Goal: Information Seeking & Learning: Learn about a topic

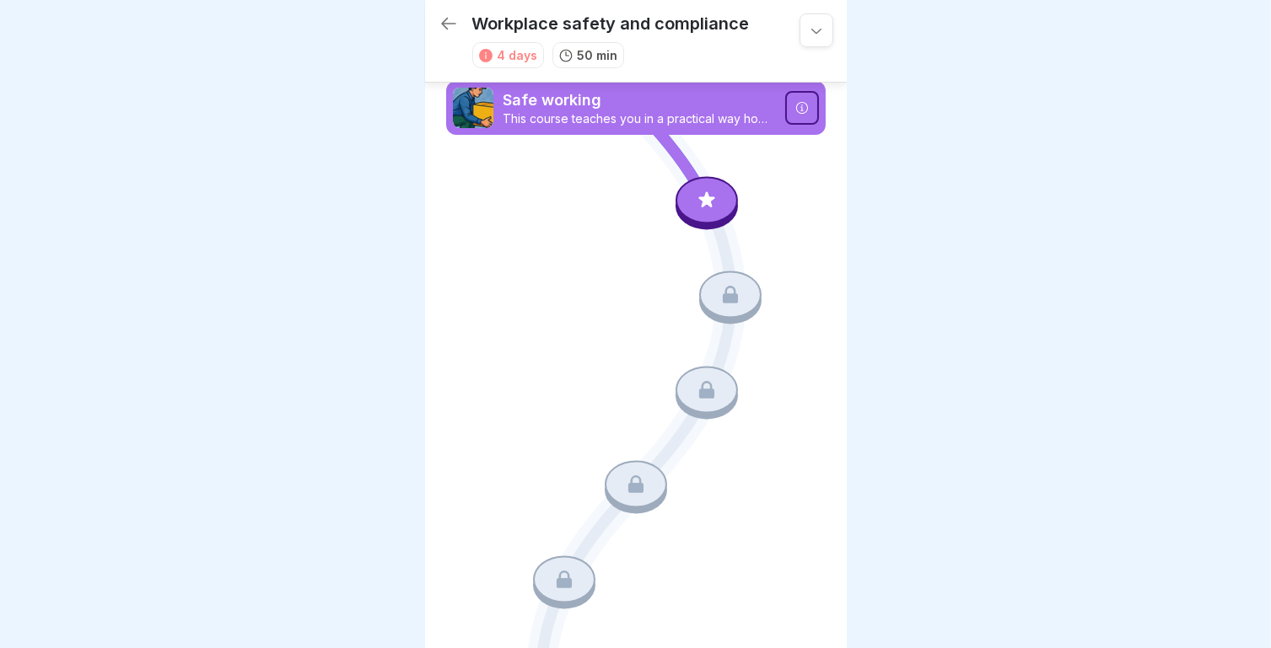
click at [796, 110] on icon at bounding box center [801, 107] width 13 height 13
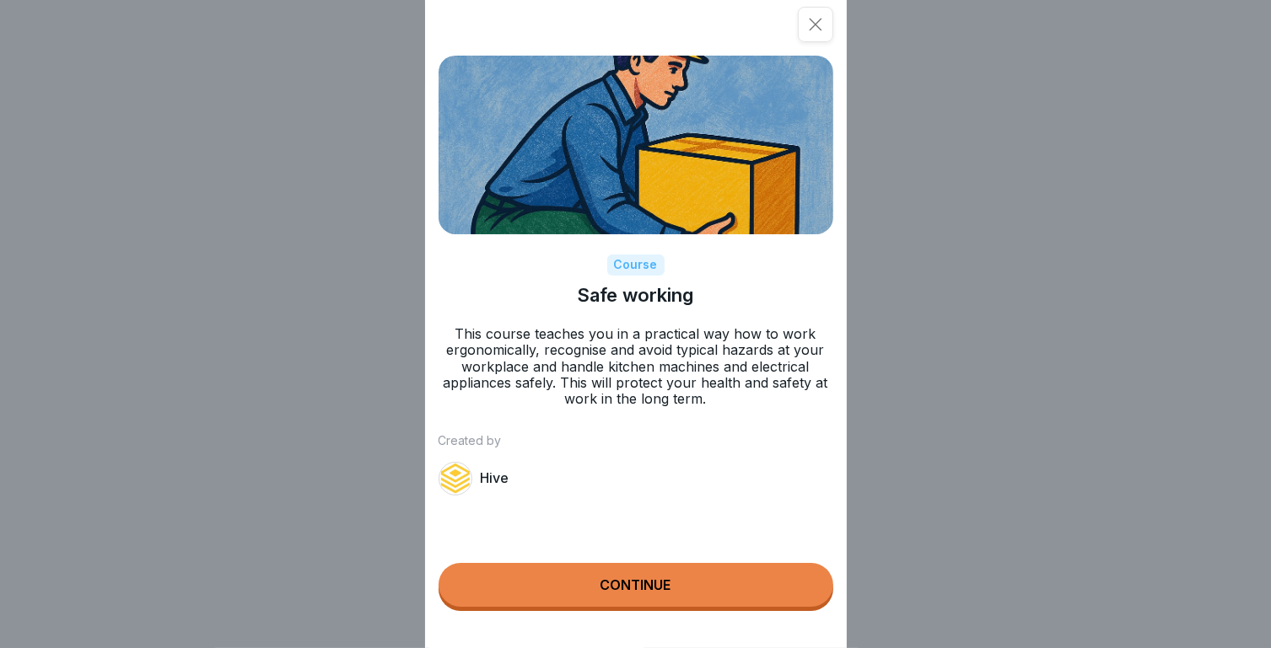
click at [492, 481] on p "Hive" at bounding box center [495, 478] width 29 height 16
click at [643, 607] on button "Continue" at bounding box center [635, 585] width 395 height 44
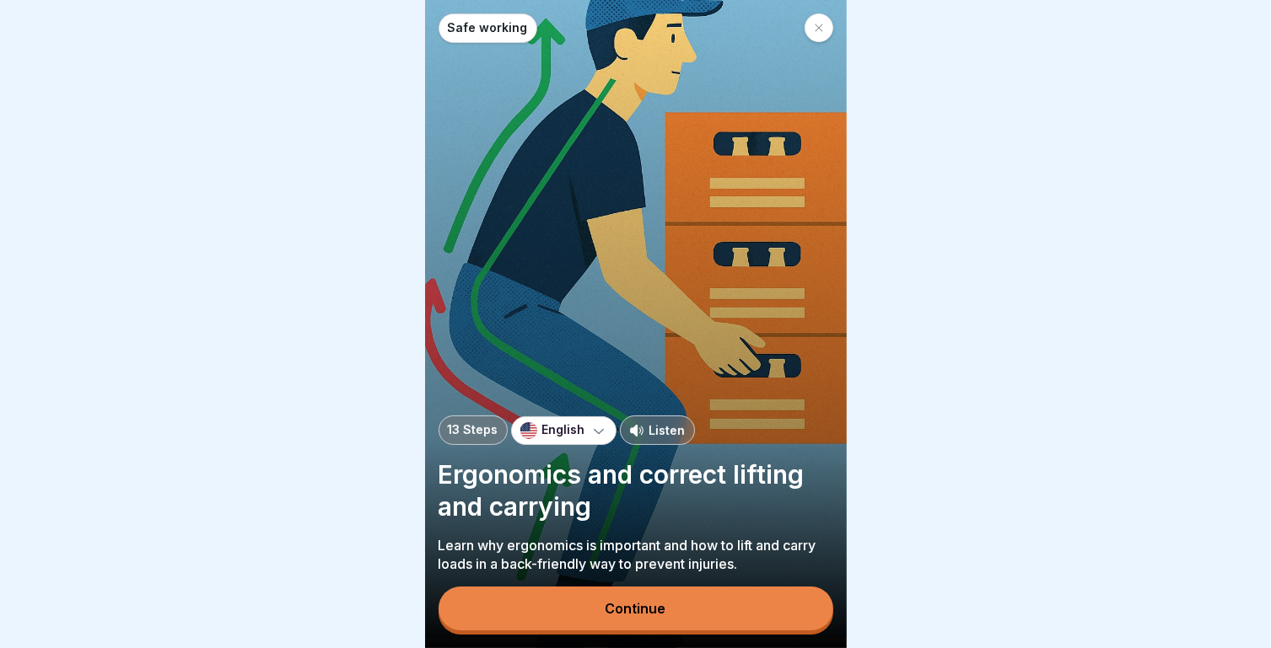
scroll to position [13, 0]
click at [615, 609] on div "Continue" at bounding box center [635, 608] width 61 height 15
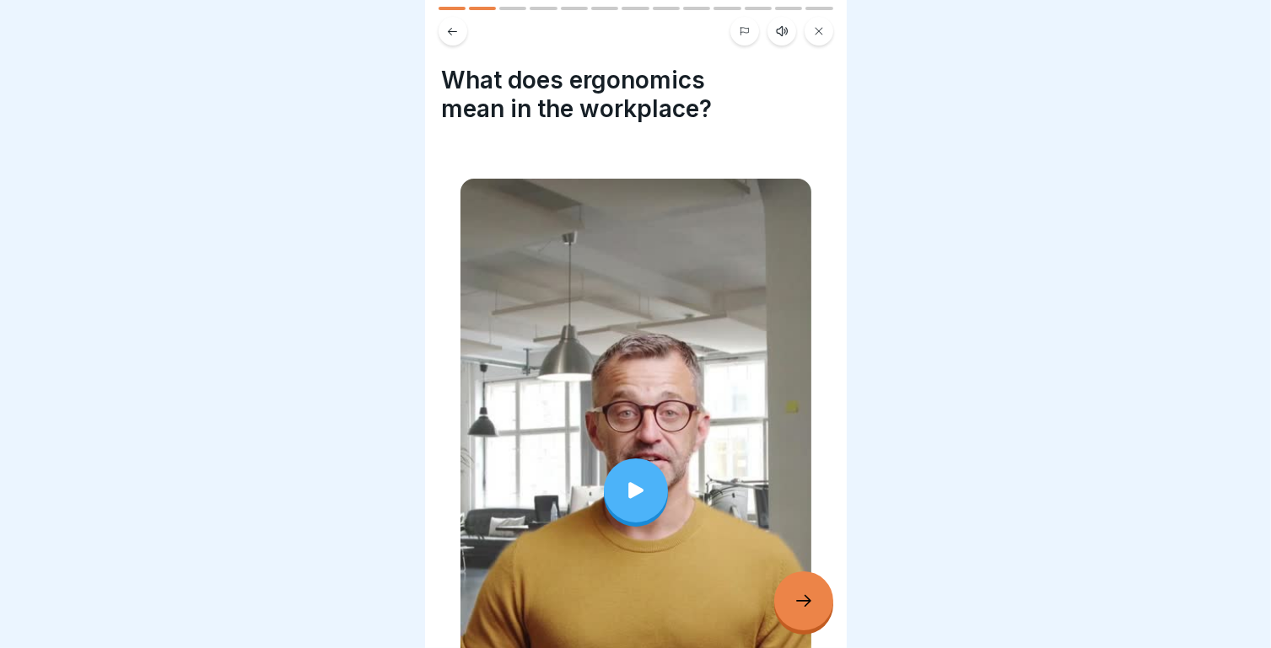
click at [636, 479] on icon at bounding box center [636, 491] width 24 height 24
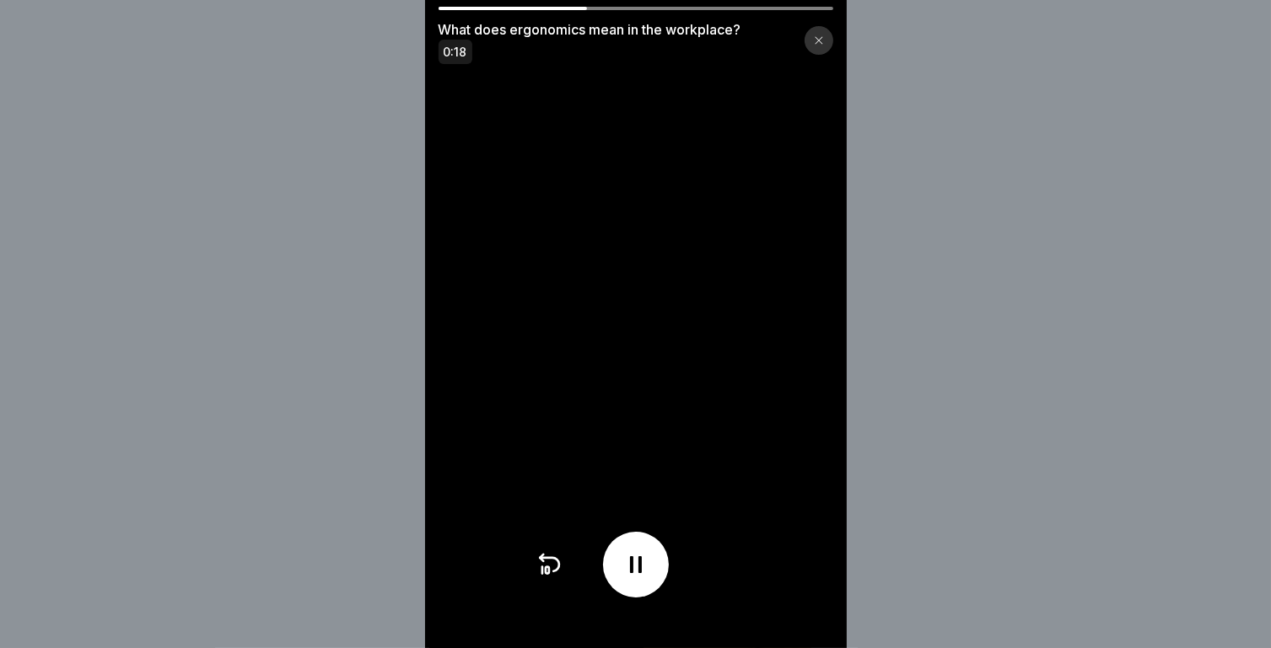
click at [449, 9] on div at bounding box center [512, 8] width 149 height 3
click at [465, 6] on video at bounding box center [636, 324] width 422 height 648
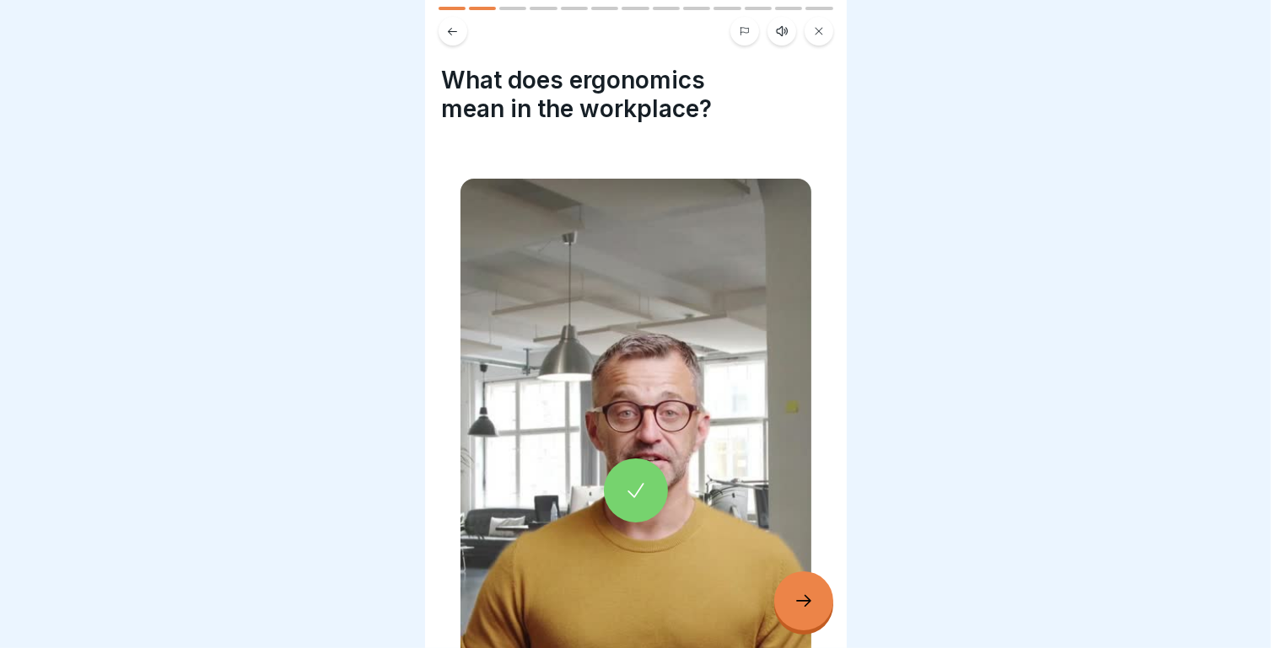
click at [624, 479] on icon at bounding box center [636, 491] width 24 height 24
click at [822, 609] on div at bounding box center [803, 601] width 59 height 59
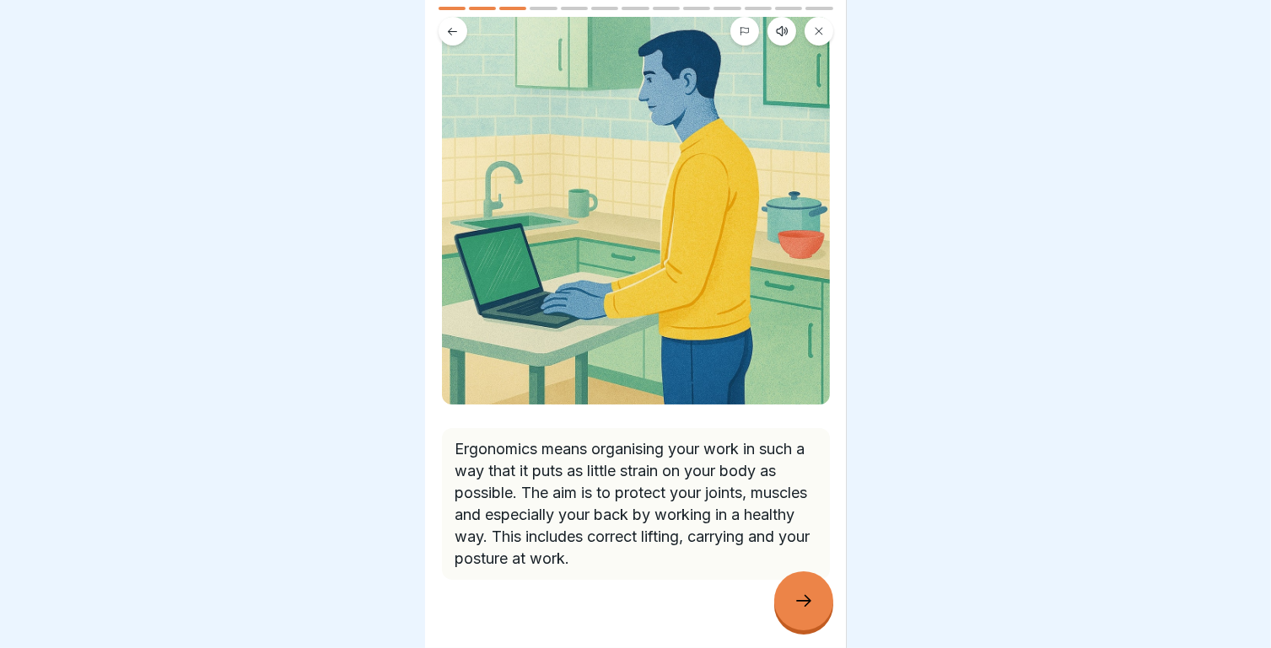
scroll to position [150, 0]
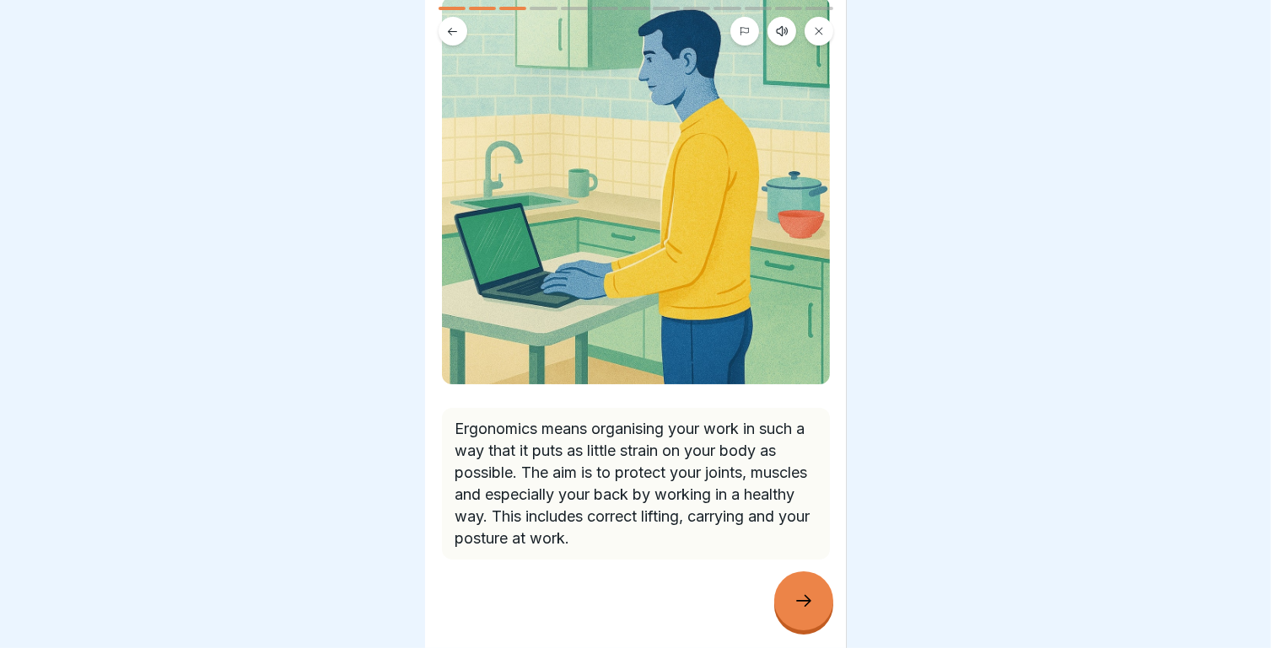
click at [794, 603] on icon at bounding box center [803, 601] width 20 height 20
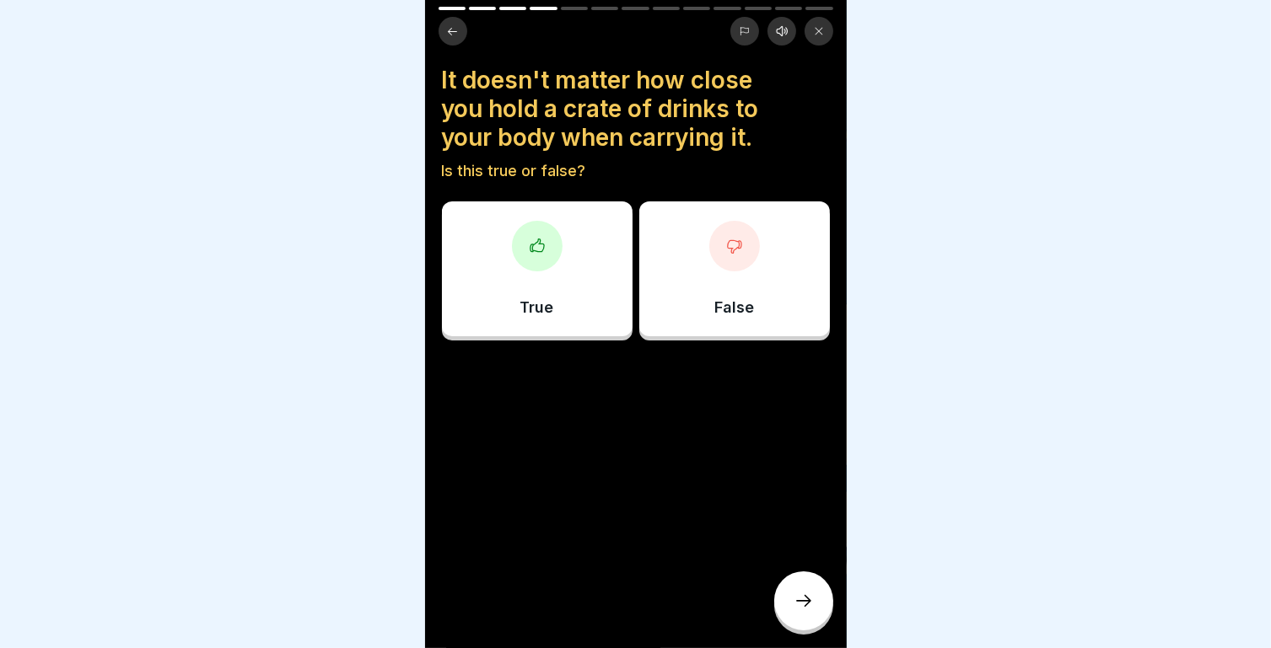
click at [737, 245] on div at bounding box center [734, 246] width 51 height 51
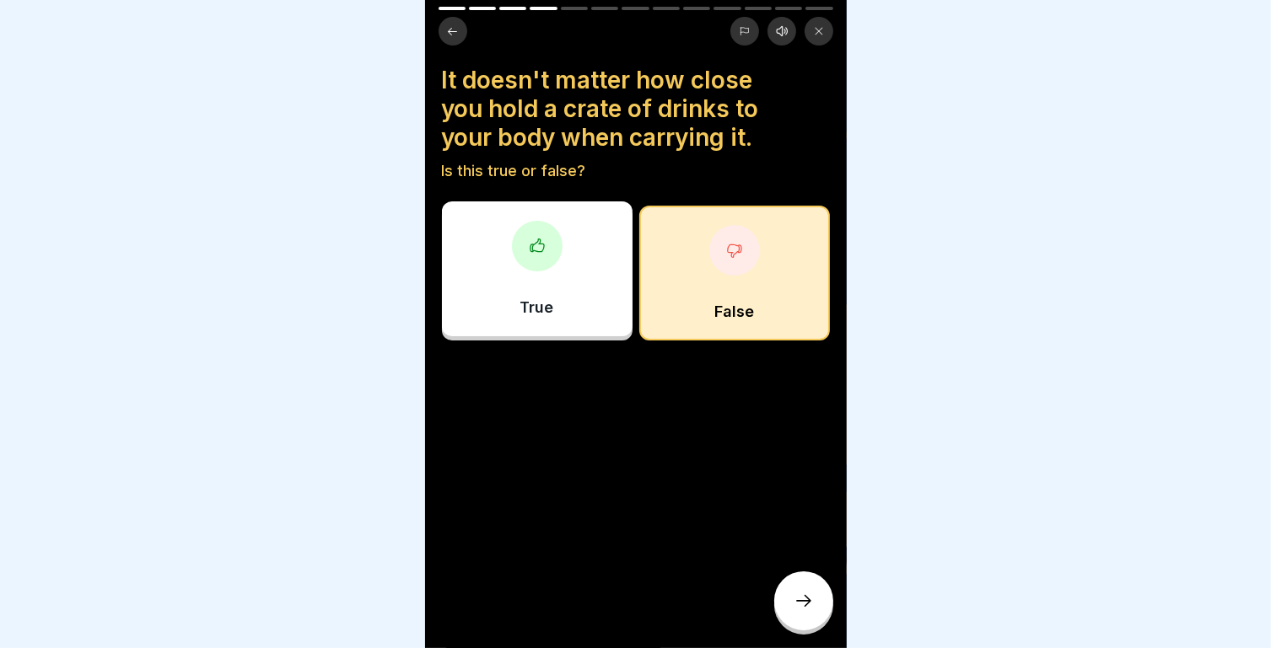
click at [795, 597] on icon at bounding box center [803, 601] width 20 height 20
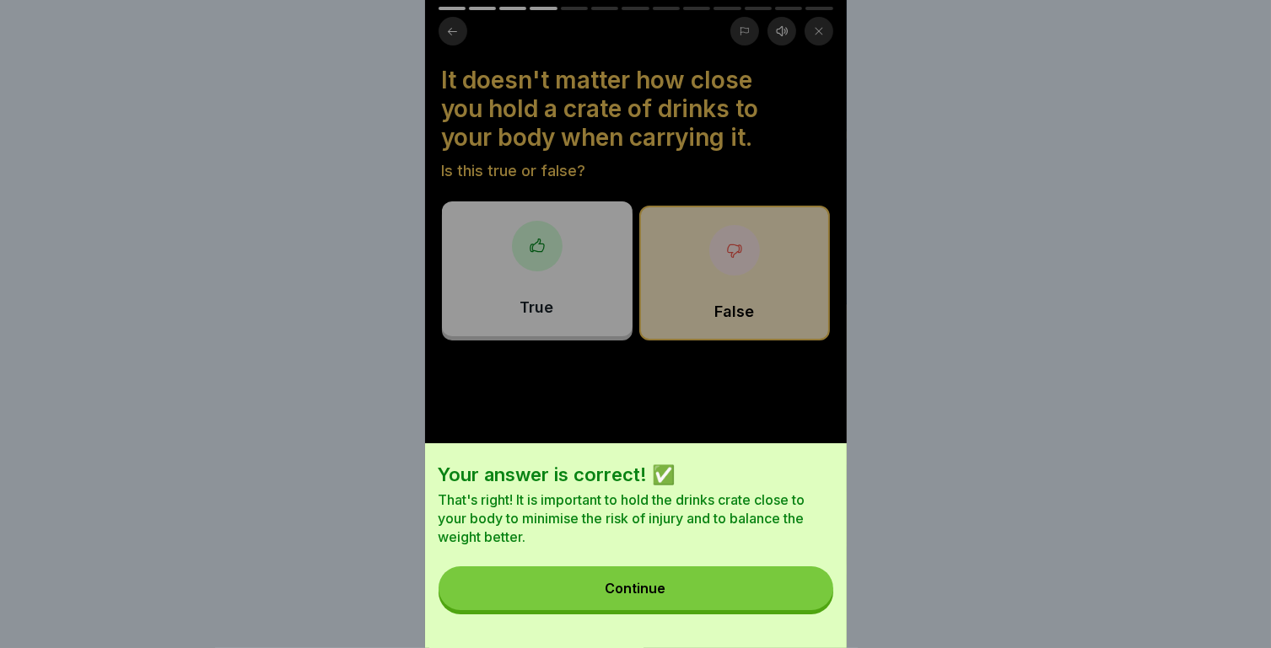
click at [666, 596] on div "Continue" at bounding box center [635, 588] width 61 height 15
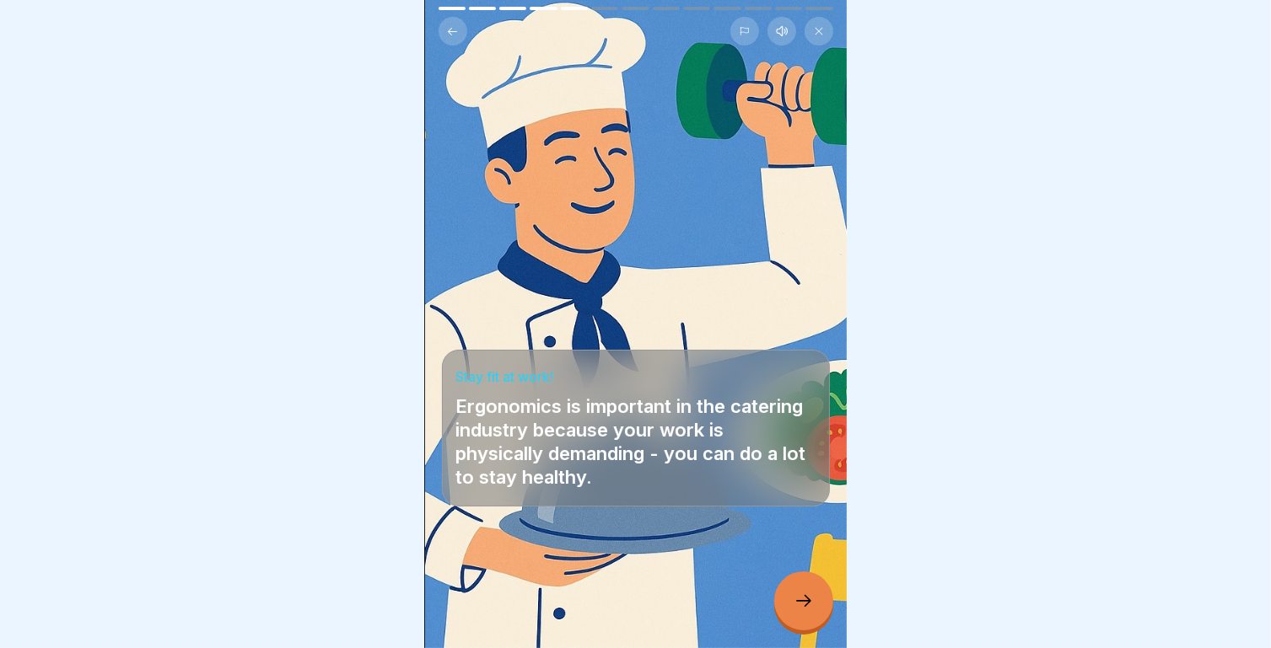
click at [804, 607] on icon at bounding box center [803, 601] width 20 height 20
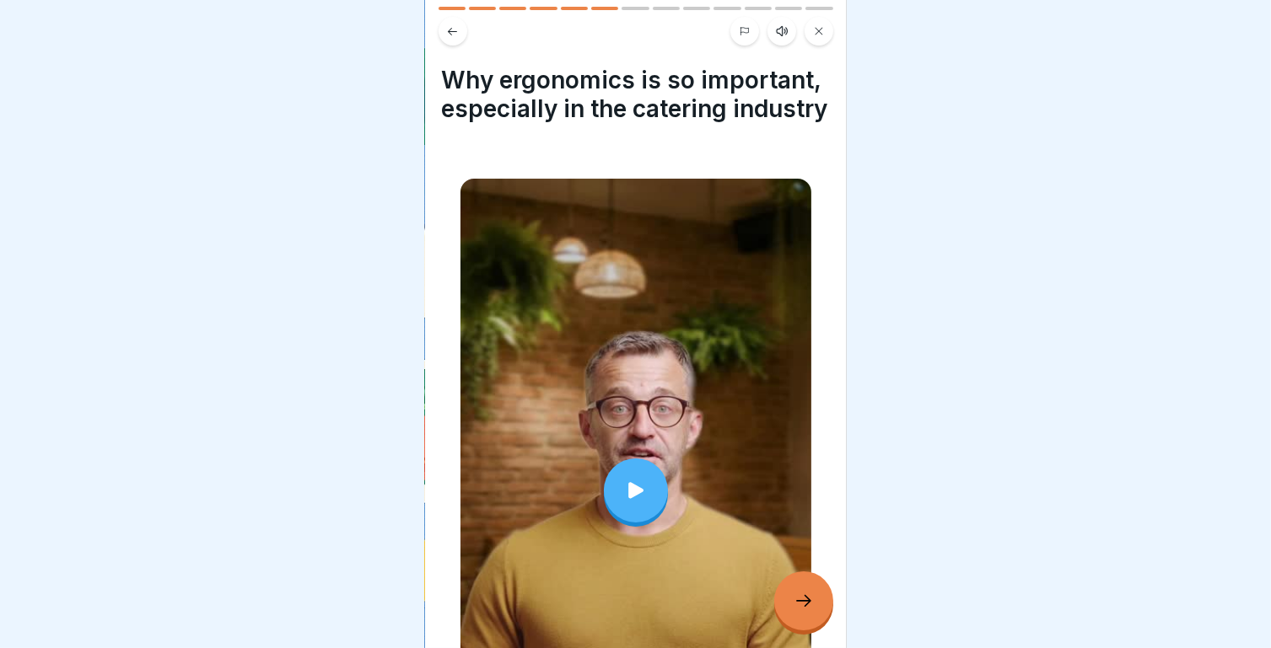
click at [624, 494] on icon at bounding box center [636, 491] width 24 height 24
click at [634, 498] on icon at bounding box center [636, 491] width 24 height 24
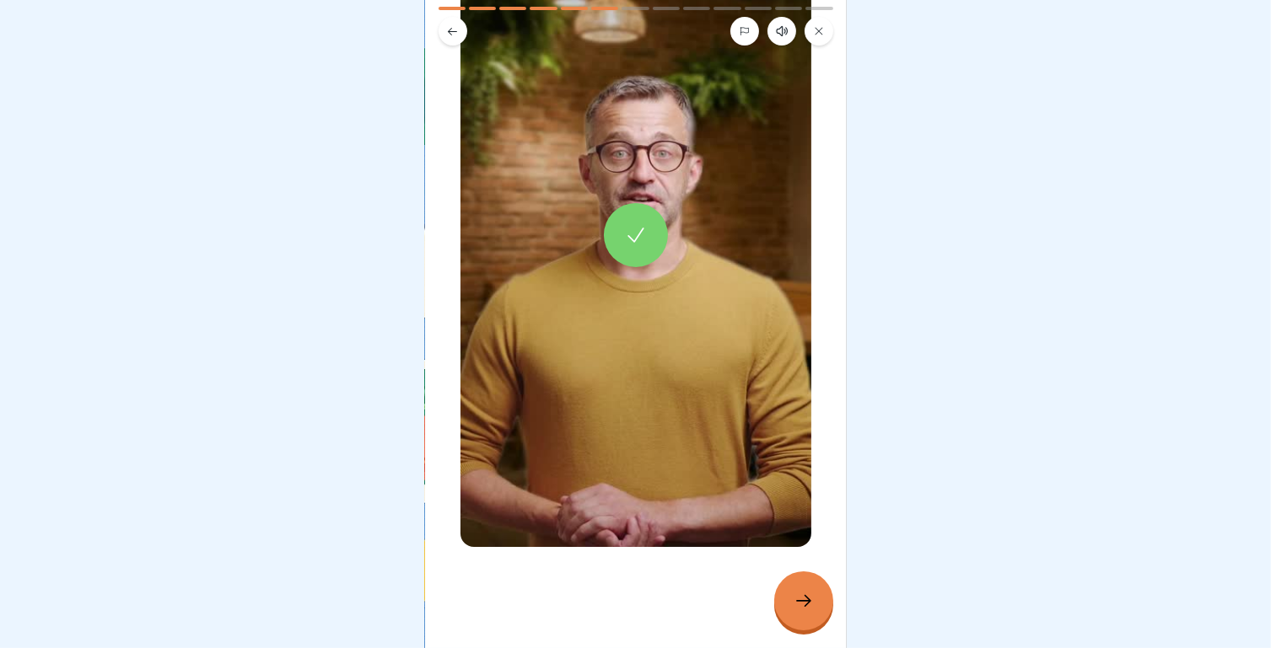
click at [790, 599] on div at bounding box center [803, 601] width 59 height 59
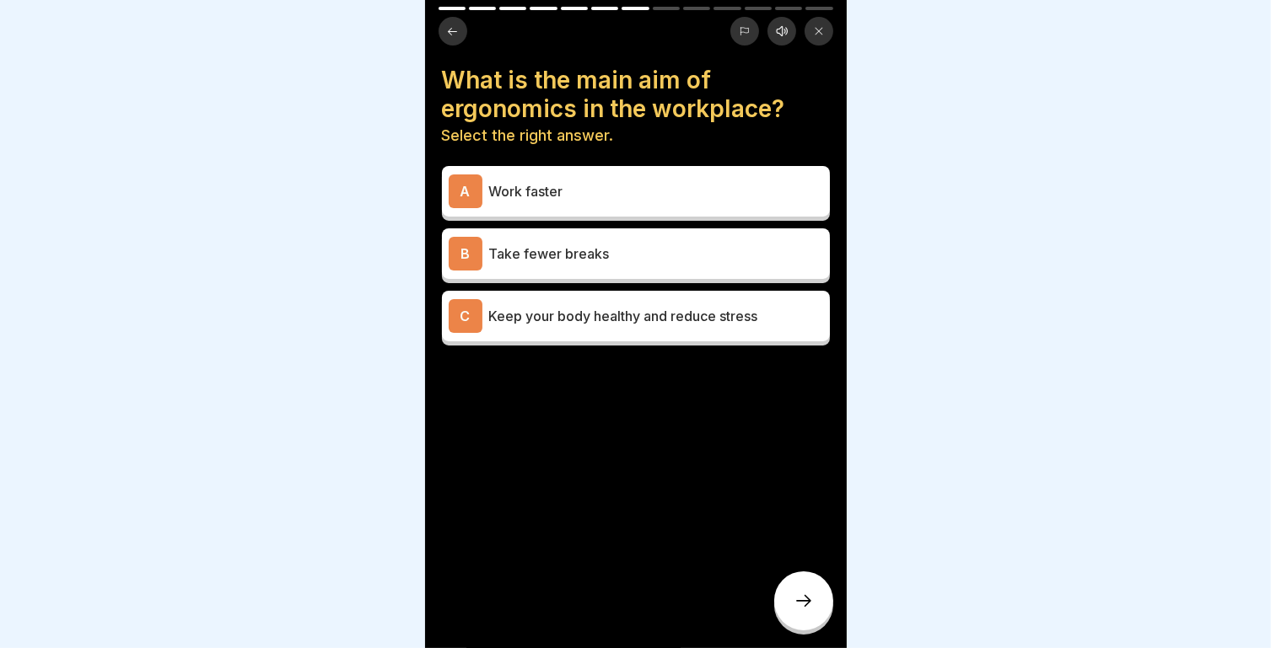
click at [704, 306] on p "Keep your body healthy and reduce stress" at bounding box center [656, 316] width 334 height 20
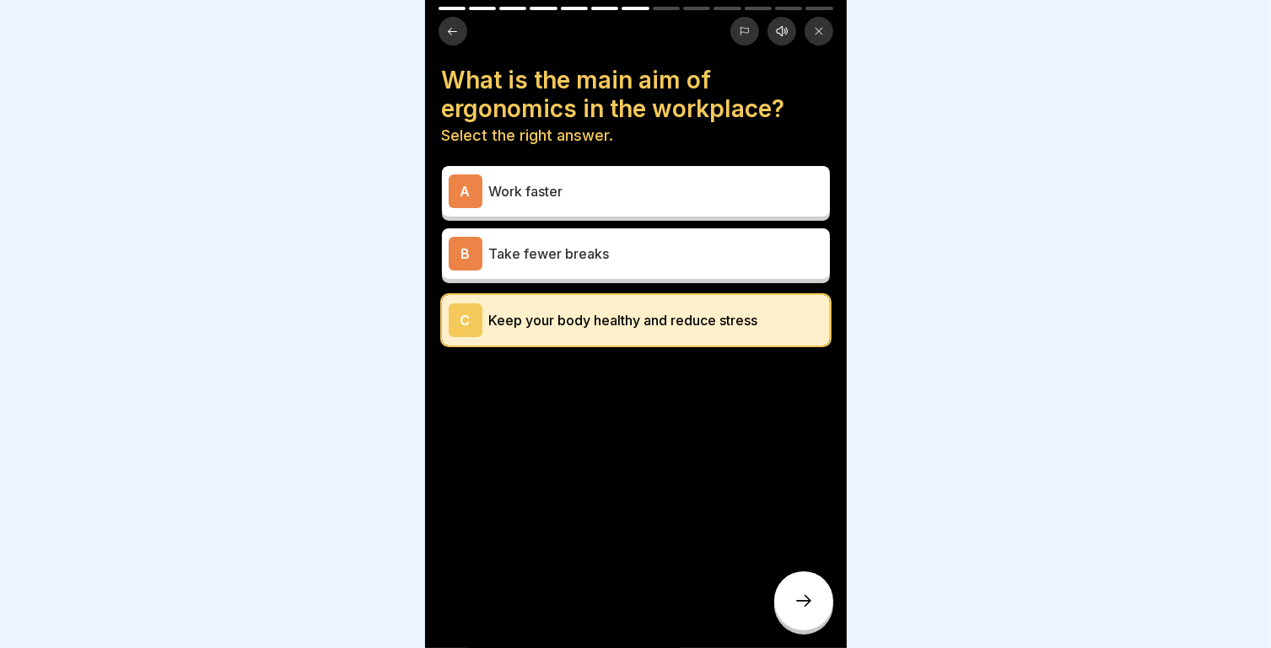
click at [809, 604] on icon at bounding box center [803, 601] width 20 height 20
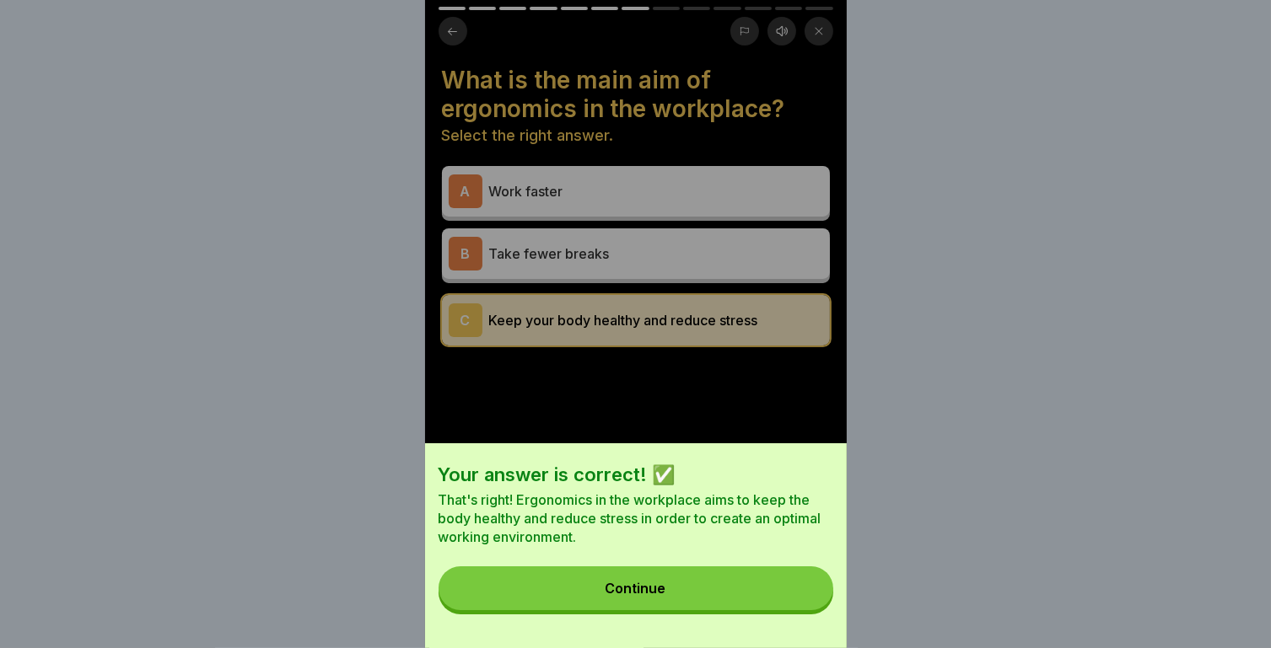
click at [671, 602] on button "Continue" at bounding box center [635, 589] width 395 height 44
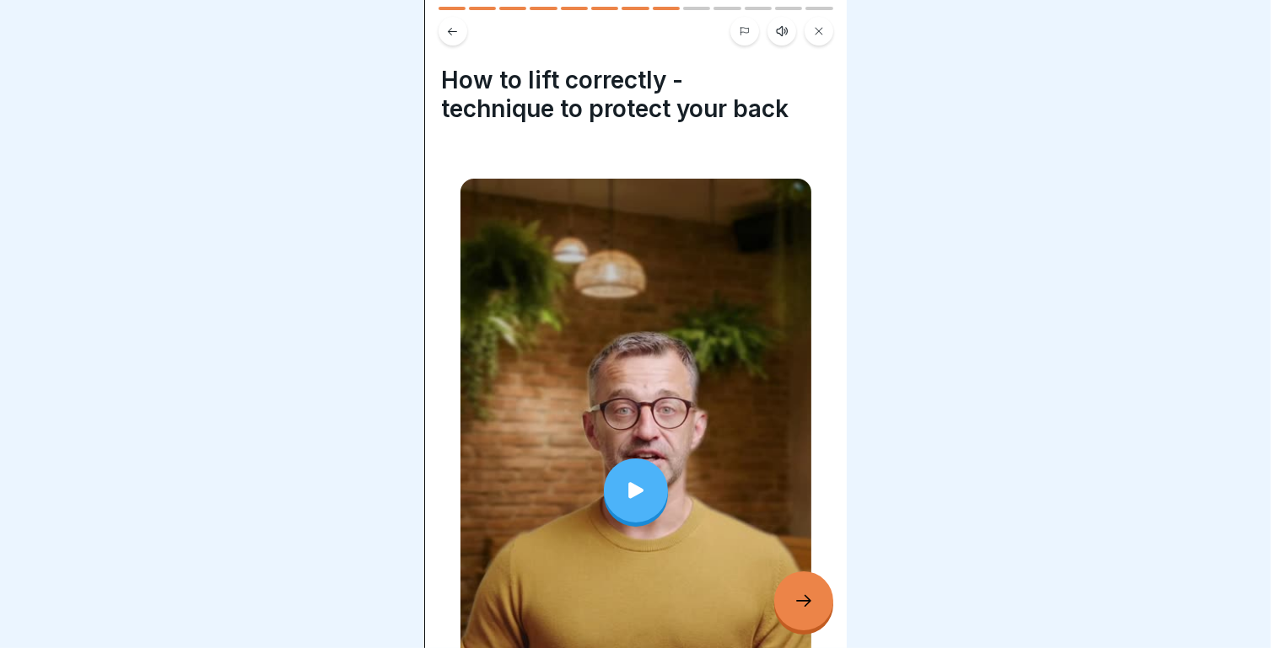
click at [635, 479] on icon at bounding box center [636, 491] width 24 height 24
click at [620, 459] on div at bounding box center [636, 491] width 64 height 64
click at [615, 465] on div at bounding box center [636, 491] width 64 height 64
click at [813, 605] on icon at bounding box center [803, 601] width 20 height 20
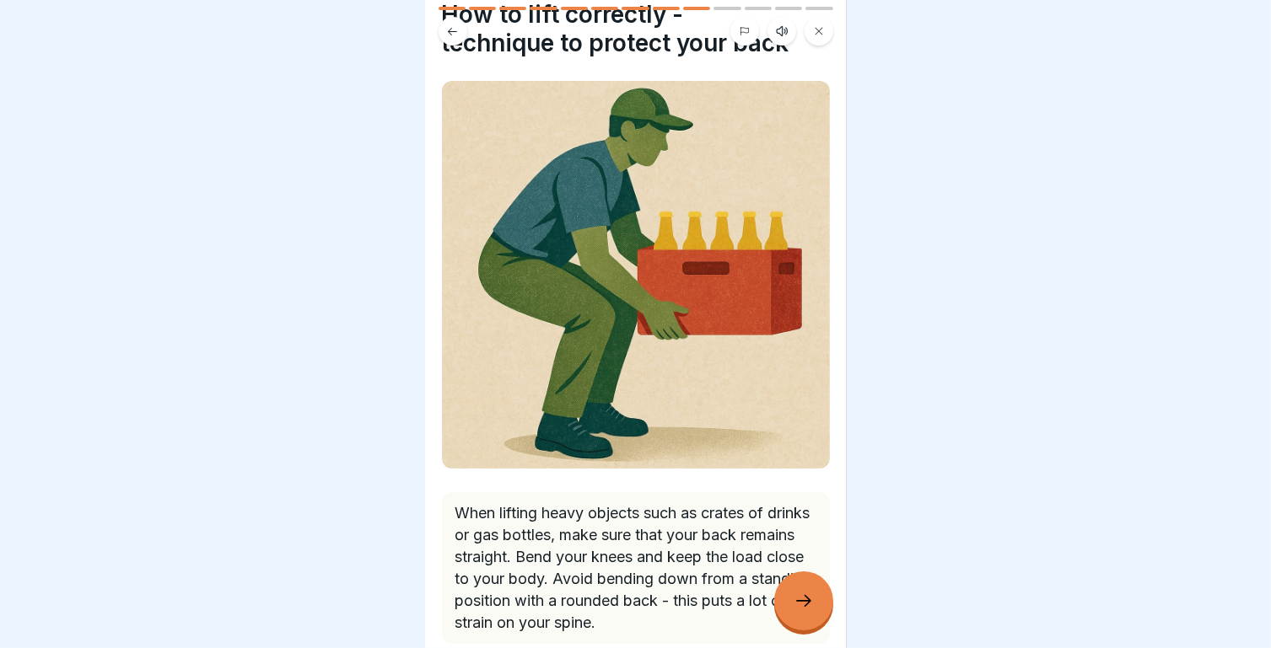
scroll to position [74, 0]
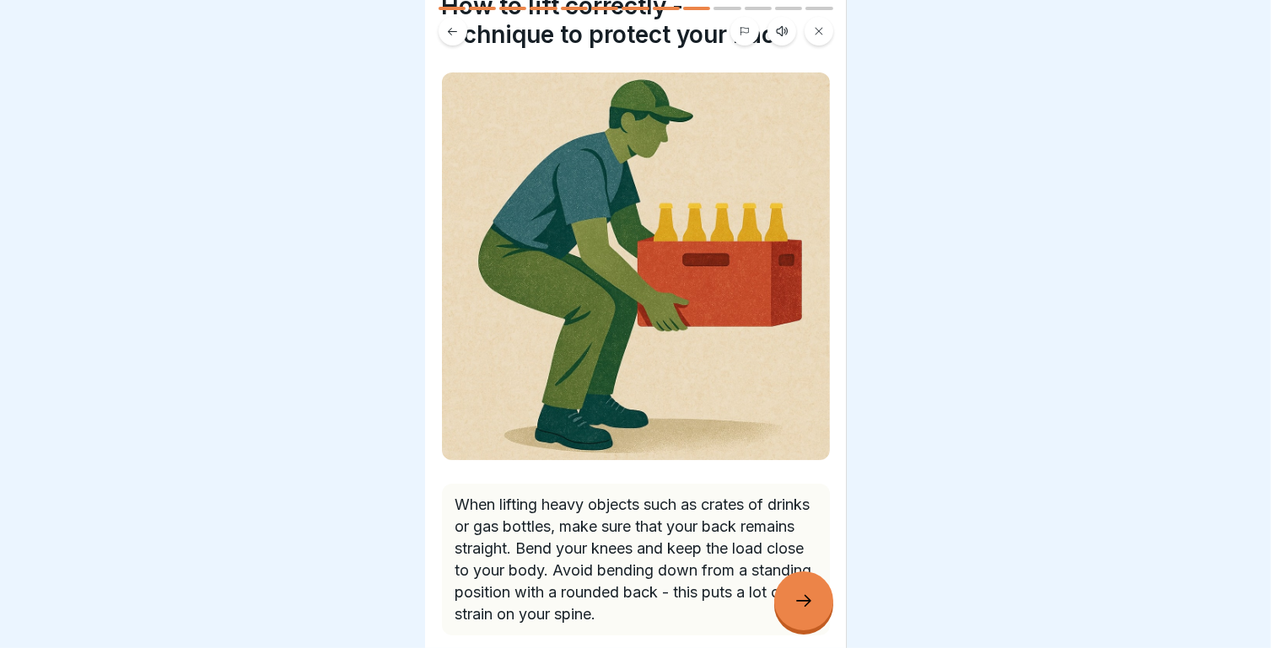
click at [795, 610] on icon at bounding box center [803, 601] width 20 height 20
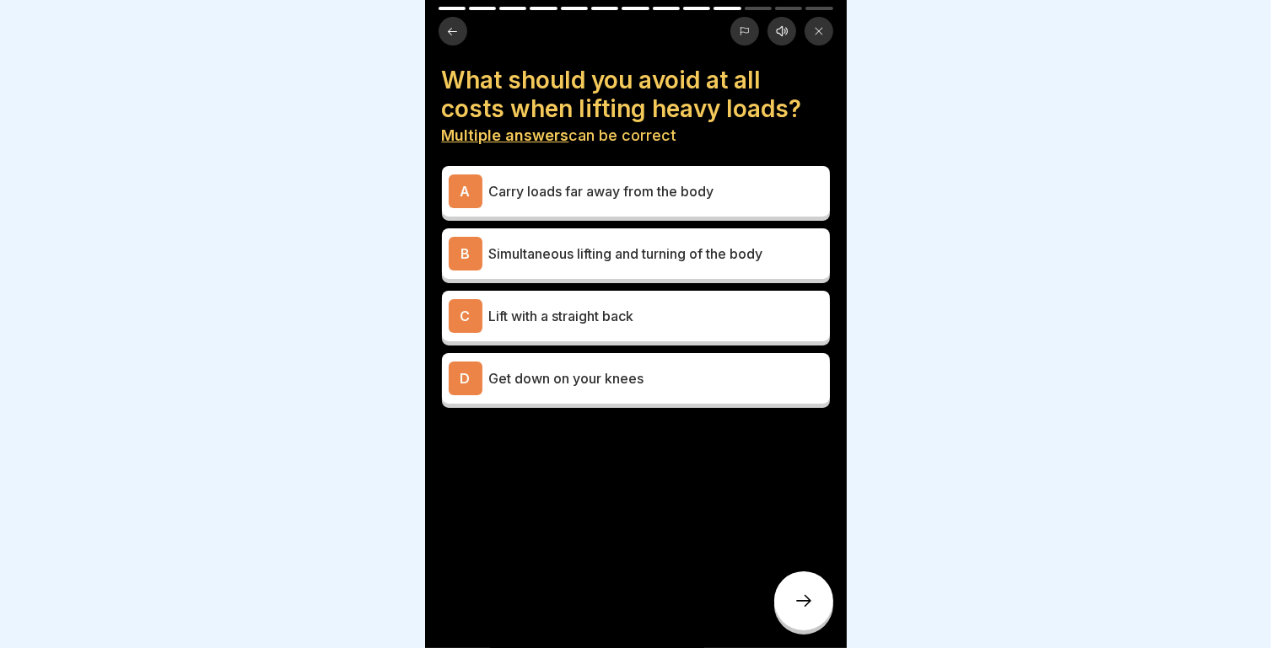
click at [654, 323] on div "C Lift with a straight back" at bounding box center [636, 316] width 388 height 51
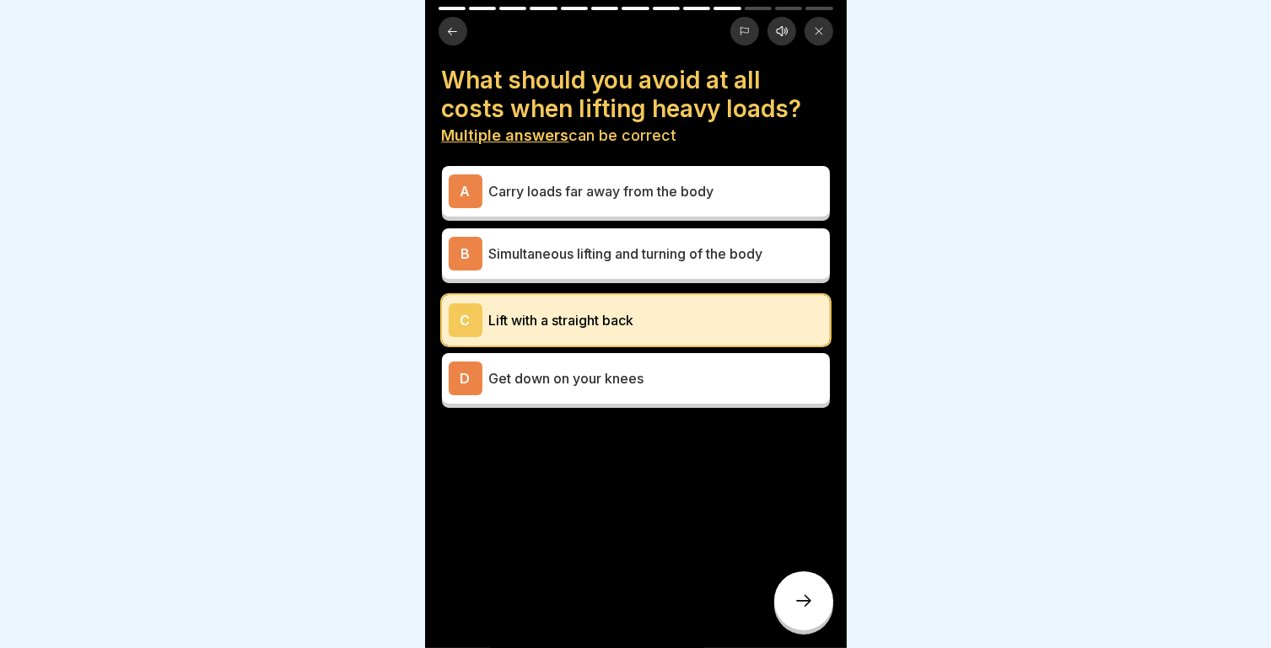
click at [627, 368] on p "Get down on your knees" at bounding box center [656, 378] width 334 height 20
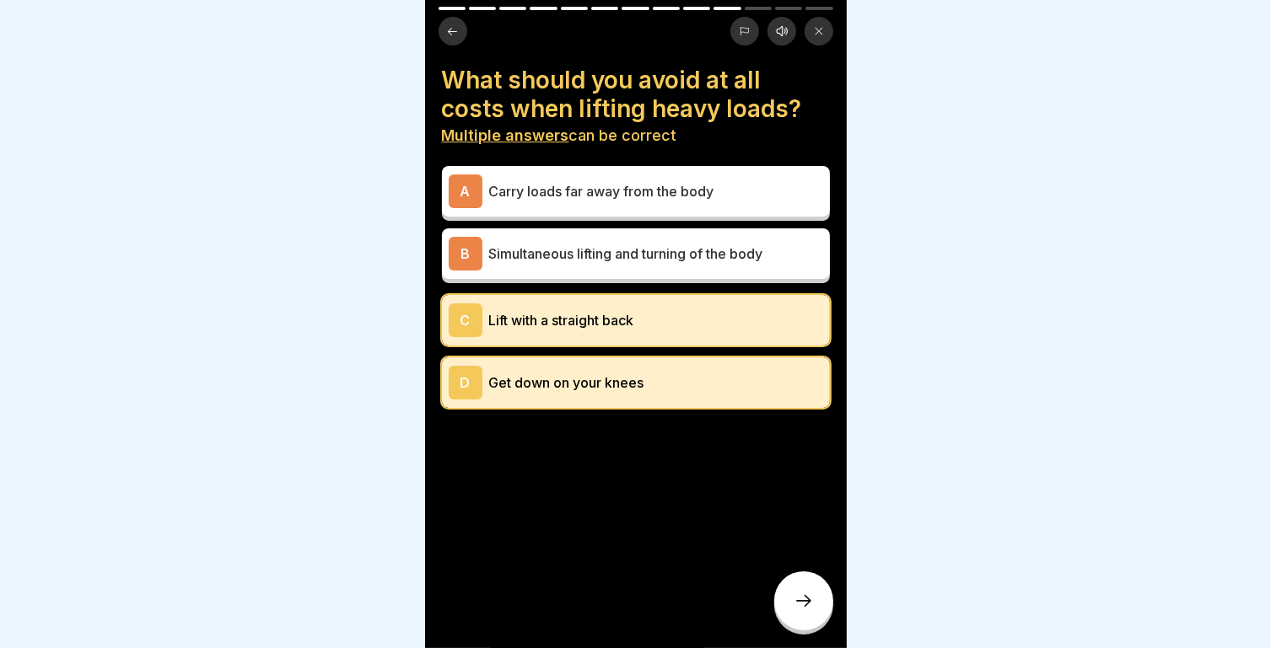
click at [803, 599] on icon at bounding box center [803, 601] width 20 height 20
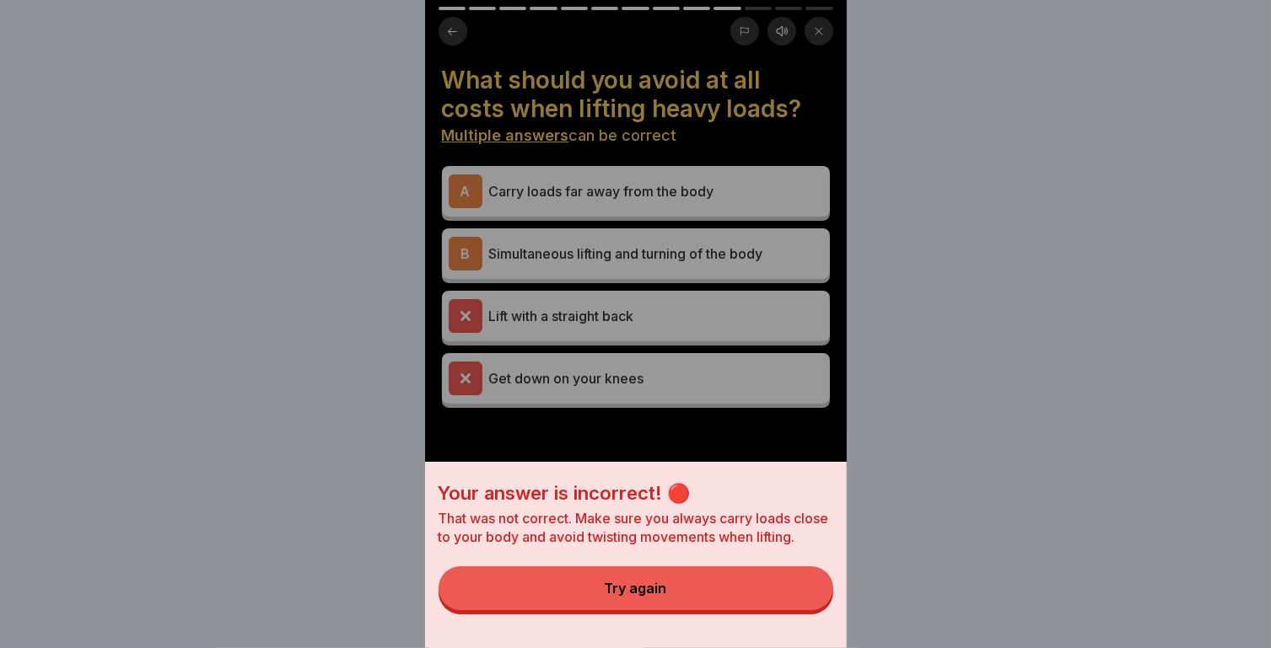
click at [651, 610] on button "Try again" at bounding box center [635, 589] width 395 height 44
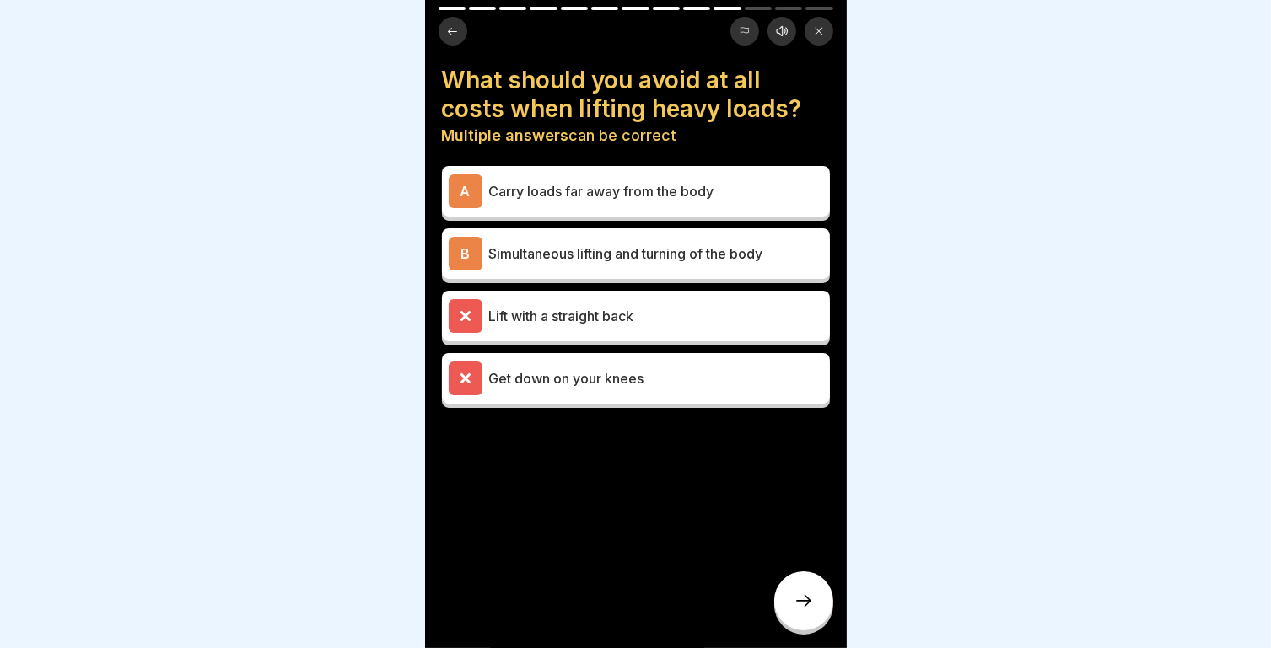
click at [614, 185] on p "Carry loads far away from the body" at bounding box center [656, 191] width 334 height 20
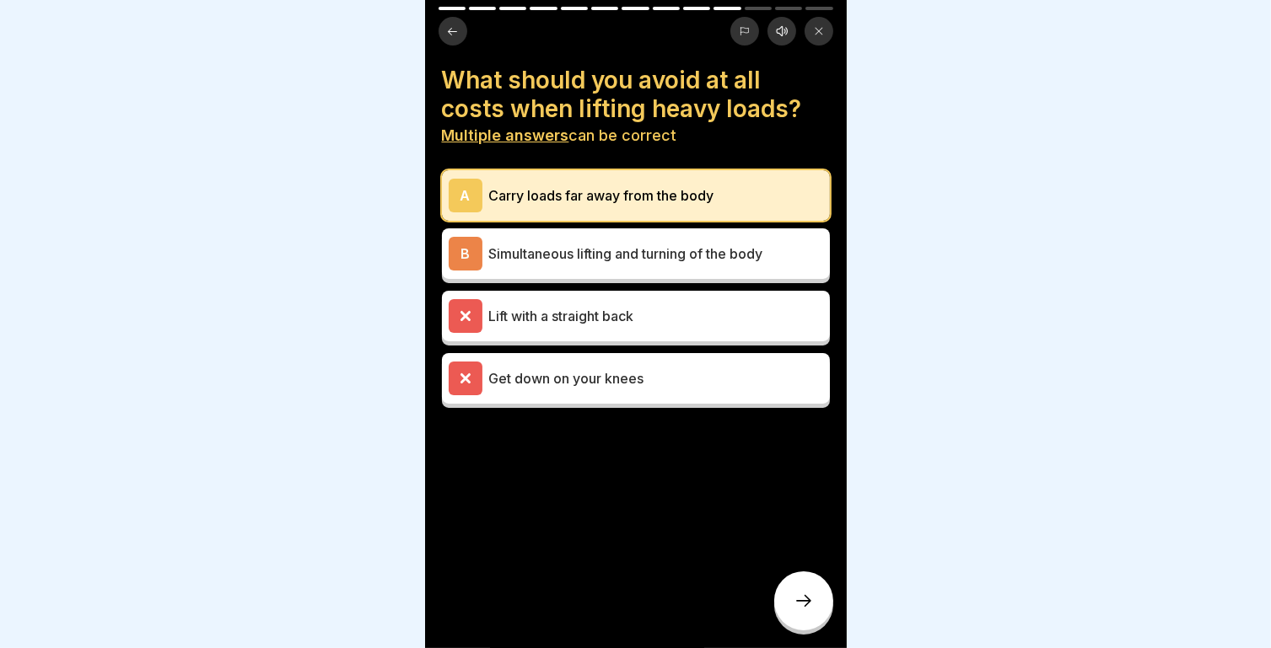
click at [600, 244] on p "Simultaneous lifting and turning of the body" at bounding box center [656, 254] width 334 height 20
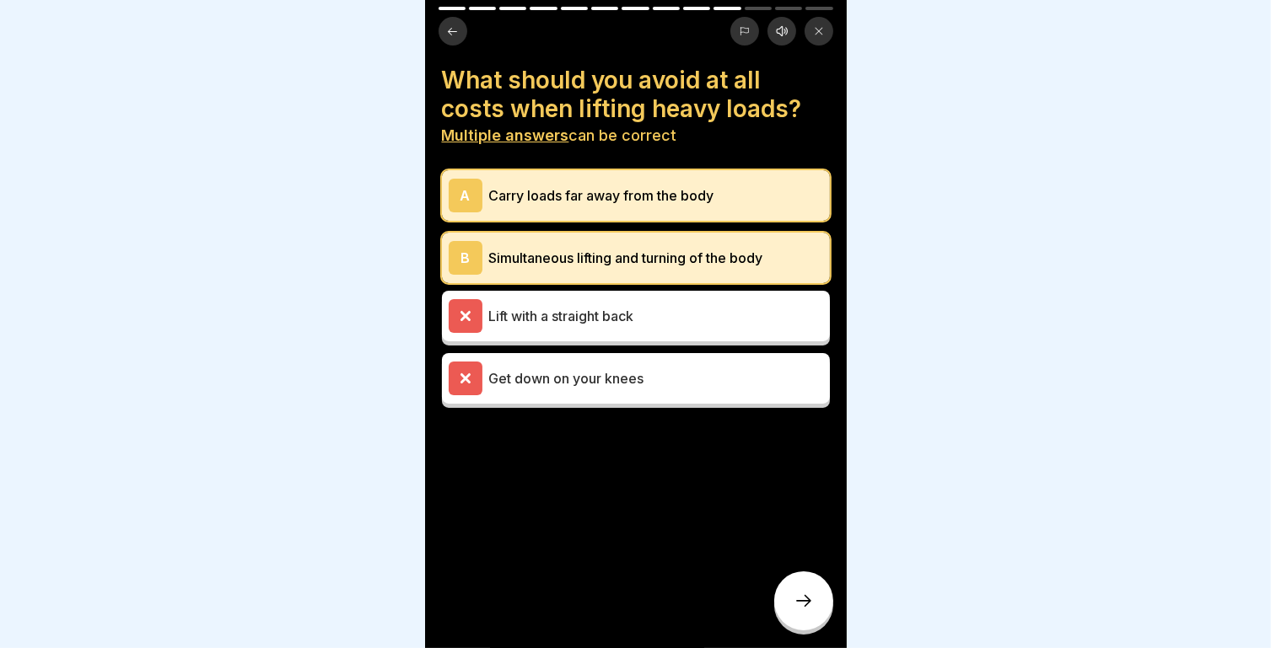
click at [789, 598] on div at bounding box center [803, 601] width 59 height 59
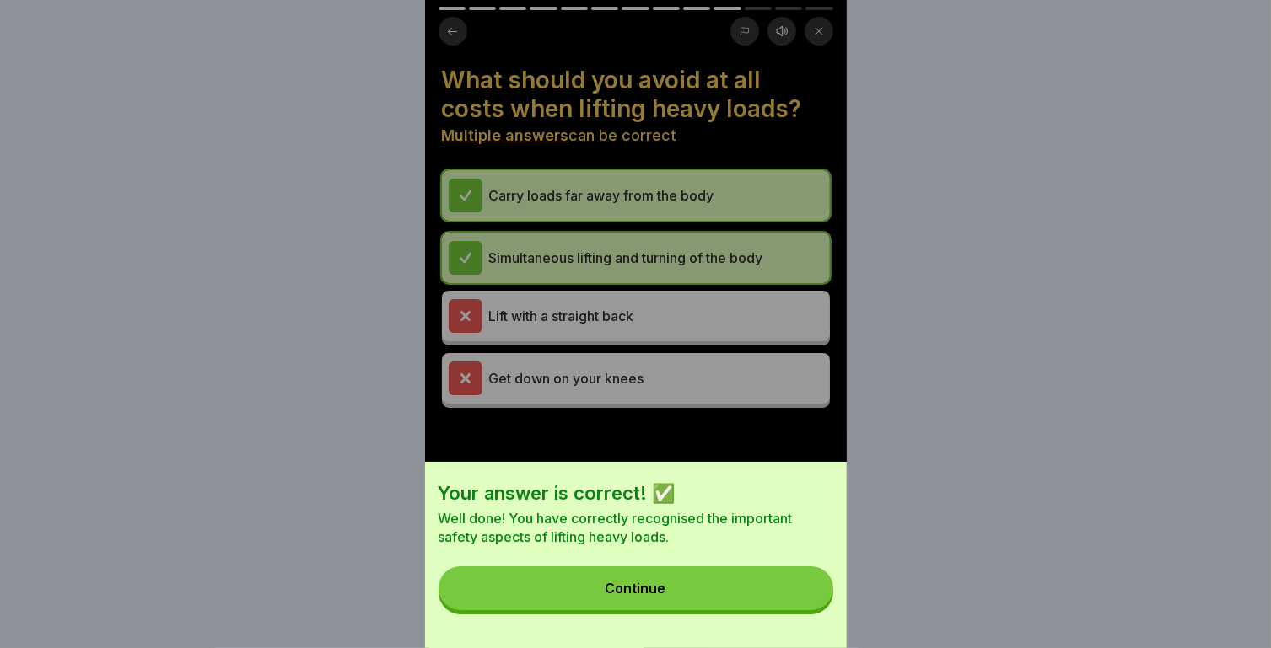
click at [780, 604] on button "Continue" at bounding box center [635, 589] width 395 height 44
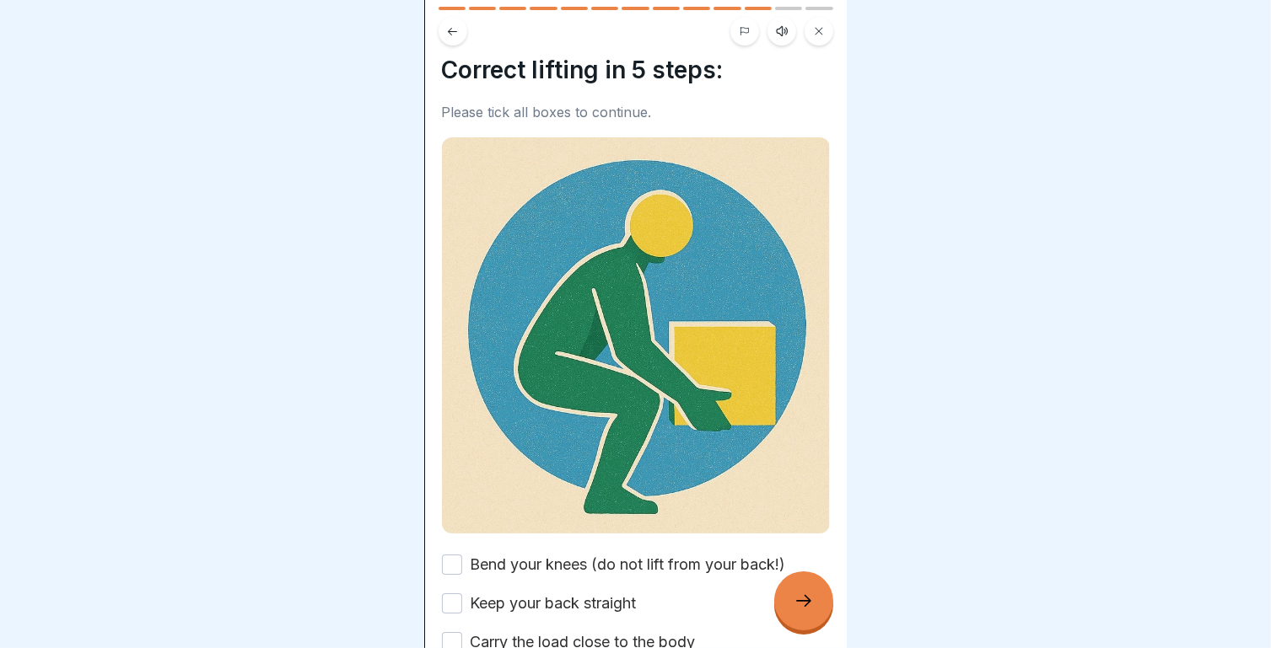
scroll to position [180, 0]
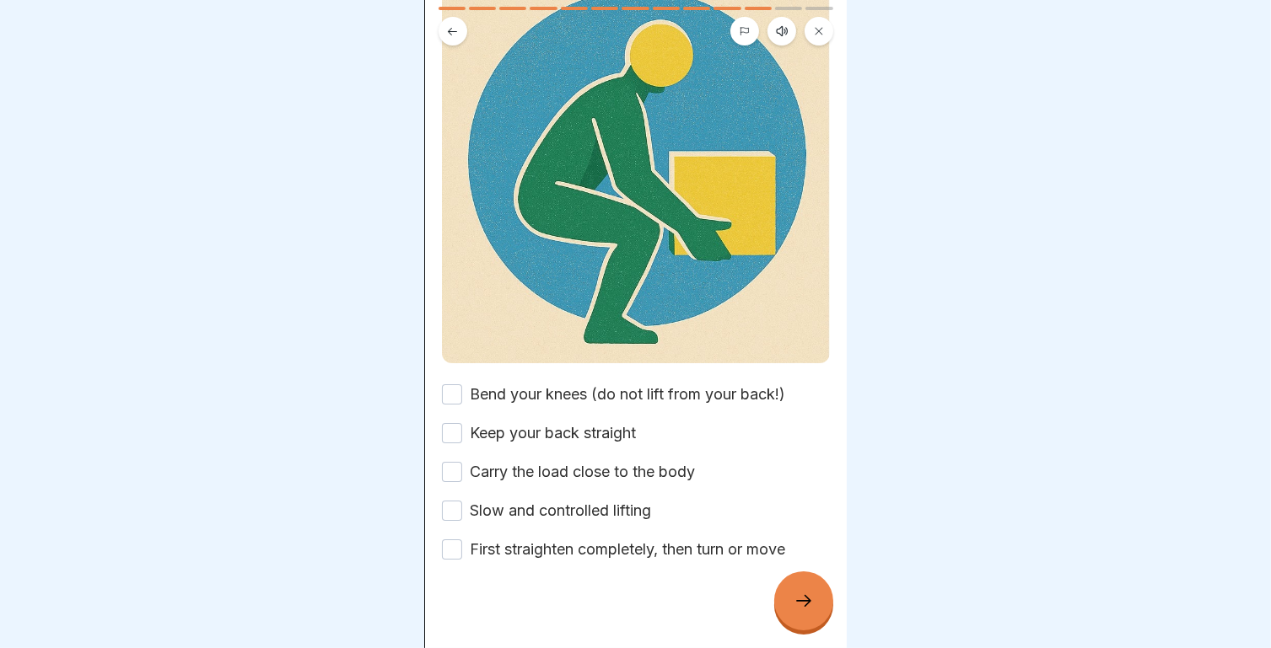
click at [546, 384] on label "Bend your knees (do not lift from your back!)" at bounding box center [627, 395] width 315 height 22
click at [462, 384] on button "Bend your knees (do not lift from your back!)" at bounding box center [452, 394] width 20 height 20
click at [547, 422] on label "Keep your back straight" at bounding box center [553, 433] width 166 height 22
click at [462, 423] on button "Keep your back straight" at bounding box center [452, 433] width 20 height 20
click at [546, 384] on label "Bend your knees (do not lift from your back!)" at bounding box center [627, 395] width 315 height 22
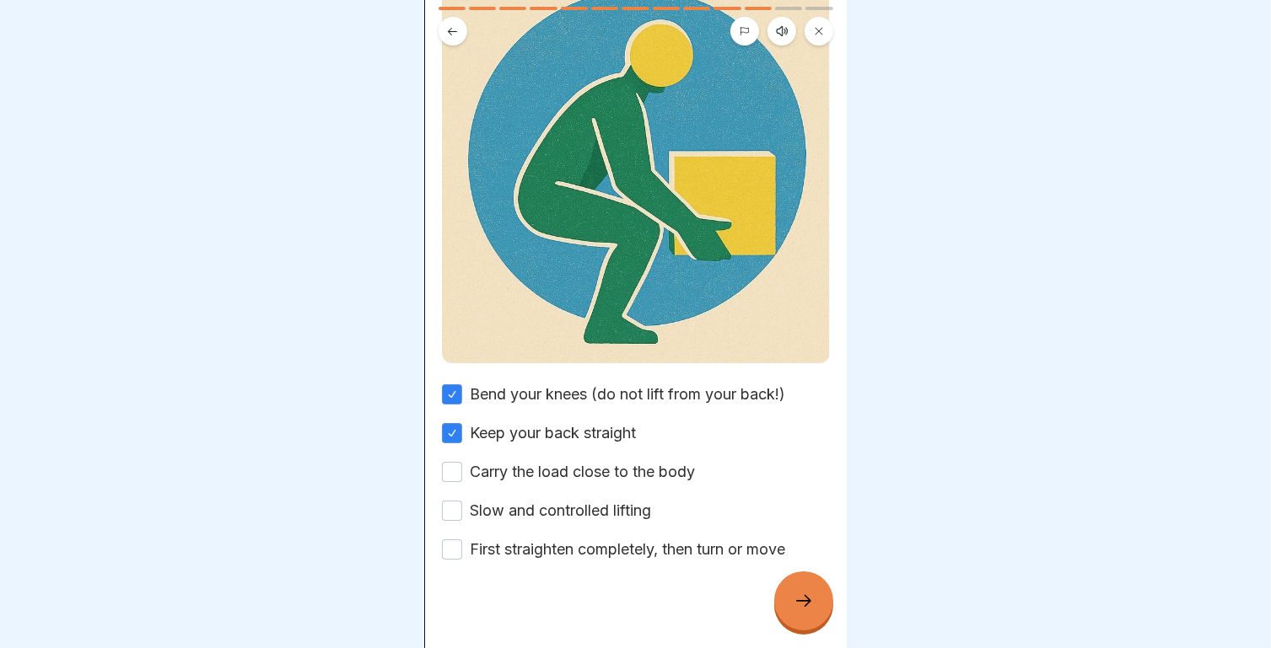
click at [462, 384] on button "Bend your knees (do not lift from your back!)" at bounding box center [452, 394] width 20 height 20
click at [548, 422] on label "Keep your back straight" at bounding box center [553, 433] width 166 height 22
click at [462, 423] on button "Keep your back straight" at bounding box center [452, 433] width 20 height 20
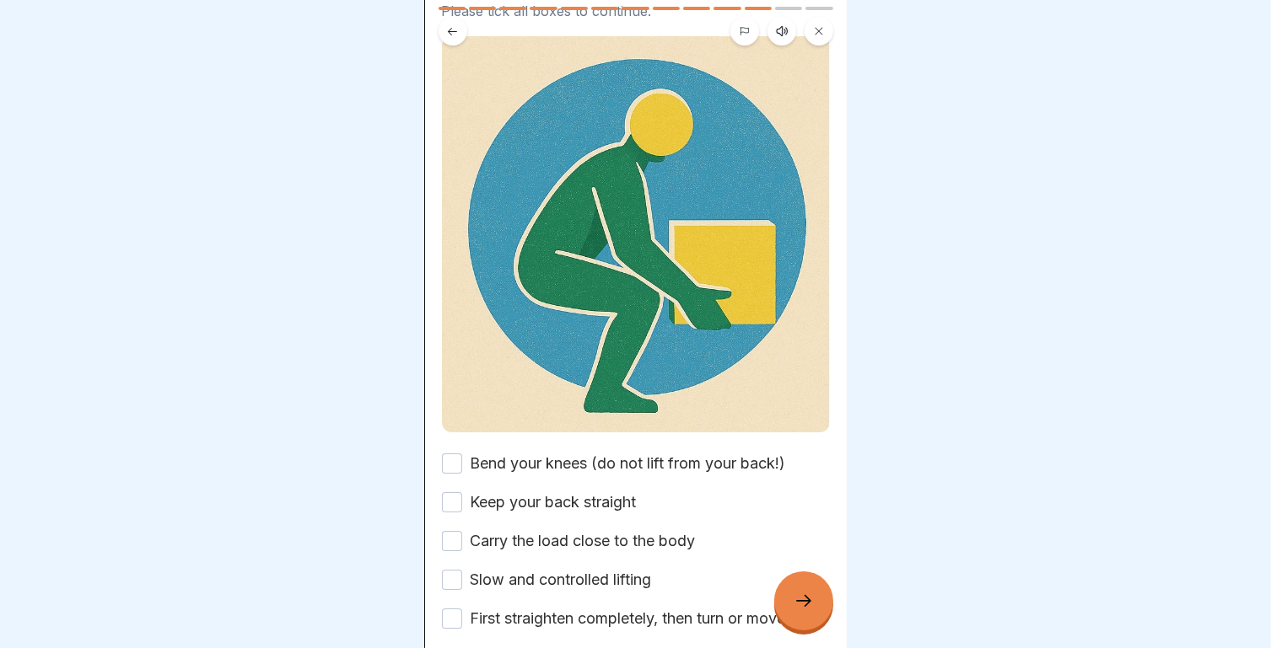
scroll to position [114, 0]
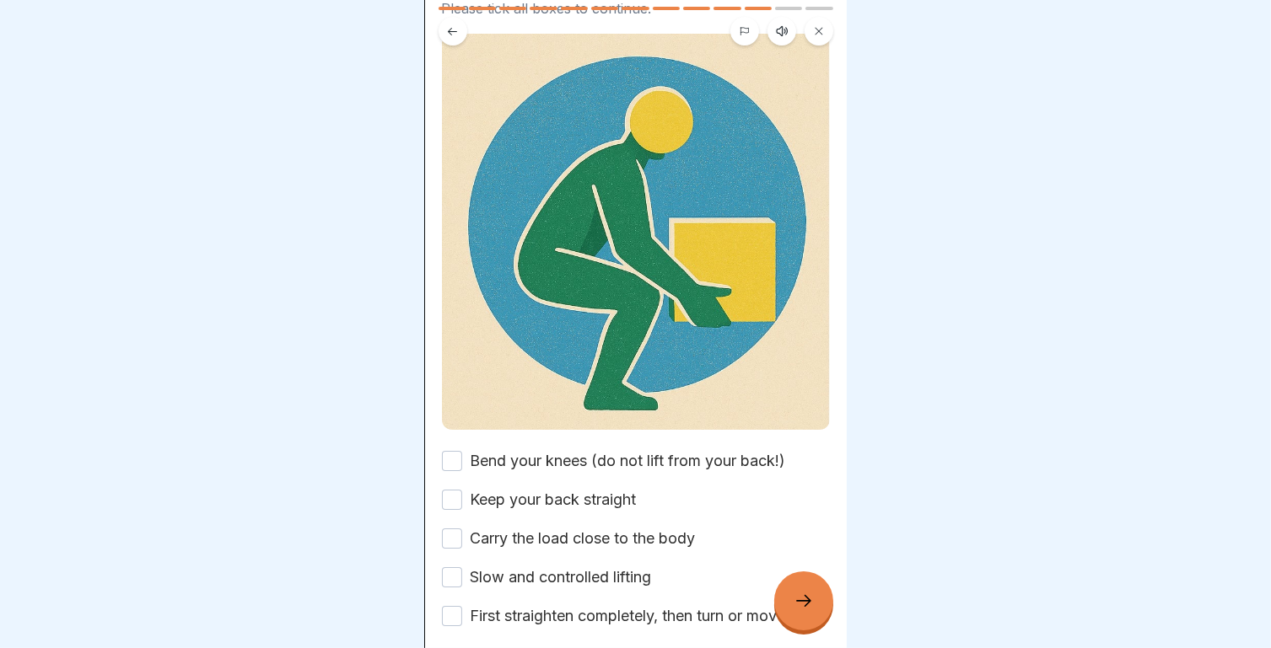
click at [510, 450] on label "Bend your knees (do not lift from your back!)" at bounding box center [627, 461] width 315 height 22
click at [462, 451] on button "Bend your knees (do not lift from your back!)" at bounding box center [452, 461] width 20 height 20
click at [519, 489] on label "Keep your back straight" at bounding box center [553, 500] width 166 height 22
click at [462, 490] on button "Keep your back straight" at bounding box center [452, 500] width 20 height 20
click at [529, 528] on label "Carry the load close to the body" at bounding box center [582, 539] width 225 height 22
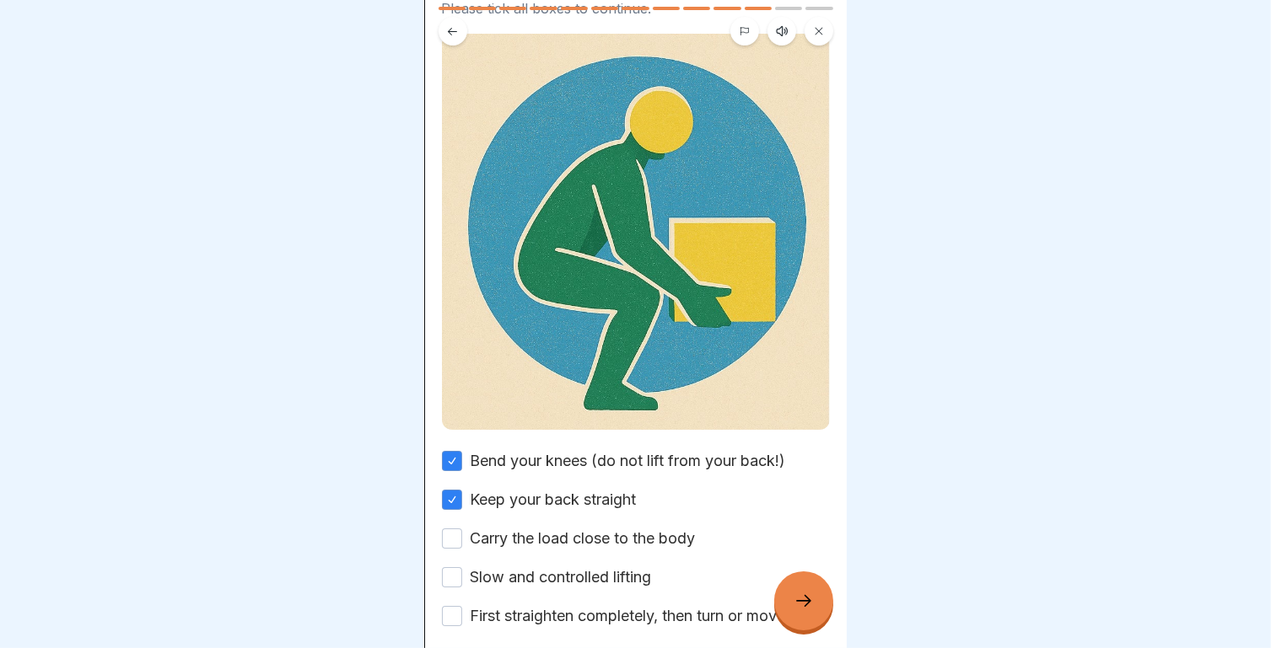
click at [462, 529] on button "Carry the load close to the body" at bounding box center [452, 539] width 20 height 20
click at [533, 567] on label "Slow and controlled lifting" at bounding box center [560, 578] width 181 height 22
click at [462, 567] on button "Slow and controlled lifting" at bounding box center [452, 577] width 20 height 20
click at [550, 605] on label "First straighten completely, then turn or move" at bounding box center [627, 616] width 315 height 22
click at [462, 606] on button "First straighten completely, then turn or move" at bounding box center [452, 616] width 20 height 20
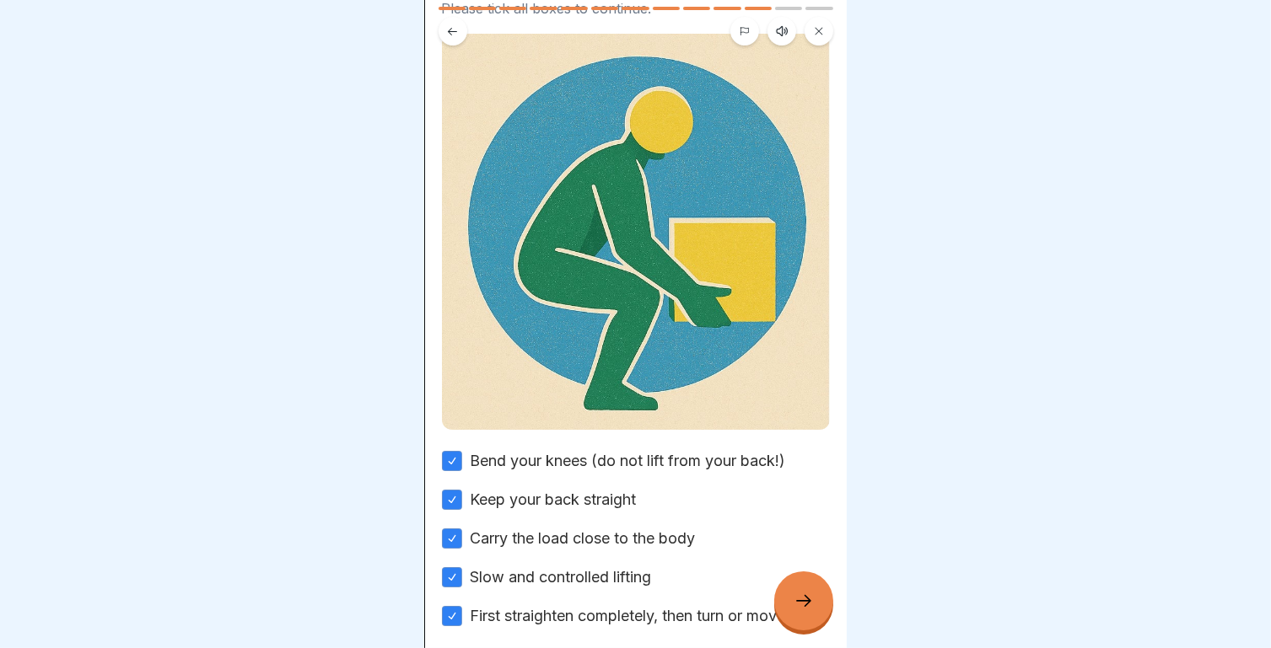
scroll to position [180, 0]
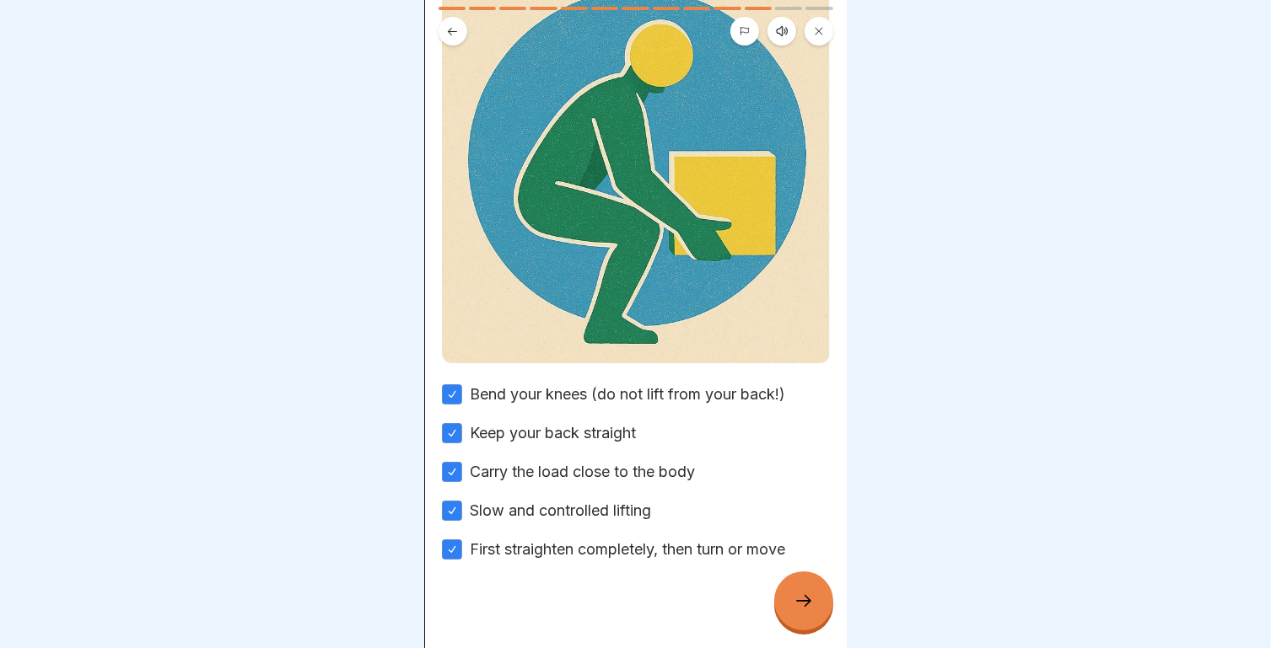
click at [817, 595] on div at bounding box center [803, 601] width 59 height 59
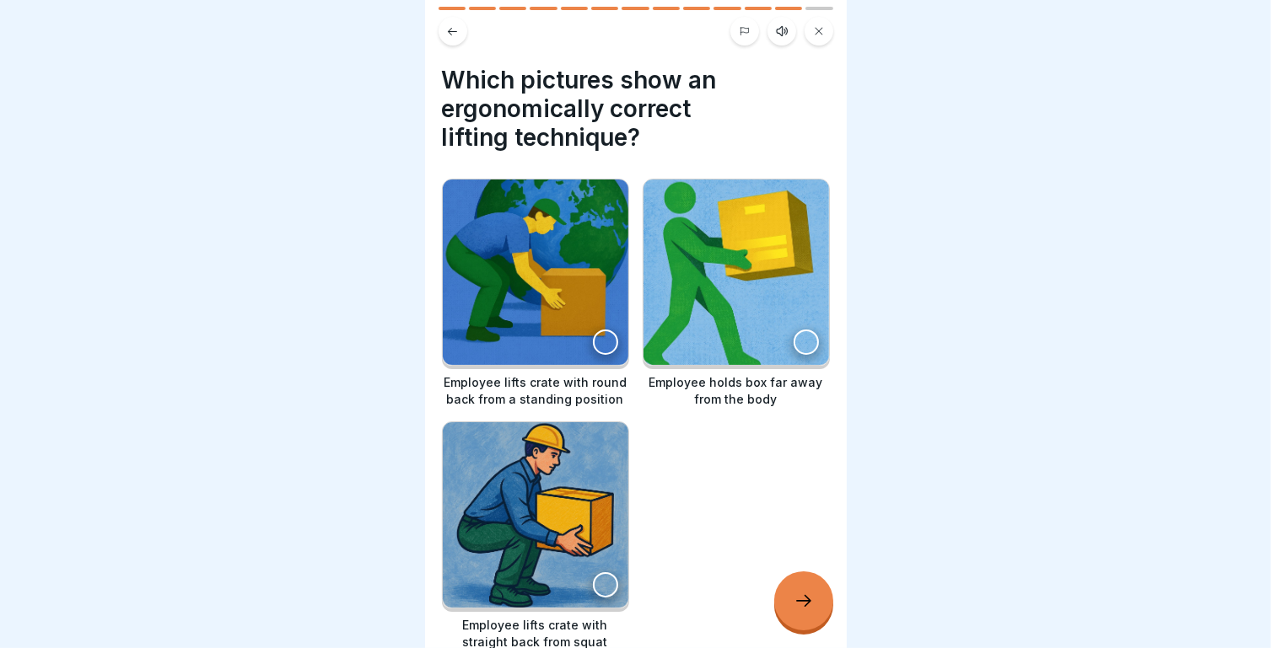
scroll to position [79, 0]
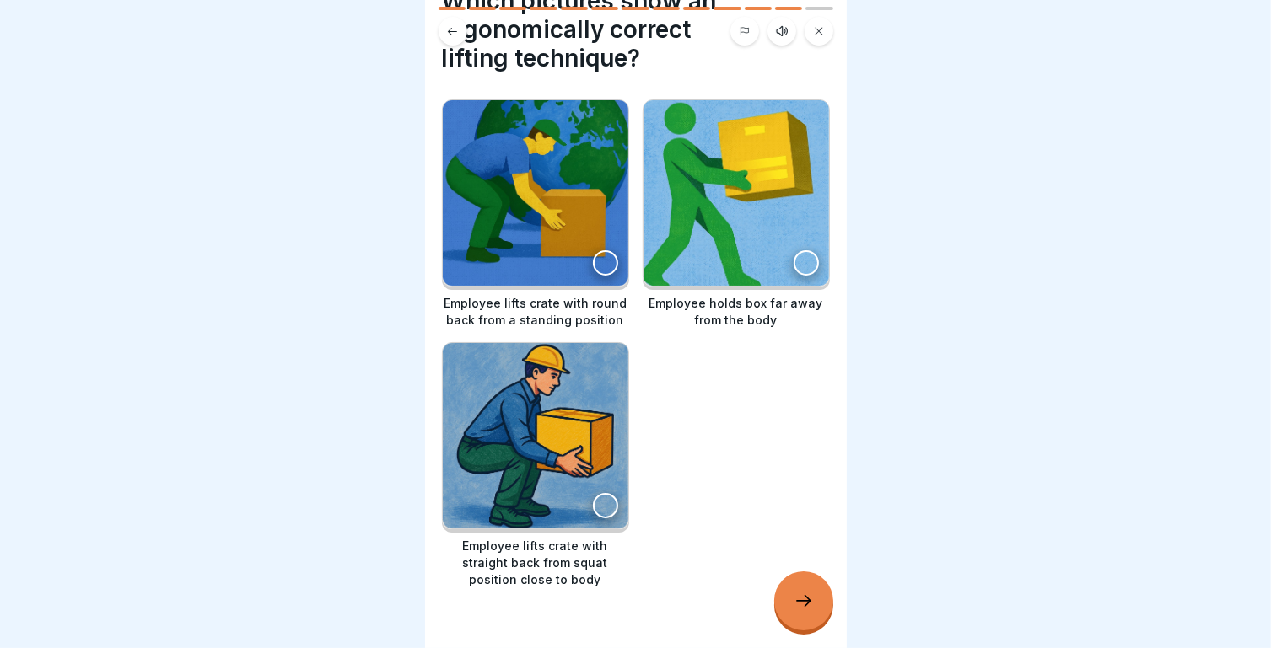
click at [597, 493] on div at bounding box center [605, 505] width 25 height 25
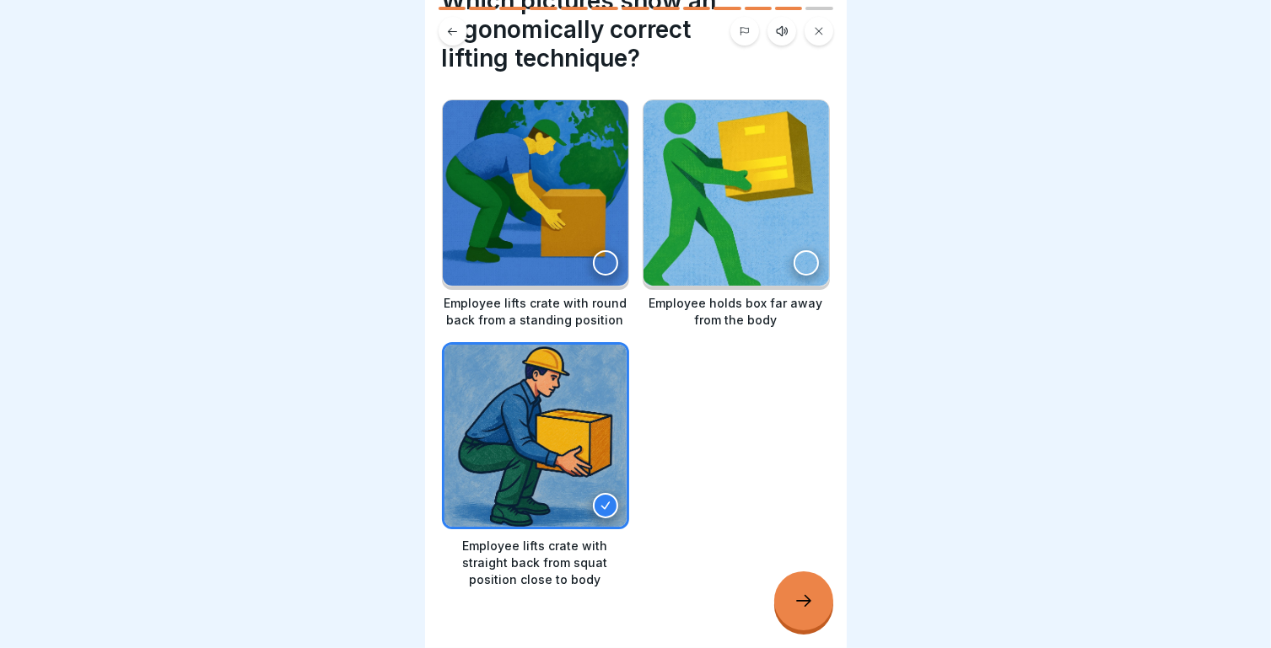
click at [786, 596] on div at bounding box center [803, 601] width 59 height 59
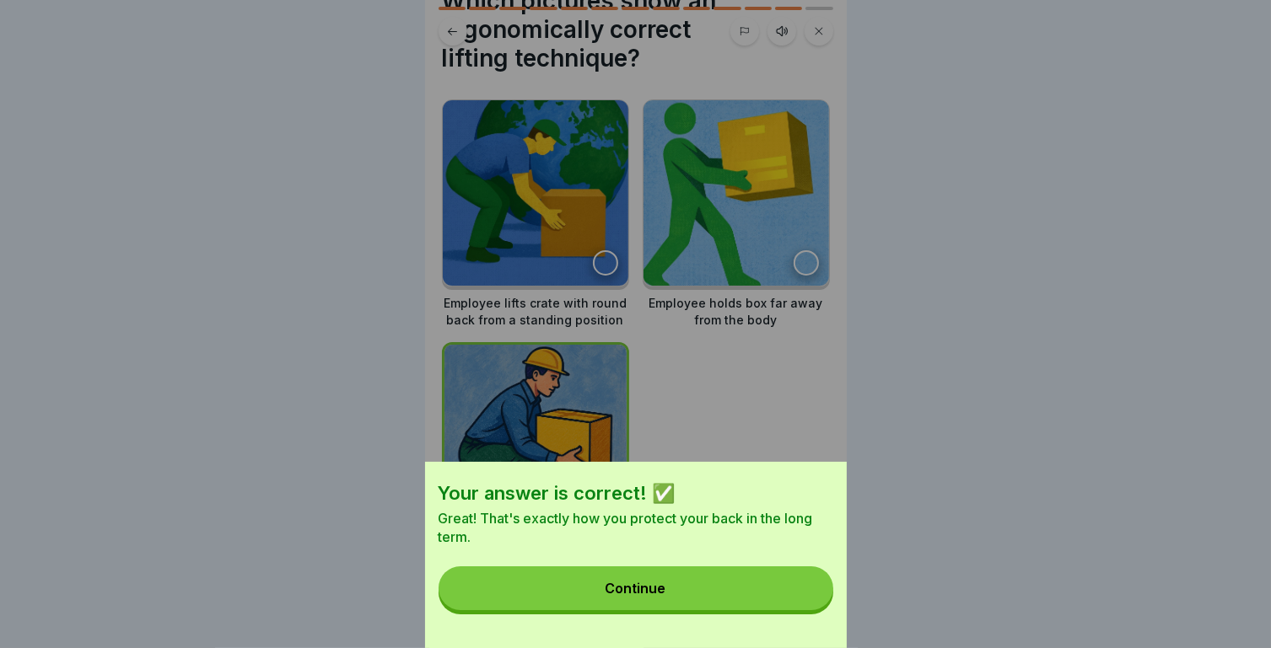
click at [709, 599] on button "Continue" at bounding box center [635, 589] width 395 height 44
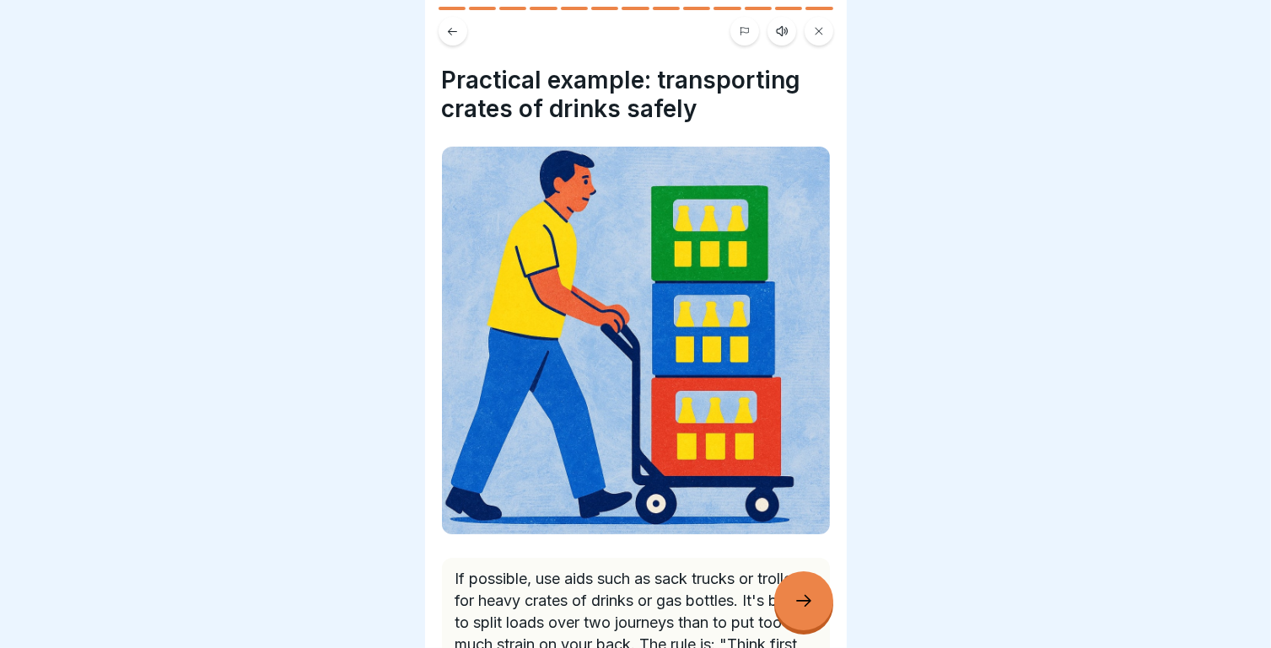
scroll to position [128, 0]
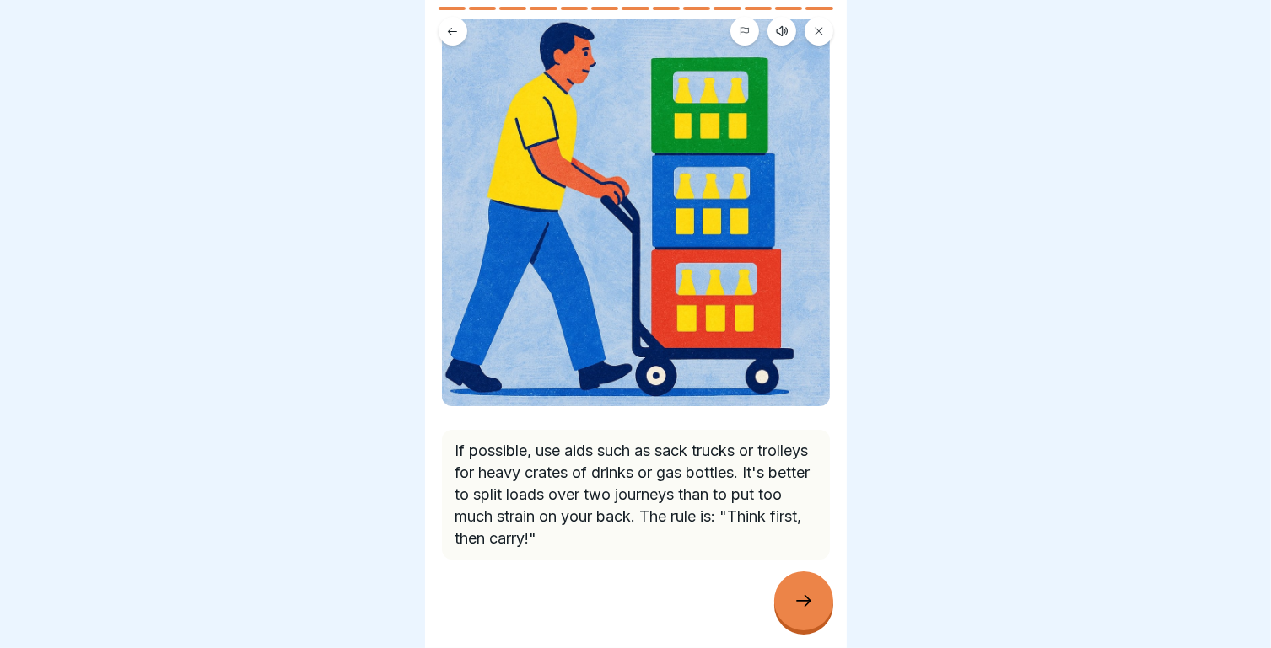
click at [718, 464] on p "If possible, use aids such as sack trucks or trolleys for heavy crates of drink…" at bounding box center [635, 495] width 361 height 110
click at [809, 594] on icon at bounding box center [803, 601] width 20 height 20
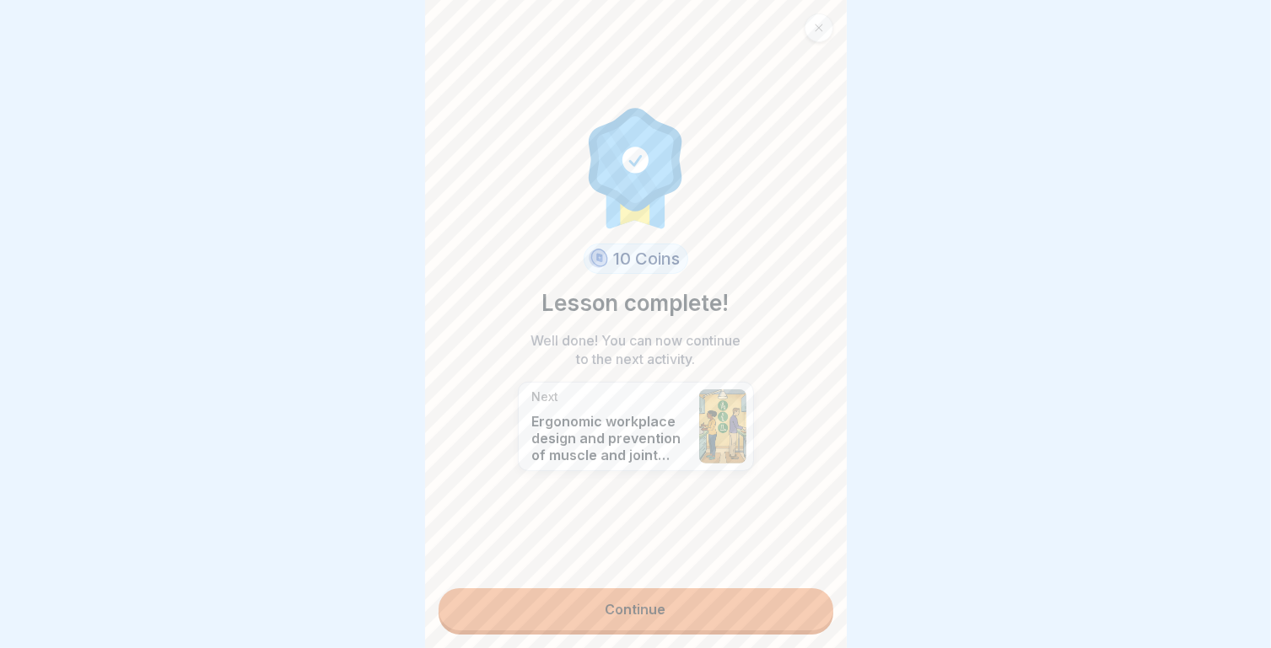
scroll to position [0, 0]
click at [648, 612] on link "Continue" at bounding box center [635, 610] width 395 height 42
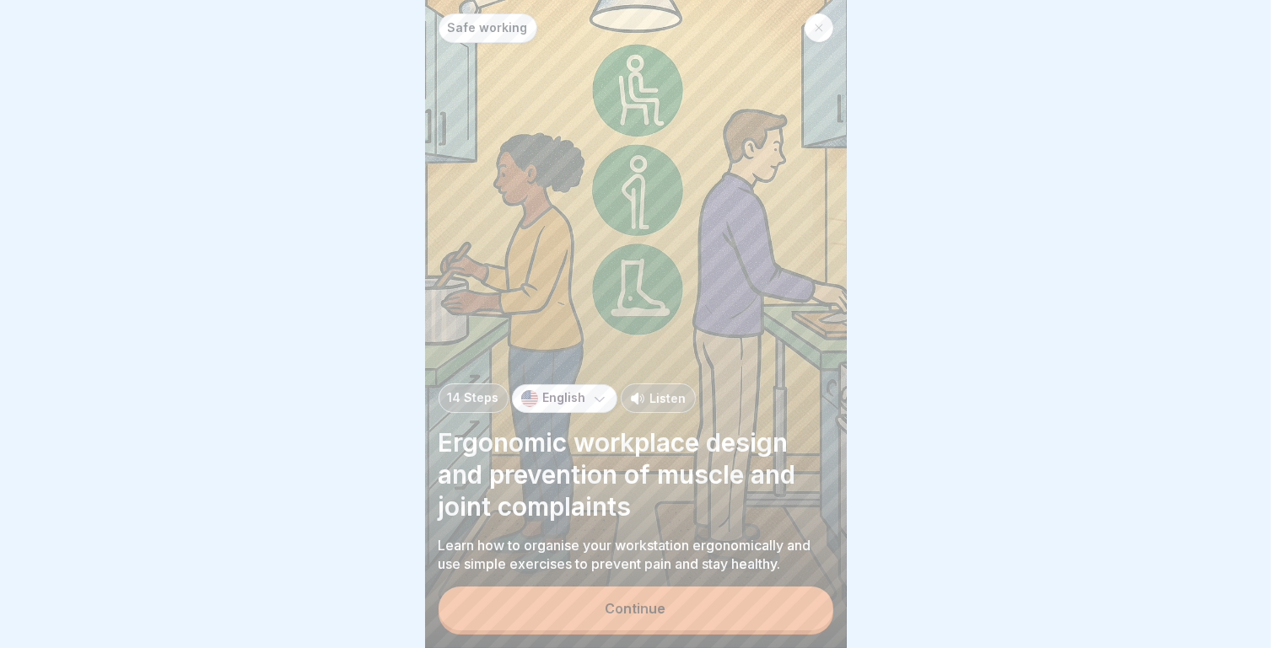
click at [650, 407] on p "Listen" at bounding box center [668, 399] width 36 height 18
click at [664, 407] on p "Listen" at bounding box center [668, 399] width 36 height 18
click at [650, 407] on p "Listen" at bounding box center [668, 399] width 36 height 18
click at [651, 614] on div "Continue" at bounding box center [635, 608] width 61 height 15
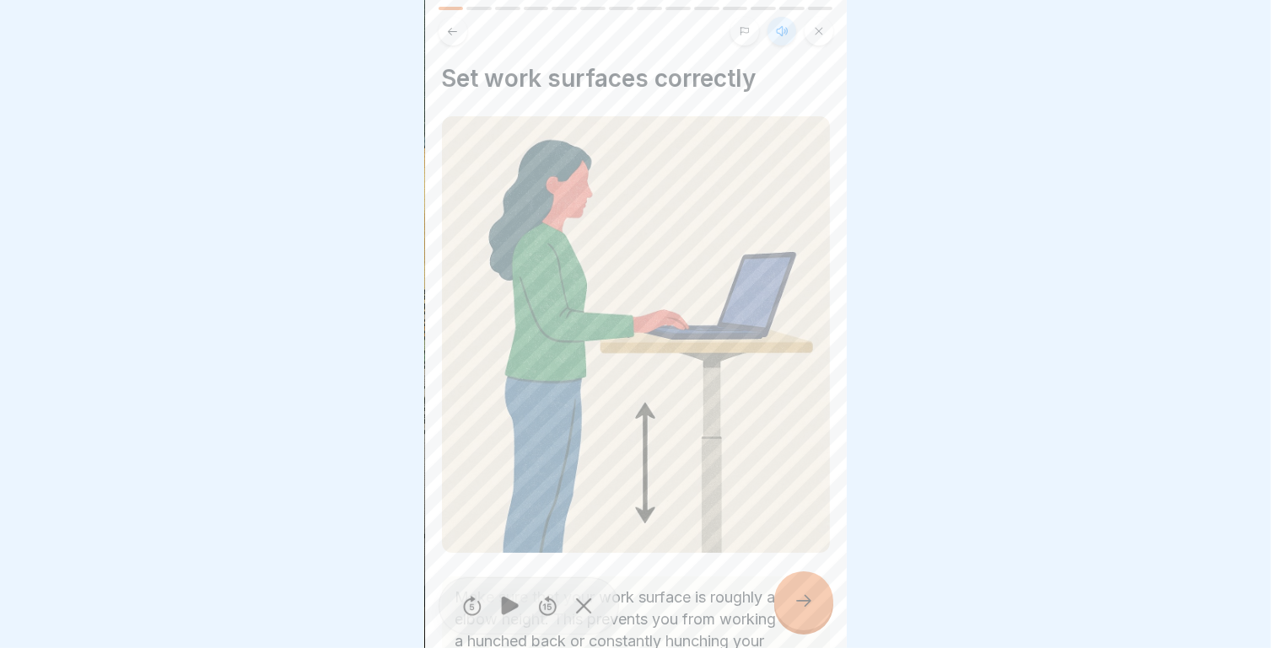
scroll to position [169, 0]
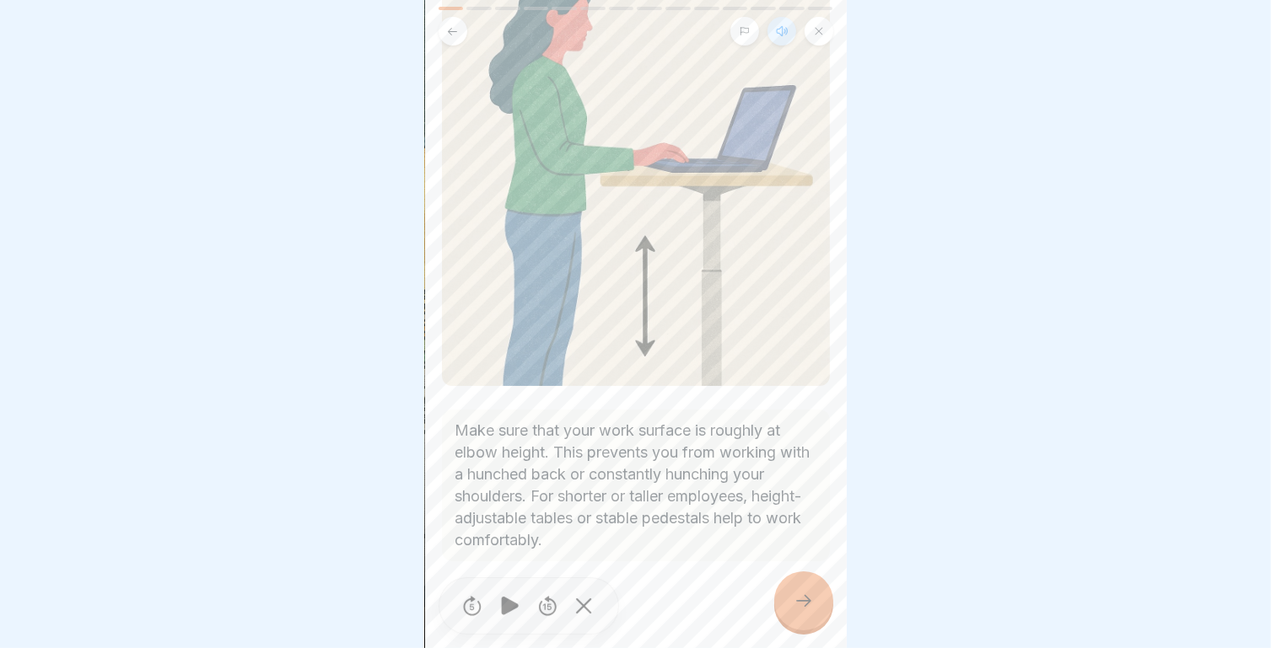
click at [789, 608] on div at bounding box center [803, 601] width 59 height 59
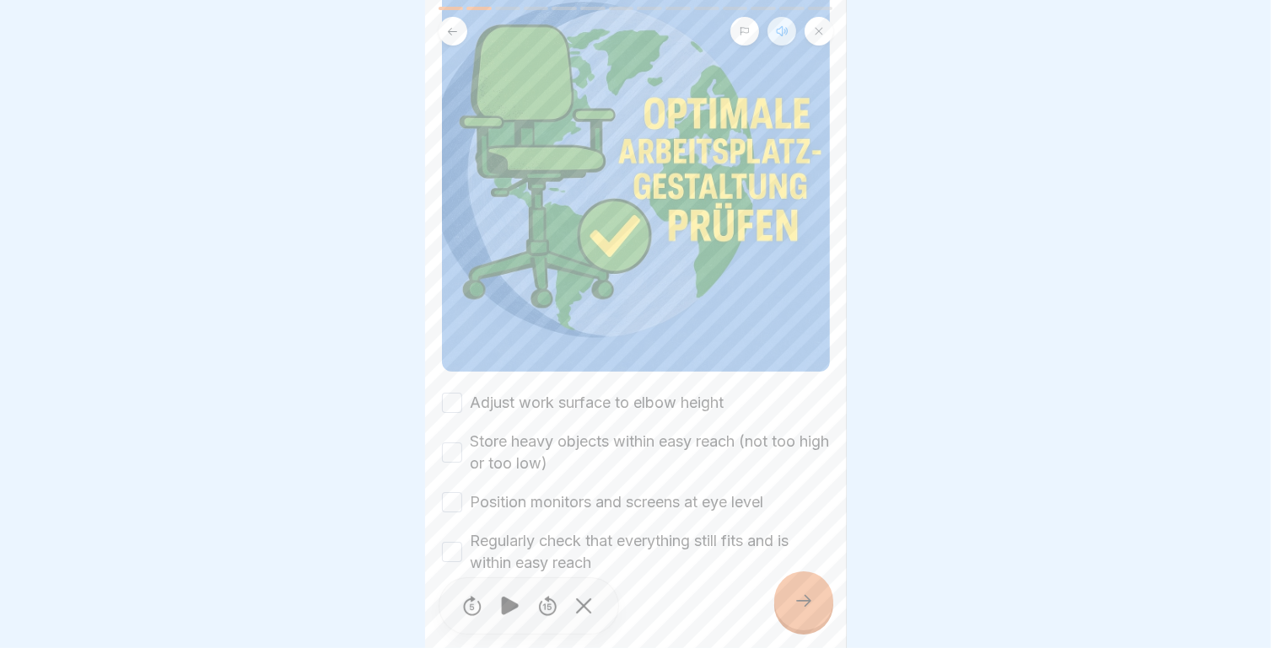
scroll to position [207, 0]
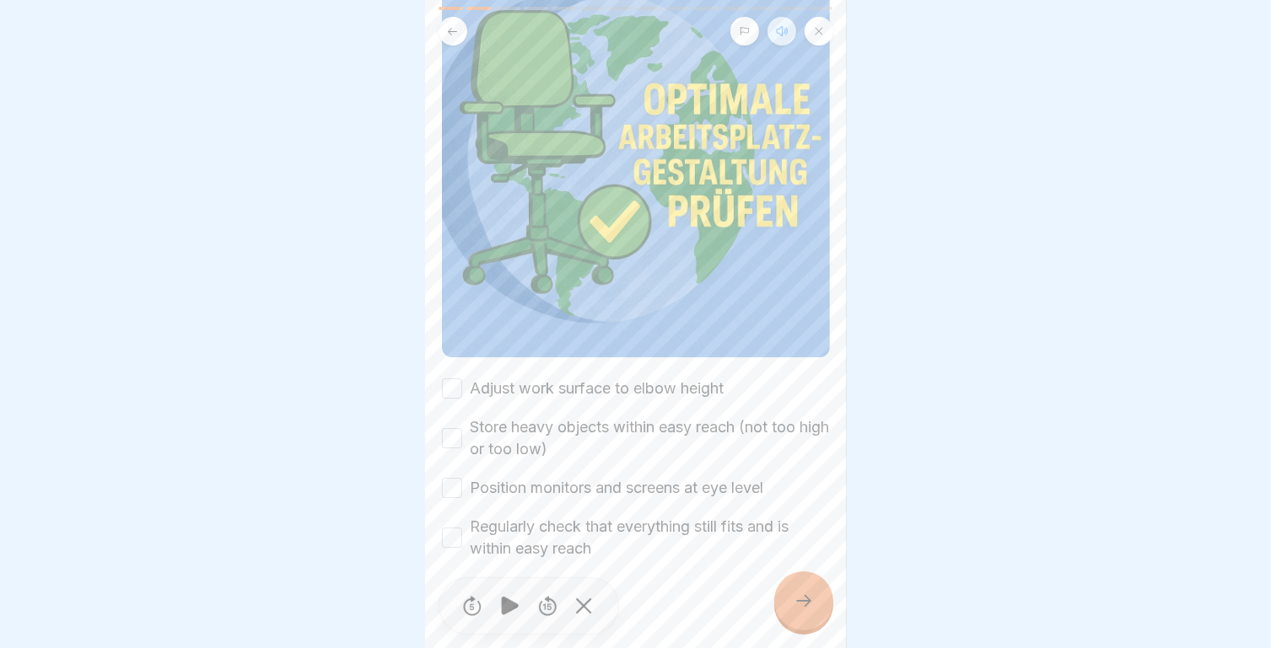
click at [458, 379] on button "Adjust work surface to elbow height" at bounding box center [452, 389] width 20 height 20
click at [456, 428] on button "Store heavy objects within easy reach (not too high or too low)" at bounding box center [452, 438] width 20 height 20
click at [446, 478] on button "Position monitors and screens at eye level" at bounding box center [452, 488] width 20 height 20
click at [438, 508] on div "Check optimum workplace design: Please tick all boxes to continue. Adjust work …" at bounding box center [636, 324] width 422 height 648
click at [457, 528] on button "Regularly check that everything still fits and is within easy reach" at bounding box center [452, 538] width 20 height 20
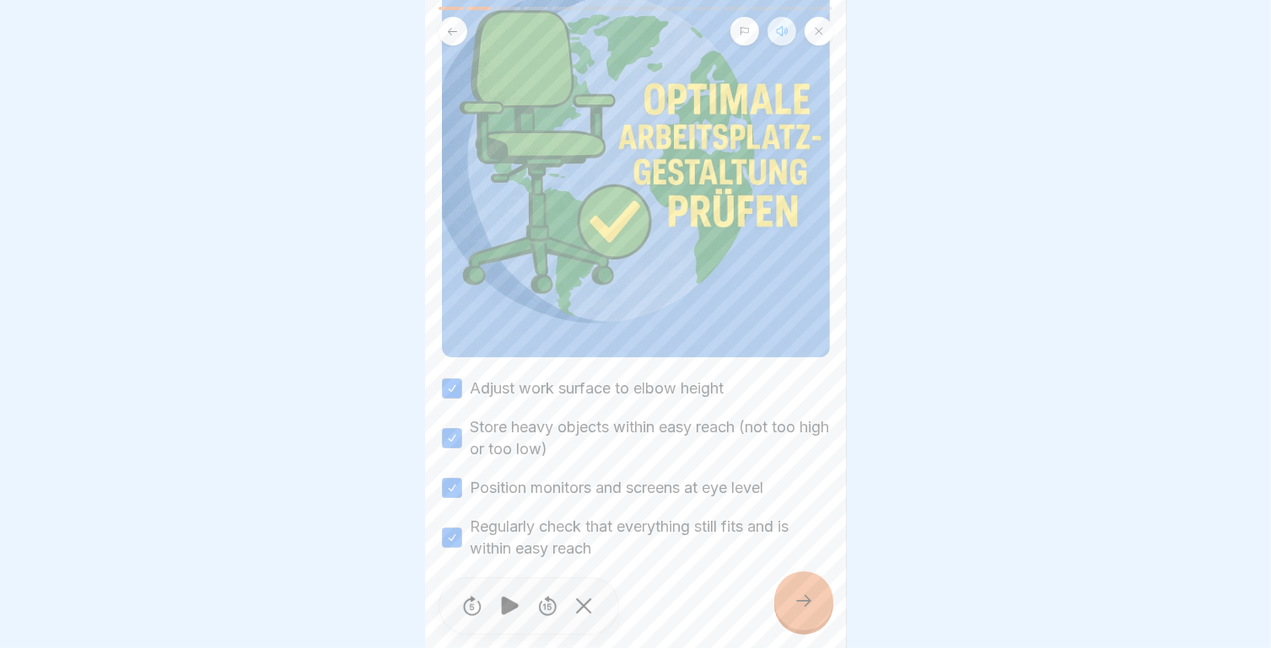
click at [803, 599] on icon at bounding box center [803, 601] width 20 height 20
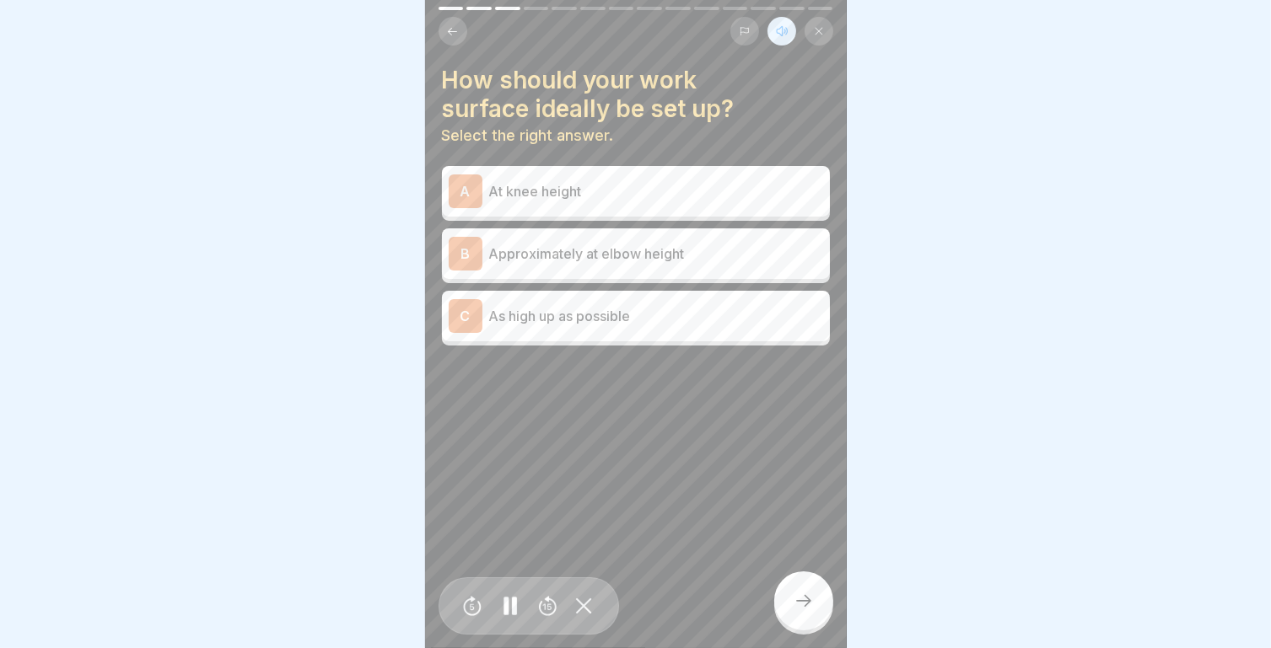
click at [598, 244] on p "Approximately at elbow height" at bounding box center [656, 254] width 334 height 20
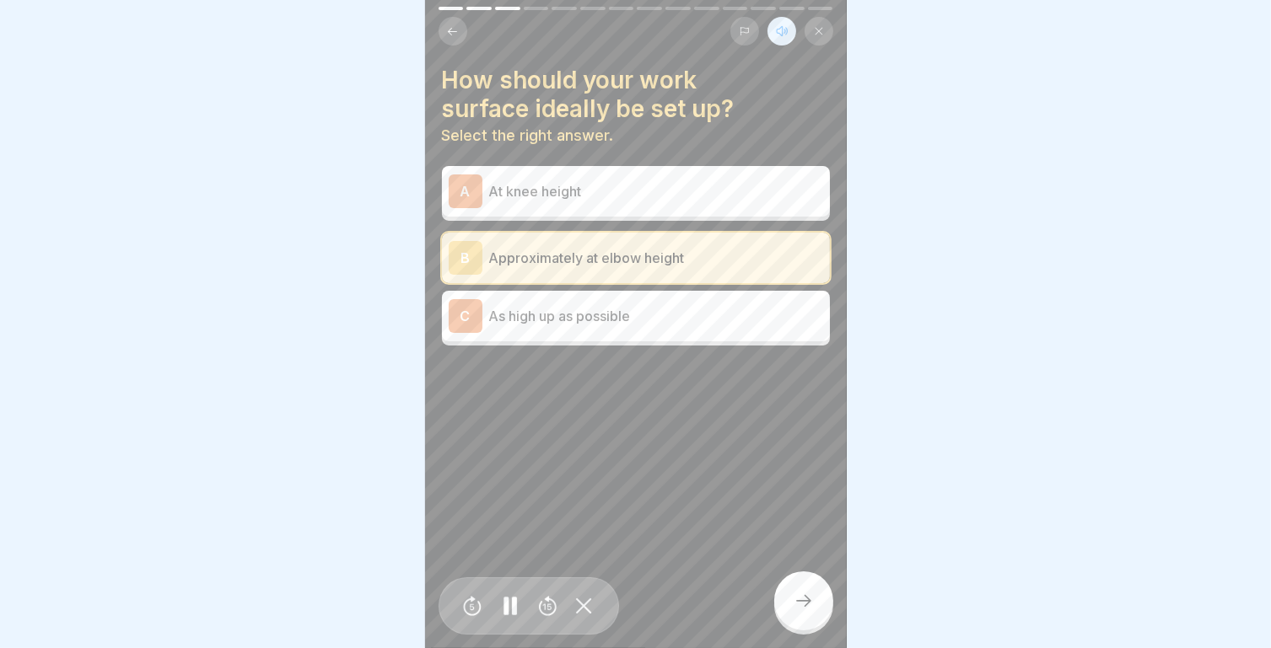
click at [816, 609] on div at bounding box center [803, 601] width 59 height 59
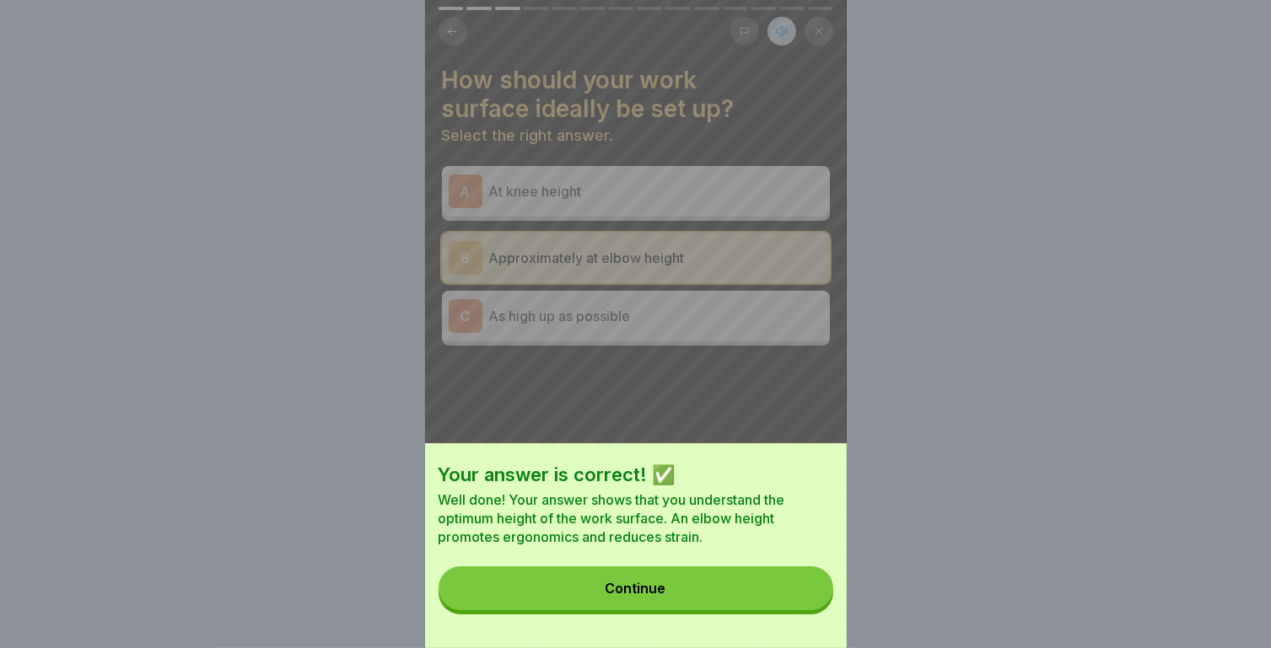
click at [692, 606] on button "Continue" at bounding box center [635, 589] width 395 height 44
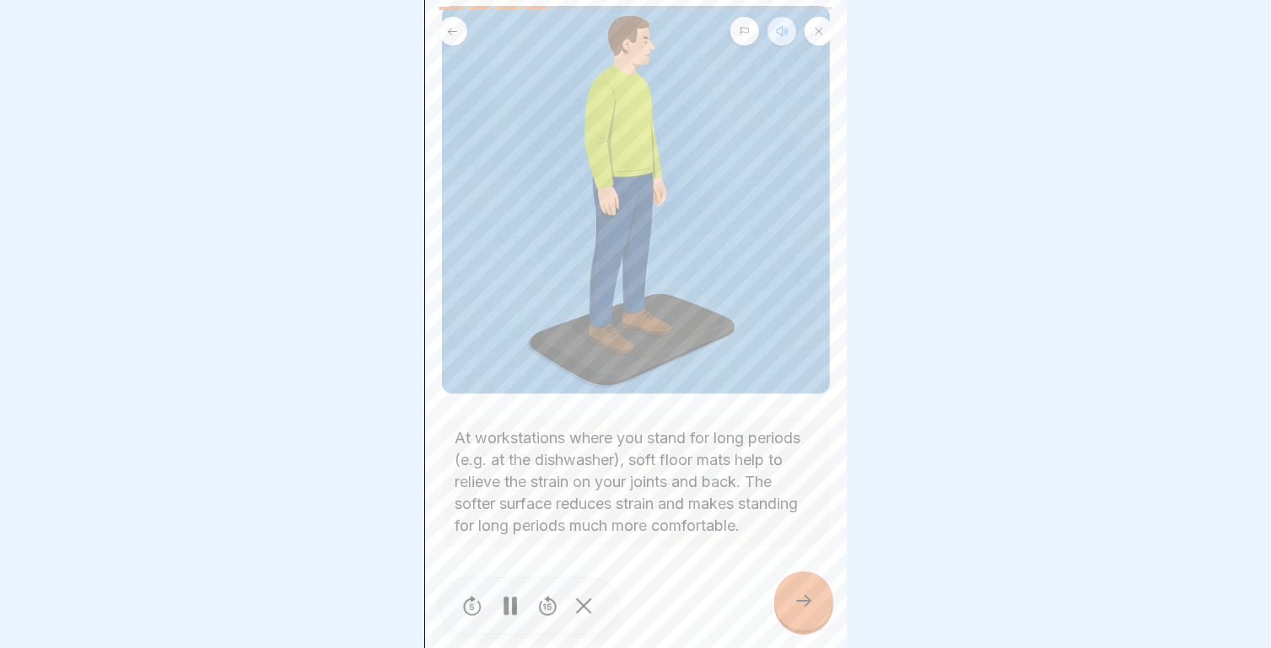
scroll to position [121, 0]
click at [820, 607] on div at bounding box center [803, 601] width 59 height 59
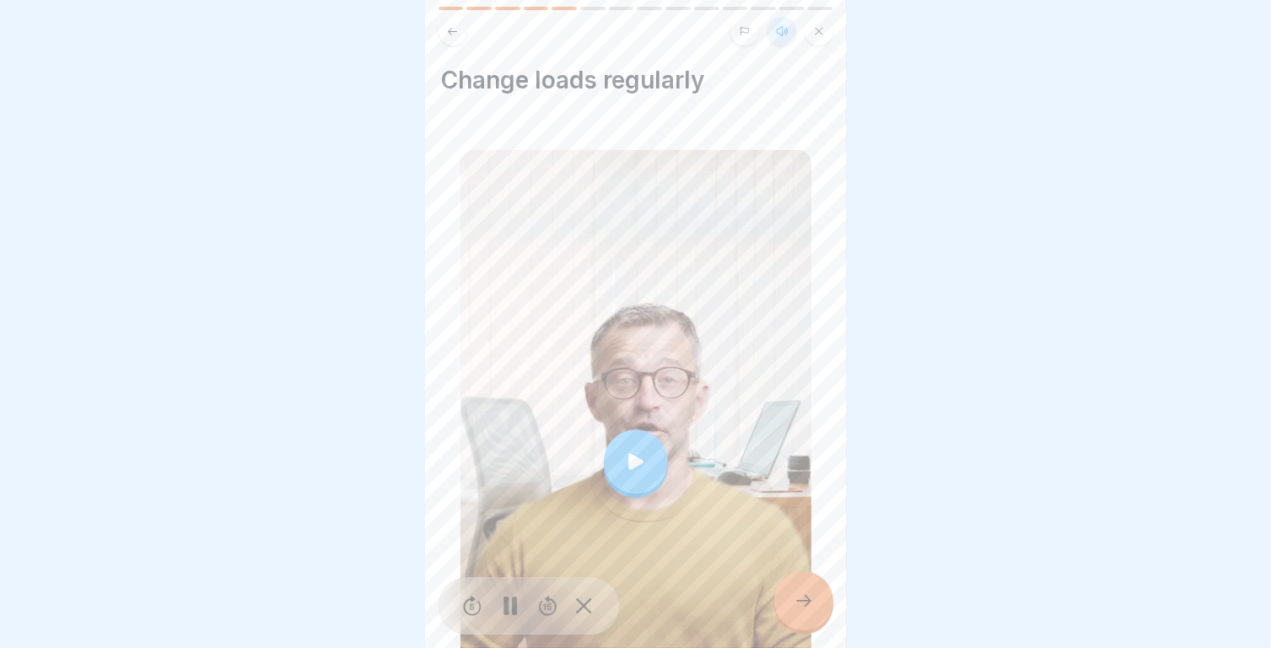
click at [638, 450] on icon at bounding box center [636, 462] width 24 height 24
click at [637, 450] on icon at bounding box center [636, 462] width 24 height 24
click at [826, 596] on div at bounding box center [803, 601] width 59 height 59
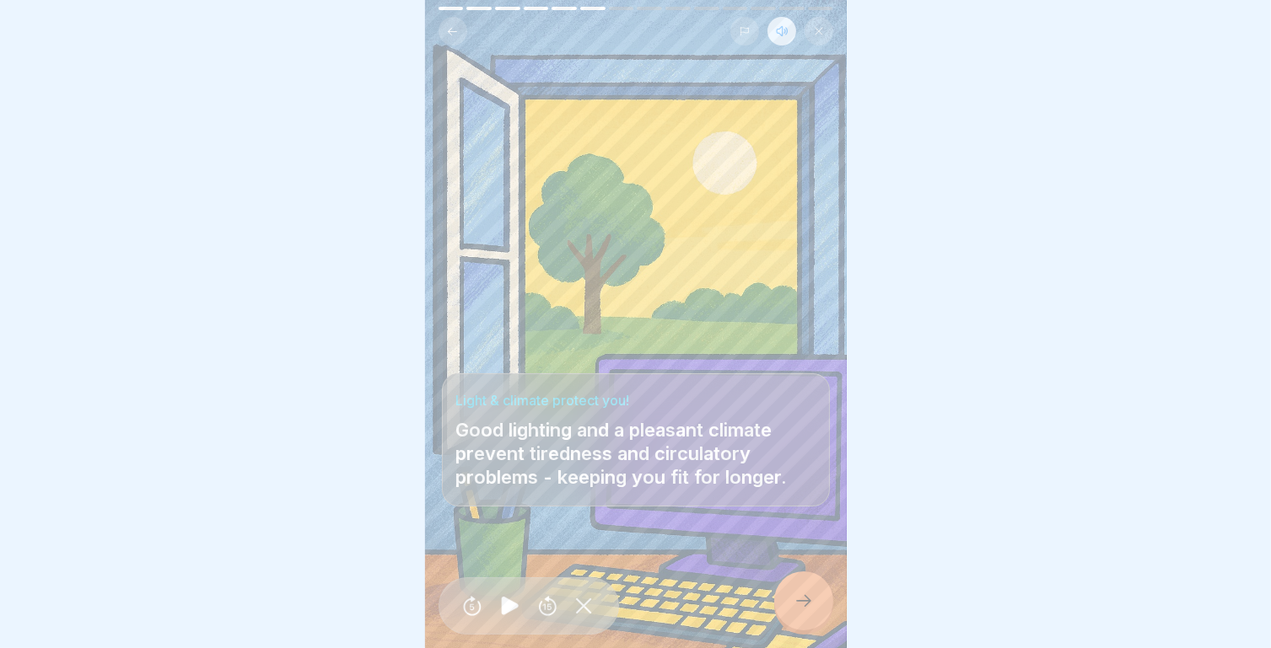
click at [626, 377] on div "Light & climate protect you! Good lighting and a pleasant climate prevent tired…" at bounding box center [636, 440] width 388 height 133
click at [510, 610] on icon at bounding box center [510, 606] width 17 height 19
click at [795, 591] on div at bounding box center [803, 601] width 59 height 59
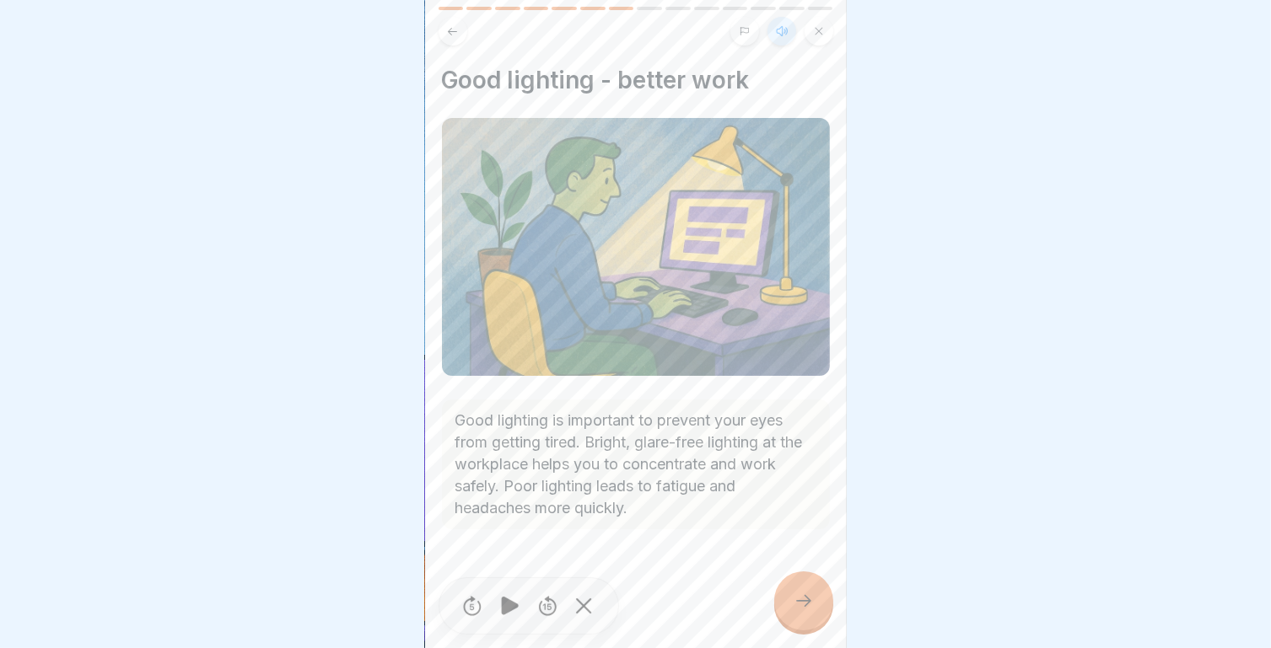
click at [809, 596] on icon at bounding box center [803, 601] width 20 height 20
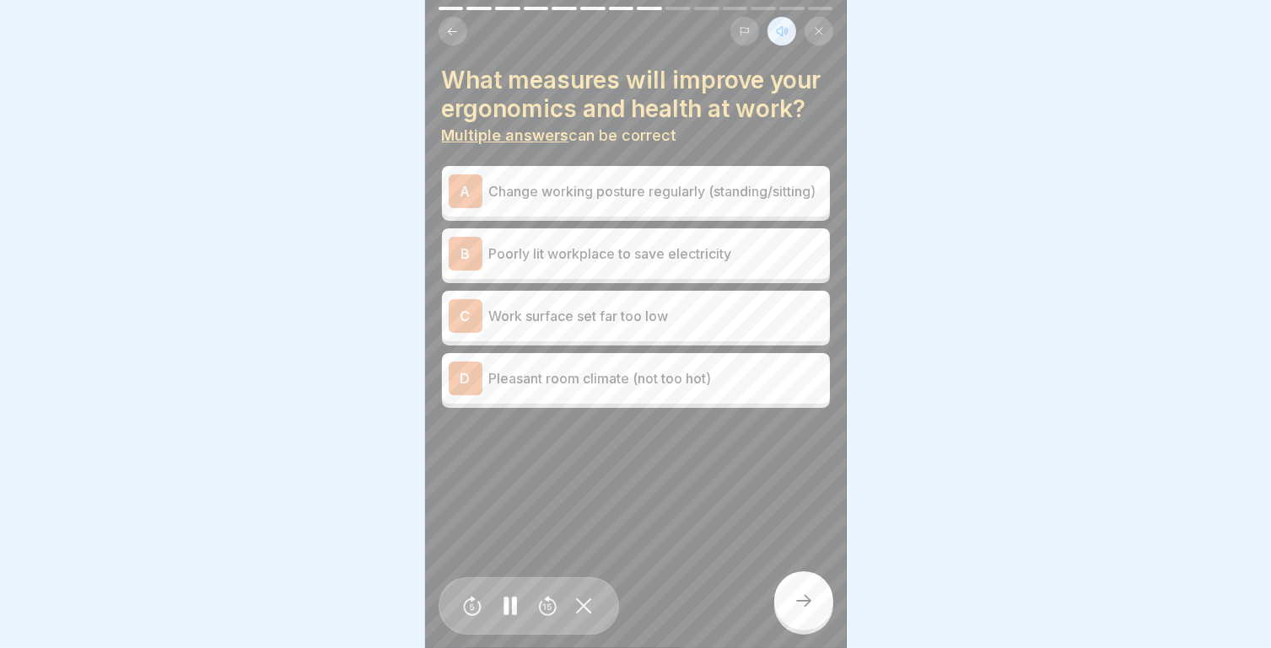
click at [601, 202] on p "Change working posture regularly (standing/sitting)" at bounding box center [656, 191] width 334 height 20
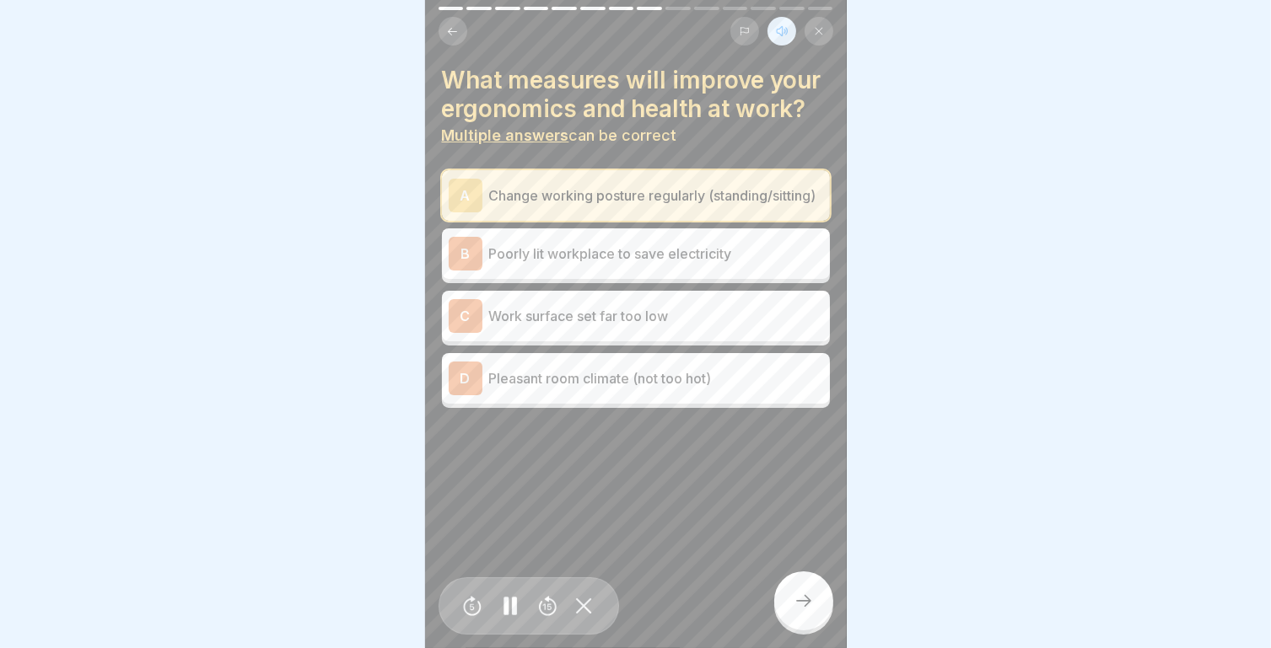
click at [624, 389] on p "Pleasant room climate (not too hot)" at bounding box center [656, 378] width 334 height 20
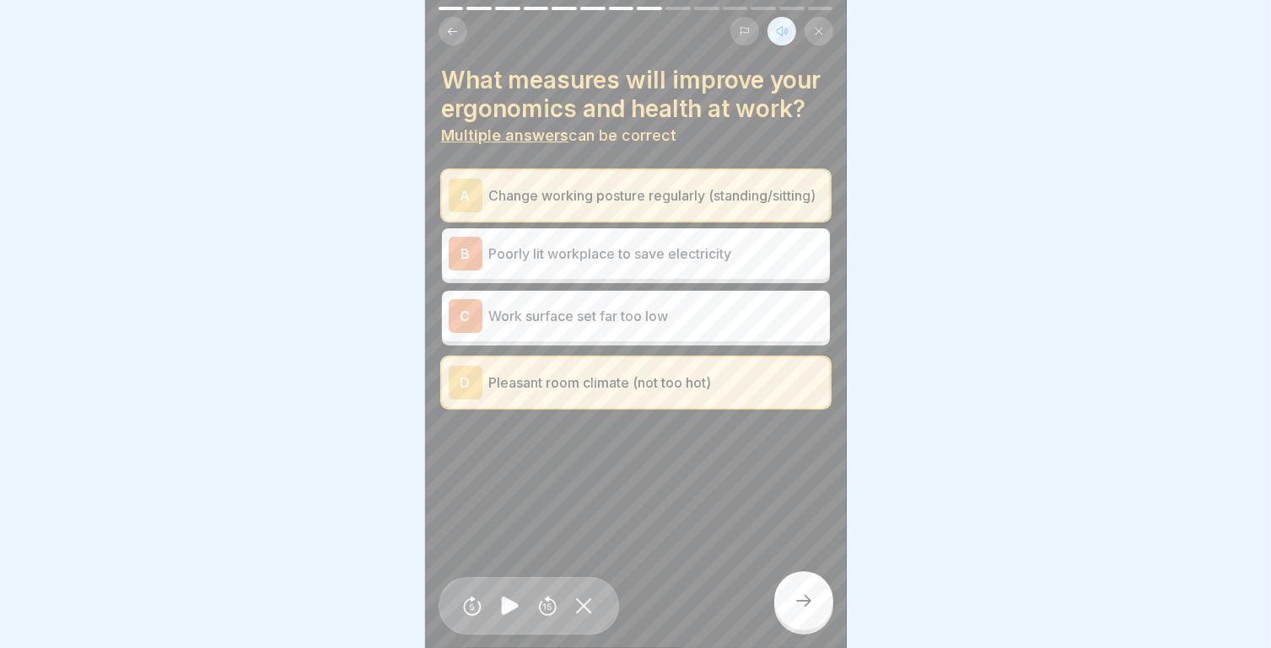
click at [809, 622] on div at bounding box center [803, 601] width 59 height 59
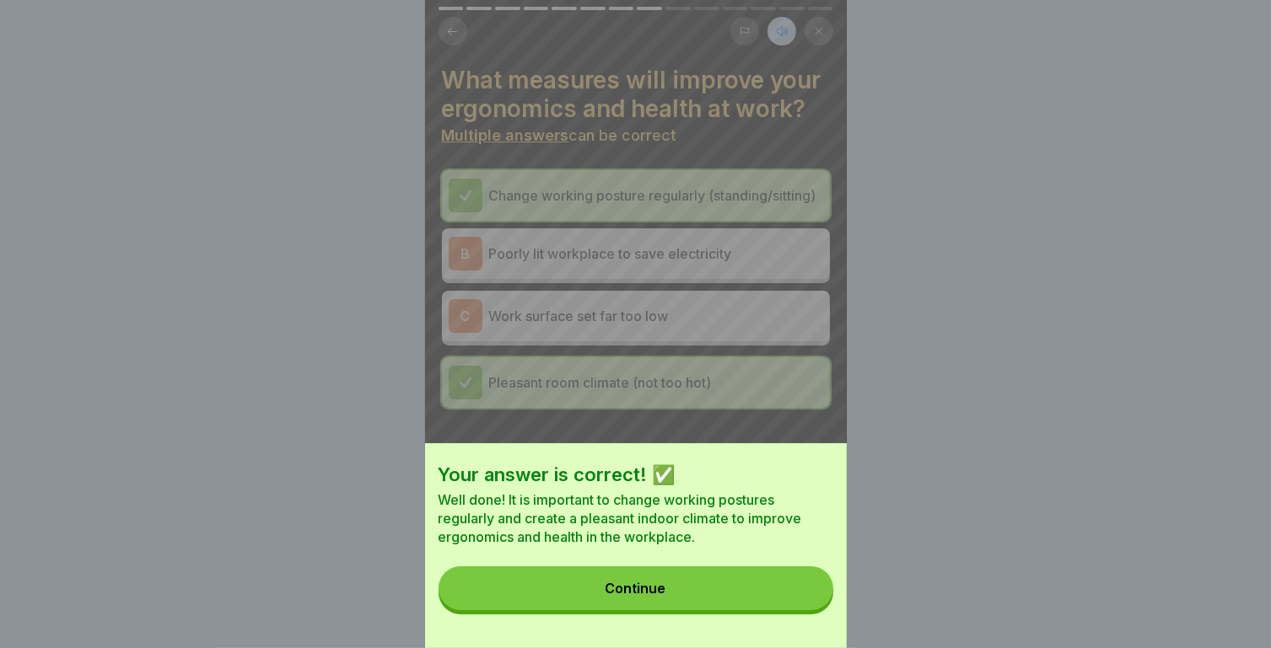
click at [726, 596] on button "Continue" at bounding box center [635, 589] width 395 height 44
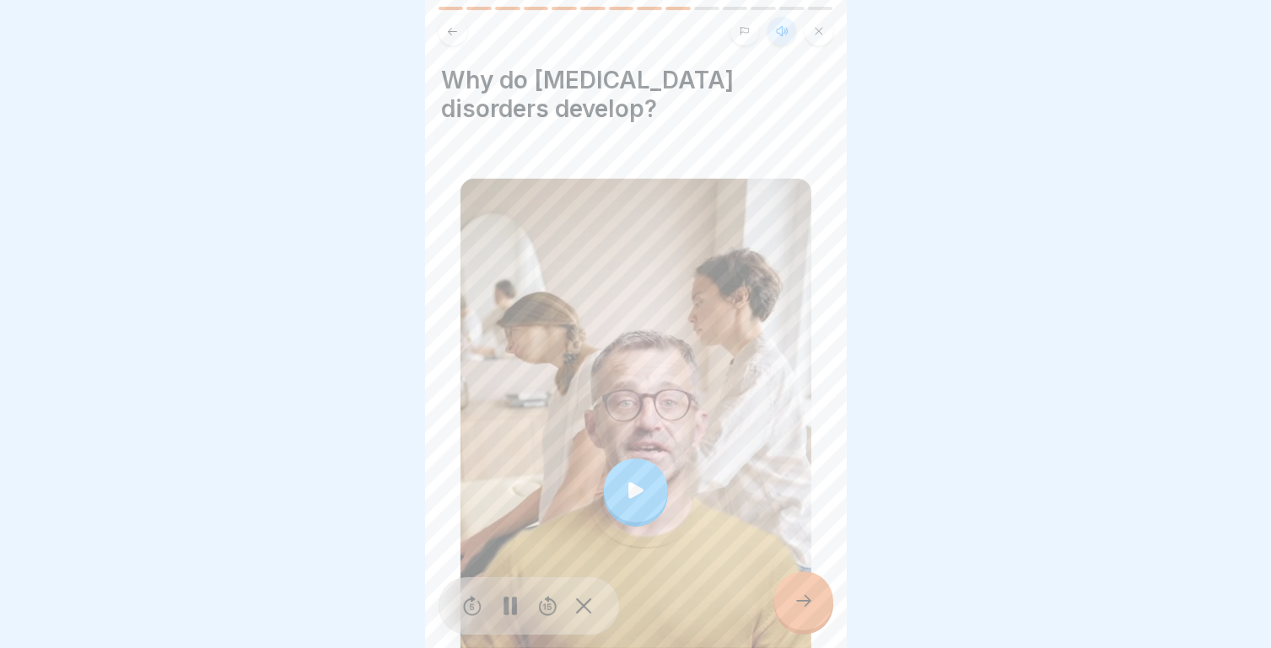
click at [617, 480] on div at bounding box center [636, 491] width 64 height 64
click at [624, 479] on icon at bounding box center [636, 491] width 24 height 24
click at [818, 575] on div "Safe working 14 Steps English Listen Ergonomic workplace design and prevention …" at bounding box center [636, 324] width 422 height 648
click at [816, 598] on div at bounding box center [803, 601] width 59 height 59
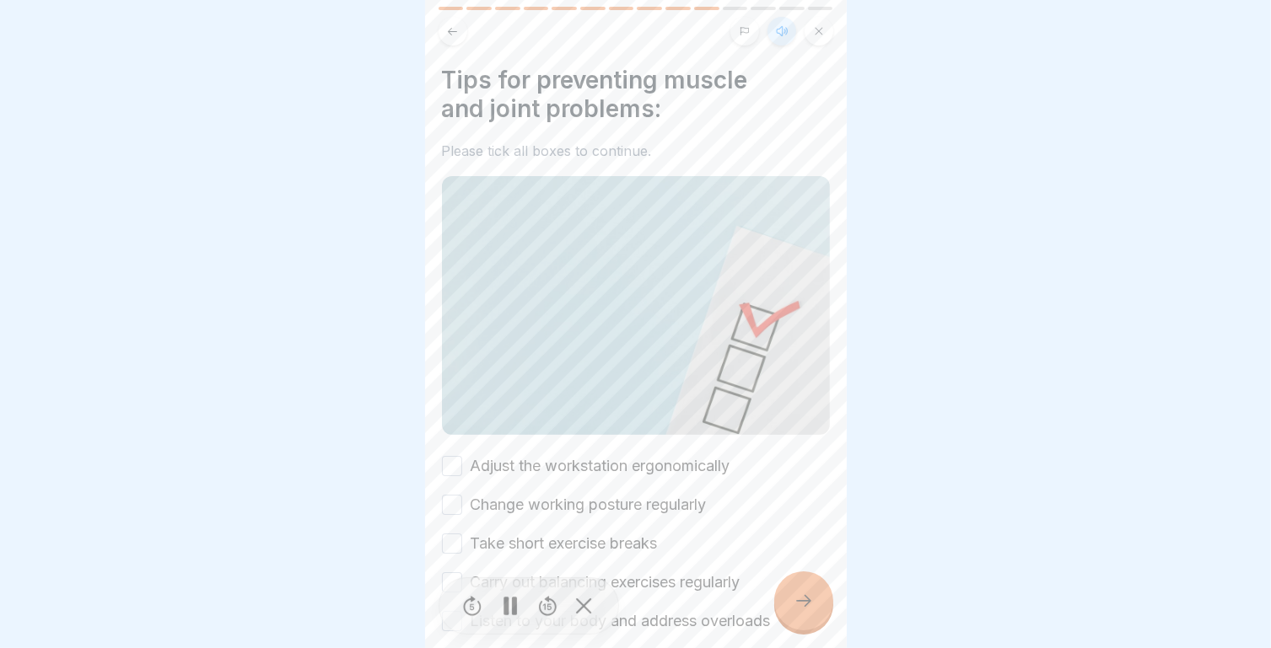
scroll to position [76, 0]
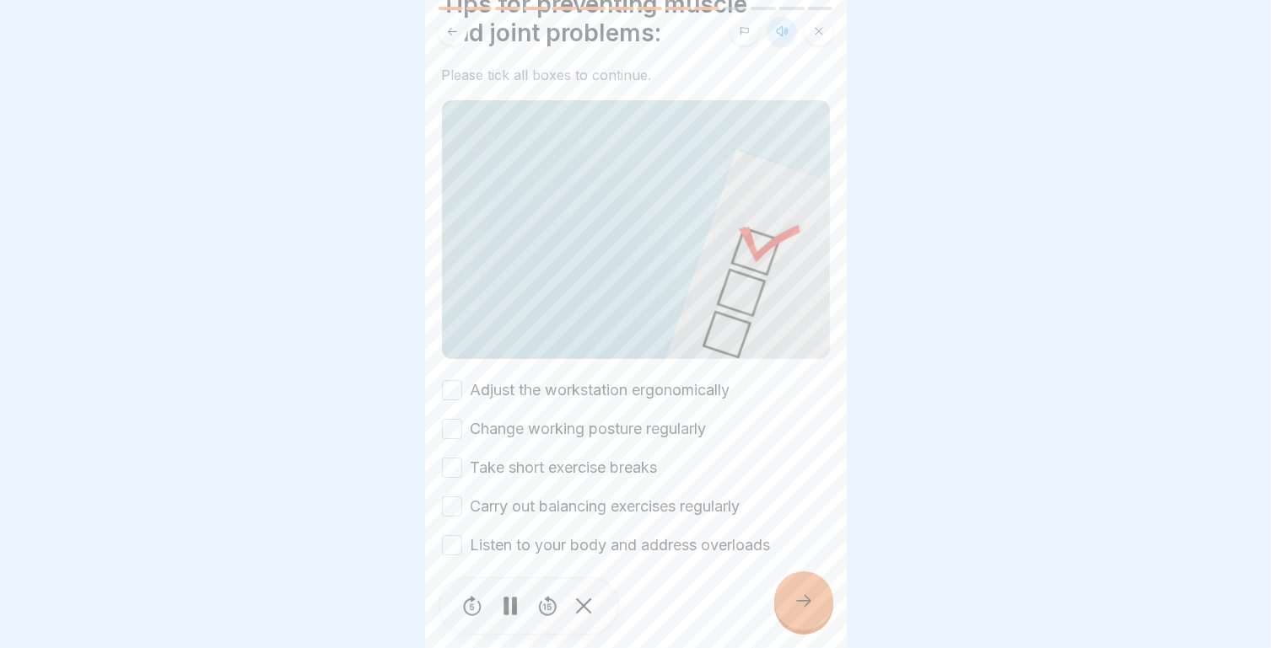
click at [452, 380] on button "Adjust the workstation ergonomically" at bounding box center [452, 390] width 20 height 20
click at [455, 419] on button "Change working posture regularly" at bounding box center [452, 429] width 20 height 20
click at [456, 458] on button "Take short exercise breaks" at bounding box center [452, 468] width 20 height 20
click at [453, 497] on button "Carry out balancing exercises regularly" at bounding box center [452, 507] width 20 height 20
click at [452, 535] on button "Listen to your body and address overloads" at bounding box center [452, 545] width 20 height 20
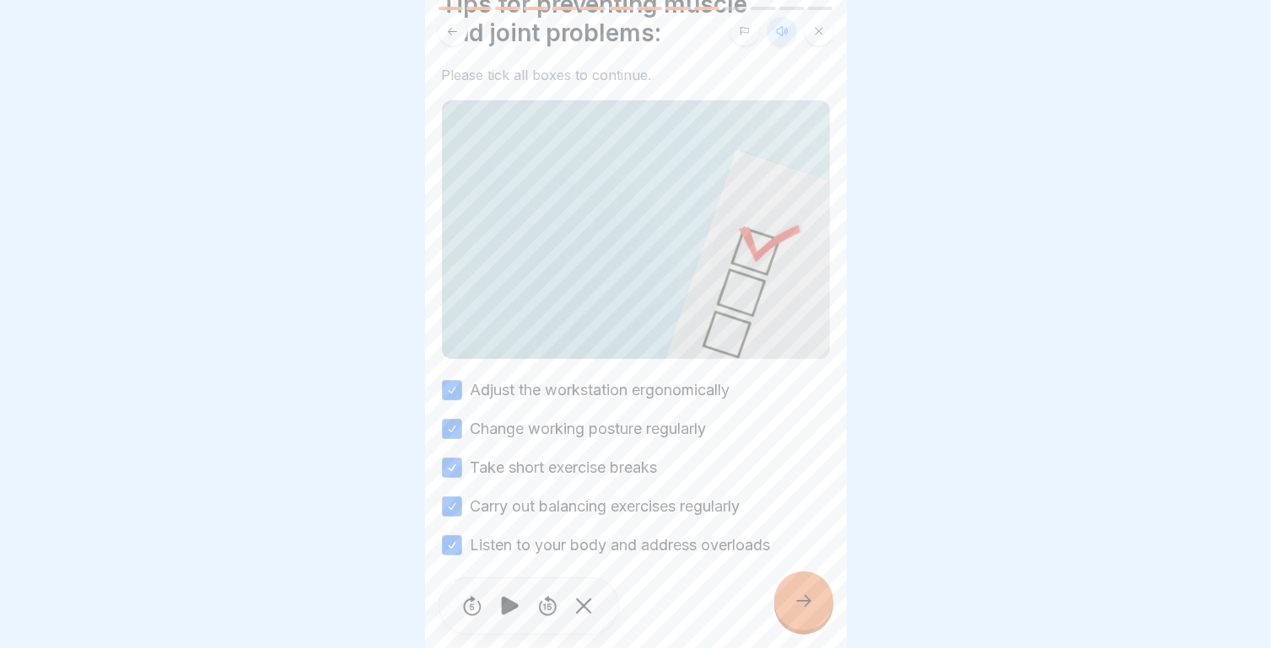
click at [806, 598] on icon at bounding box center [803, 601] width 20 height 20
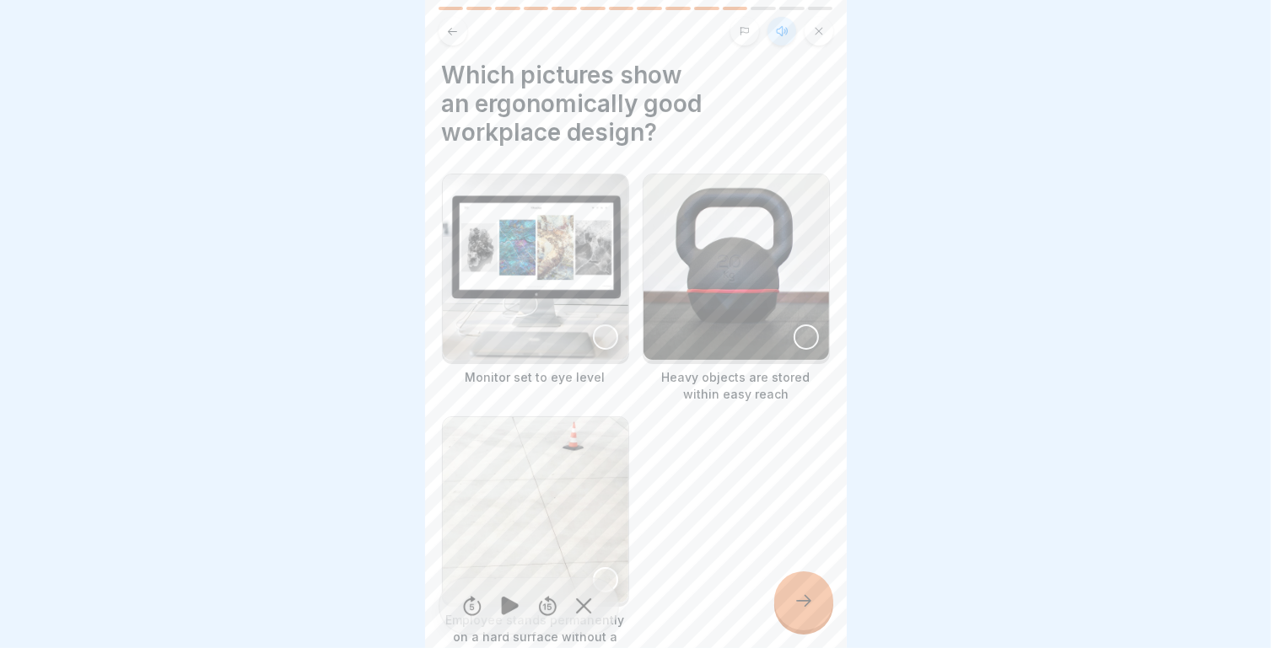
scroll to position [0, 0]
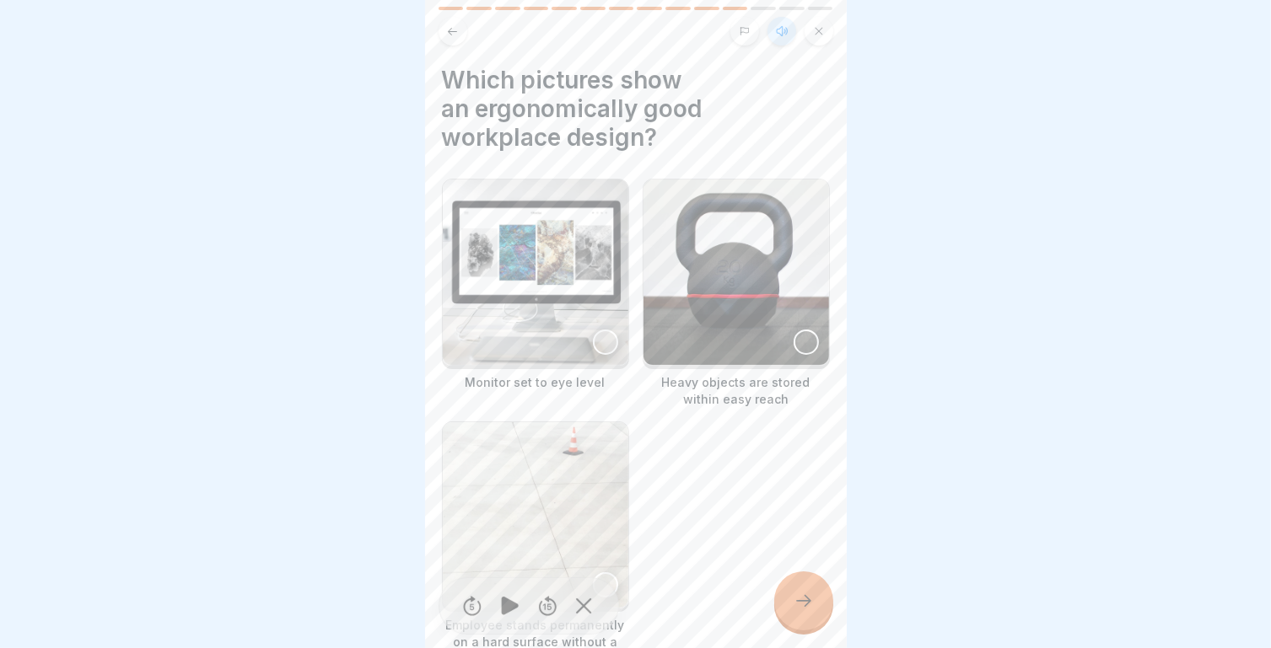
click at [600, 330] on div at bounding box center [605, 342] width 25 height 25
click at [813, 603] on icon at bounding box center [803, 601] width 20 height 20
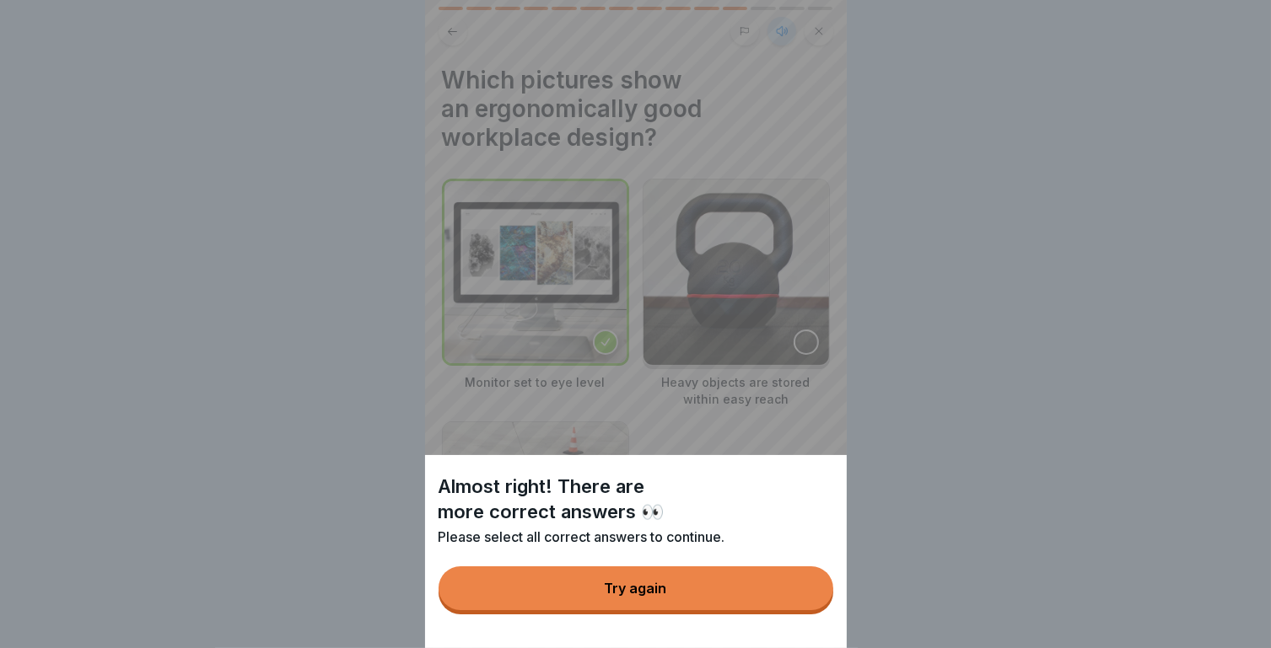
click at [752, 592] on button "Try again" at bounding box center [635, 589] width 395 height 44
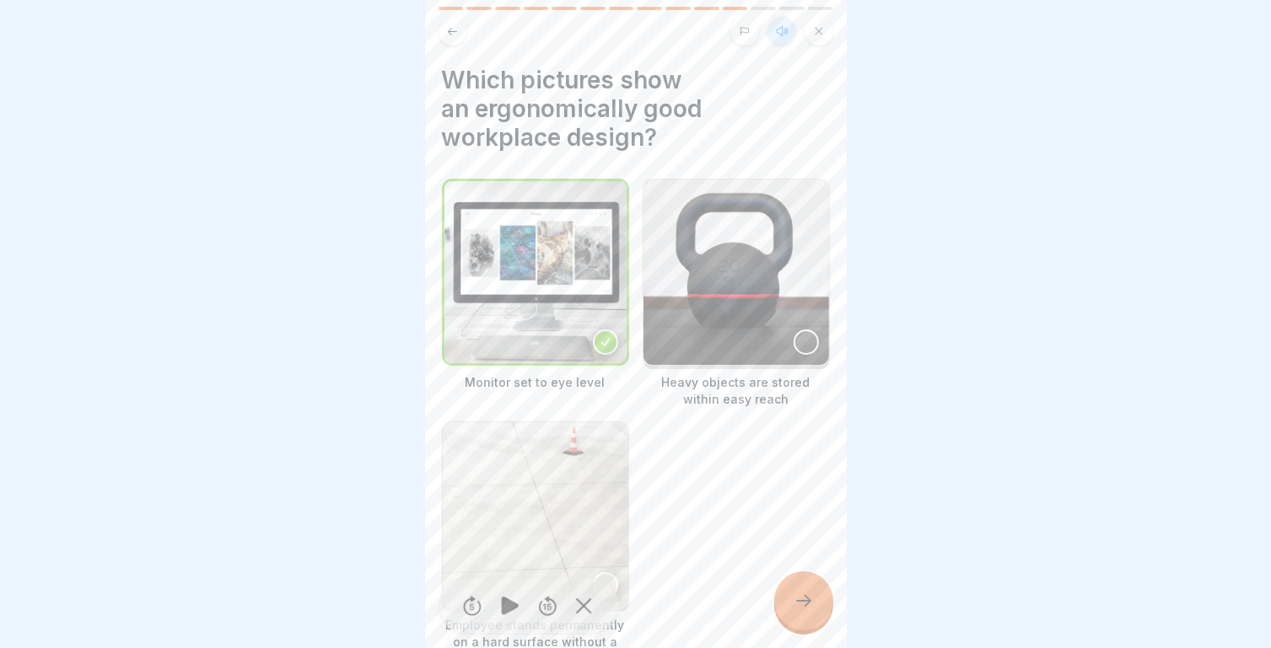
click at [787, 335] on img at bounding box center [735, 272] width 185 height 185
click at [798, 598] on icon at bounding box center [803, 601] width 20 height 20
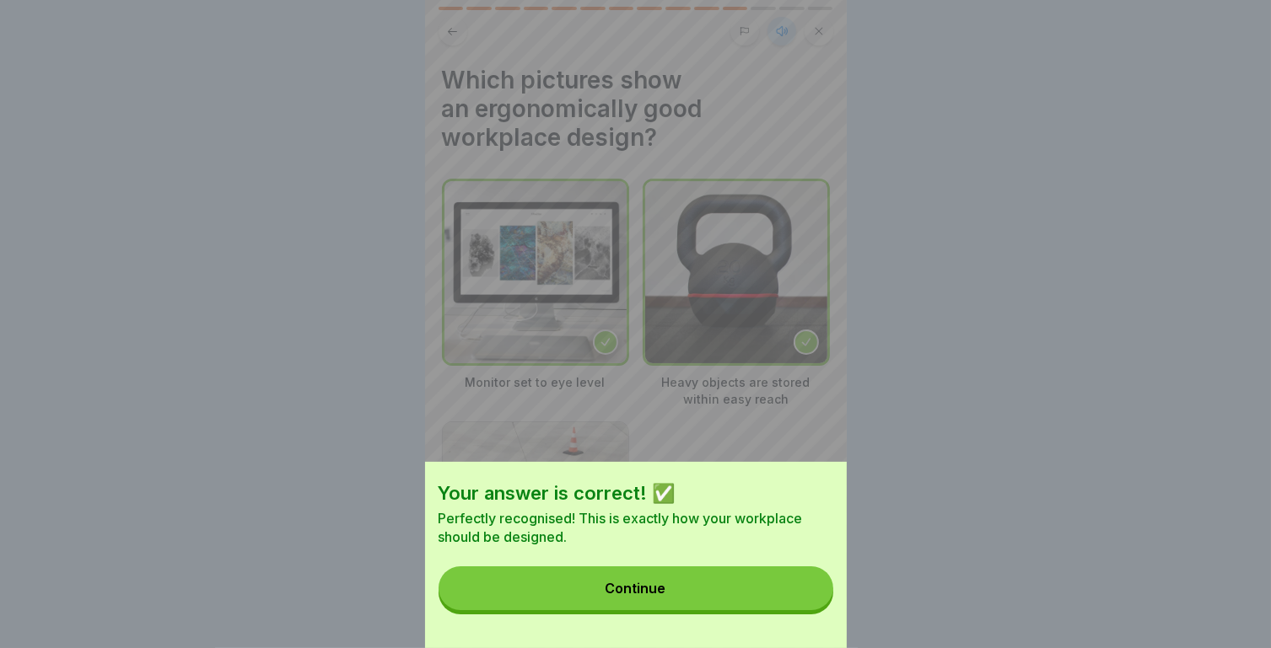
click at [666, 596] on div "Continue" at bounding box center [635, 588] width 61 height 15
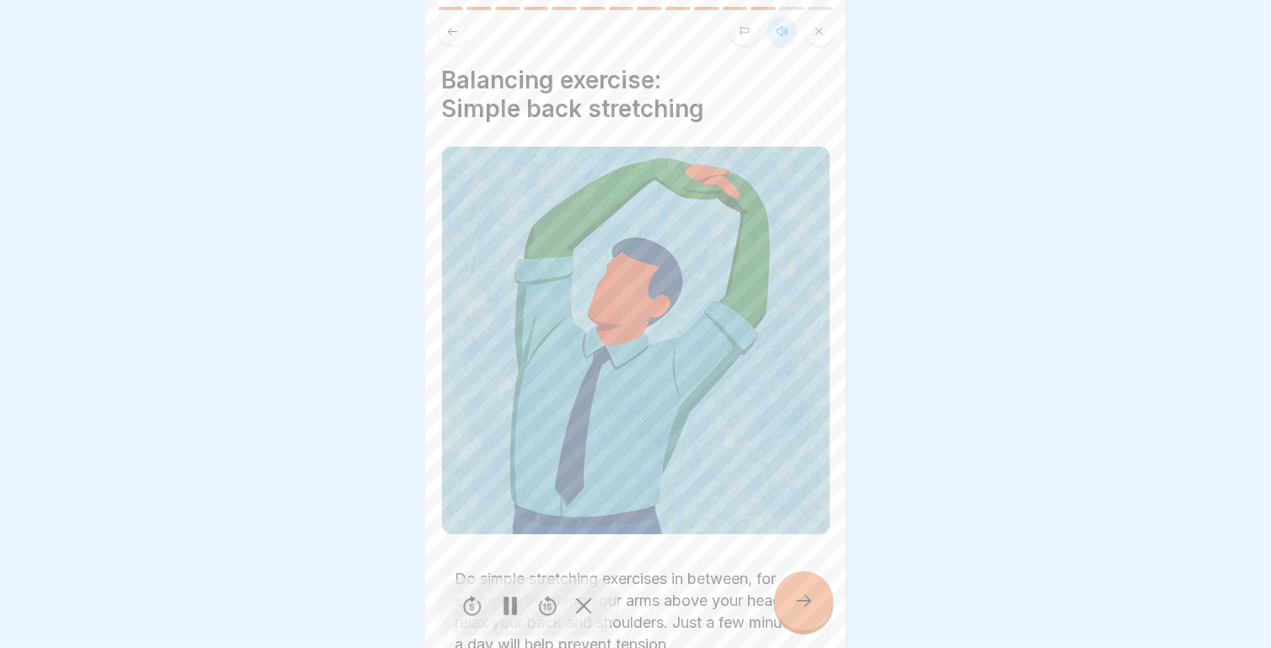
click at [588, 599] on icon at bounding box center [584, 606] width 16 height 15
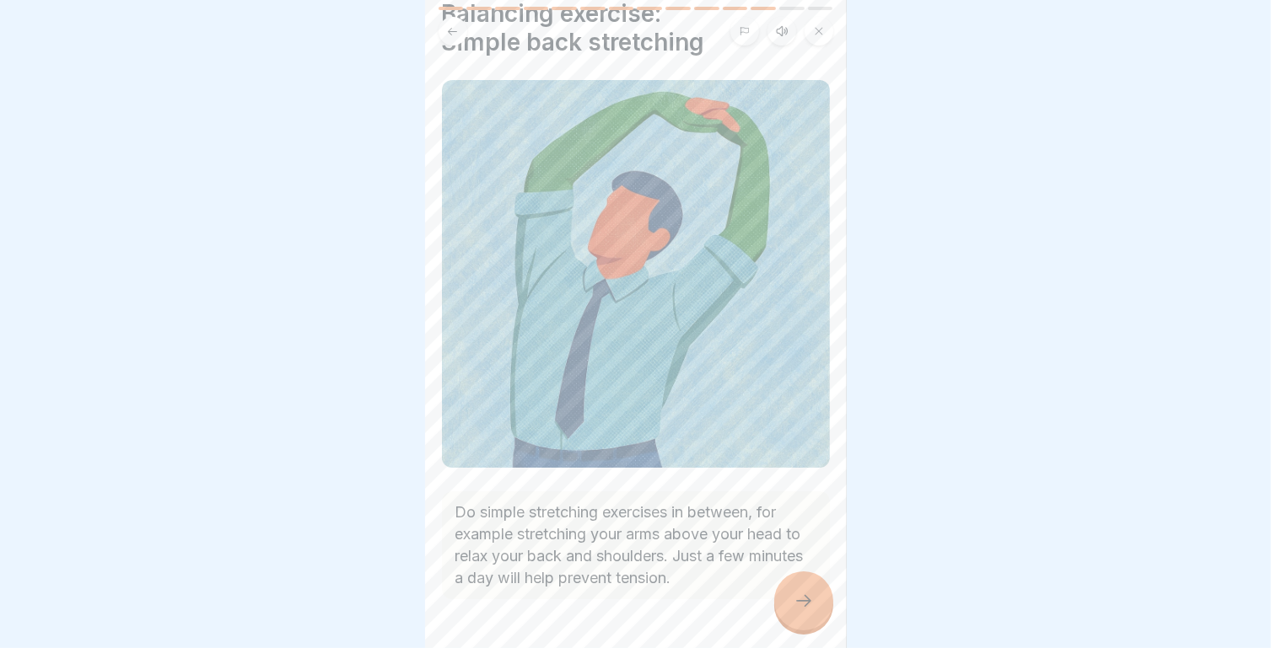
scroll to position [106, 0]
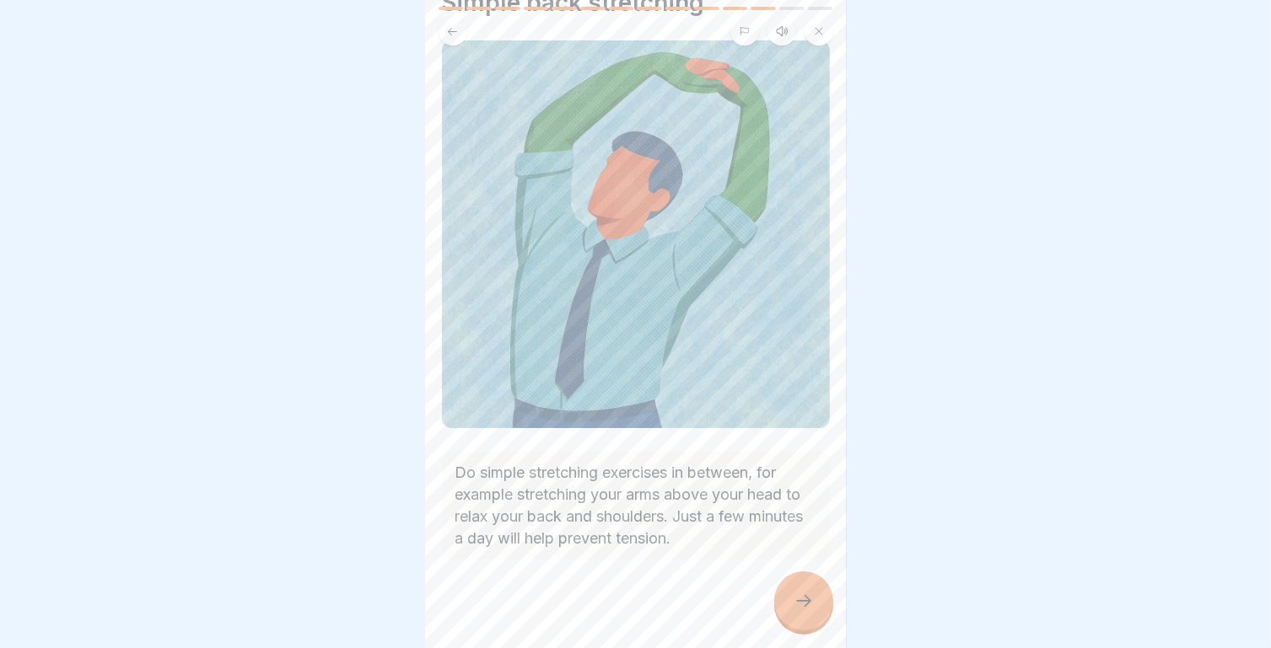
click at [804, 602] on icon at bounding box center [803, 601] width 20 height 20
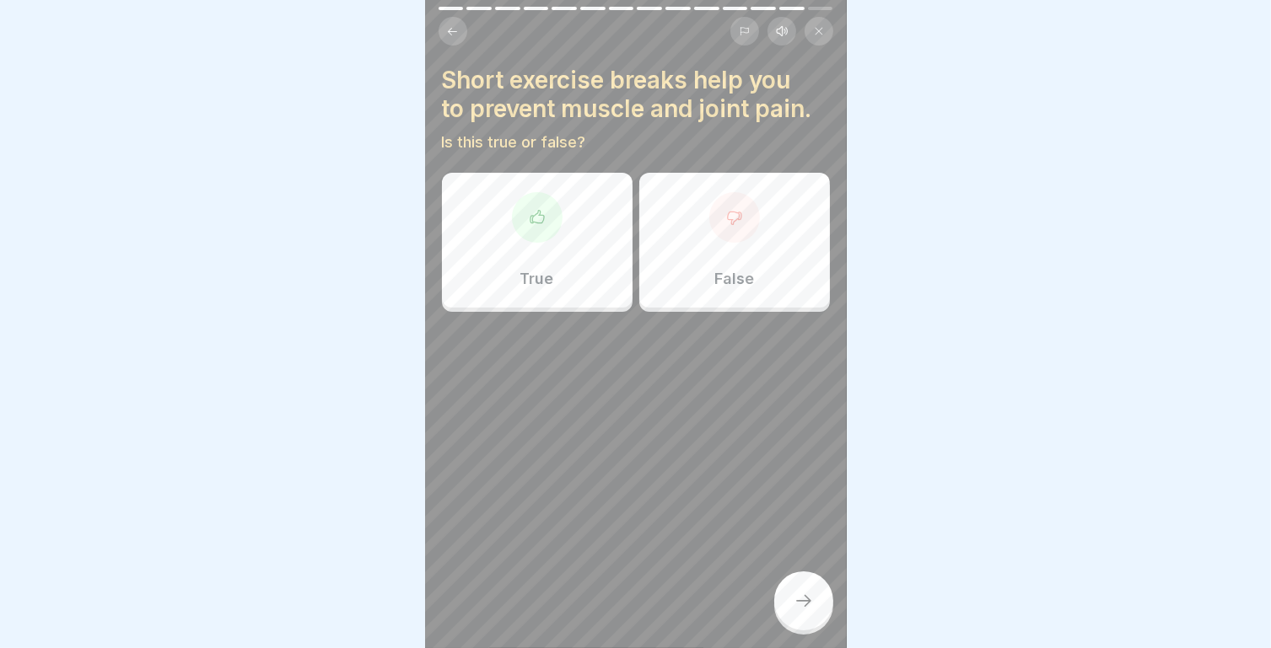
click at [540, 217] on div at bounding box center [537, 217] width 51 height 51
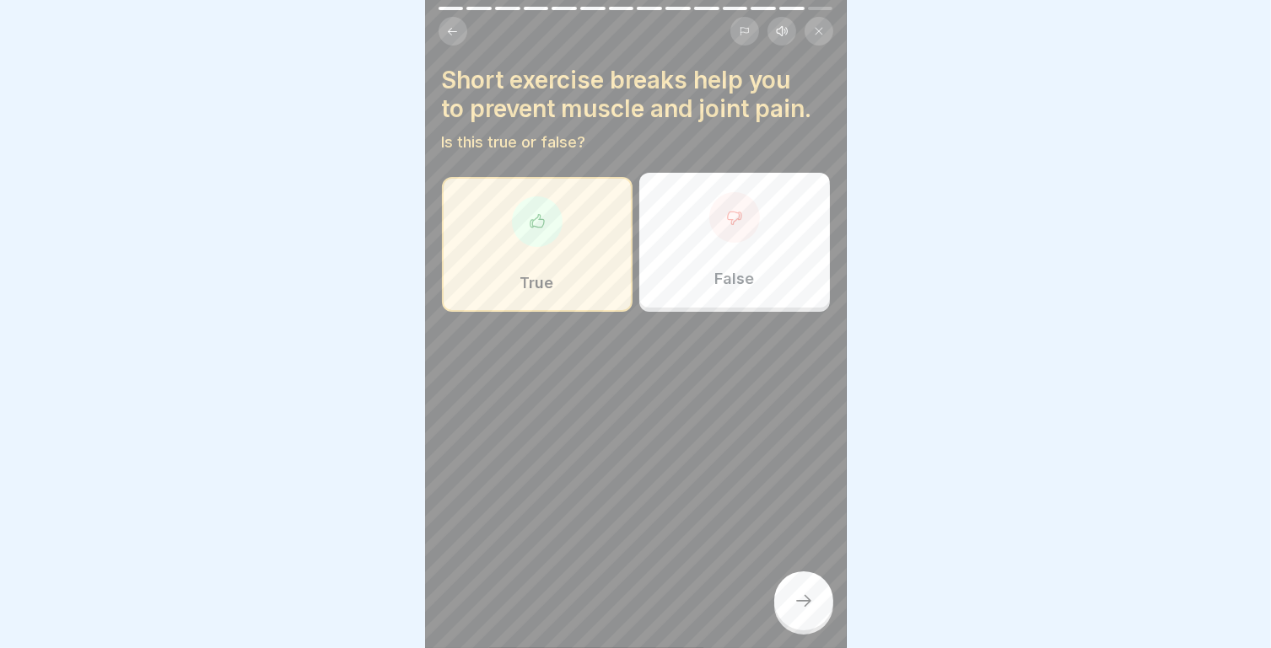
click at [794, 596] on icon at bounding box center [803, 601] width 20 height 20
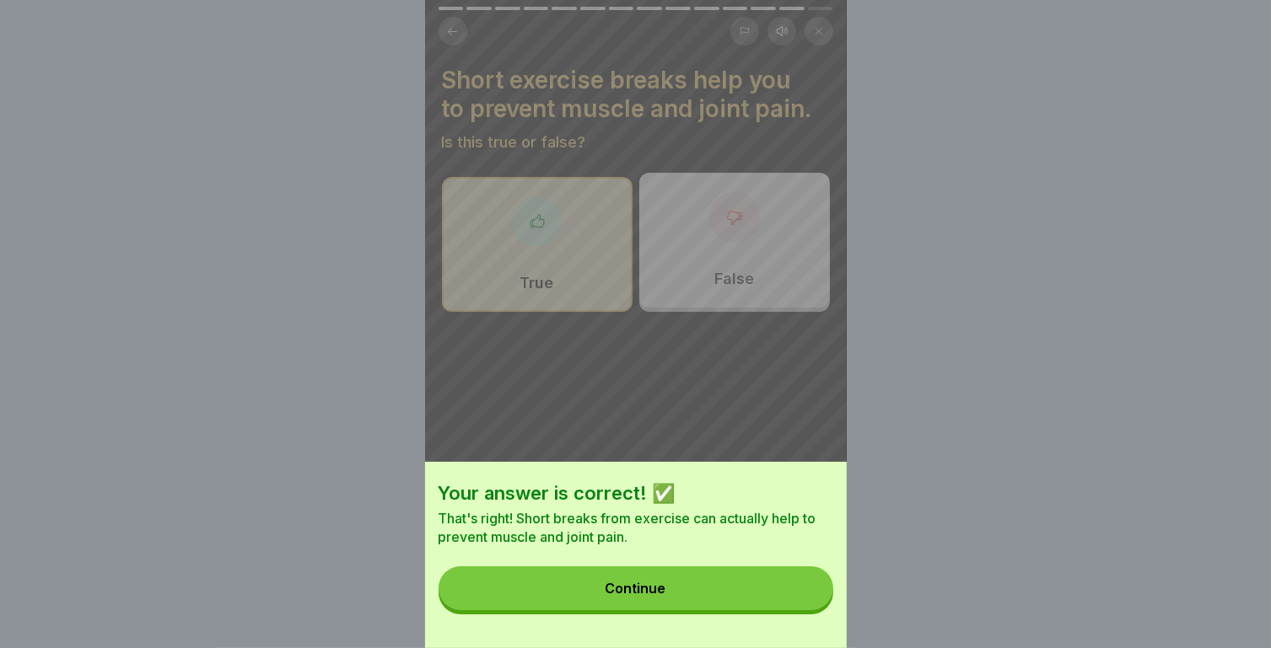
click at [739, 603] on button "Continue" at bounding box center [635, 589] width 395 height 44
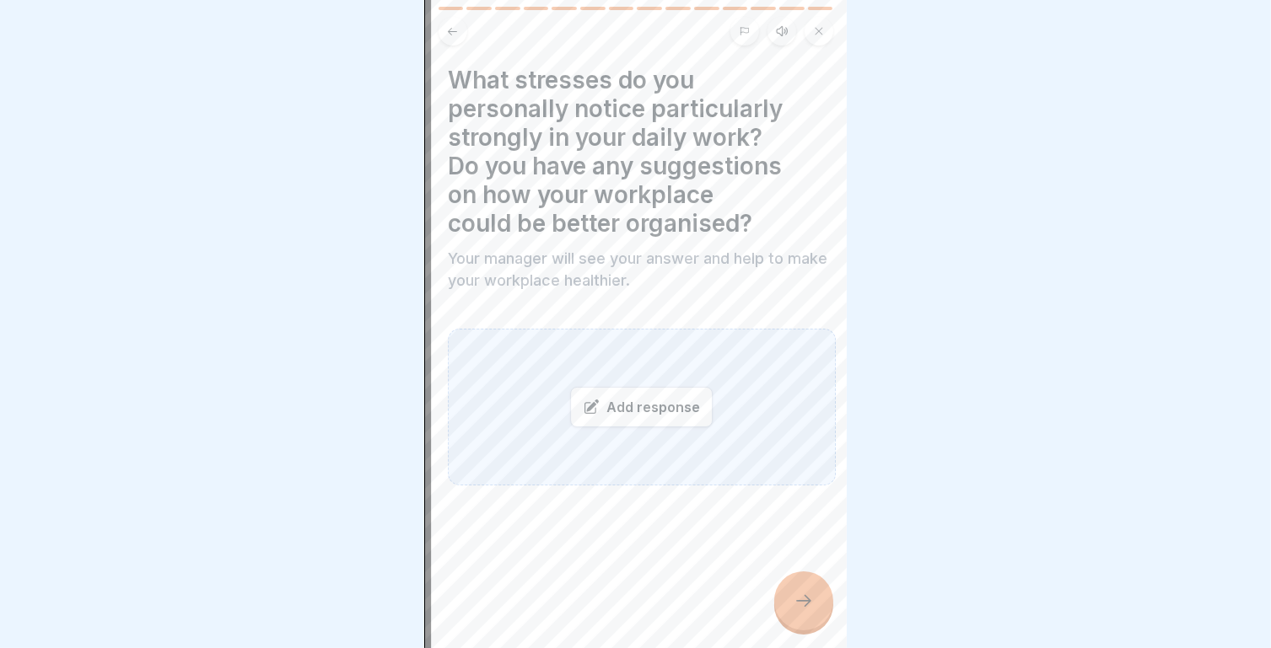
click at [460, 136] on h4 "What stresses do you personally notice particularly strongly in your daily work…" at bounding box center [642, 152] width 388 height 172
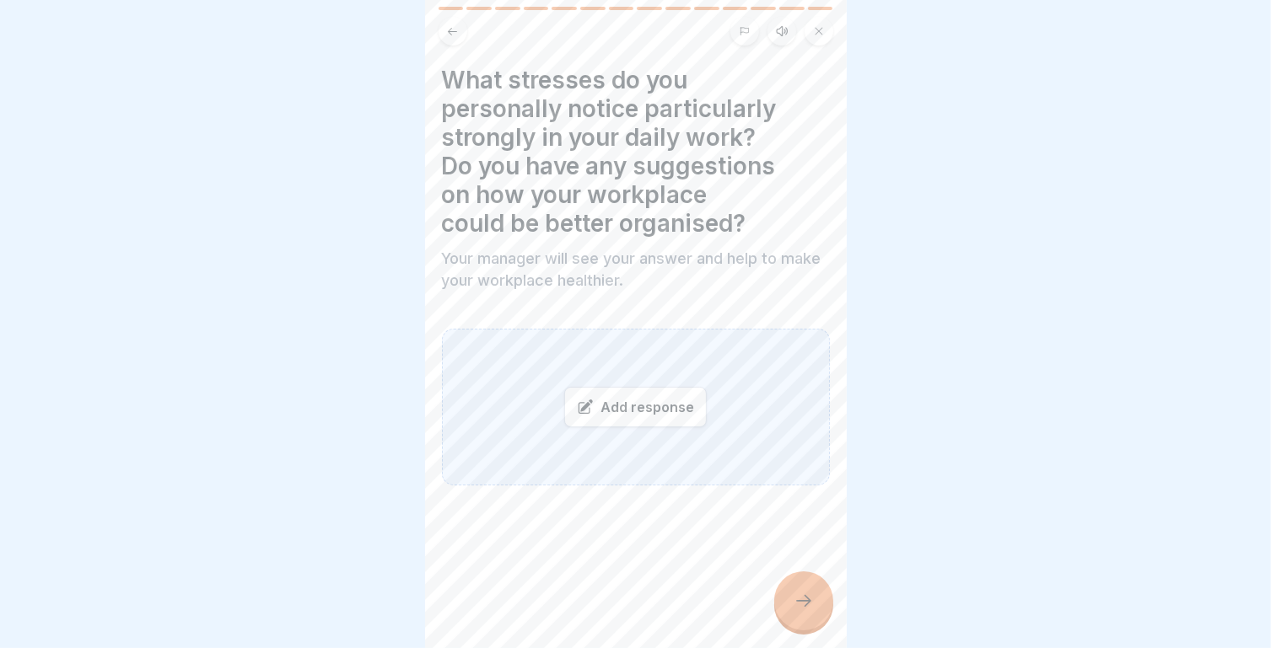
click at [624, 94] on h4 "What stresses do you personally notice particularly strongly in your daily work…" at bounding box center [636, 152] width 388 height 172
click at [642, 401] on div "Add response" at bounding box center [635, 407] width 142 height 40
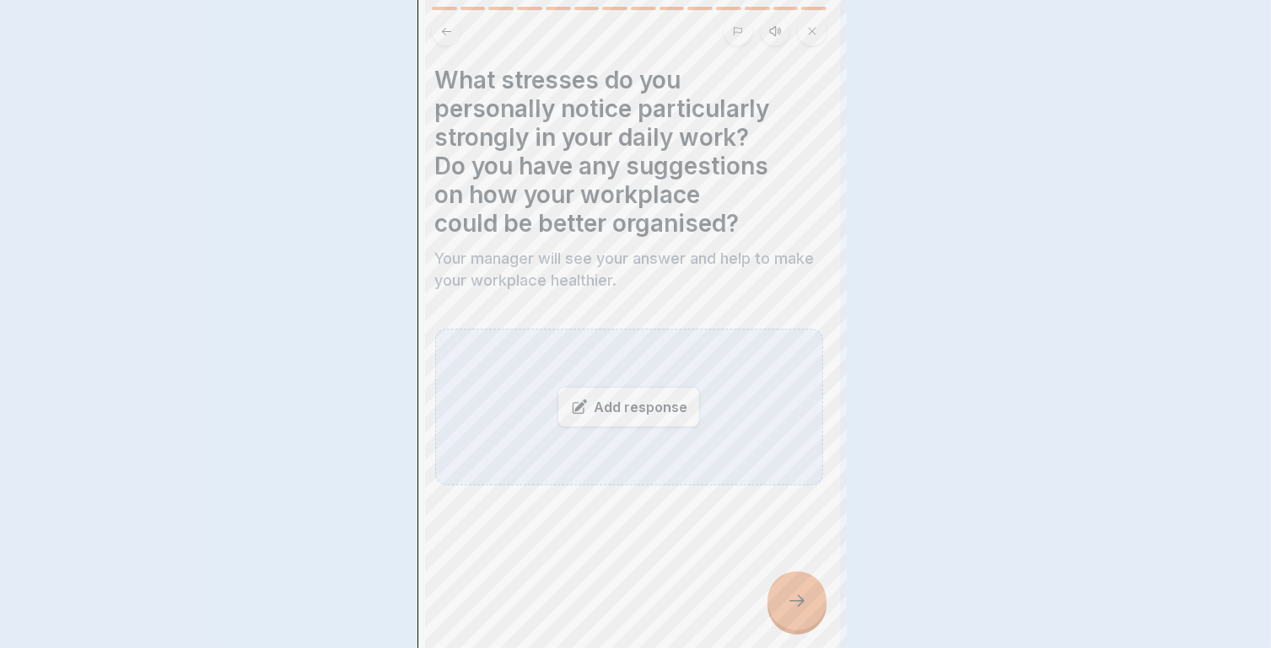
scroll to position [0, 0]
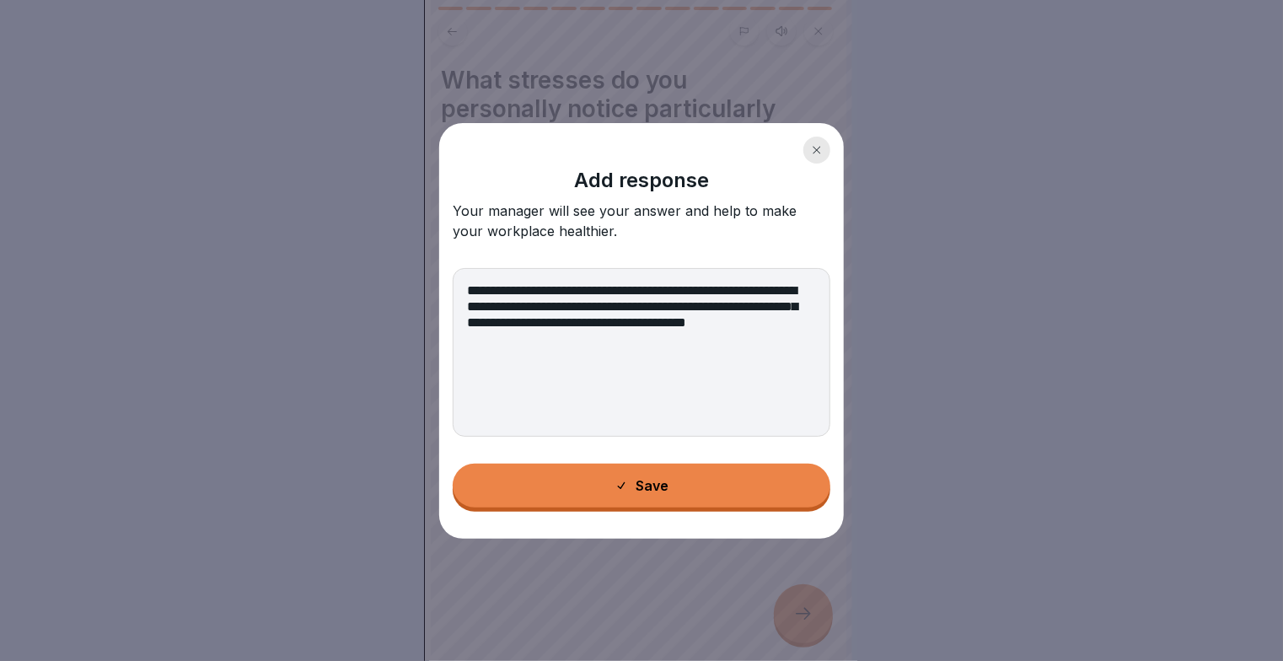
click at [707, 293] on textarea "**********" at bounding box center [642, 352] width 378 height 169
click at [736, 294] on textarea "**********" at bounding box center [642, 352] width 378 height 169
click at [558, 305] on textarea "**********" at bounding box center [642, 352] width 378 height 169
click at [555, 304] on textarea "**********" at bounding box center [642, 352] width 378 height 169
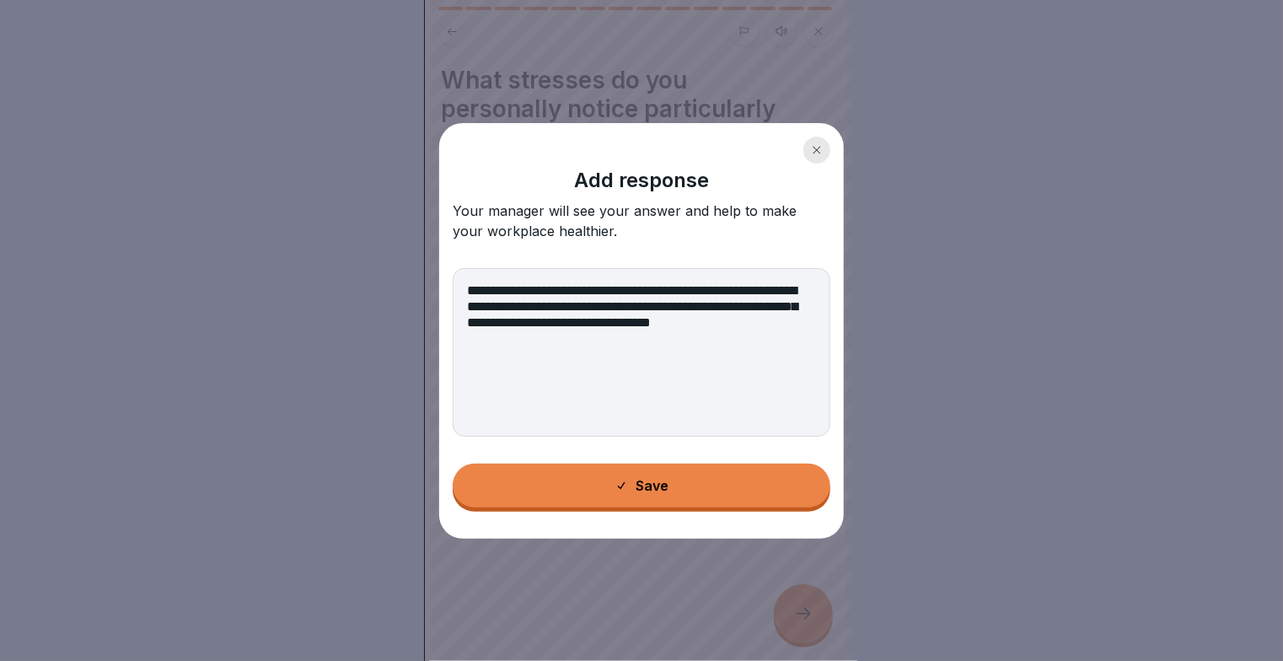
click at [743, 325] on textarea "**********" at bounding box center [642, 352] width 378 height 169
click at [814, 323] on textarea "**********" at bounding box center [642, 352] width 378 height 169
drag, startPoint x: 469, startPoint y: 353, endPoint x: 556, endPoint y: 357, distance: 86.9
click at [556, 357] on textarea "**********" at bounding box center [642, 352] width 378 height 169
paste textarea "**********"
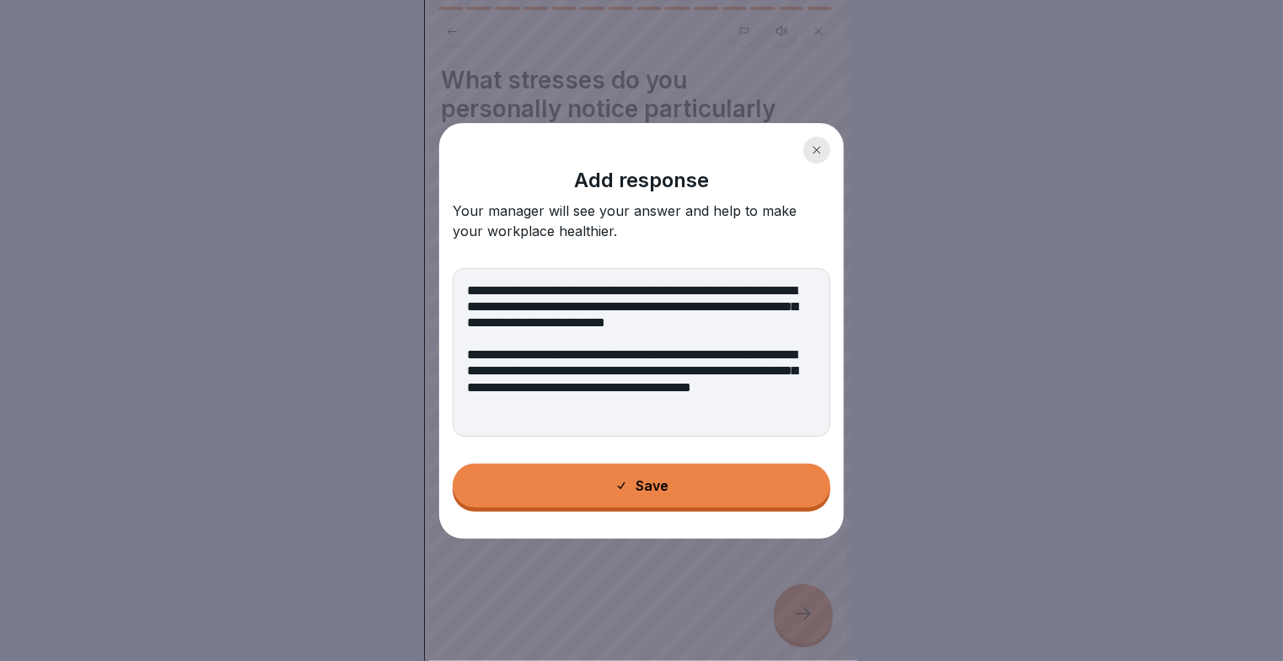
click at [637, 356] on textarea "**********" at bounding box center [642, 352] width 378 height 169
click at [621, 354] on textarea "**********" at bounding box center [642, 352] width 378 height 169
click at [535, 402] on textarea "**********" at bounding box center [642, 352] width 378 height 169
type textarea "**********"
click at [581, 492] on button "Save" at bounding box center [642, 486] width 378 height 44
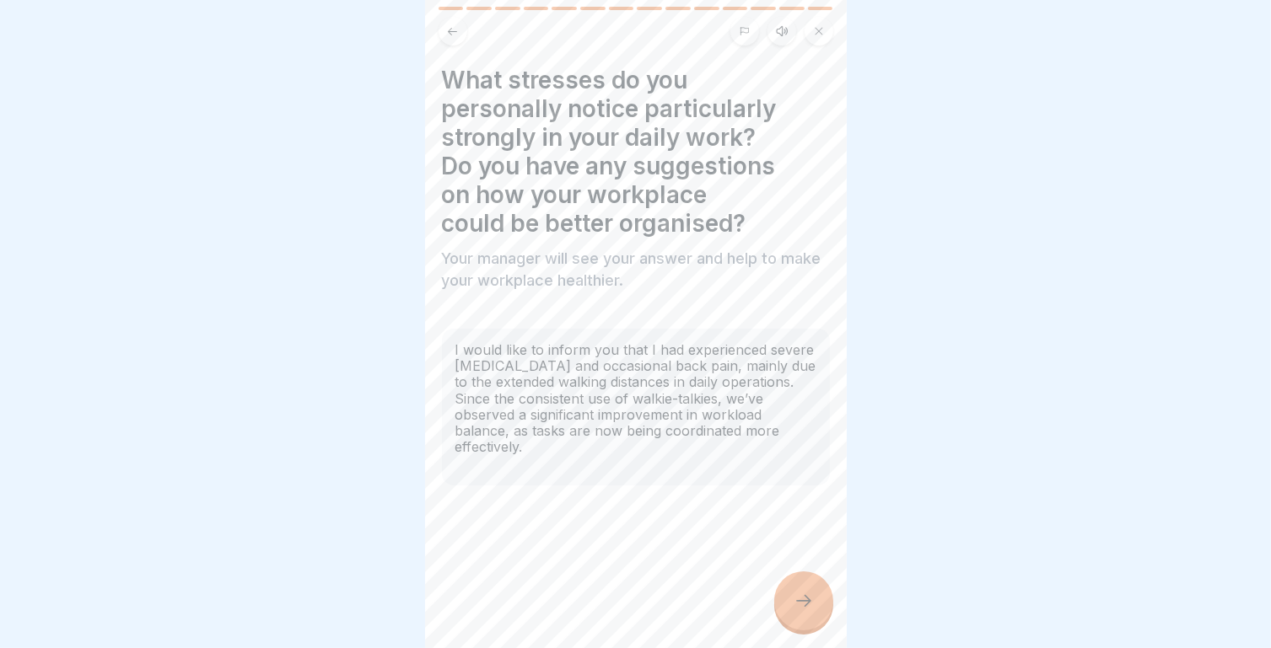
scroll to position [13, 0]
click at [823, 599] on div at bounding box center [803, 601] width 59 height 59
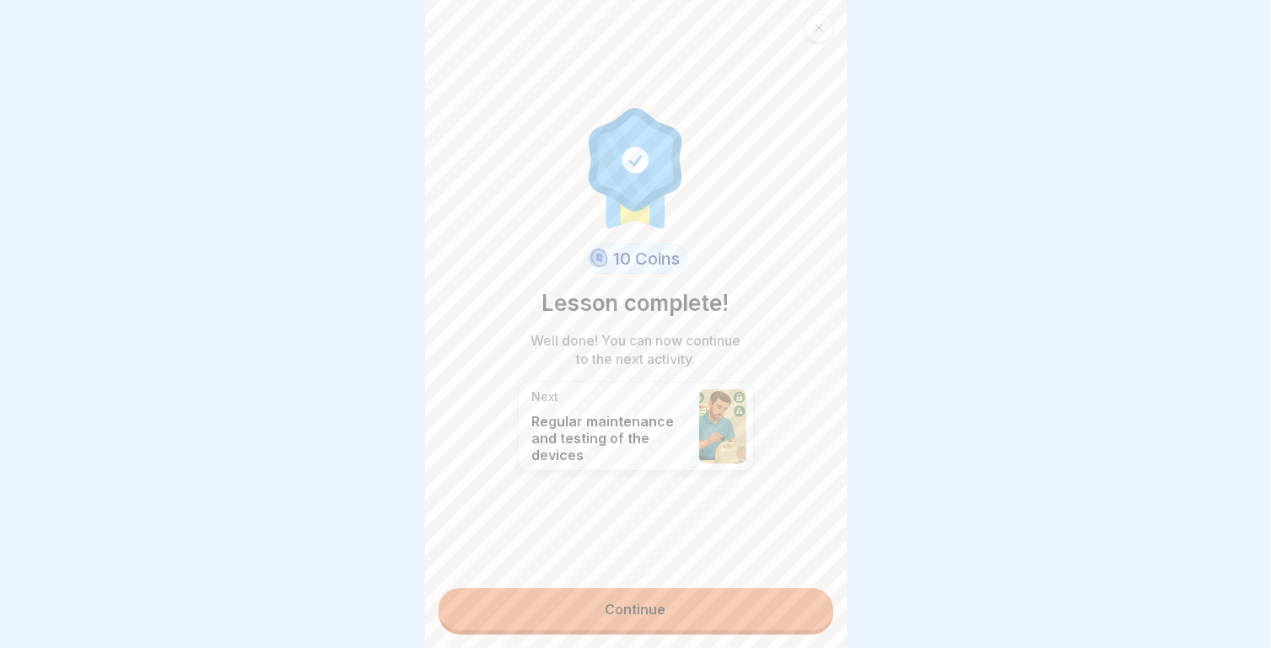
click at [672, 589] on link "Continue" at bounding box center [635, 610] width 395 height 42
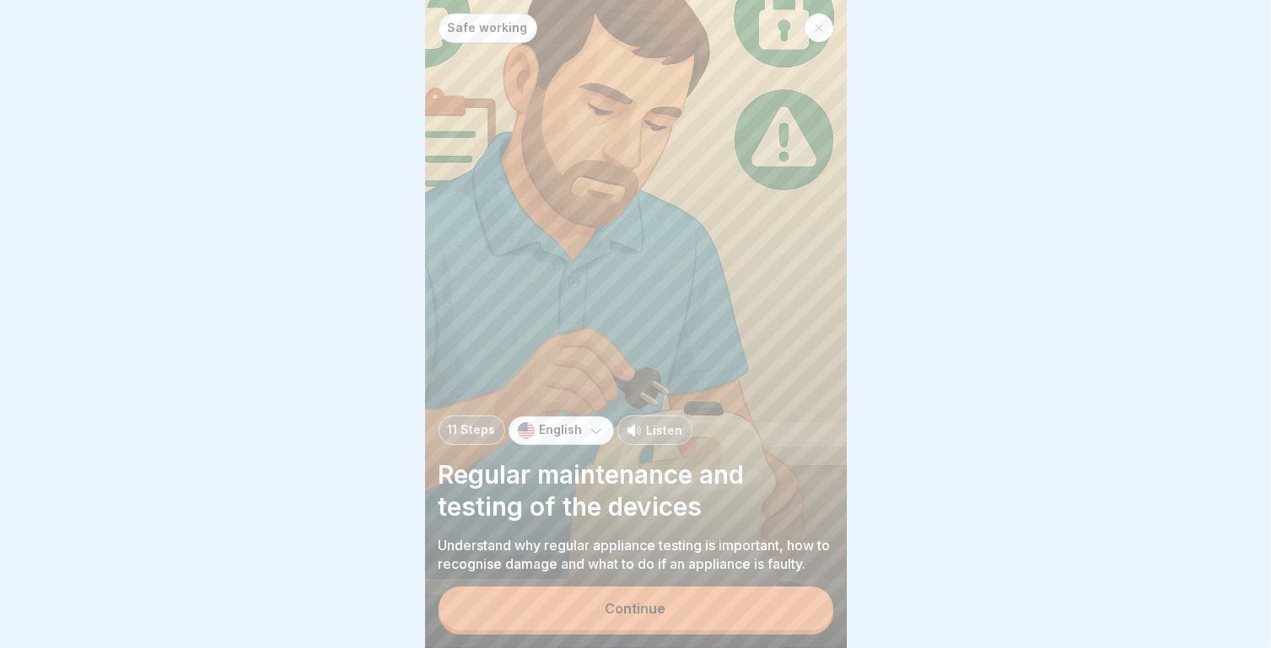
click at [594, 631] on button "Continue" at bounding box center [635, 609] width 395 height 44
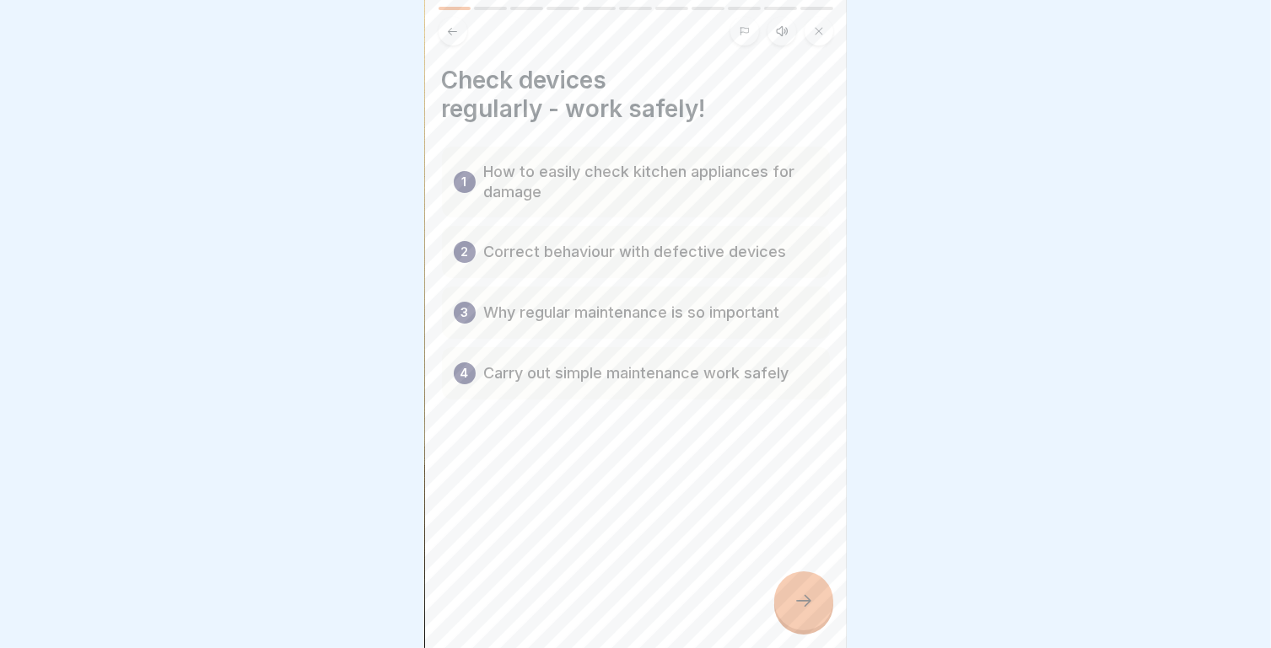
click at [775, 22] on button at bounding box center [781, 31] width 29 height 29
click at [810, 613] on div at bounding box center [803, 601] width 59 height 59
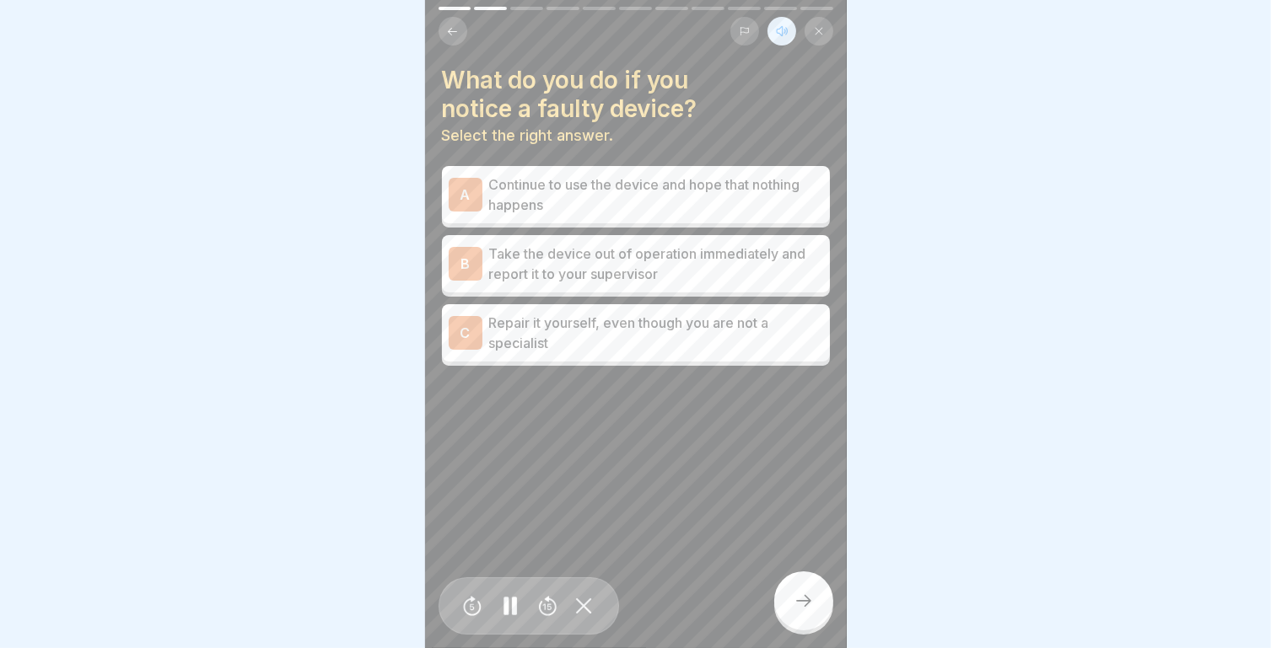
click at [591, 244] on p "Take the device out of operation immediately and report it to your supervisor" at bounding box center [656, 264] width 334 height 40
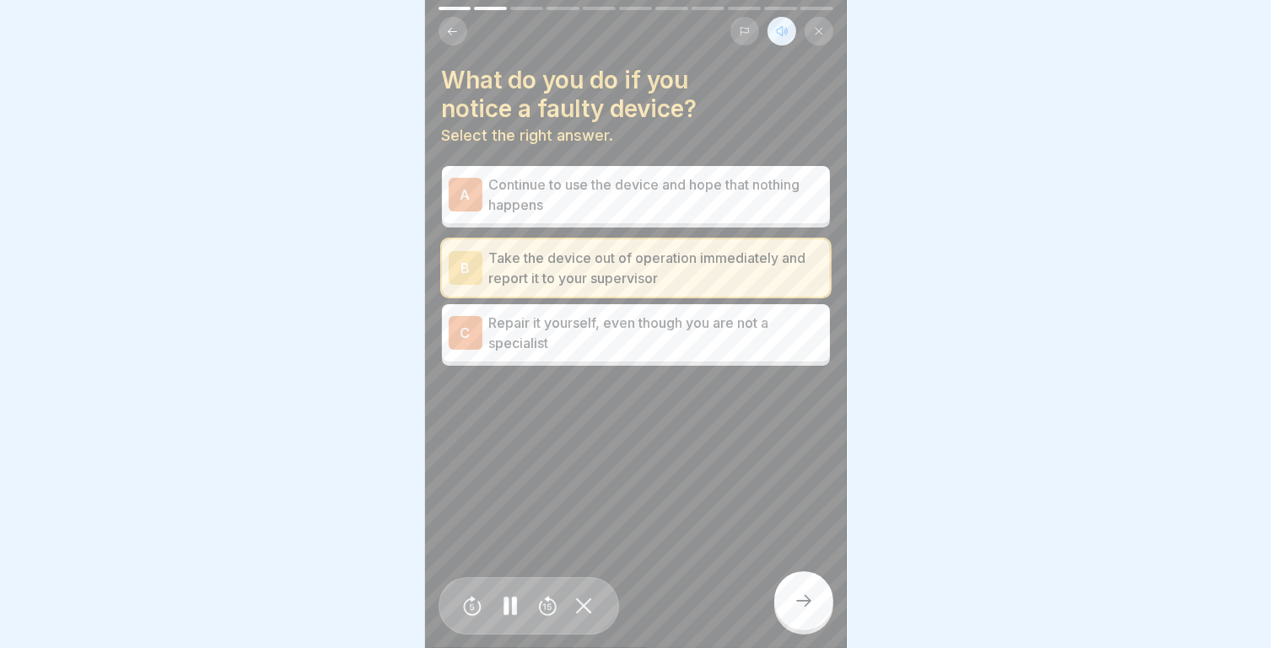
click at [803, 593] on div at bounding box center [803, 601] width 59 height 59
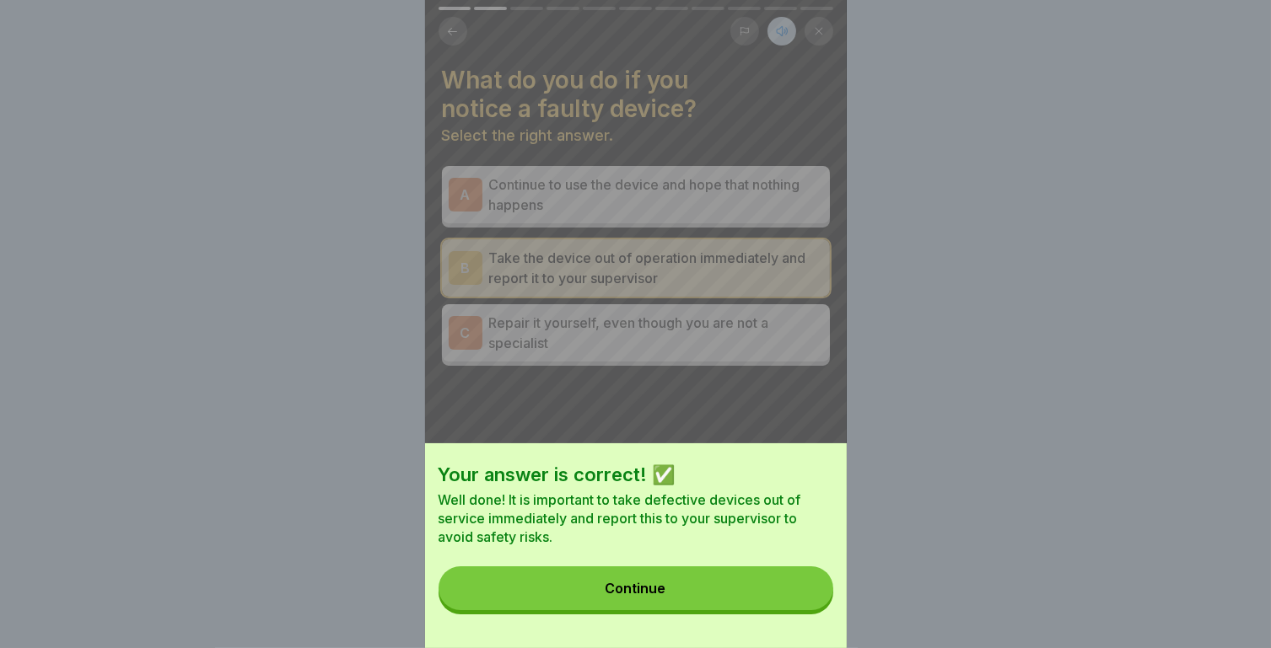
click at [680, 606] on button "Continue" at bounding box center [635, 589] width 395 height 44
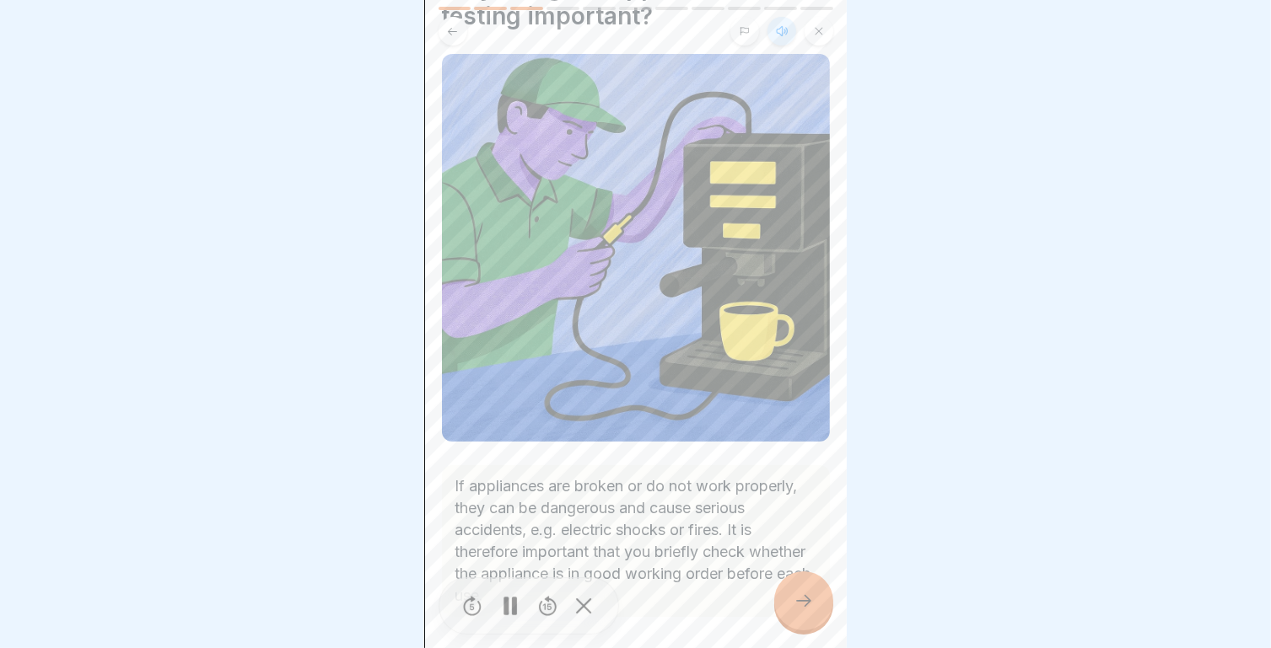
scroll to position [94, 0]
click at [589, 612] on icon at bounding box center [583, 605] width 13 height 13
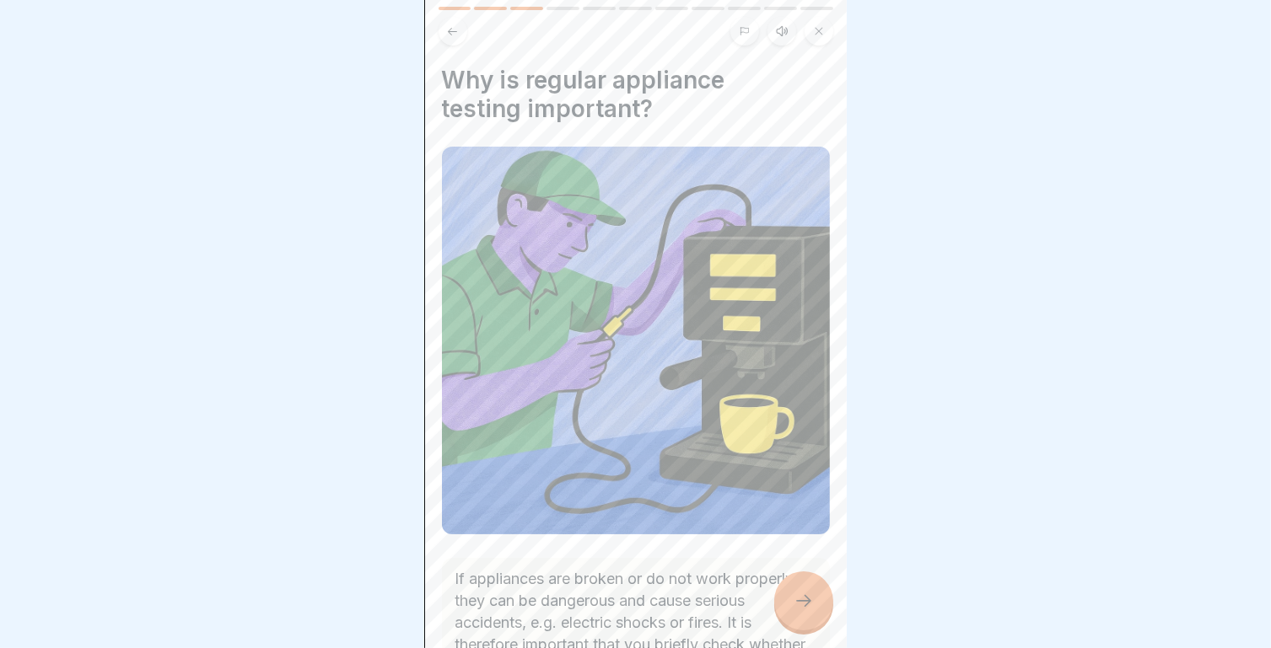
scroll to position [8, 0]
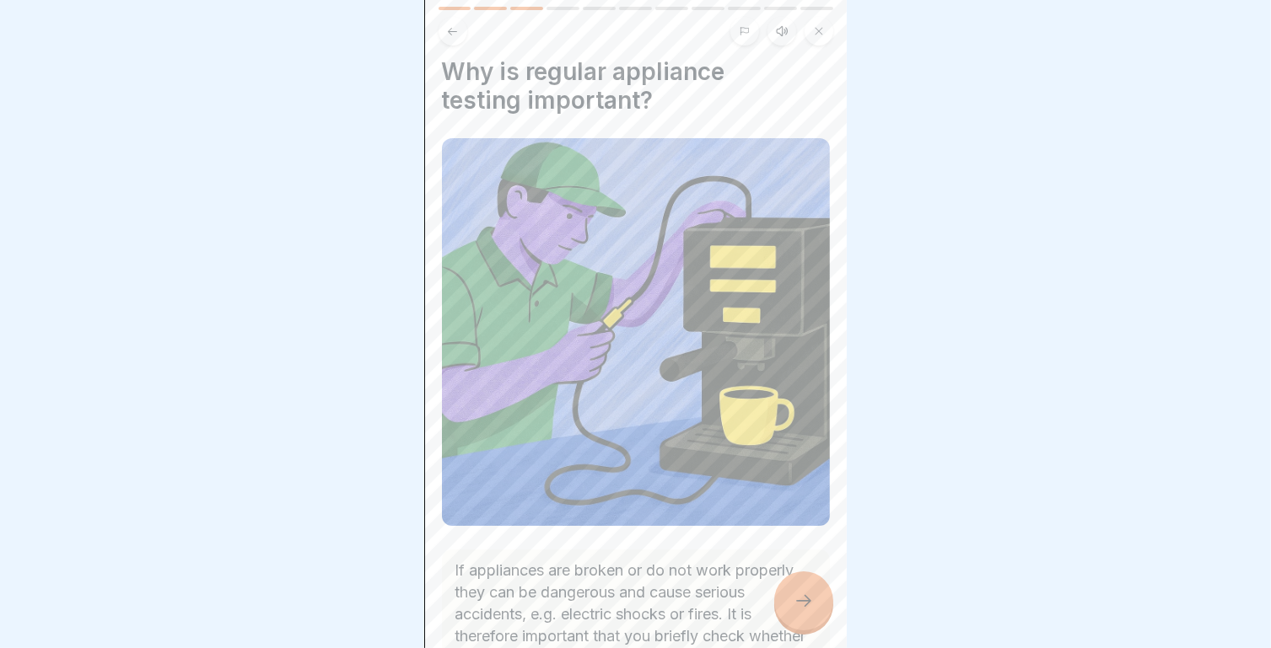
click at [787, 24] on icon at bounding box center [781, 30] width 13 height 13
click at [506, 595] on icon at bounding box center [509, 606] width 33 height 27
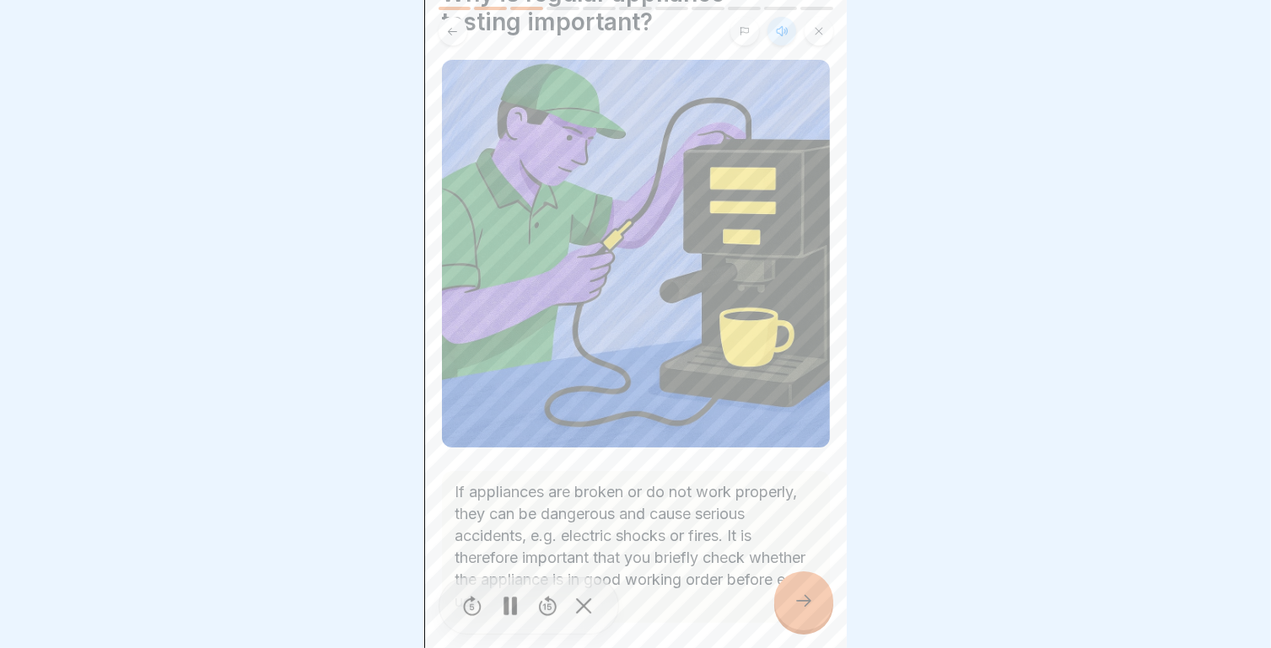
scroll to position [88, 0]
click at [817, 603] on div at bounding box center [803, 601] width 59 height 59
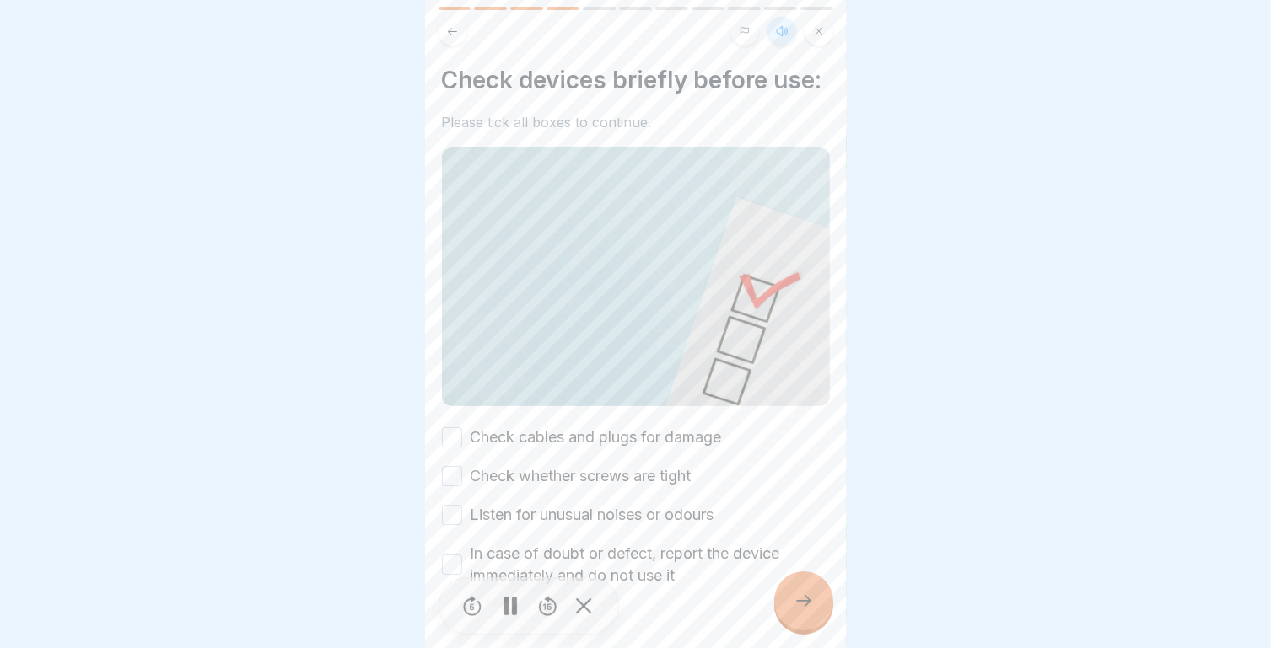
scroll to position [59, 0]
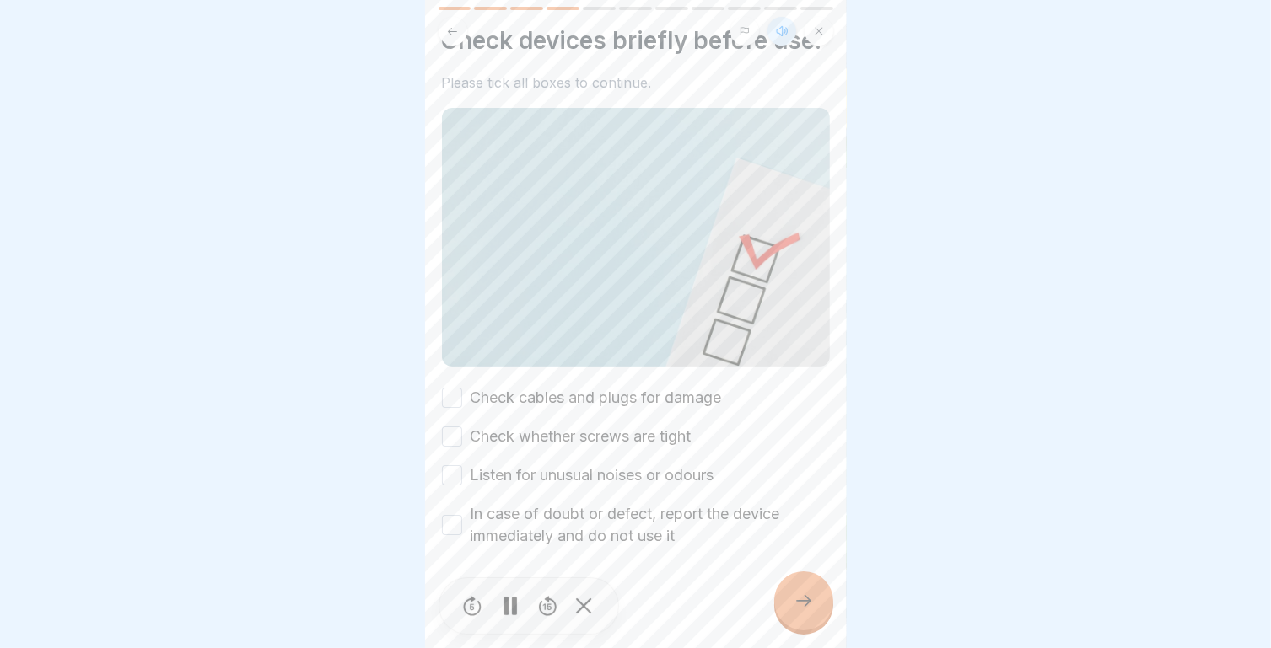
click at [453, 390] on button "Check cables and plugs for damage" at bounding box center [452, 398] width 20 height 20
click at [449, 427] on button "Check whether screws are tight" at bounding box center [452, 437] width 20 height 20
click at [455, 470] on button "Listen for unusual noises or odours" at bounding box center [452, 475] width 20 height 20
click at [453, 517] on button "In case of doubt or defect, report the device immediately and do not use it" at bounding box center [452, 525] width 20 height 20
click at [806, 601] on icon at bounding box center [803, 601] width 20 height 20
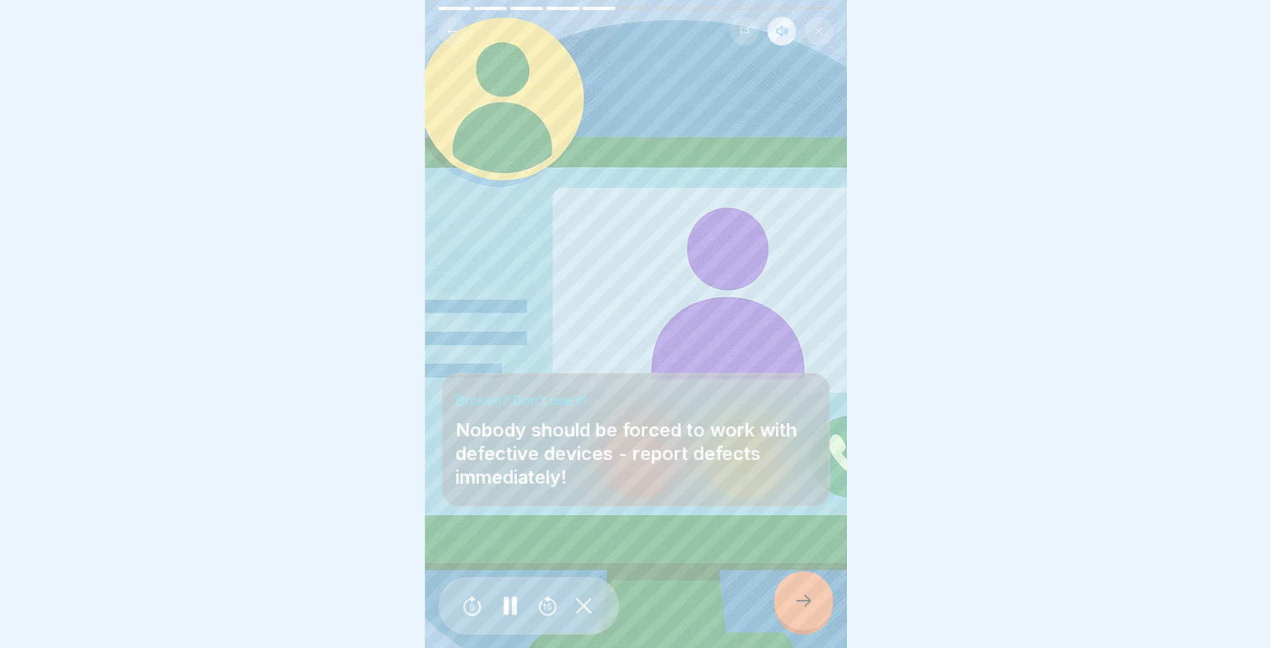
scroll to position [0, 0]
click at [799, 611] on icon at bounding box center [803, 601] width 20 height 20
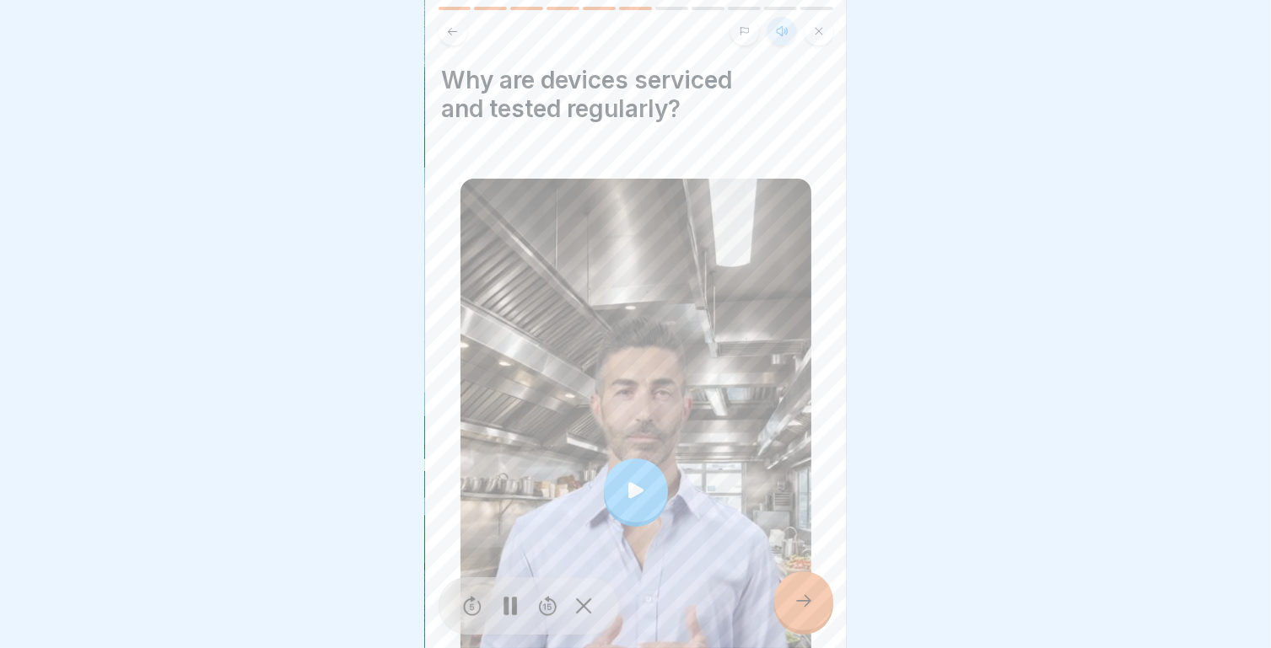
click at [637, 495] on div at bounding box center [636, 491] width 64 height 64
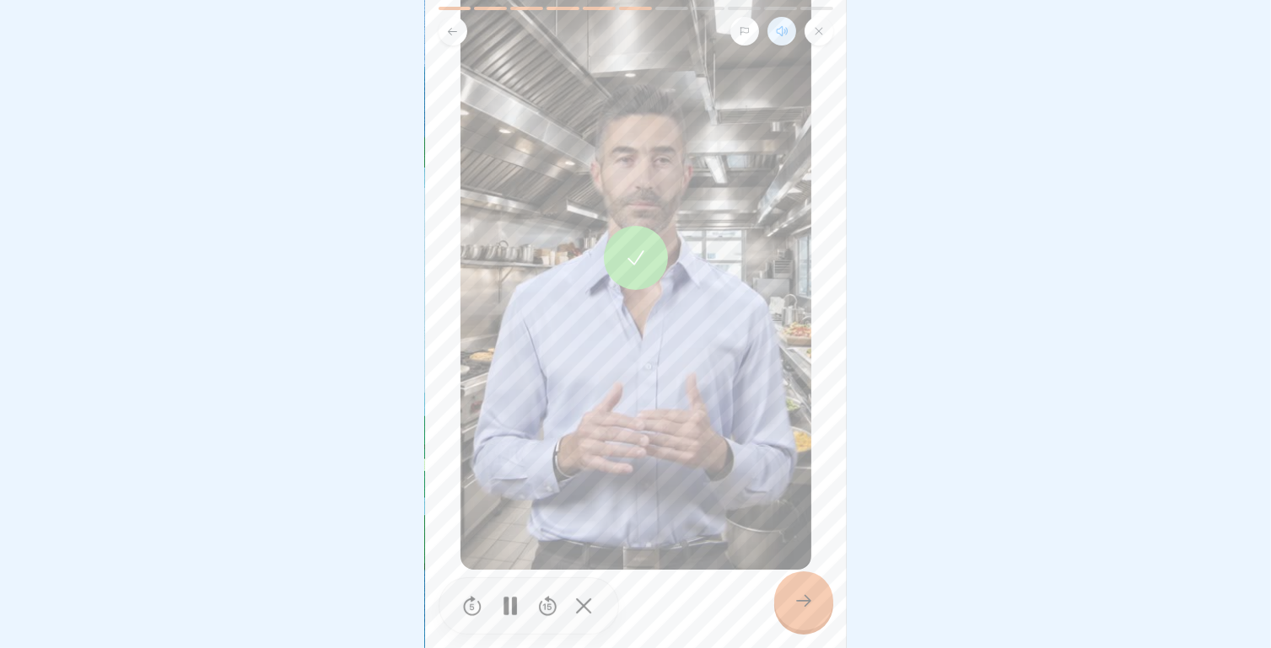
click at [809, 611] on icon at bounding box center [803, 601] width 20 height 20
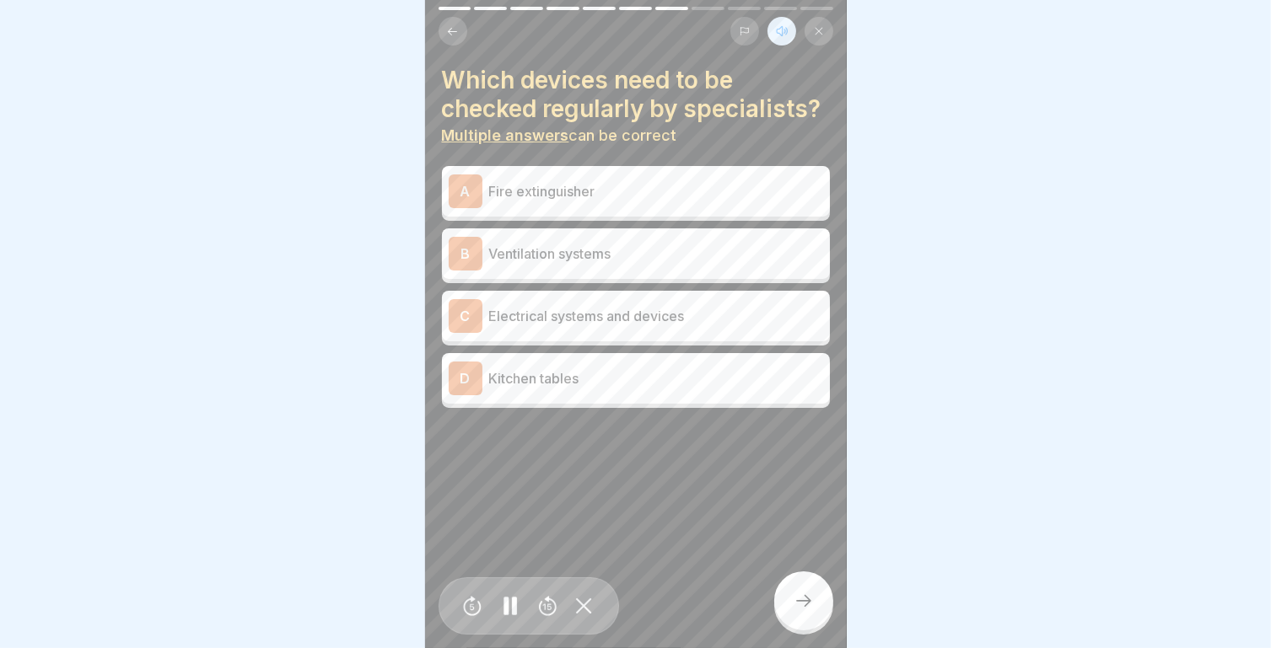
click at [590, 217] on div "A Fire extinguisher" at bounding box center [636, 191] width 388 height 51
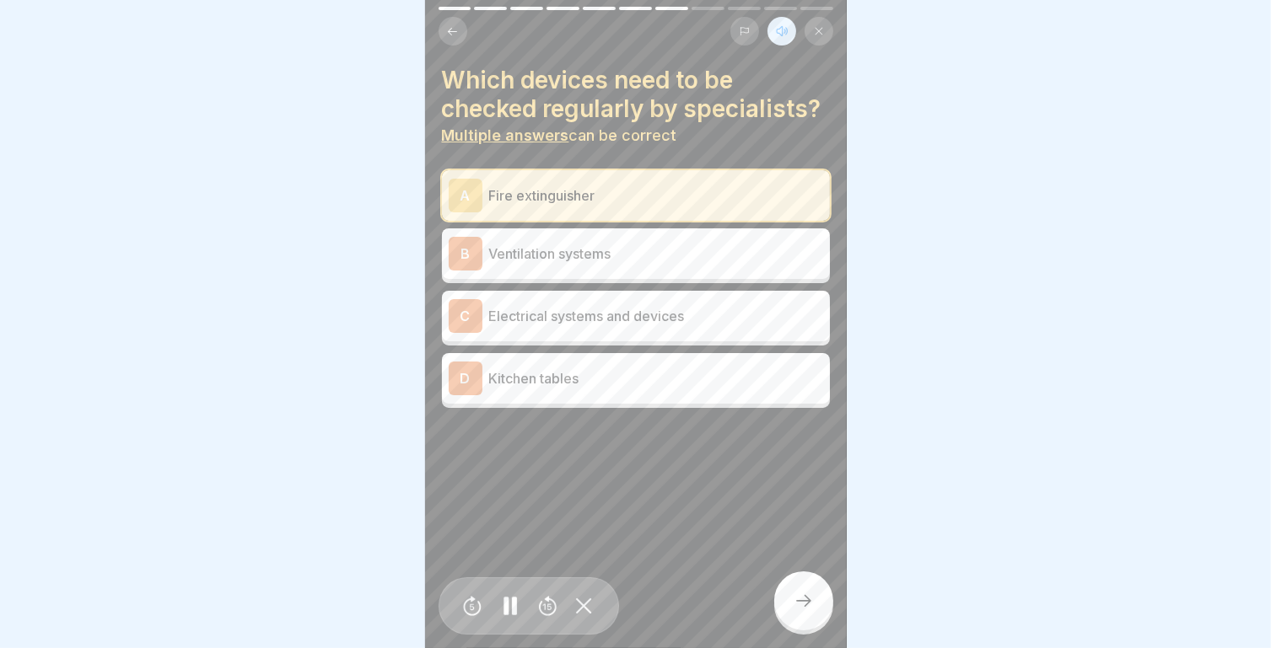
click at [606, 333] on div "C Electrical systems and devices" at bounding box center [636, 316] width 374 height 34
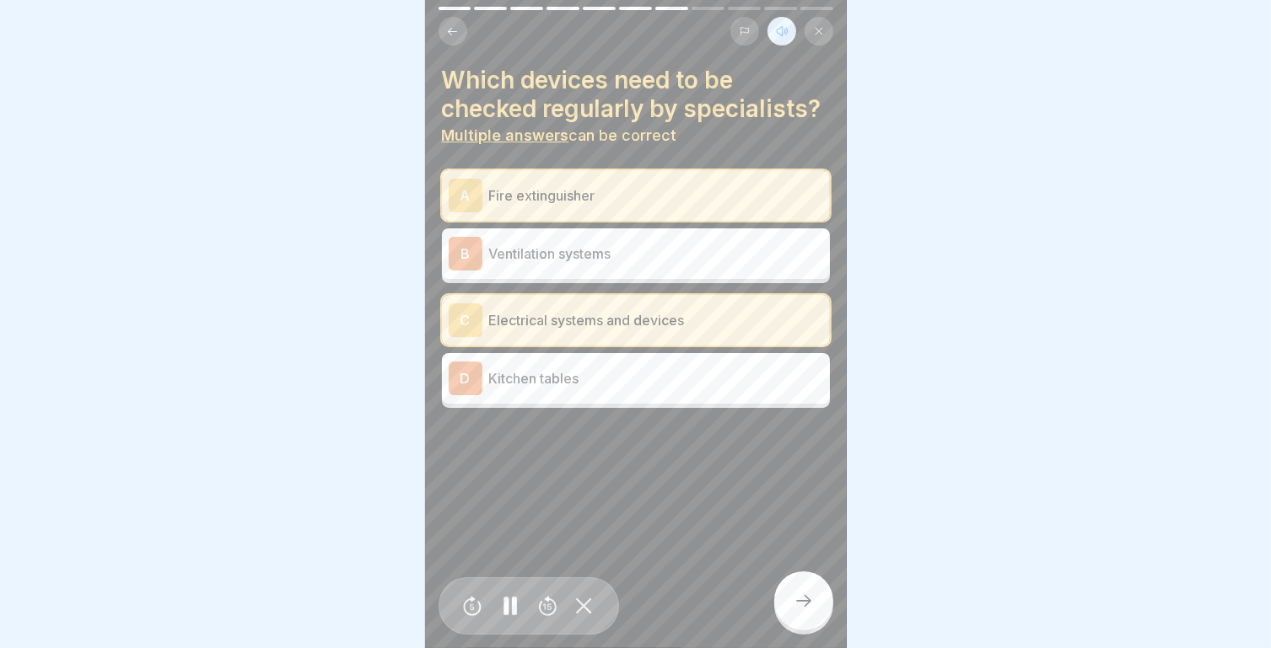
click at [798, 606] on icon at bounding box center [803, 601] width 20 height 20
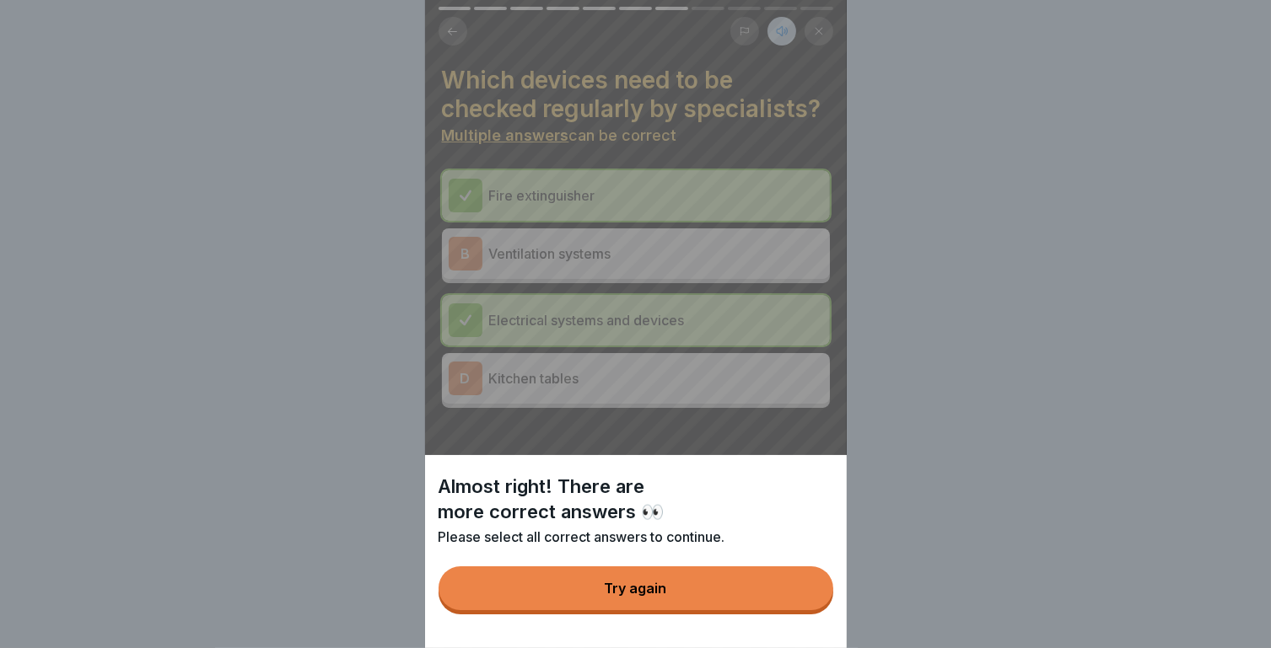
click at [656, 594] on button "Try again" at bounding box center [635, 589] width 395 height 44
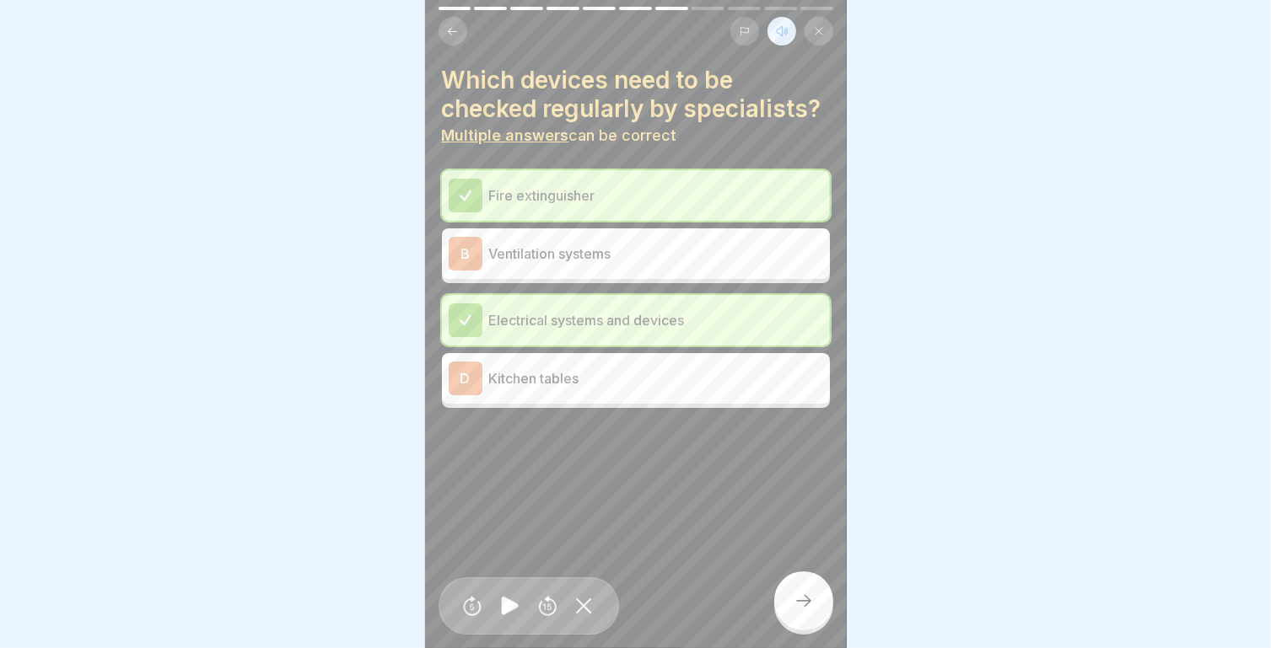
click at [647, 264] on p "Ventilation systems" at bounding box center [656, 254] width 334 height 20
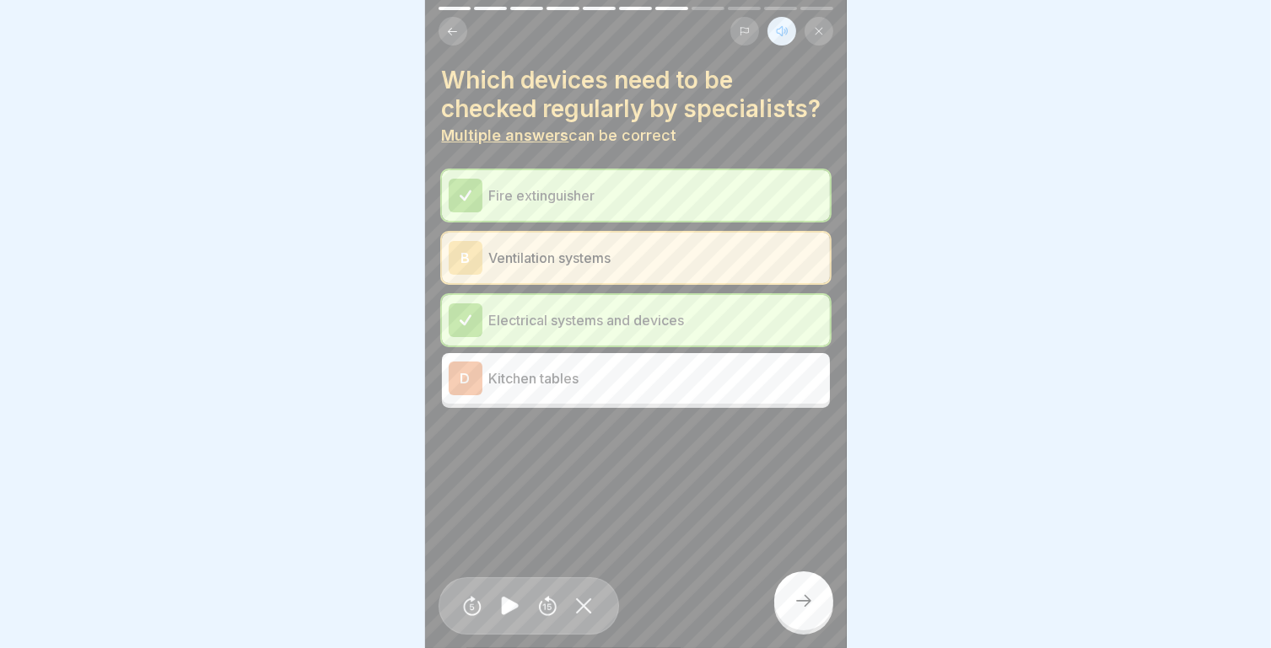
click at [806, 611] on icon at bounding box center [803, 601] width 20 height 20
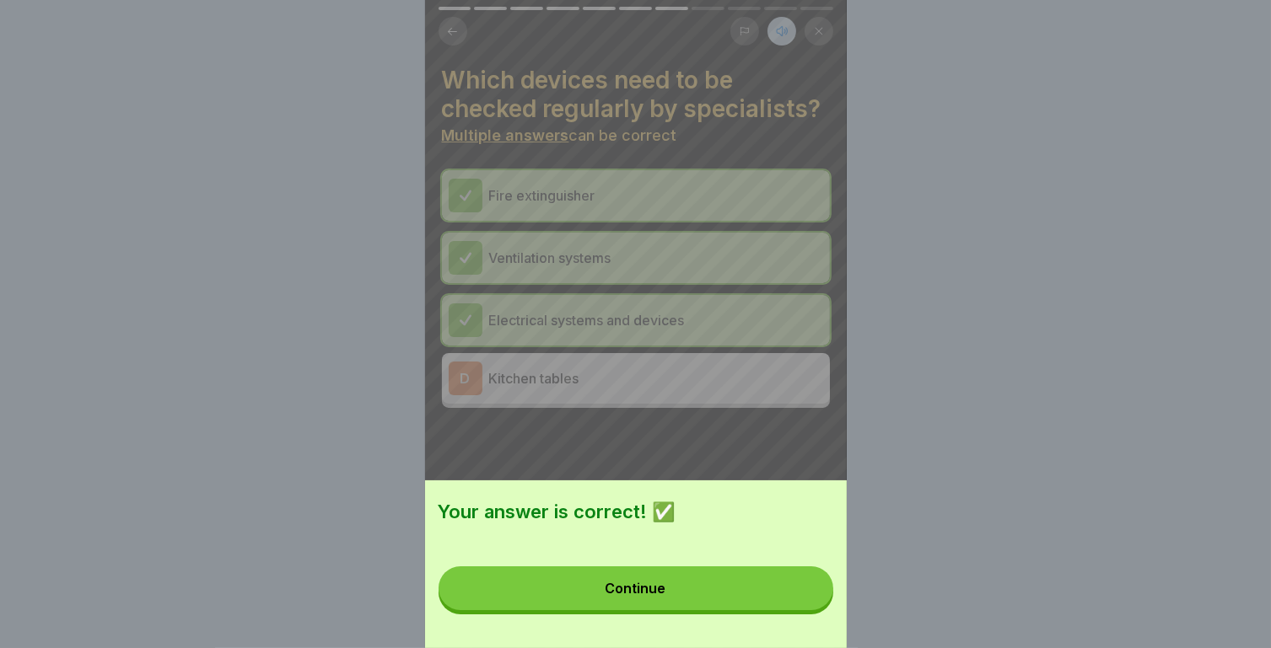
click at [749, 610] on button "Continue" at bounding box center [635, 589] width 395 height 44
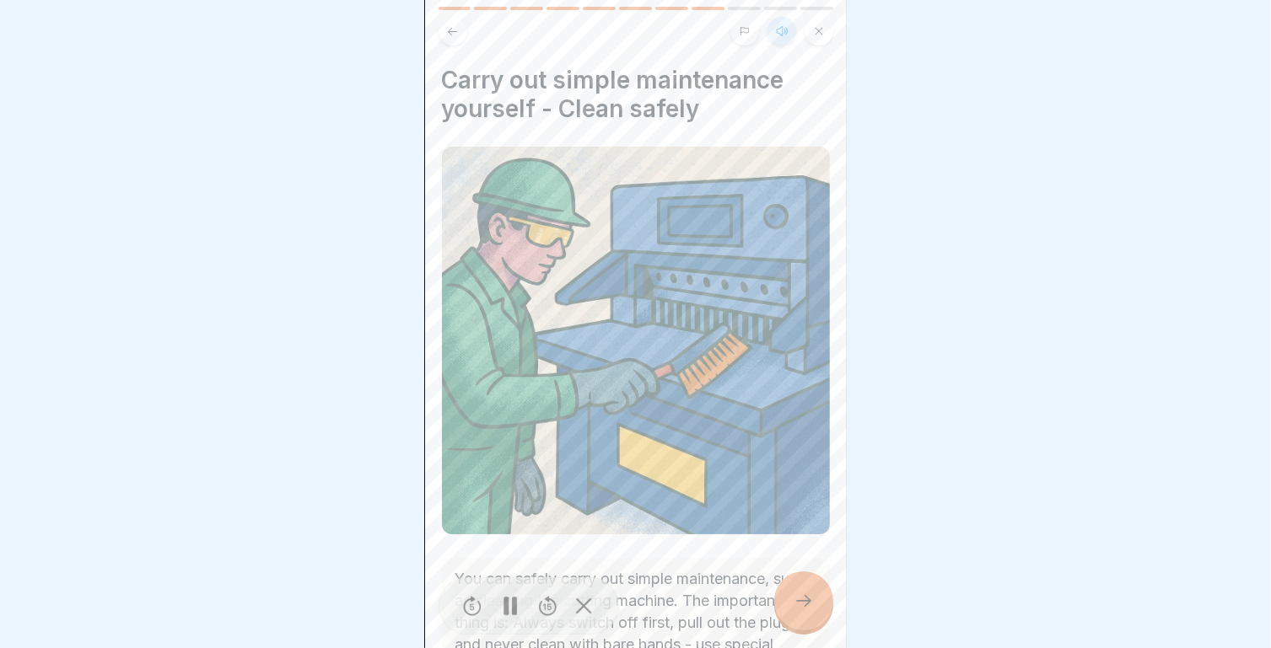
click at [454, 40] on button at bounding box center [452, 31] width 29 height 29
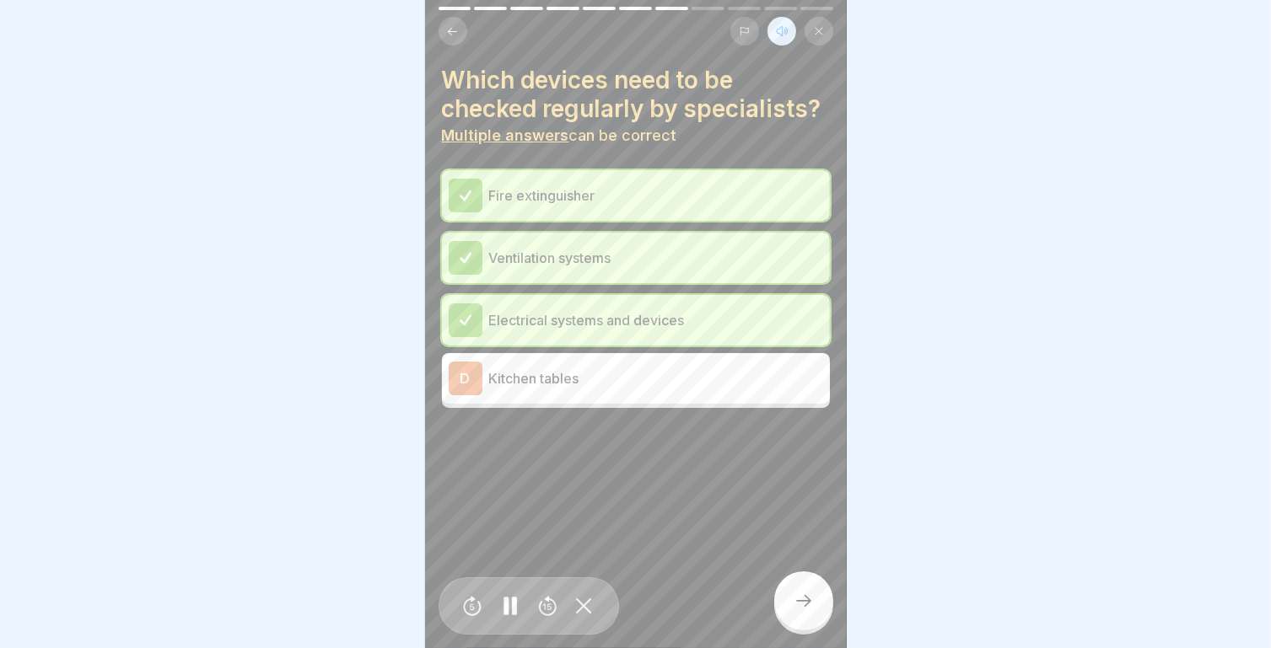
click at [798, 629] on div at bounding box center [803, 601] width 59 height 59
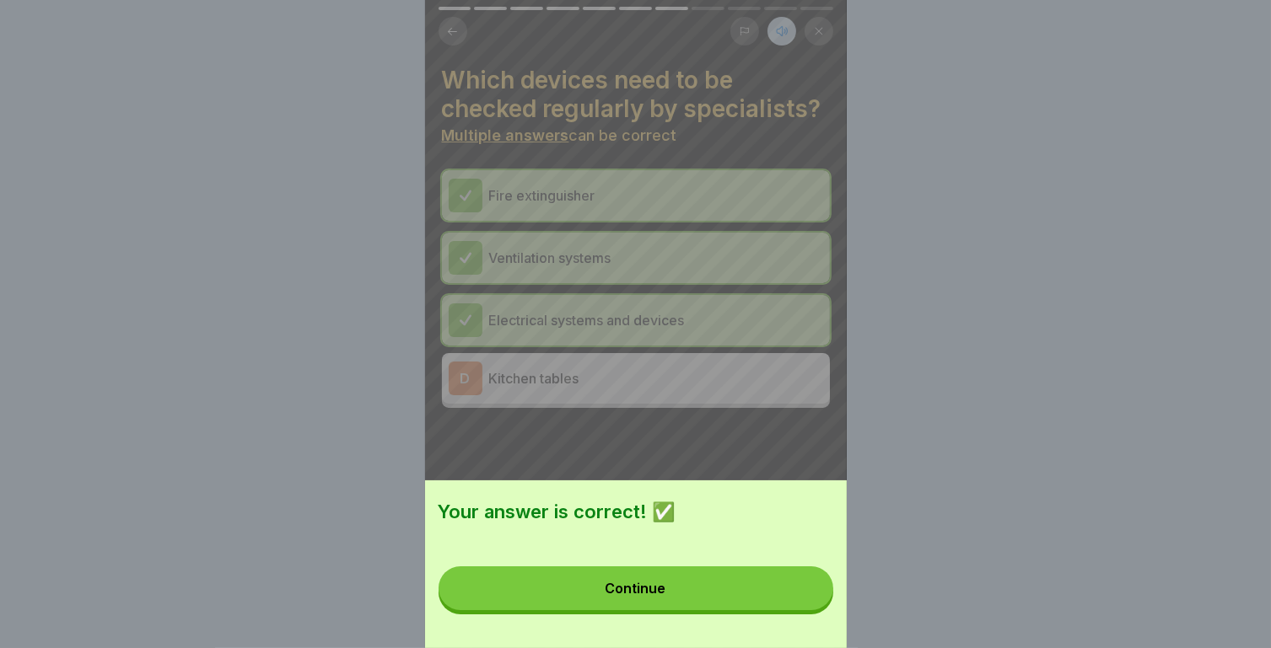
click at [701, 610] on button "Continue" at bounding box center [635, 589] width 395 height 44
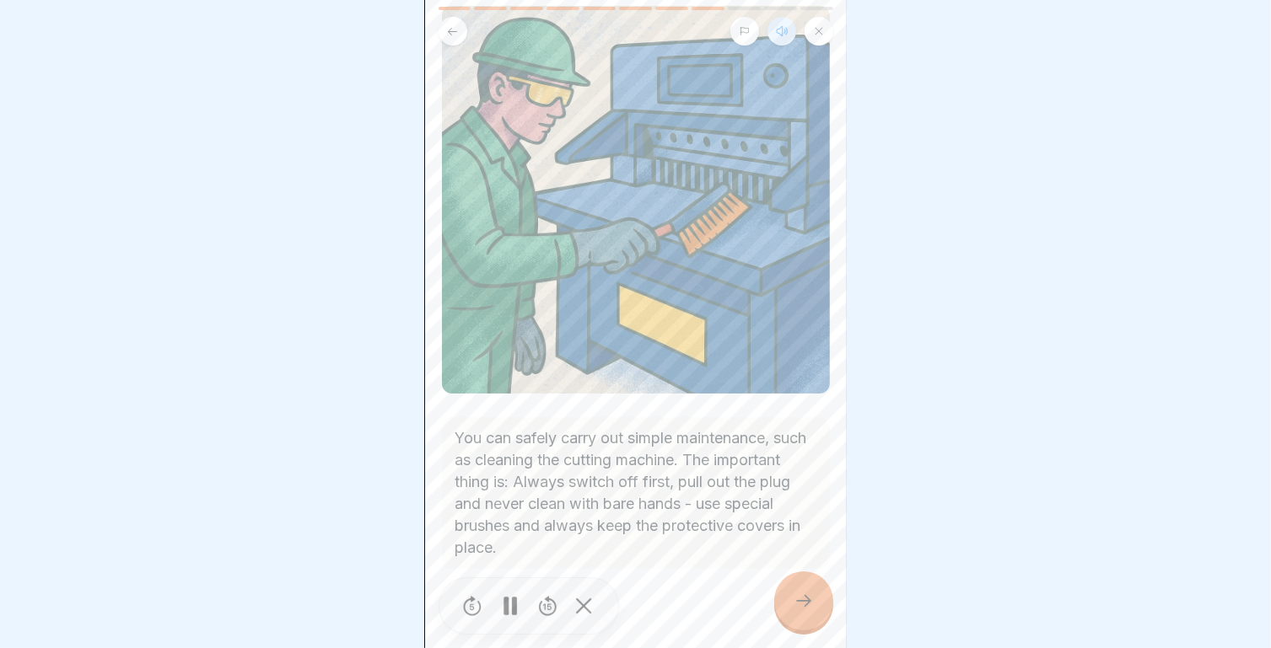
scroll to position [150, 0]
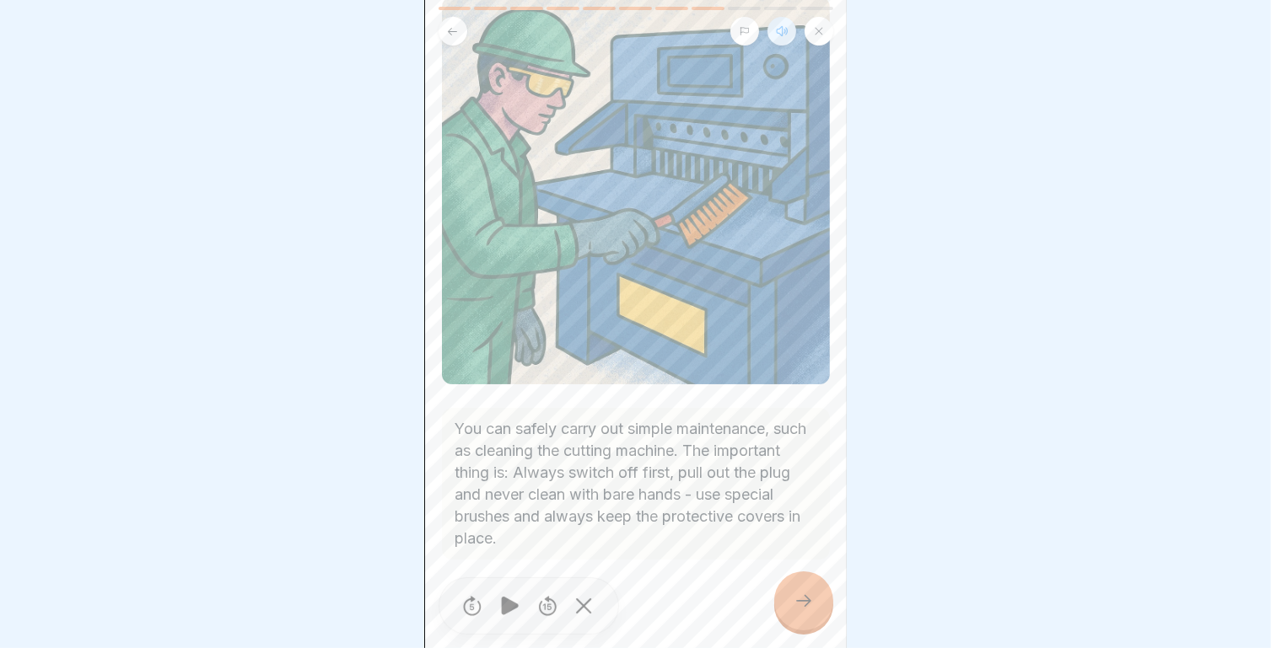
click at [798, 611] on icon at bounding box center [803, 601] width 20 height 20
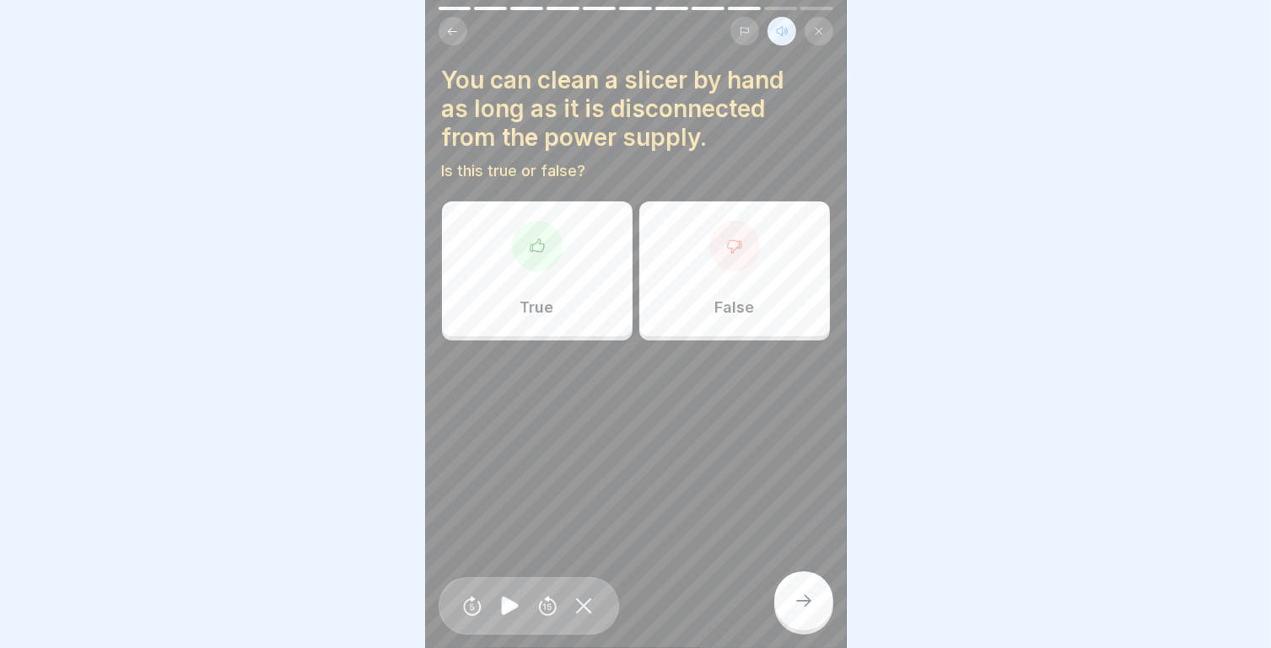
click at [715, 263] on div at bounding box center [734, 246] width 51 height 51
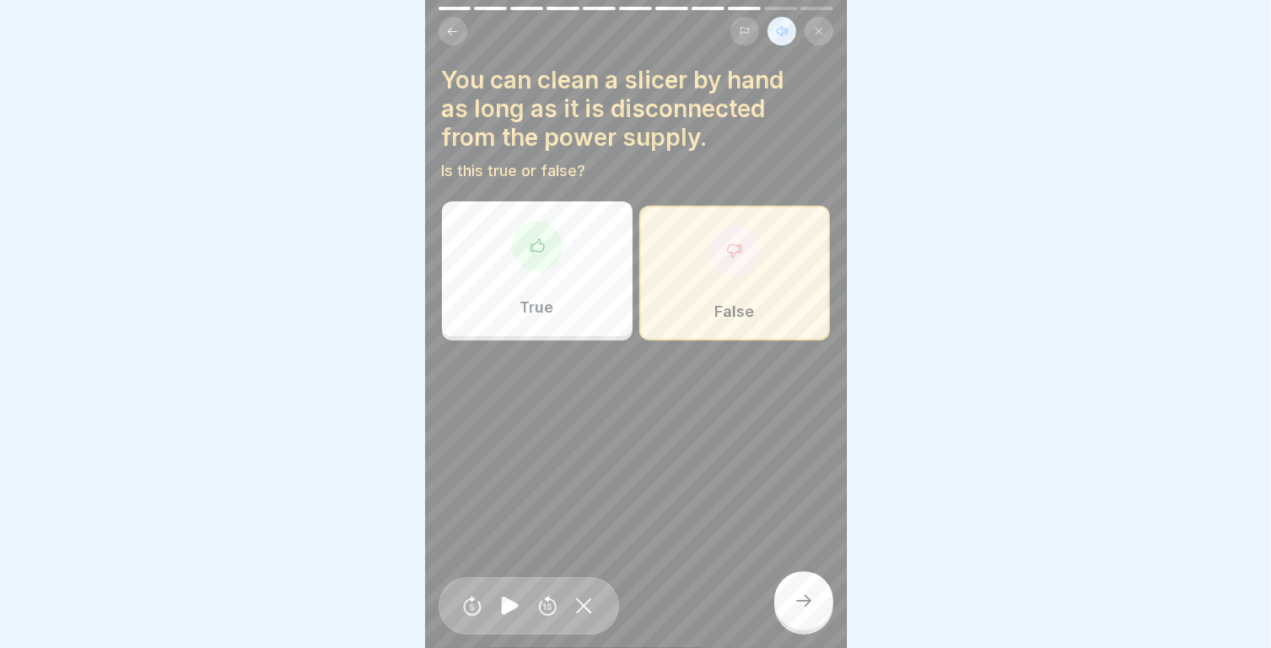
click at [809, 602] on div at bounding box center [803, 601] width 59 height 59
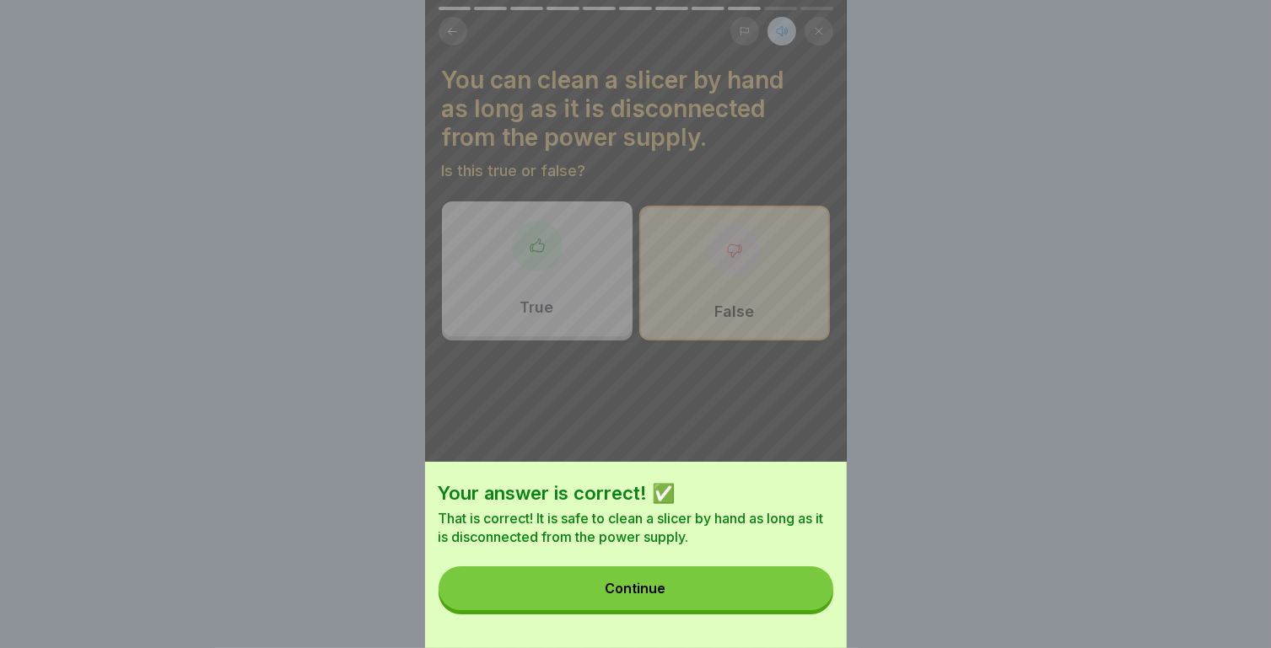
click at [689, 605] on button "Continue" at bounding box center [635, 589] width 395 height 44
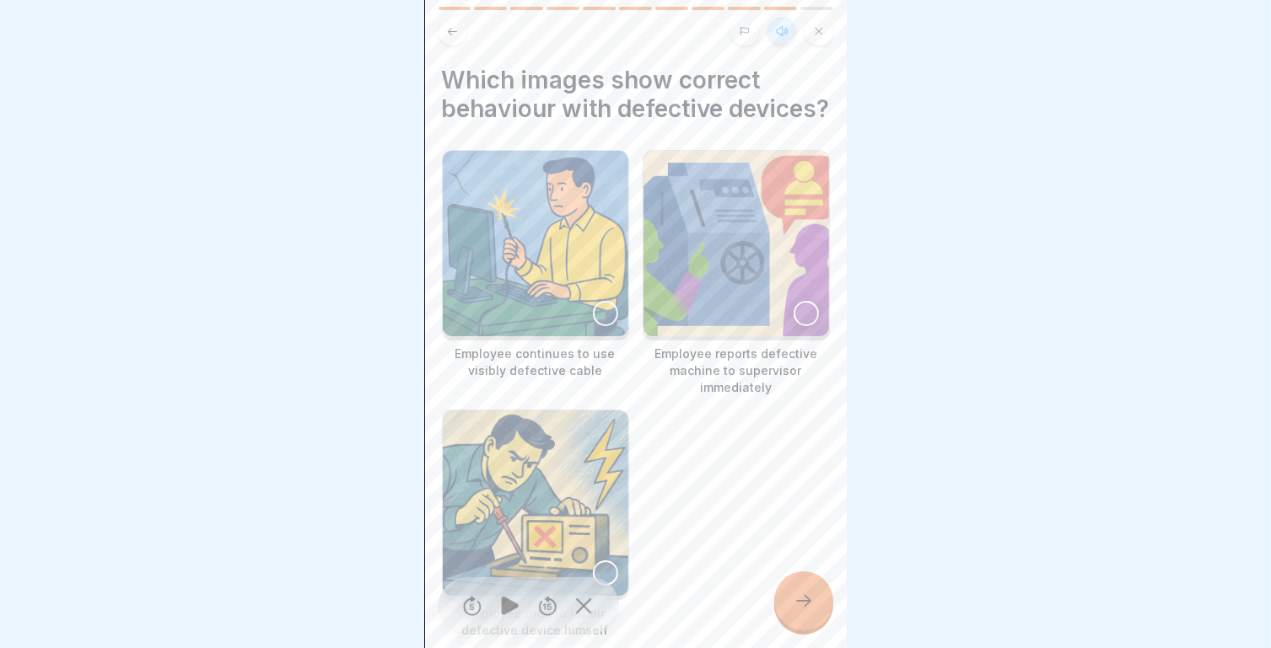
click at [793, 326] on div at bounding box center [805, 313] width 25 height 25
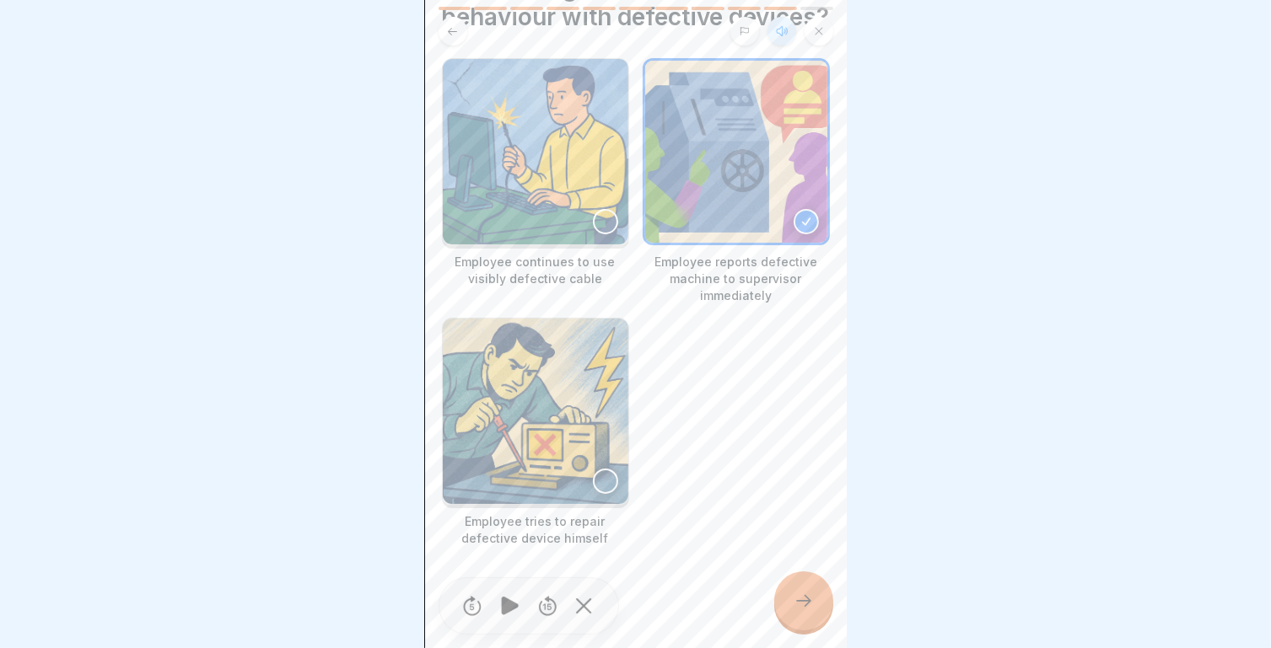
click at [789, 613] on div at bounding box center [803, 601] width 59 height 59
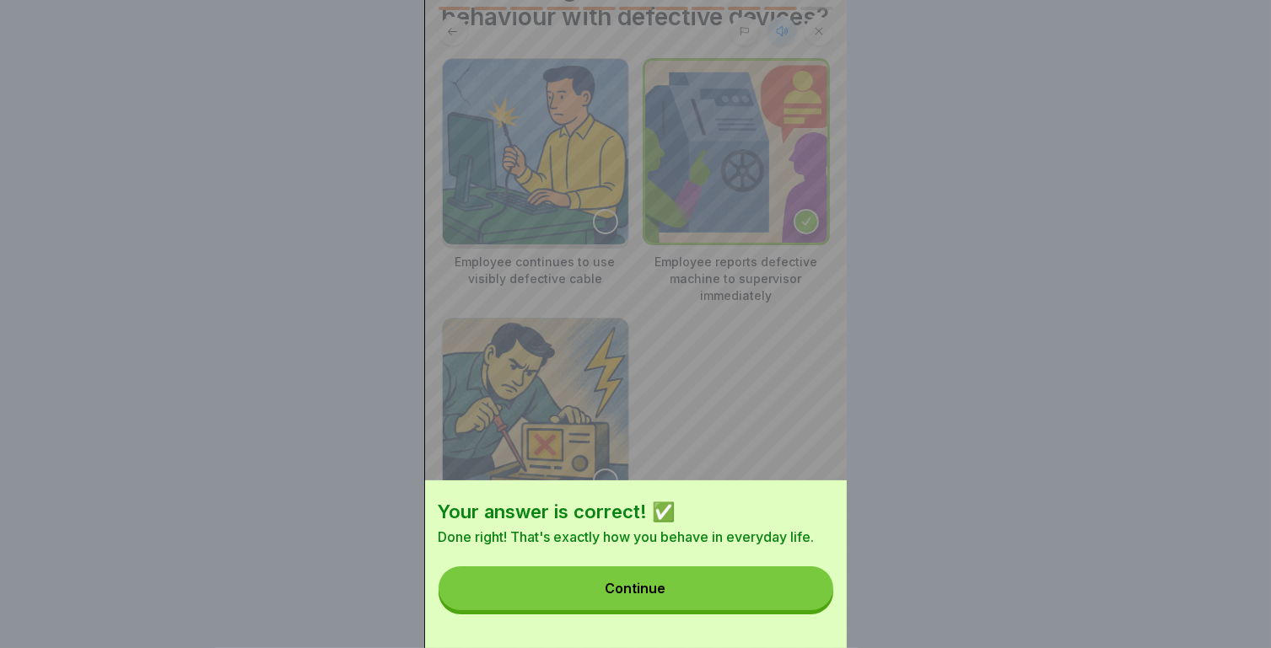
click at [669, 589] on button "Continue" at bounding box center [635, 589] width 395 height 44
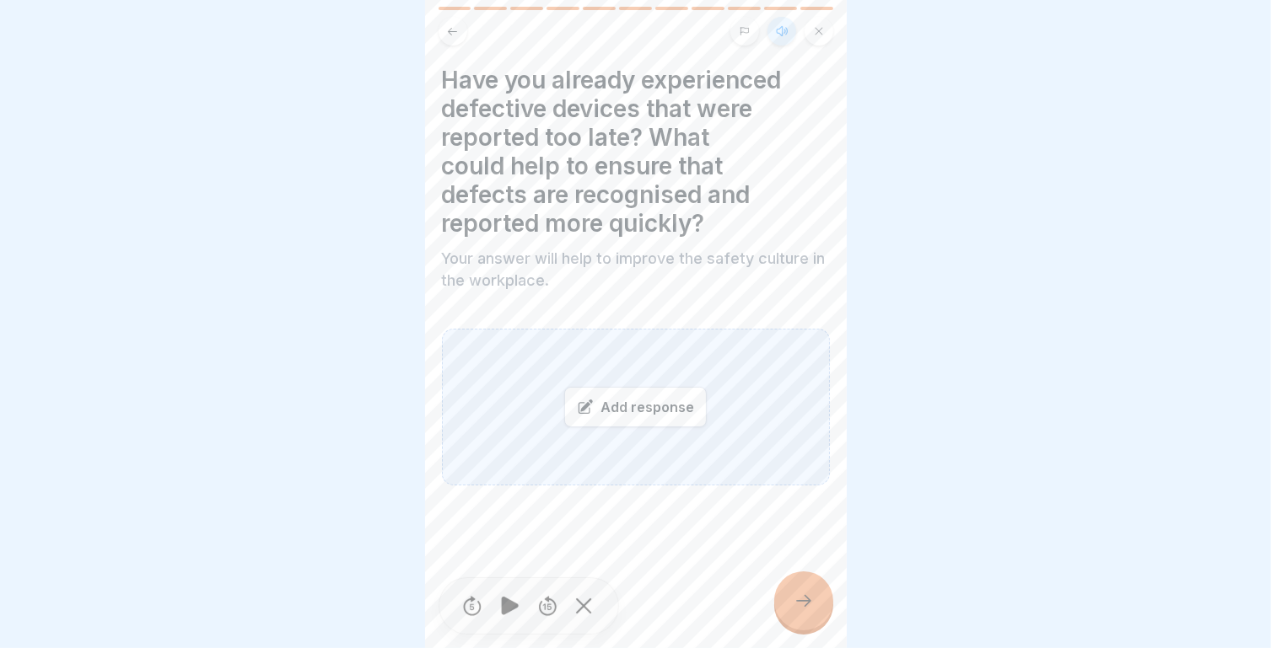
click at [825, 594] on div "Safe working 11 Steps English Listen Regular maintenance and testing of the dev…" at bounding box center [636, 324] width 422 height 648
click at [803, 610] on icon at bounding box center [803, 601] width 20 height 20
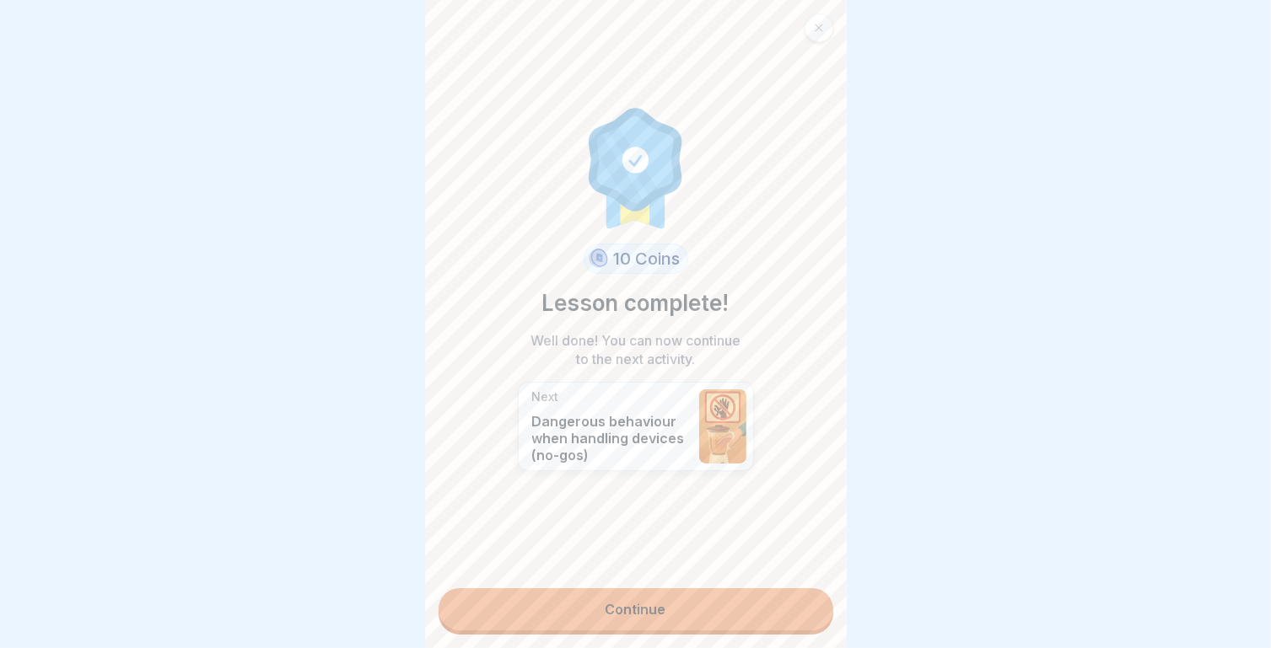
click at [621, 599] on link "Continue" at bounding box center [635, 610] width 395 height 42
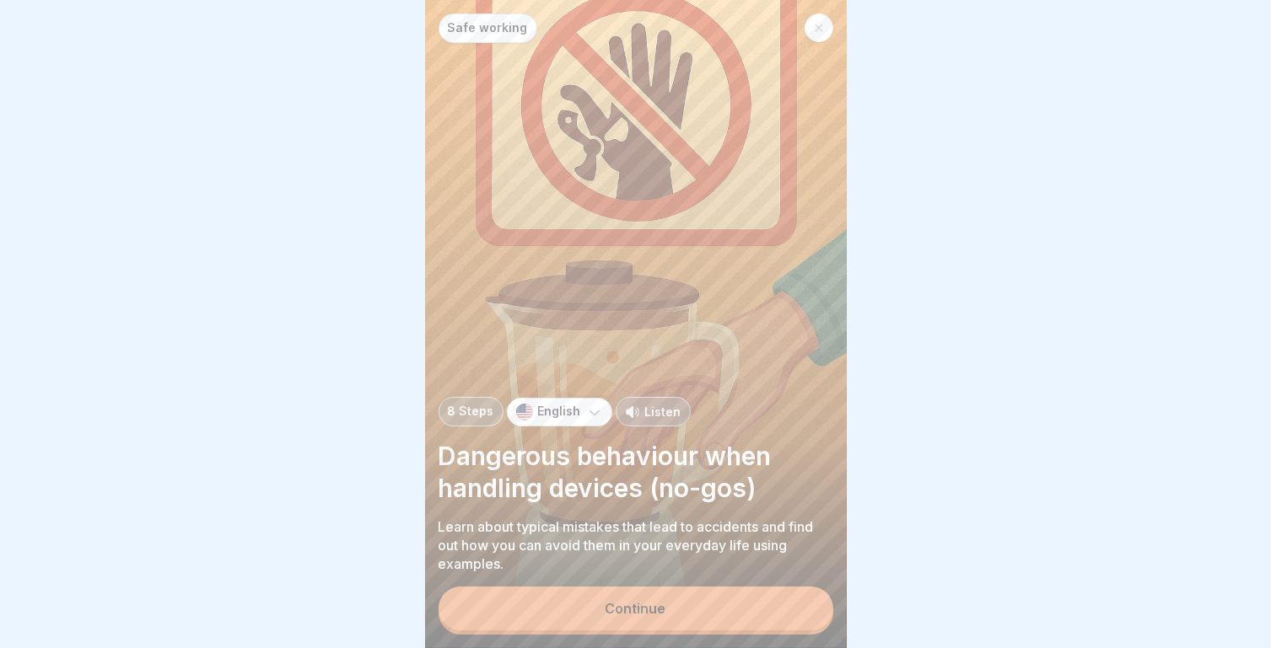
scroll to position [13, 0]
click at [661, 613] on div "Continue" at bounding box center [635, 608] width 61 height 15
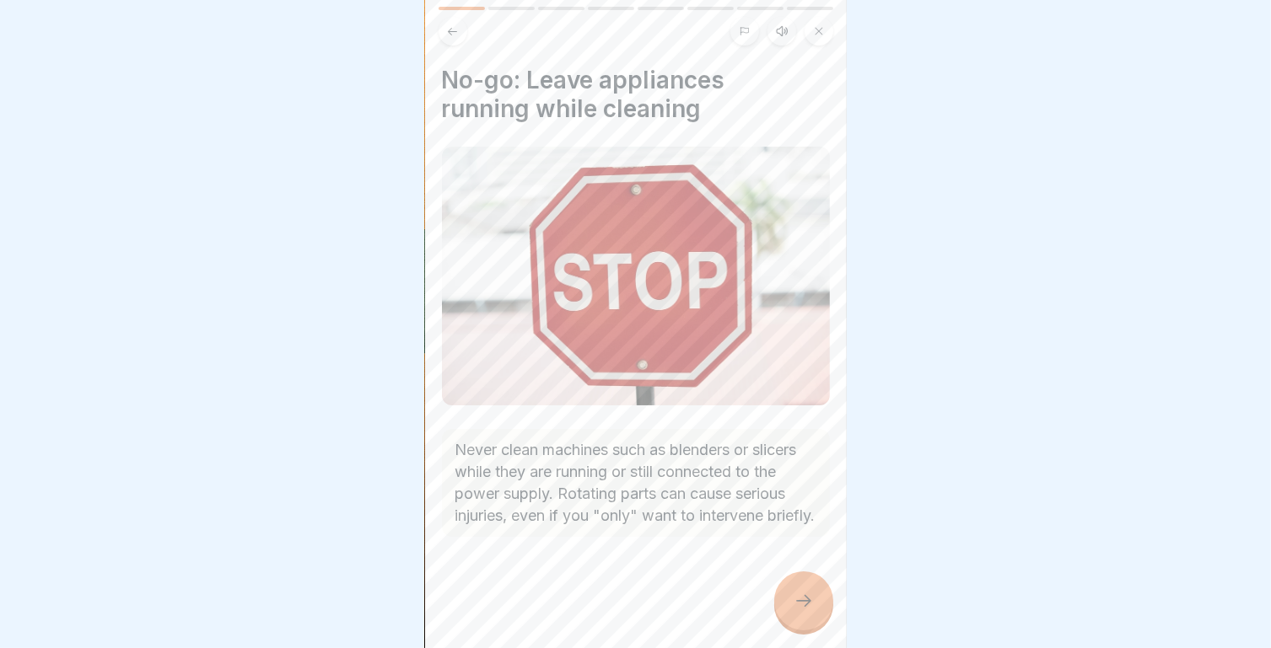
click at [850, 621] on div at bounding box center [635, 324] width 1271 height 648
click at [820, 599] on div at bounding box center [803, 601] width 59 height 59
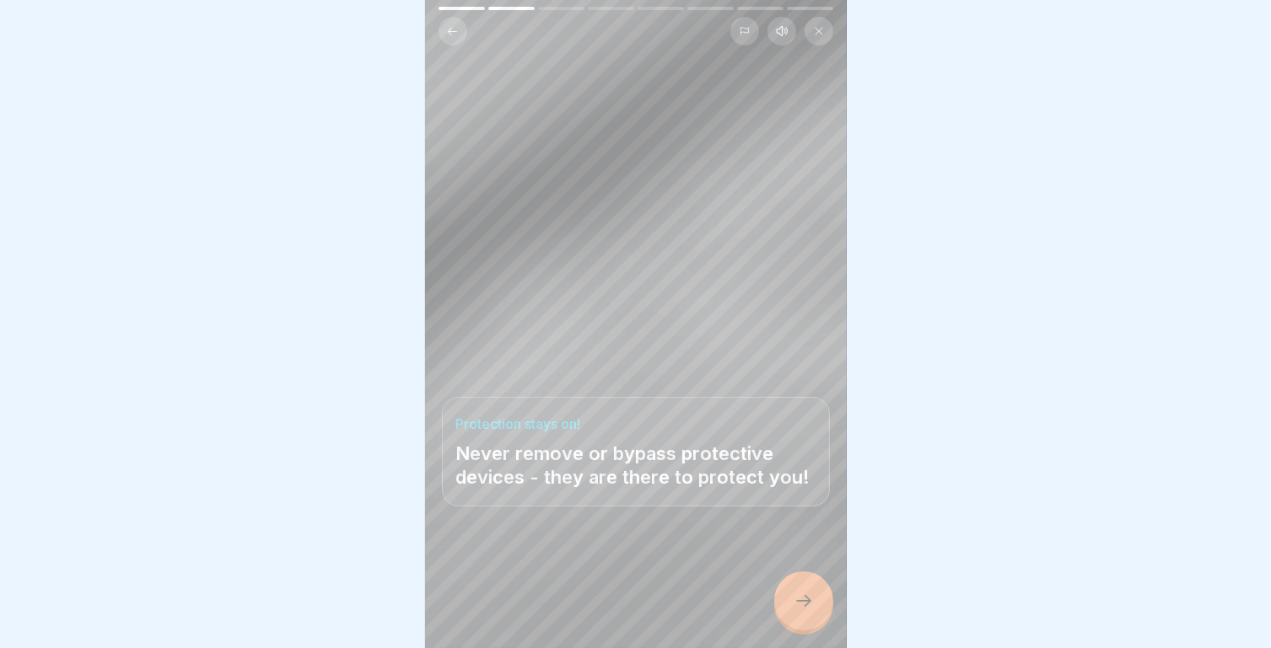
click at [827, 618] on div "Protection stays on! Never remove or bypass protective devices - they are there…" at bounding box center [636, 324] width 422 height 648
click at [809, 603] on icon at bounding box center [803, 601] width 20 height 20
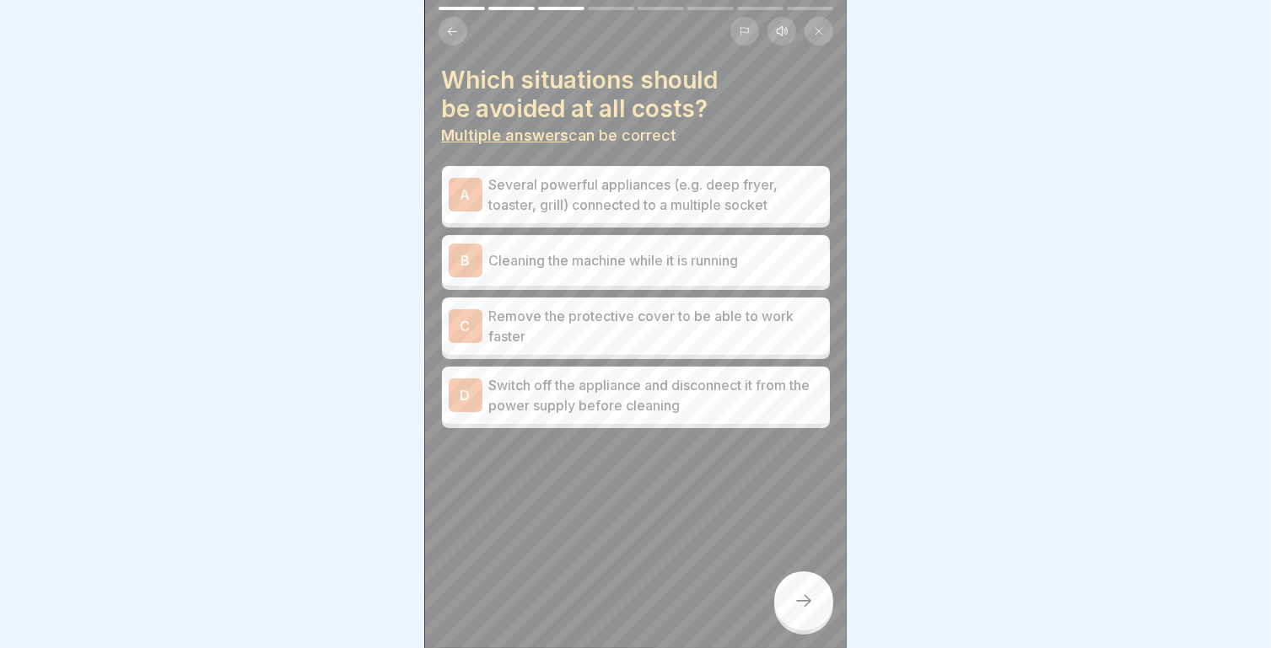
scroll to position [0, 0]
click at [566, 274] on div "B Cleaning the machine while it is running" at bounding box center [636, 261] width 374 height 34
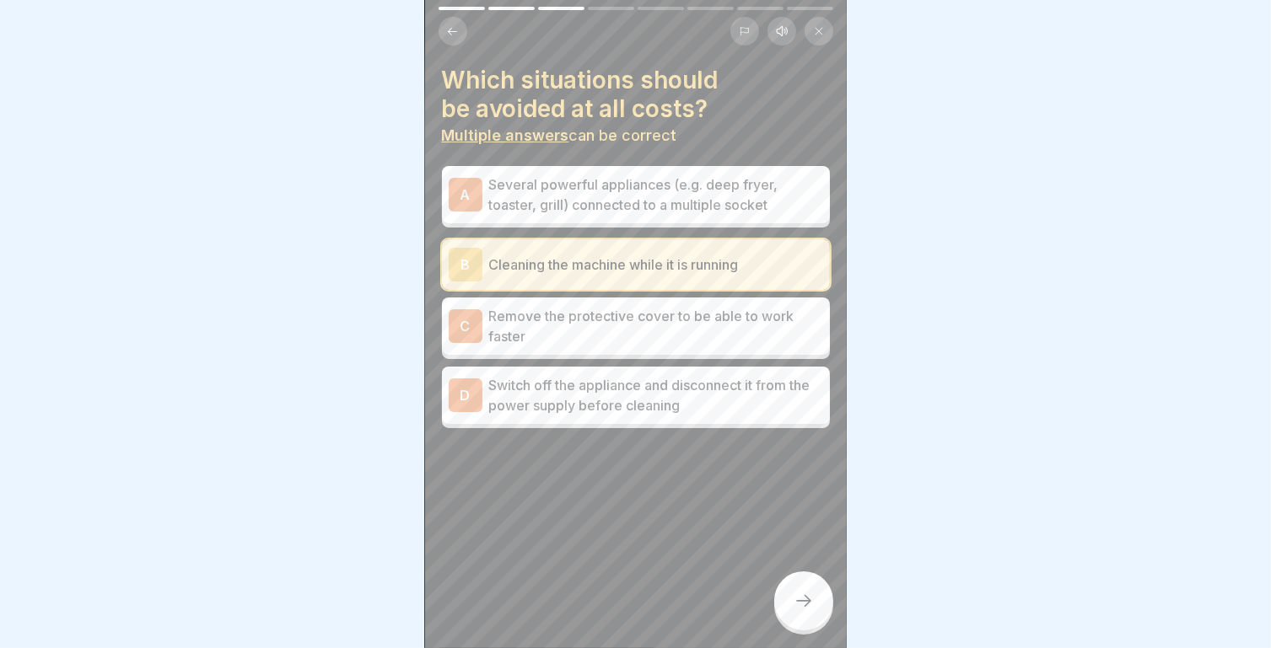
click at [572, 328] on p "Remove the protective cover to be able to work faster" at bounding box center [656, 326] width 334 height 40
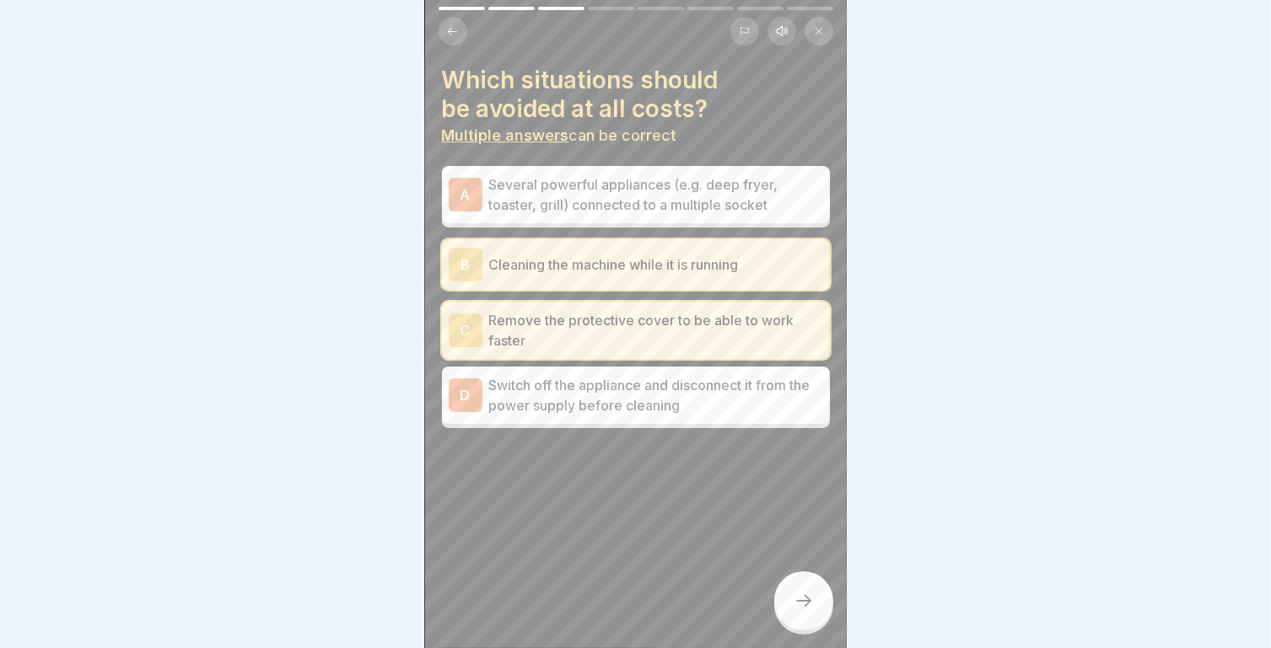
click at [796, 608] on icon at bounding box center [803, 601] width 20 height 20
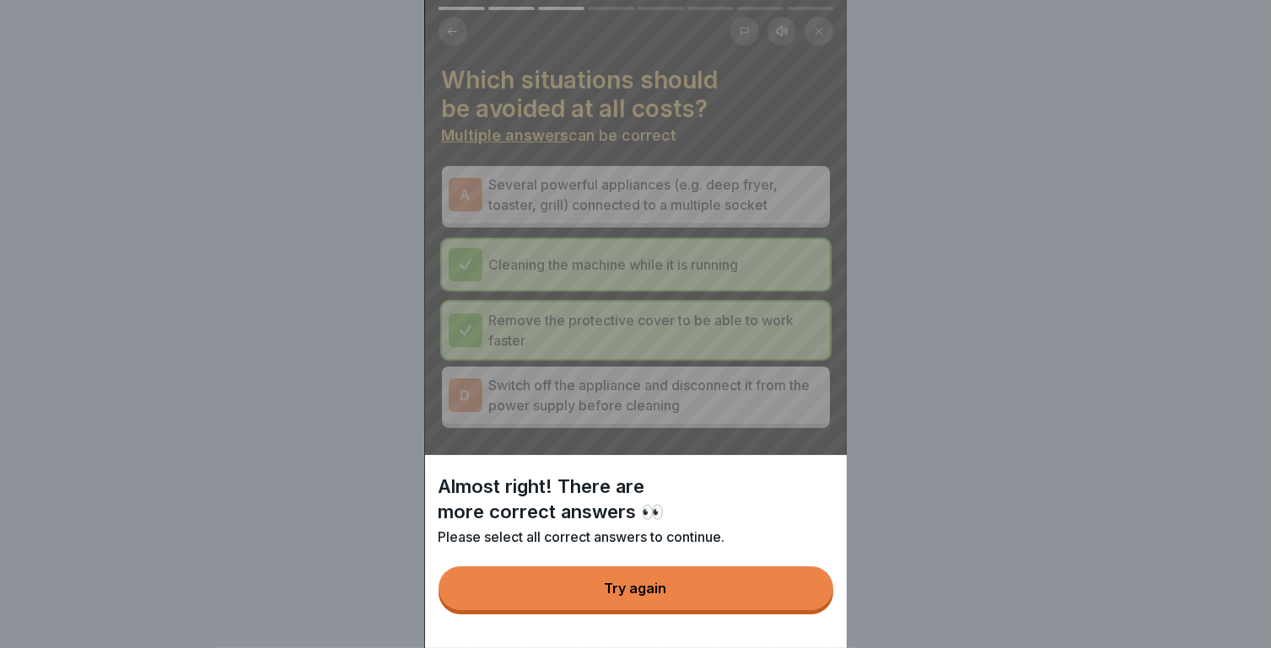
click at [690, 604] on button "Try again" at bounding box center [635, 589] width 395 height 44
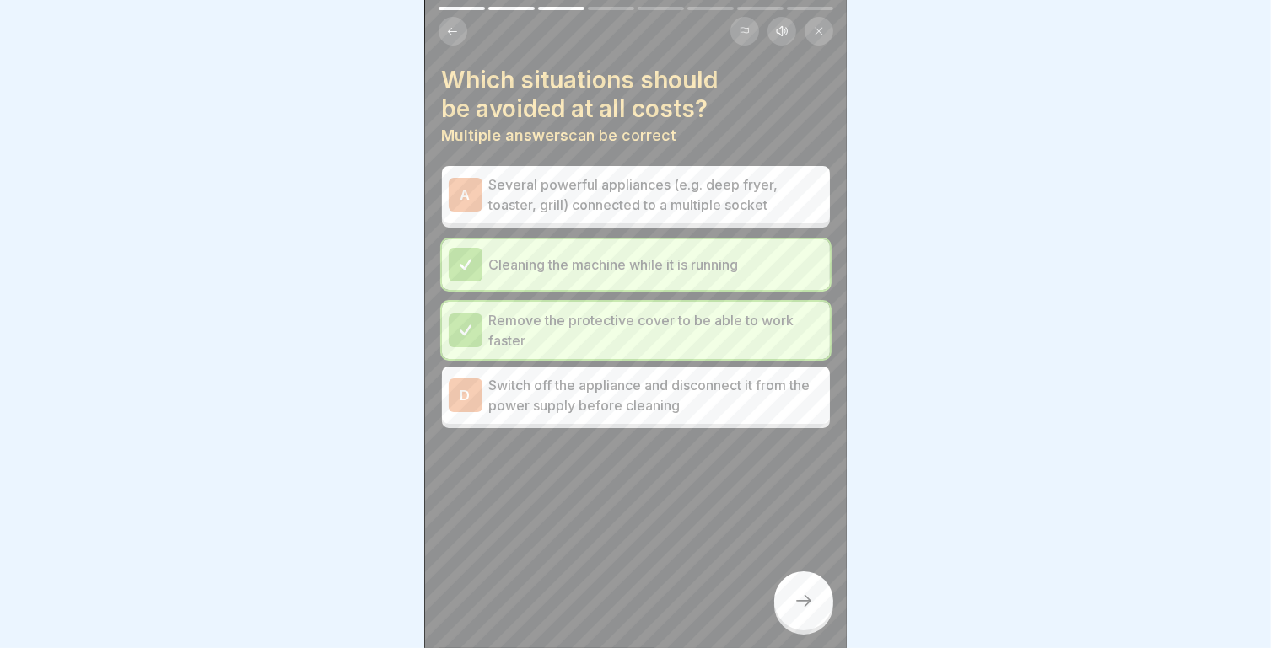
click at [640, 212] on p "Several powerful appliances (e.g. deep fryer, toaster, grill) connected to a mu…" at bounding box center [656, 195] width 334 height 40
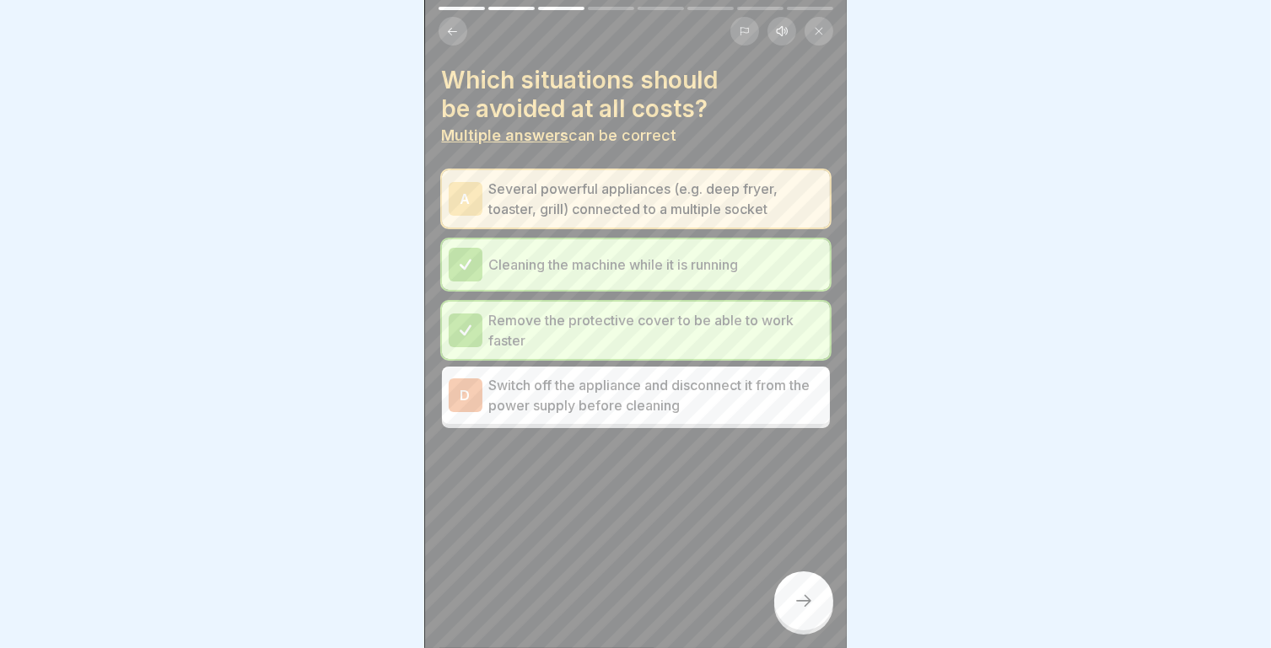
click at [799, 630] on div at bounding box center [803, 601] width 59 height 59
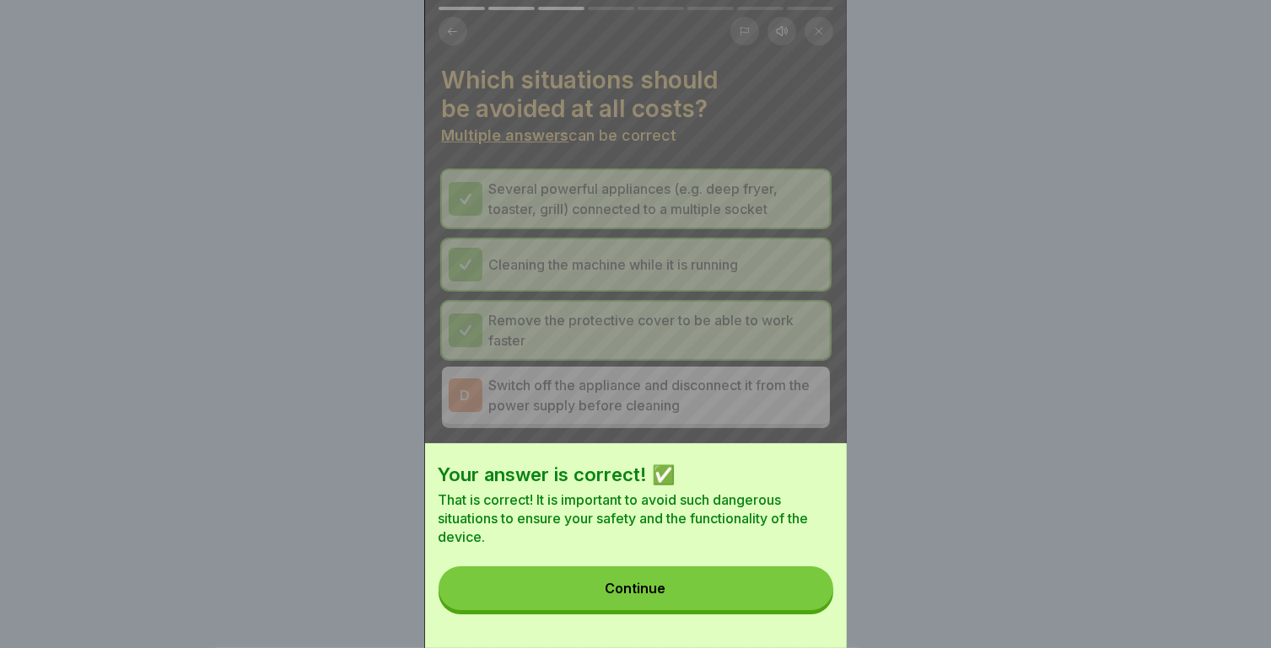
click at [738, 625] on div "Your answer is correct! ✅ That is correct! It is important to avoid such danger…" at bounding box center [636, 545] width 422 height 205
click at [680, 603] on button "Continue" at bounding box center [635, 589] width 395 height 44
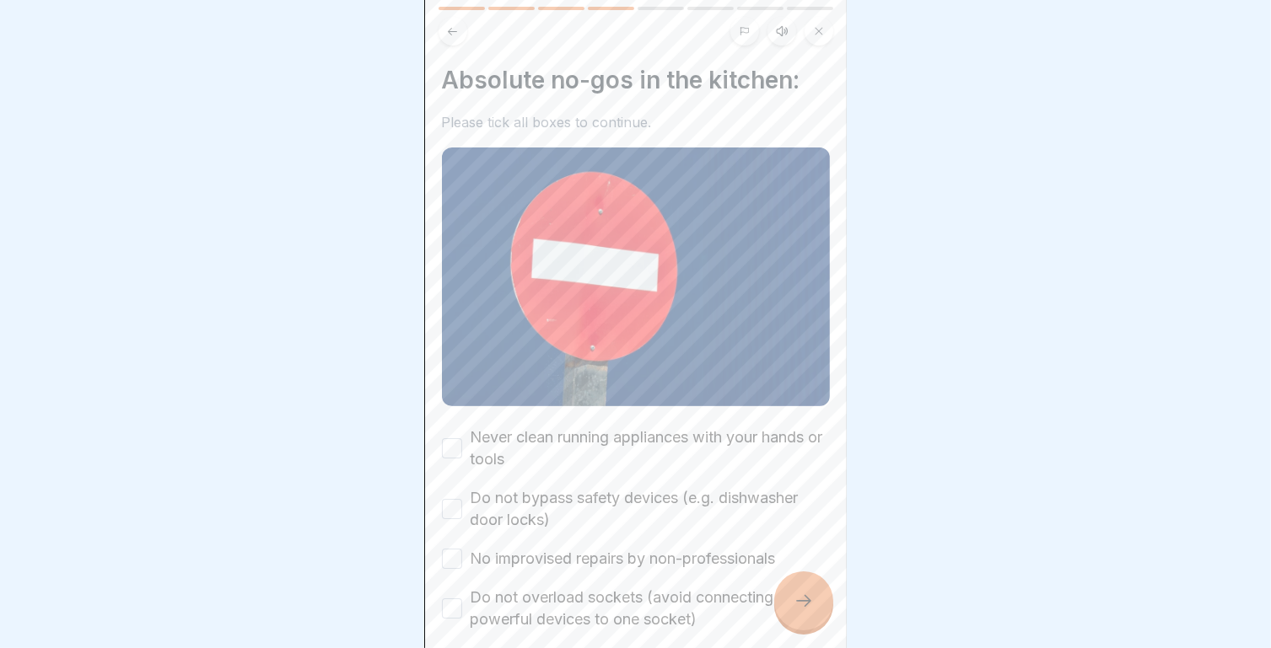
click at [455, 26] on icon at bounding box center [452, 31] width 13 height 13
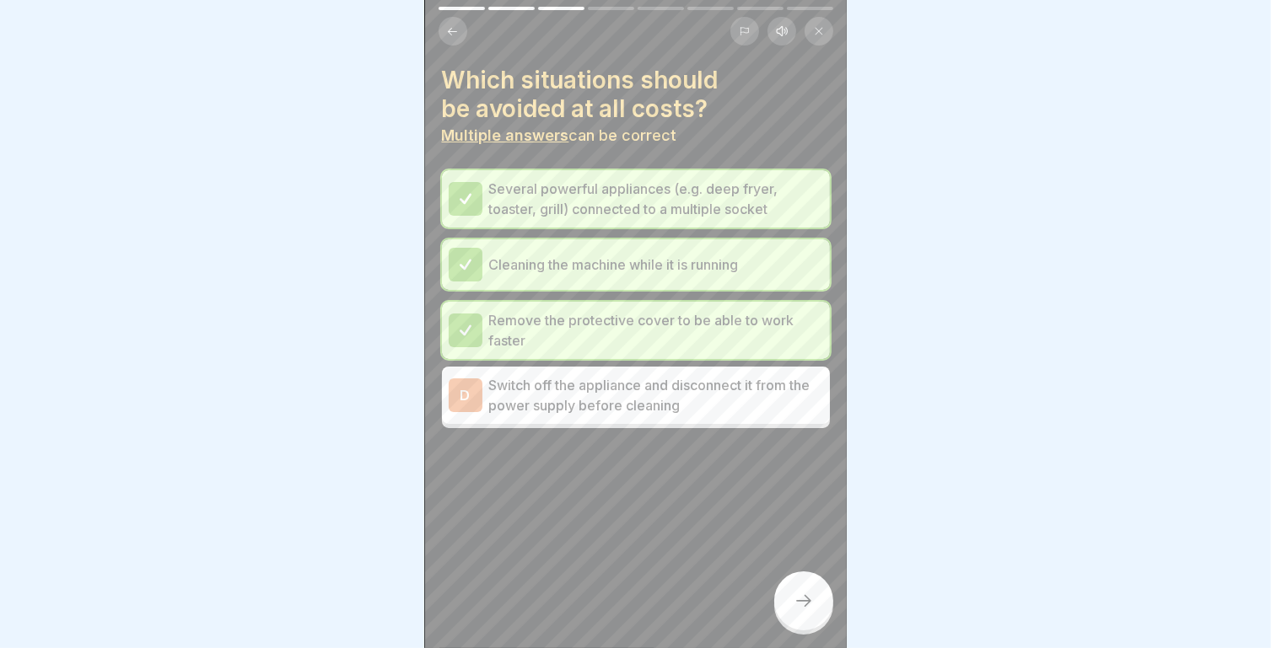
click at [455, 26] on icon at bounding box center [452, 31] width 13 height 13
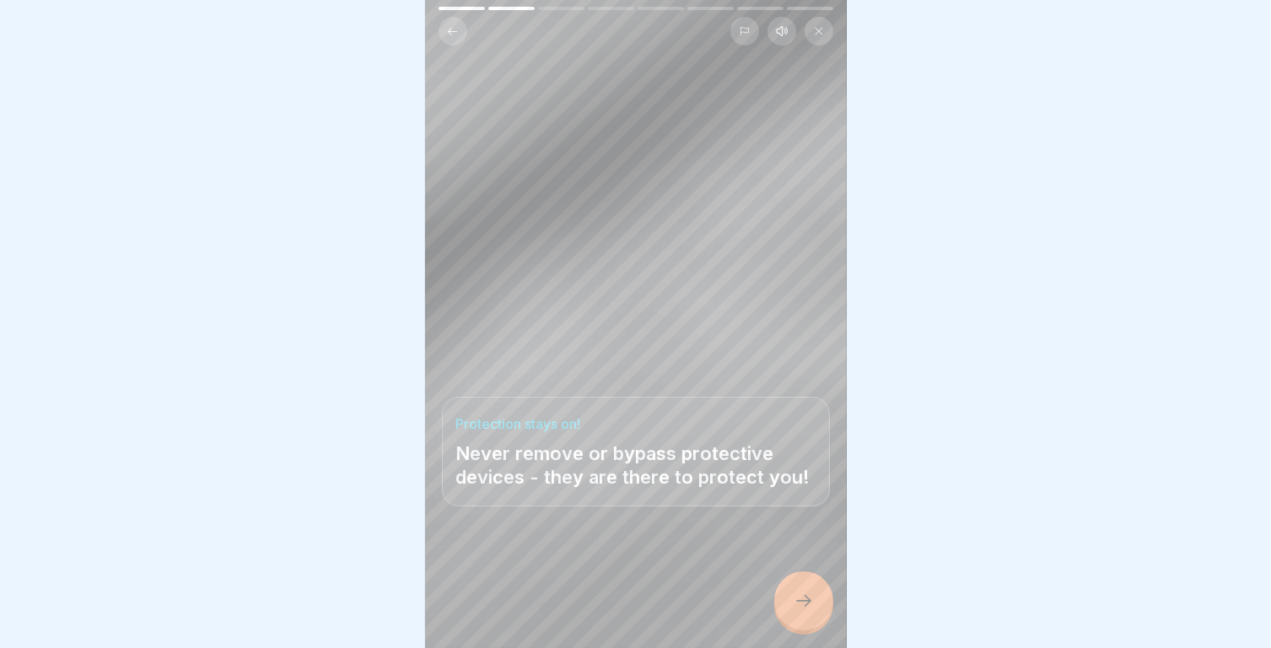
click at [806, 611] on icon at bounding box center [803, 601] width 20 height 20
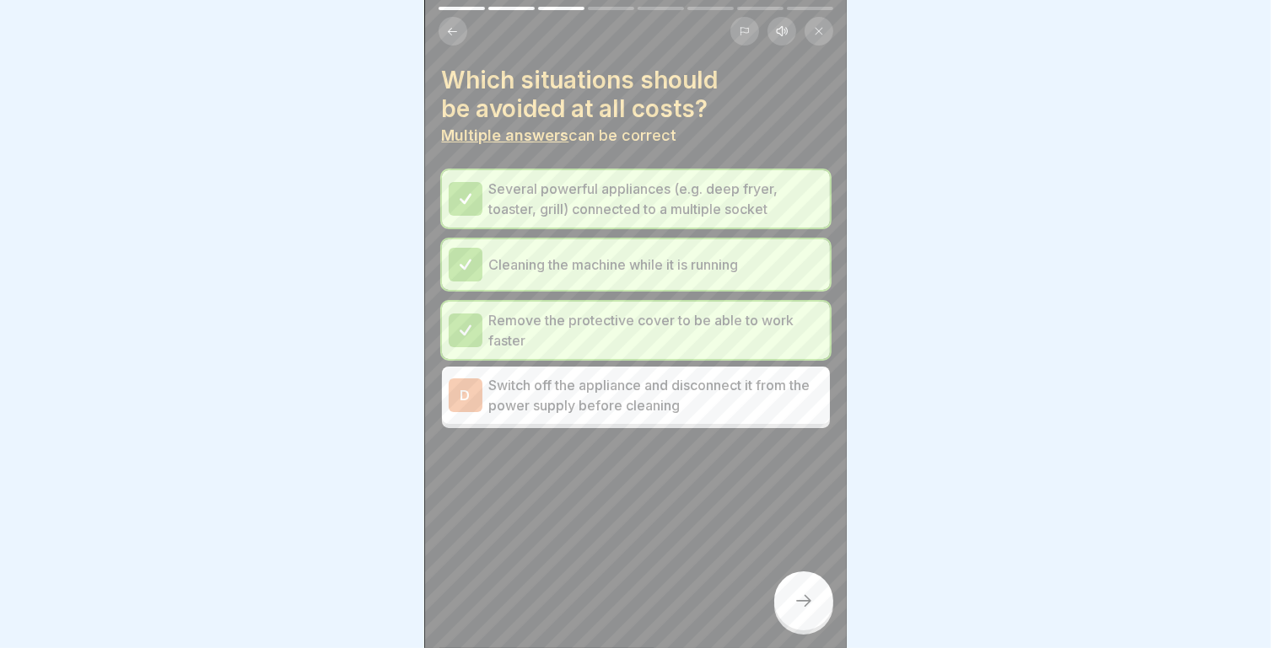
click at [798, 603] on div at bounding box center [803, 601] width 59 height 59
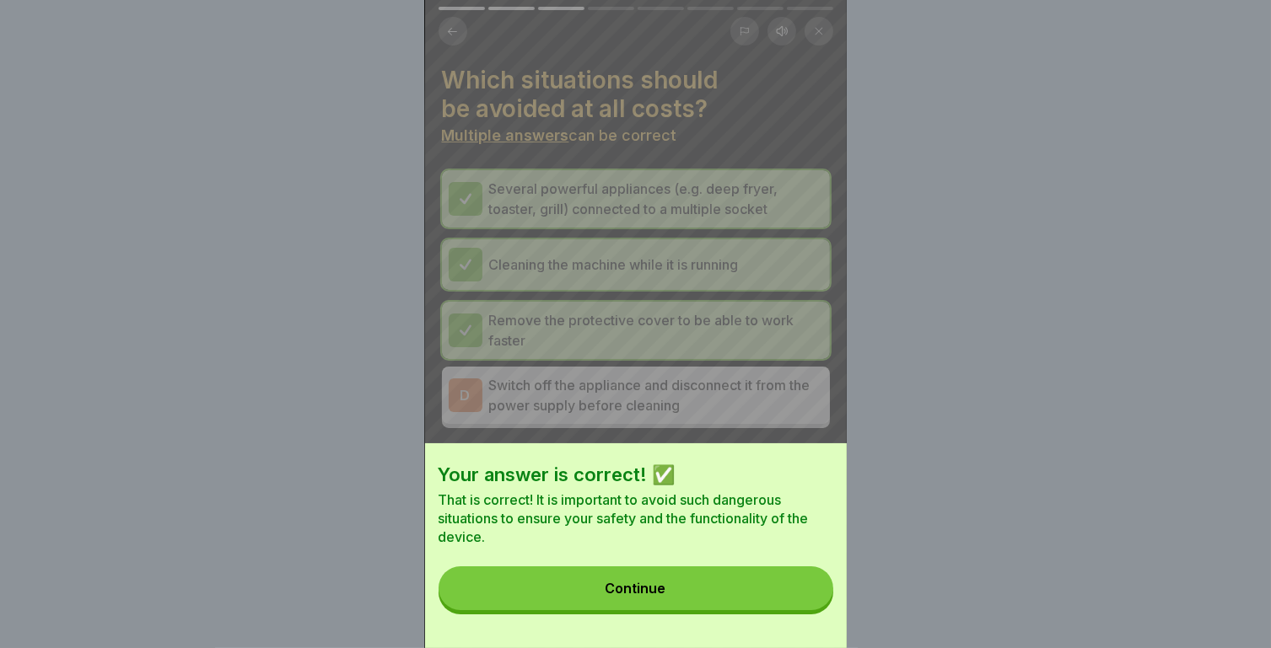
click at [651, 610] on button "Continue" at bounding box center [635, 589] width 395 height 44
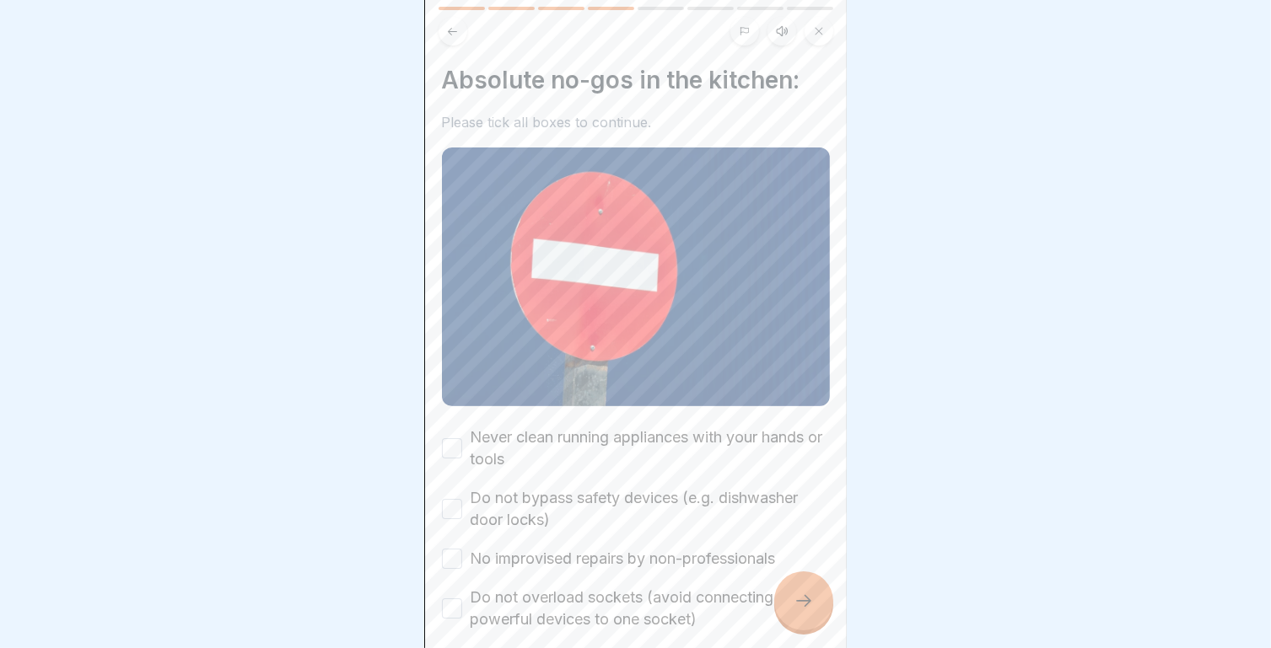
scroll to position [91, 0]
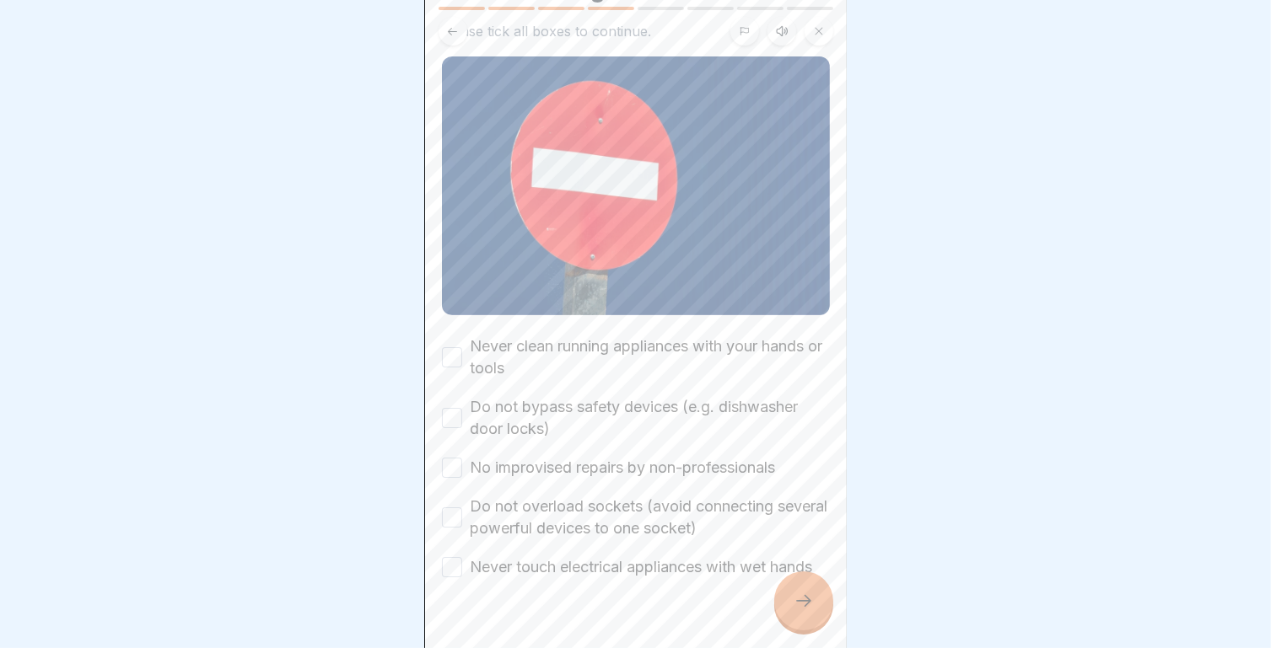
click at [442, 347] on button "Never clean running appliances with your hands or tools" at bounding box center [452, 357] width 20 height 20
click at [452, 414] on button "Do not bypass safety devices (e.g. dishwasher door locks)" at bounding box center [452, 418] width 20 height 20
click at [449, 462] on button "No improvised repairs by non-professionals" at bounding box center [452, 468] width 20 height 20
click at [451, 513] on button "Do not overload sockets (avoid connecting several powerful devices to one socke…" at bounding box center [452, 518] width 20 height 20
click at [455, 566] on button "Never touch electrical appliances with wet hands" at bounding box center [452, 567] width 20 height 20
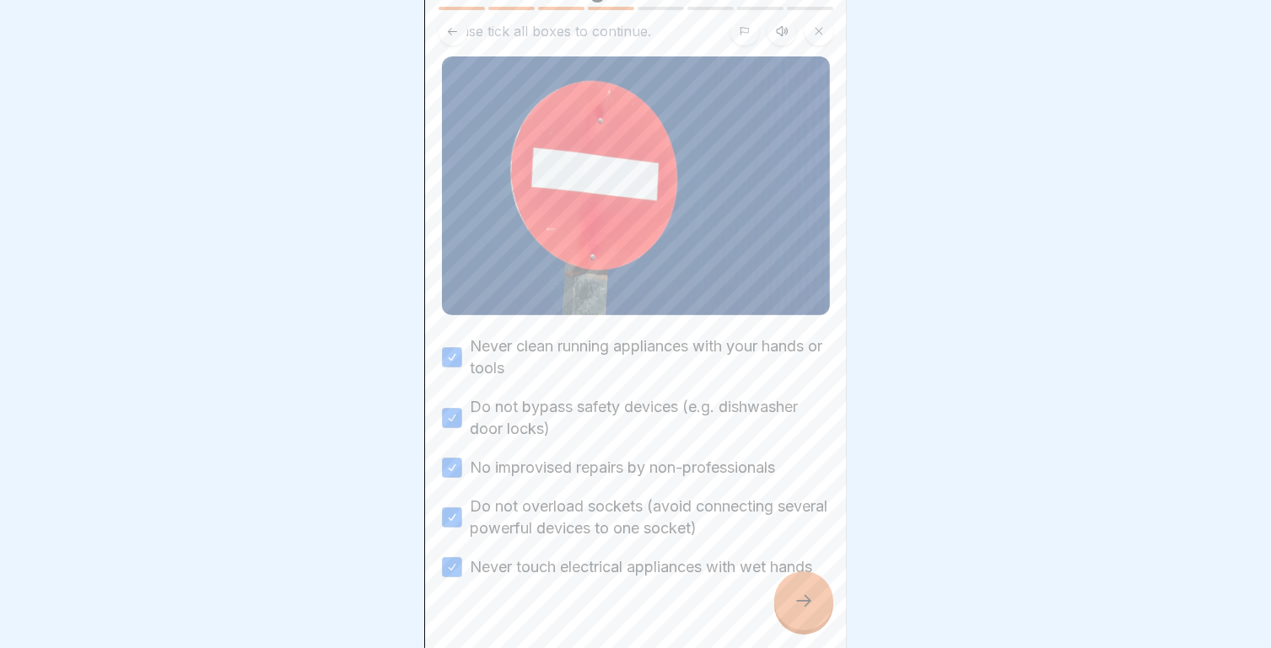
scroll to position [135, 0]
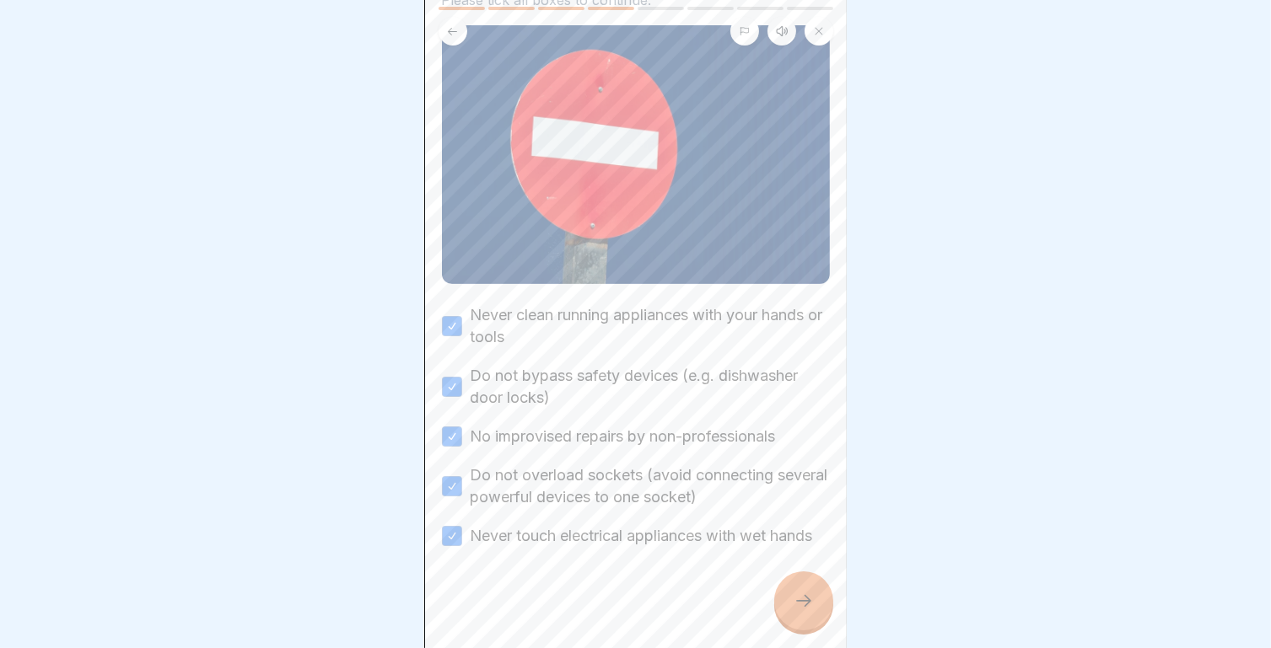
click at [801, 595] on div at bounding box center [803, 601] width 59 height 59
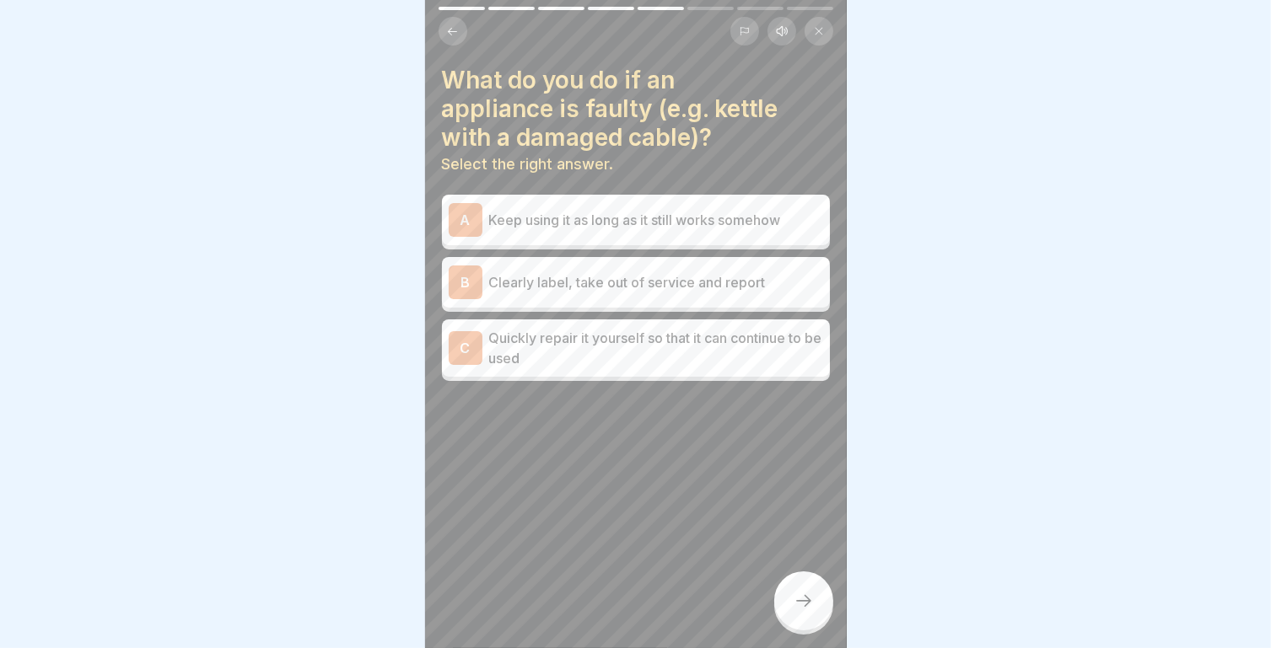
click at [653, 299] on div "B Clearly label, take out of service and report" at bounding box center [636, 282] width 388 height 51
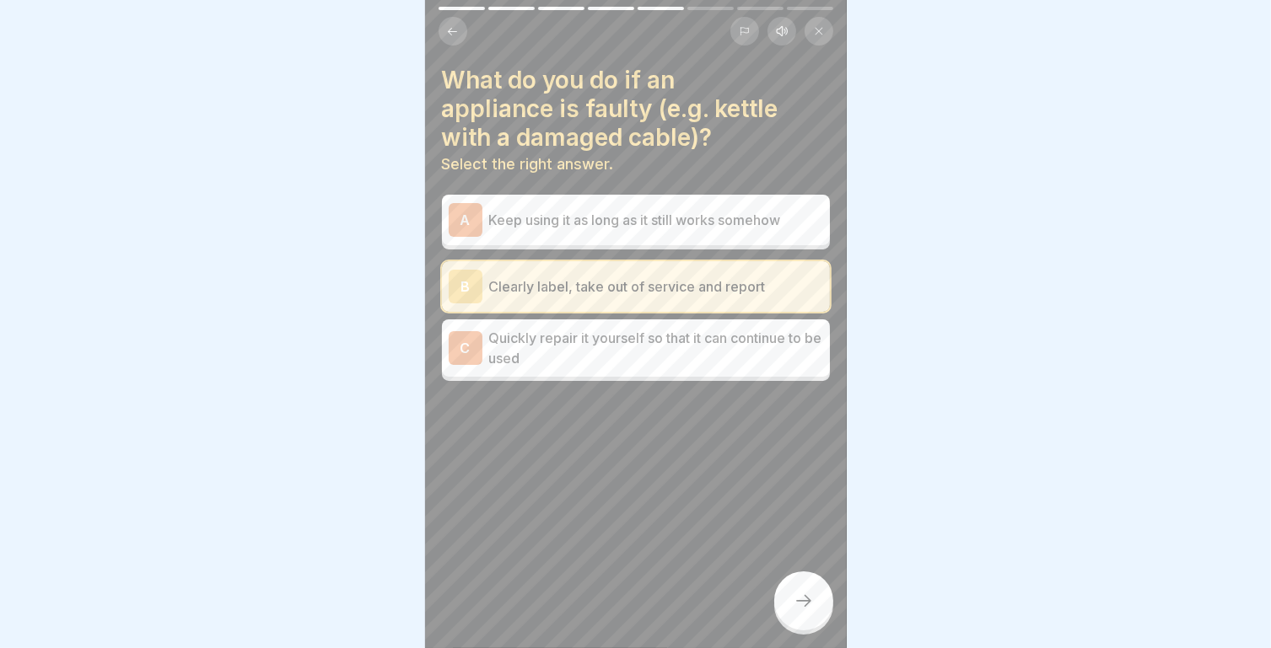
click at [800, 599] on div at bounding box center [803, 601] width 59 height 59
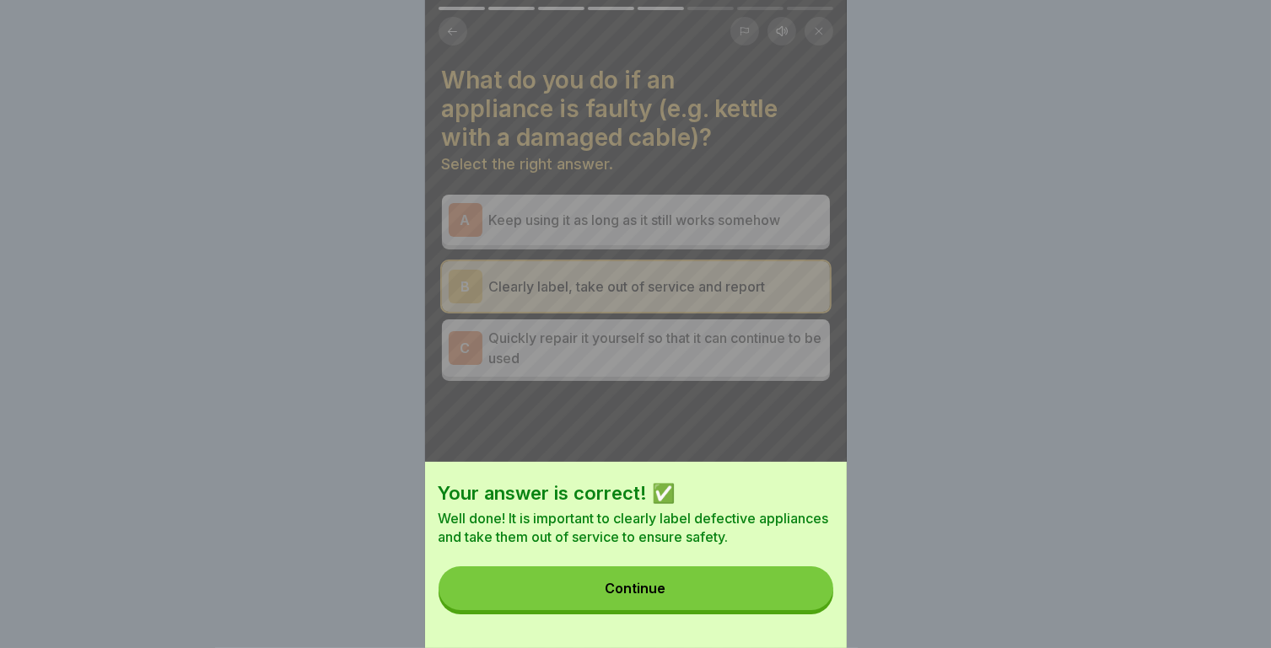
click at [752, 626] on div "Your answer is correct! ✅ Well done! It is important to clearly label defective…" at bounding box center [636, 555] width 422 height 186
click at [748, 610] on button "Continue" at bounding box center [635, 589] width 395 height 44
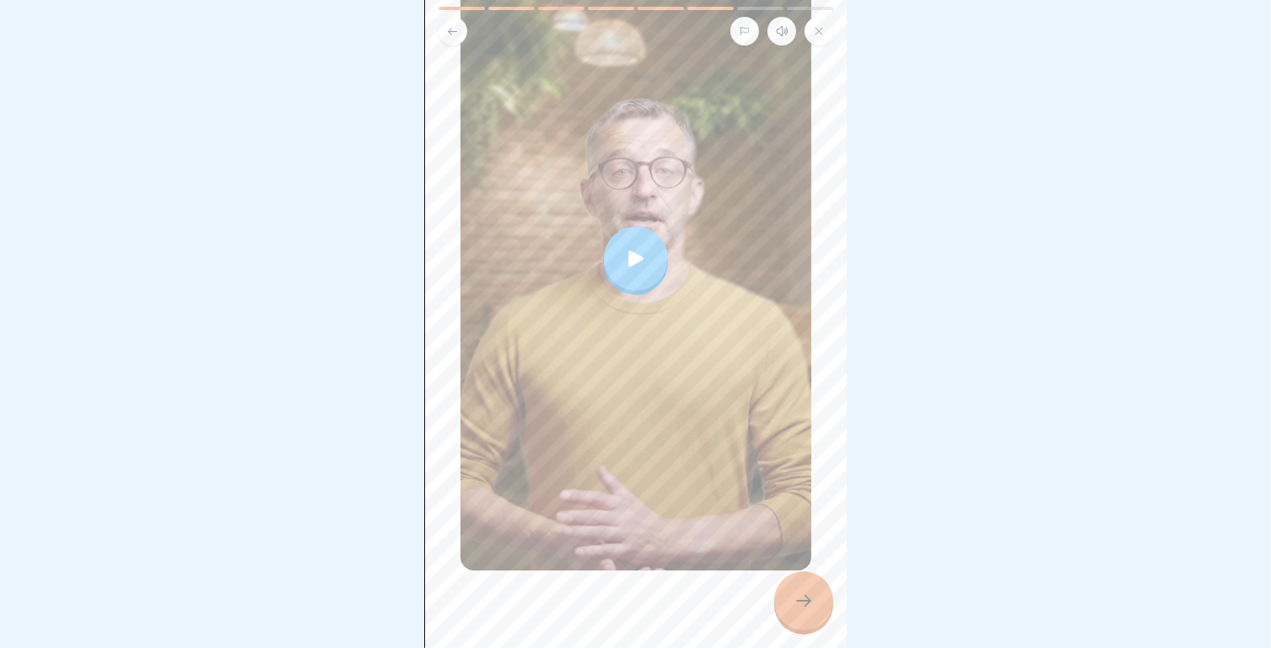
scroll to position [0, 0]
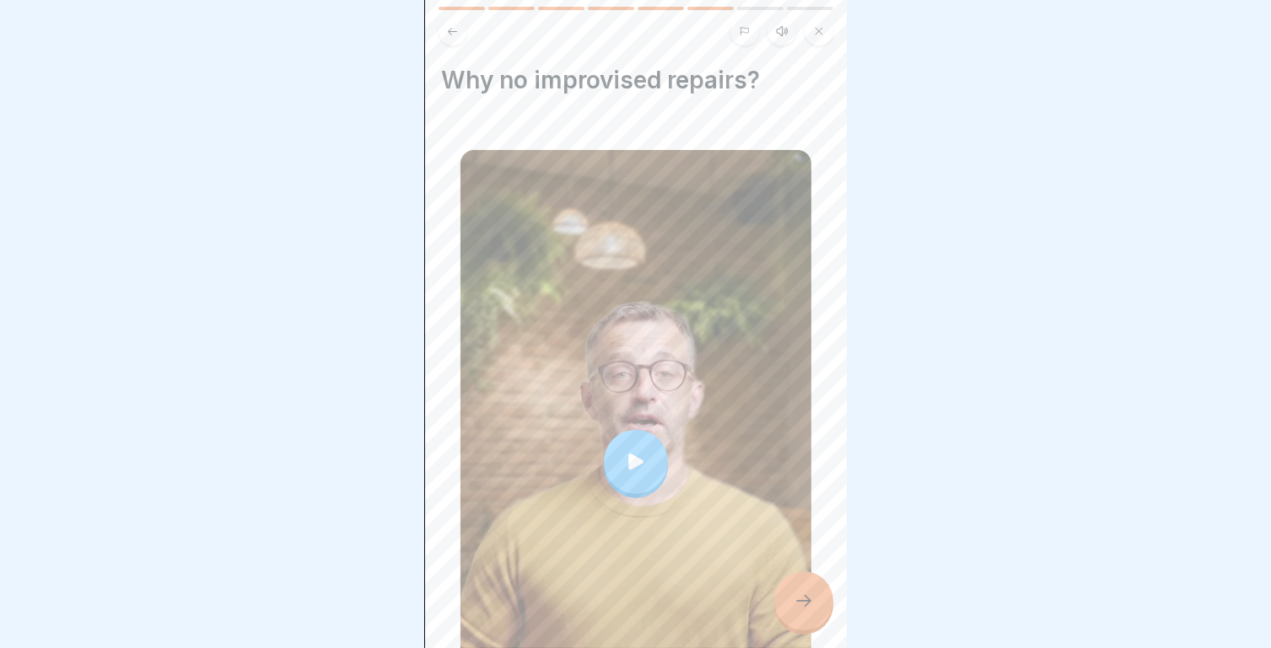
click at [649, 430] on div at bounding box center [636, 462] width 64 height 64
click at [809, 578] on div "Why no improvised repairs?" at bounding box center [636, 420] width 388 height 708
click at [804, 603] on div at bounding box center [803, 601] width 59 height 59
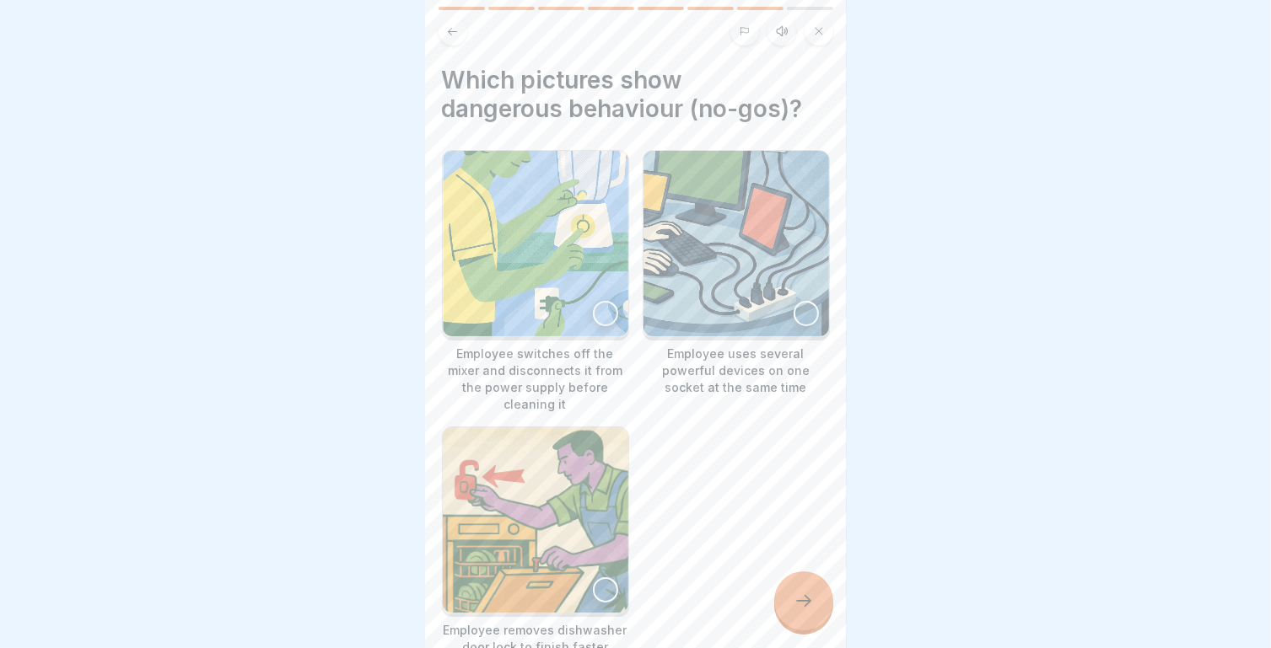
click at [796, 316] on div at bounding box center [805, 313] width 25 height 25
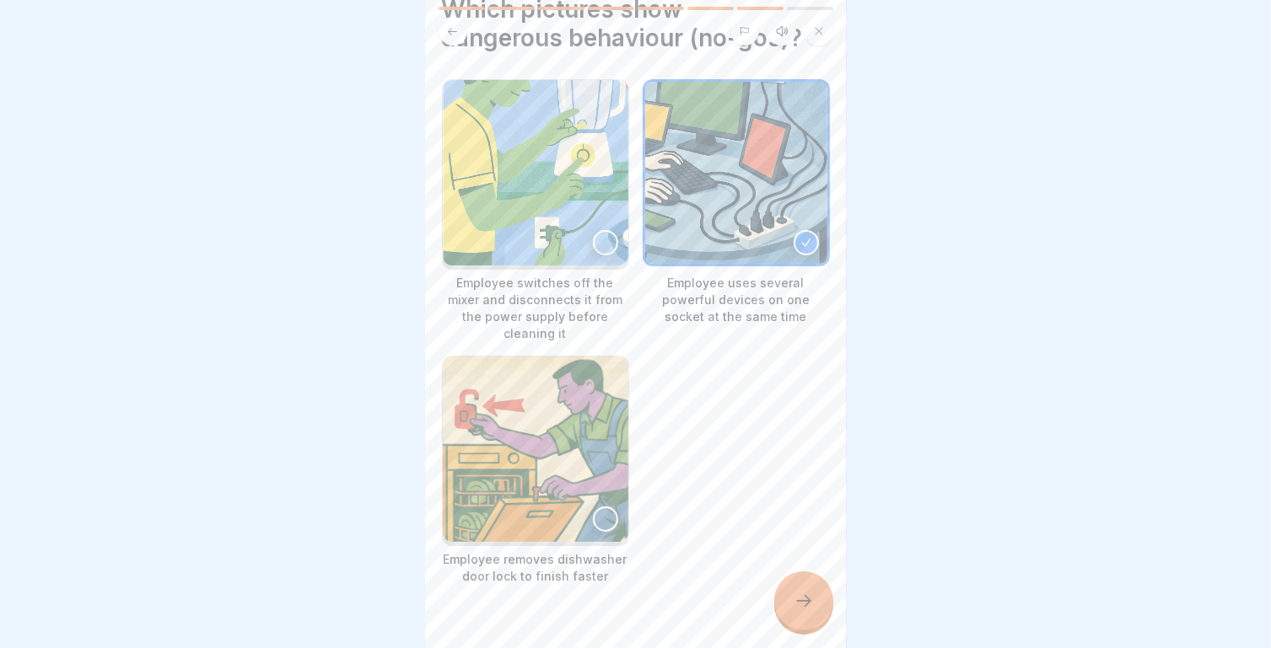
scroll to position [71, 0]
click at [787, 605] on div at bounding box center [803, 601] width 59 height 59
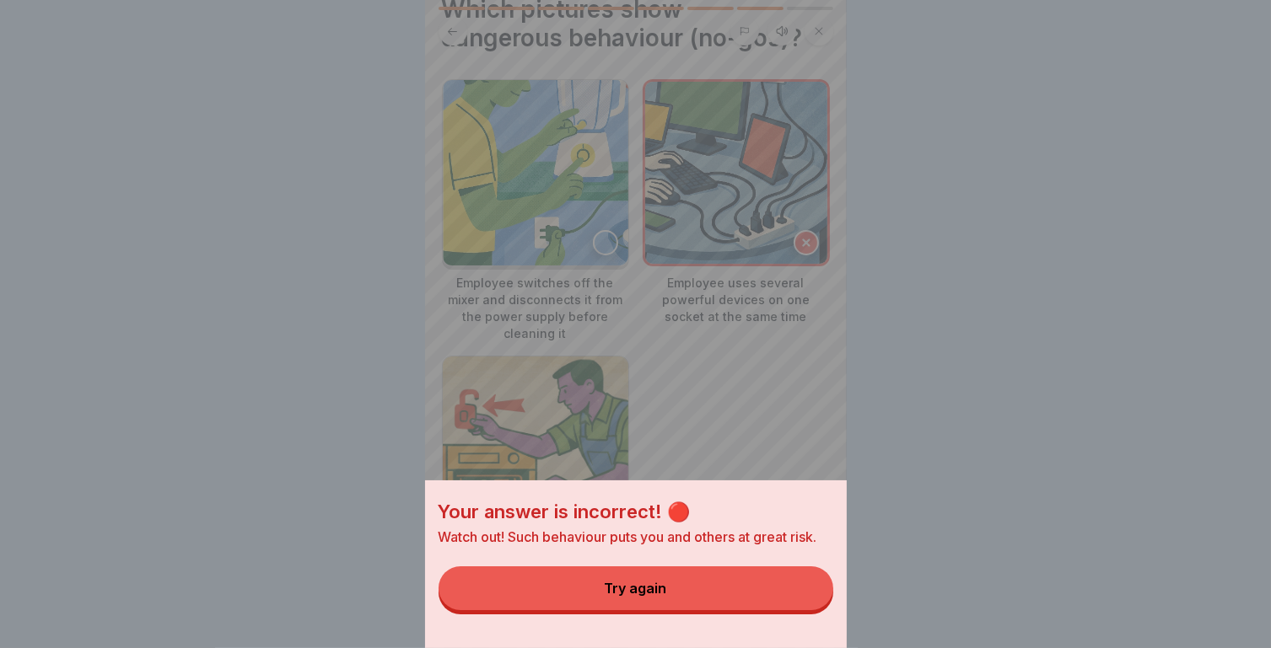
click at [715, 583] on button "Try again" at bounding box center [635, 589] width 395 height 44
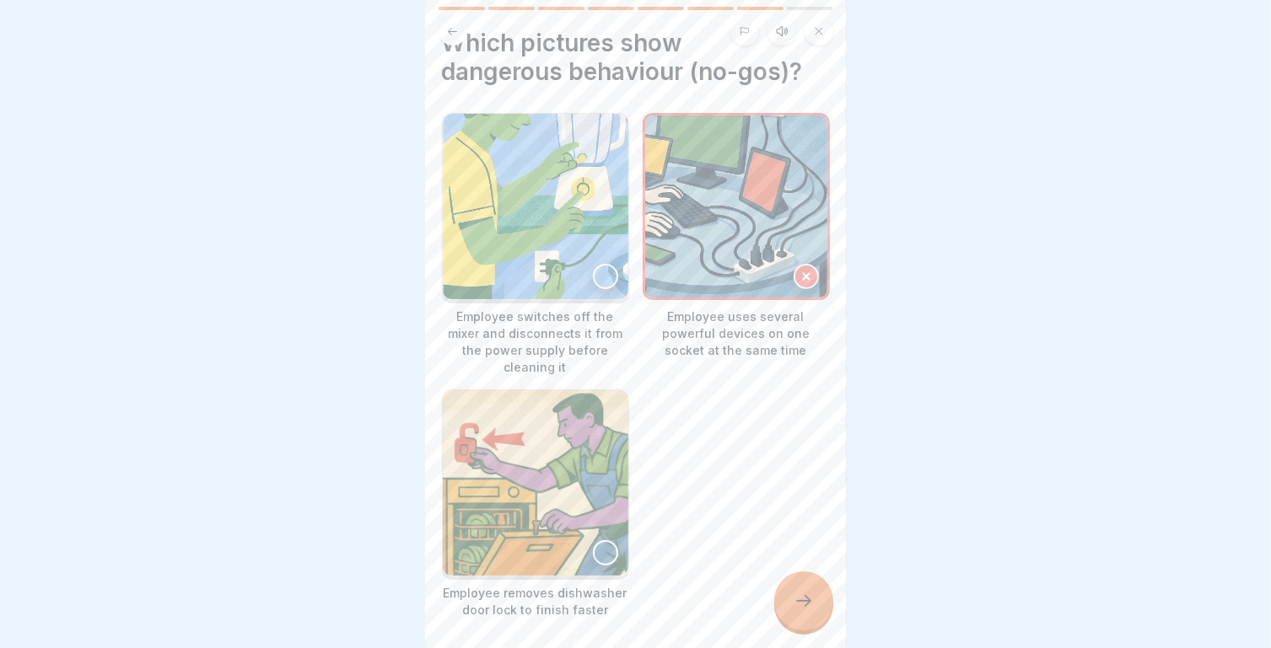
scroll to position [37, 0]
click at [608, 549] on img at bounding box center [535, 482] width 185 height 185
click at [812, 611] on icon at bounding box center [803, 601] width 20 height 20
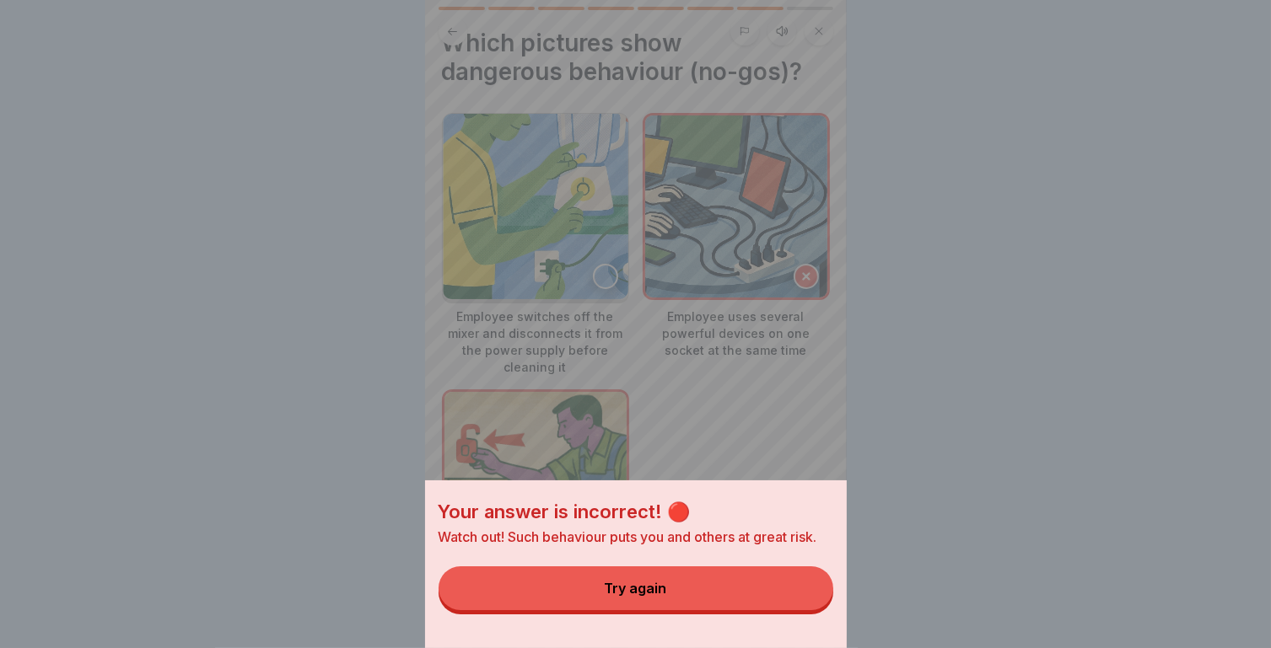
click at [712, 597] on button "Try again" at bounding box center [635, 589] width 395 height 44
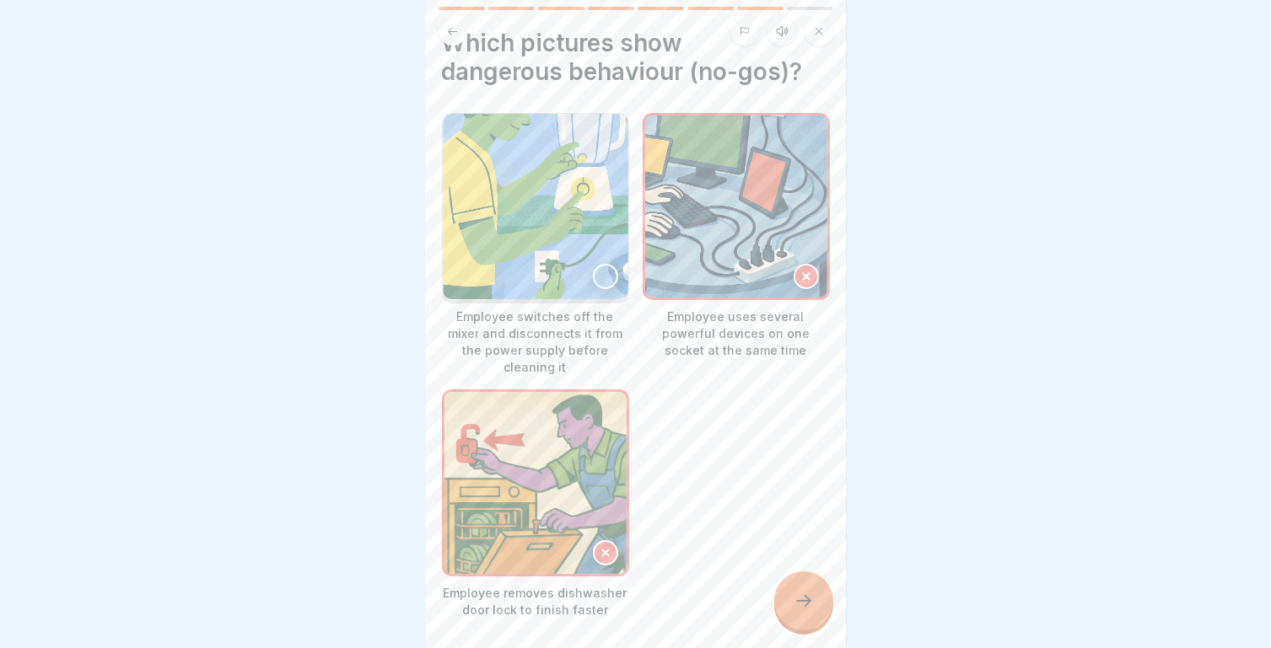
click at [595, 269] on div at bounding box center [605, 276] width 25 height 25
click at [801, 610] on icon at bounding box center [803, 601] width 20 height 20
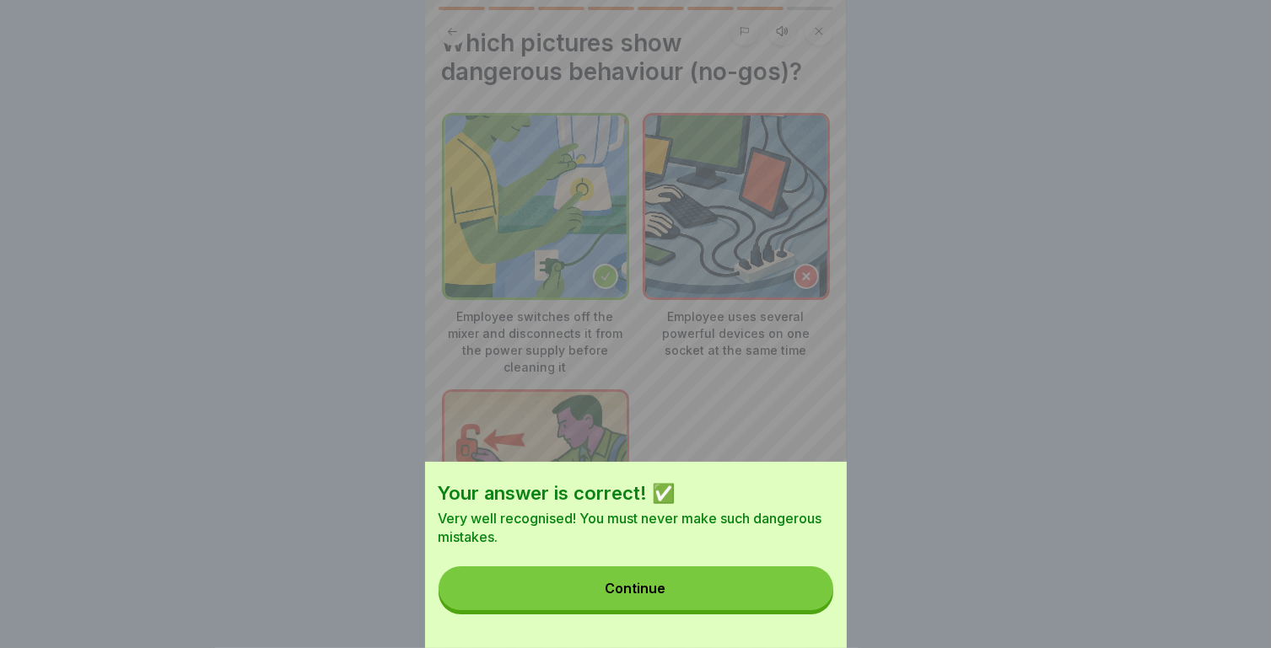
click at [752, 428] on div "Your answer is correct! ✅ Very well recognised! You must never make such danger…" at bounding box center [636, 324] width 422 height 648
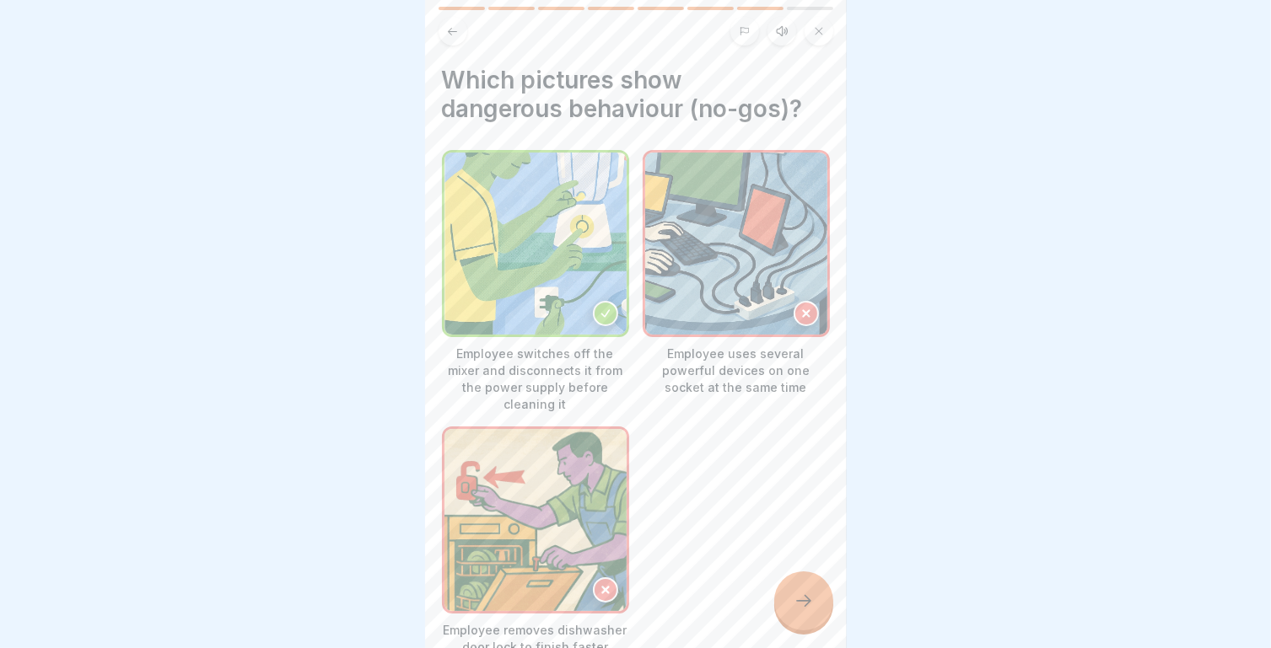
scroll to position [96, 0]
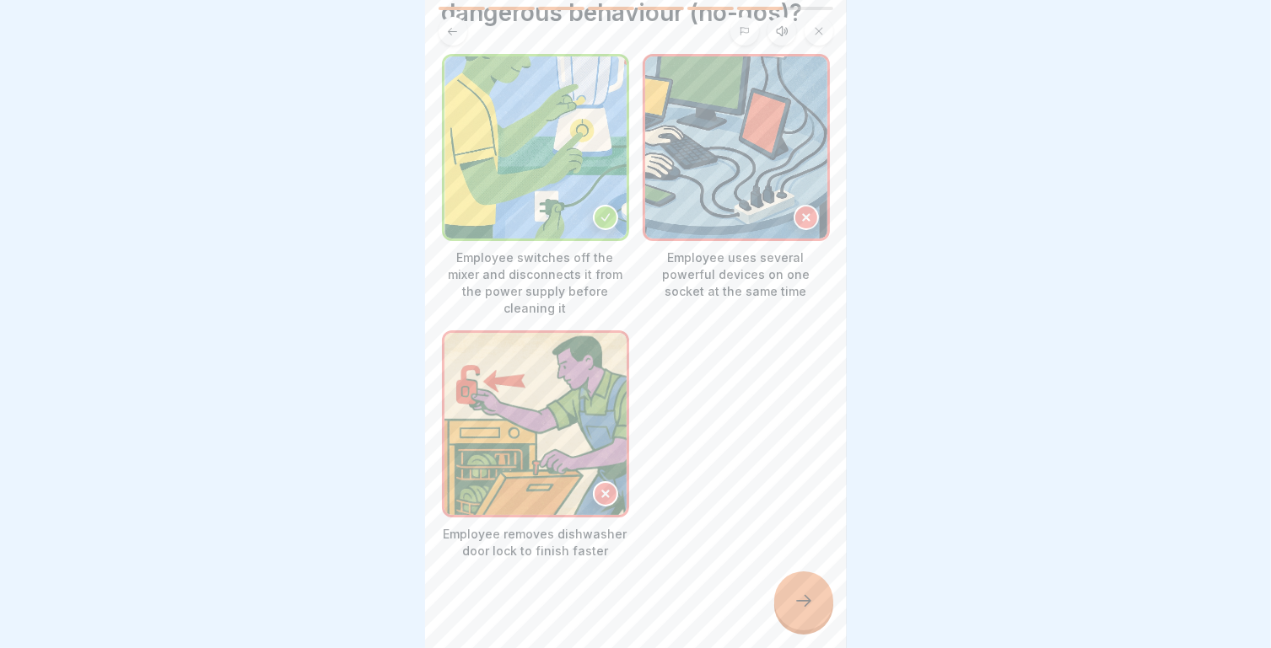
click at [809, 609] on icon at bounding box center [803, 601] width 20 height 20
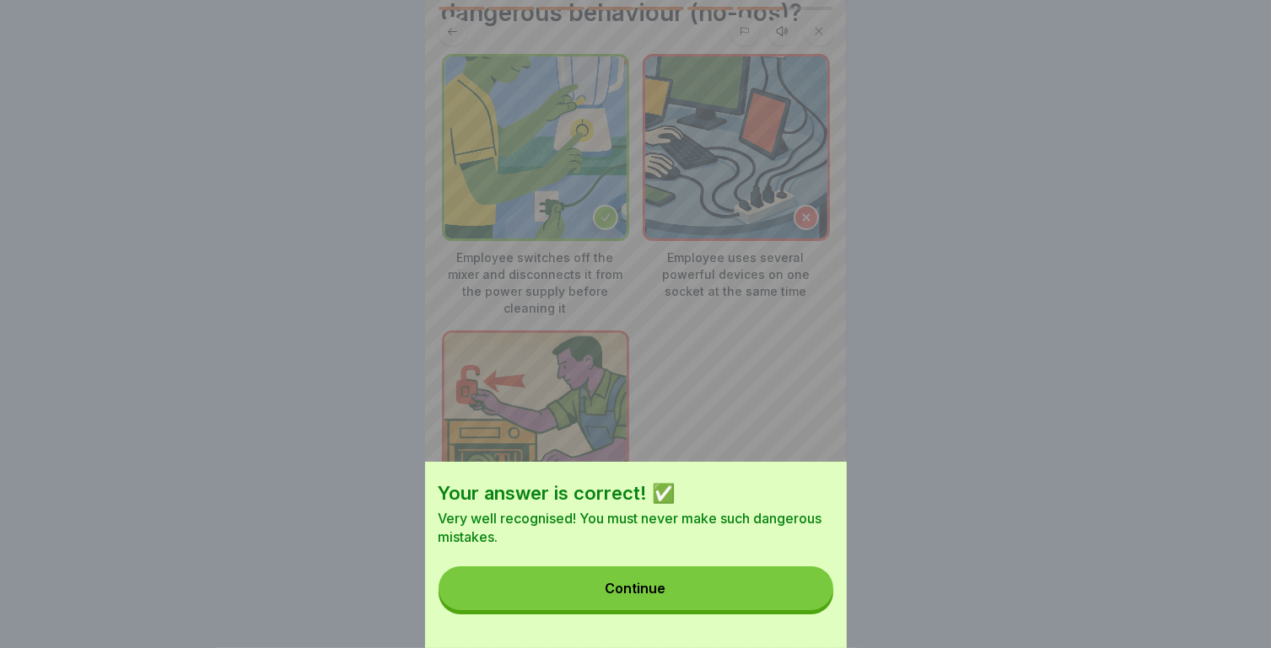
click at [663, 596] on div "Continue" at bounding box center [635, 588] width 61 height 15
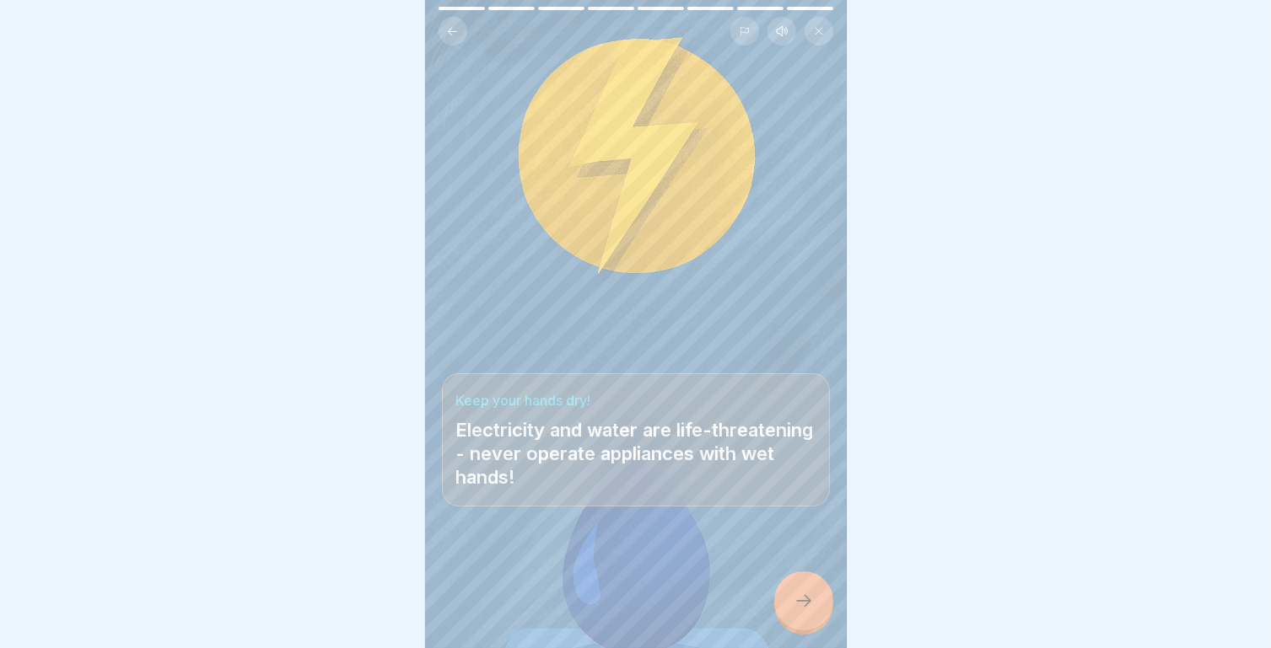
scroll to position [0, 0]
click at [789, 606] on div at bounding box center [803, 601] width 59 height 59
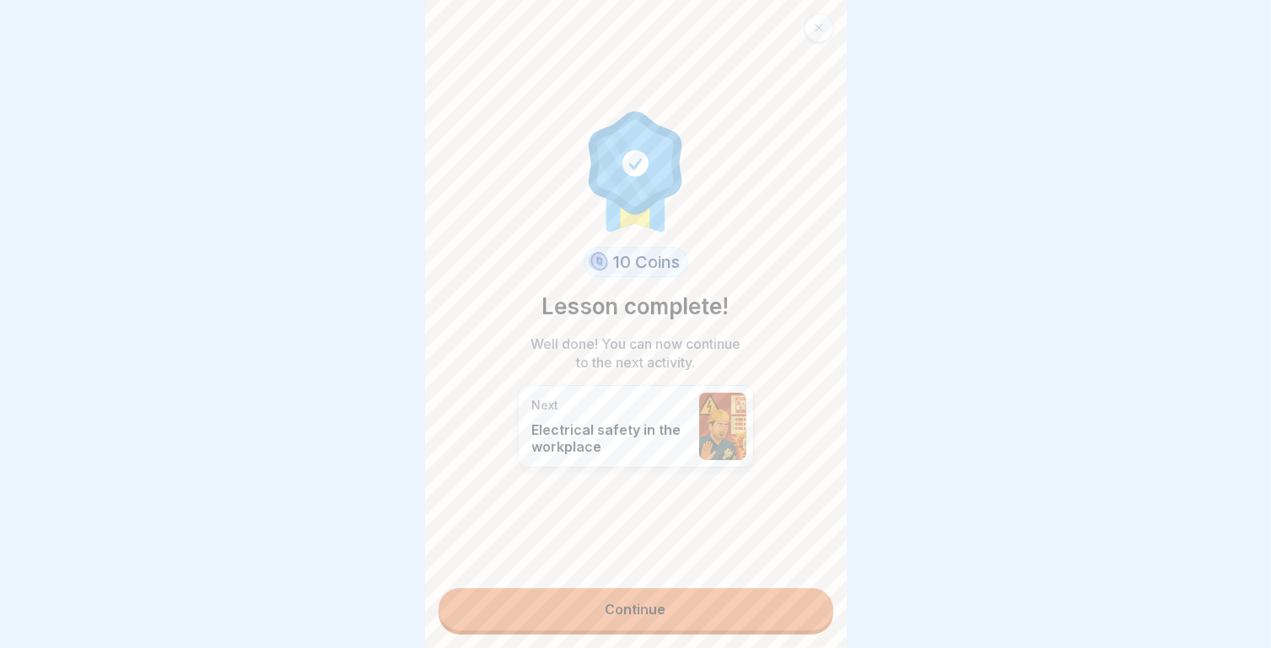
click at [643, 596] on link "Continue" at bounding box center [635, 610] width 395 height 42
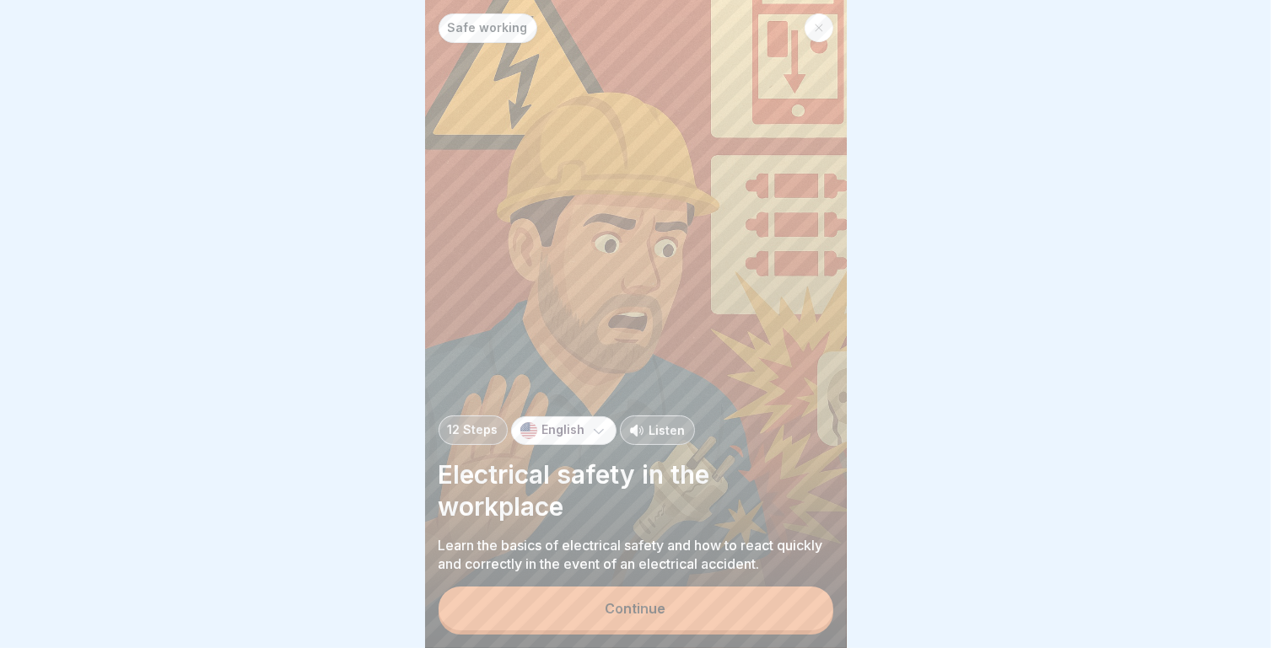
click at [637, 616] on div "Continue" at bounding box center [635, 608] width 61 height 15
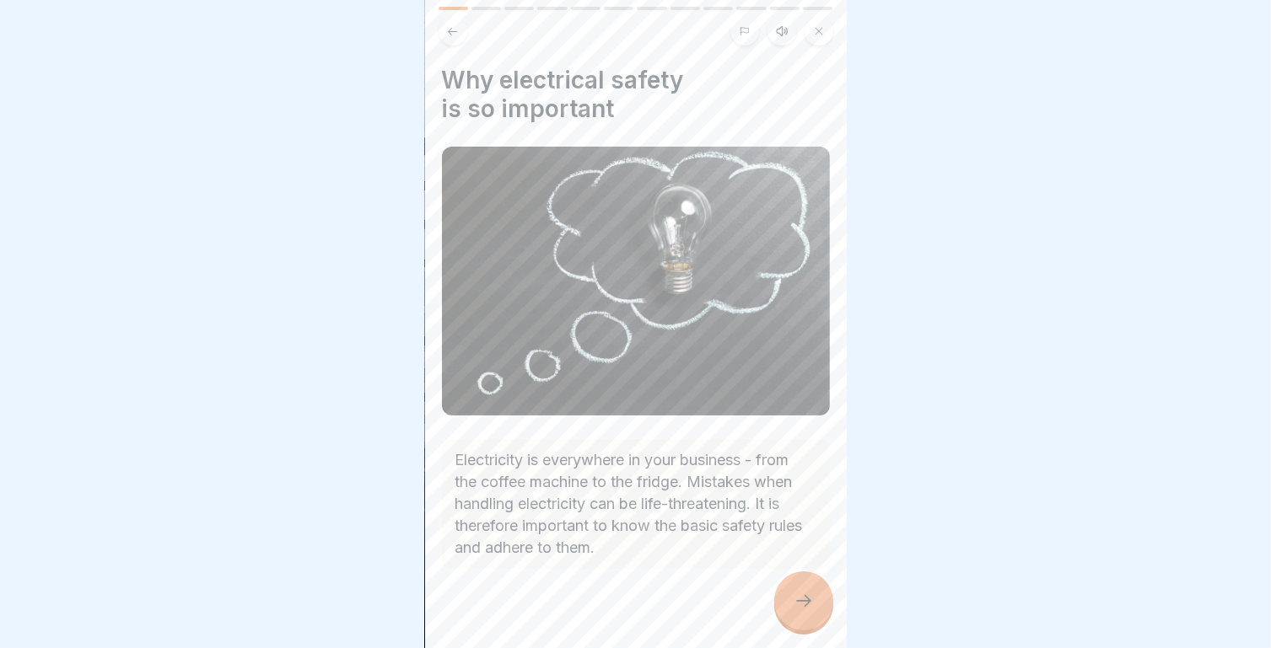
click at [817, 610] on div at bounding box center [803, 601] width 59 height 59
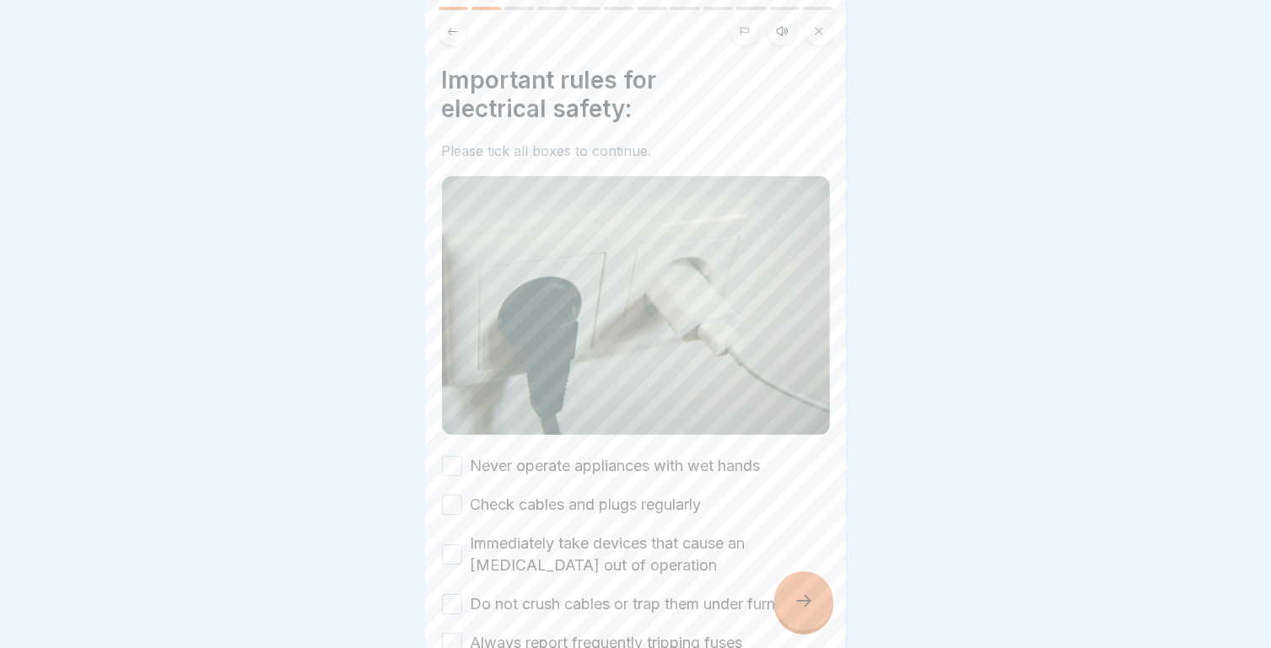
click at [467, 455] on div "Never operate appliances with wet hands" at bounding box center [601, 466] width 319 height 22
click at [456, 456] on button "Never operate appliances with wet hands" at bounding box center [452, 466] width 20 height 20
click at [455, 495] on button "Check cables and plugs regularly" at bounding box center [452, 505] width 20 height 20
click at [449, 545] on button "Immediately take devices that cause an [MEDICAL_DATA] out of operation" at bounding box center [452, 555] width 20 height 20
click at [453, 599] on button "Do not crush cables or trap them under furniture" at bounding box center [452, 604] width 20 height 20
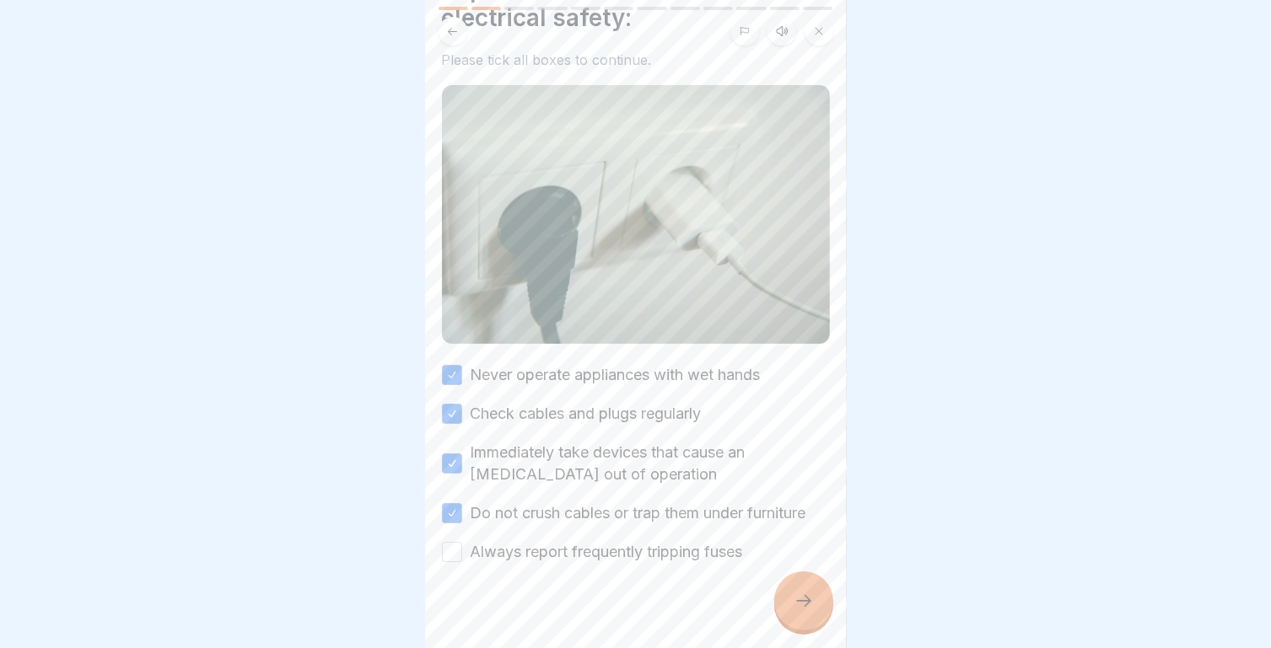
scroll to position [91, 0]
click at [448, 562] on button "Always report frequently tripping fuses" at bounding box center [452, 552] width 20 height 20
click at [795, 610] on icon at bounding box center [803, 601] width 20 height 20
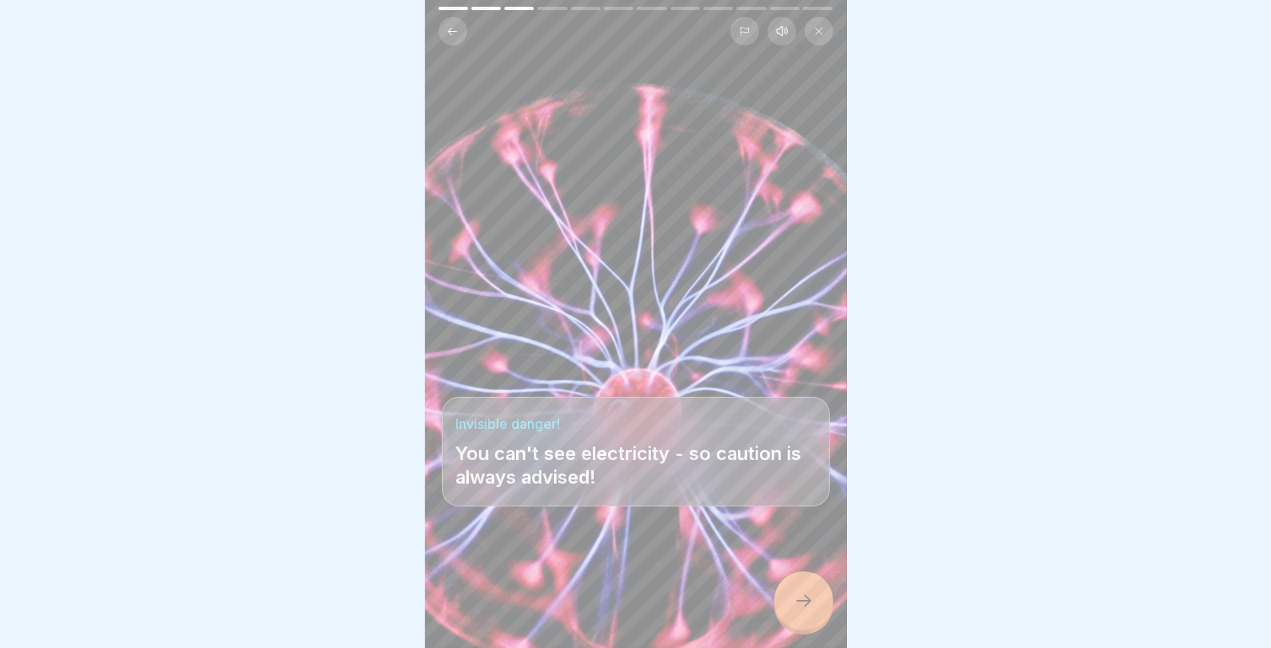
click at [797, 624] on div at bounding box center [803, 601] width 59 height 59
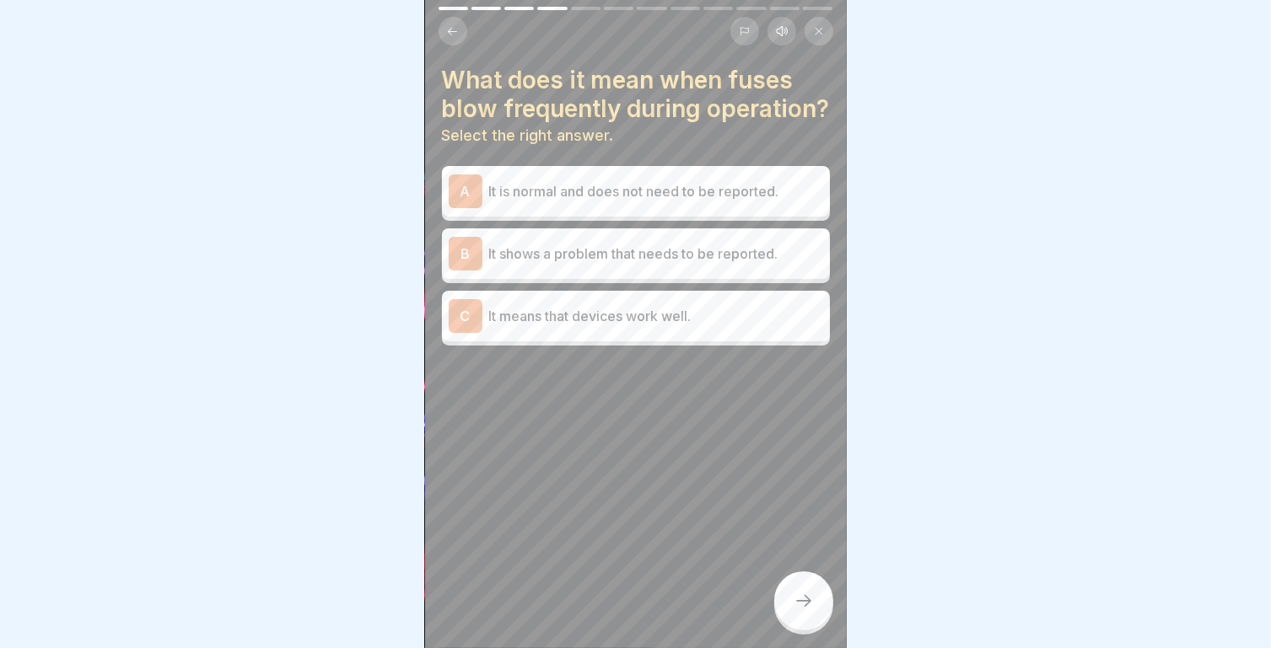
click at [593, 264] on p "It shows a problem that needs to be reported." at bounding box center [656, 254] width 334 height 20
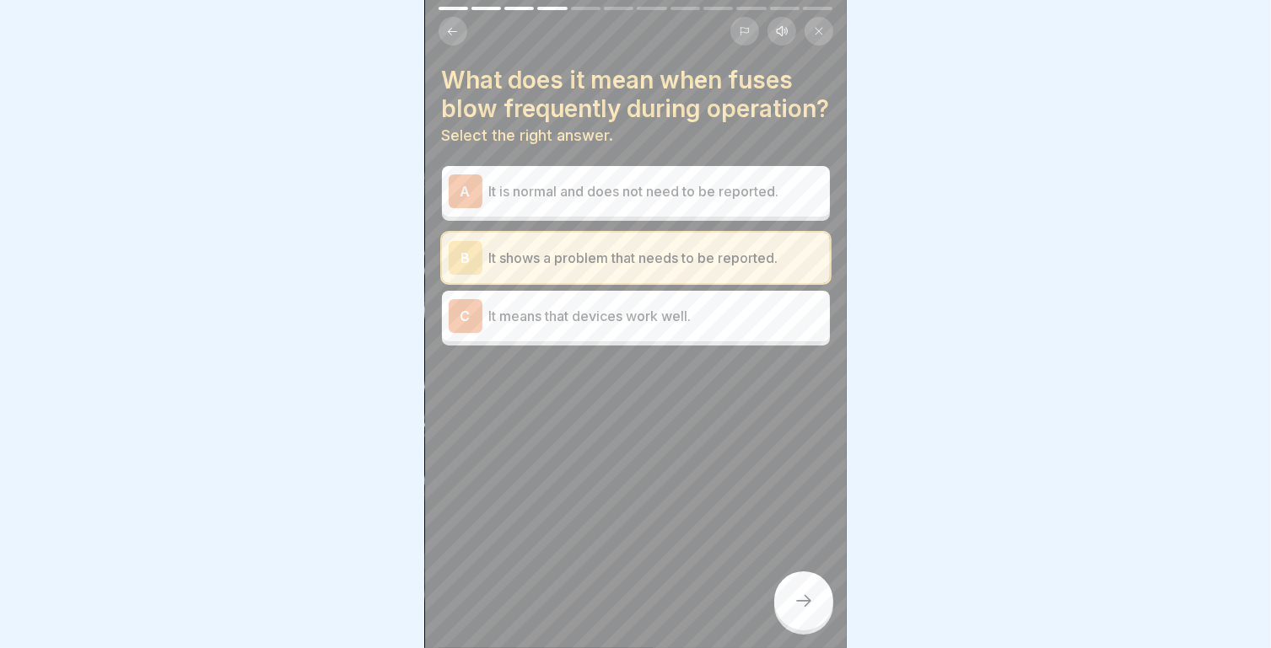
click at [815, 622] on div at bounding box center [803, 601] width 59 height 59
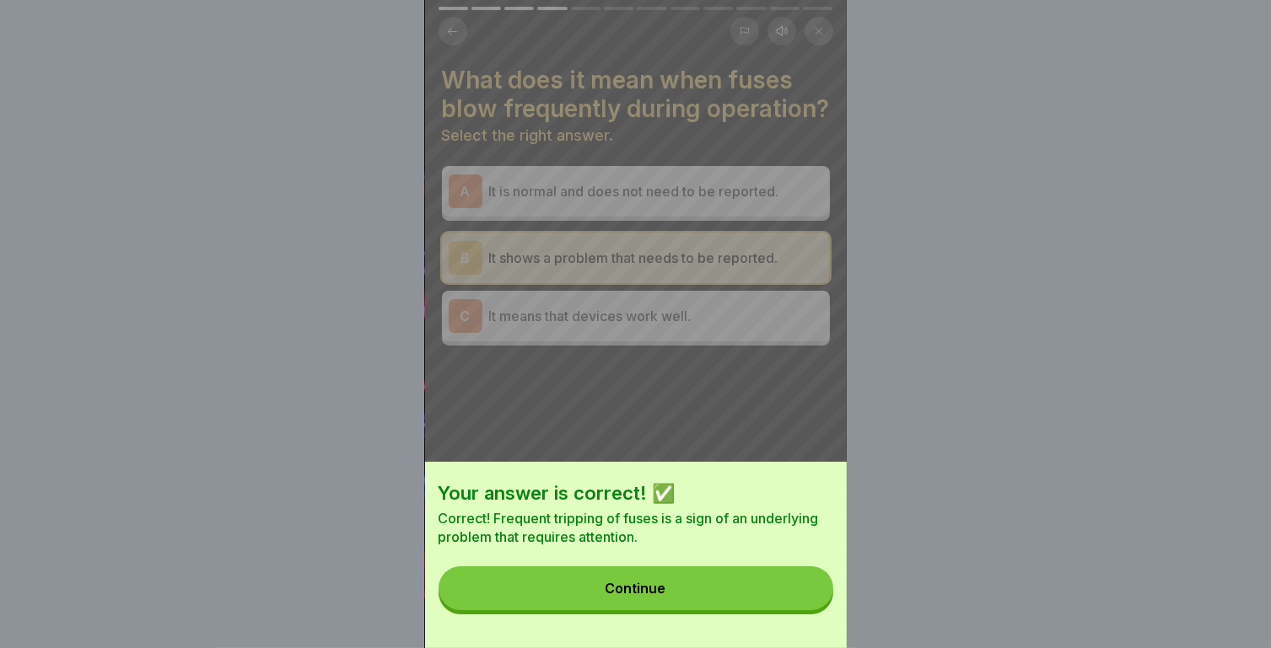
click at [675, 607] on button "Continue" at bounding box center [635, 589] width 395 height 44
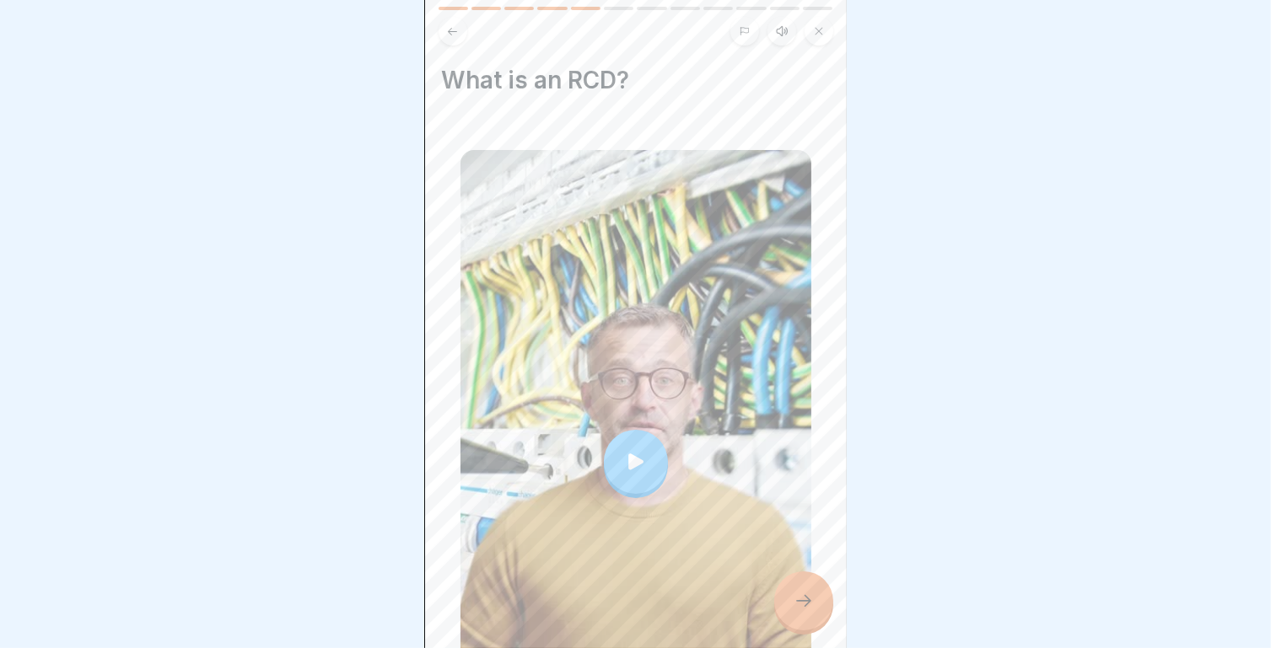
click at [634, 450] on icon at bounding box center [636, 462] width 24 height 24
click at [807, 611] on icon at bounding box center [803, 601] width 20 height 20
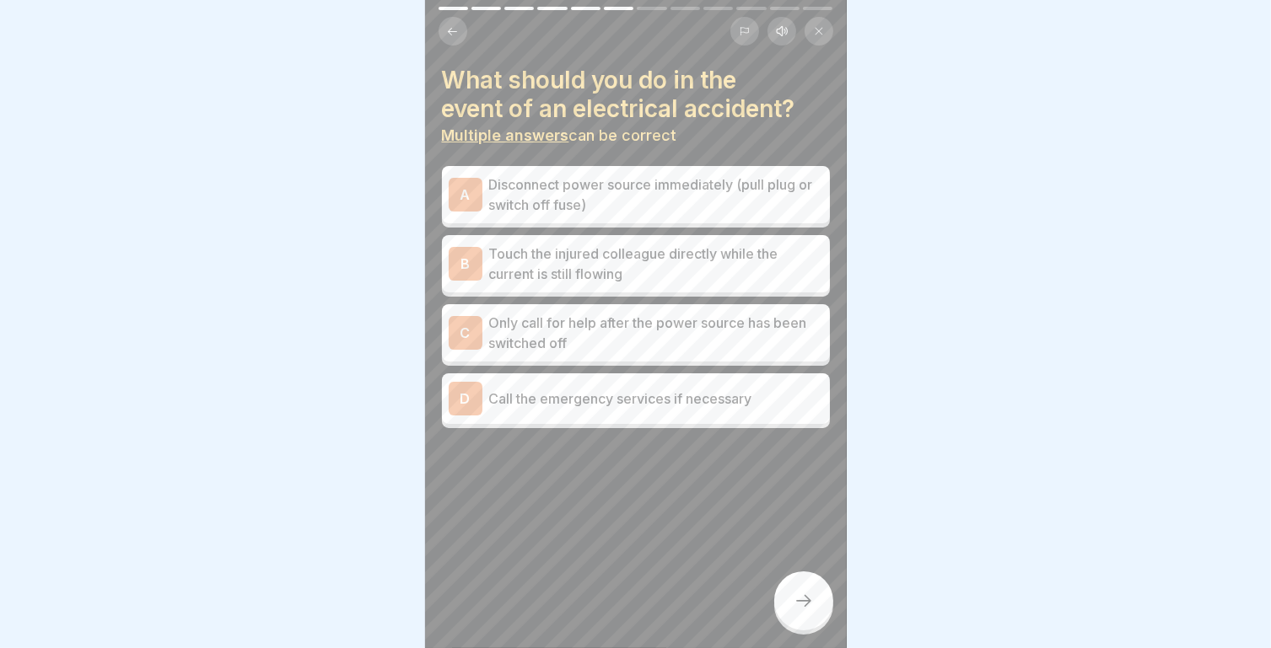
click at [458, 25] on icon at bounding box center [452, 31] width 13 height 13
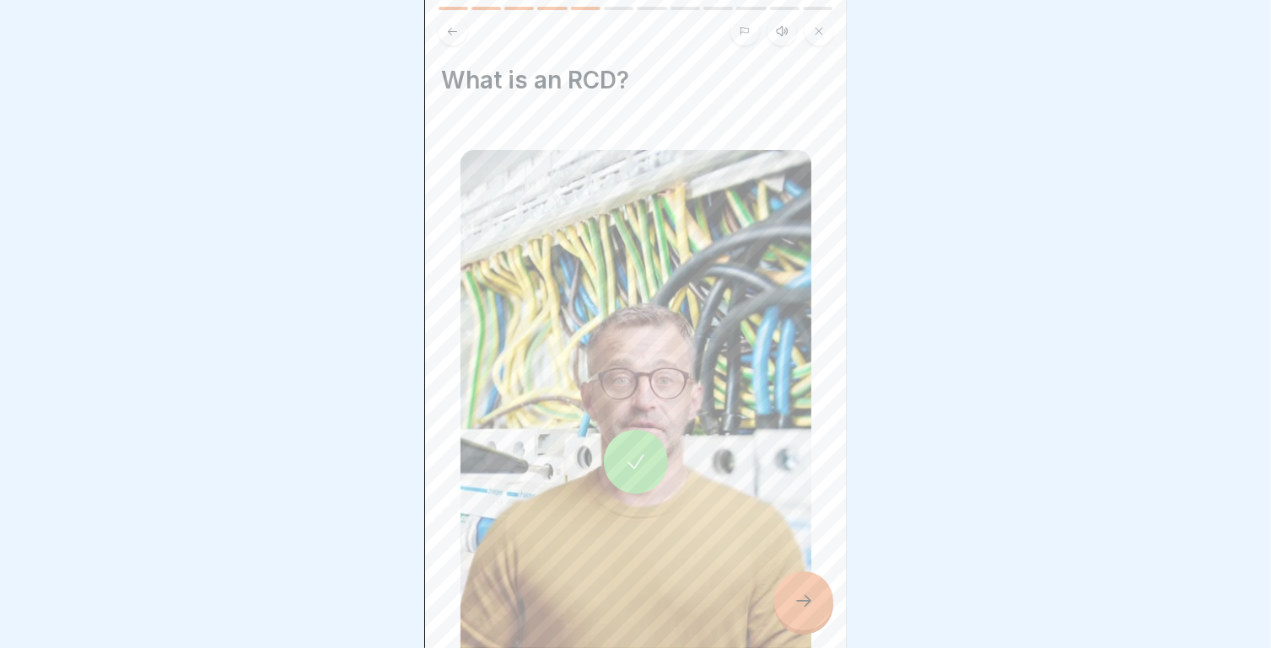
click at [642, 460] on div at bounding box center [636, 462] width 64 height 64
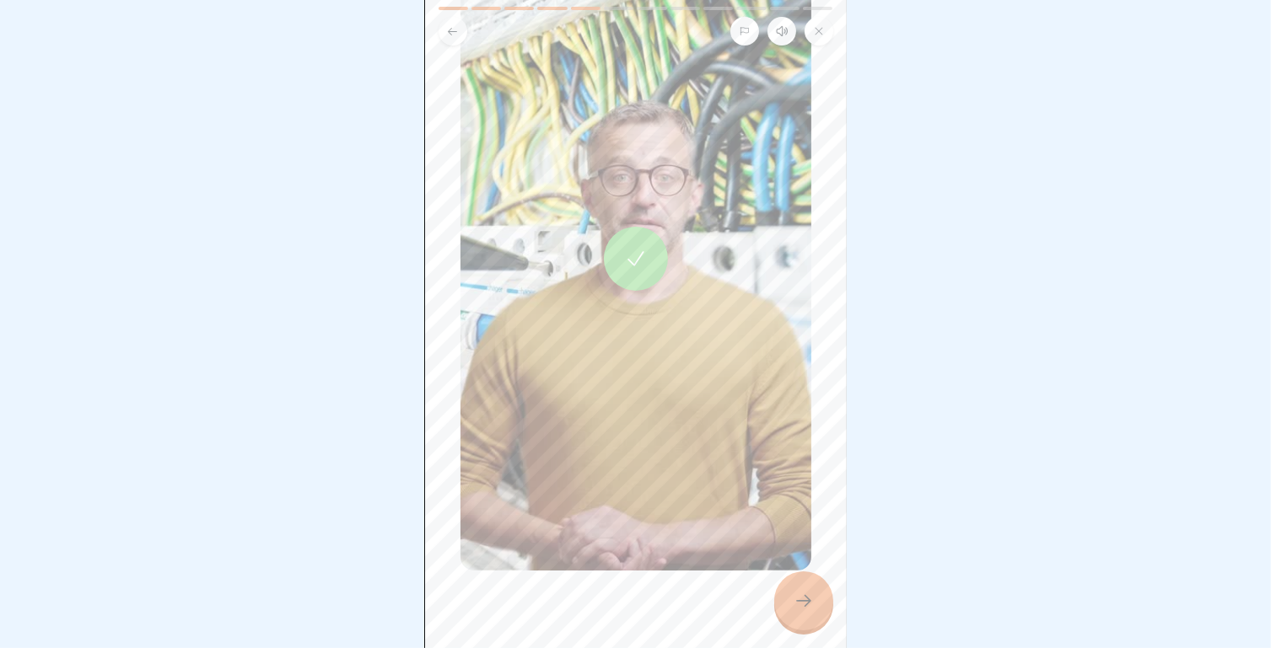
click at [814, 597] on div at bounding box center [803, 601] width 59 height 59
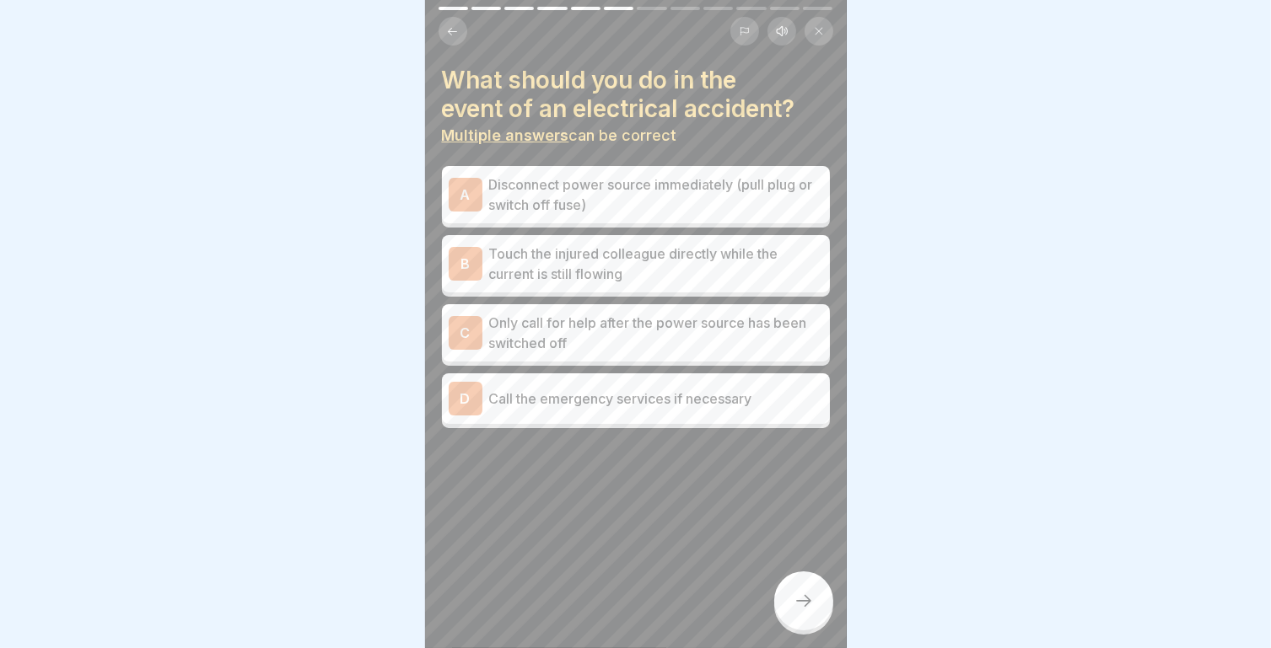
click at [628, 389] on p "Call the emergency services if necessary" at bounding box center [656, 399] width 334 height 20
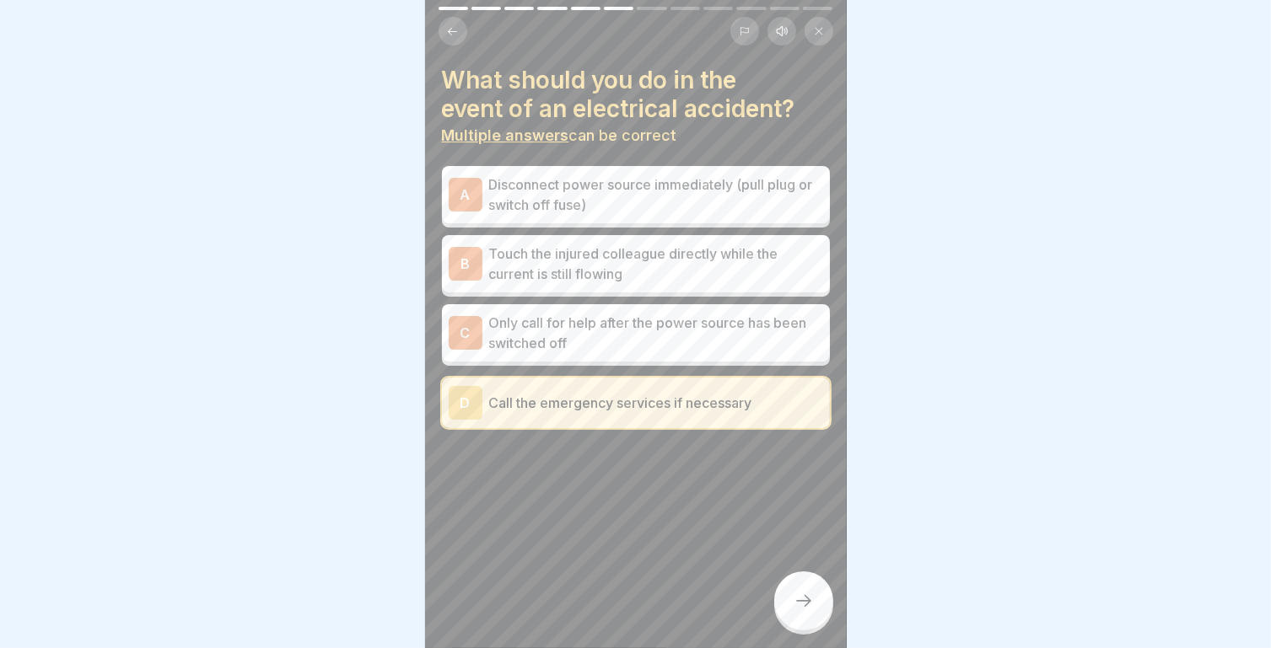
click at [793, 606] on icon at bounding box center [803, 601] width 20 height 20
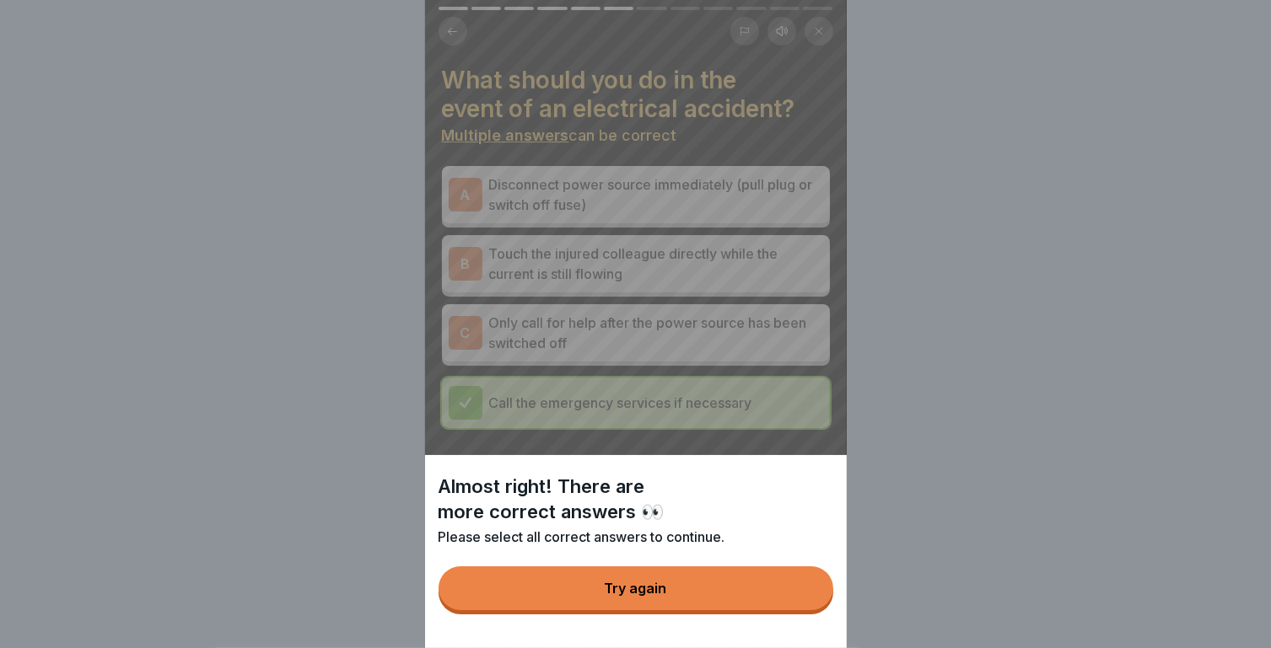
click at [733, 602] on button "Try again" at bounding box center [635, 589] width 395 height 44
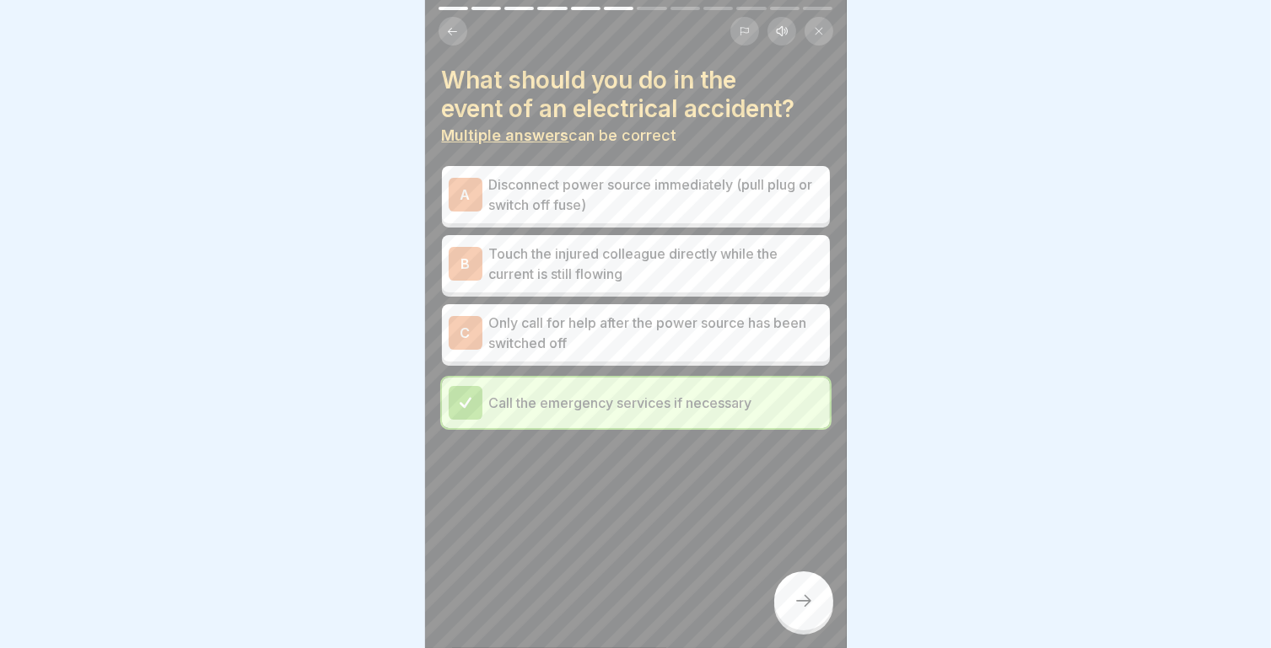
click at [682, 337] on p "Only call for help after the power source has been switched off" at bounding box center [656, 333] width 334 height 40
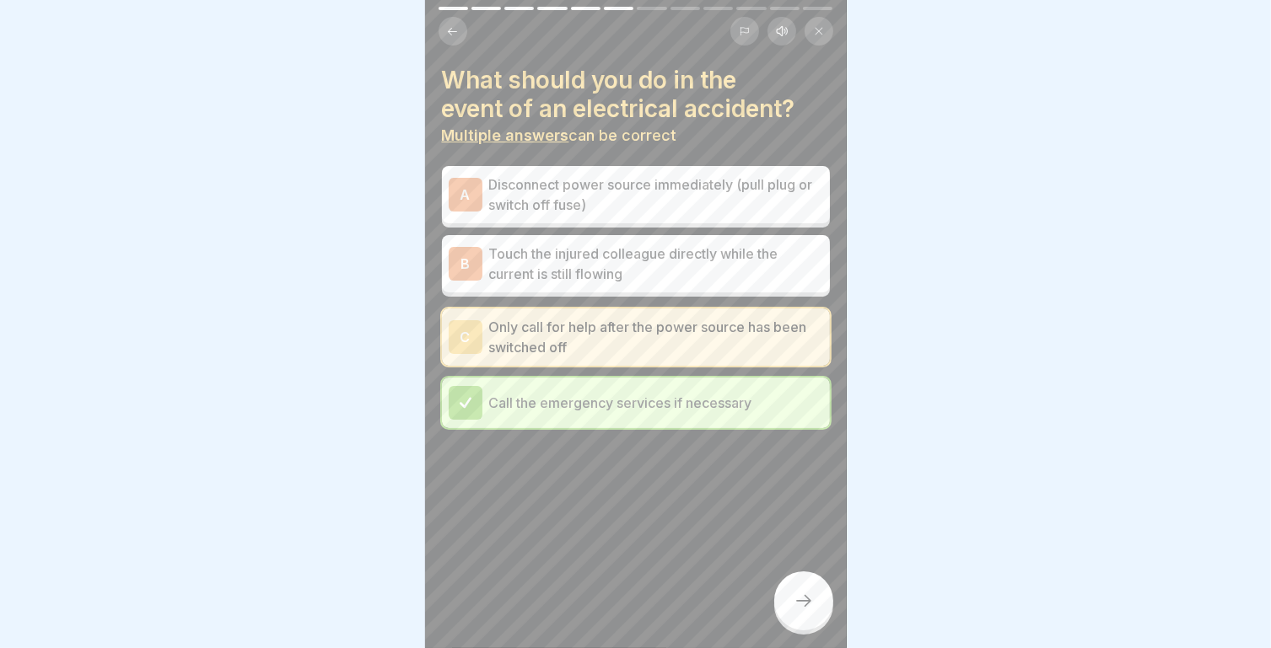
click at [793, 580] on div at bounding box center [803, 601] width 59 height 59
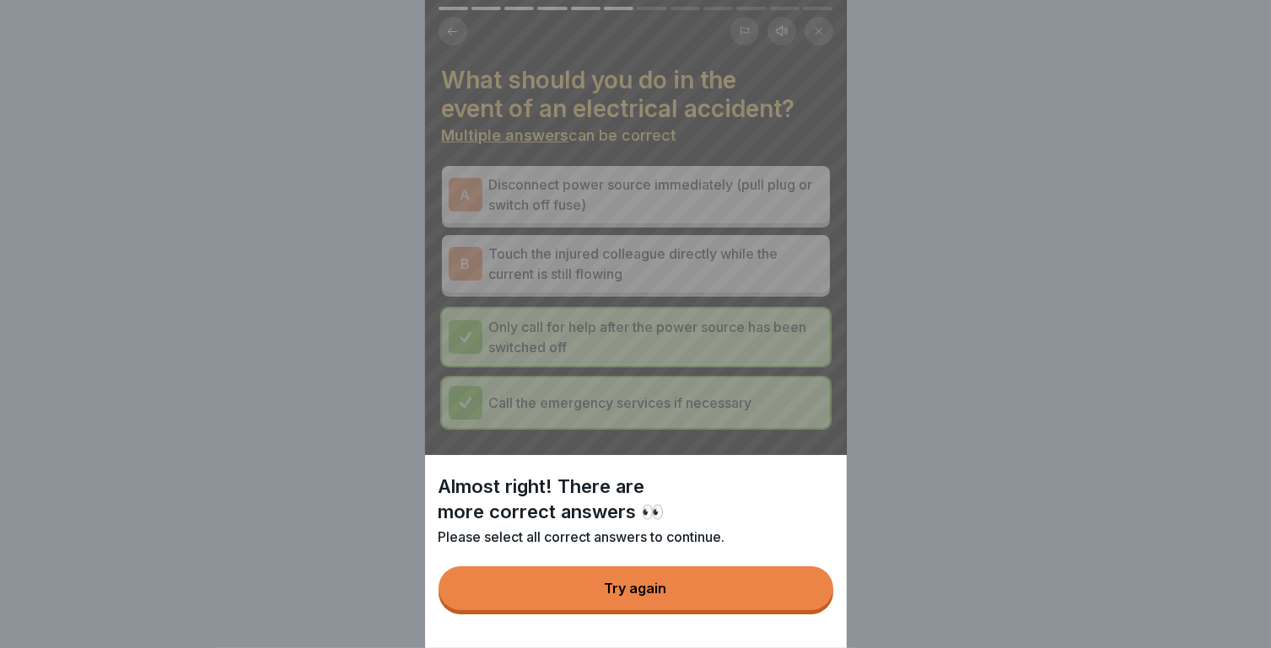
click at [721, 597] on button "Try again" at bounding box center [635, 589] width 395 height 44
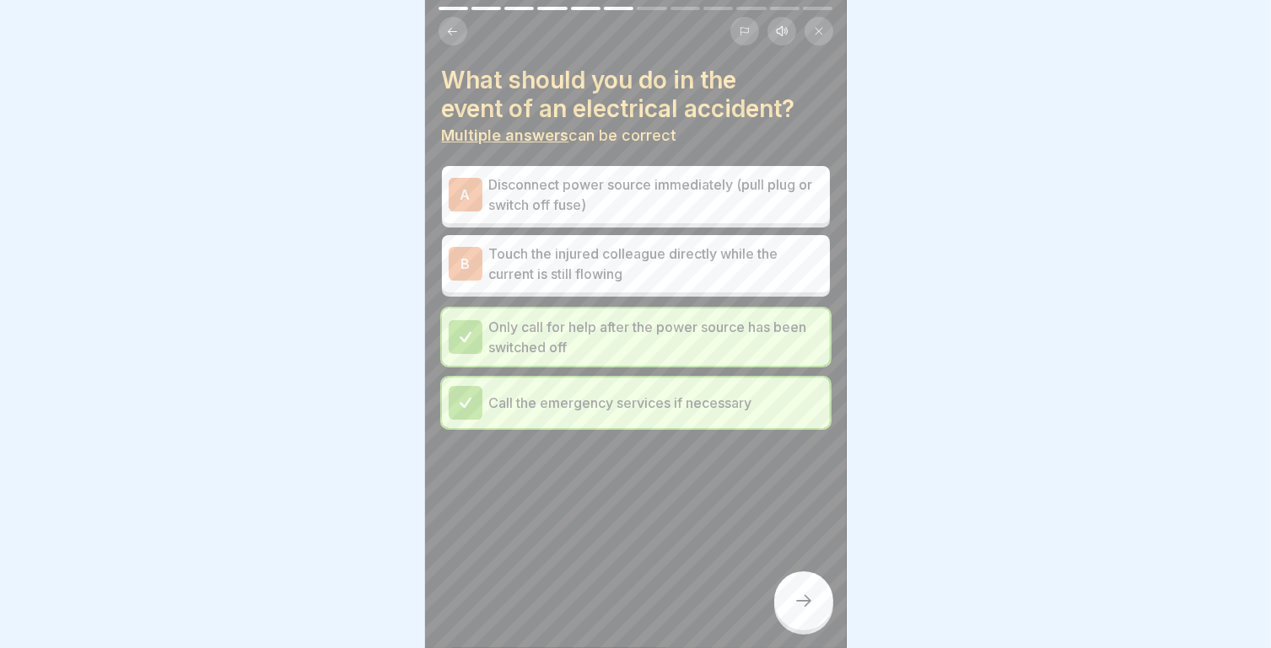
click at [649, 260] on p "Touch the injured colleague directly while the current is still flowing" at bounding box center [656, 264] width 334 height 40
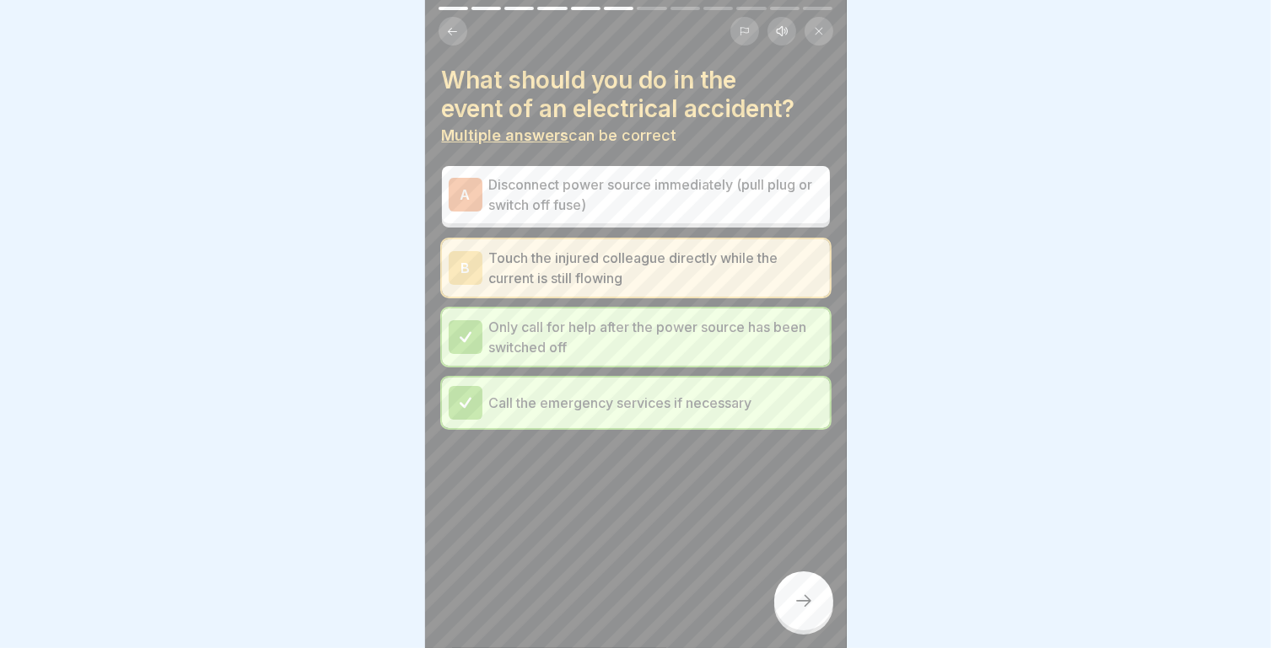
click at [790, 596] on div at bounding box center [803, 601] width 59 height 59
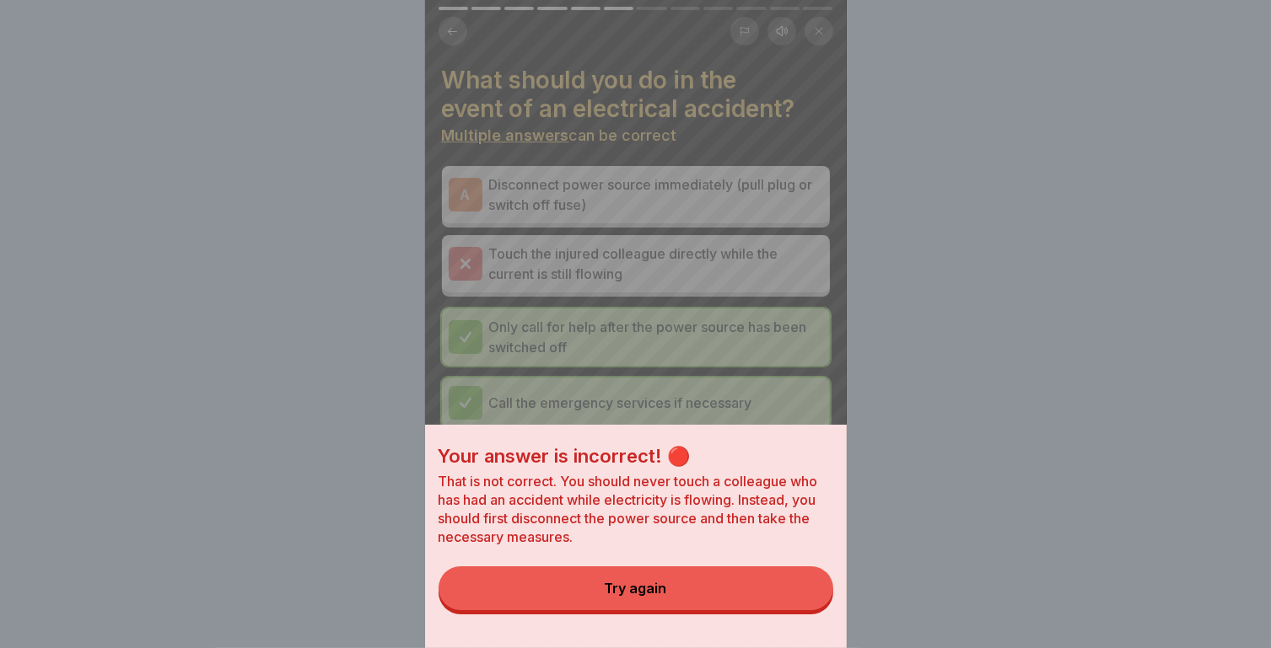
click at [713, 605] on button "Try again" at bounding box center [635, 589] width 395 height 44
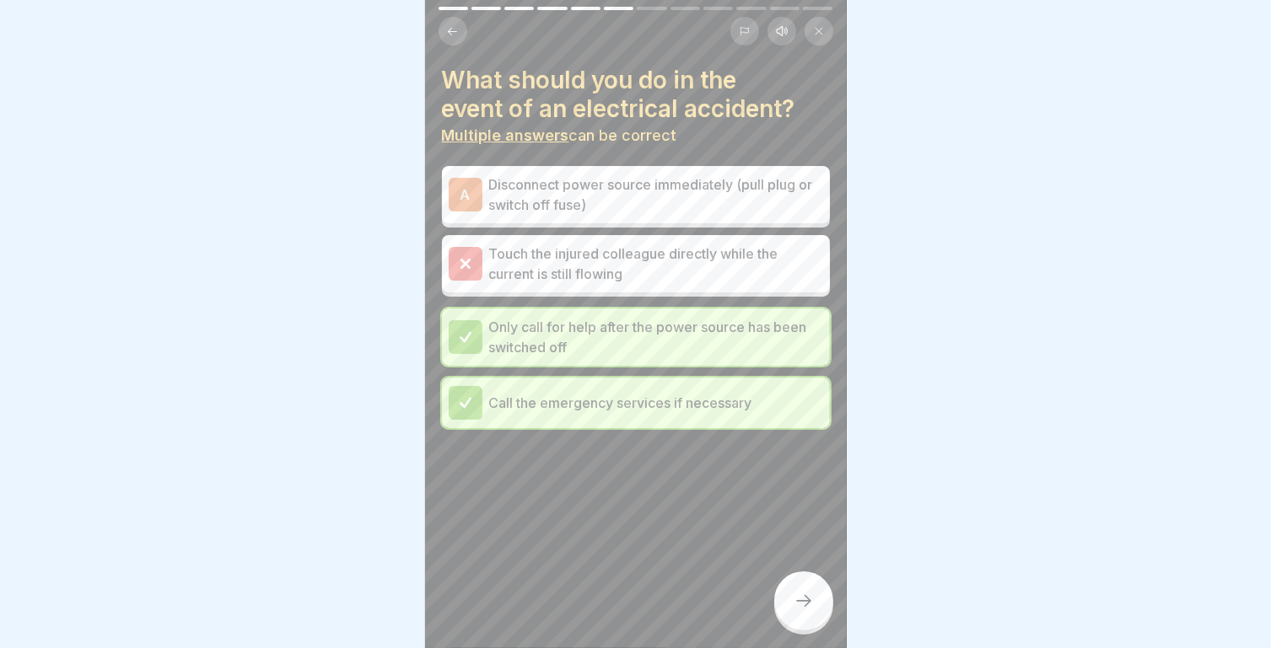
click at [653, 175] on p "Disconnect power source immediately (pull plug or switch off fuse)" at bounding box center [656, 195] width 334 height 40
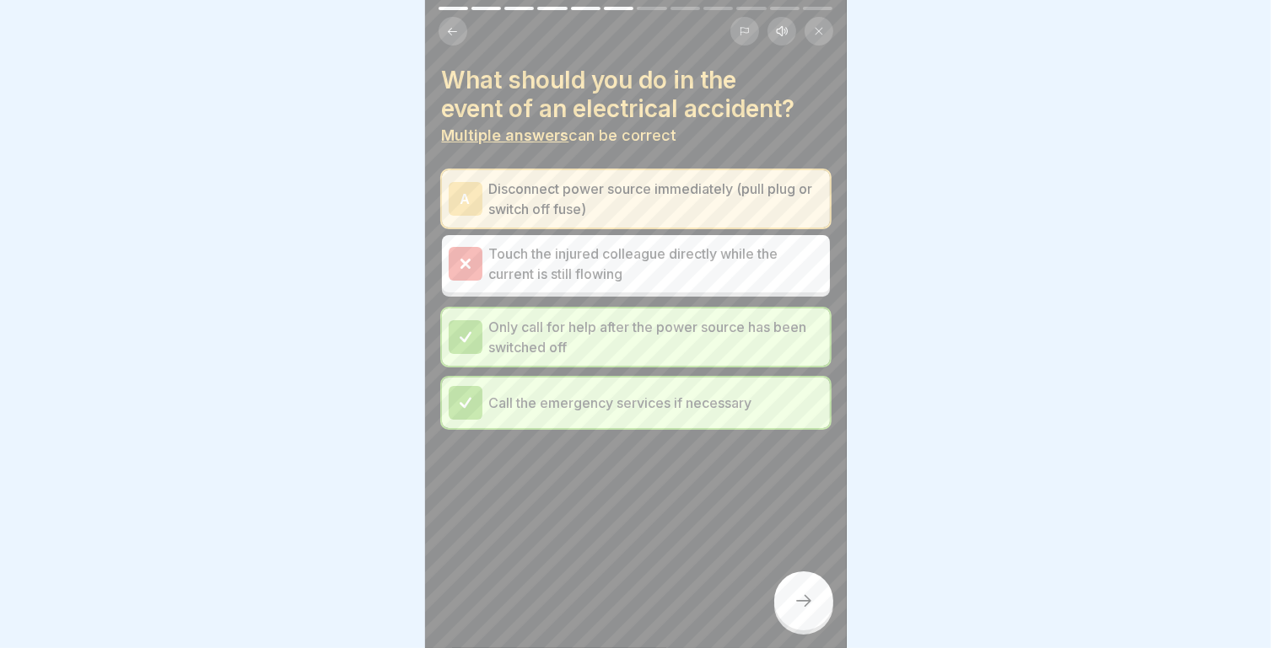
click at [808, 583] on div at bounding box center [803, 601] width 59 height 59
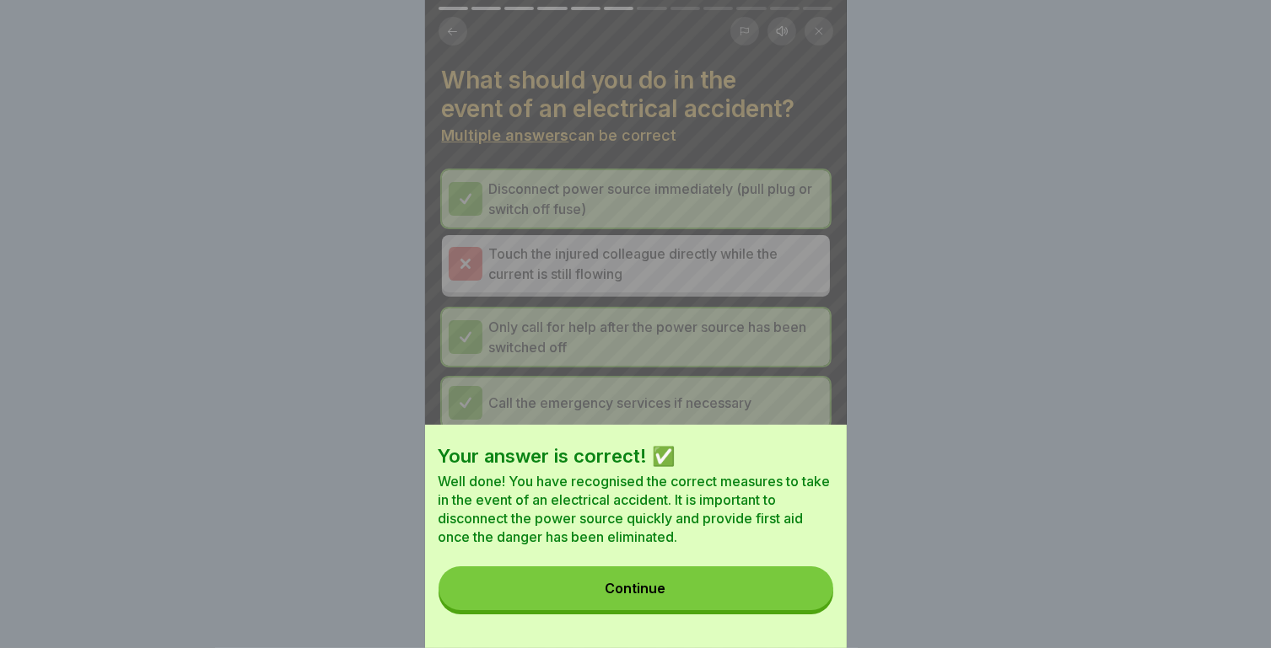
click at [736, 589] on button "Continue" at bounding box center [635, 589] width 395 height 44
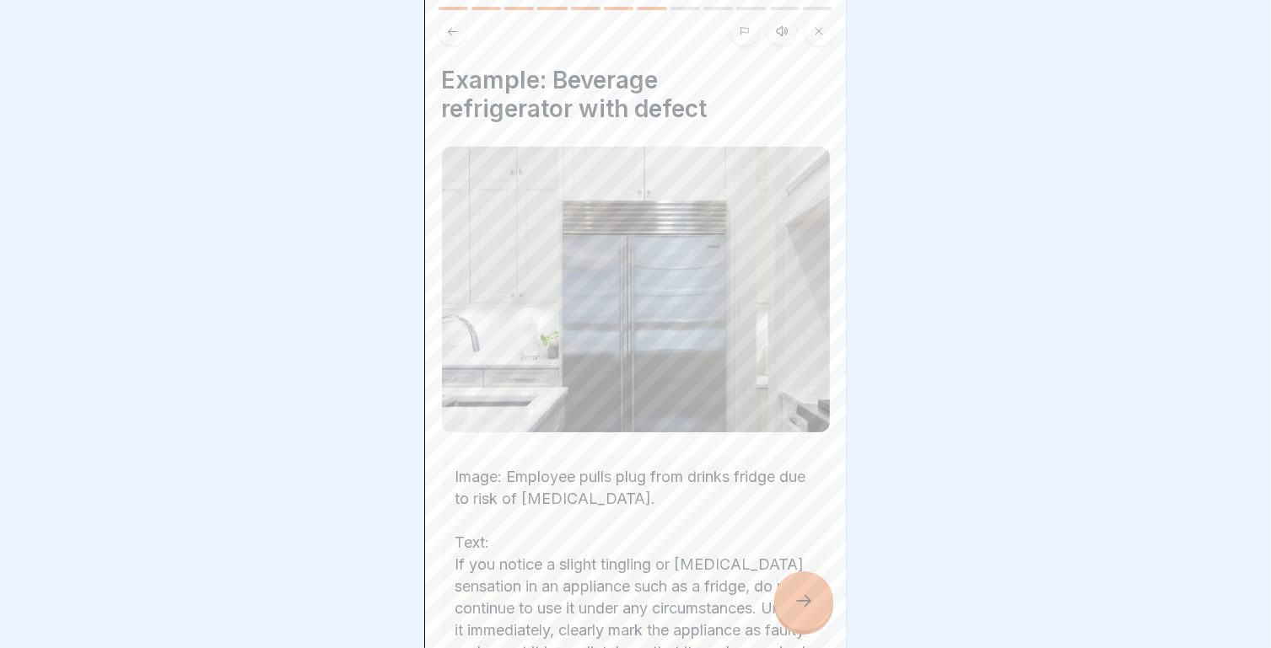
click at [444, 23] on button at bounding box center [452, 31] width 29 height 29
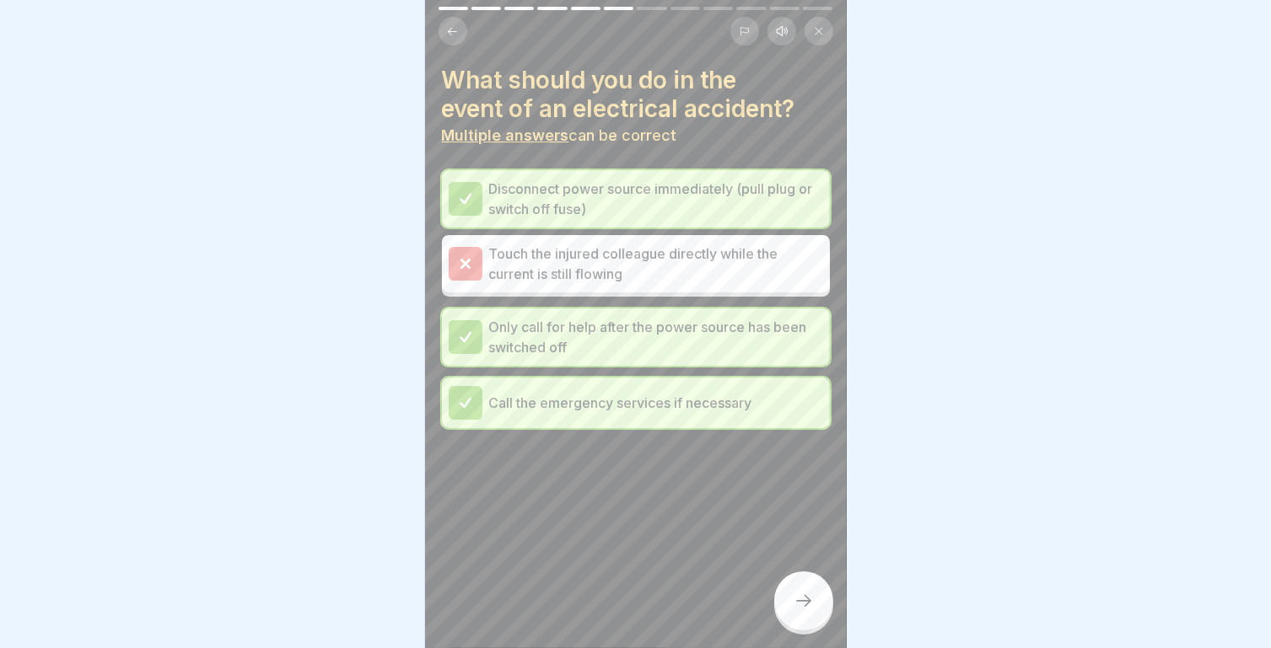
click at [807, 590] on div at bounding box center [803, 601] width 59 height 59
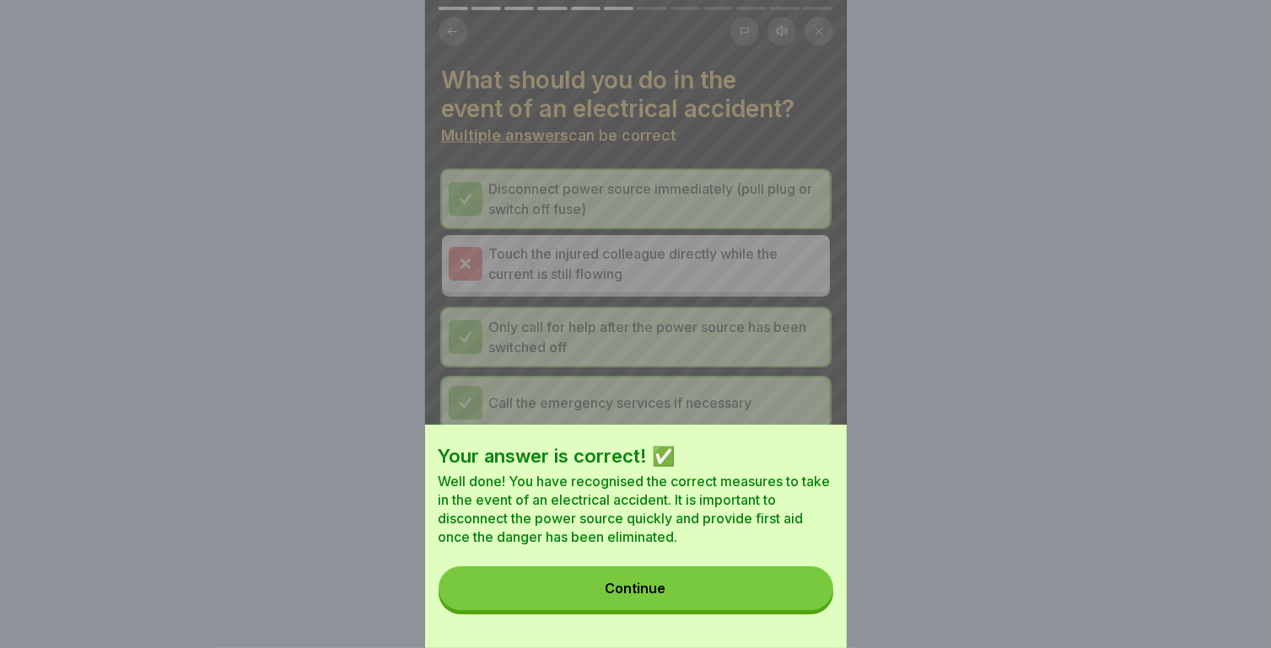
click at [705, 585] on button "Continue" at bounding box center [635, 589] width 395 height 44
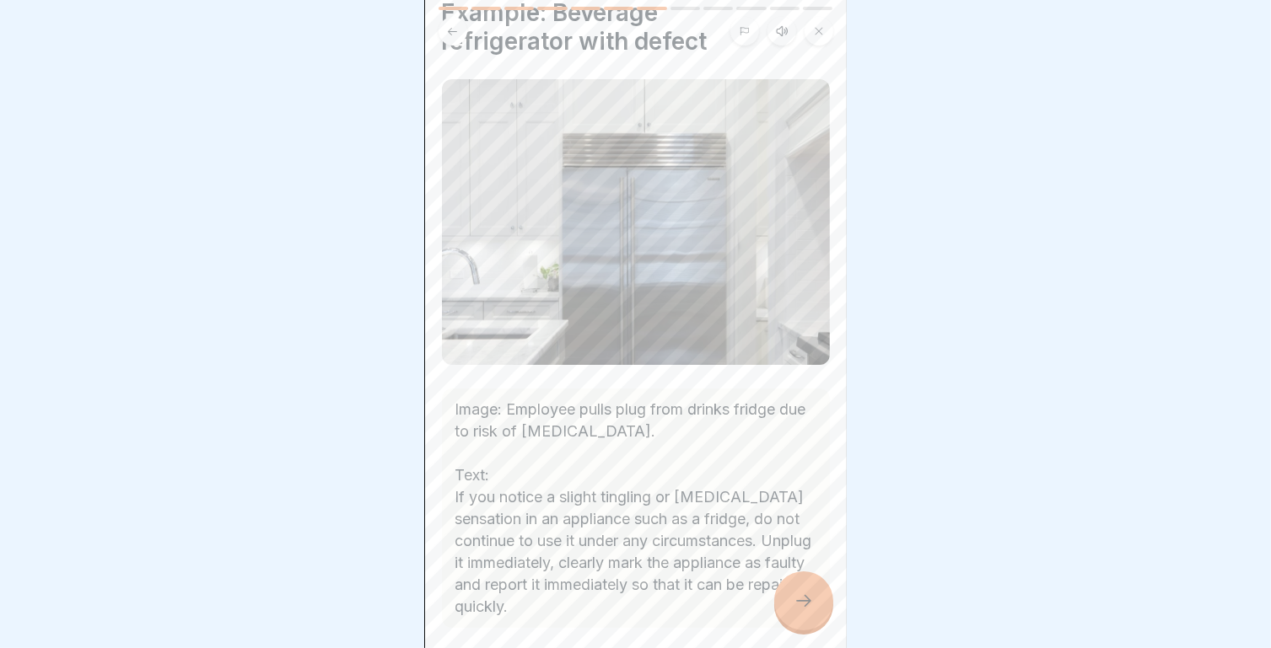
scroll to position [64, 0]
click at [789, 585] on div at bounding box center [803, 601] width 59 height 59
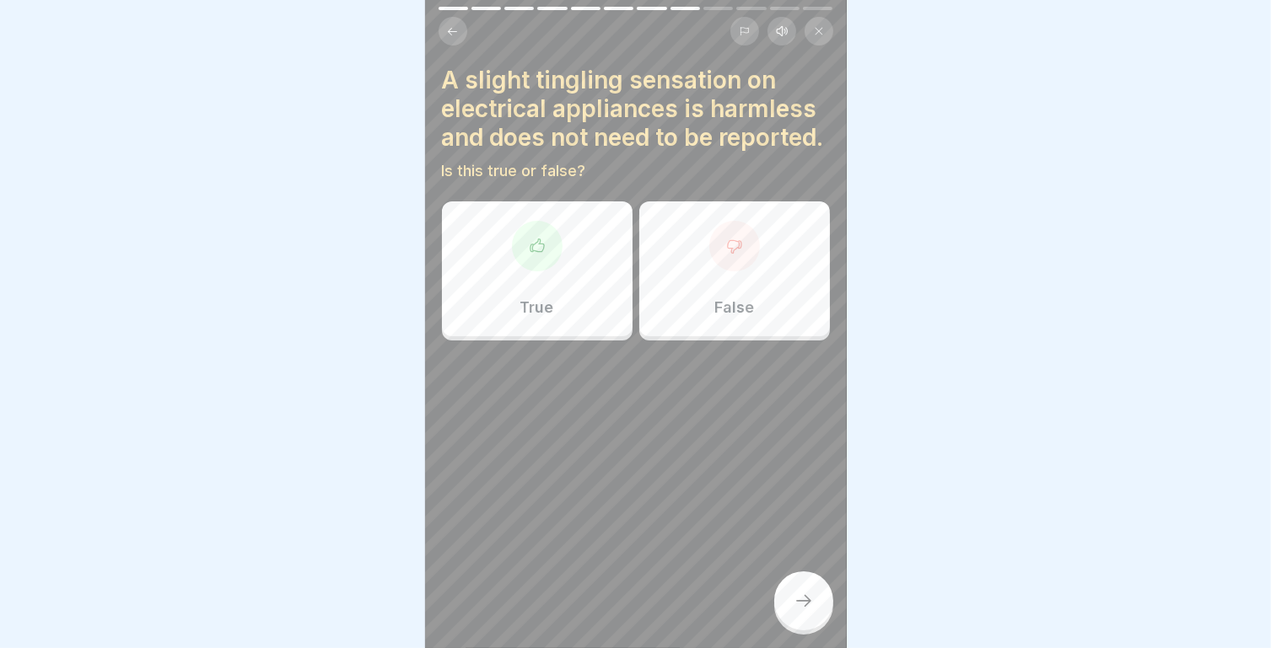
click at [721, 288] on div "False" at bounding box center [734, 269] width 191 height 135
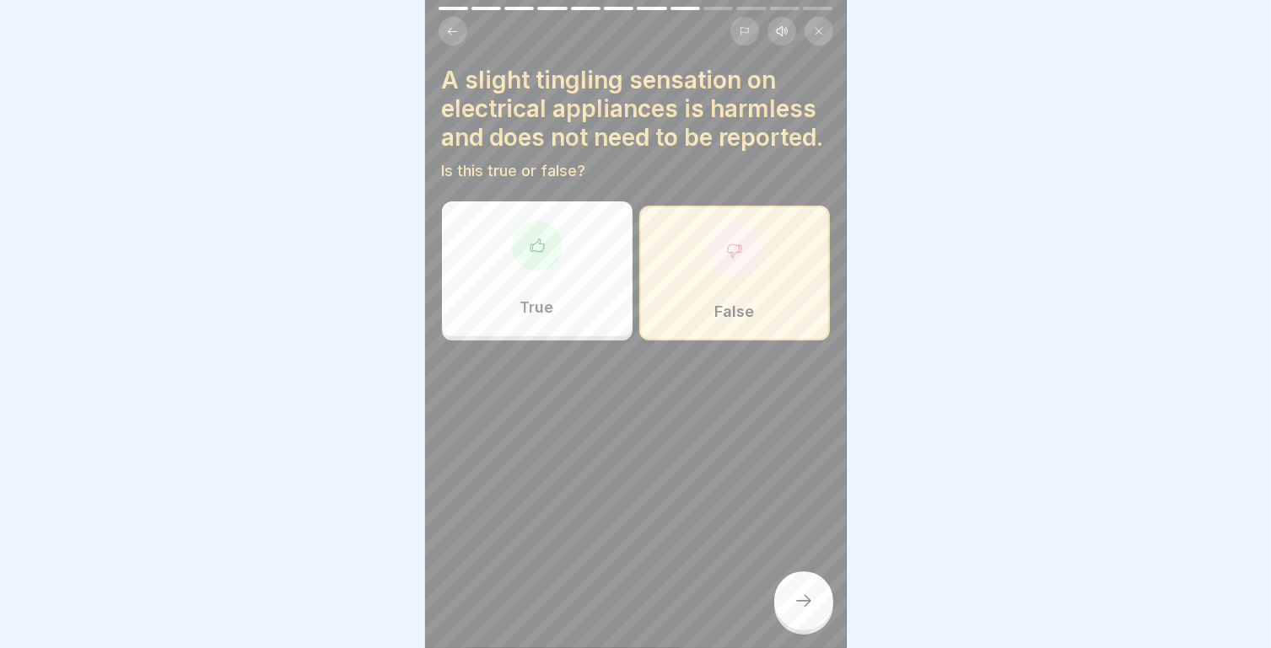
click at [795, 594] on icon at bounding box center [803, 601] width 20 height 20
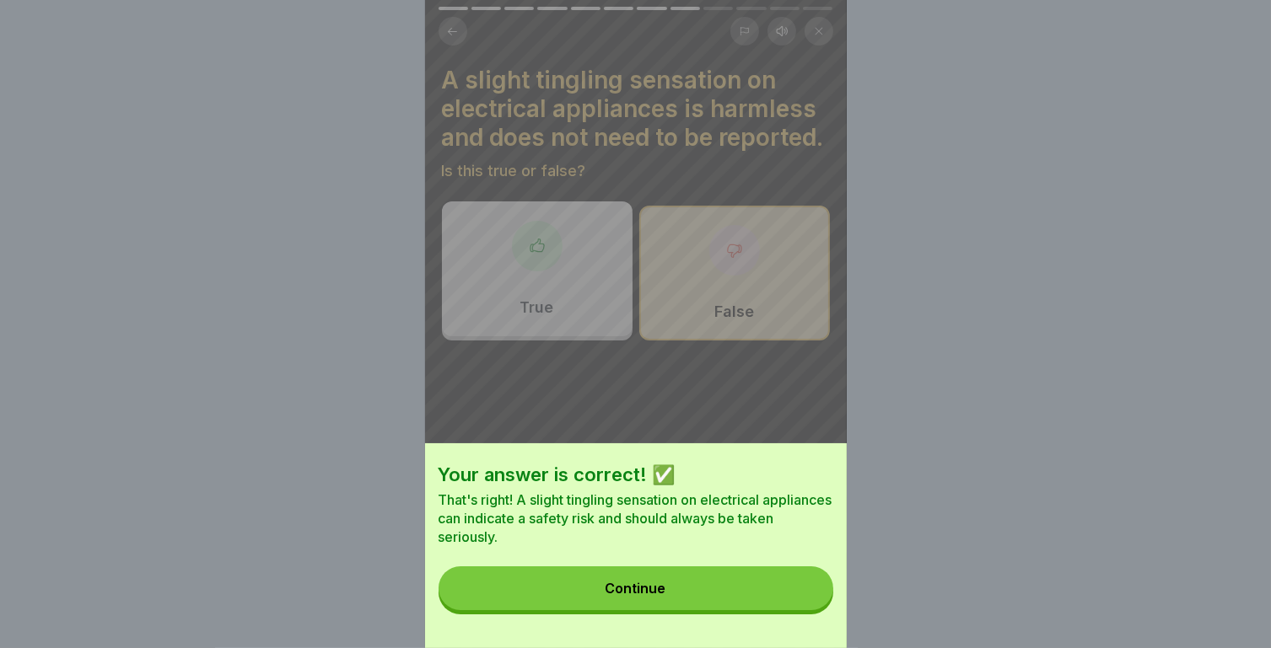
click at [724, 598] on button "Continue" at bounding box center [635, 589] width 395 height 44
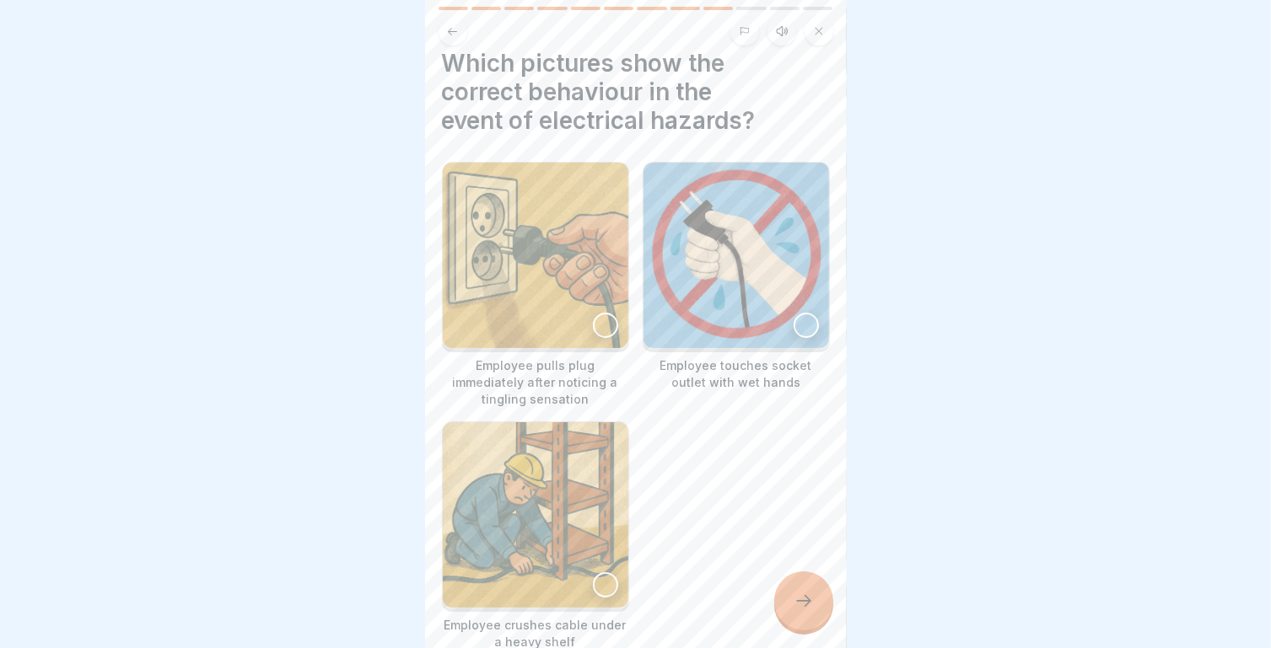
scroll to position [17, 0]
click at [600, 313] on div at bounding box center [605, 325] width 25 height 25
click at [793, 613] on div at bounding box center [803, 601] width 59 height 59
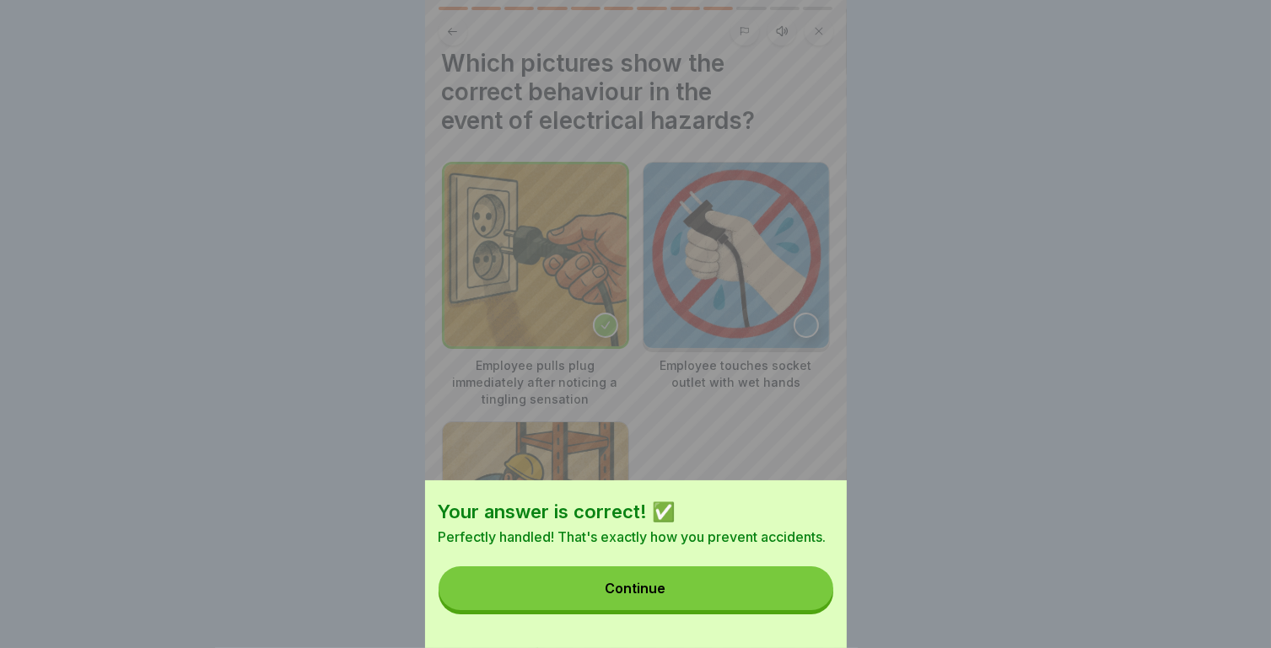
click at [735, 604] on button "Continue" at bounding box center [635, 589] width 395 height 44
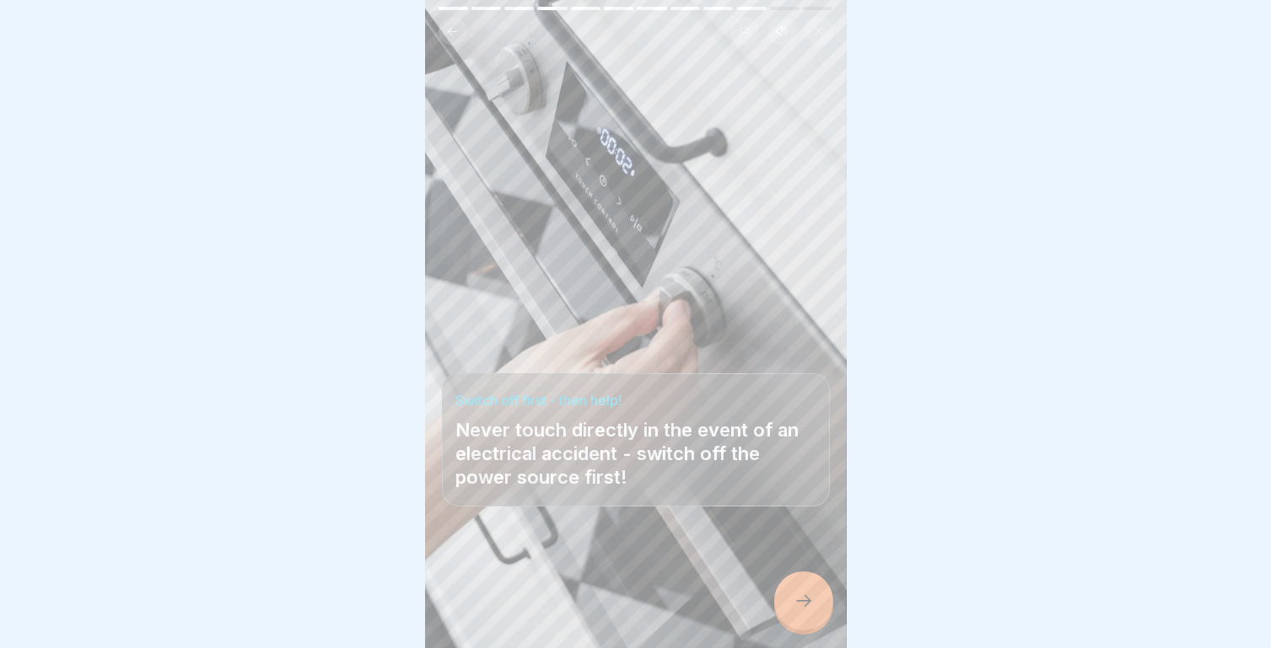
click at [809, 594] on icon at bounding box center [803, 601] width 20 height 20
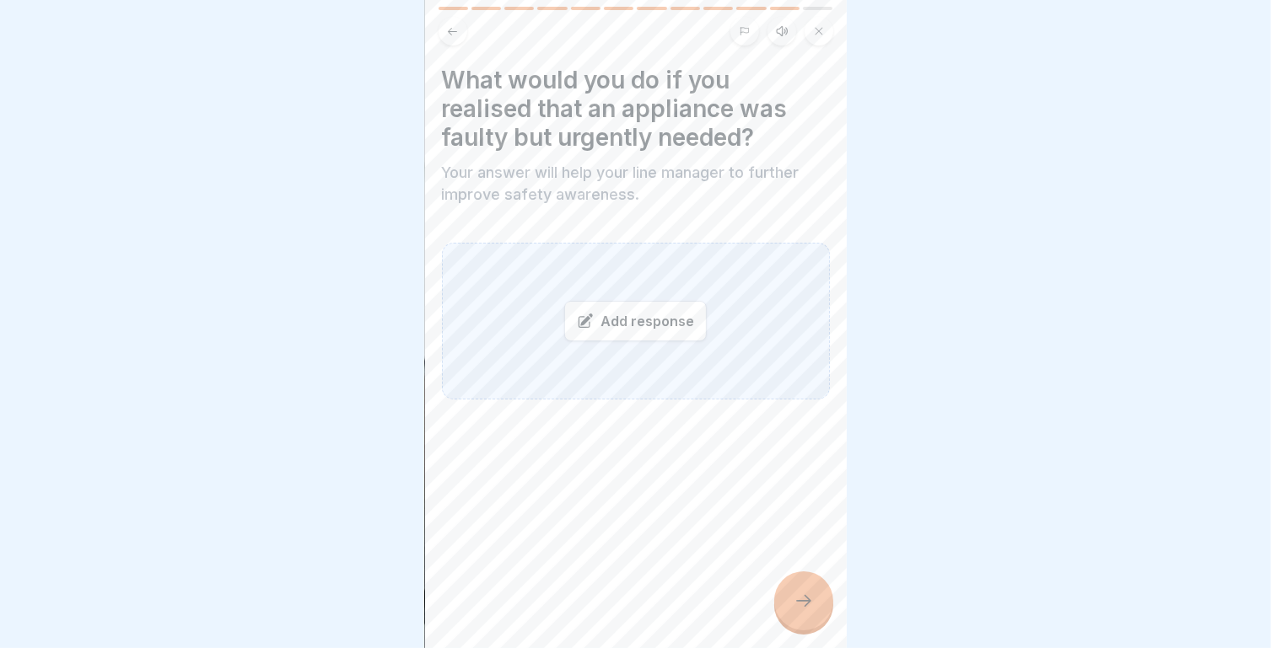
click at [802, 595] on icon at bounding box center [803, 601] width 20 height 20
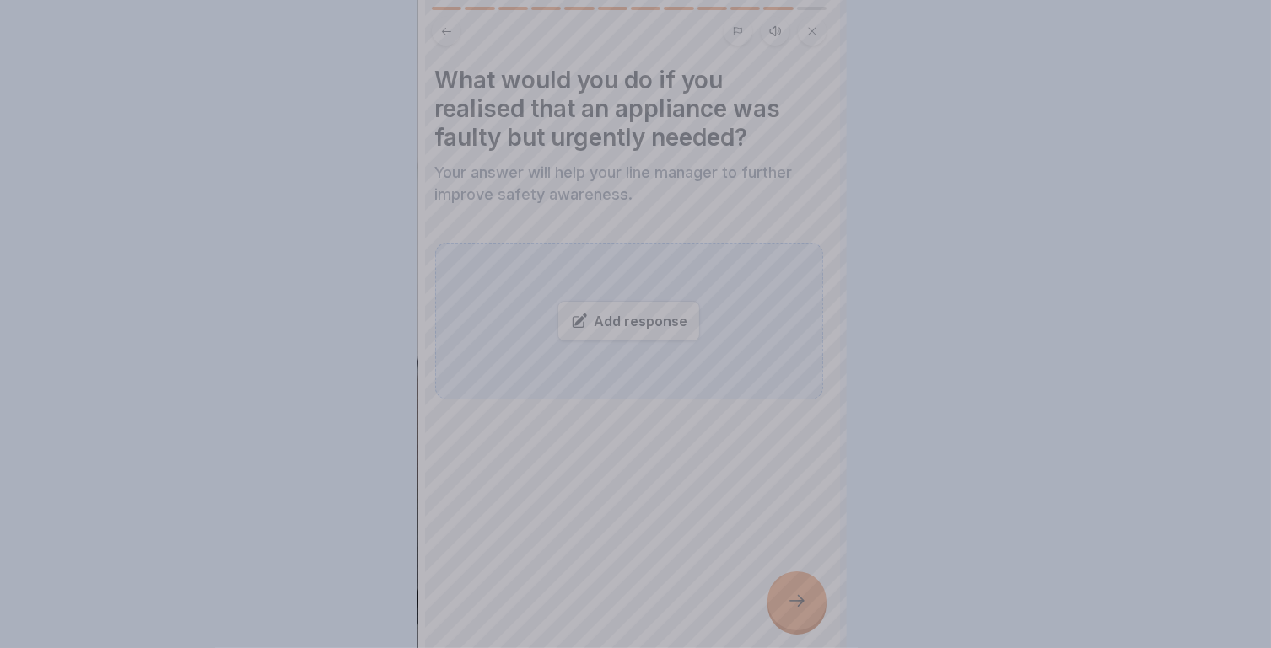
scroll to position [0, 0]
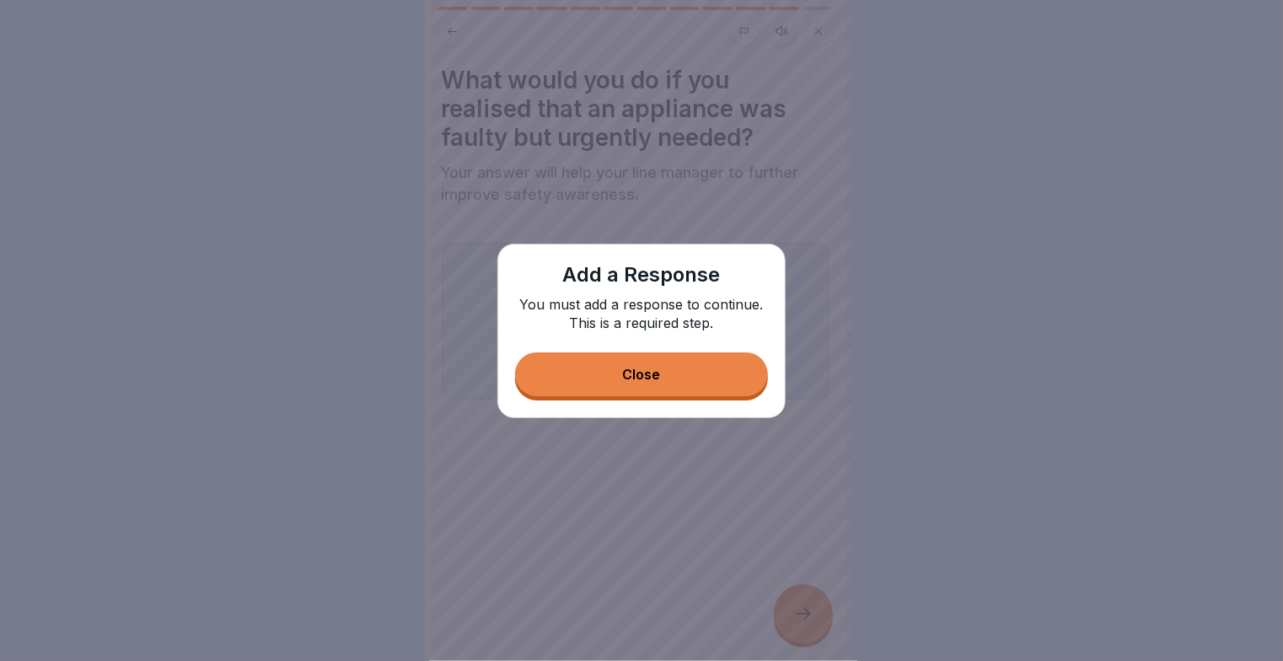
click at [670, 373] on button "Close" at bounding box center [641, 374] width 253 height 44
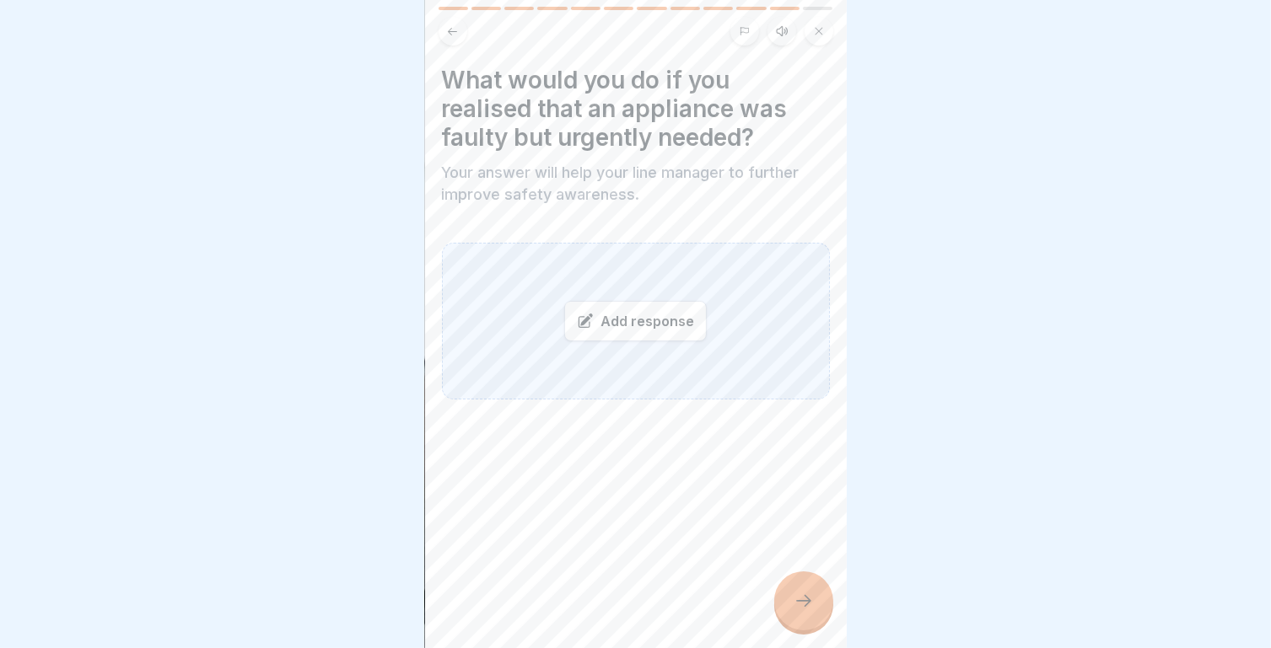
click at [617, 331] on div "Add response" at bounding box center [635, 321] width 142 height 40
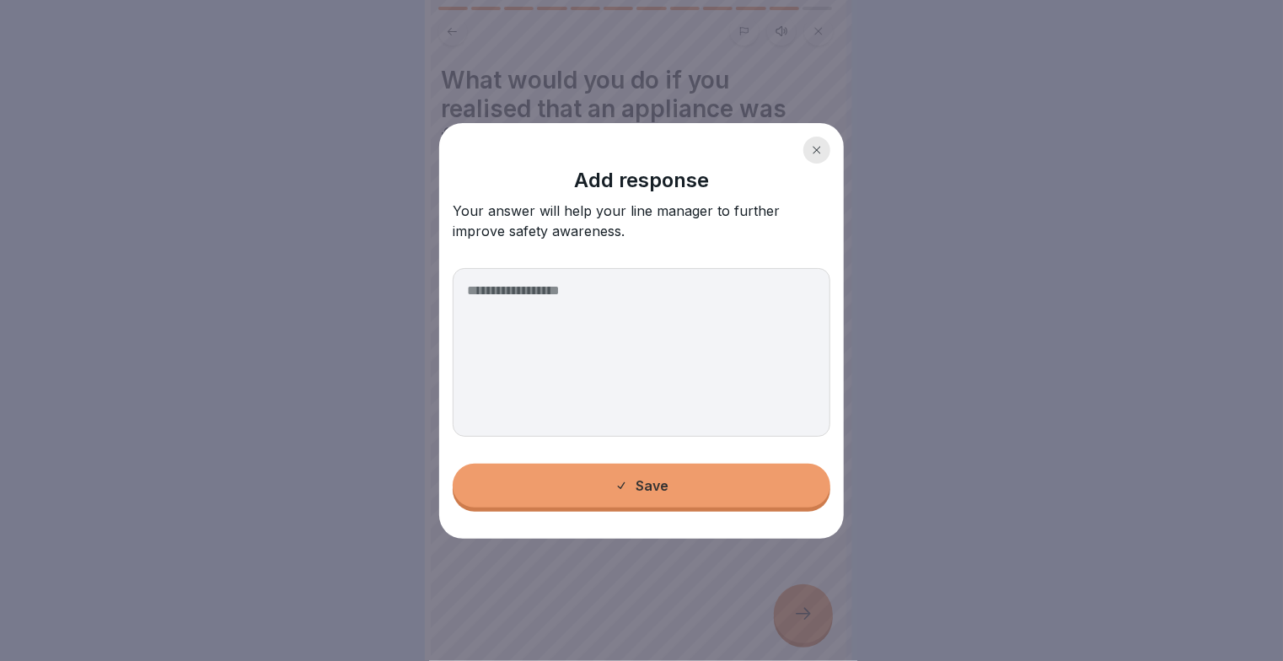
type textarea "*"
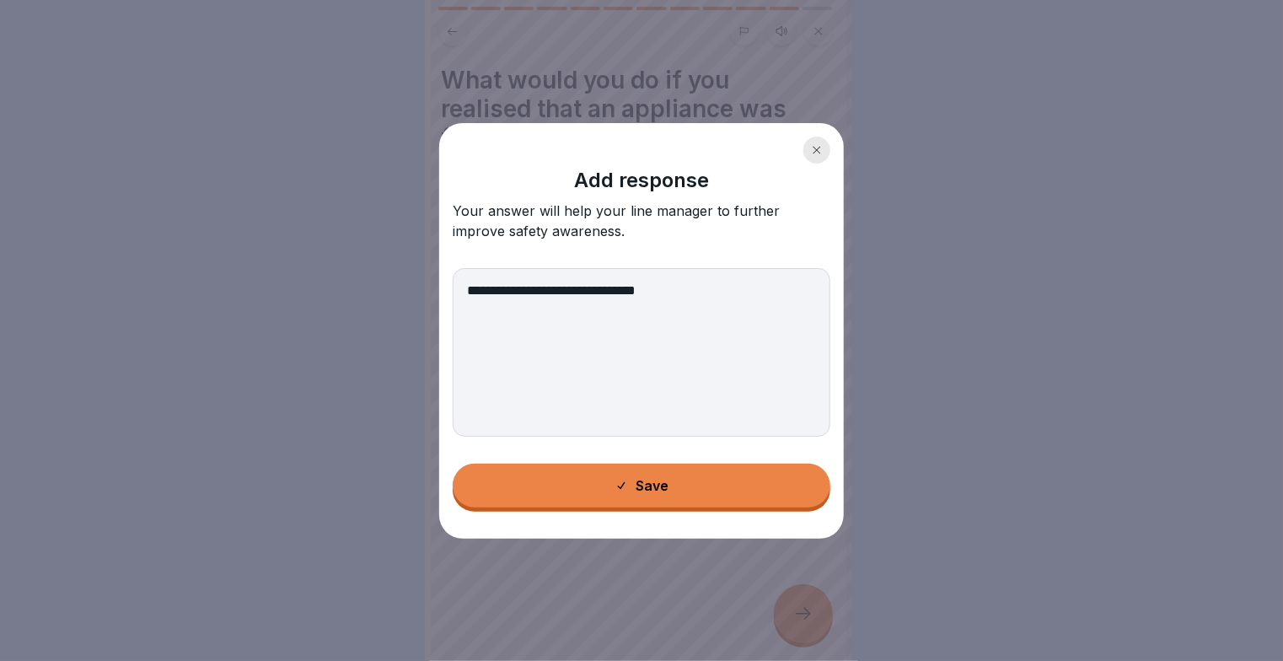
type textarea "**********"
click at [635, 484] on div "Save" at bounding box center [642, 485] width 55 height 15
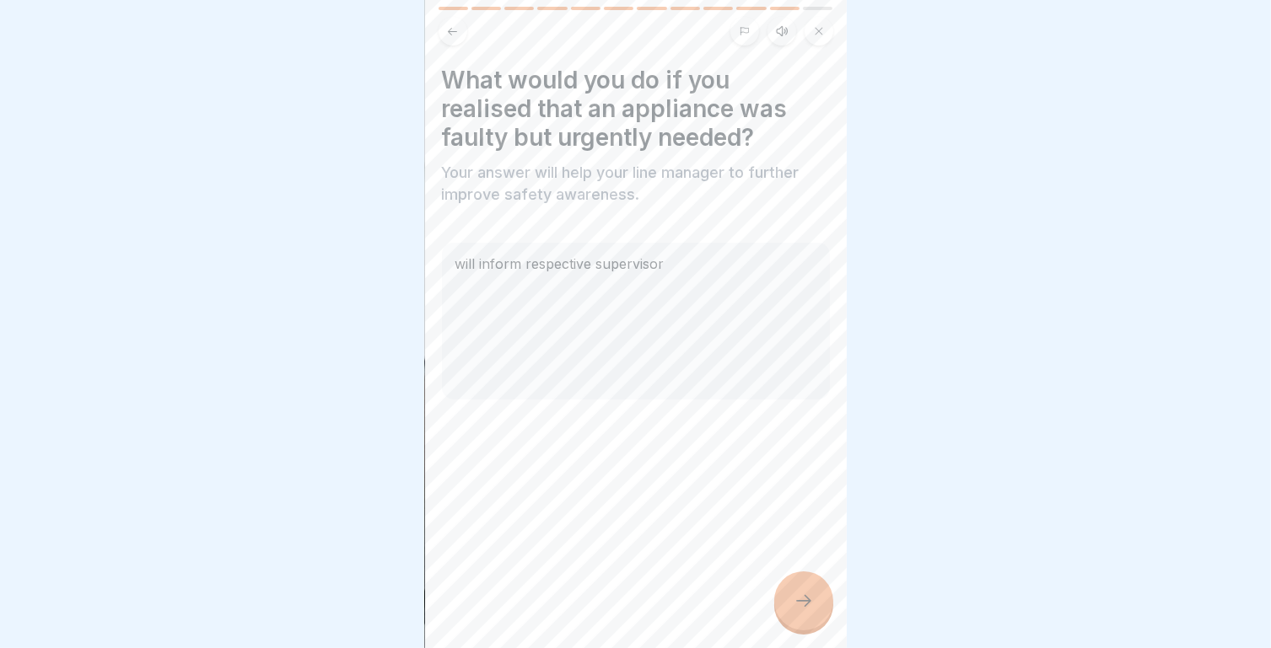
click at [800, 600] on div at bounding box center [803, 601] width 59 height 59
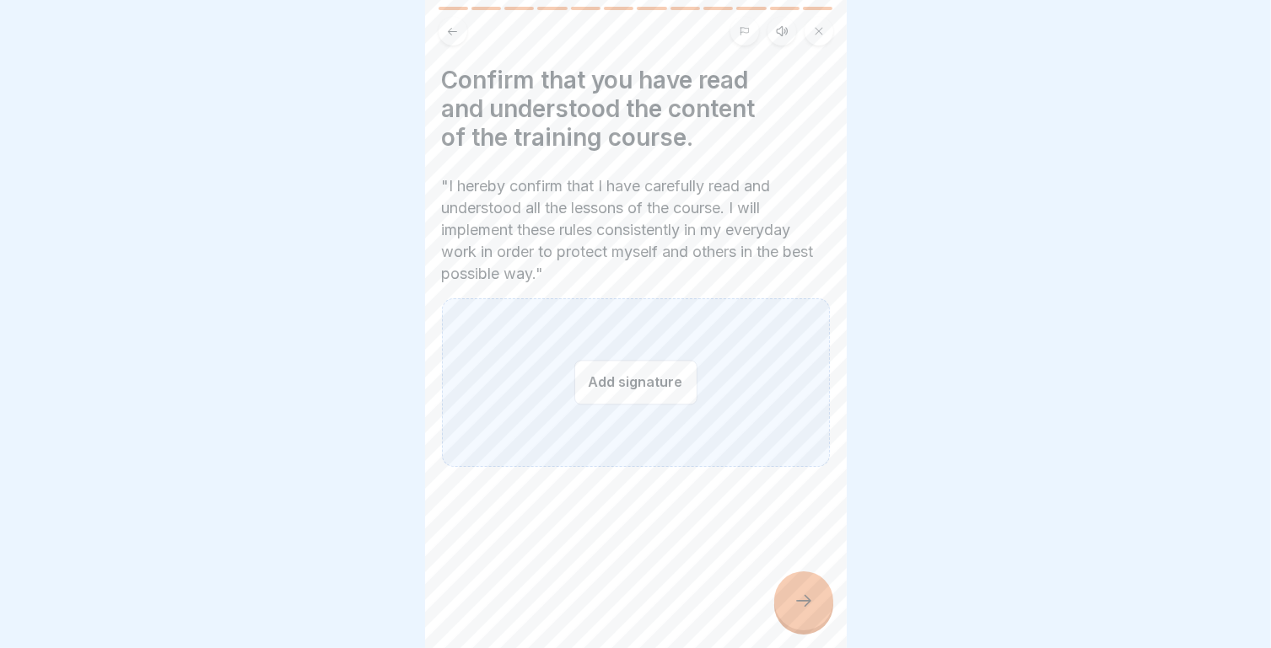
click at [619, 384] on button "Add signature" at bounding box center [635, 382] width 123 height 45
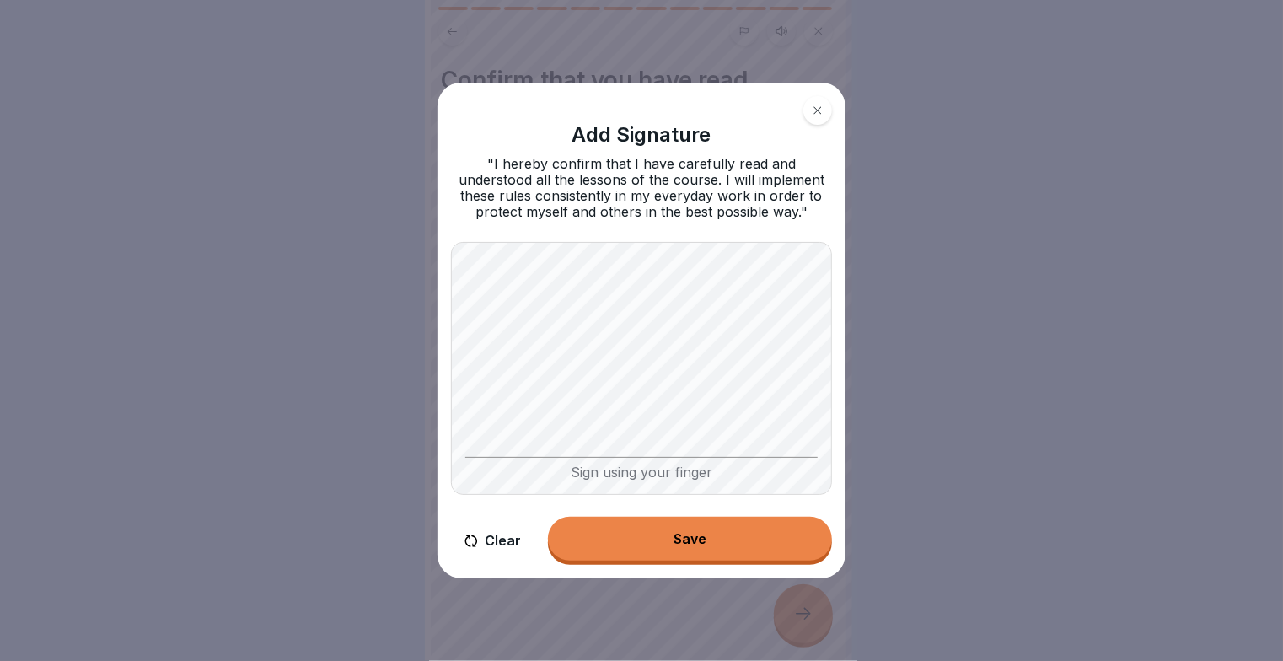
click at [601, 465] on div "Sign using your finger" at bounding box center [641, 469] width 352 height 24
click at [672, 547] on button "Save" at bounding box center [690, 539] width 284 height 44
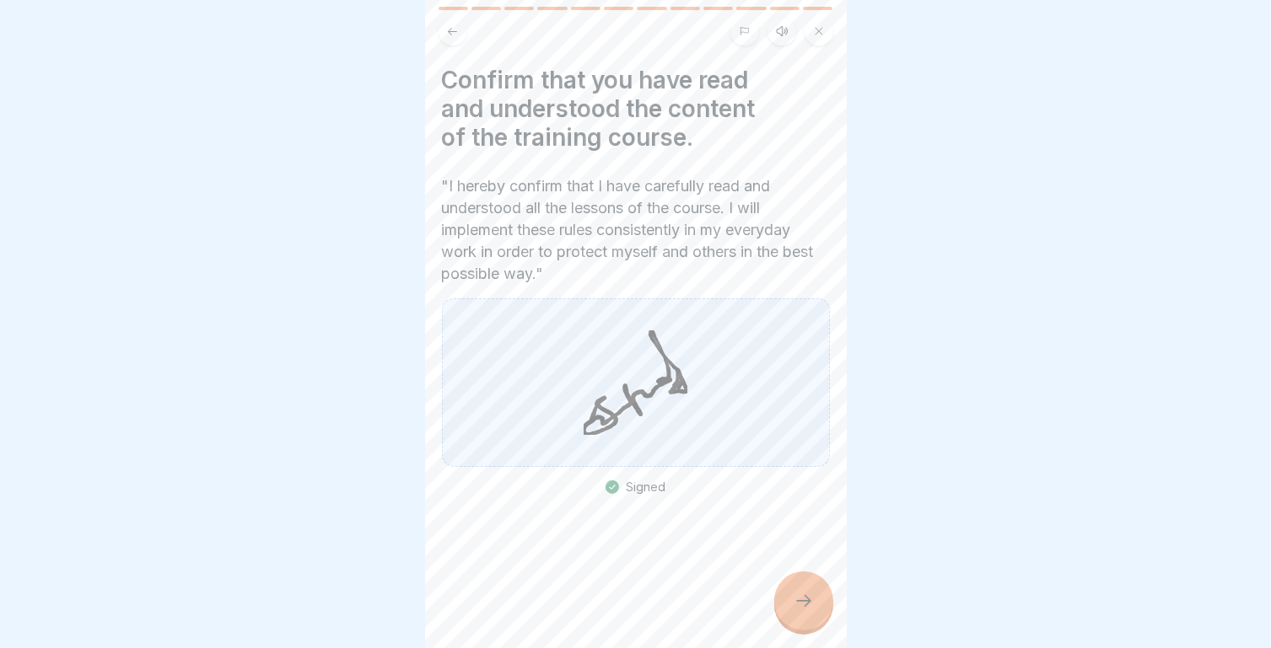
click at [796, 626] on div at bounding box center [803, 601] width 59 height 59
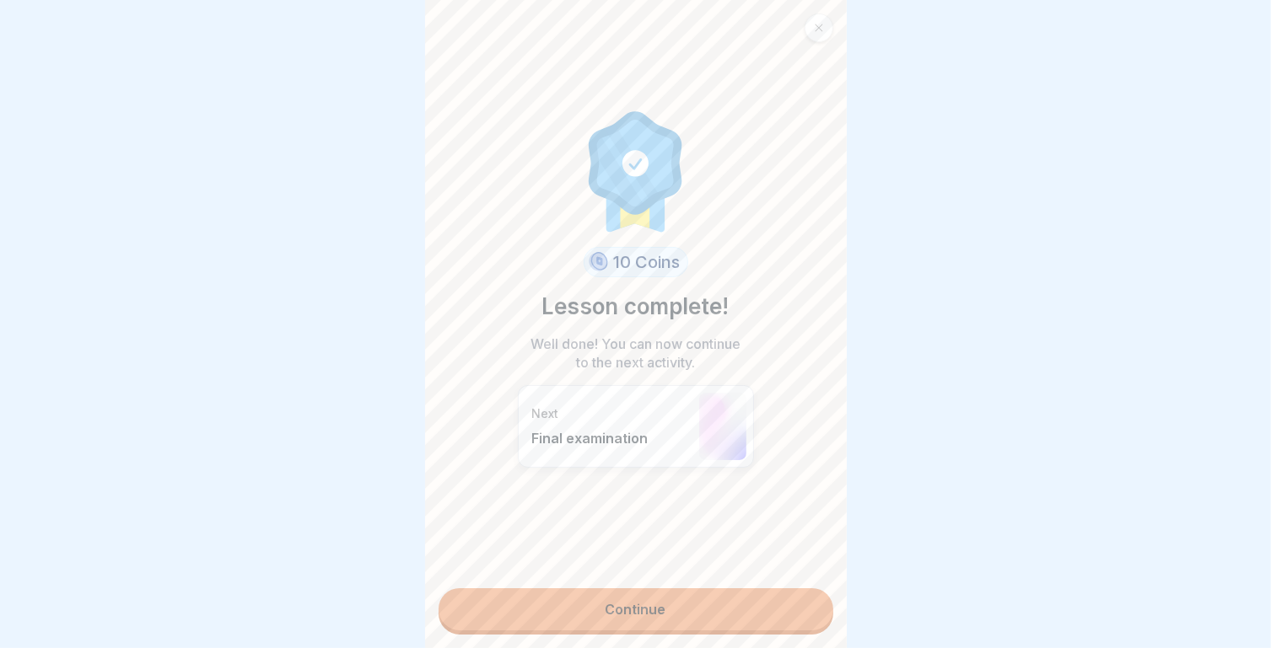
click at [587, 607] on link "Continue" at bounding box center [635, 610] width 395 height 42
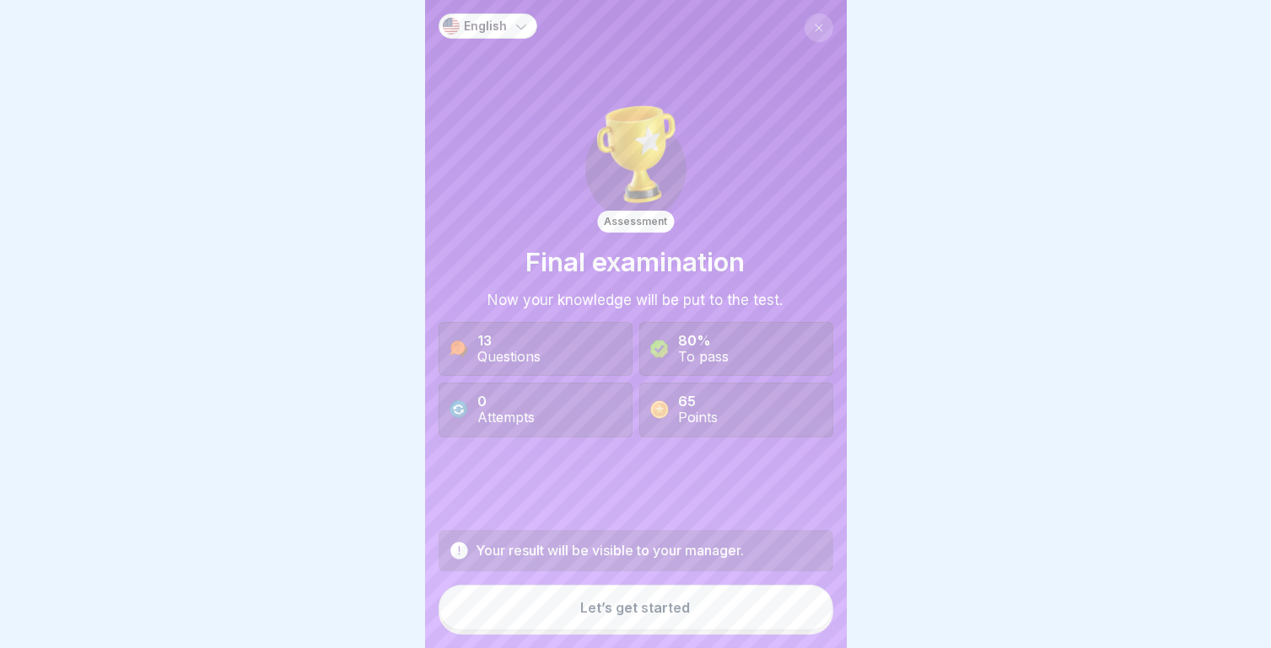
click at [551, 616] on button "Let’s get started" at bounding box center [635, 608] width 395 height 46
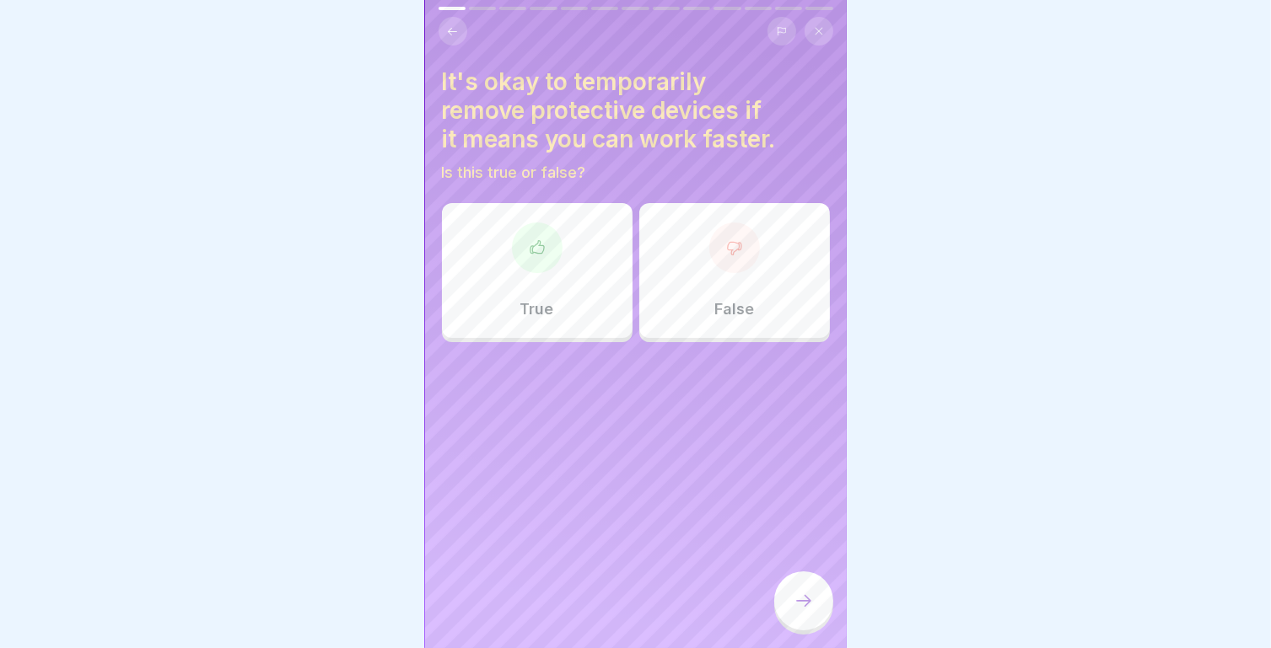
click at [704, 264] on div "False" at bounding box center [734, 270] width 191 height 135
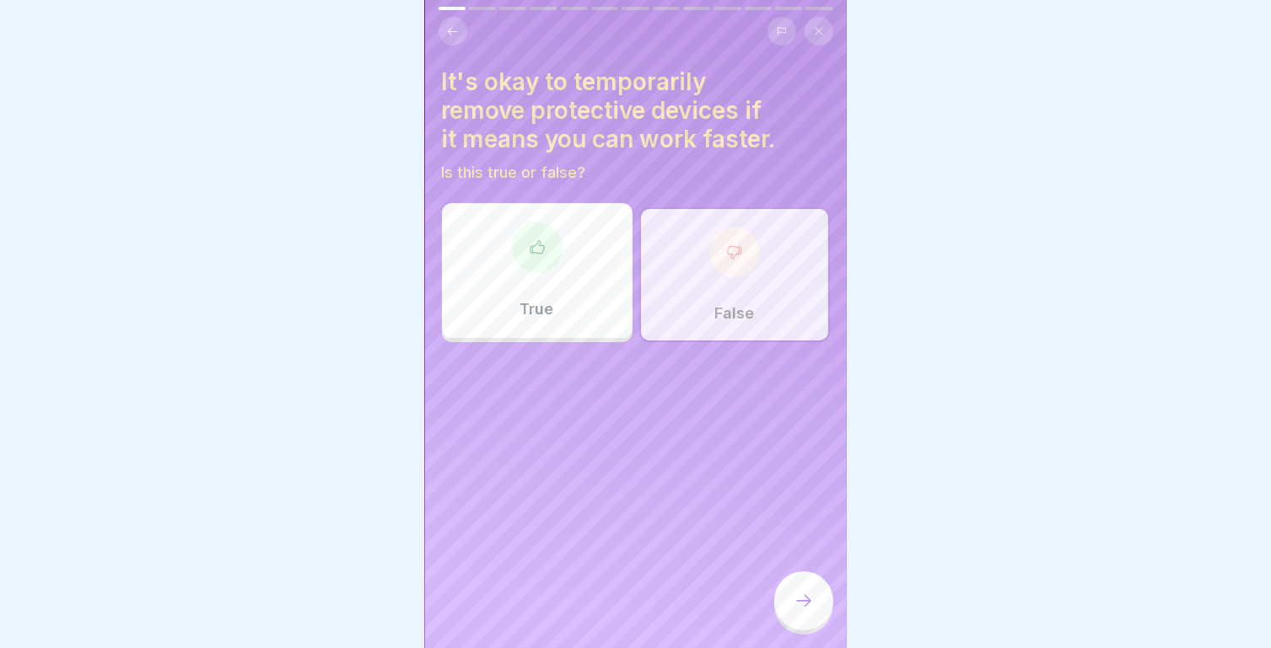
click at [812, 610] on icon at bounding box center [803, 601] width 20 height 20
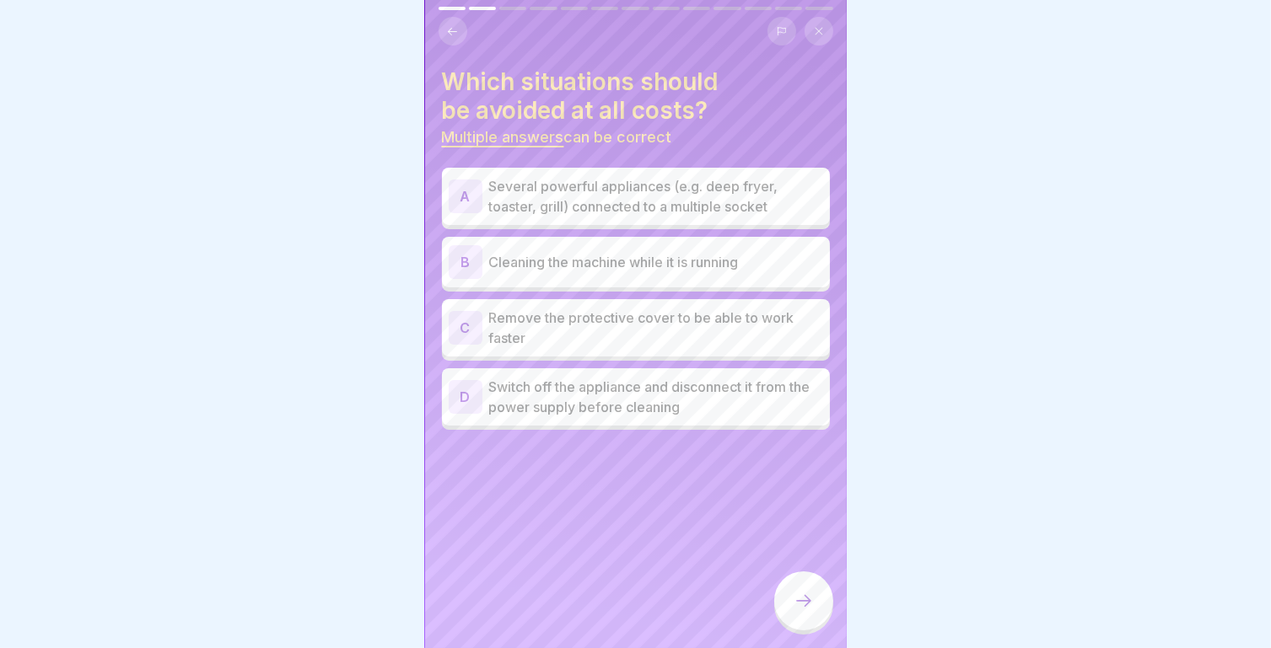
click at [515, 262] on p "Cleaning the machine while it is running" at bounding box center [656, 262] width 334 height 20
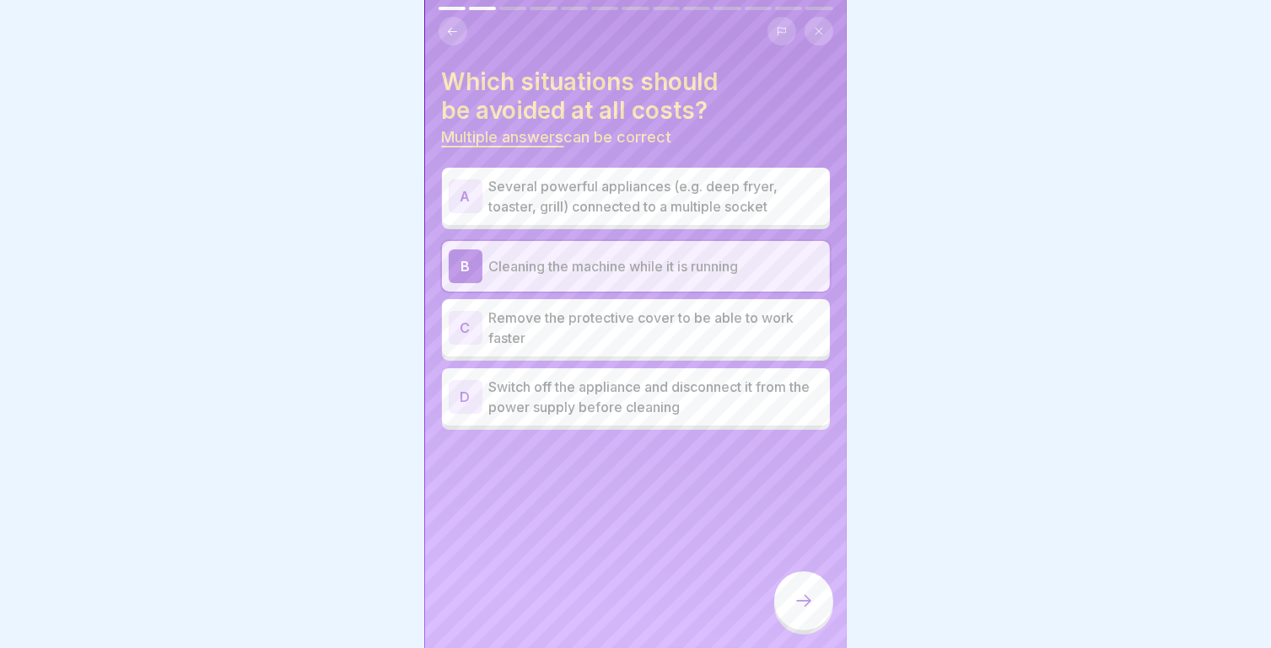
click at [577, 202] on p "Several powerful appliances (e.g. deep fryer, toaster, grill) connected to a mu…" at bounding box center [656, 196] width 334 height 40
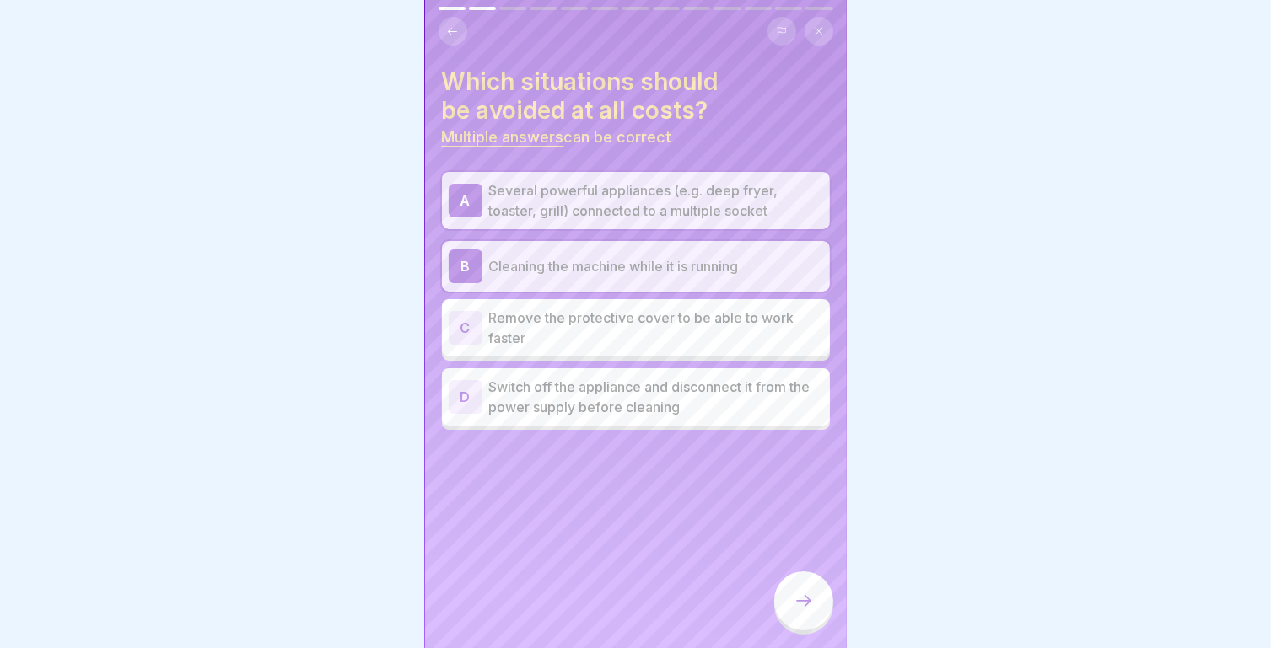
click at [586, 331] on p "Remove the protective cover to be able to work faster" at bounding box center [656, 328] width 334 height 40
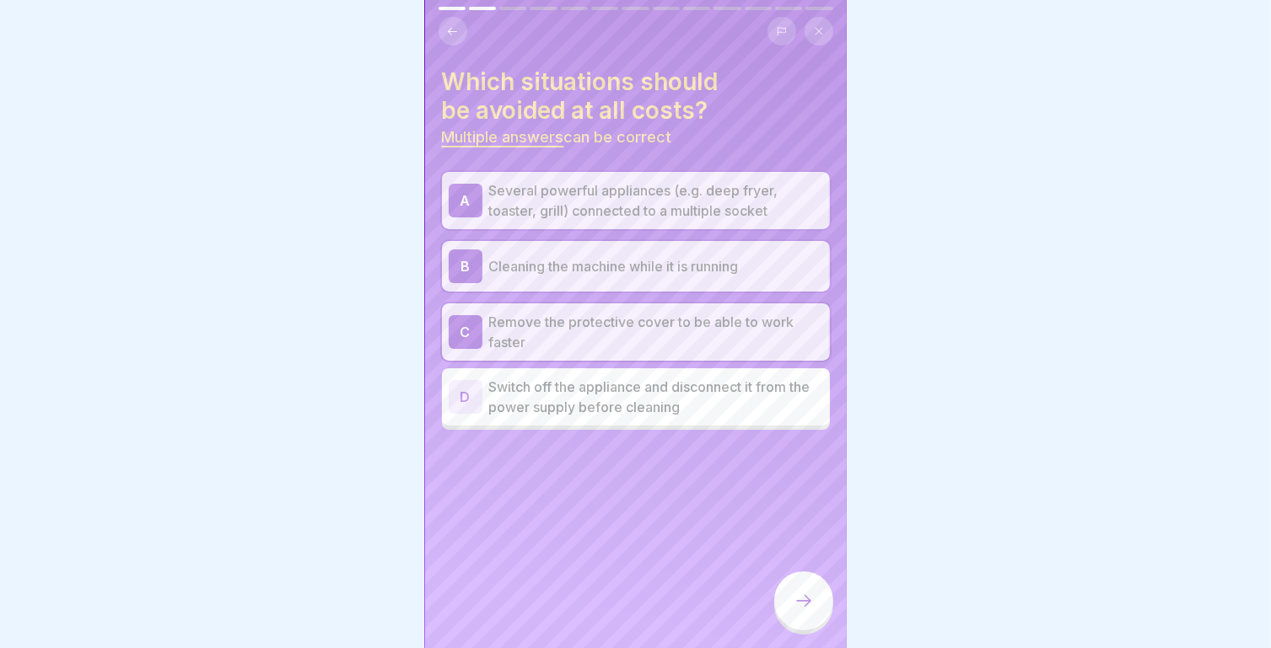
click at [800, 629] on div at bounding box center [803, 601] width 59 height 59
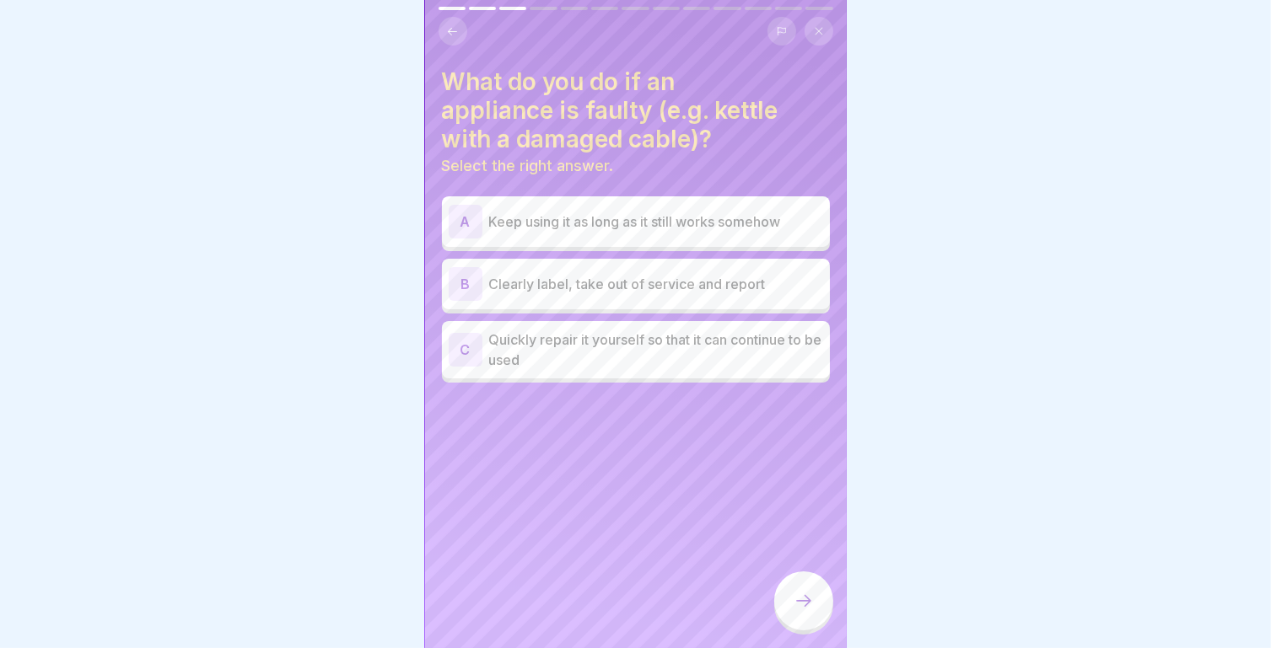
click at [640, 289] on p "Clearly label, take out of service and report" at bounding box center [656, 284] width 334 height 20
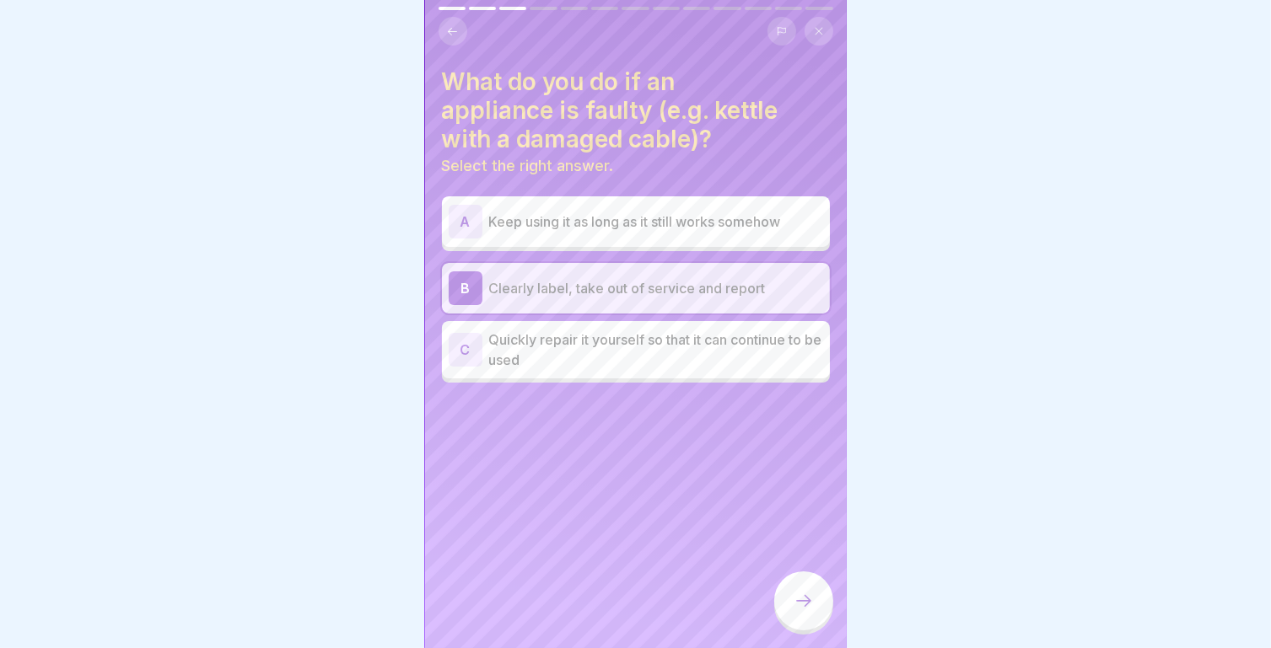
click at [803, 611] on icon at bounding box center [803, 601] width 20 height 20
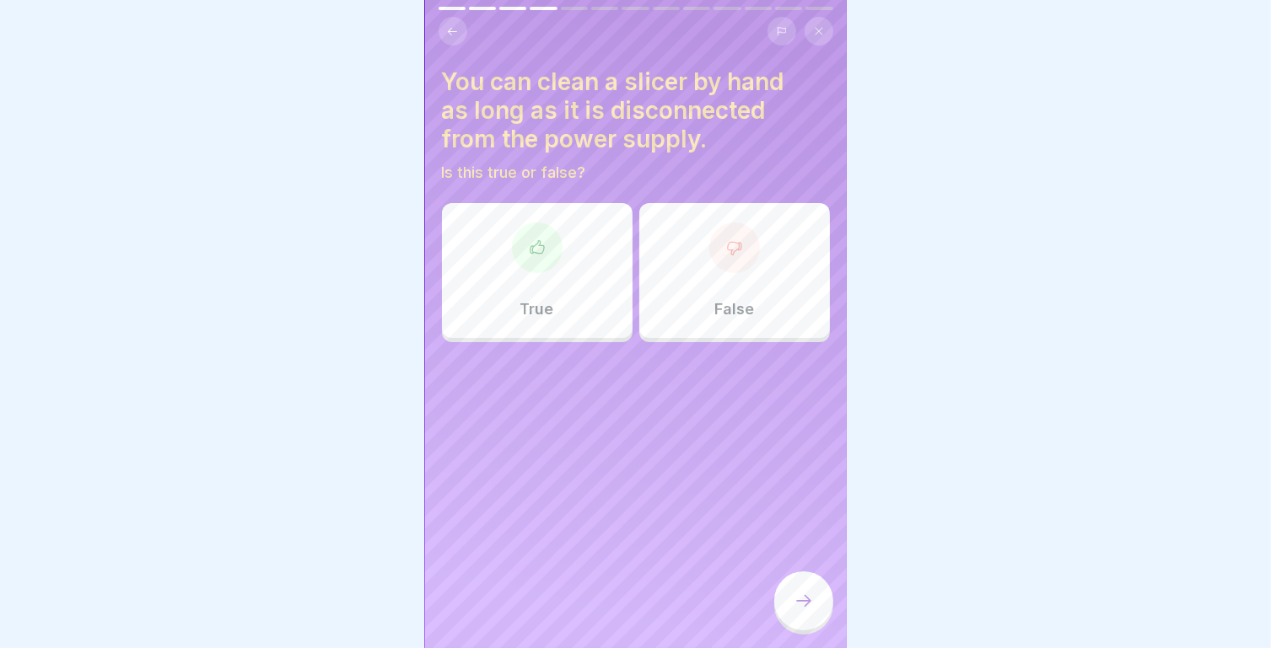
click at [712, 217] on div "False" at bounding box center [734, 270] width 191 height 135
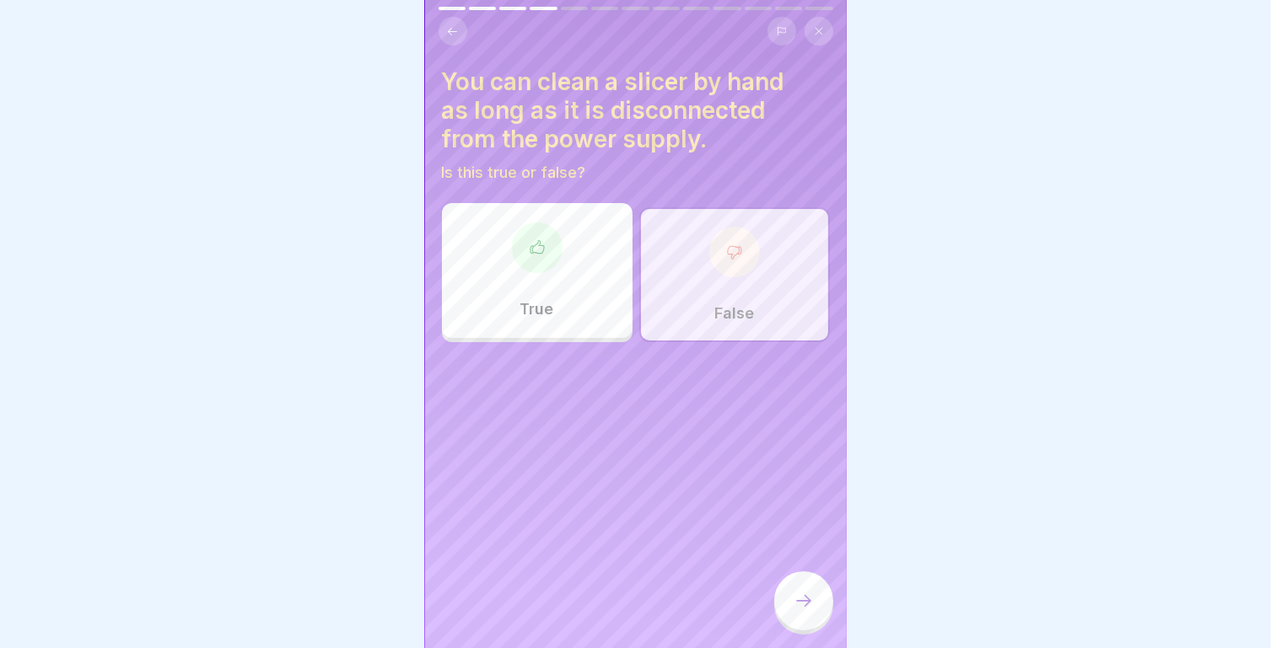
click at [789, 605] on div at bounding box center [803, 601] width 59 height 59
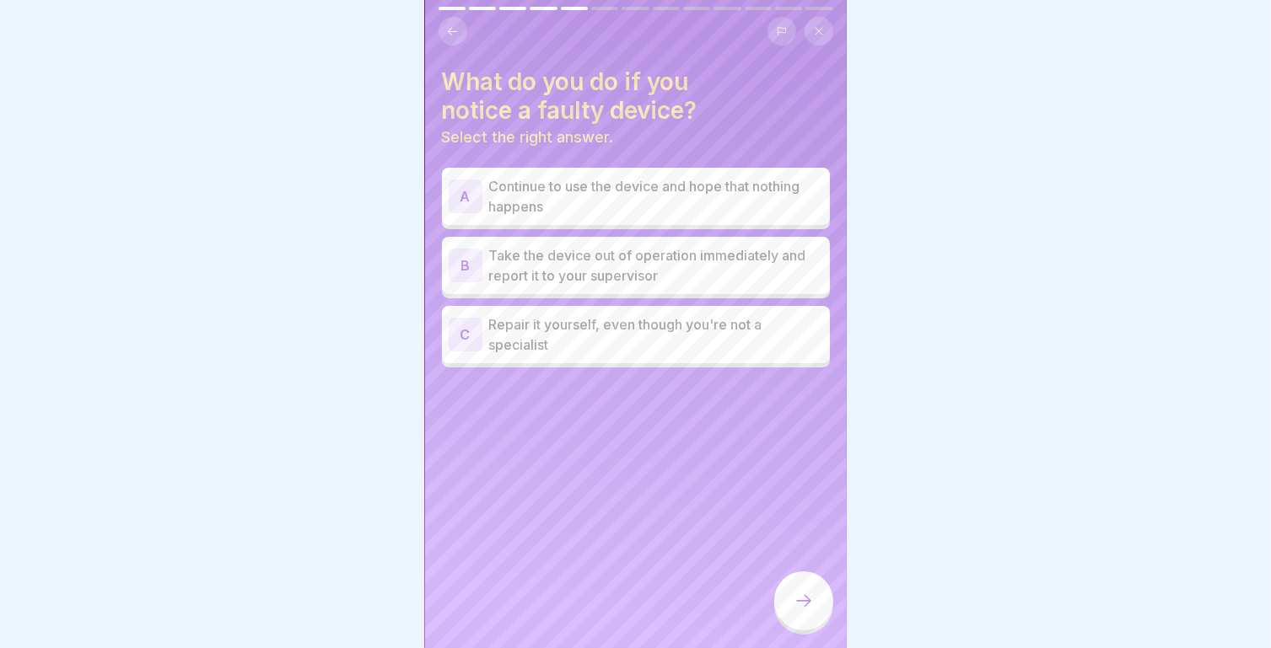
click at [626, 275] on p "Take the device out of operation immediately and report it to your supervisor" at bounding box center [656, 265] width 334 height 40
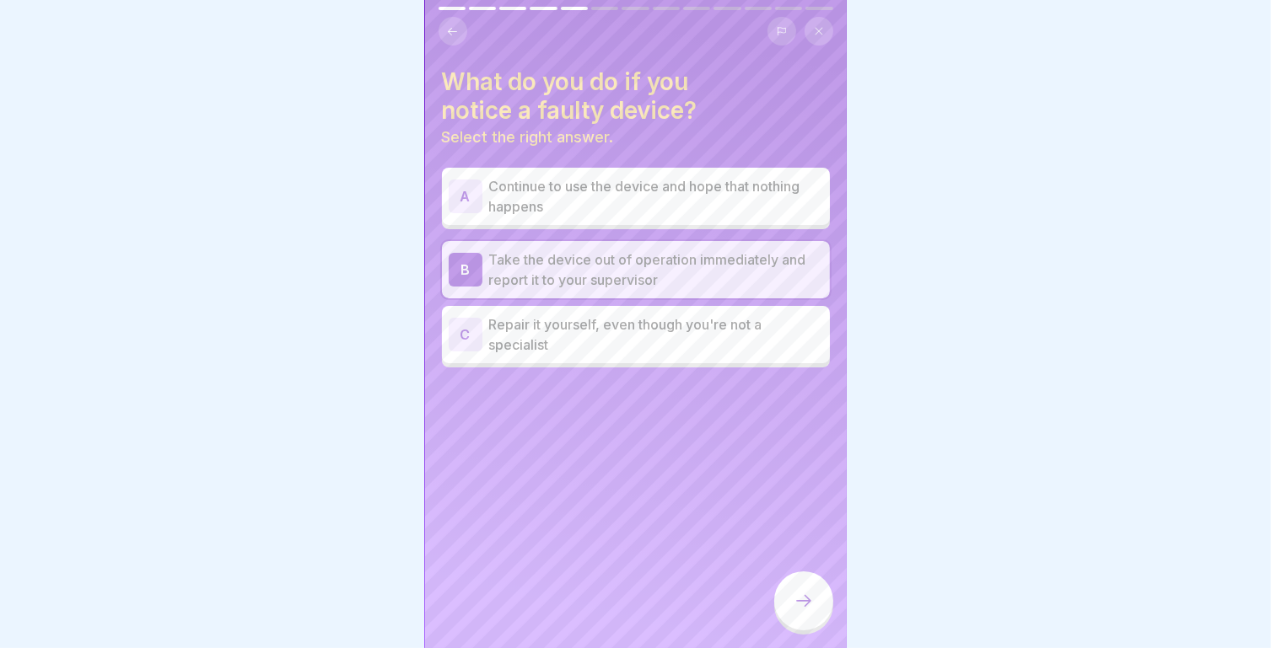
click at [798, 611] on icon at bounding box center [803, 601] width 20 height 20
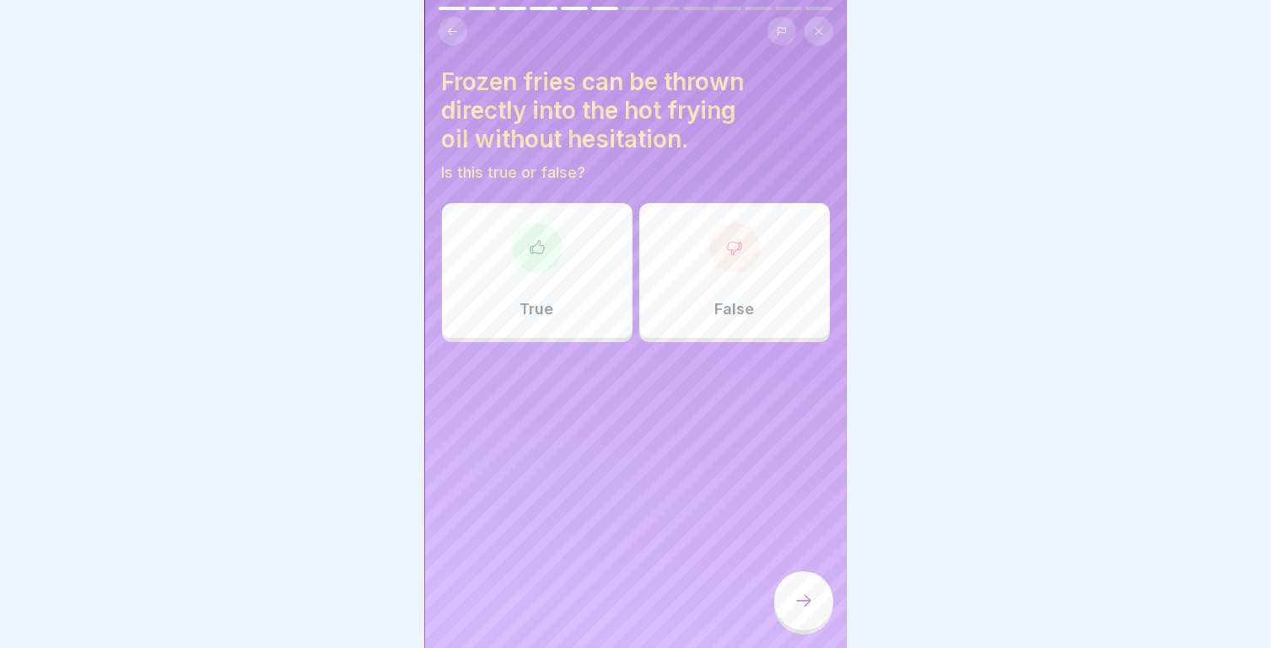
click at [726, 259] on div at bounding box center [734, 248] width 51 height 51
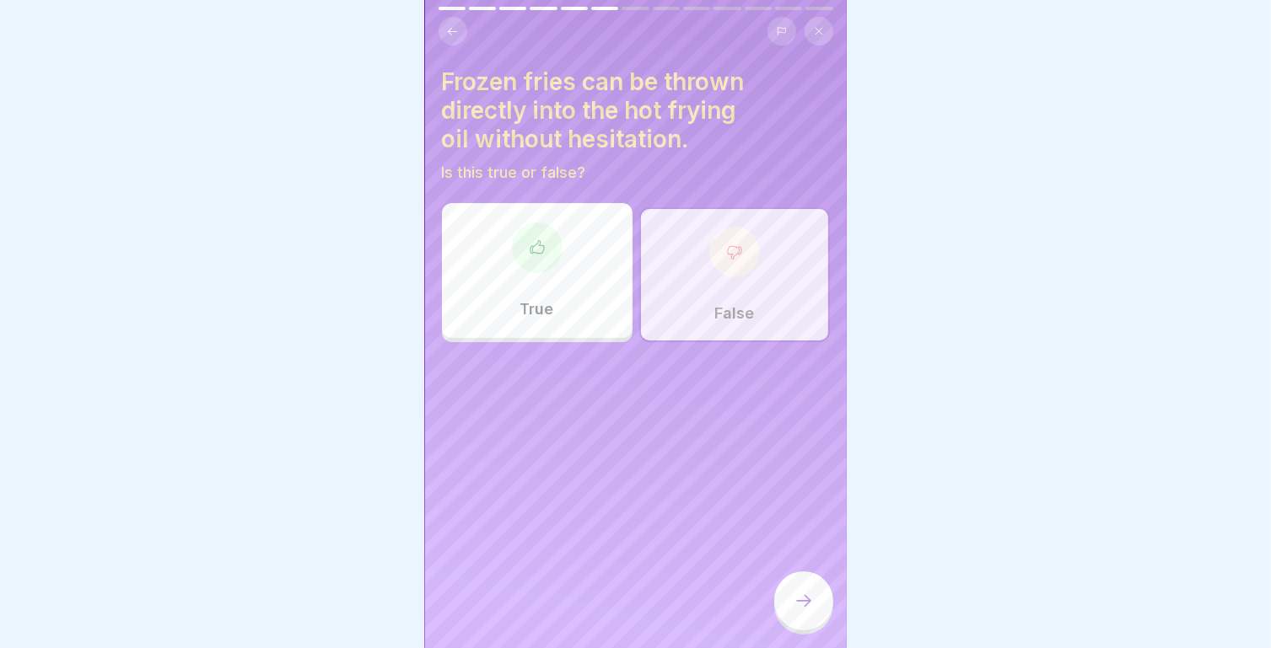
click at [678, 254] on div "False" at bounding box center [734, 274] width 191 height 135
click at [714, 310] on p "False" at bounding box center [734, 313] width 40 height 19
click at [806, 586] on div at bounding box center [803, 601] width 59 height 59
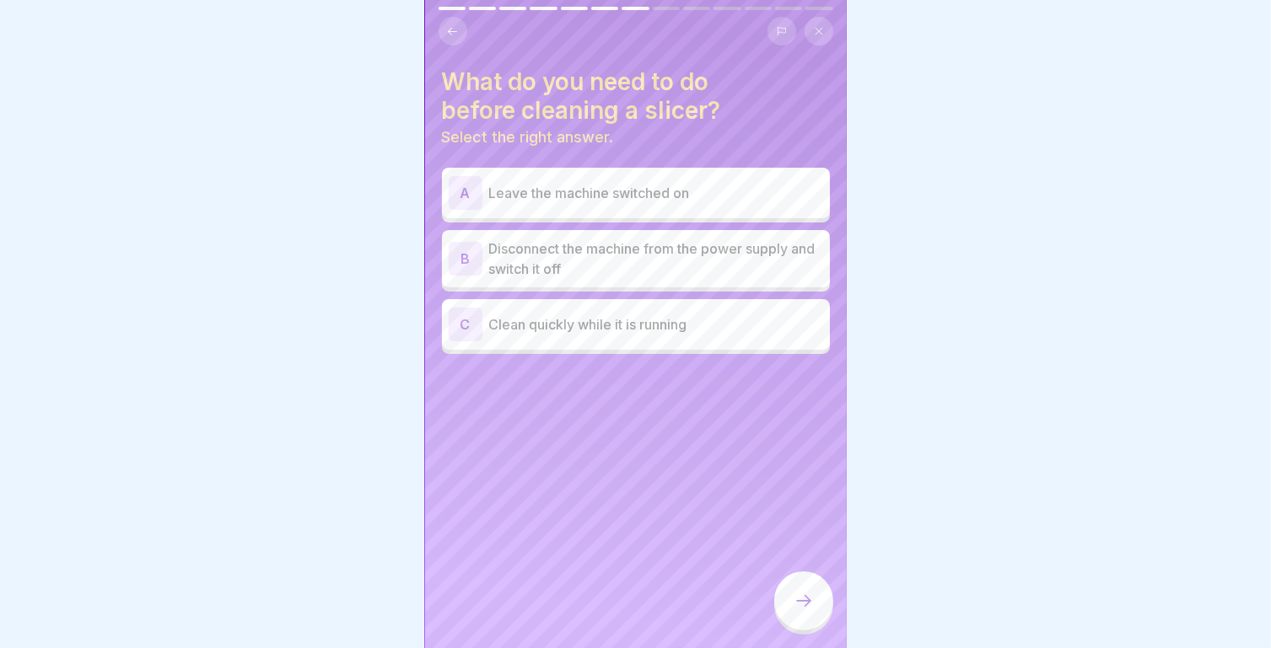
click at [732, 257] on p "Disconnect the machine from the power supply and switch it off" at bounding box center [656, 259] width 334 height 40
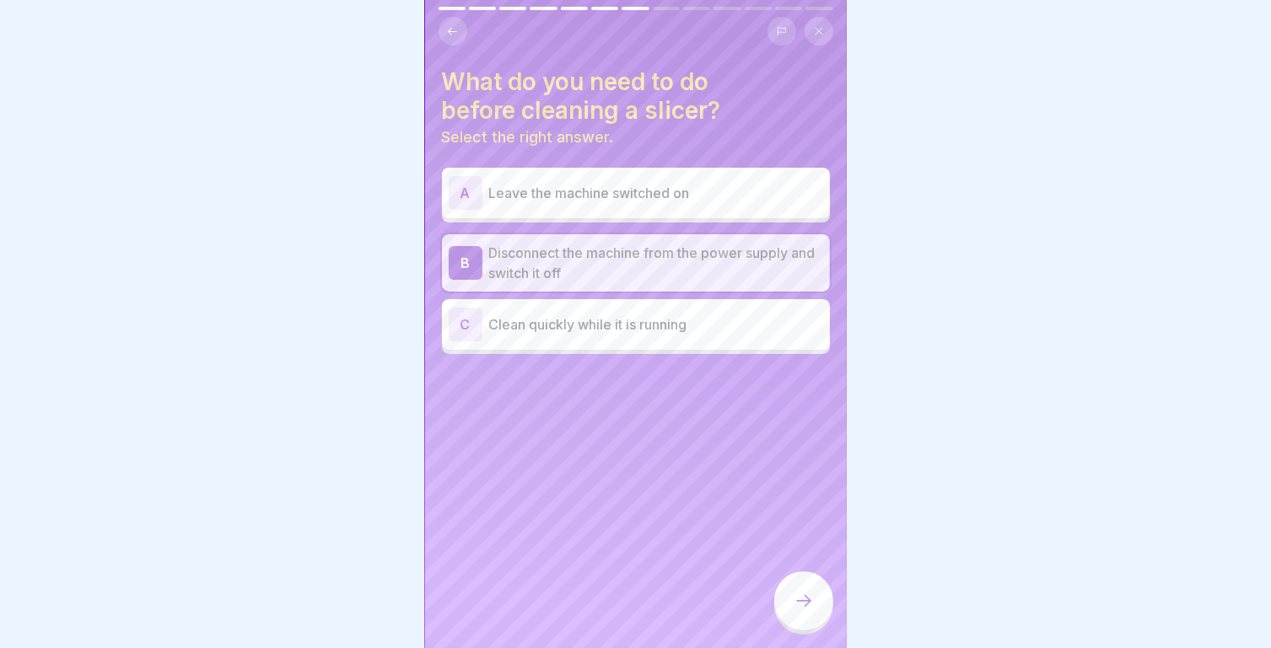
click at [794, 626] on div at bounding box center [803, 601] width 59 height 59
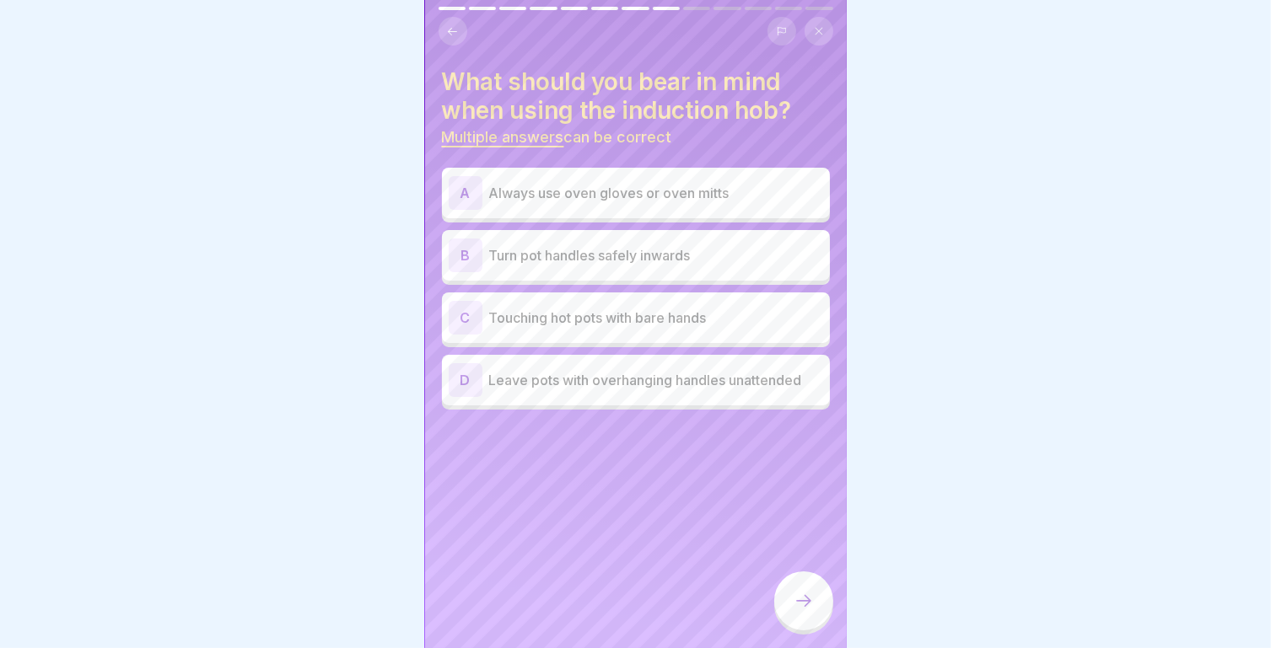
click at [669, 212] on div "A Always use oven gloves or oven mitts" at bounding box center [636, 193] width 388 height 51
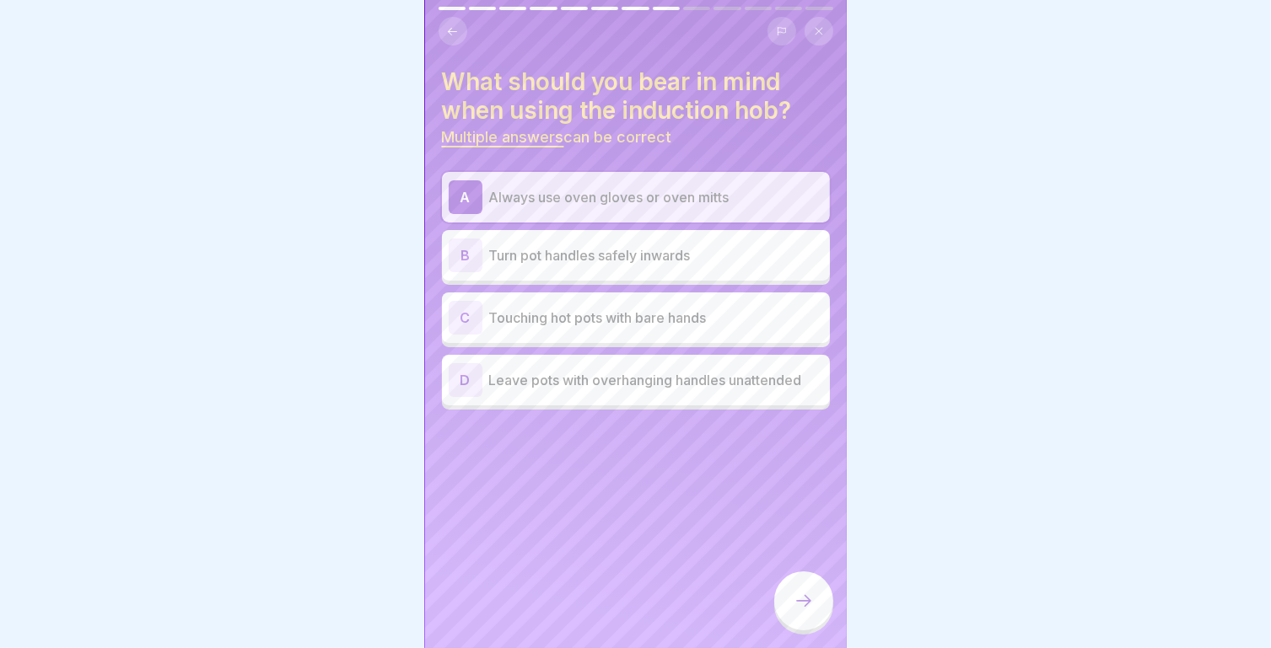
click at [674, 340] on div "C Touching hot pots with bare hands" at bounding box center [636, 318] width 388 height 51
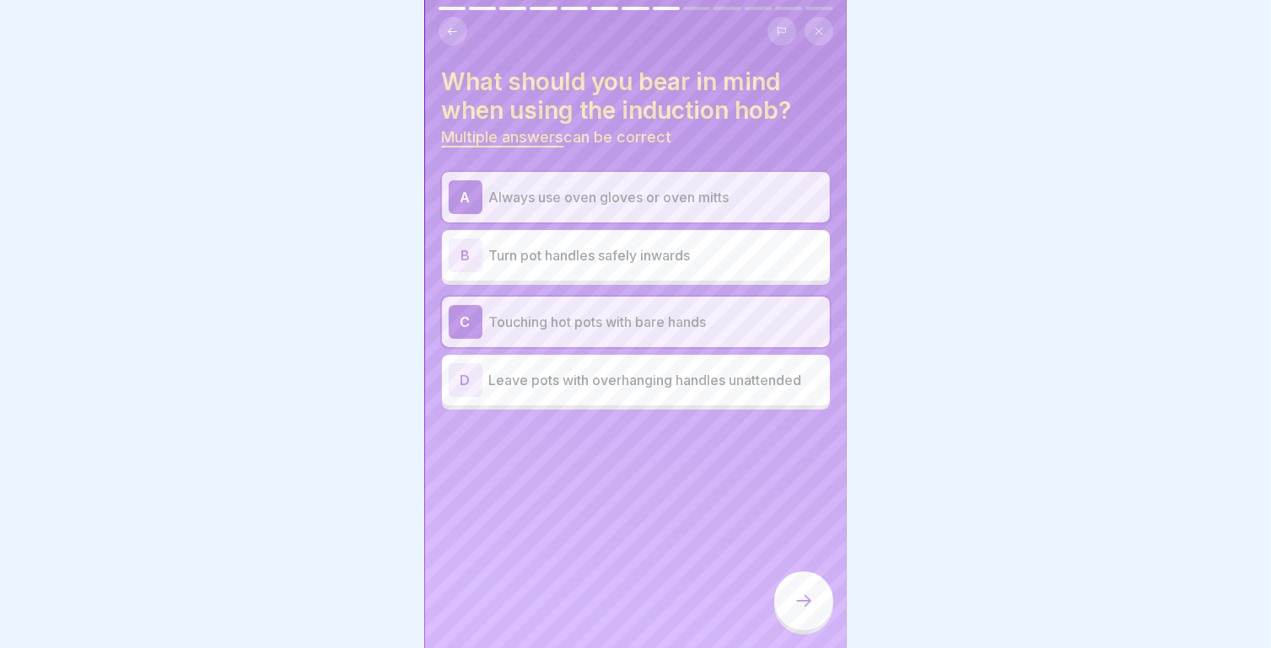
click at [680, 396] on div "D Leave pots with overhanging handles unattended" at bounding box center [636, 380] width 374 height 34
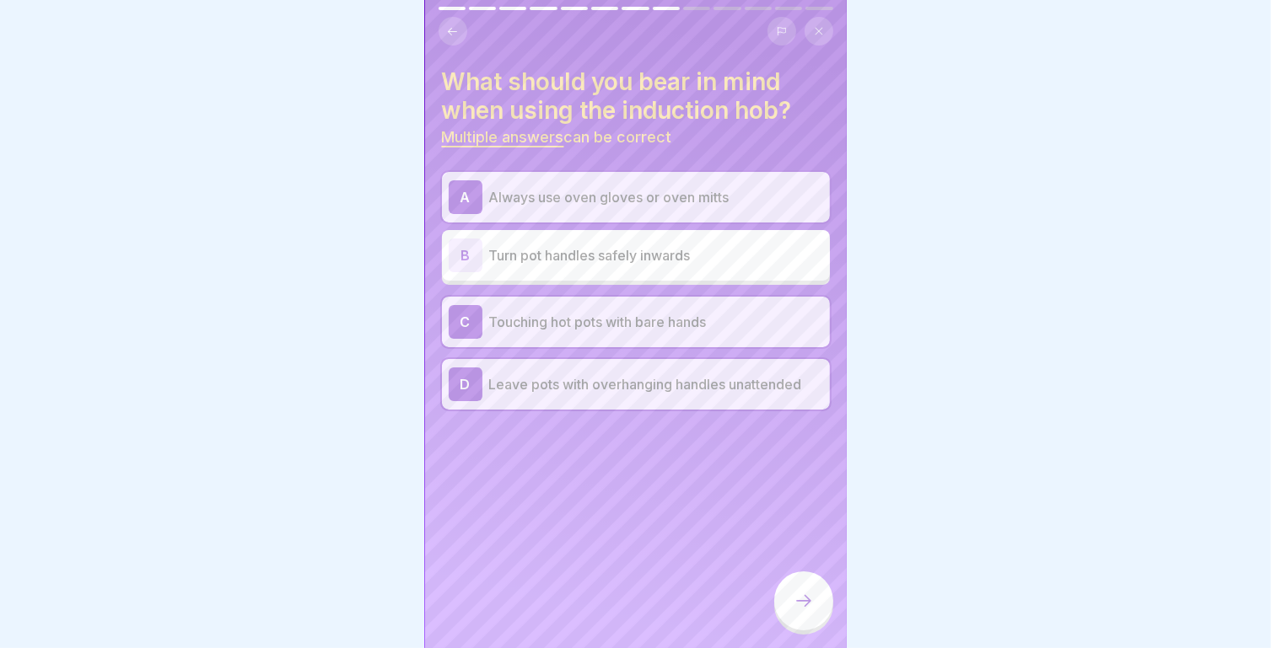
click at [610, 212] on div "A Always use oven gloves or oven mitts" at bounding box center [636, 197] width 374 height 34
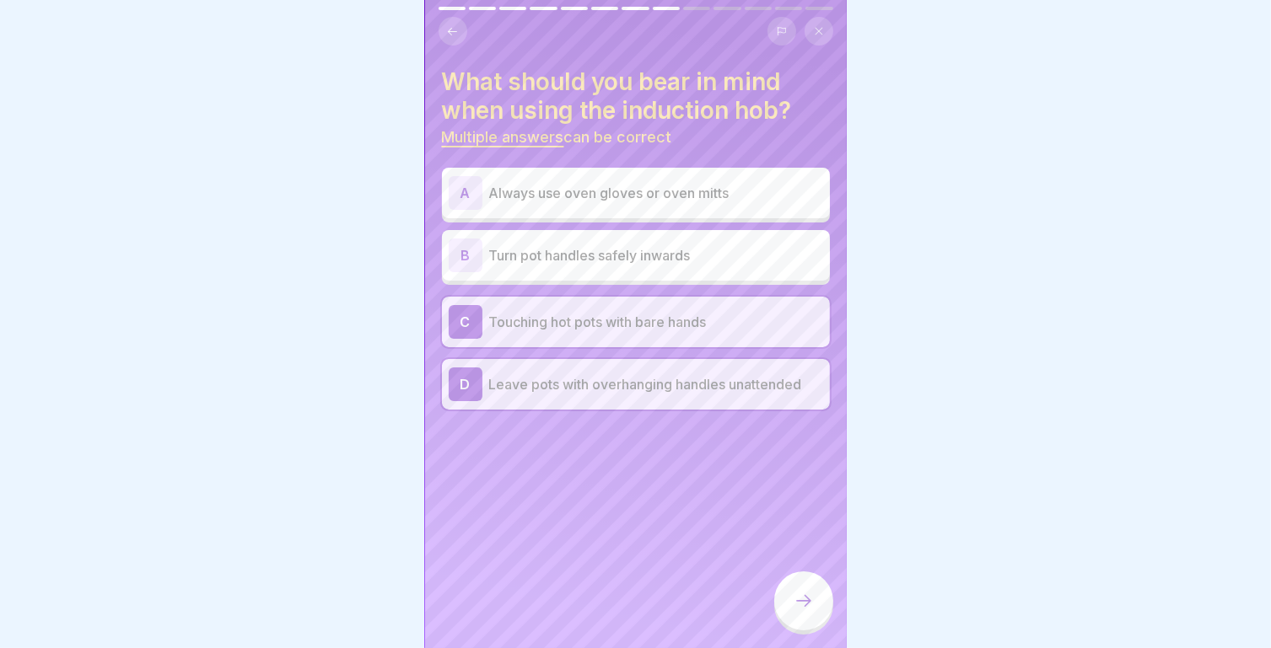
click at [604, 187] on p "Always use oven gloves or oven mitts" at bounding box center [656, 193] width 334 height 20
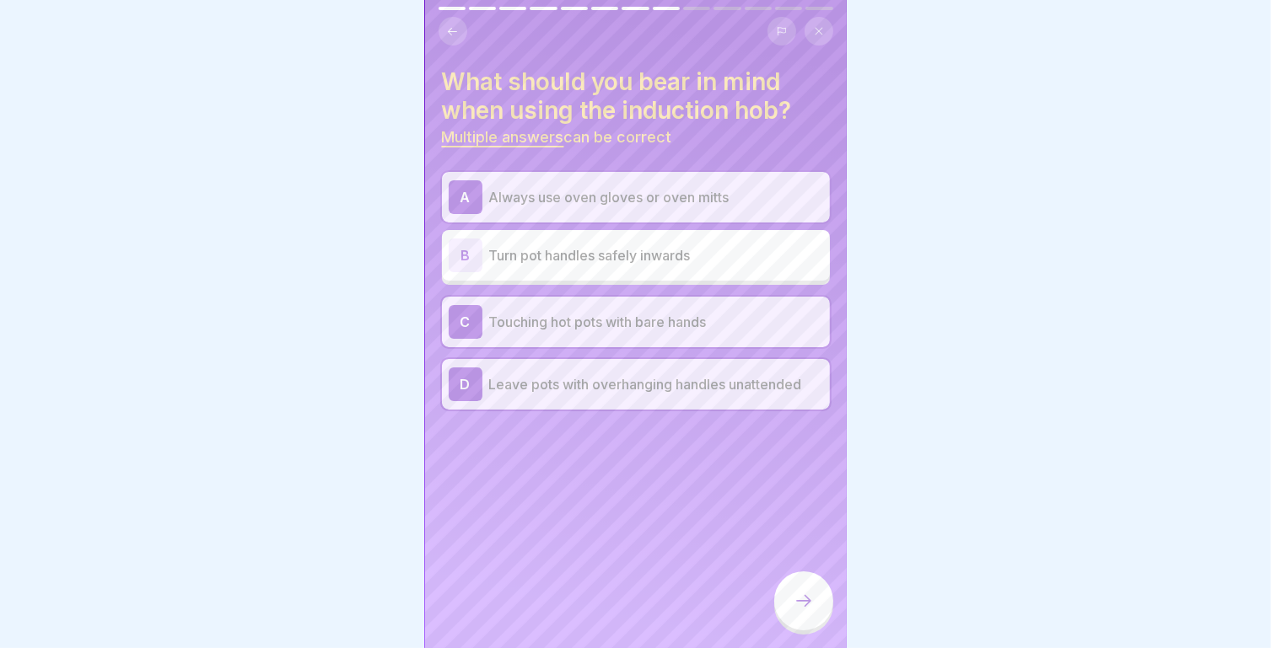
click at [597, 253] on p "Turn pot handles safely inwards" at bounding box center [656, 255] width 334 height 20
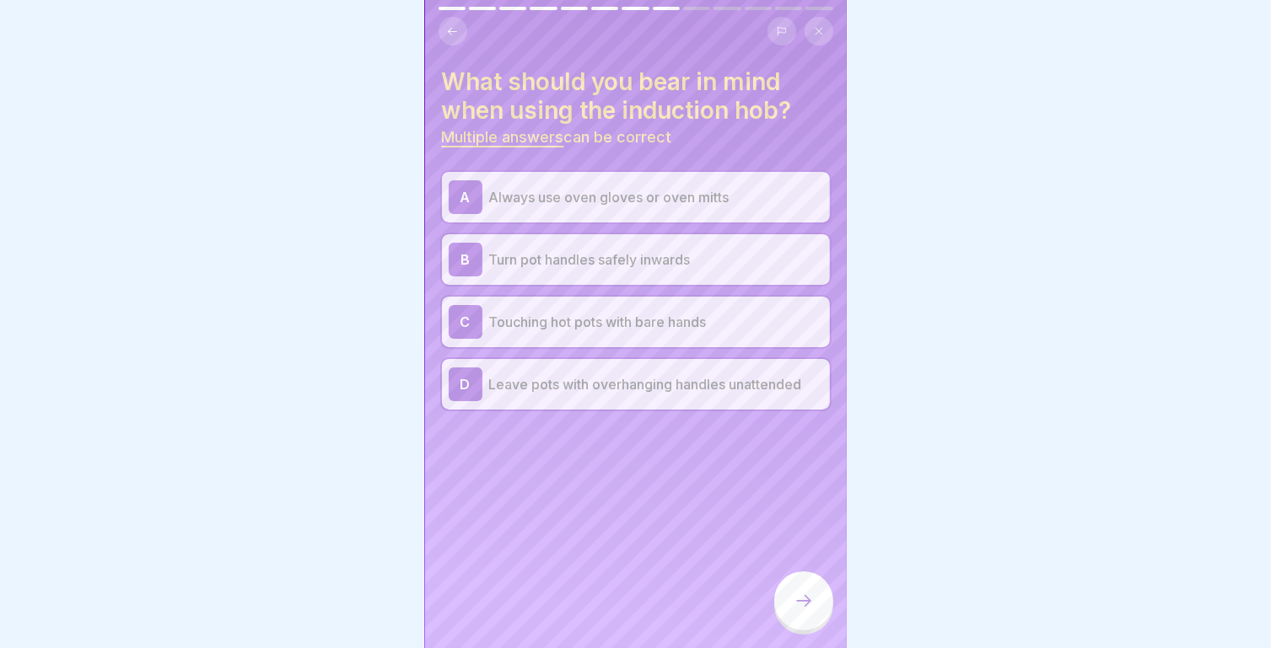
click at [586, 207] on div "A Always use oven gloves or oven mitts" at bounding box center [636, 197] width 374 height 34
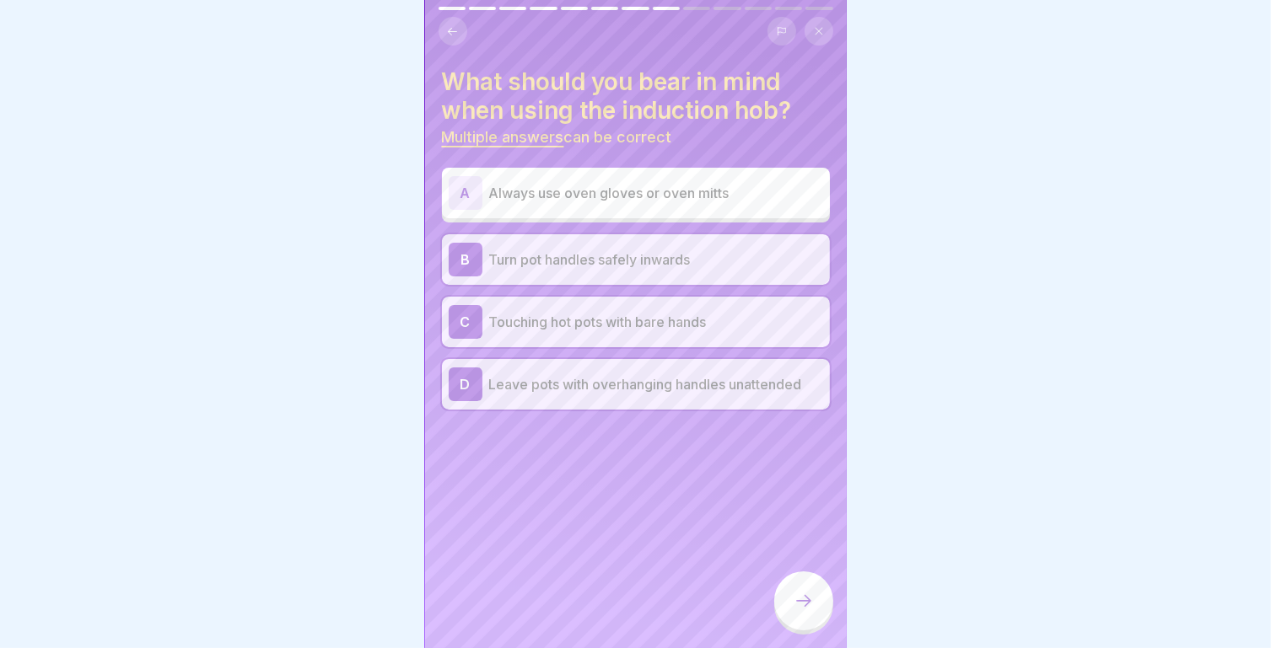
click at [583, 262] on p "Turn pot handles safely inwards" at bounding box center [656, 260] width 334 height 20
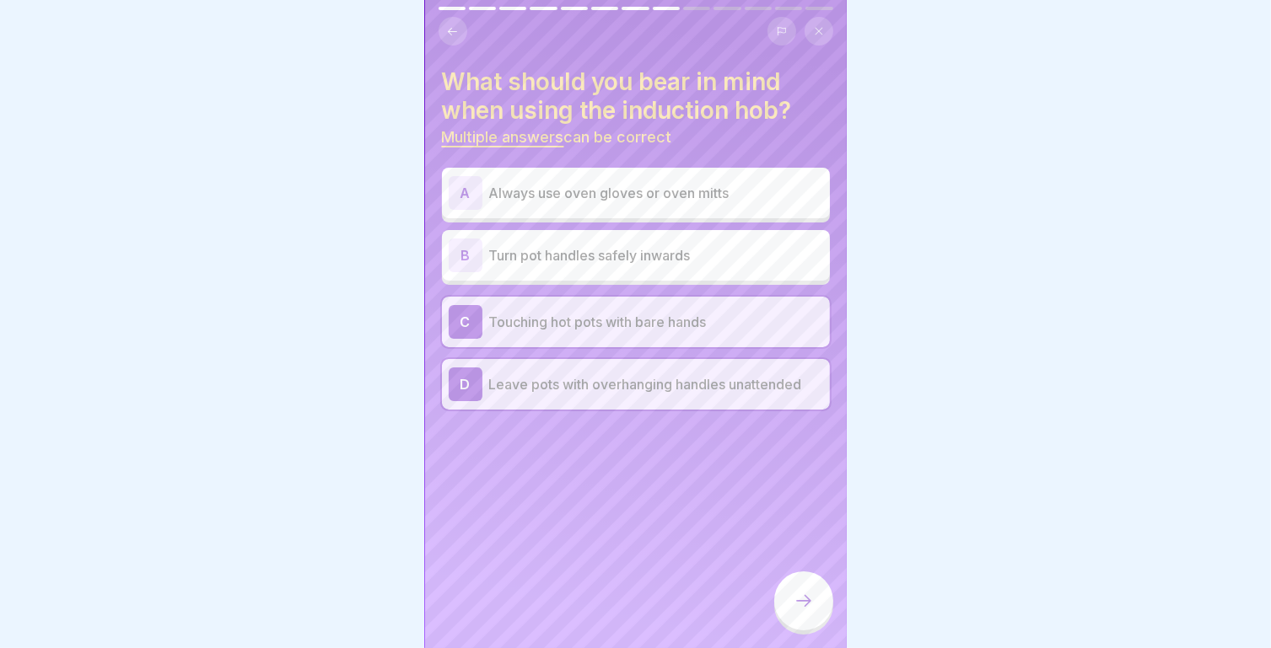
click at [799, 611] on icon at bounding box center [803, 601] width 20 height 20
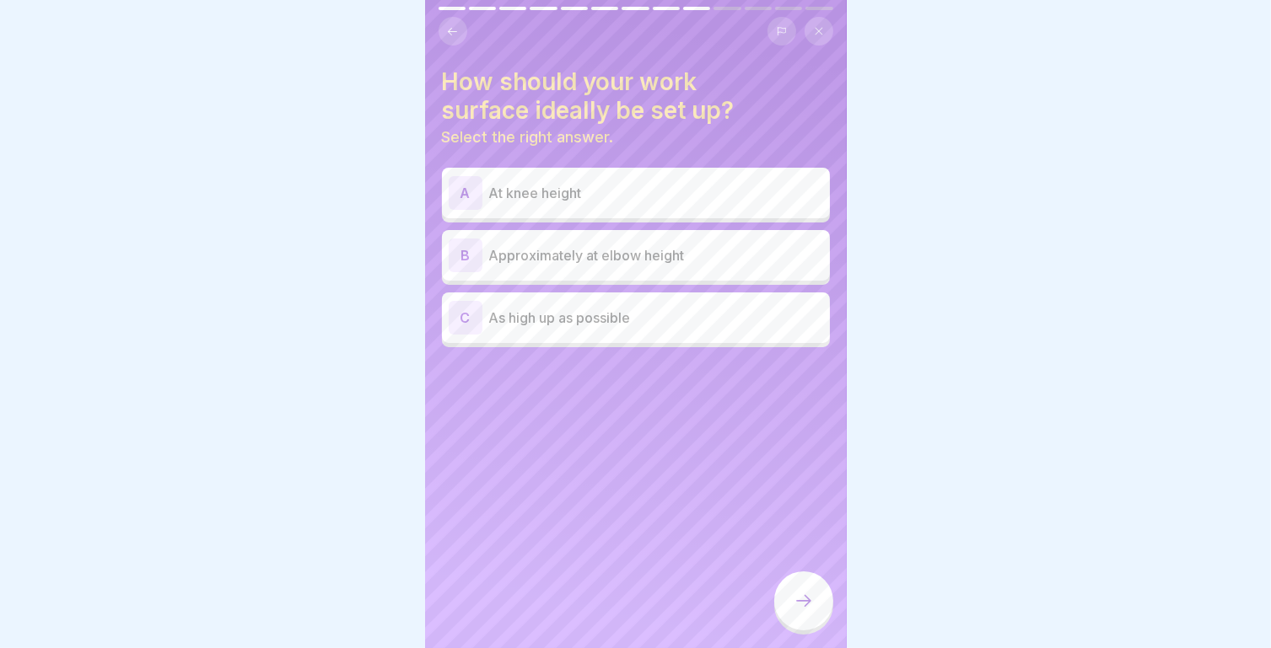
click at [587, 265] on p "Approximately at elbow height" at bounding box center [656, 255] width 334 height 20
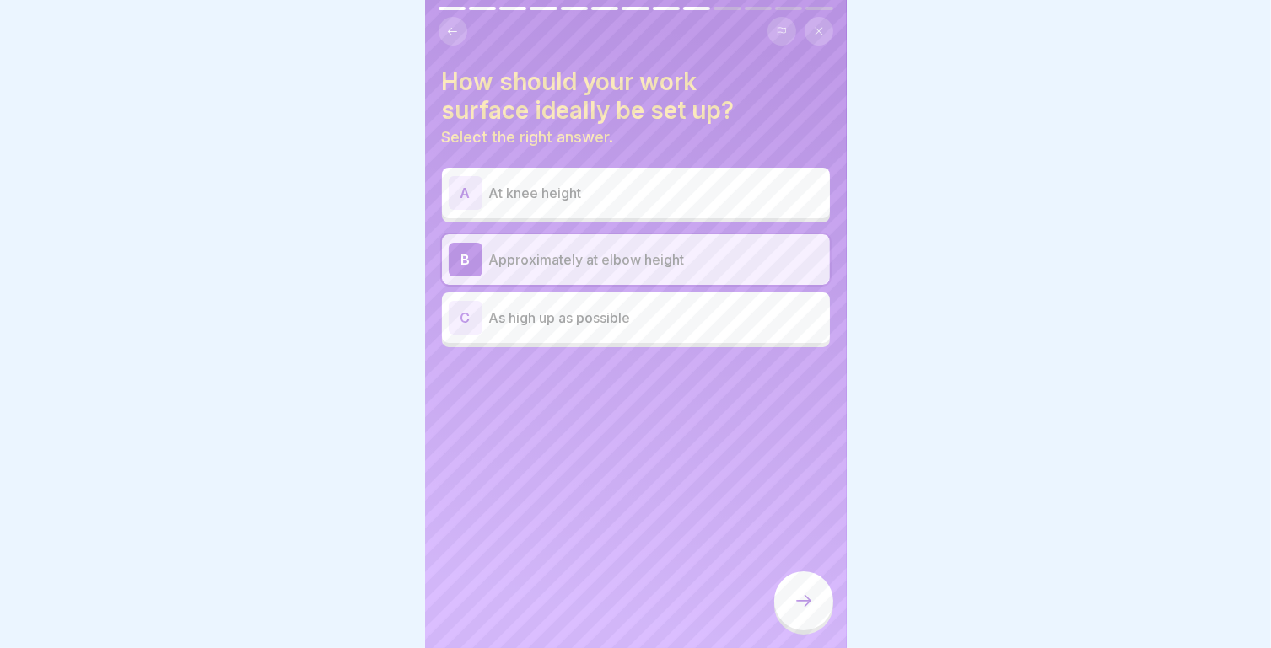
click at [820, 622] on div at bounding box center [803, 601] width 59 height 59
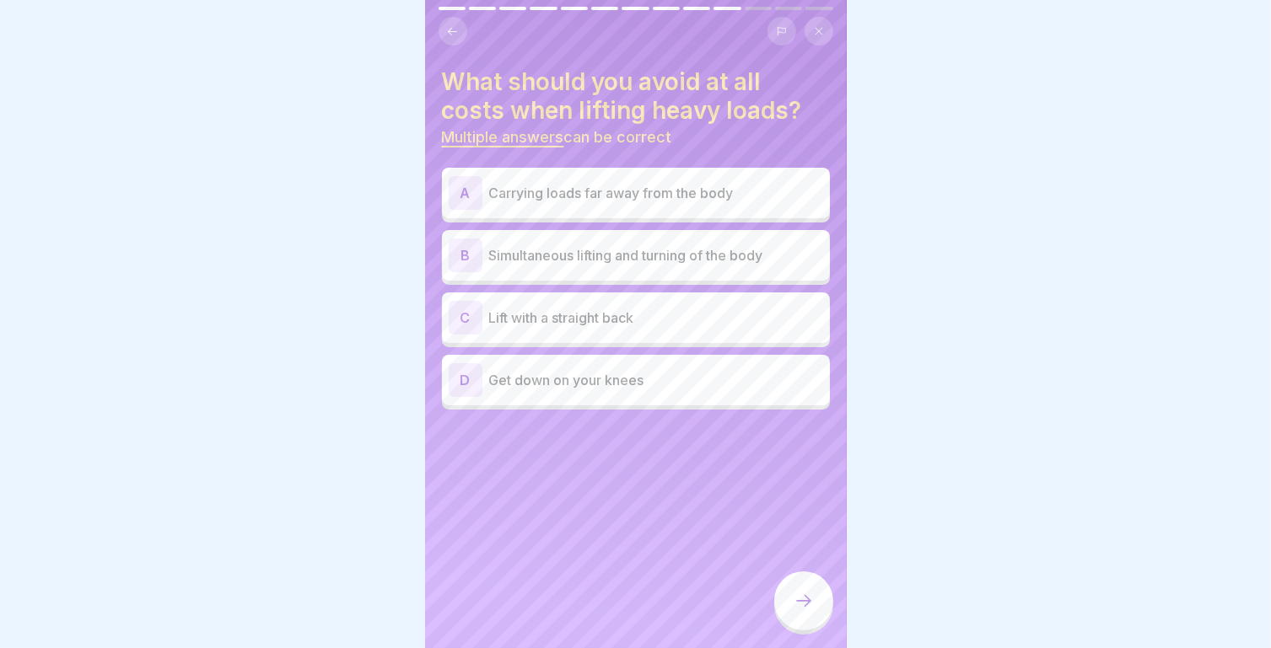
click at [637, 261] on p "Simultaneous lifting and turning of the body" at bounding box center [656, 255] width 334 height 20
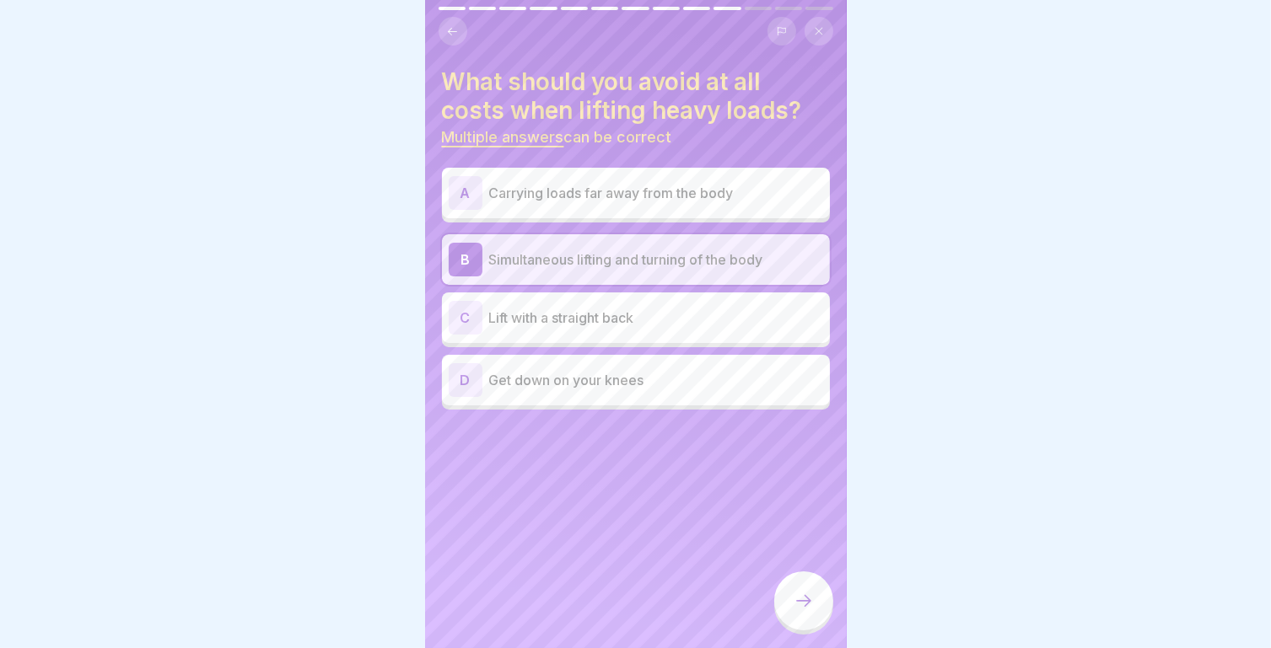
click at [636, 191] on p "Carrying loads far away from the body" at bounding box center [656, 193] width 334 height 20
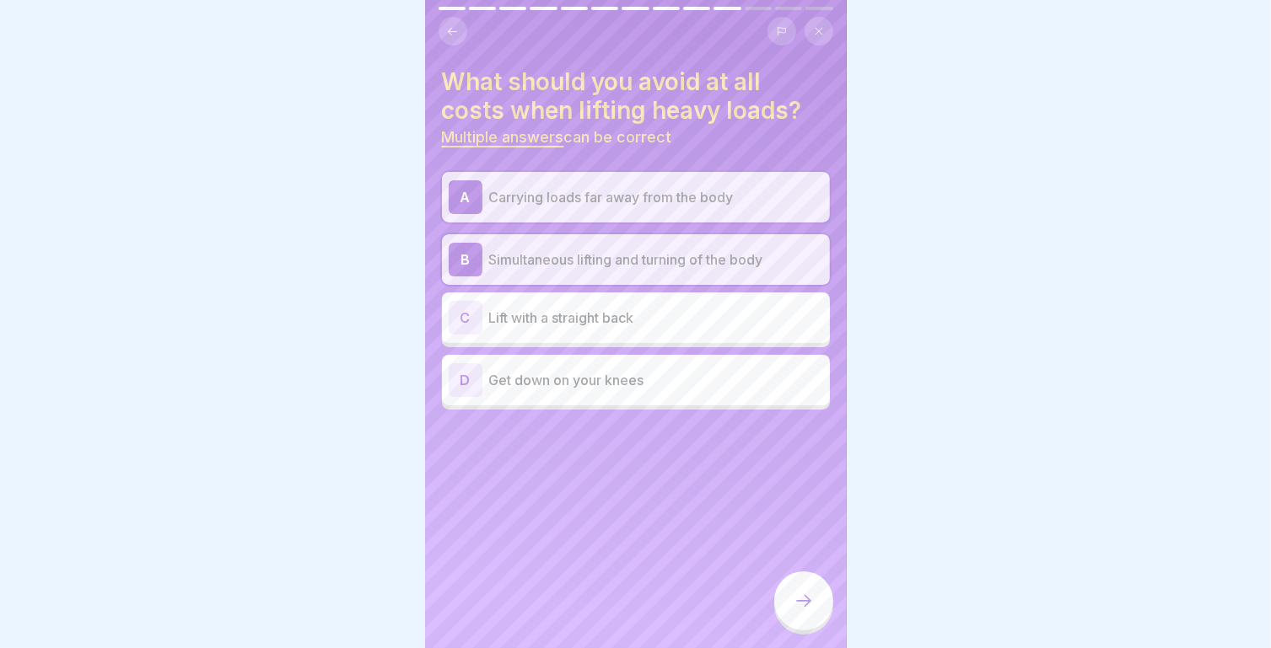
click at [600, 199] on p "Carrying loads far away from the body" at bounding box center [656, 197] width 334 height 20
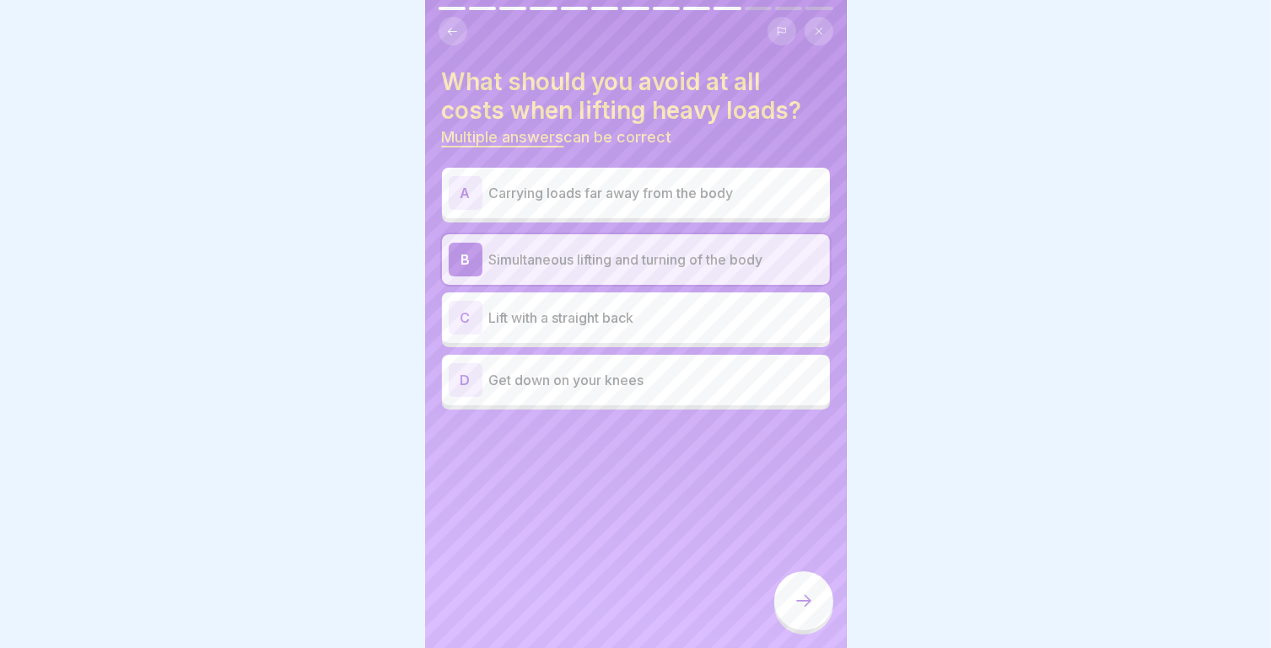
click at [597, 258] on p "Simultaneous lifting and turning of the body" at bounding box center [656, 260] width 334 height 20
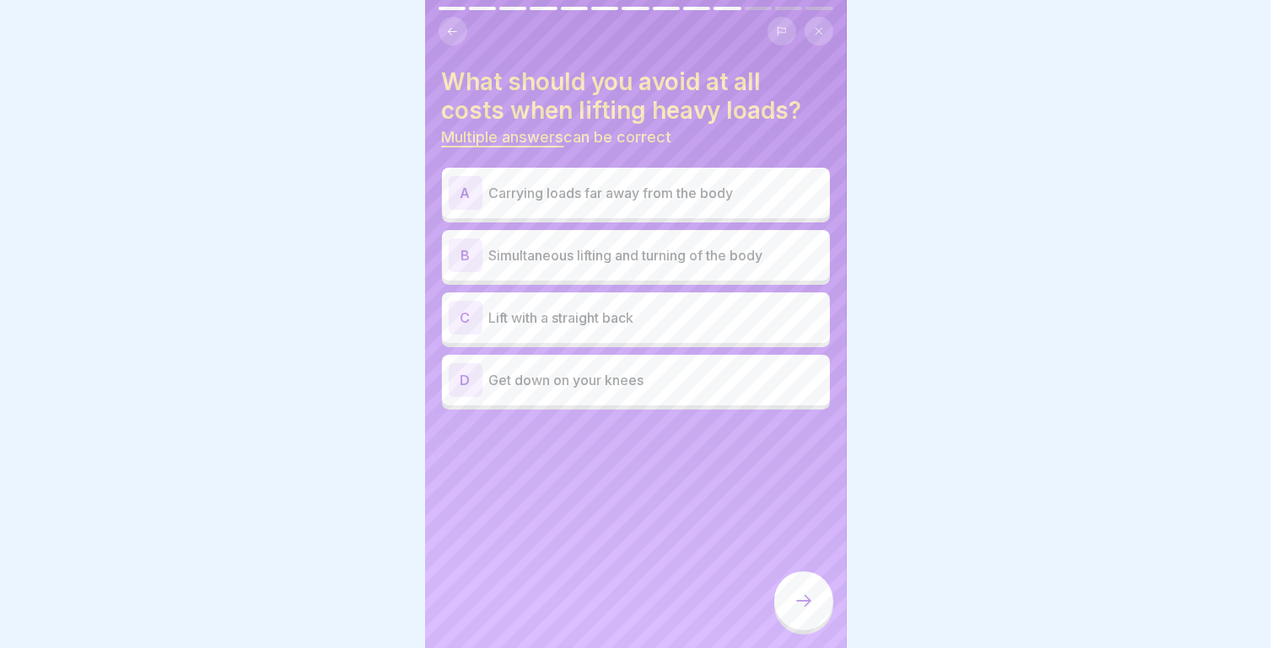
click at [593, 196] on p "Carrying loads far away from the body" at bounding box center [656, 193] width 334 height 20
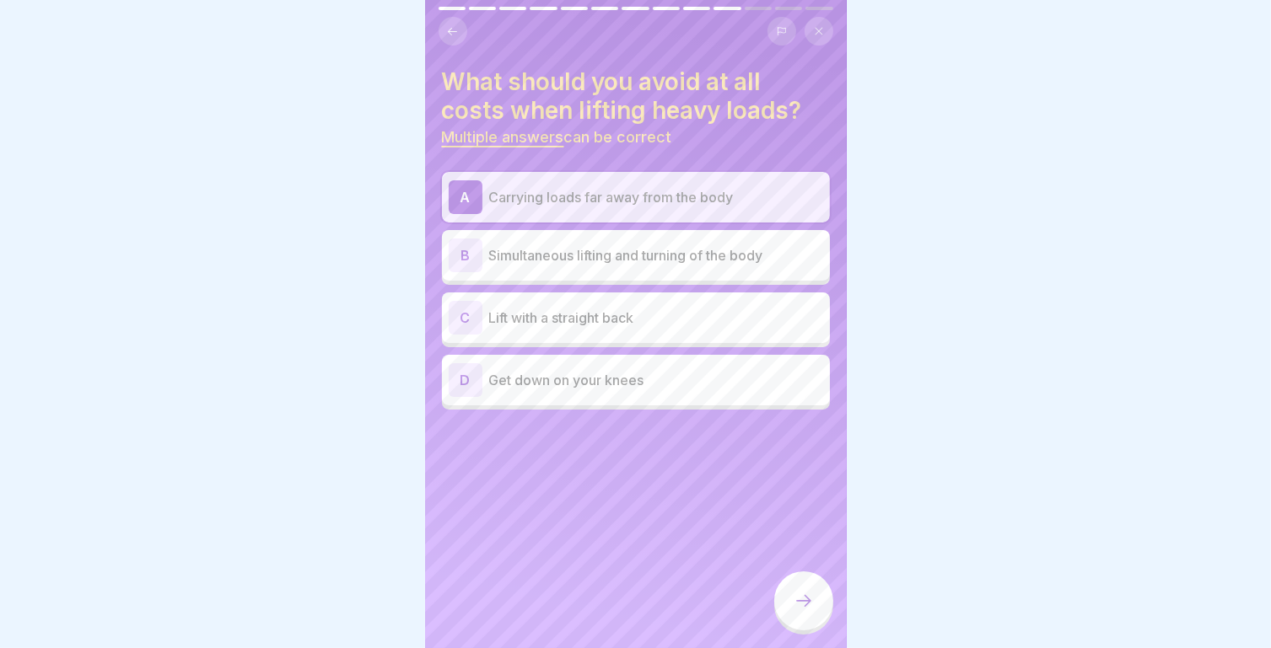
click at [595, 266] on div "B Simultaneous lifting and turning of the body" at bounding box center [636, 256] width 374 height 34
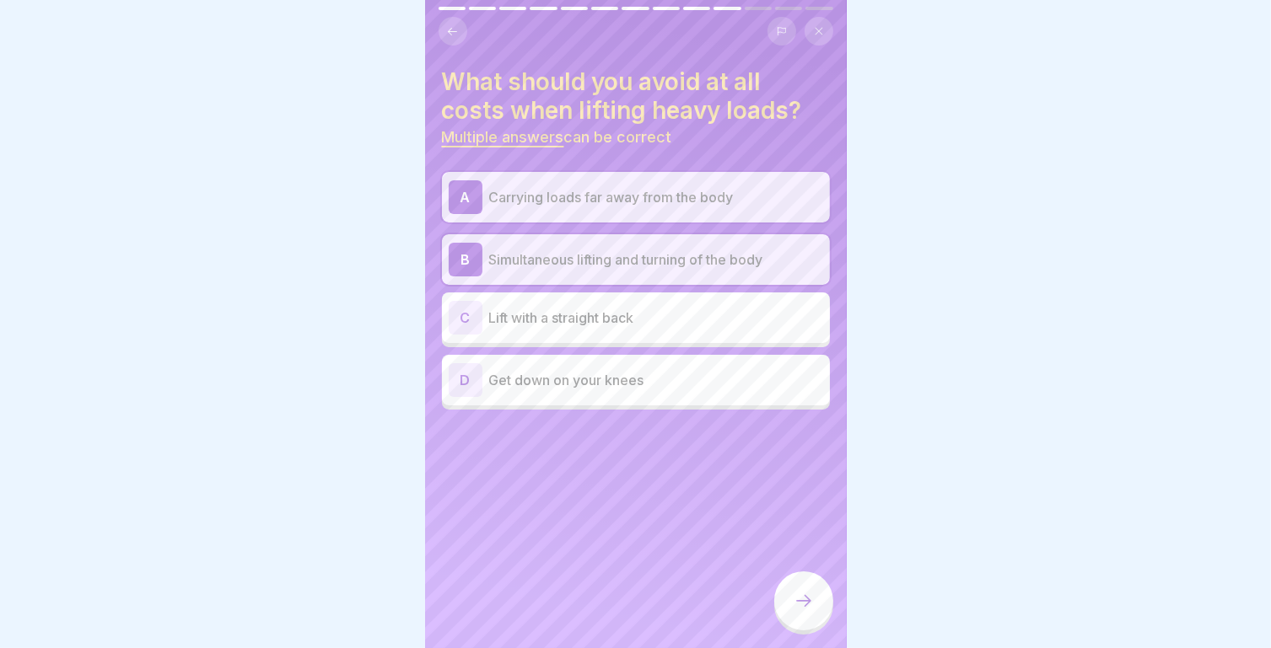
click at [798, 628] on div at bounding box center [803, 601] width 59 height 59
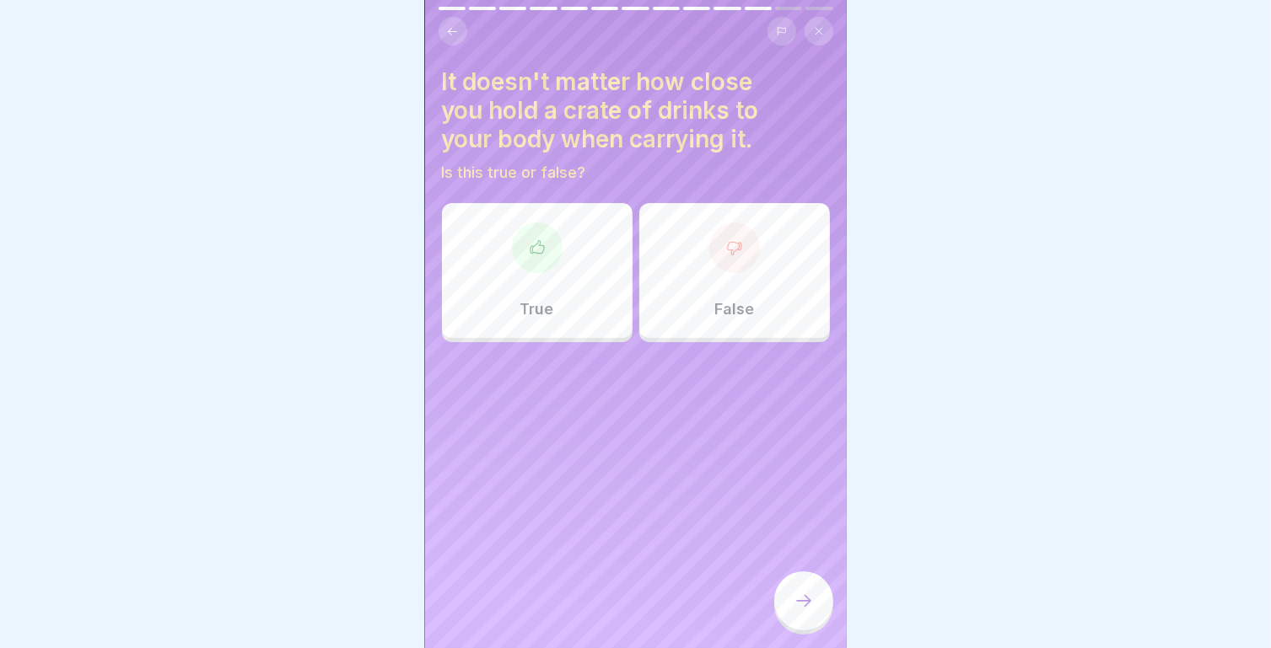
click at [691, 269] on div "False" at bounding box center [734, 270] width 191 height 135
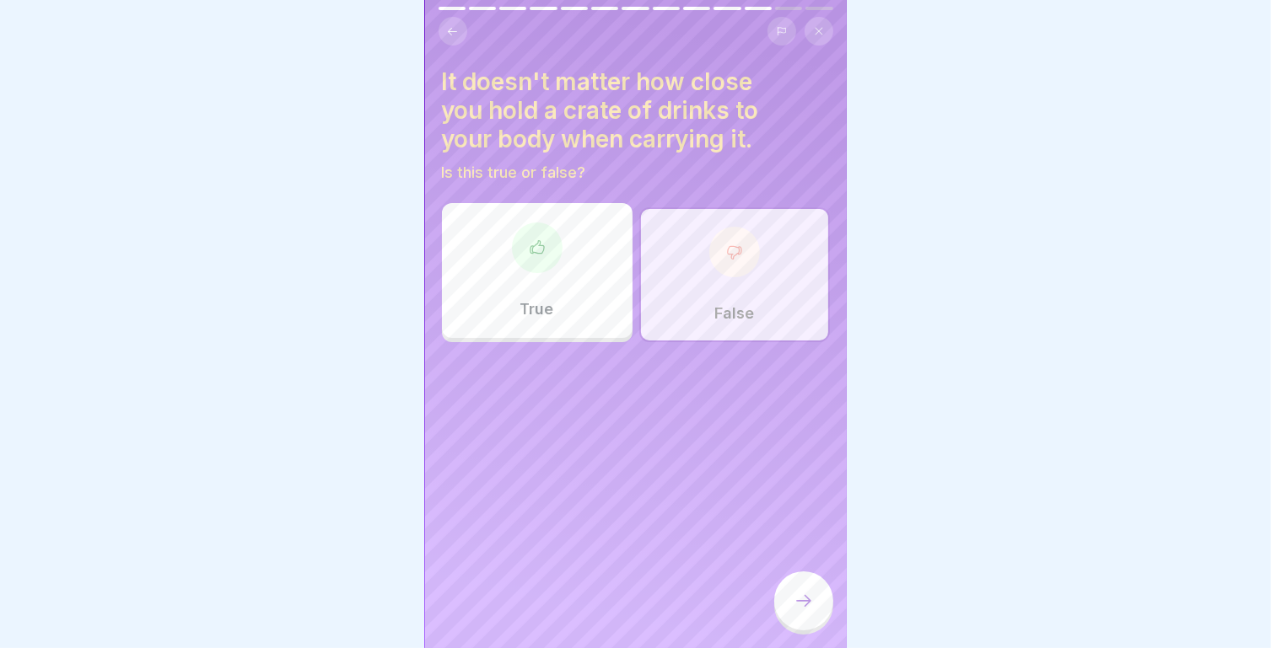
click at [826, 626] on div at bounding box center [803, 601] width 59 height 59
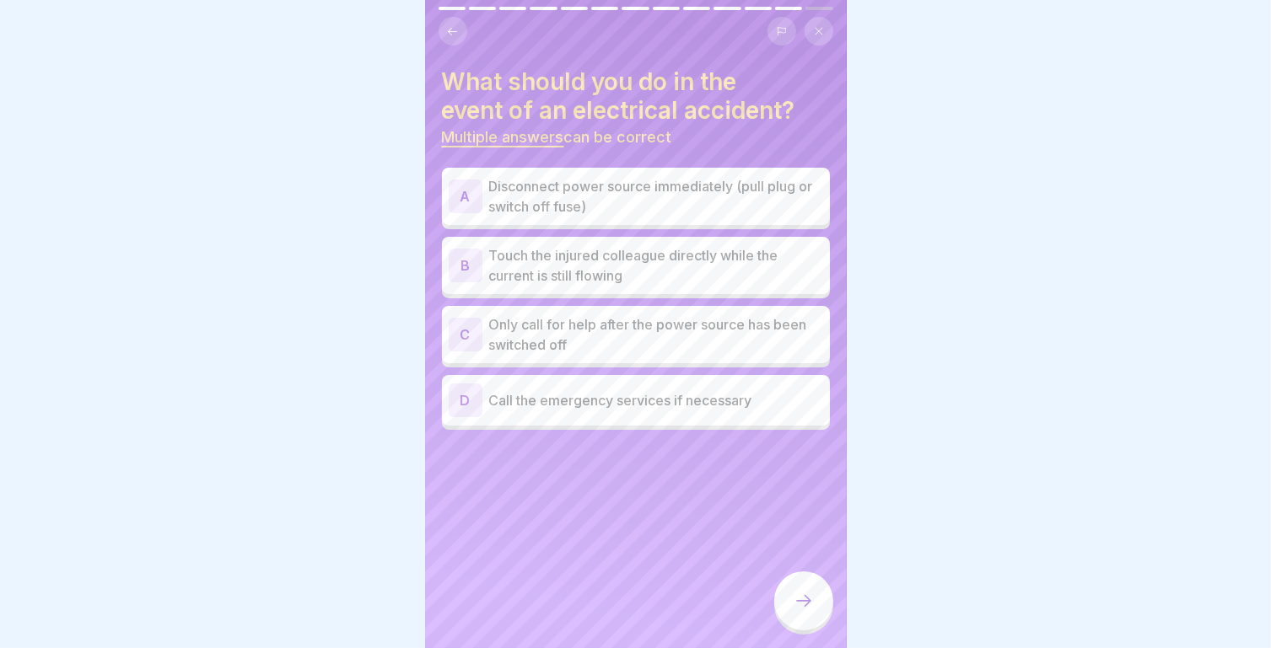
click at [662, 196] on p "Disconnect power source immediately (pull plug or switch off fuse)" at bounding box center [656, 196] width 334 height 40
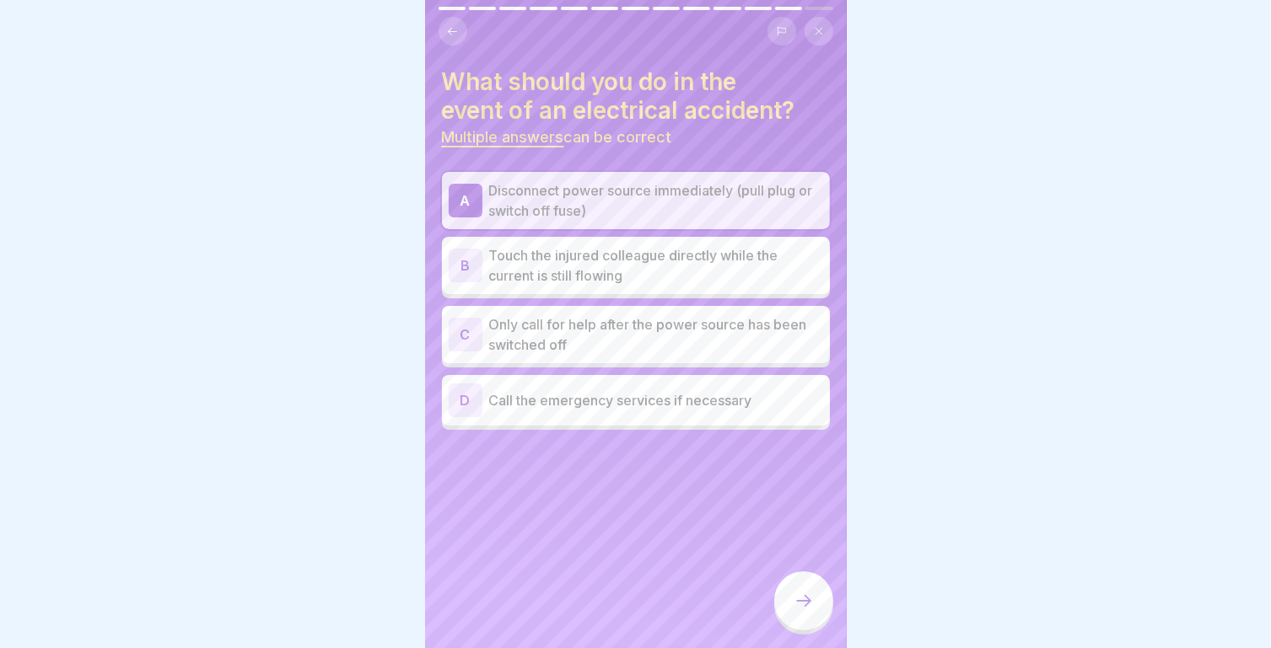
click at [627, 400] on p "Call the emergency services if necessary" at bounding box center [656, 400] width 334 height 20
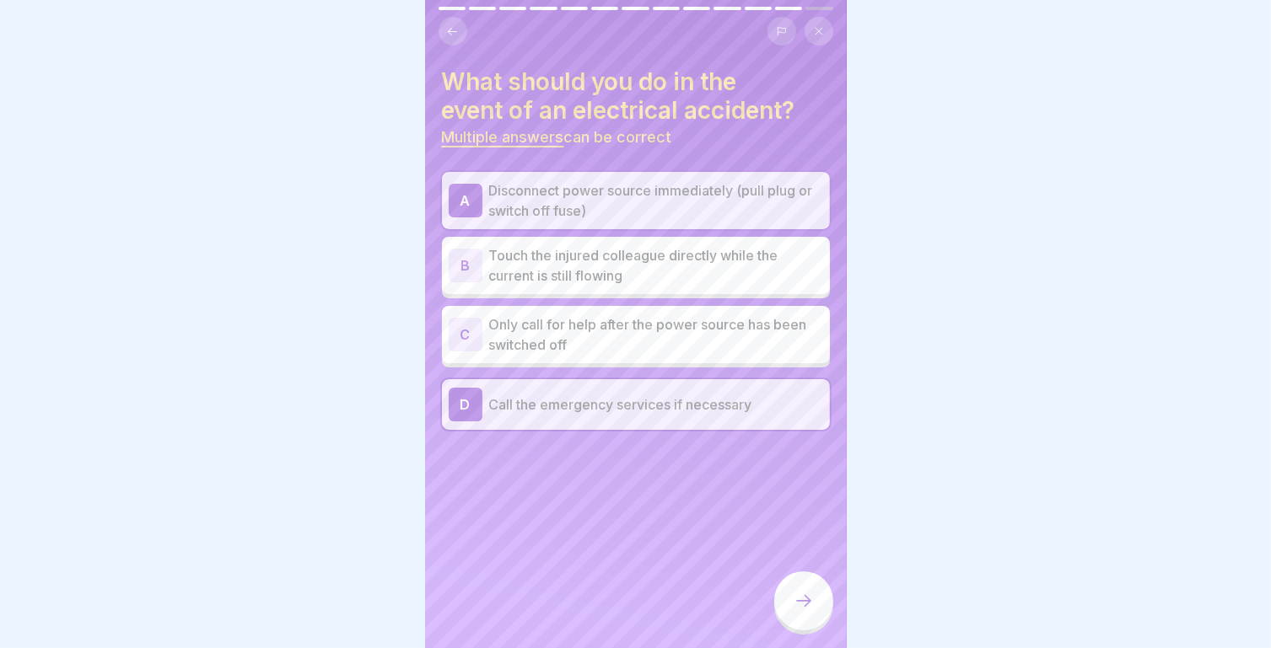
click at [799, 610] on icon at bounding box center [803, 601] width 20 height 20
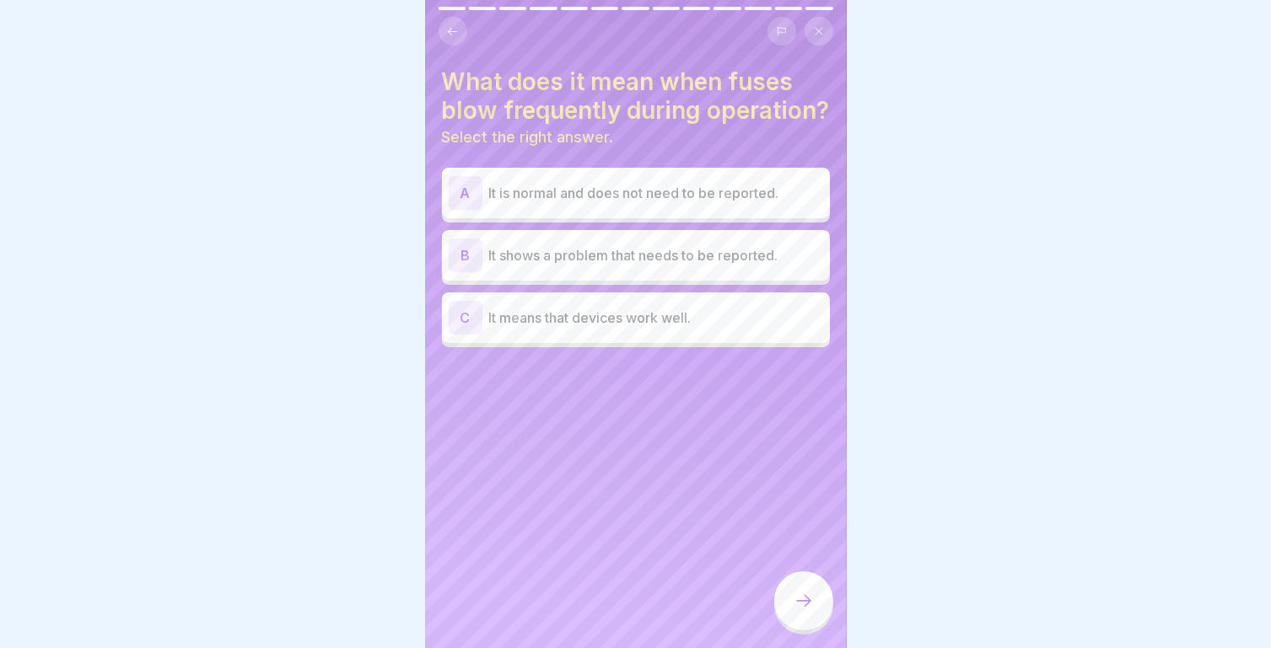
click at [681, 272] on div "B It shows a problem that needs to be reported." at bounding box center [636, 256] width 374 height 34
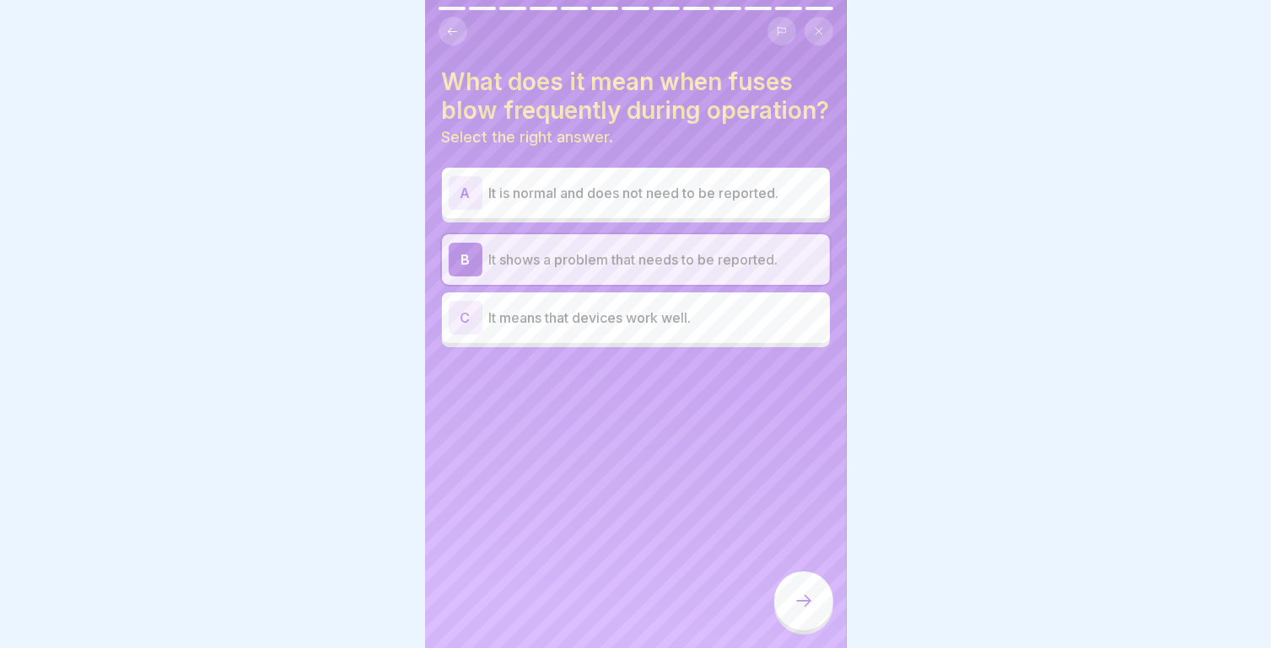
click at [801, 611] on icon at bounding box center [803, 601] width 20 height 20
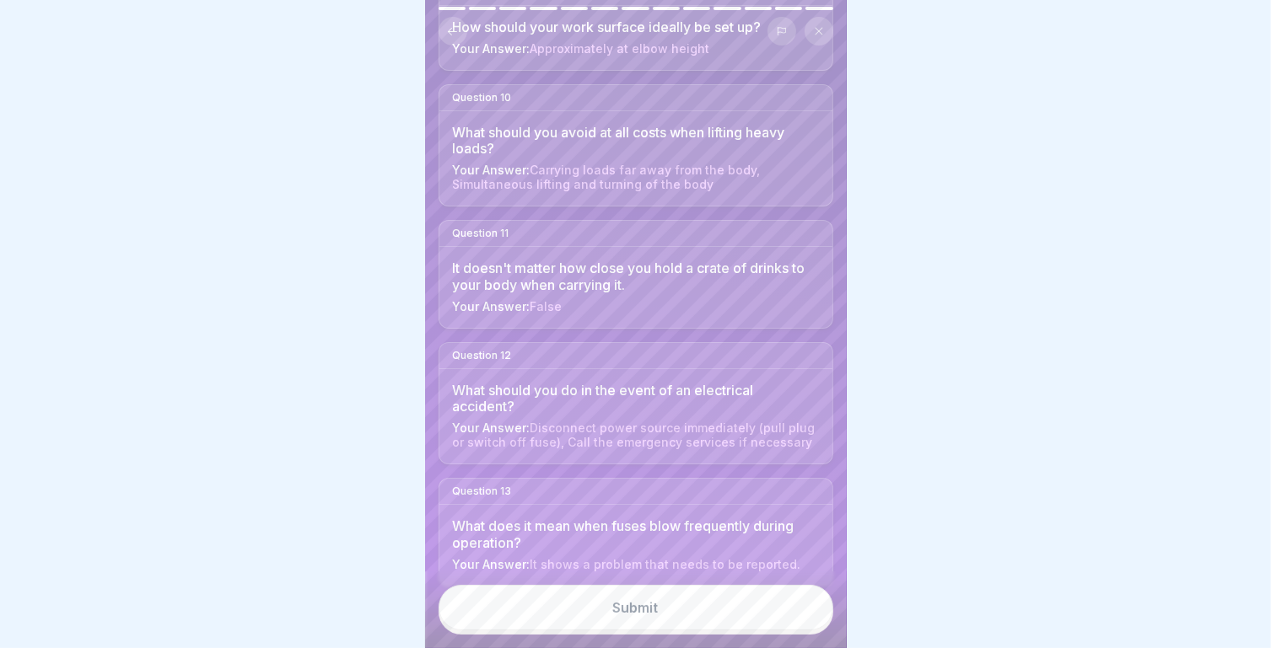
scroll to position [13, 0]
click at [640, 605] on div "Submit" at bounding box center [636, 607] width 46 height 15
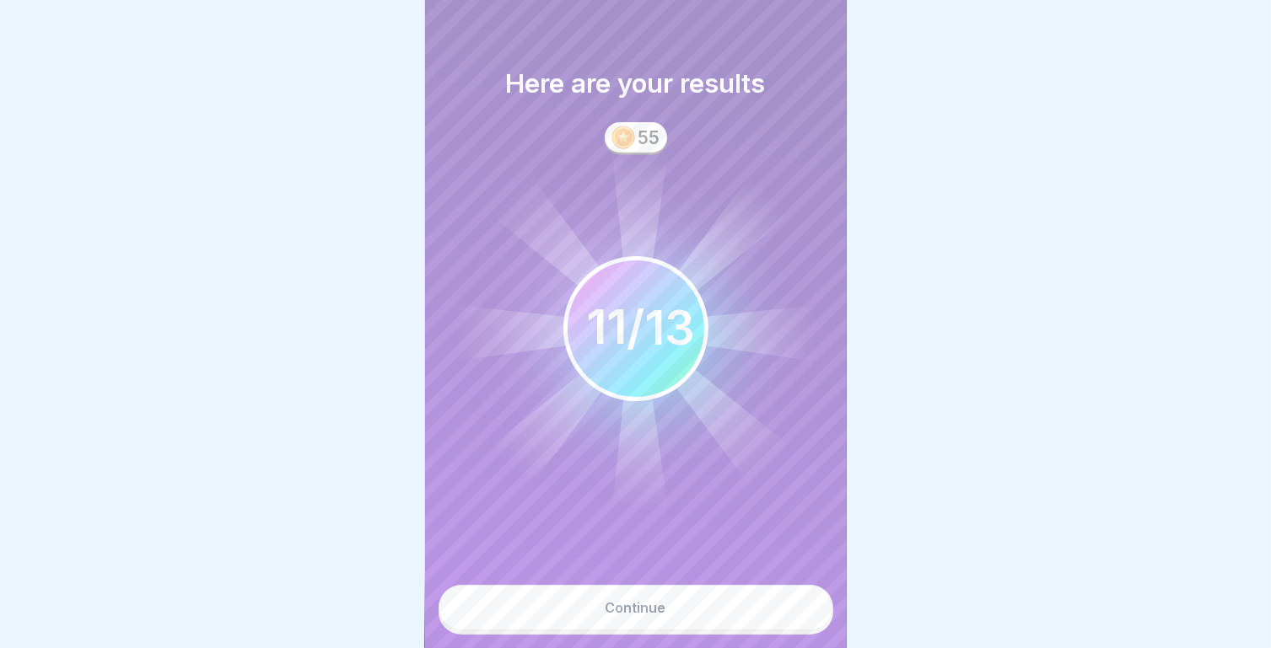
click at [632, 613] on div "Continue" at bounding box center [635, 607] width 61 height 15
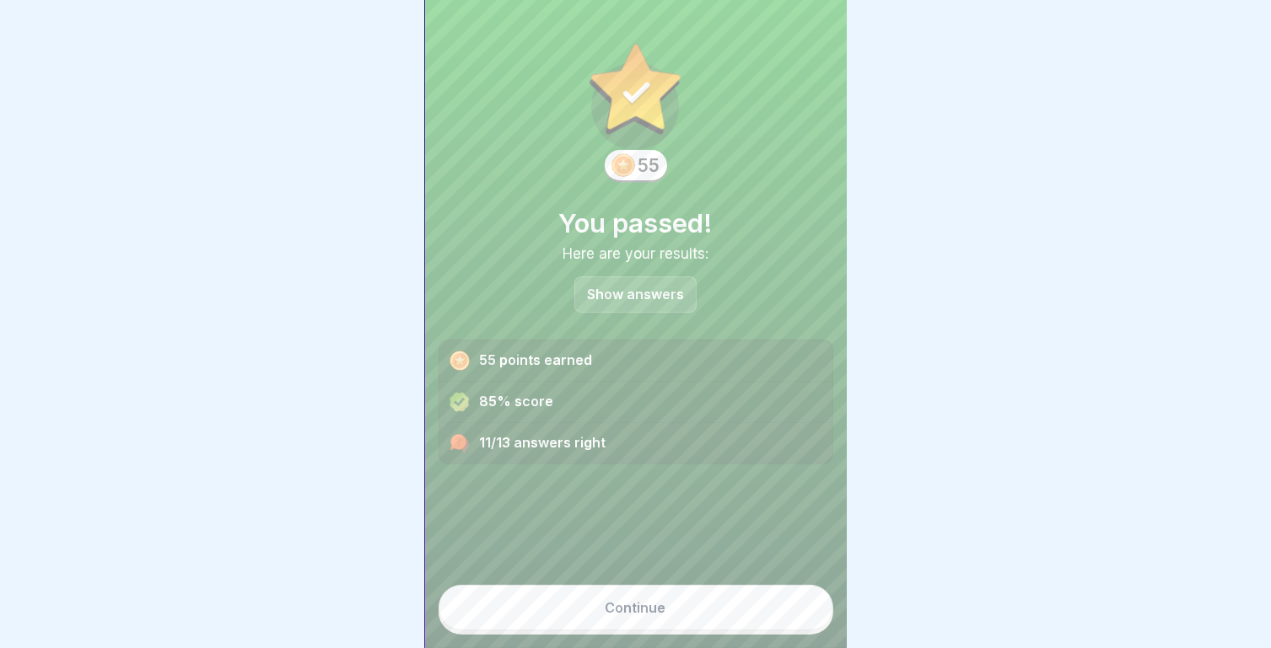
click at [624, 288] on p "Show answers" at bounding box center [635, 295] width 97 height 14
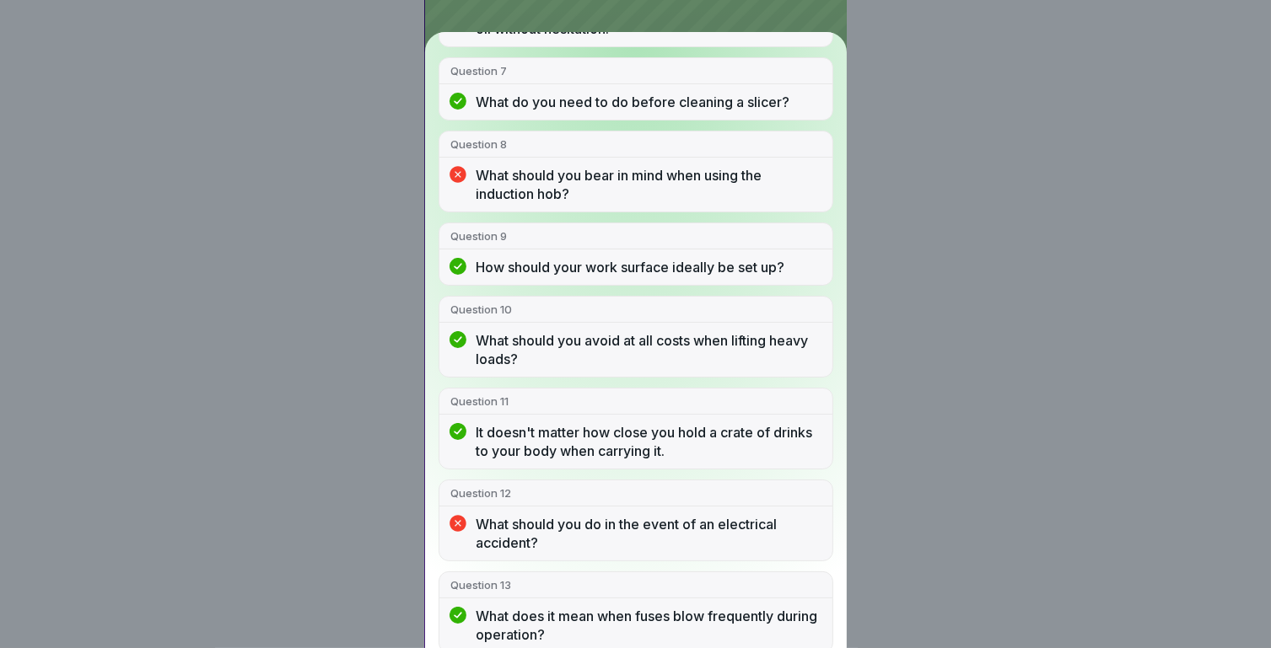
scroll to position [0, 0]
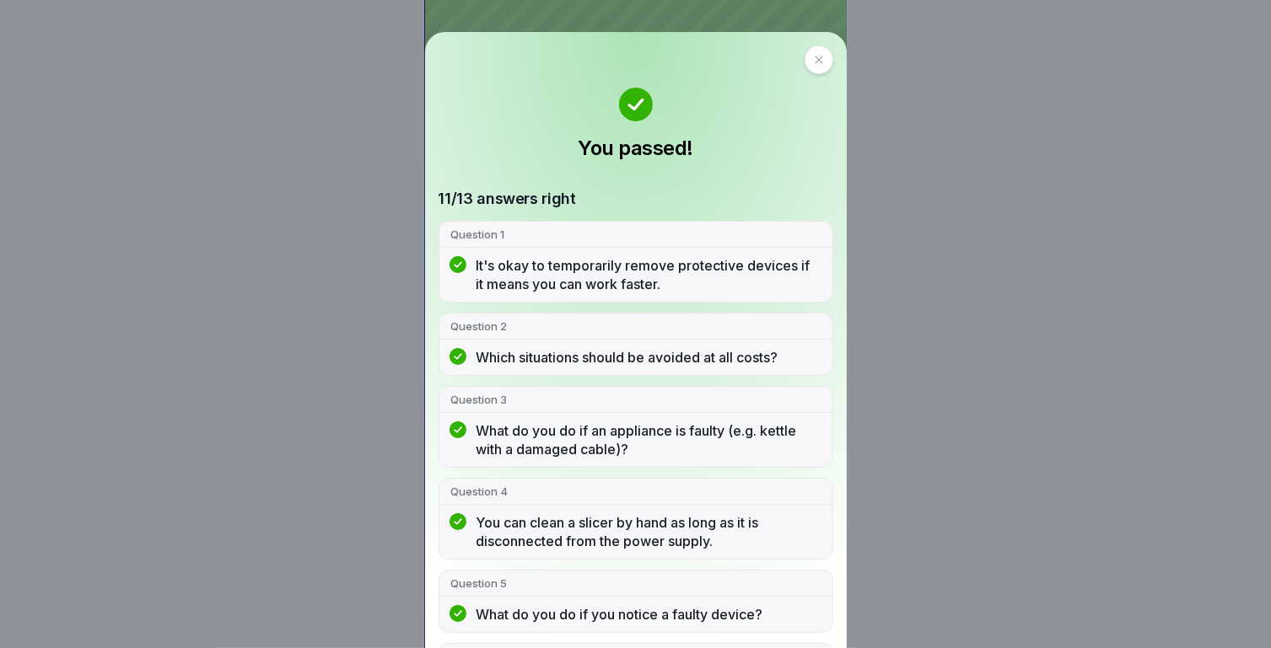
click at [806, 70] on div at bounding box center [818, 60] width 29 height 29
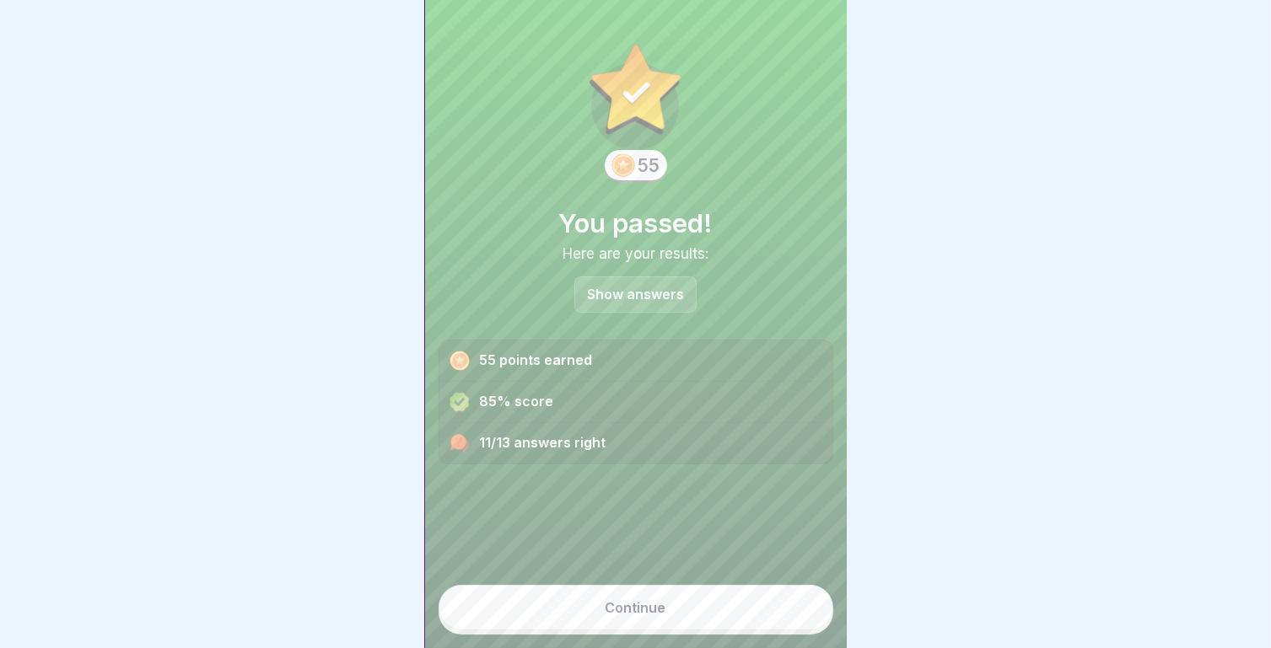
click at [623, 615] on div "Continue" at bounding box center [635, 607] width 61 height 15
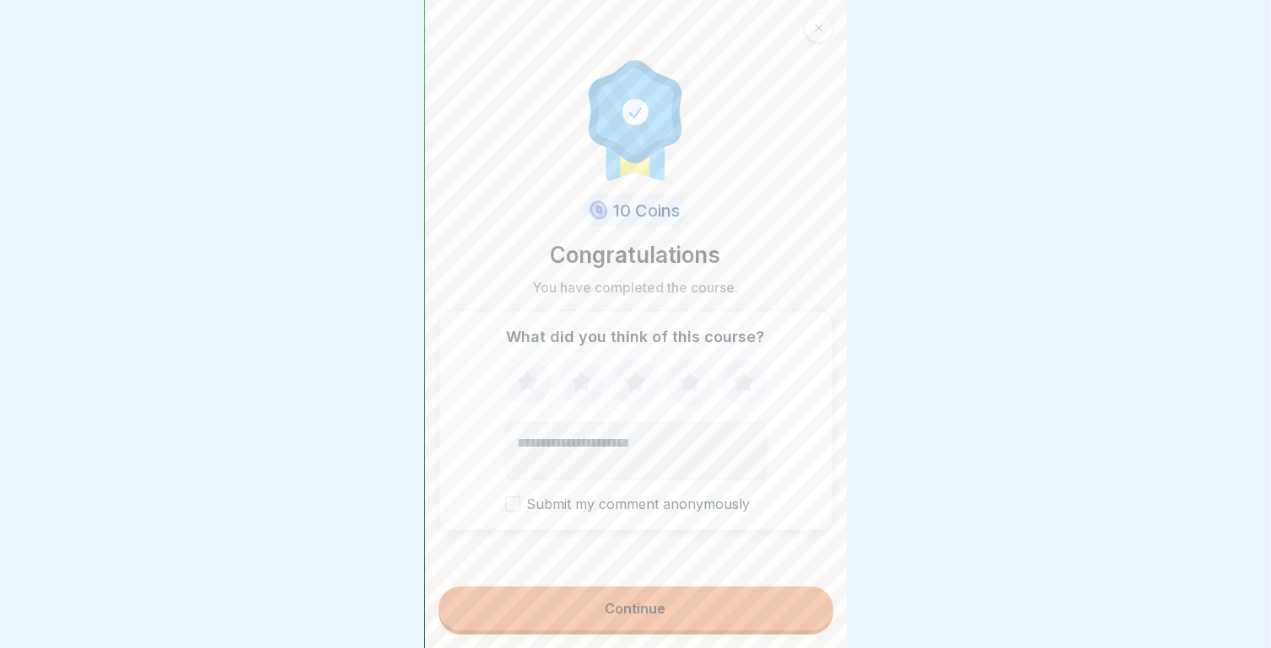
click at [736, 377] on icon at bounding box center [743, 381] width 22 height 21
click at [674, 621] on button "Continue" at bounding box center [635, 609] width 395 height 44
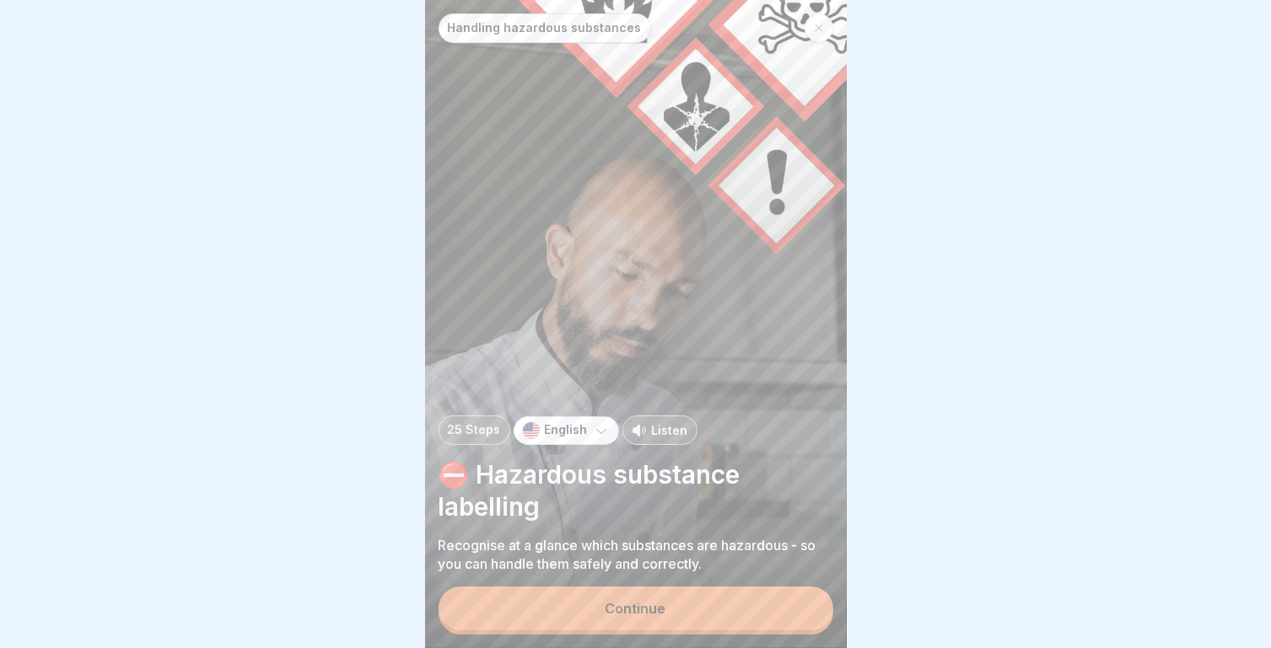
scroll to position [13, 0]
click at [647, 612] on div "Continue" at bounding box center [635, 608] width 61 height 15
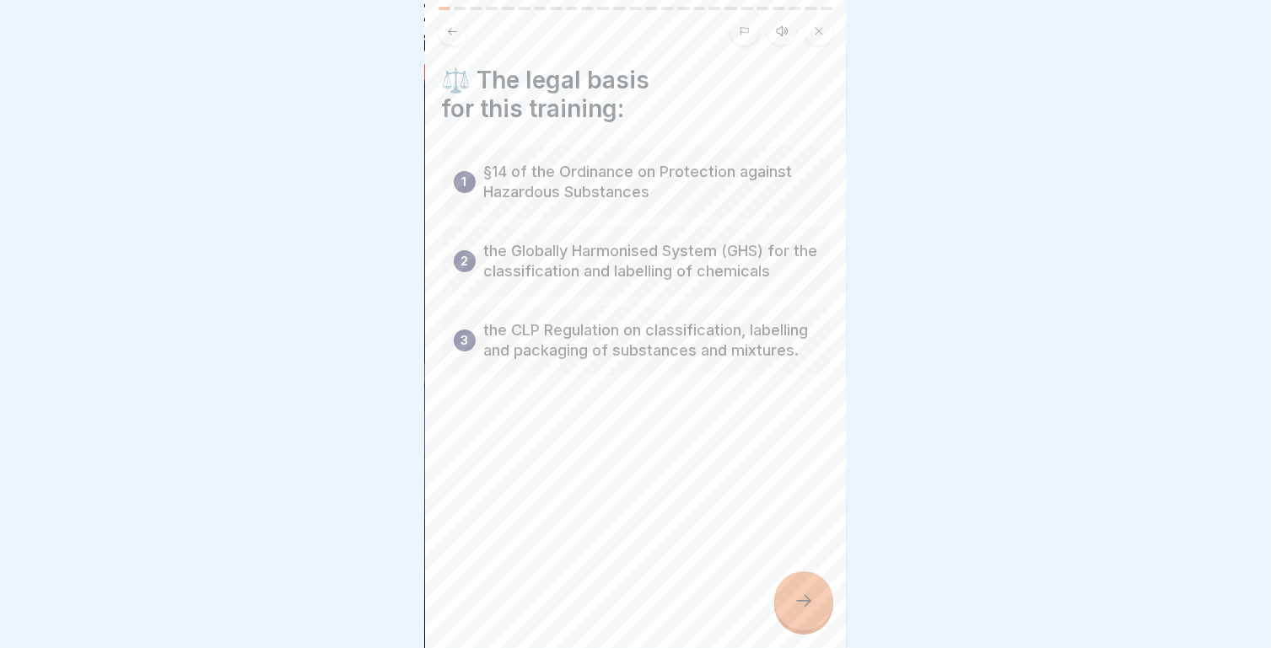
click at [806, 605] on icon at bounding box center [803, 601] width 20 height 20
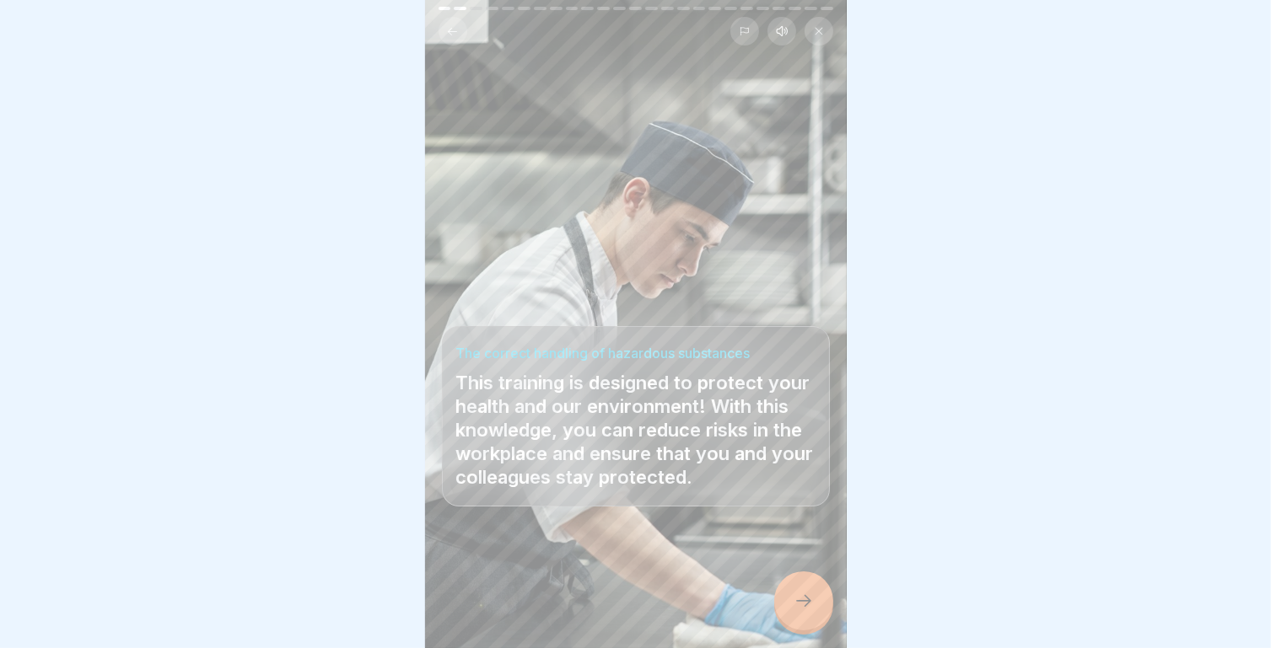
click at [799, 594] on icon at bounding box center [803, 601] width 20 height 20
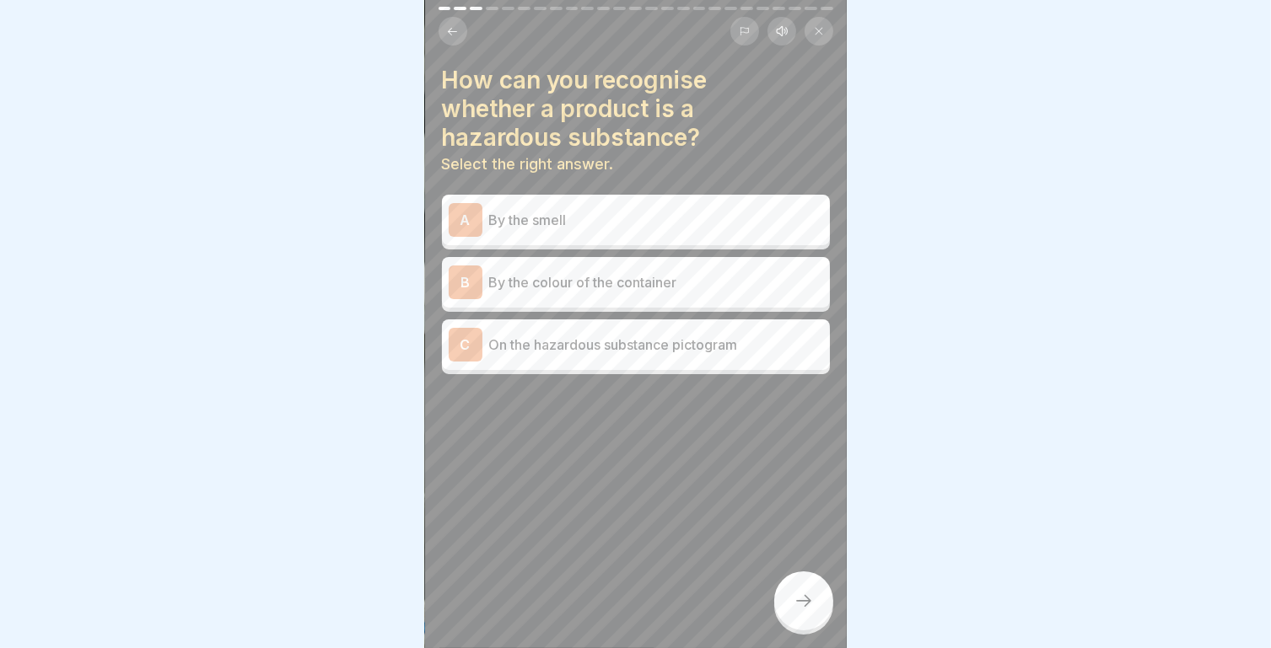
click at [686, 210] on p "By the smell" at bounding box center [656, 220] width 334 height 20
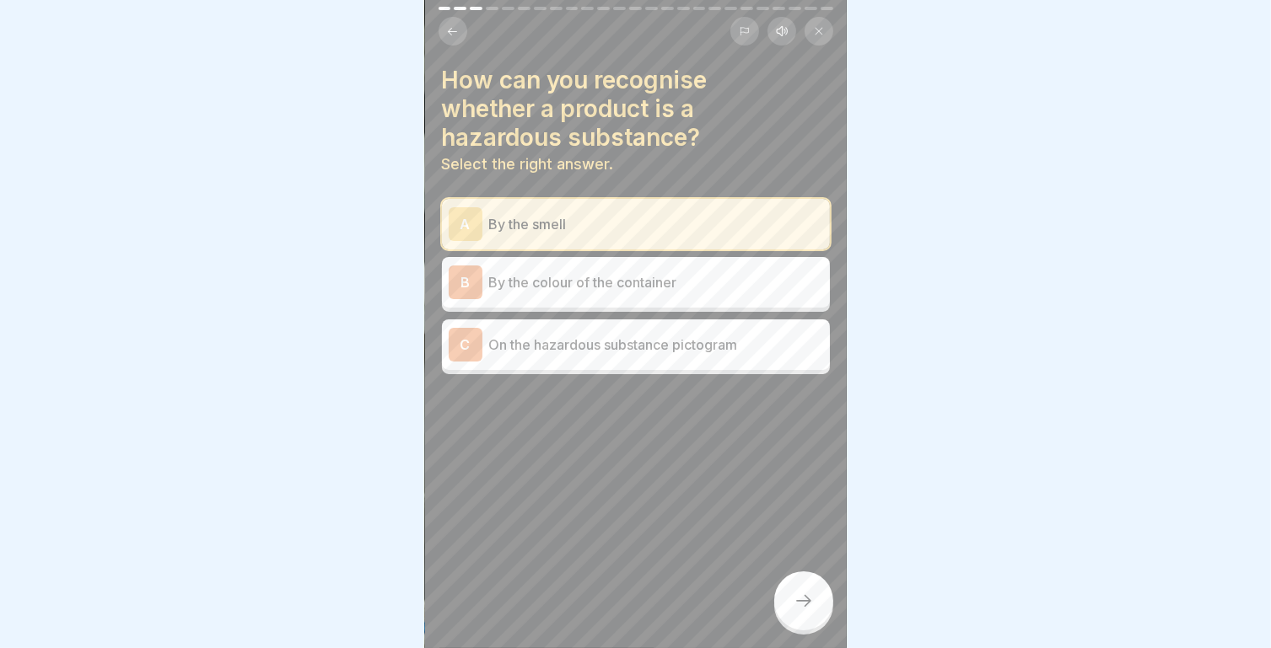
click at [809, 618] on div at bounding box center [803, 601] width 59 height 59
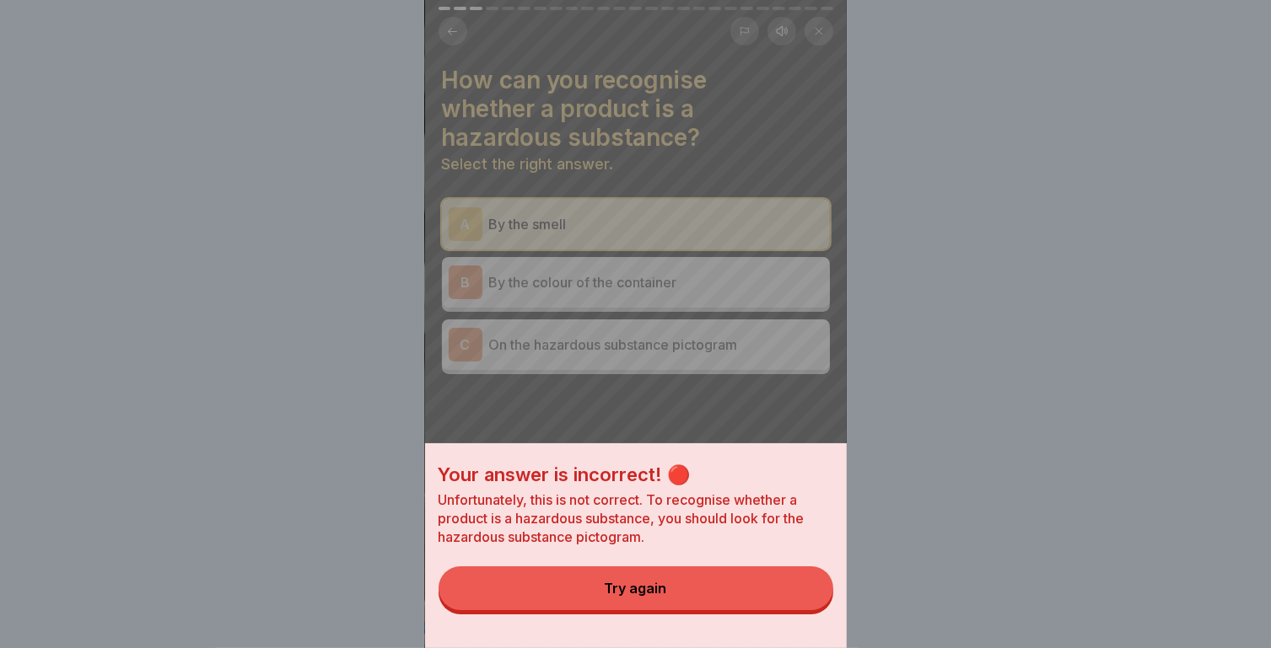
click at [733, 610] on button "Try again" at bounding box center [635, 589] width 395 height 44
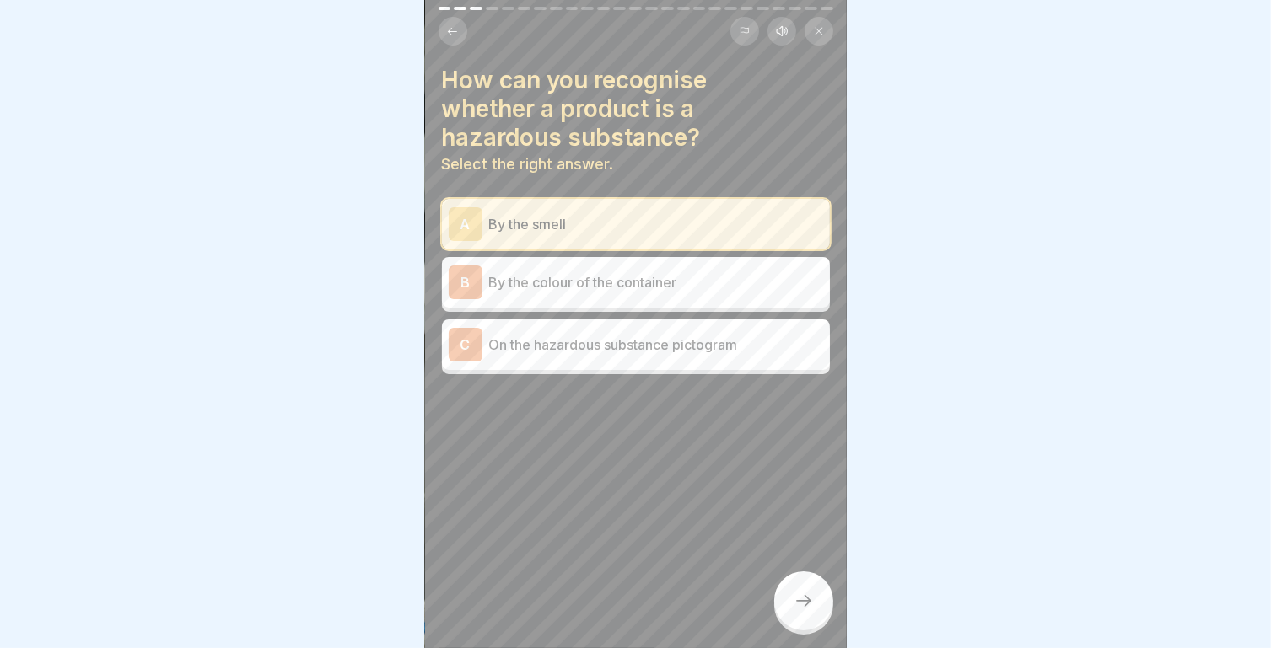
click at [676, 345] on div "C On the hazardous substance pictogram" at bounding box center [636, 345] width 374 height 34
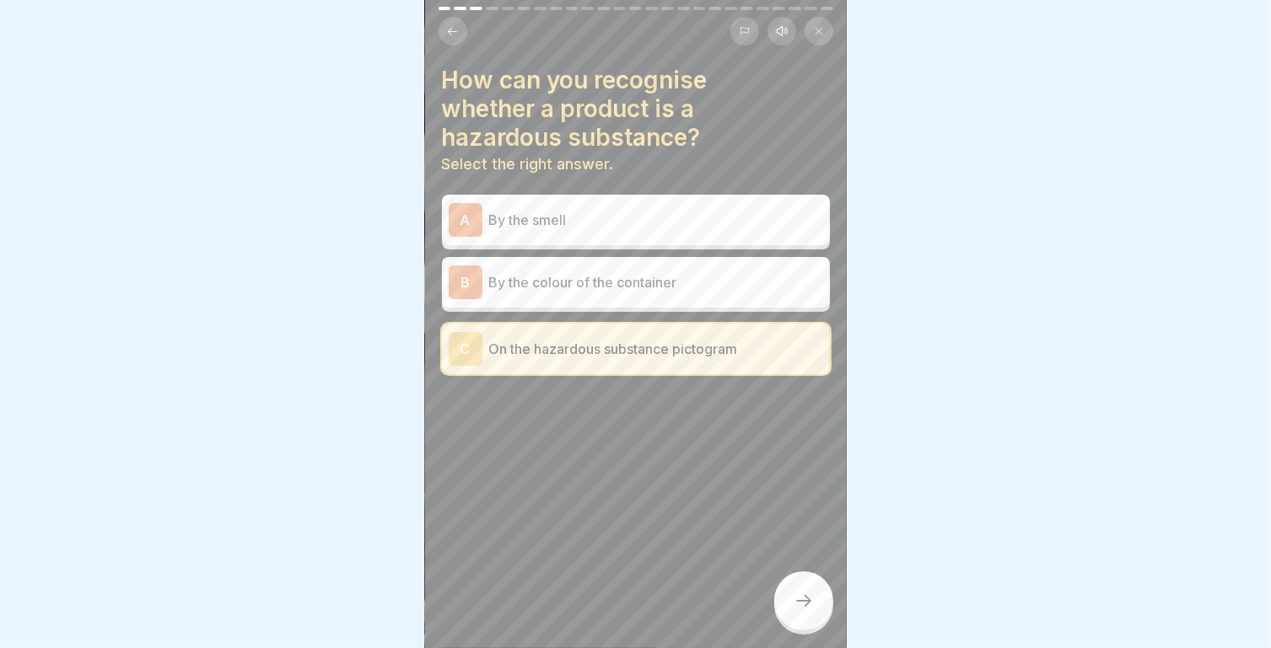
click at [799, 593] on icon at bounding box center [803, 601] width 20 height 20
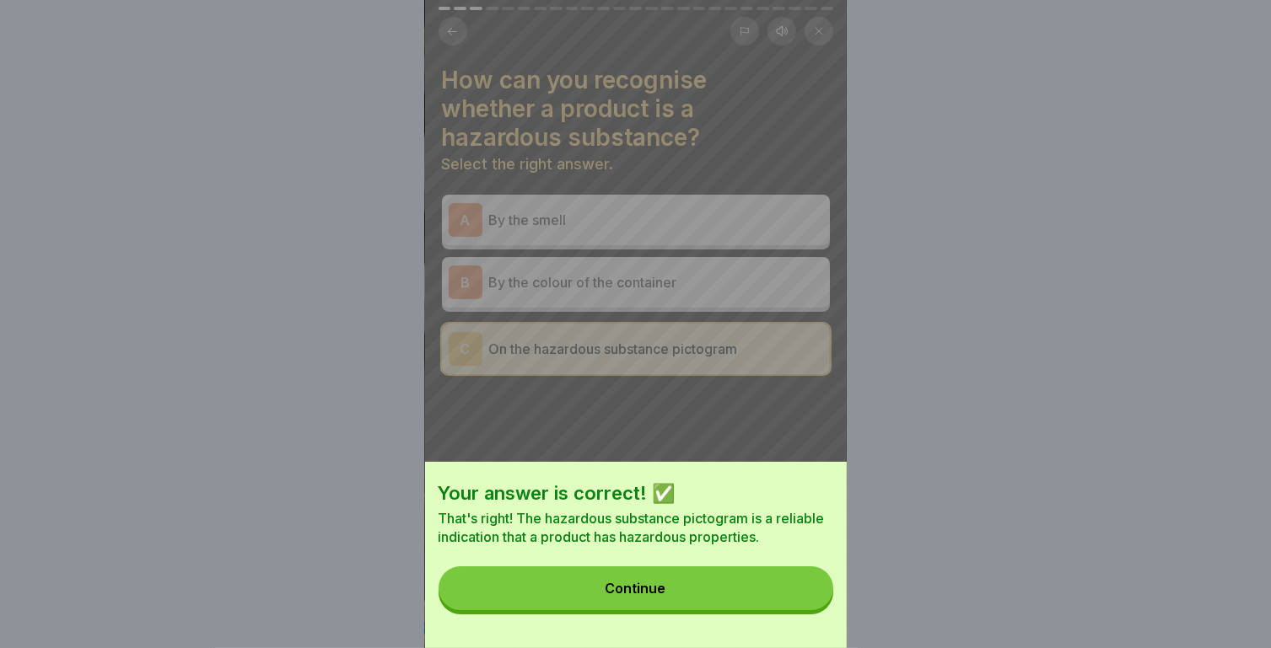
click at [632, 414] on div "Your answer is correct! ✅ That's right! The hazardous substance pictogram is a …" at bounding box center [636, 324] width 422 height 648
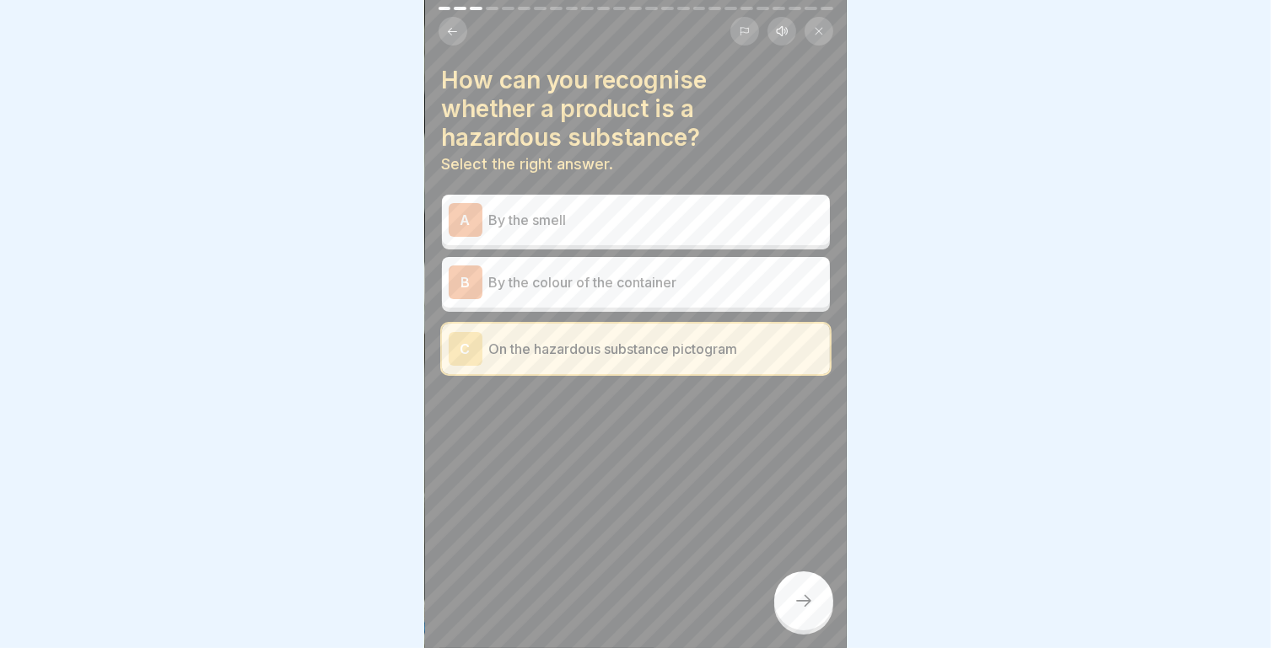
click at [809, 613] on div at bounding box center [803, 601] width 59 height 59
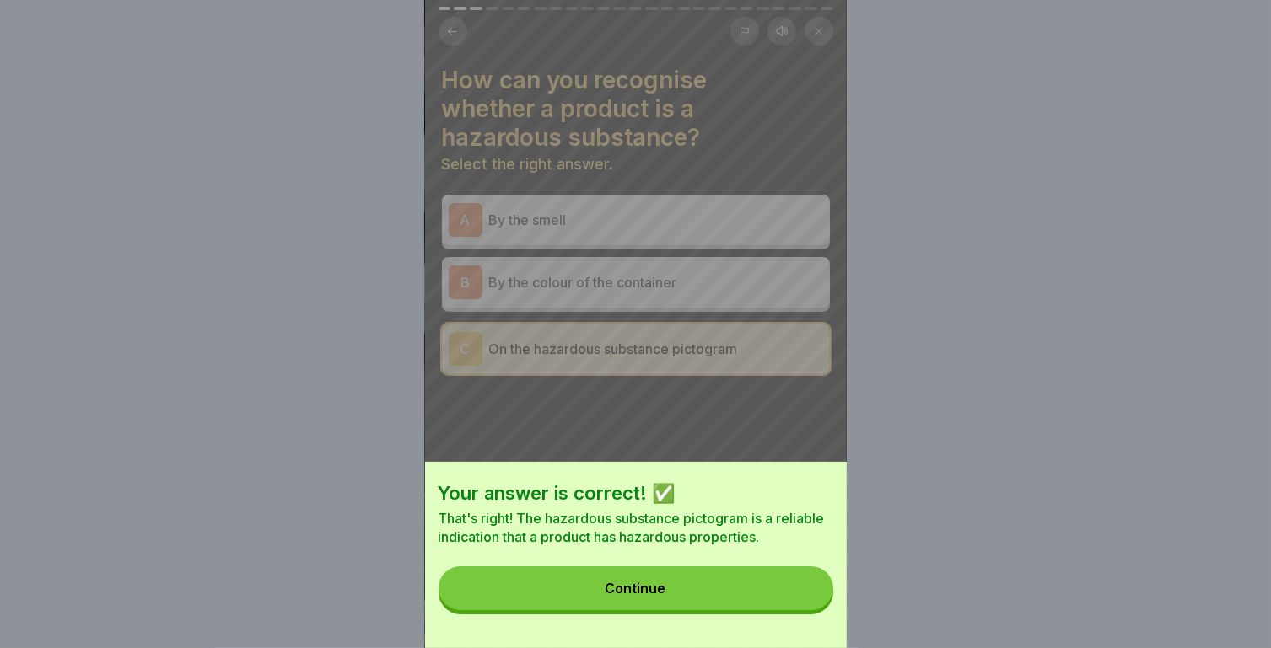
click at [707, 599] on button "Continue" at bounding box center [635, 589] width 395 height 44
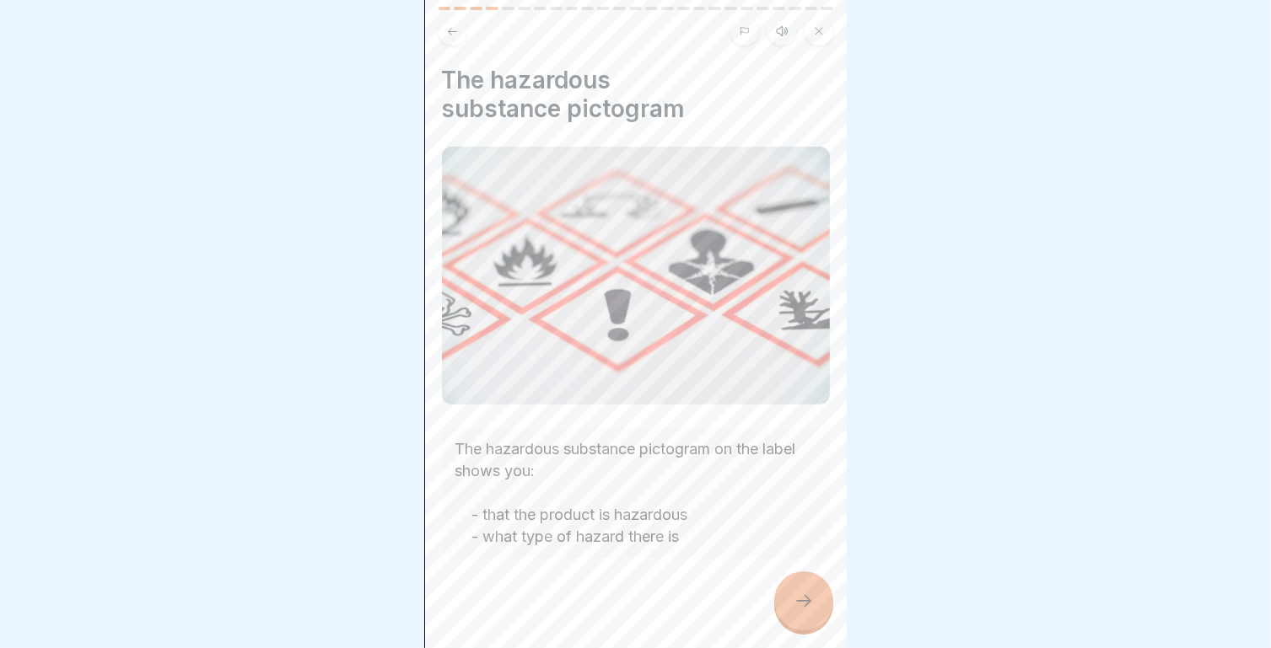
click at [803, 599] on icon at bounding box center [803, 601] width 20 height 20
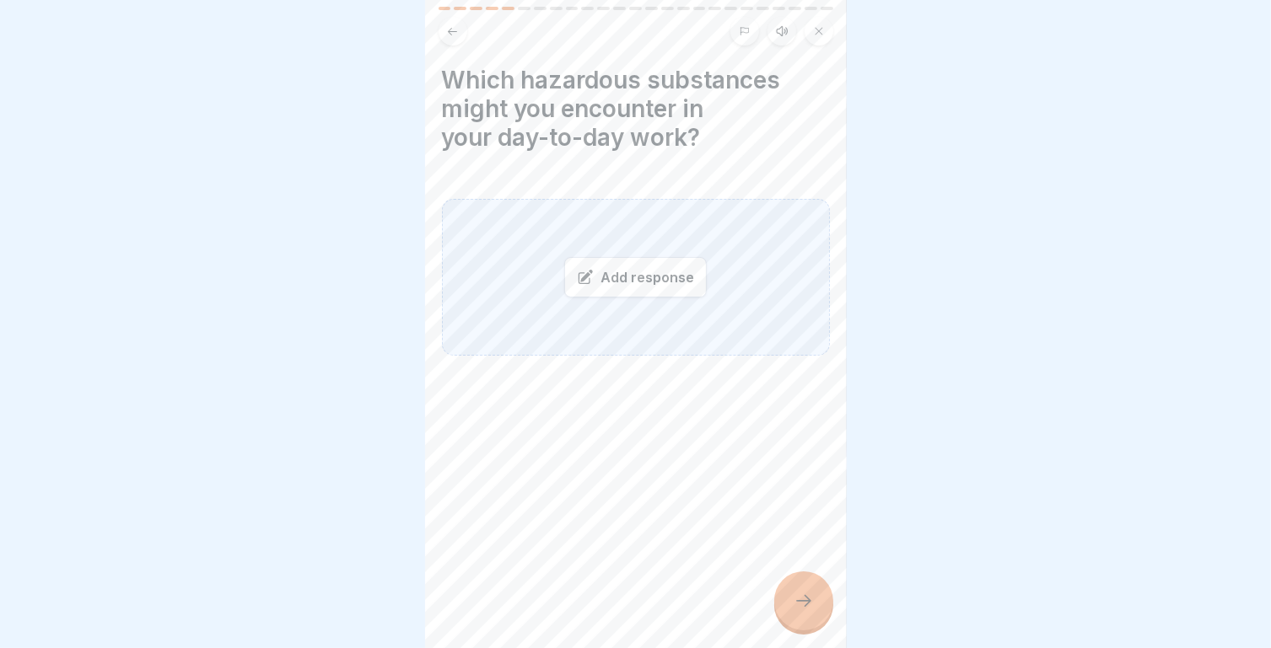
click at [460, 19] on button at bounding box center [452, 31] width 29 height 29
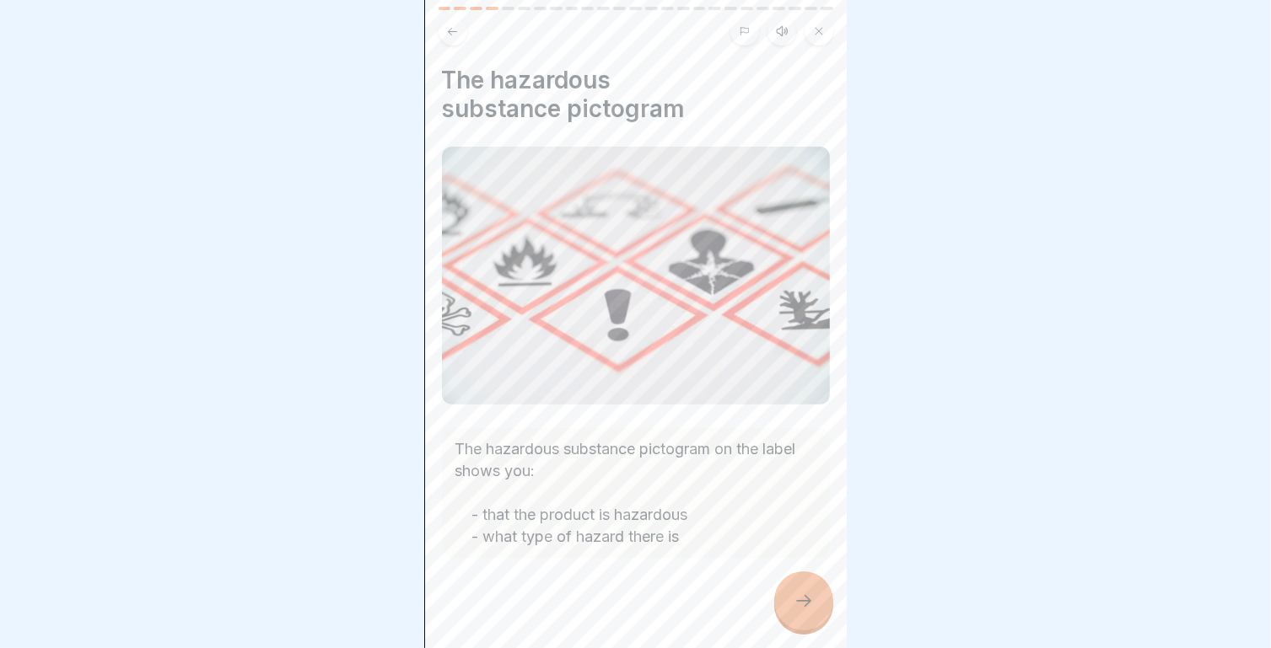
click at [787, 599] on div at bounding box center [803, 601] width 59 height 59
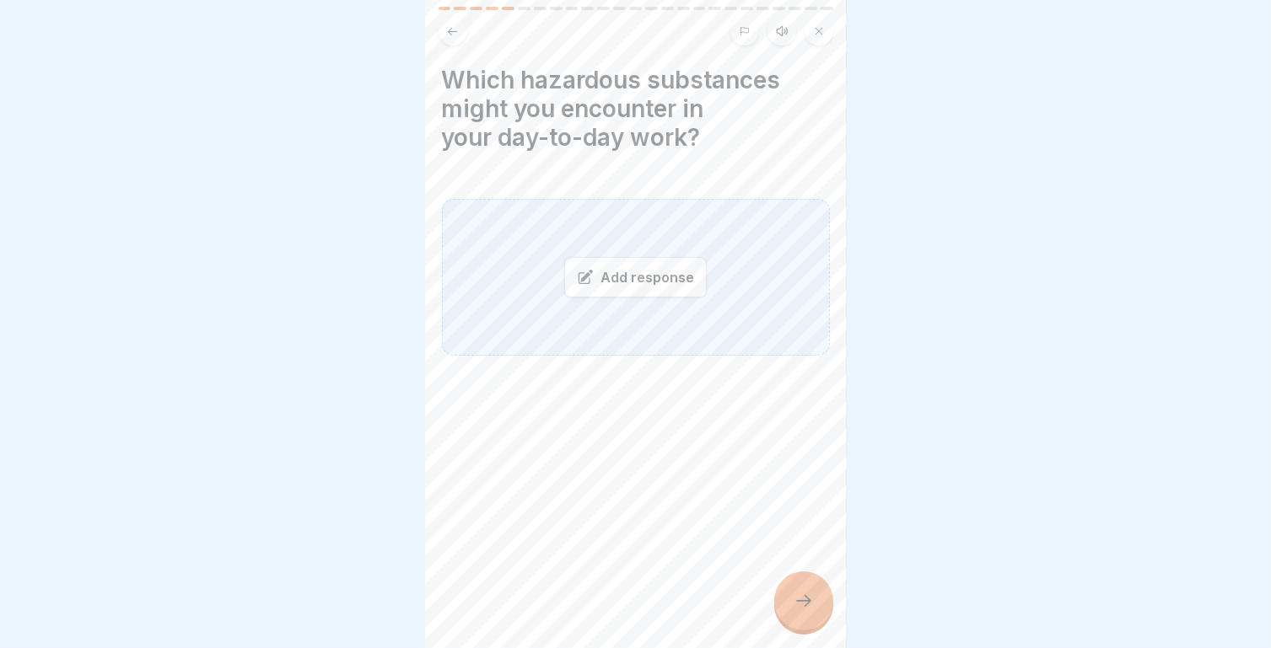
click at [644, 271] on div "Add response" at bounding box center [635, 277] width 142 height 40
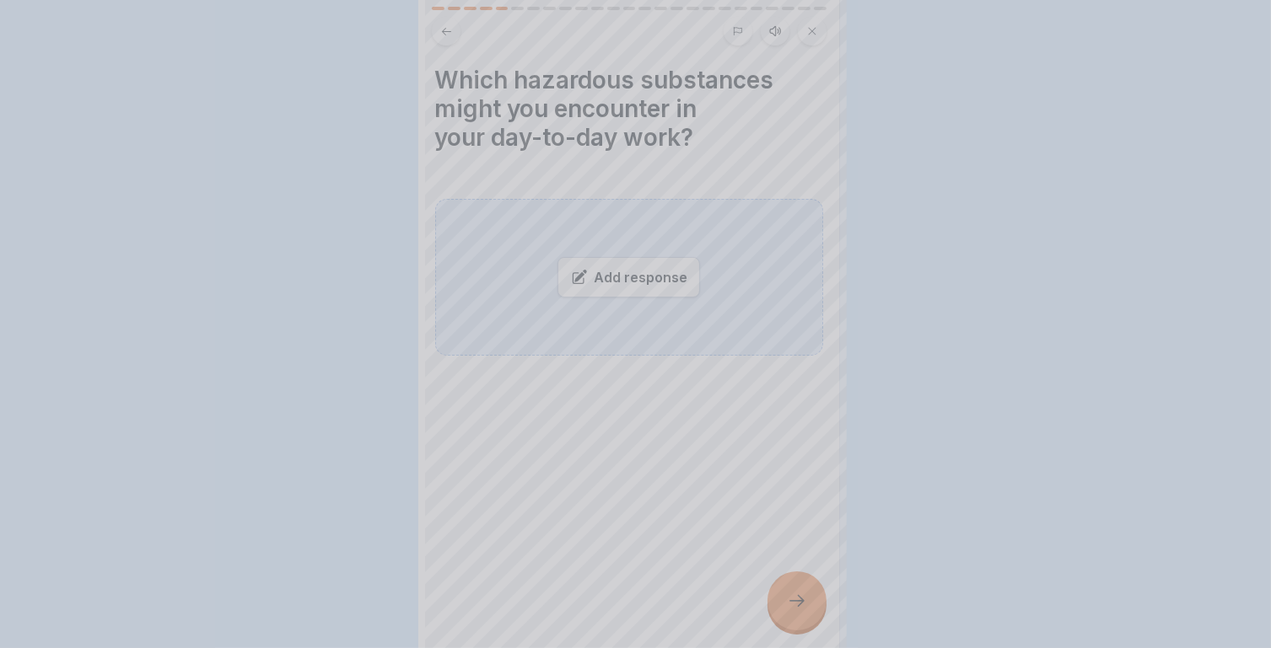
scroll to position [0, 0]
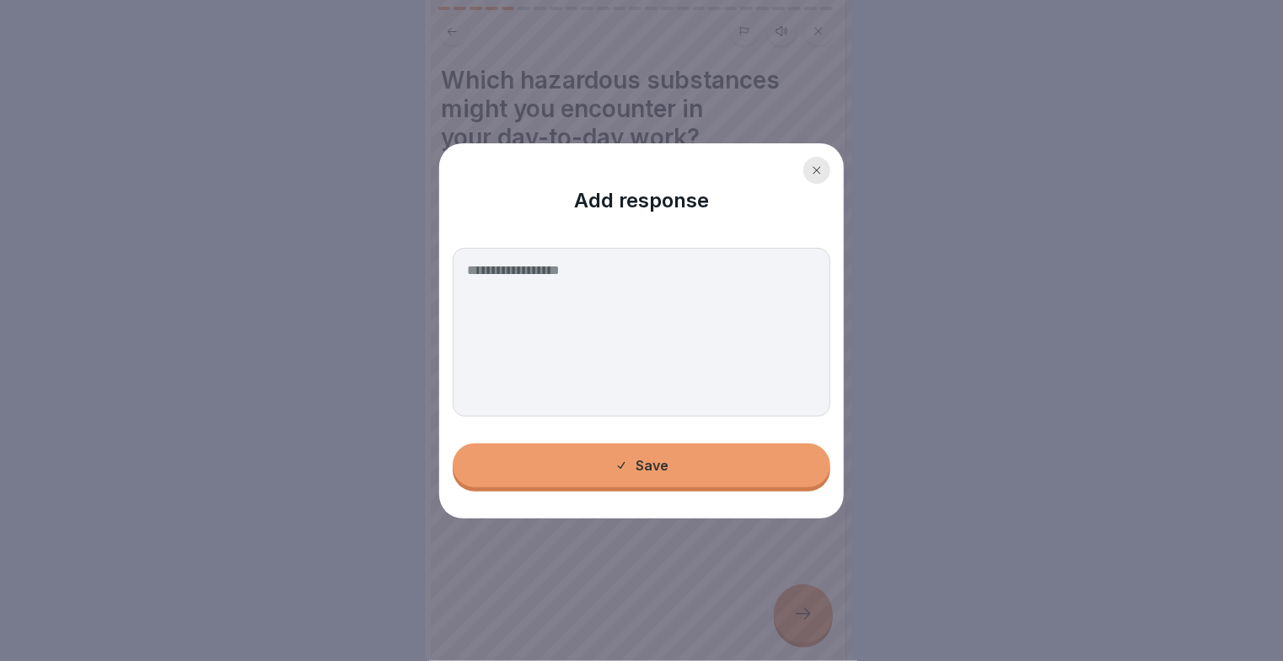
click at [823, 173] on div at bounding box center [816, 170] width 27 height 27
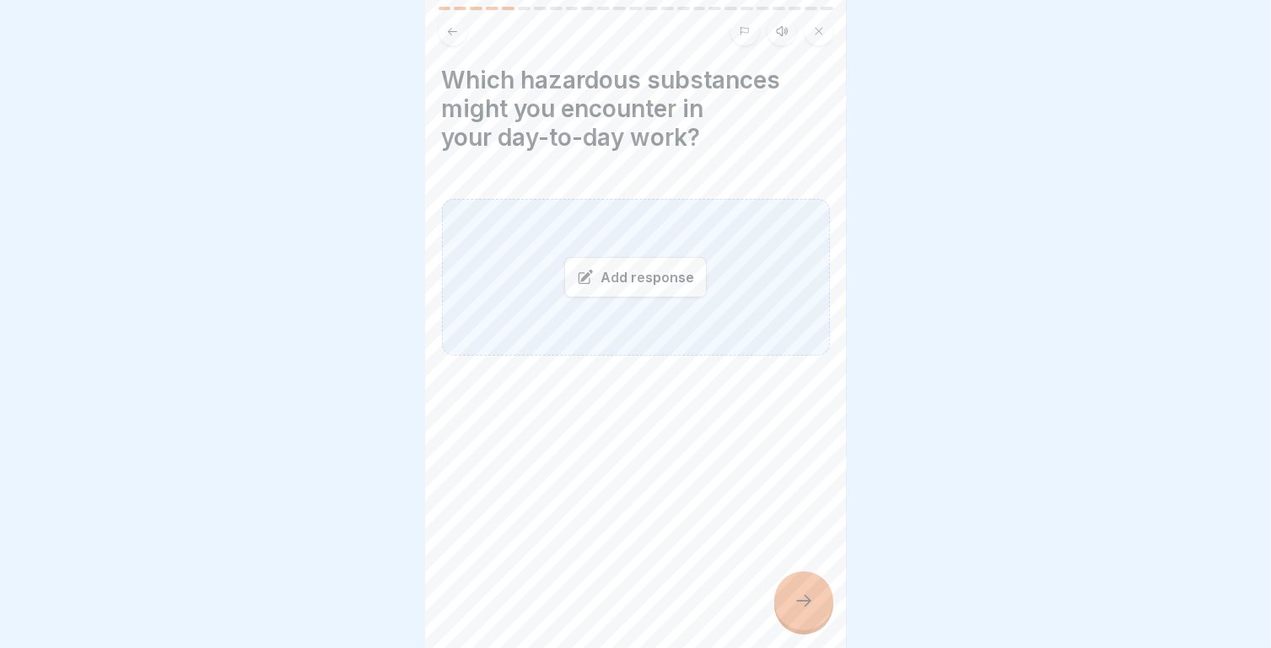
click at [811, 611] on icon at bounding box center [803, 601] width 20 height 20
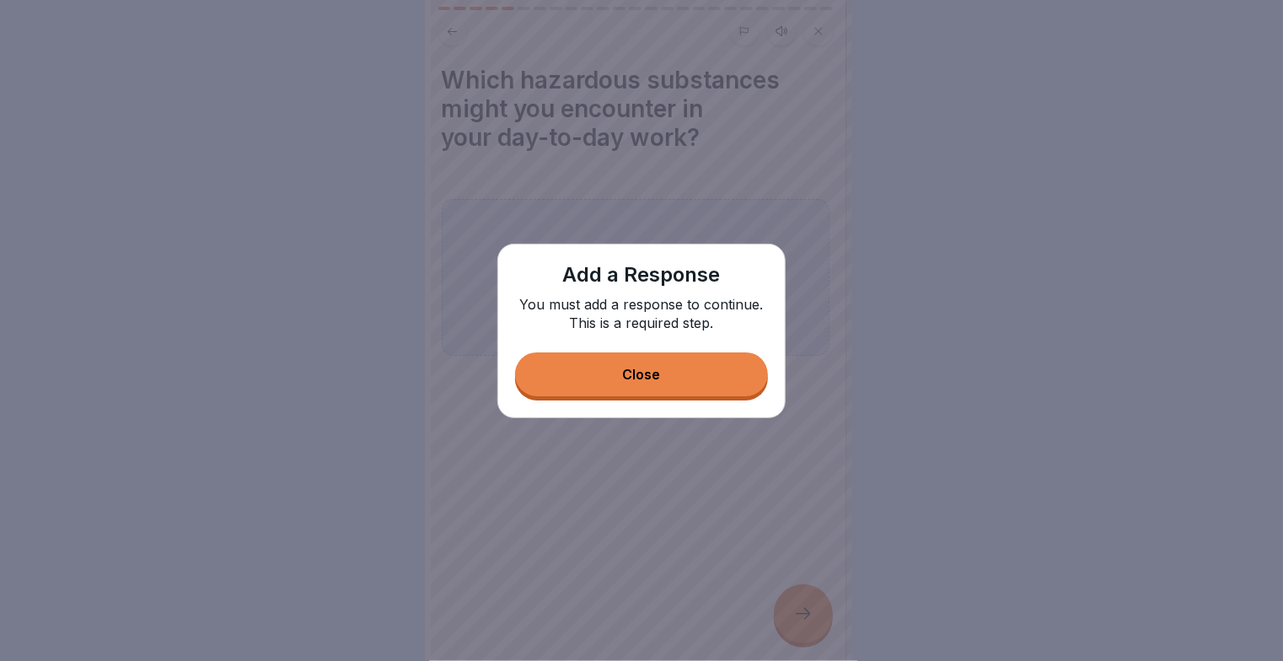
click at [714, 371] on button "Close" at bounding box center [641, 374] width 253 height 44
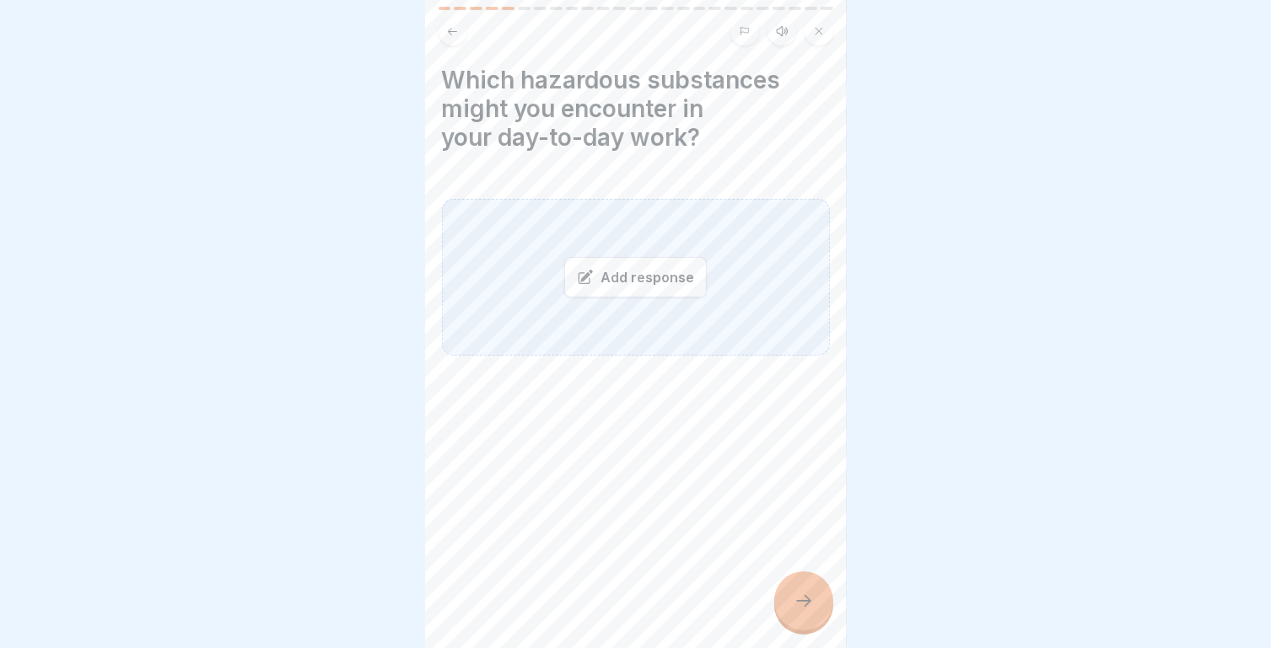
click at [664, 270] on div "Add response" at bounding box center [635, 277] width 142 height 40
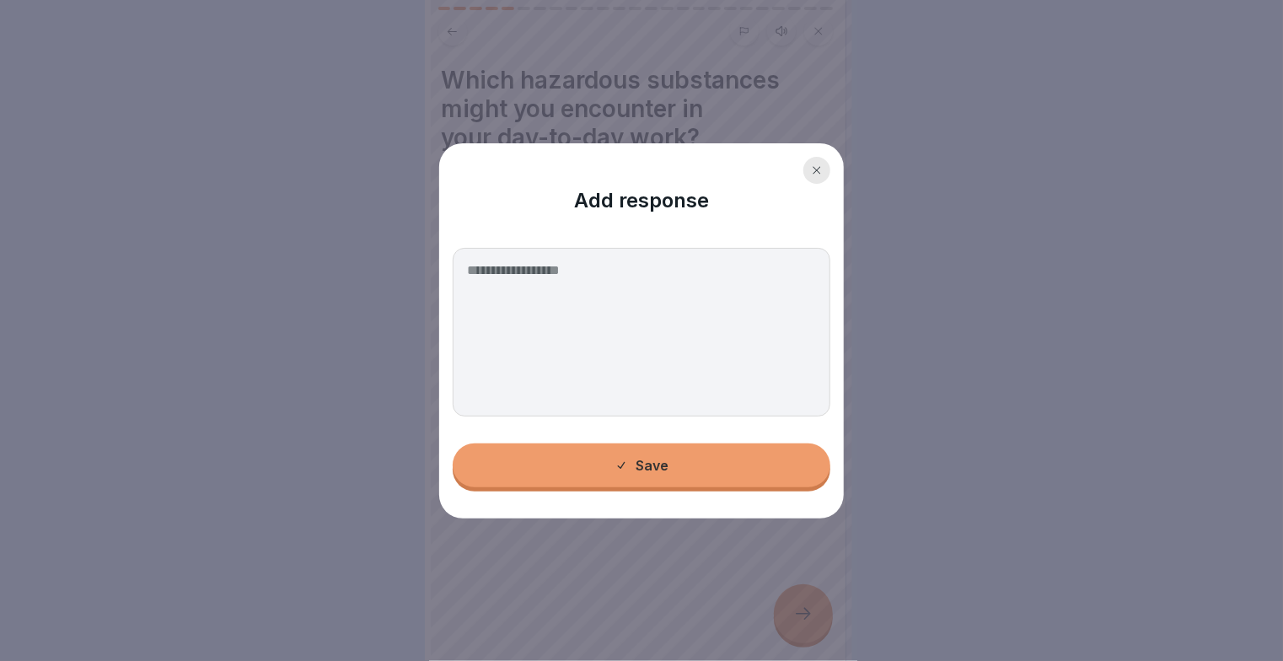
click at [594, 268] on textarea at bounding box center [642, 332] width 378 height 169
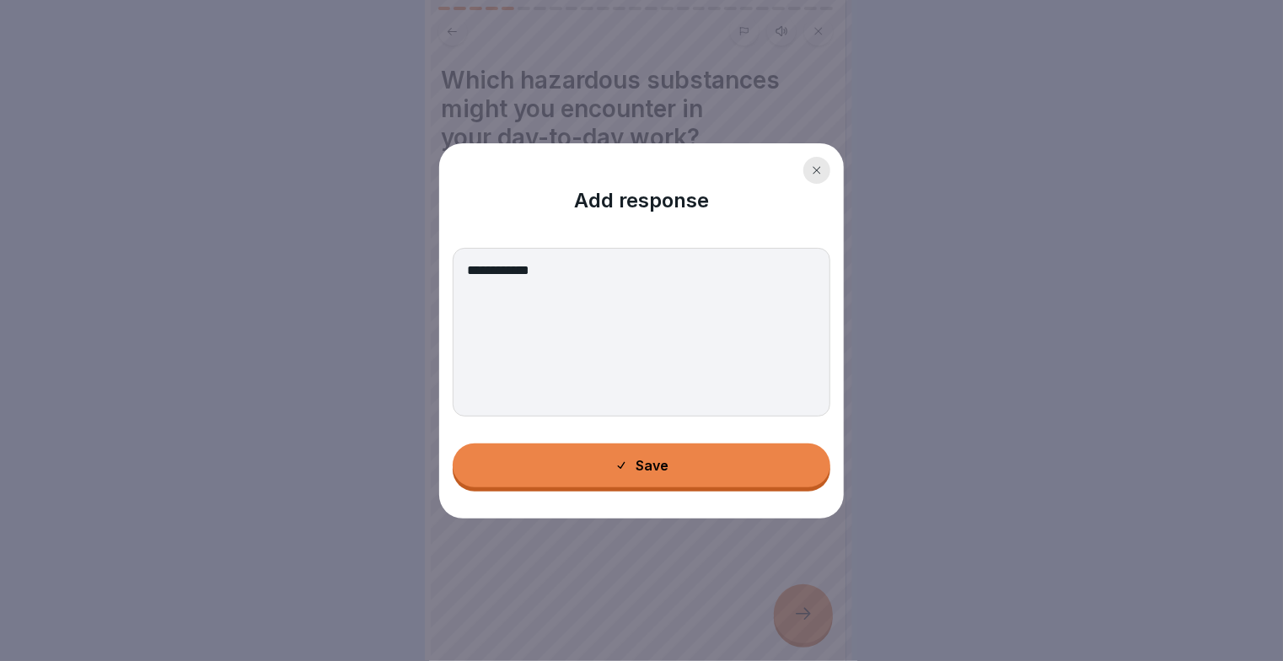
type textarea "**********"
click at [615, 460] on icon at bounding box center [621, 465] width 13 height 13
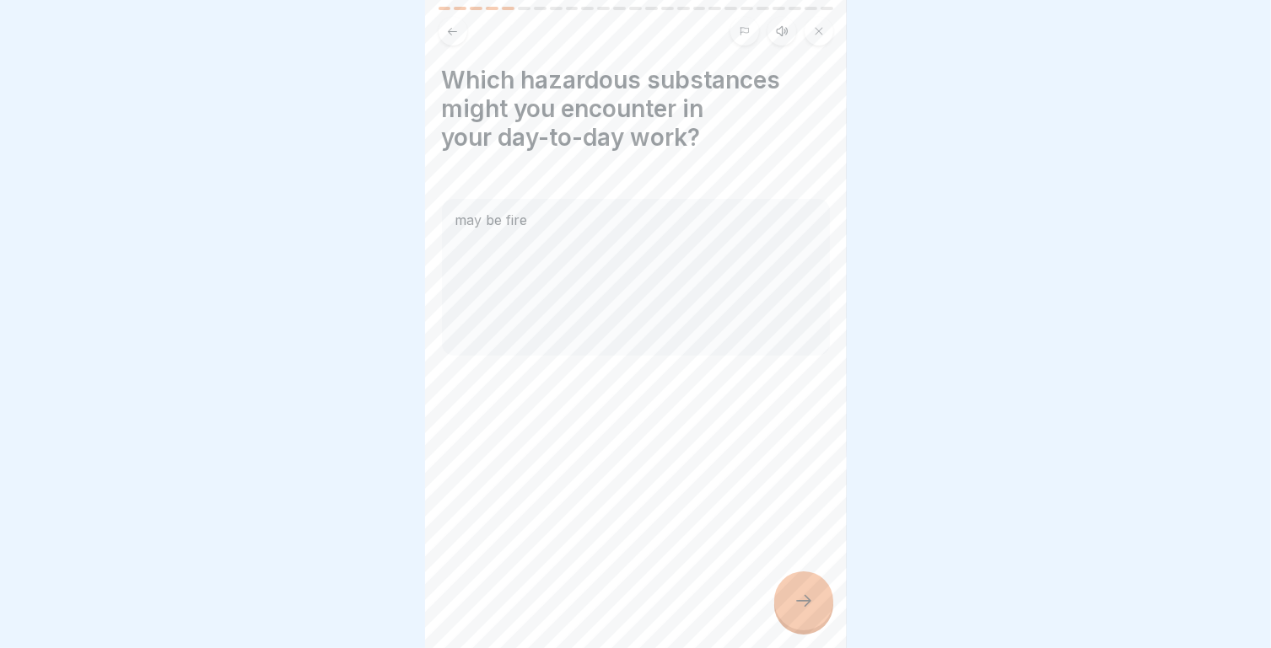
click at [799, 599] on div at bounding box center [803, 601] width 59 height 59
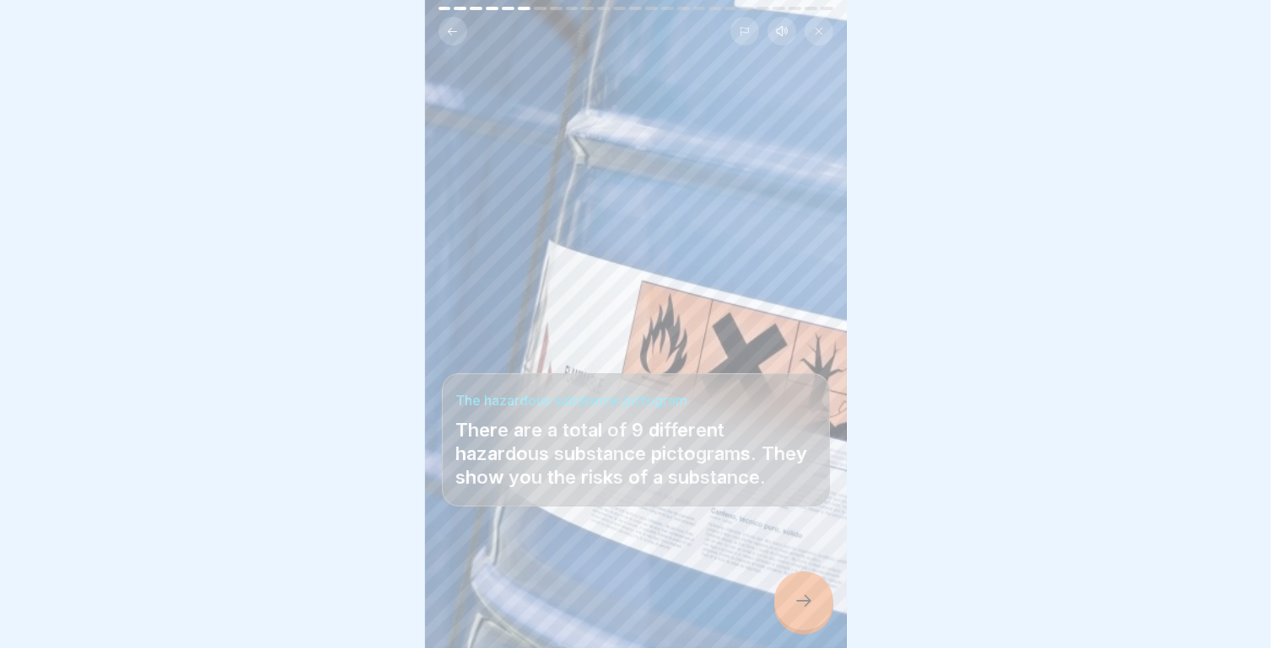
scroll to position [13, 0]
click at [814, 602] on div at bounding box center [803, 601] width 59 height 59
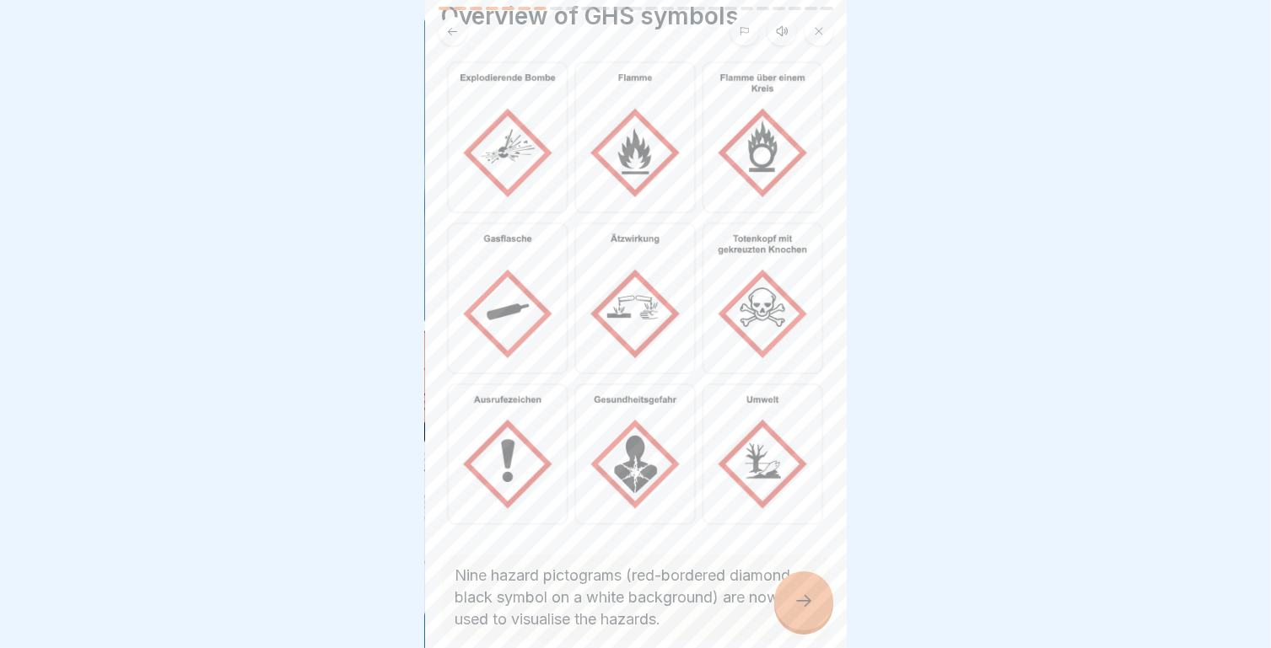
scroll to position [46, 0]
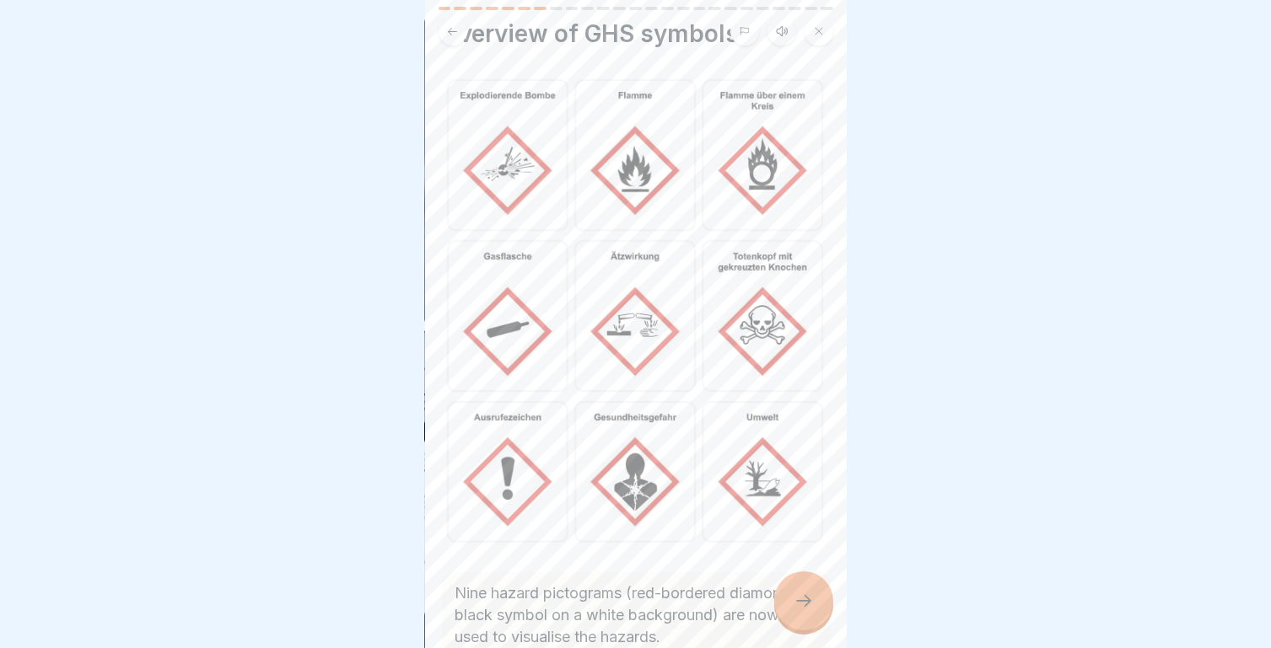
click at [806, 596] on icon at bounding box center [803, 601] width 20 height 20
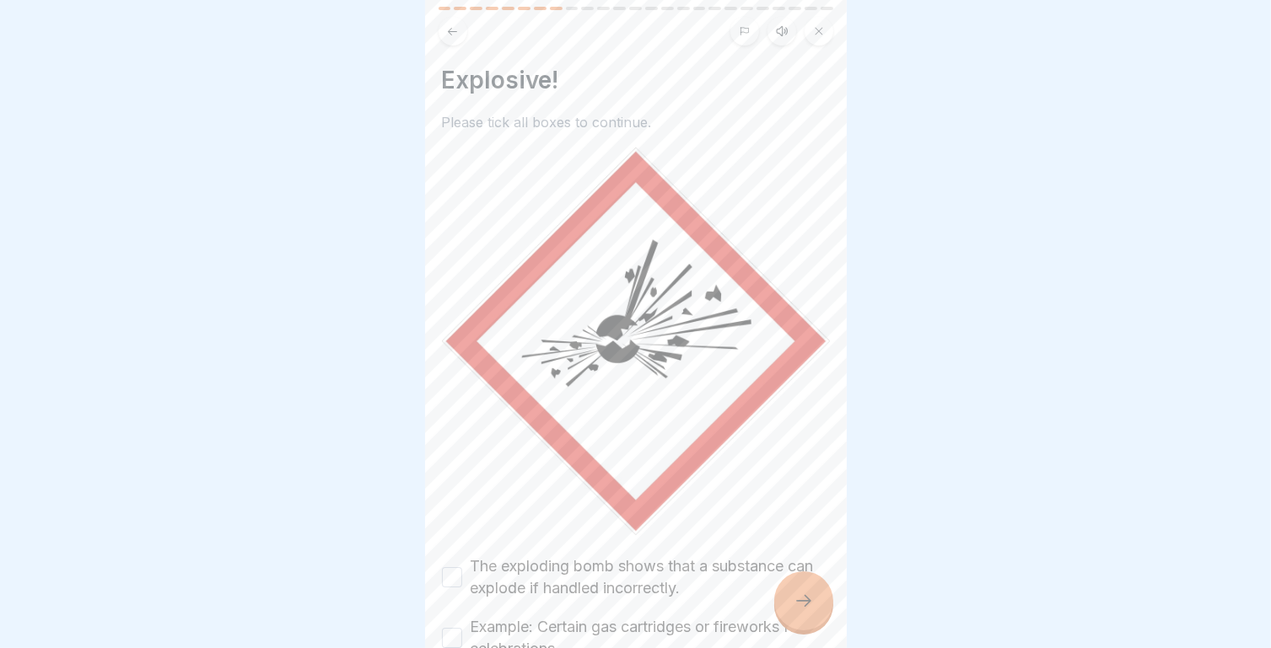
scroll to position [100, 0]
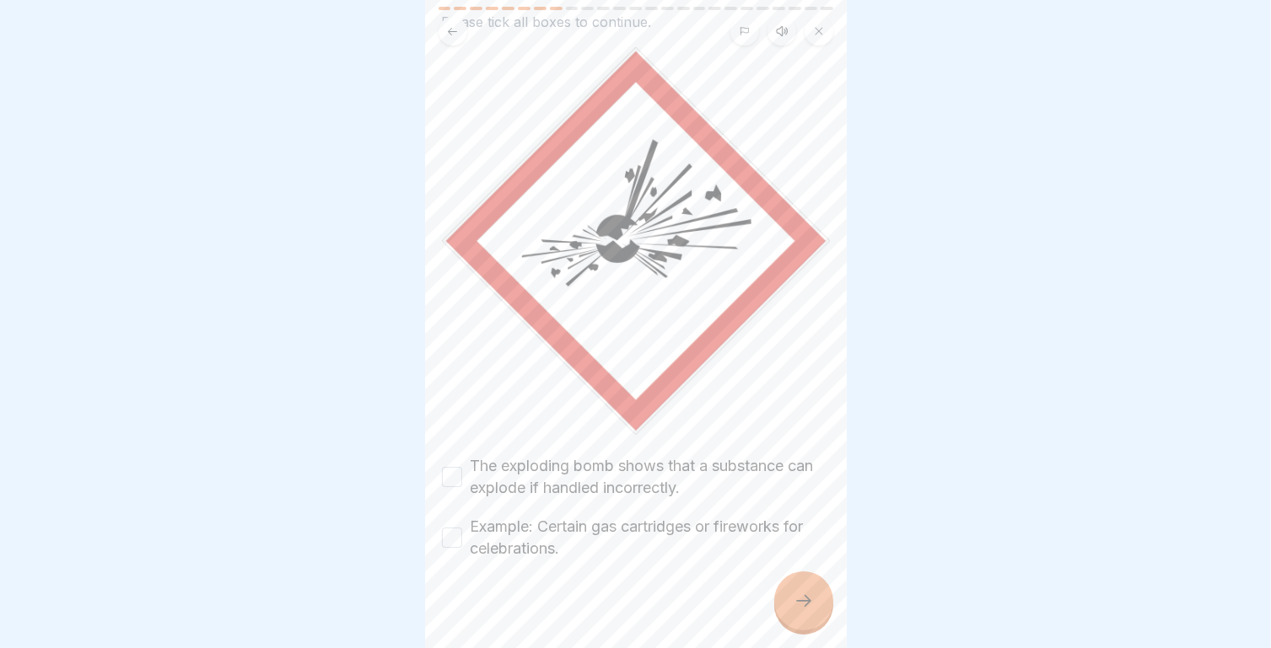
click at [448, 467] on button "The exploding bomb shows that a substance can explode if handled incorrectly." at bounding box center [452, 477] width 20 height 20
click at [448, 528] on button "Example: Certain gas cartridges or fireworks for celebrations." at bounding box center [452, 538] width 20 height 20
click at [785, 610] on div at bounding box center [803, 601] width 59 height 59
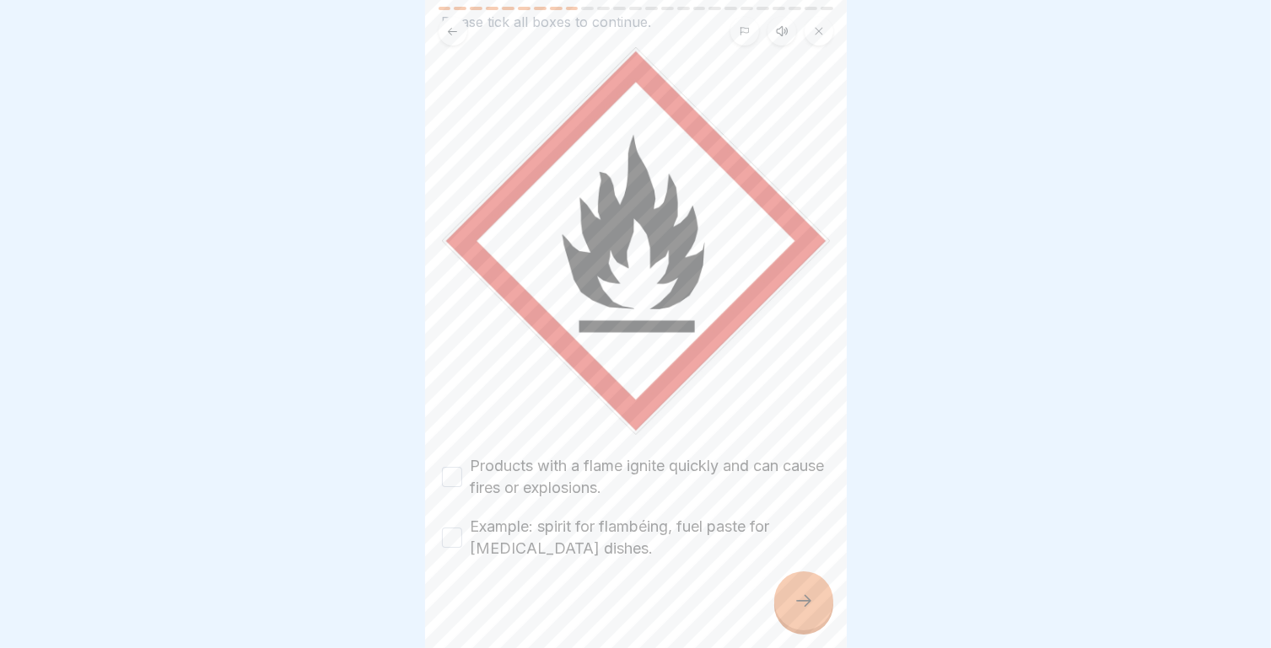
click at [460, 467] on button "Products with a flame ignite quickly and can cause fires or explosions." at bounding box center [452, 477] width 20 height 20
click at [448, 528] on button "Example: spirit for flambéing, fuel paste for [MEDICAL_DATA] dishes." at bounding box center [452, 538] width 20 height 20
click at [821, 594] on div at bounding box center [803, 601] width 59 height 59
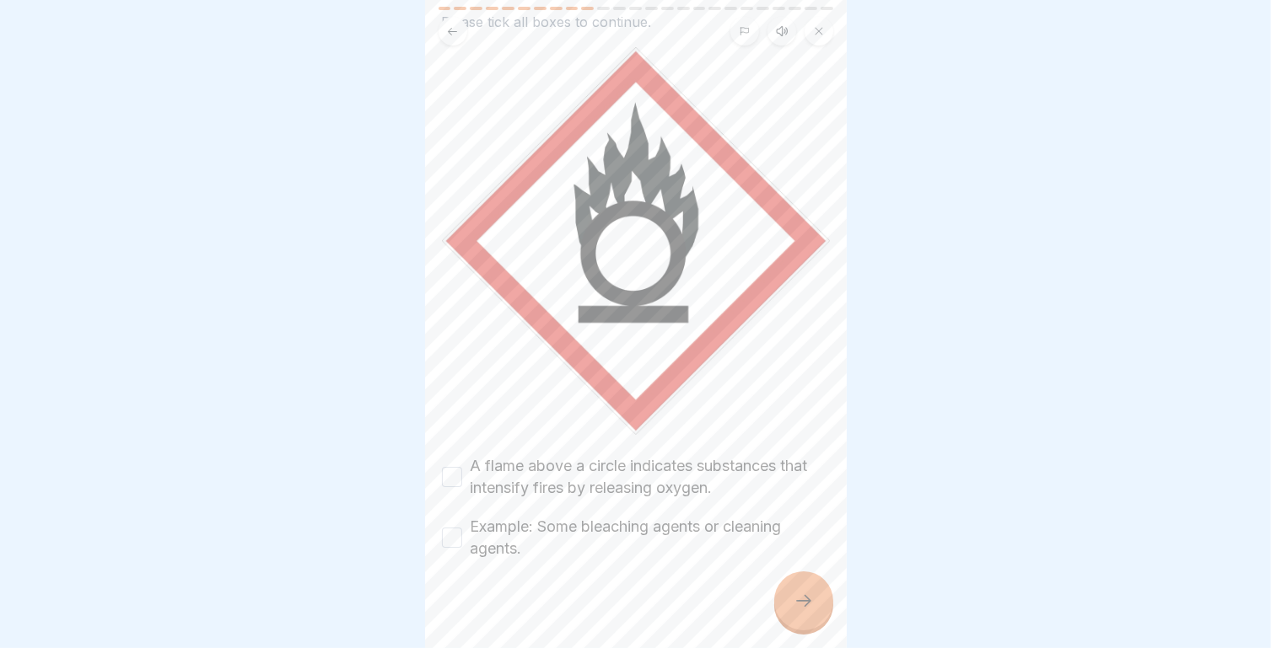
click at [455, 467] on button "A flame above a circle indicates substances that intensify fires by releasing o…" at bounding box center [452, 477] width 20 height 20
click at [460, 528] on button "Example: Some bleaching agents or cleaning agents." at bounding box center [452, 538] width 20 height 20
click at [793, 604] on icon at bounding box center [803, 601] width 20 height 20
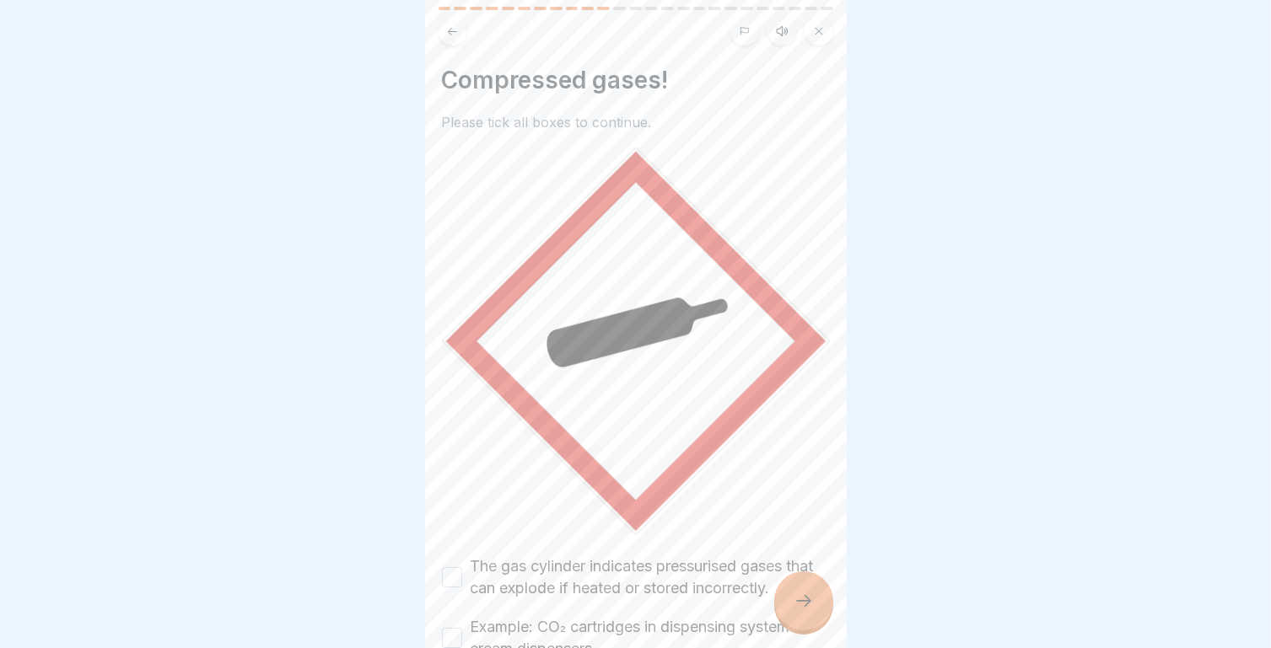
click at [455, 567] on button "The gas cylinder indicates pressurised gases that can explode if heated or stor…" at bounding box center [452, 577] width 20 height 20
click at [458, 628] on button "Example: CO₂ cartridges in dispensing systems or cream dispensers." at bounding box center [452, 638] width 20 height 20
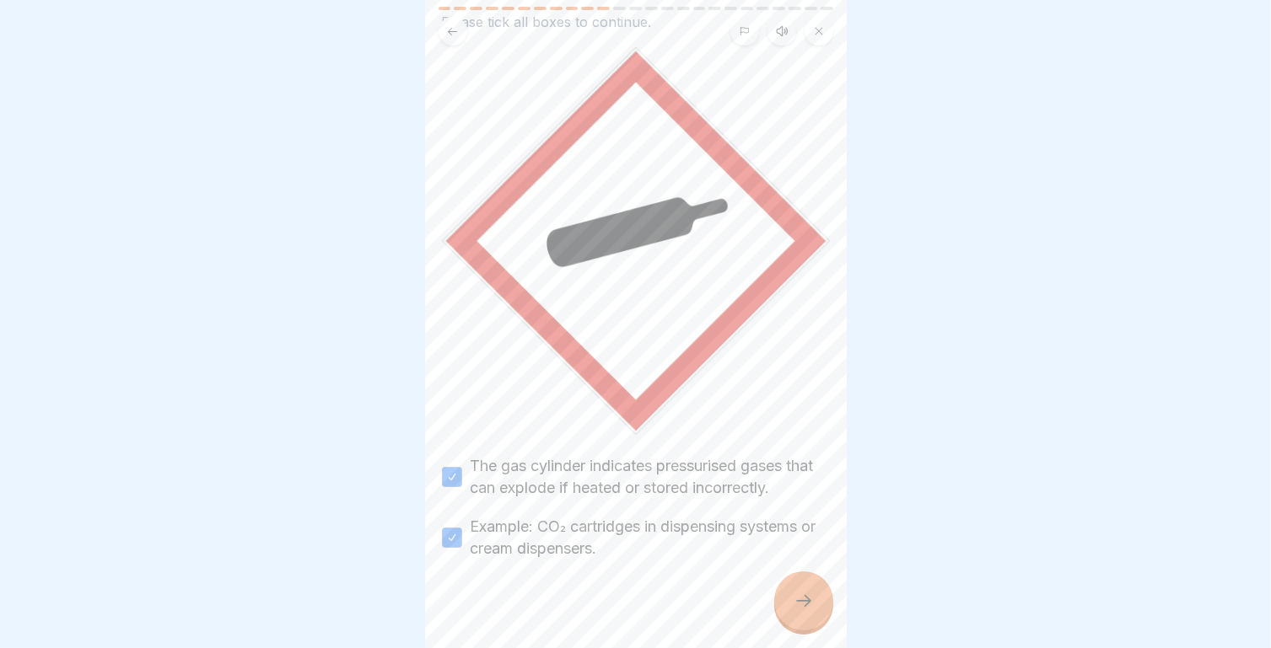
scroll to position [0, 0]
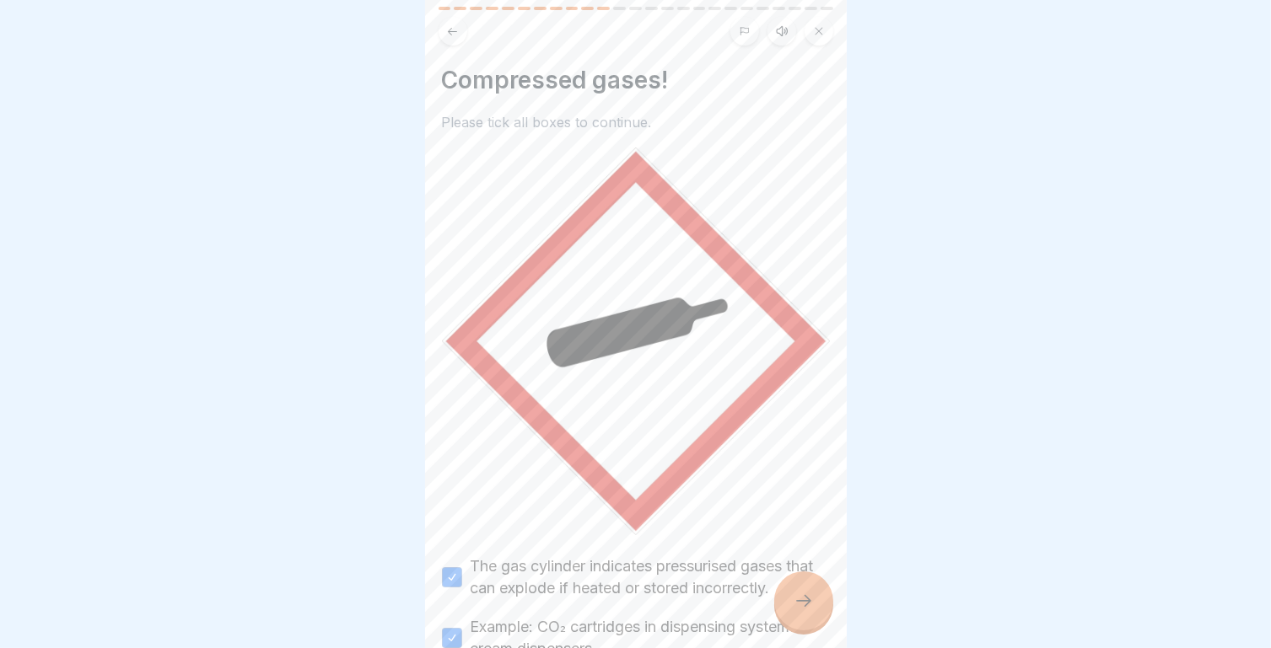
click at [800, 609] on icon at bounding box center [803, 601] width 20 height 20
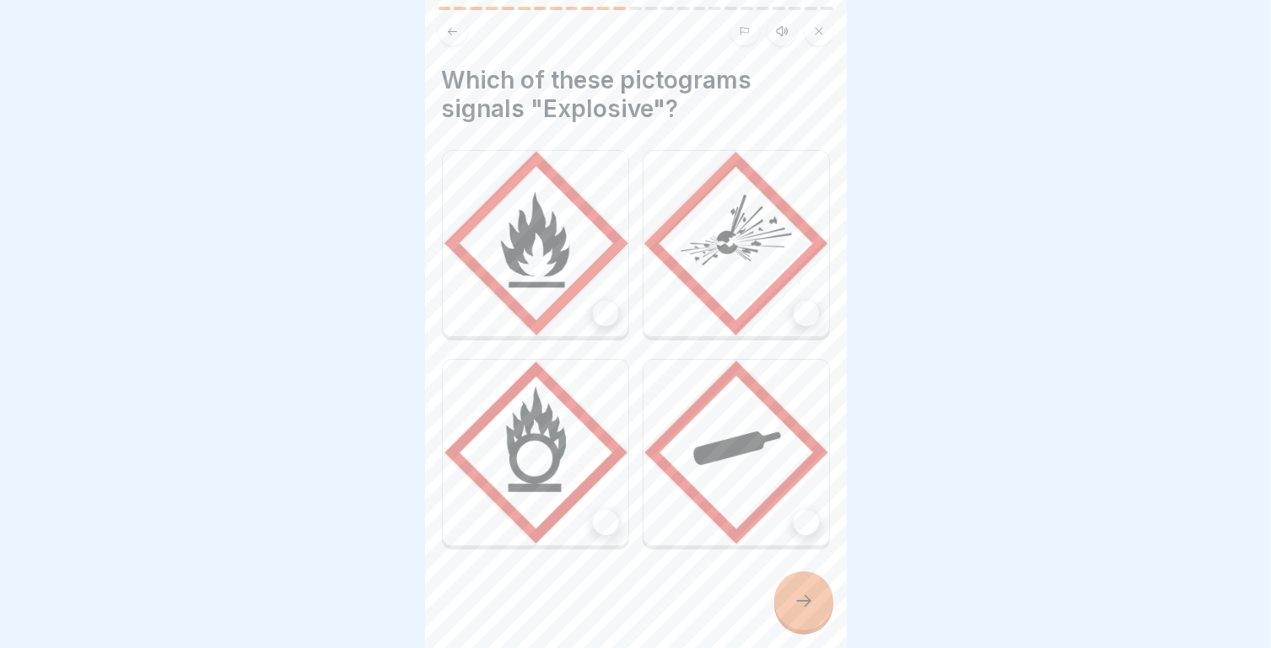
click at [793, 303] on div at bounding box center [805, 313] width 25 height 25
click at [600, 301] on div at bounding box center [605, 313] width 25 height 25
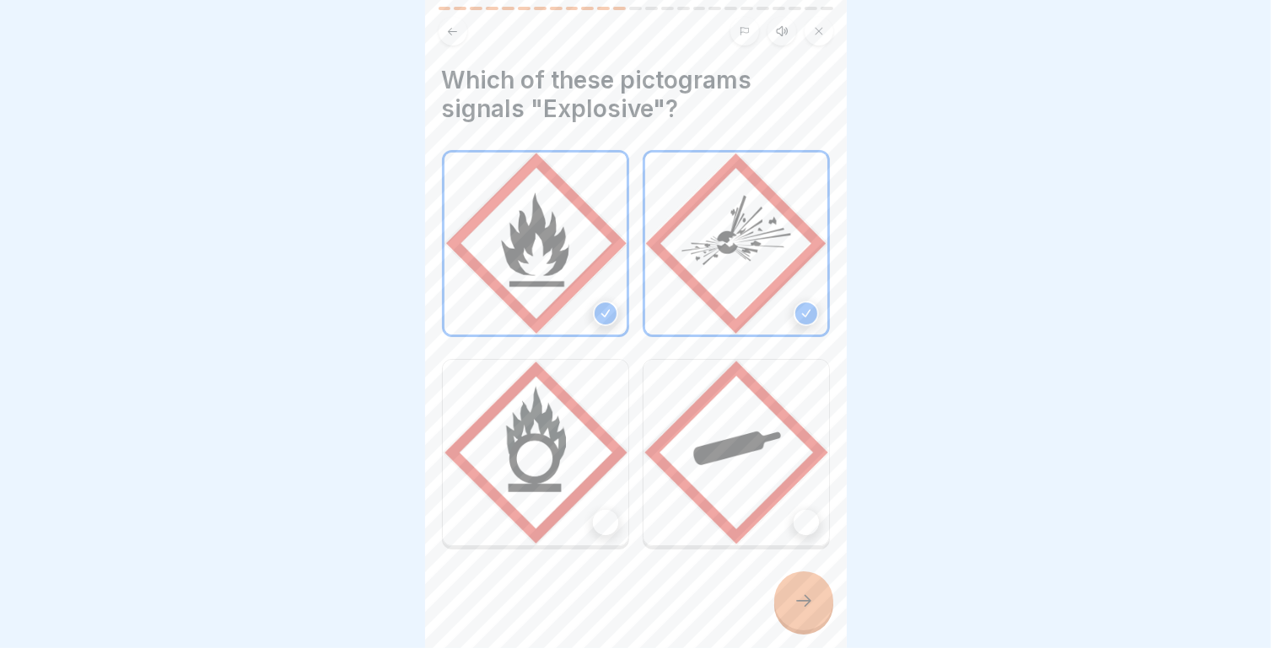
click at [603, 510] on div at bounding box center [605, 522] width 25 height 25
click at [799, 510] on div at bounding box center [805, 522] width 25 height 25
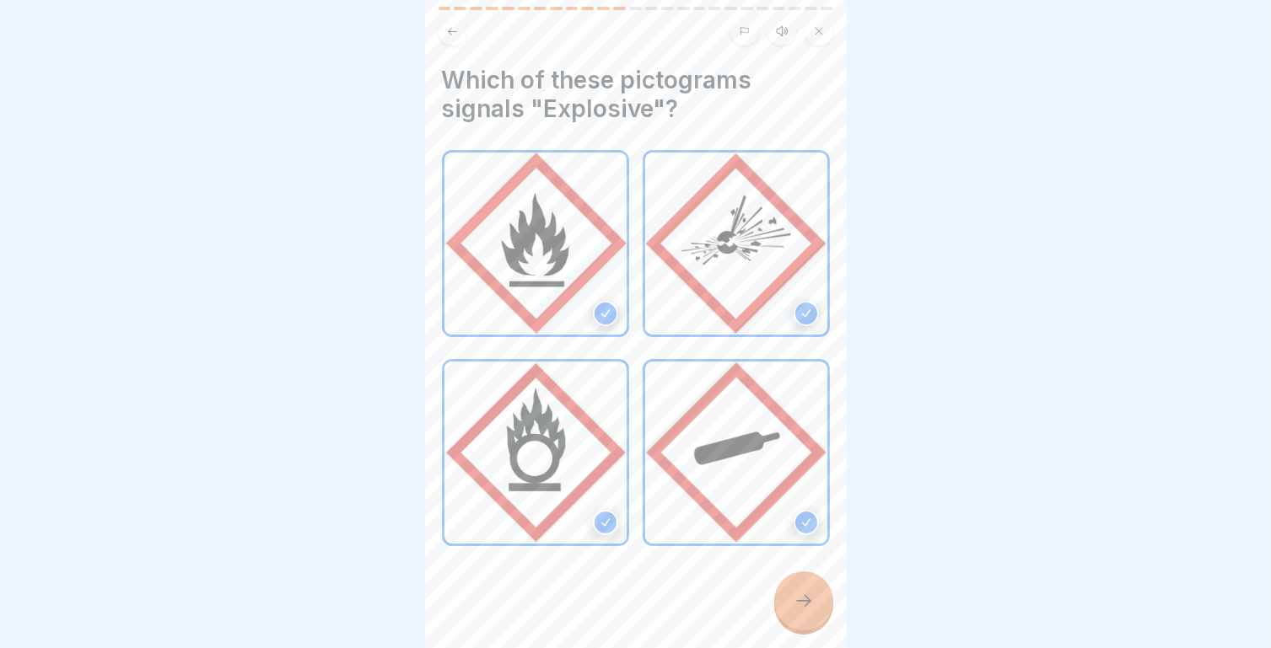
click at [809, 592] on icon at bounding box center [803, 601] width 20 height 20
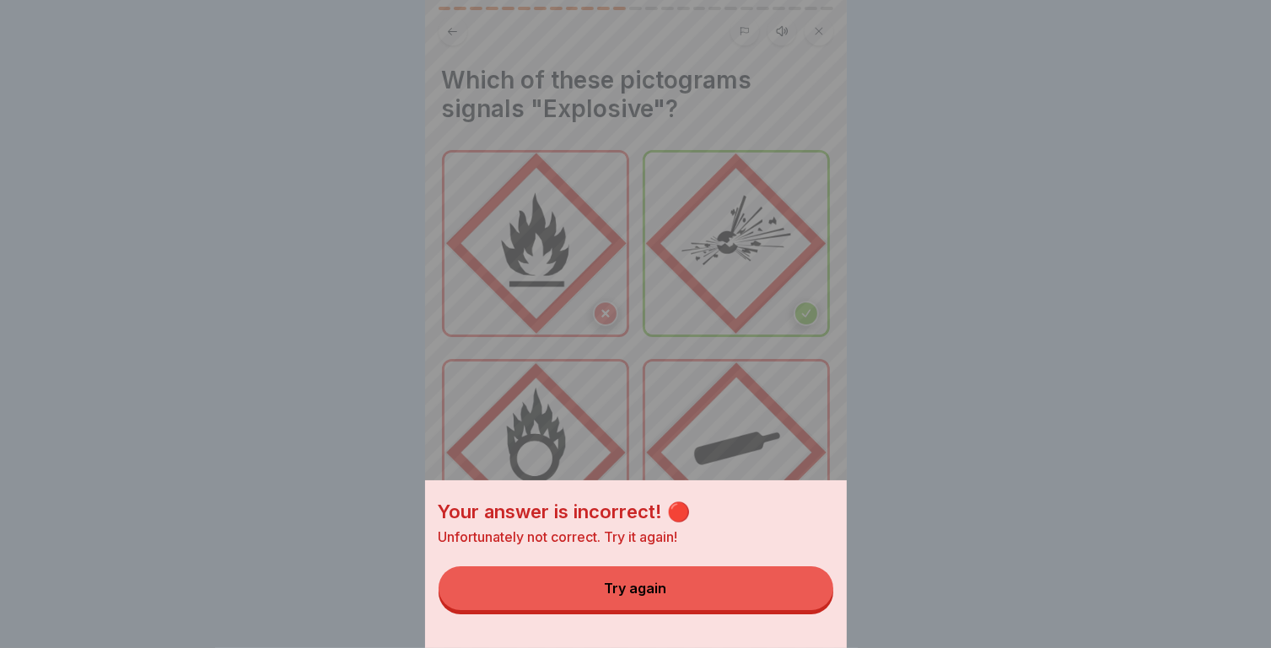
click at [715, 610] on button "Try again" at bounding box center [635, 589] width 395 height 44
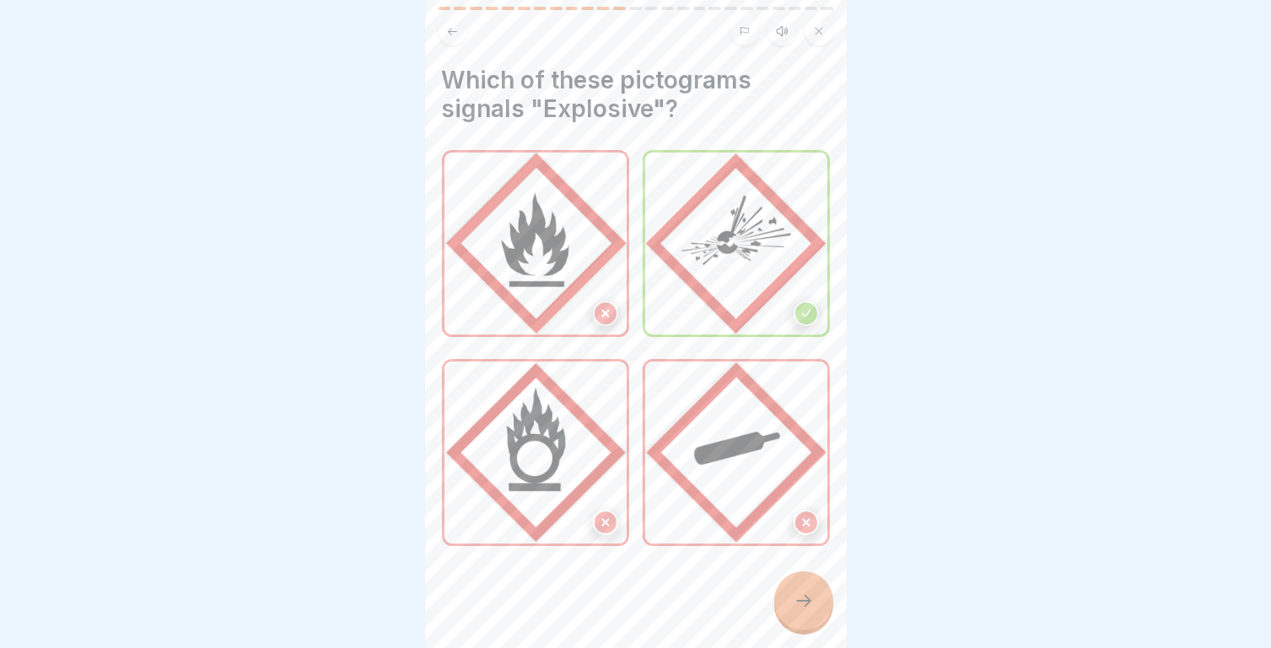
click at [602, 310] on icon at bounding box center [605, 313] width 7 height 7
click at [599, 517] on icon at bounding box center [605, 523] width 12 height 12
click at [812, 590] on div at bounding box center [803, 601] width 59 height 59
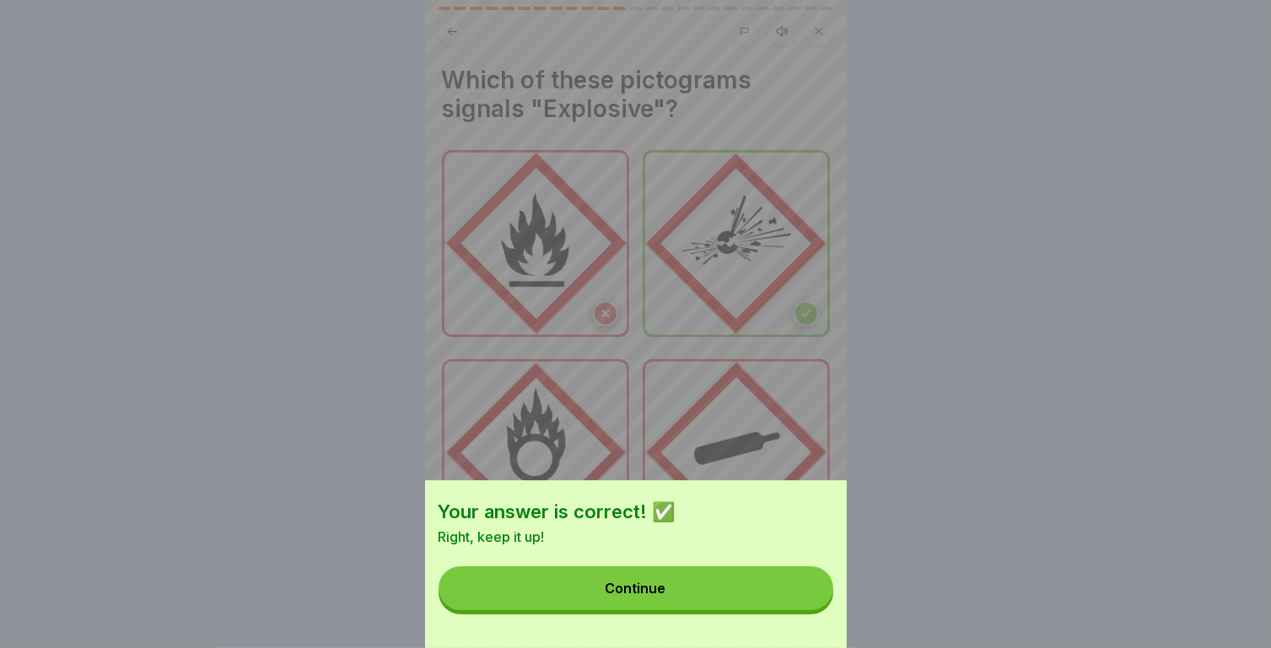
click at [642, 623] on div "Your answer is correct! ✅ Right, keep it up! Continue" at bounding box center [636, 565] width 422 height 168
click at [647, 596] on div "Continue" at bounding box center [635, 588] width 61 height 15
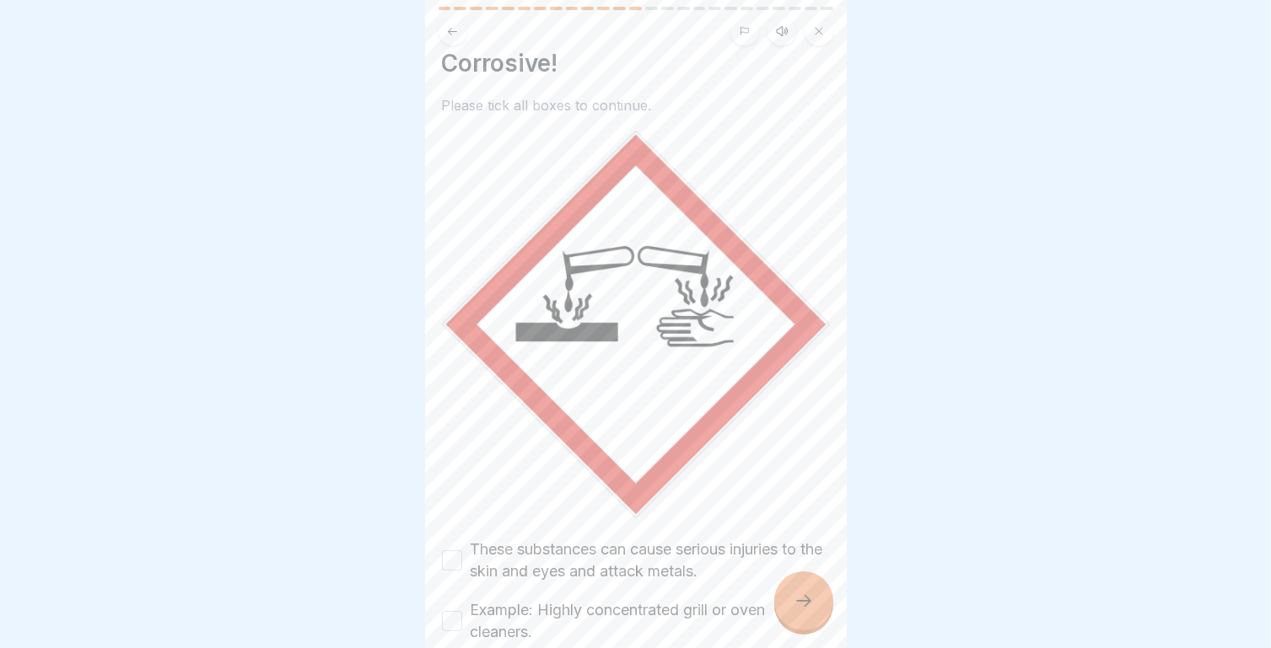
scroll to position [100, 0]
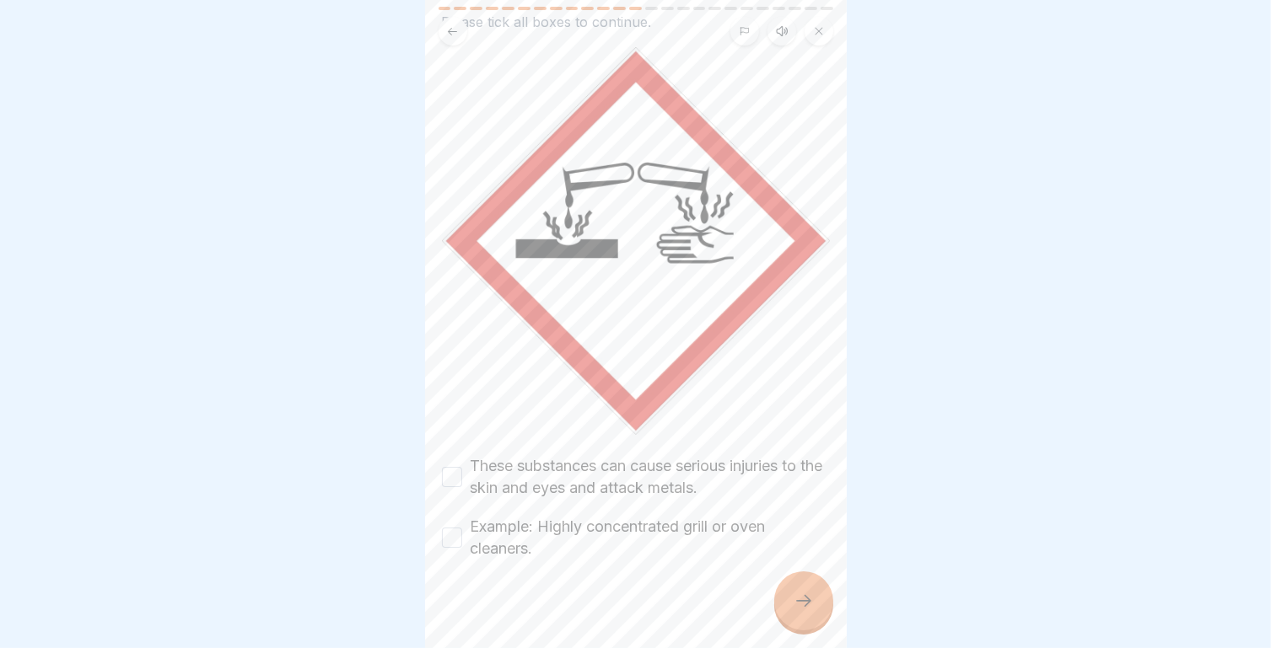
click at [460, 467] on button "These substances can cause serious injuries to the skin and eyes and attack met…" at bounding box center [452, 477] width 20 height 20
click at [460, 528] on button "Example: Highly concentrated grill or oven cleaners." at bounding box center [452, 538] width 20 height 20
click at [797, 583] on div at bounding box center [803, 601] width 59 height 59
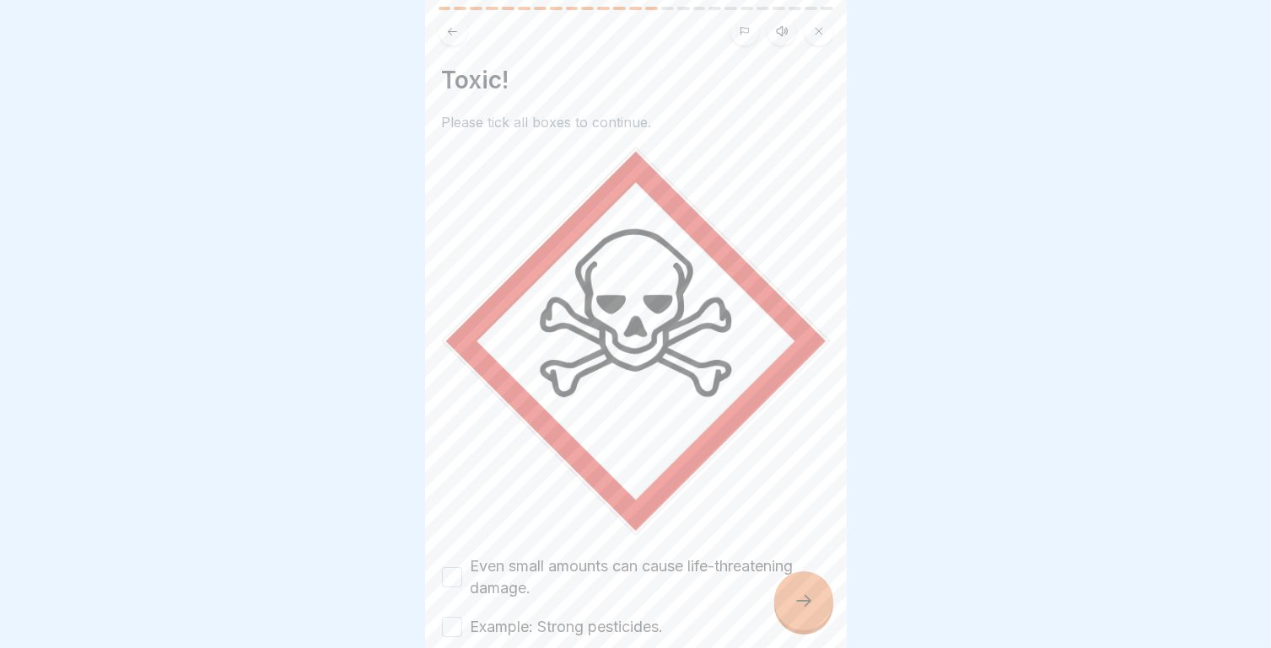
scroll to position [78, 0]
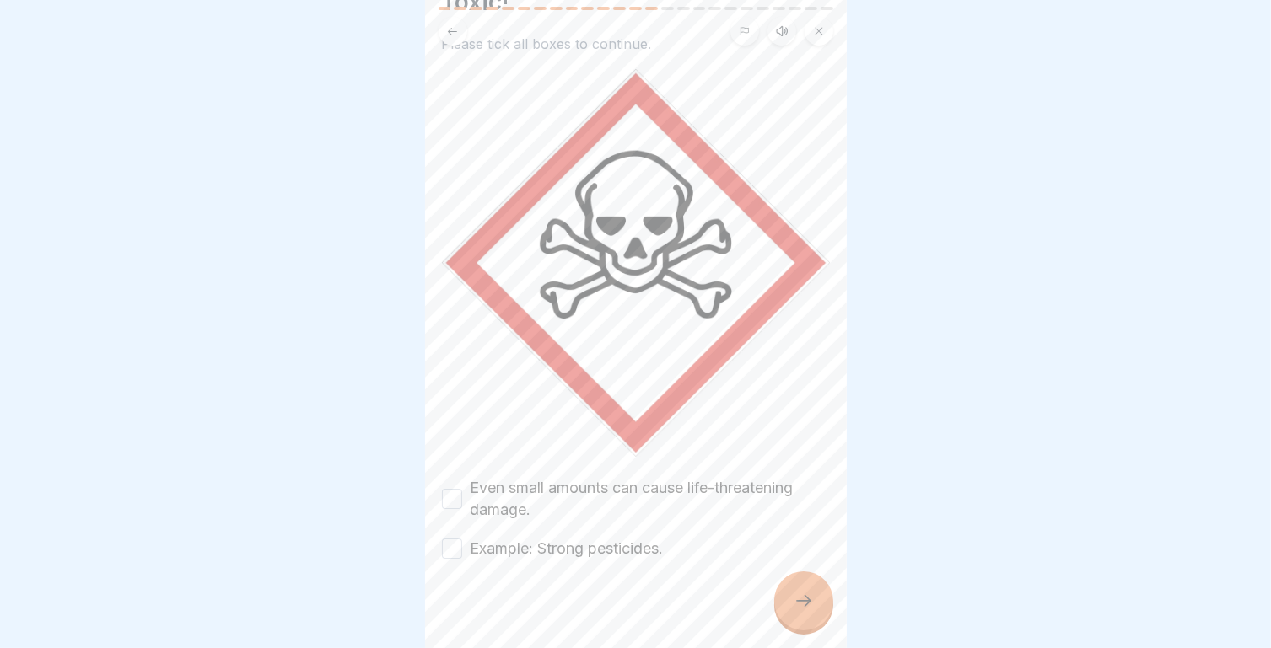
click at [452, 489] on button "Even small amounts can cause life-threatening damage." at bounding box center [452, 499] width 20 height 20
click at [454, 538] on div "Example: Strong pesticides." at bounding box center [553, 549] width 222 height 22
click at [454, 539] on button "Example: Strong pesticides." at bounding box center [452, 549] width 20 height 20
click at [809, 602] on icon at bounding box center [803, 601] width 20 height 20
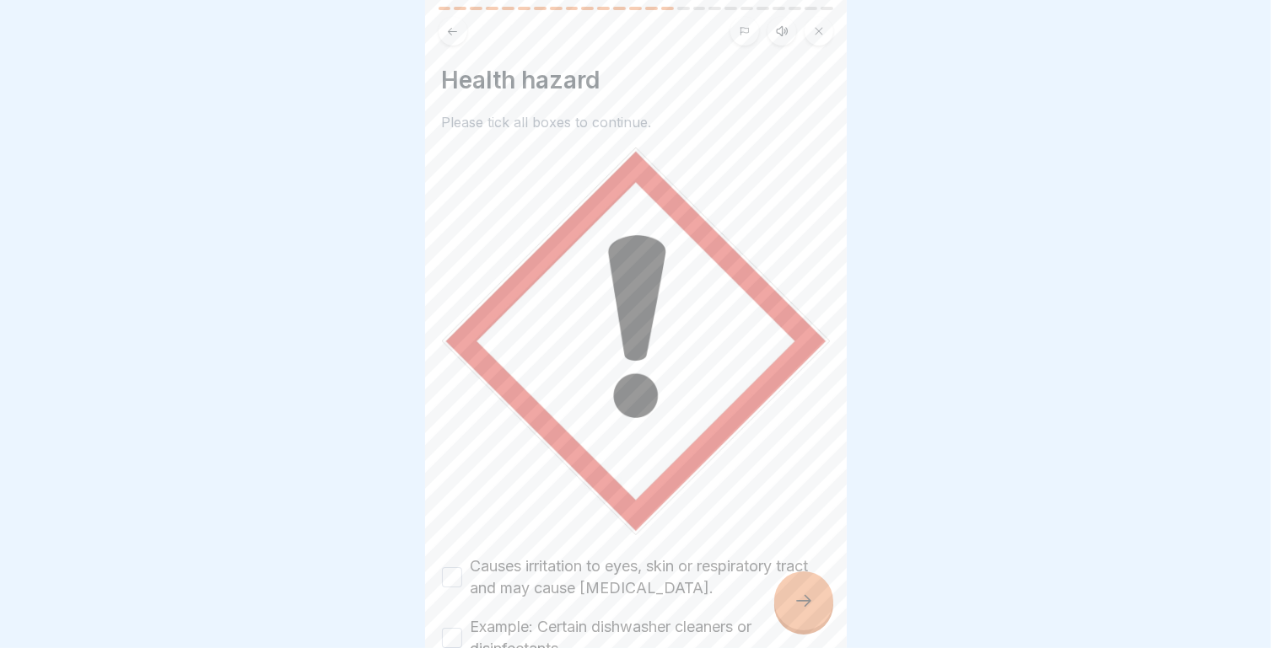
scroll to position [100, 0]
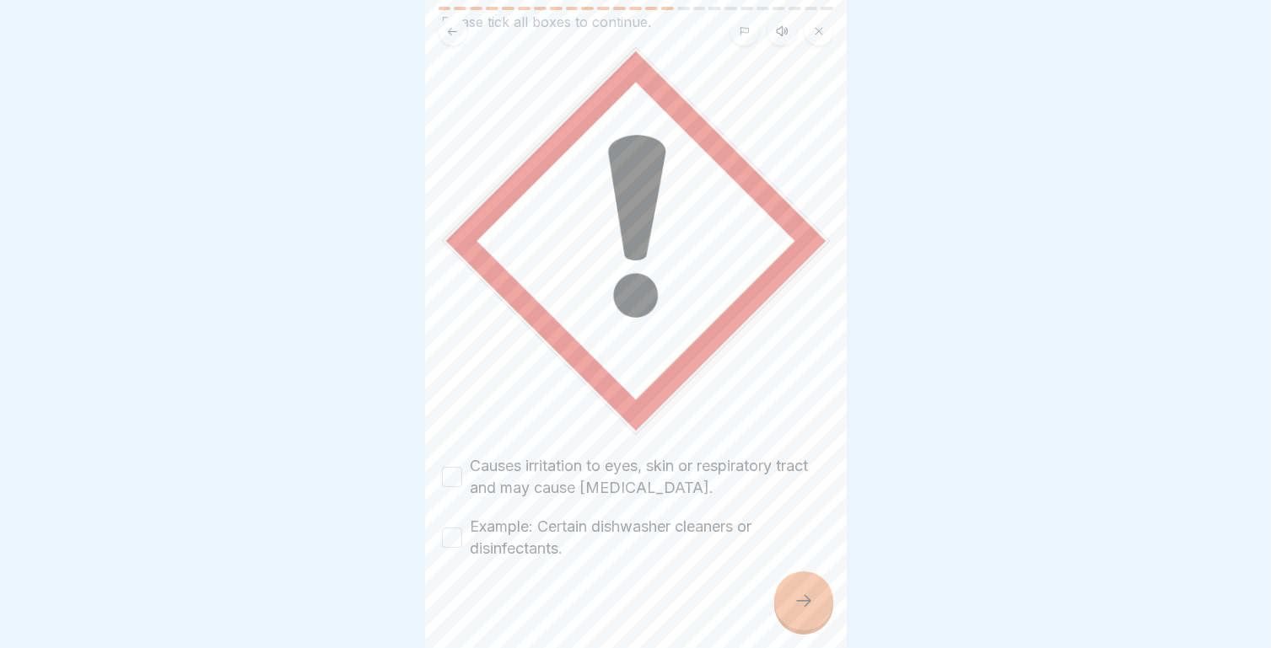
click at [449, 467] on button "Causes irritation to eyes, skin or respiratory tract and may cause [MEDICAL_DAT…" at bounding box center [452, 477] width 20 height 20
click at [444, 528] on div "Example: Certain dishwasher cleaners or disinfectants." at bounding box center [636, 538] width 388 height 44
click at [445, 528] on button "Example: Certain dishwasher cleaners or disinfectants." at bounding box center [452, 538] width 20 height 20
click at [818, 602] on div at bounding box center [803, 601] width 59 height 59
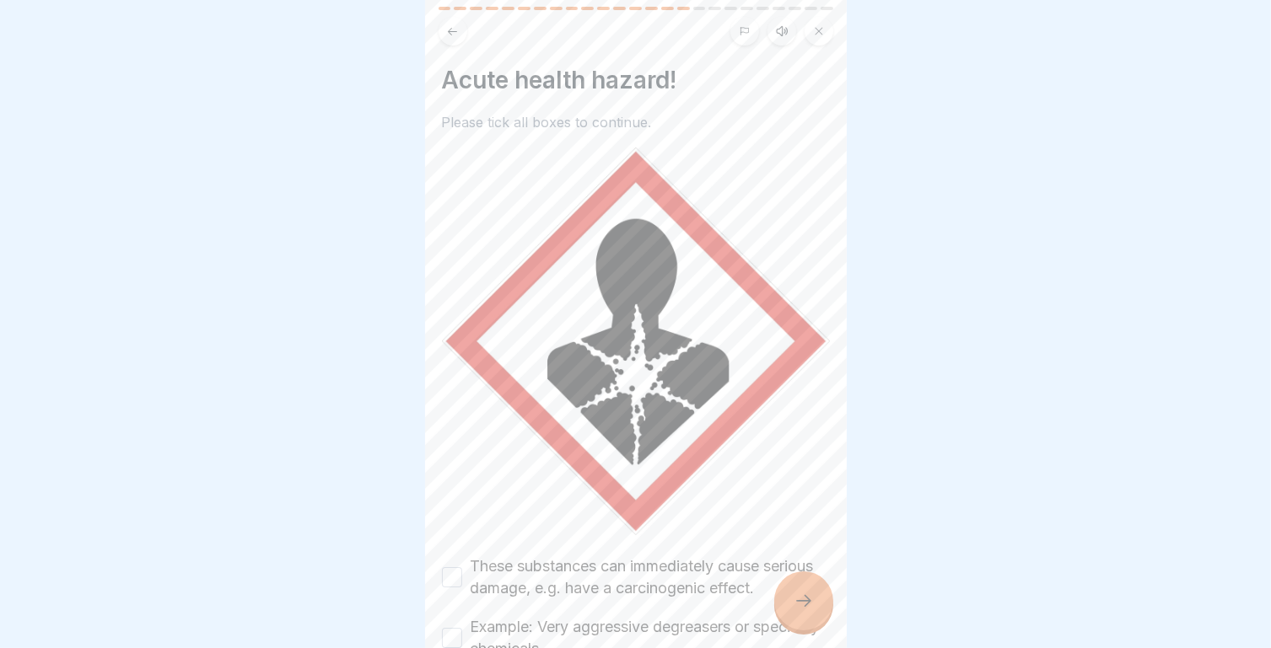
scroll to position [122, 0]
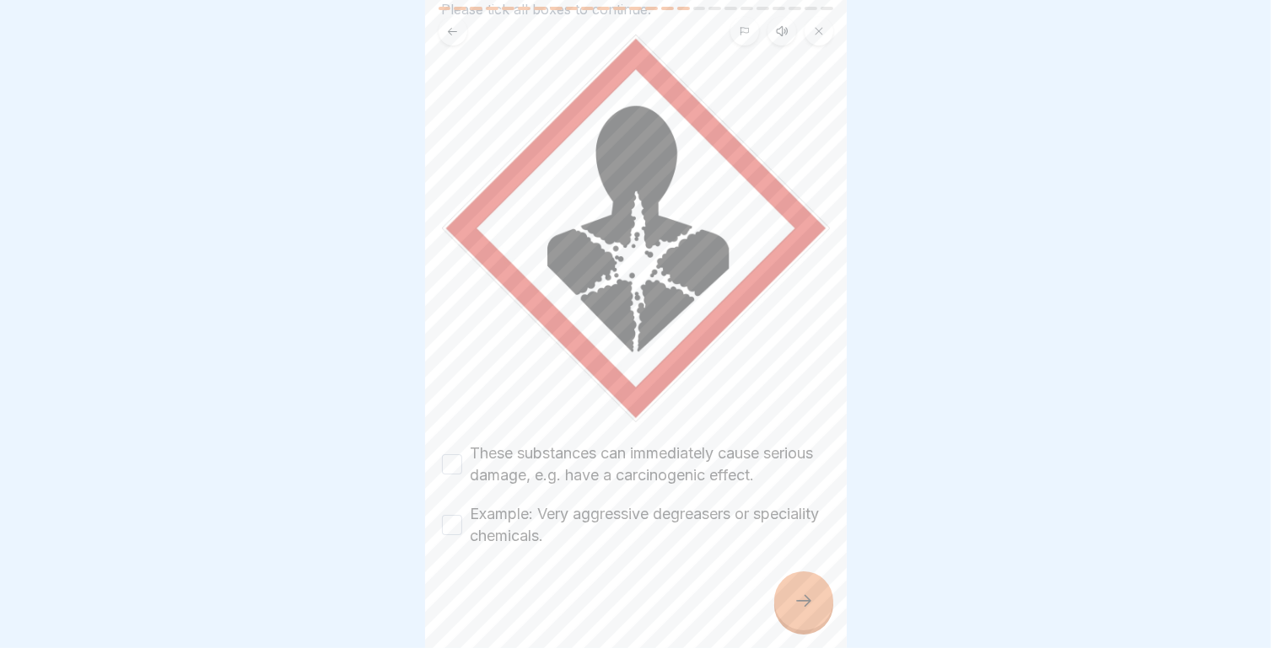
click at [460, 454] on button "These substances can immediately cause serious damage, e.g. have a carcinogenic…" at bounding box center [452, 464] width 20 height 20
click at [455, 515] on button "Example: Very aggressive degreasers or speciality chemicals." at bounding box center [452, 525] width 20 height 20
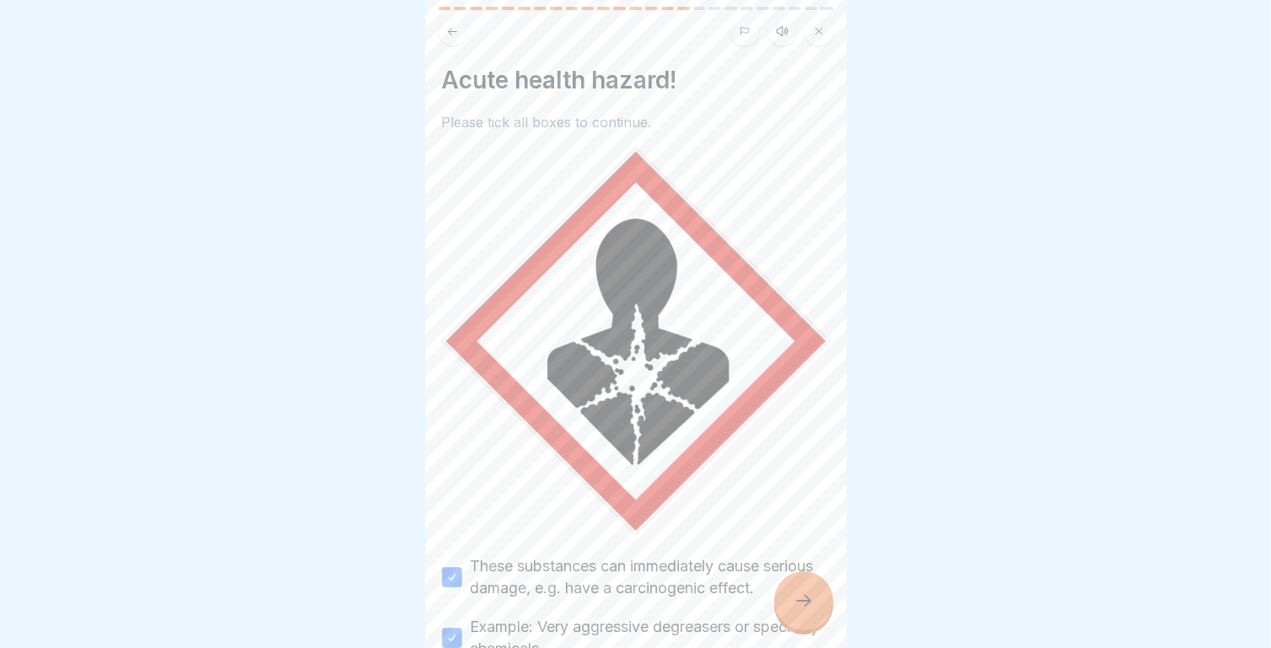
click at [455, 25] on icon at bounding box center [452, 31] width 13 height 13
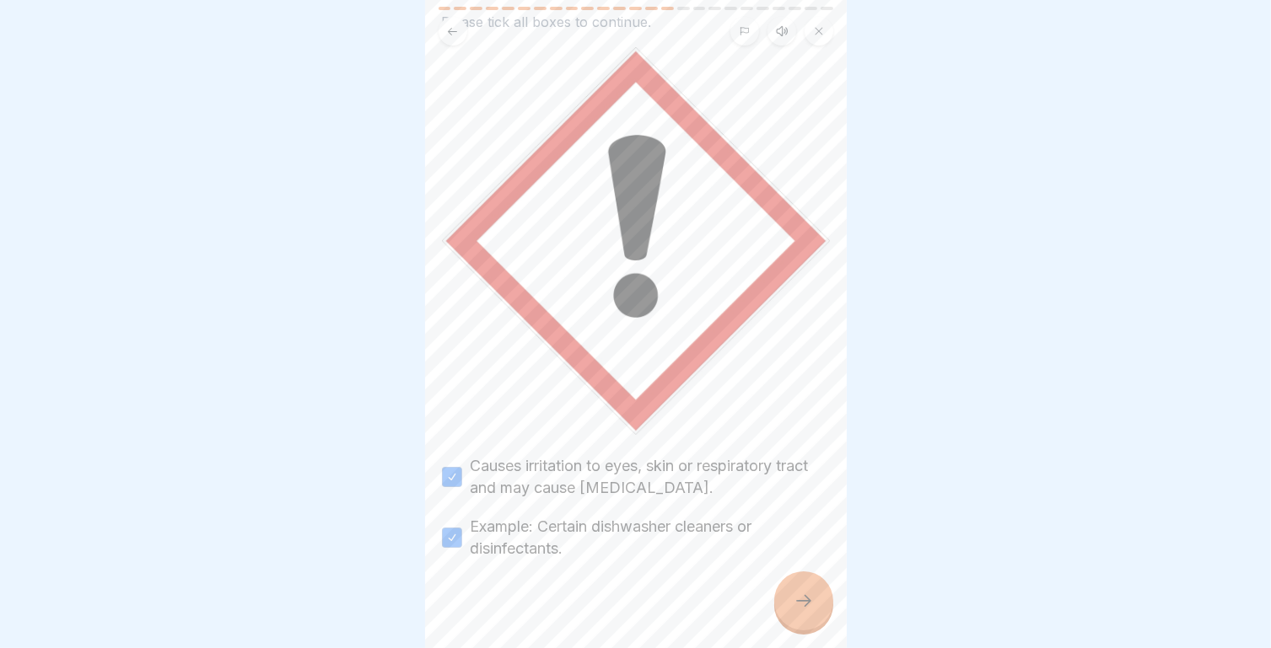
click at [455, 25] on icon at bounding box center [452, 31] width 13 height 13
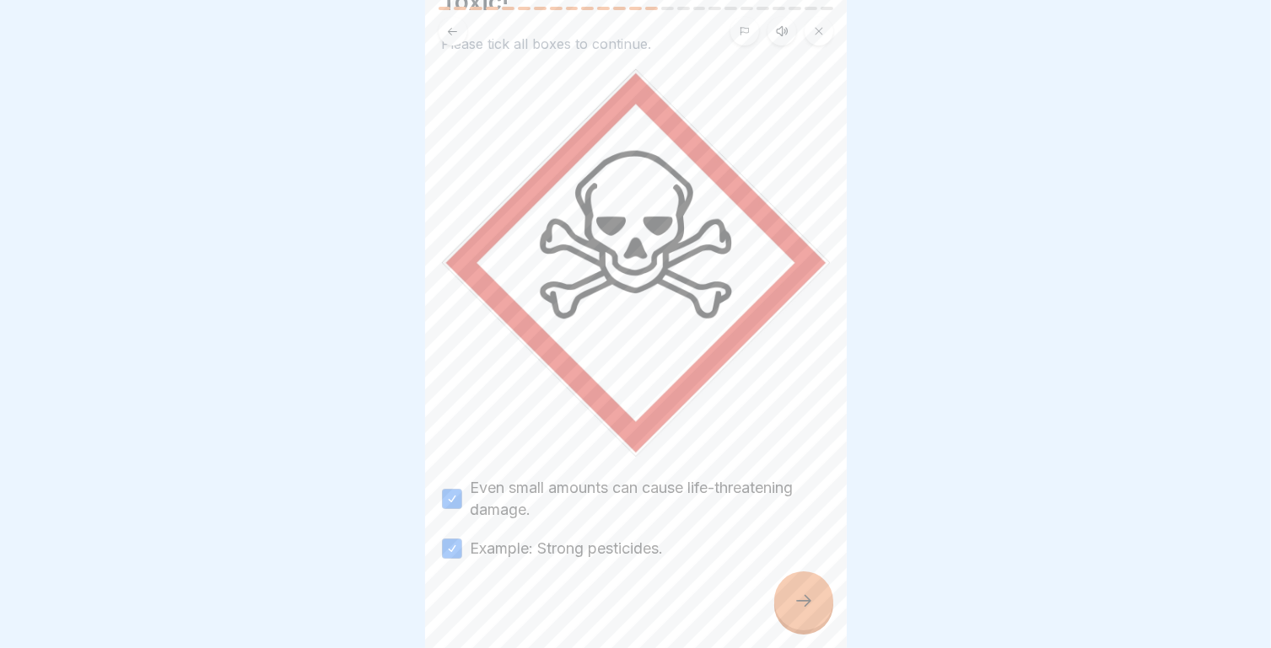
click at [455, 25] on icon at bounding box center [452, 31] width 13 height 13
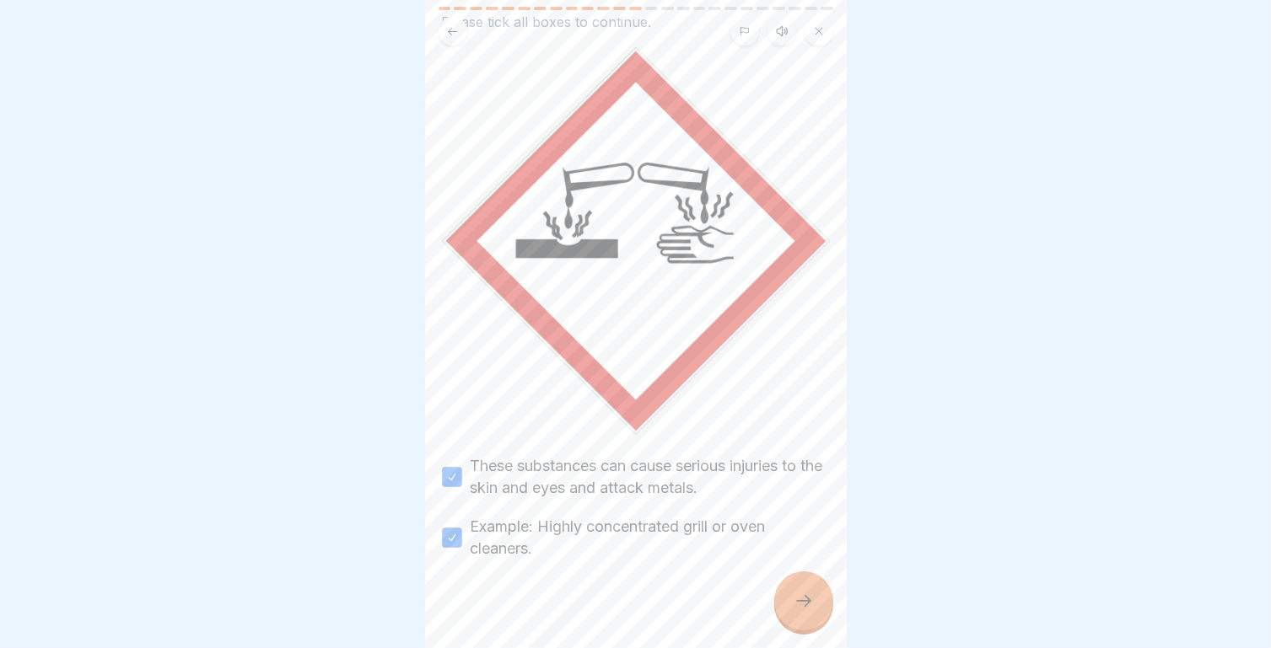
click at [455, 25] on icon at bounding box center [452, 31] width 13 height 13
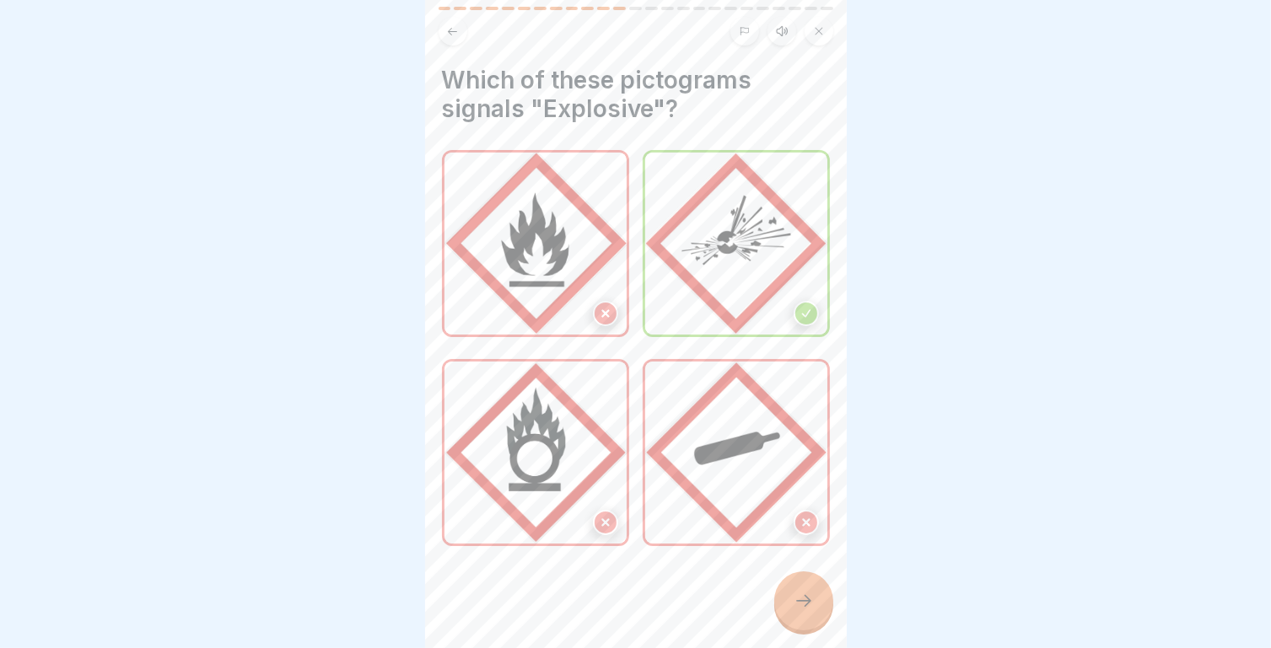
click at [803, 582] on div at bounding box center [803, 601] width 59 height 59
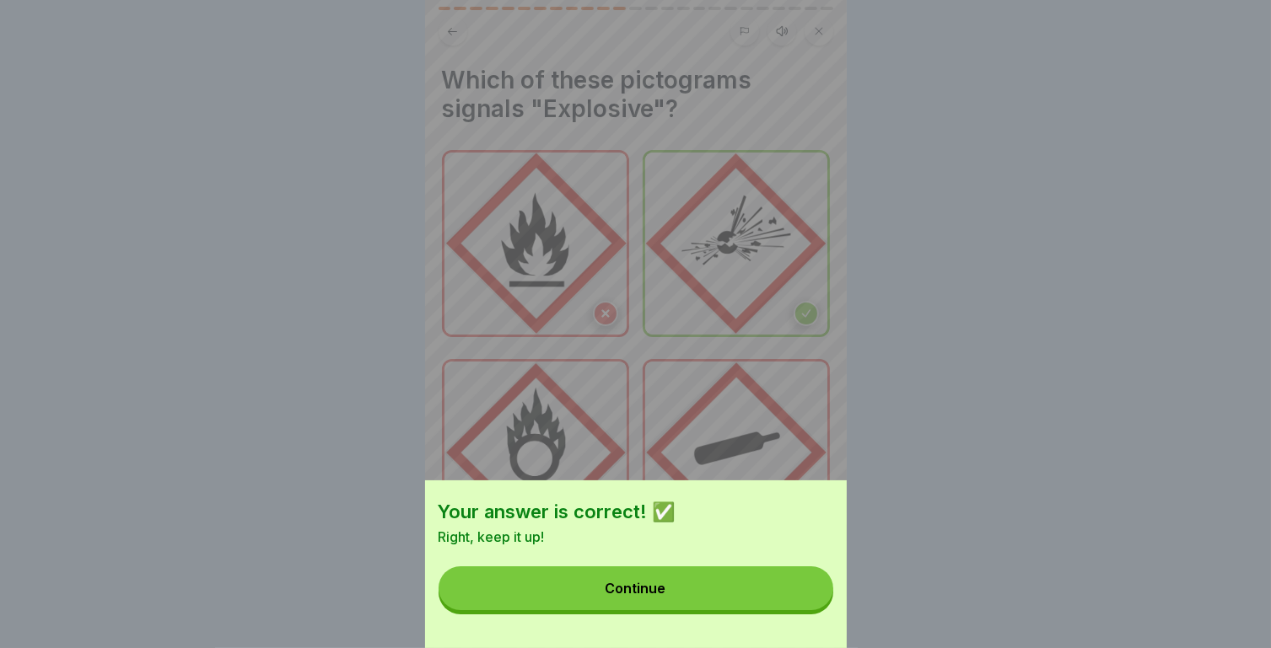
click at [785, 602] on button "Continue" at bounding box center [635, 589] width 395 height 44
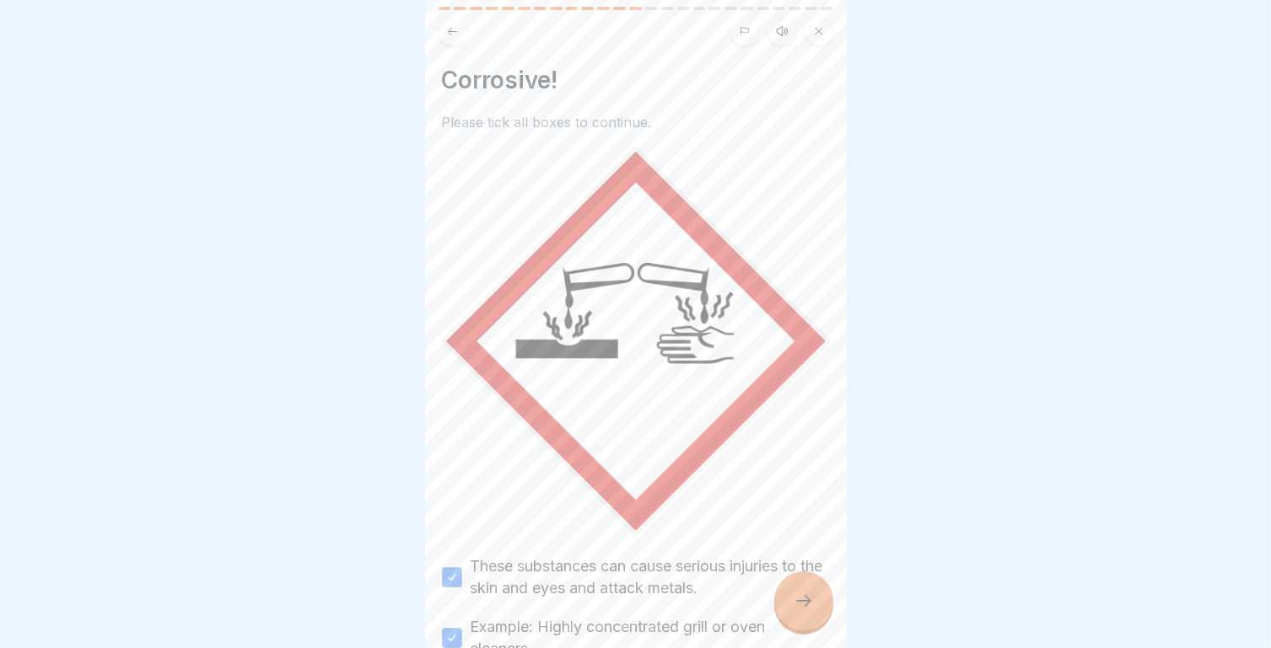
click at [803, 605] on icon at bounding box center [803, 601] width 20 height 20
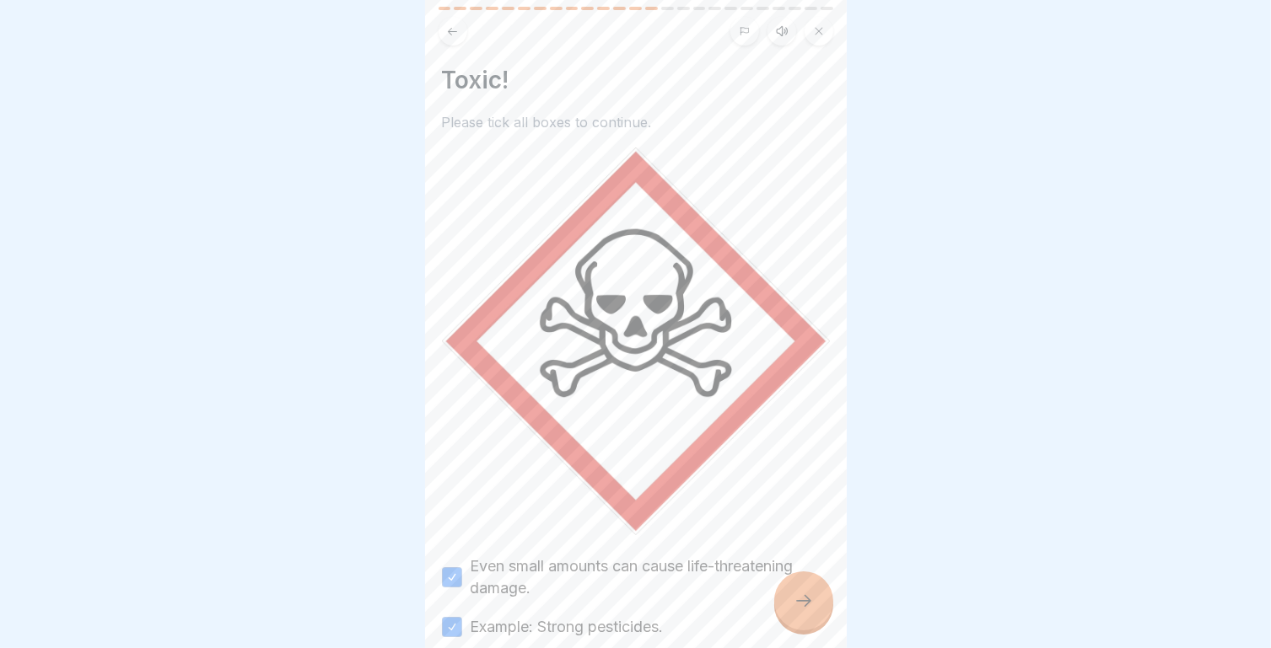
click at [795, 589] on div at bounding box center [803, 601] width 59 height 59
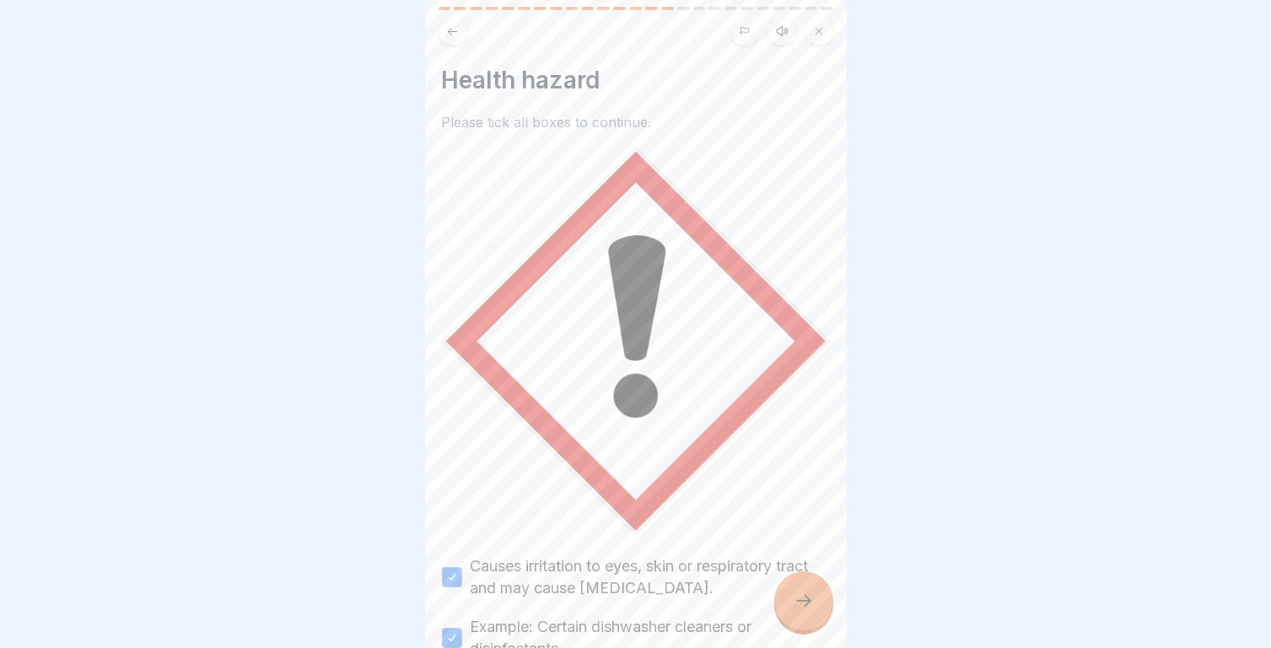
click at [793, 599] on icon at bounding box center [803, 601] width 20 height 20
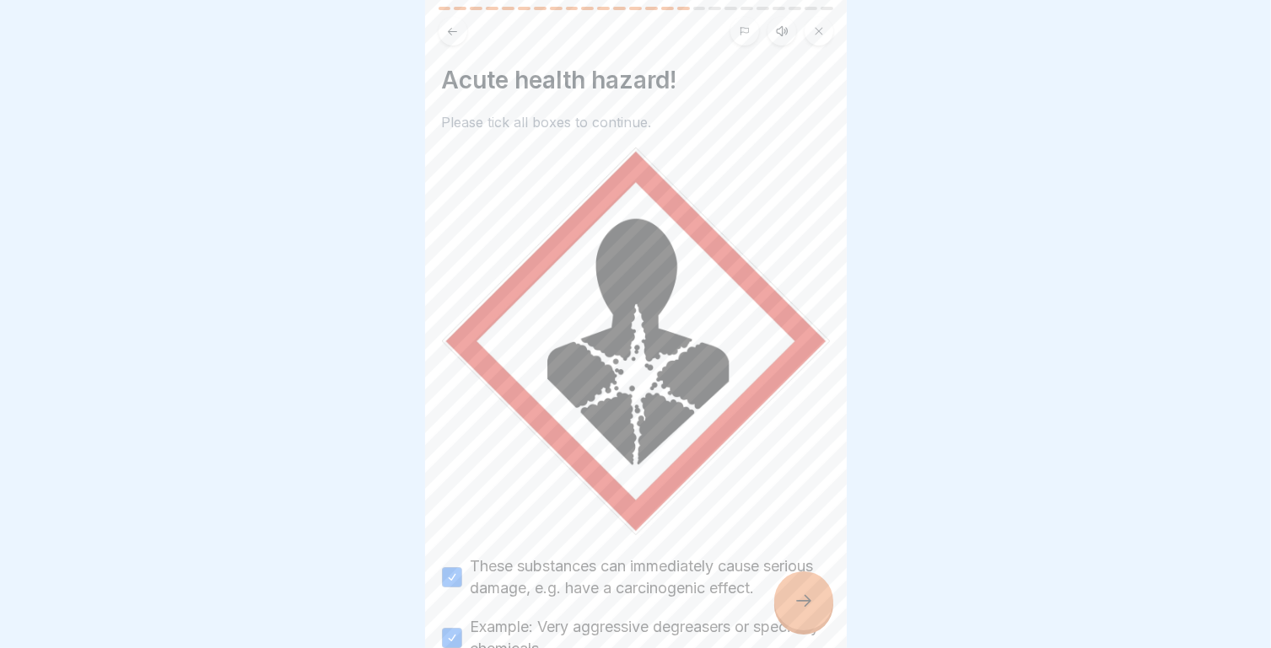
click at [801, 593] on icon at bounding box center [803, 601] width 20 height 20
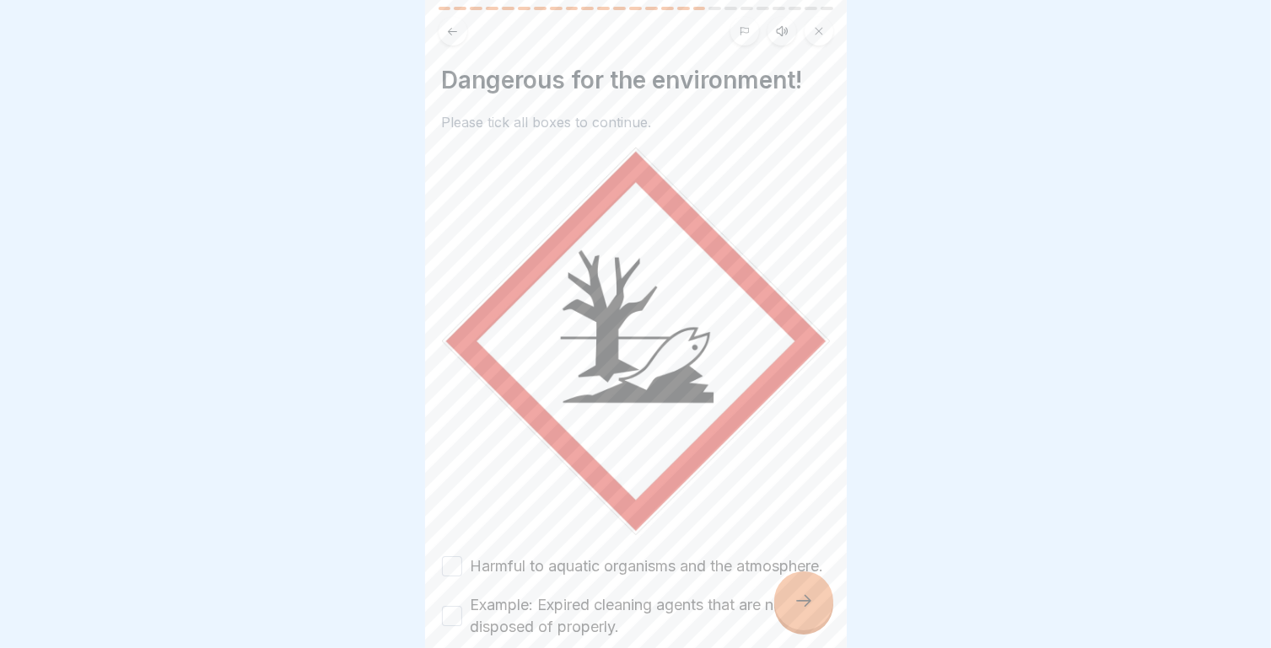
click at [455, 556] on button "Harmful to aquatic organisms and the atmosphere." at bounding box center [452, 566] width 20 height 20
click at [458, 609] on button "Example: Expired cleaning agents that are not disposed of properly." at bounding box center [452, 616] width 20 height 20
click at [803, 599] on icon at bounding box center [803, 601] width 20 height 20
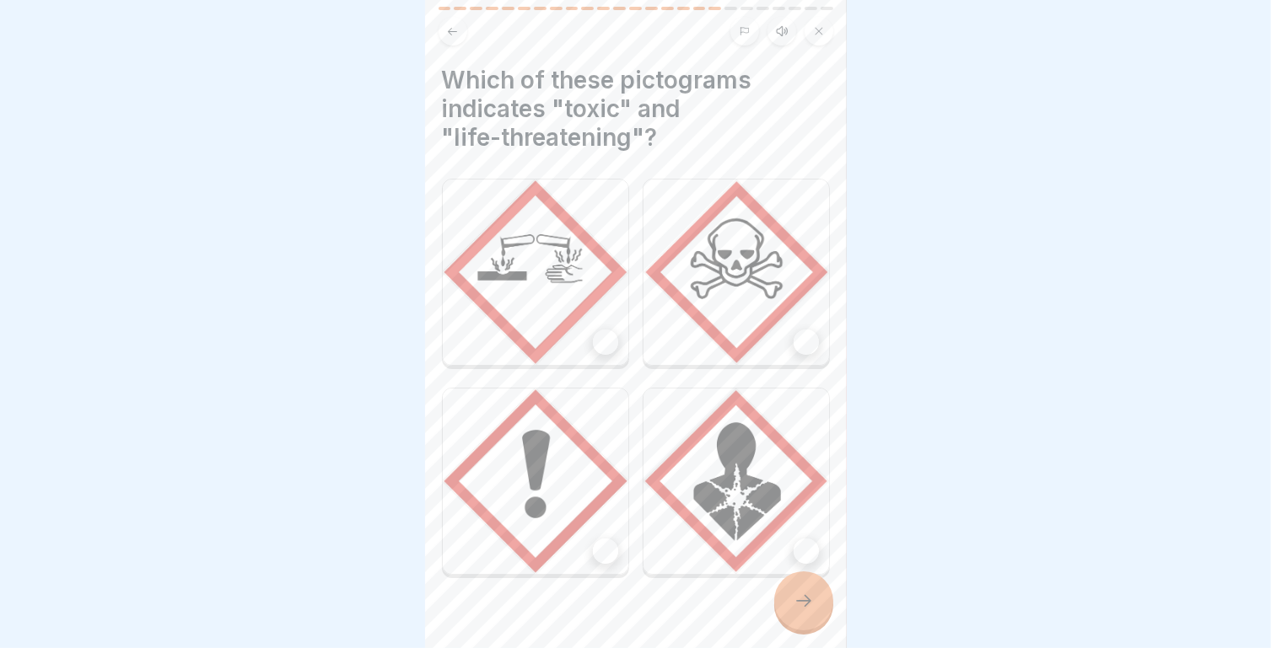
click at [793, 330] on div at bounding box center [805, 342] width 25 height 25
click at [793, 539] on div at bounding box center [805, 551] width 25 height 25
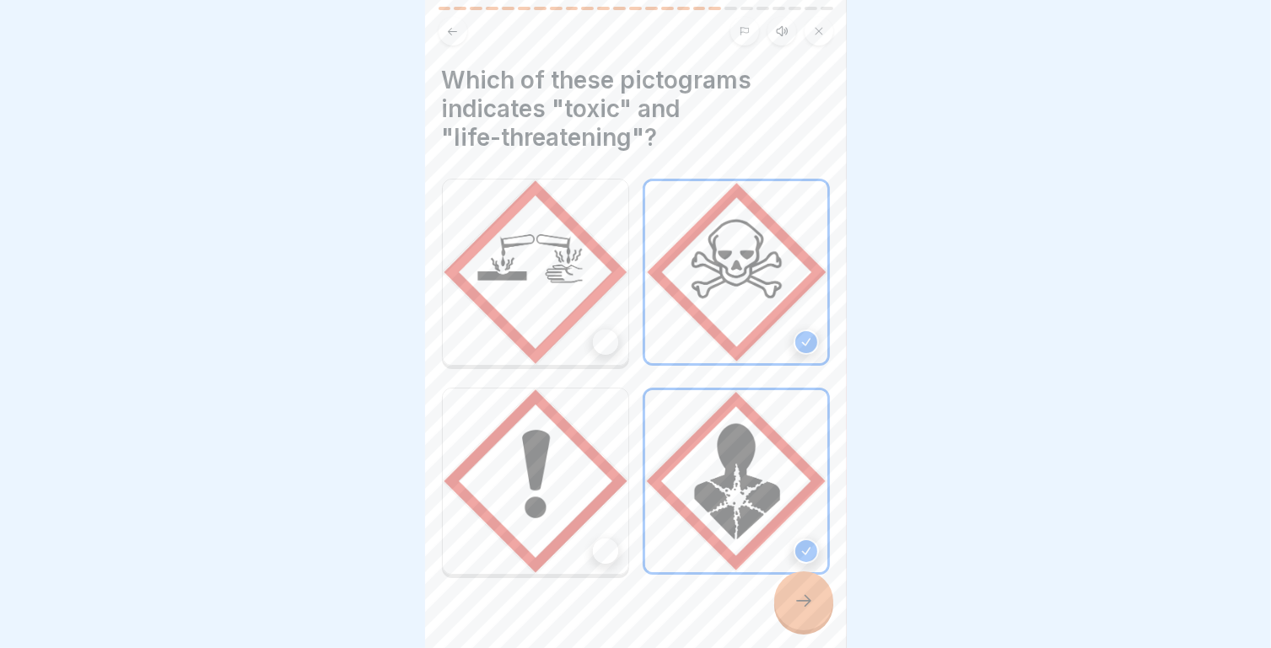
click at [804, 602] on icon at bounding box center [803, 601] width 20 height 20
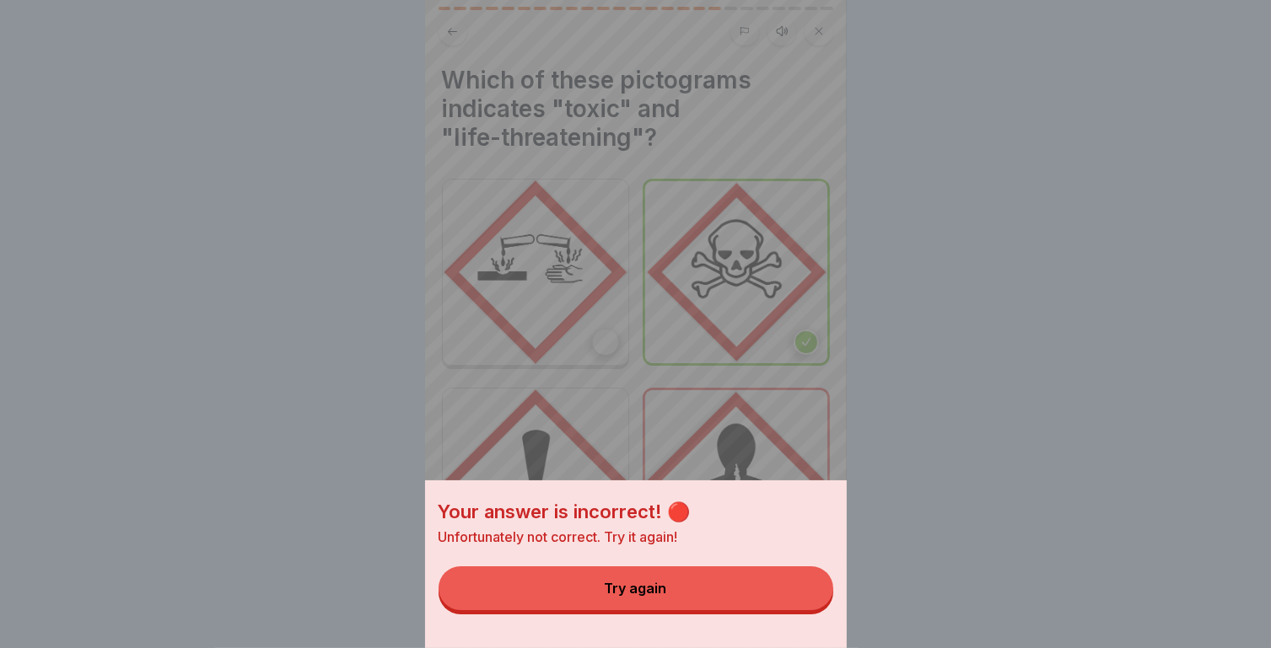
click at [730, 589] on button "Try again" at bounding box center [635, 589] width 395 height 44
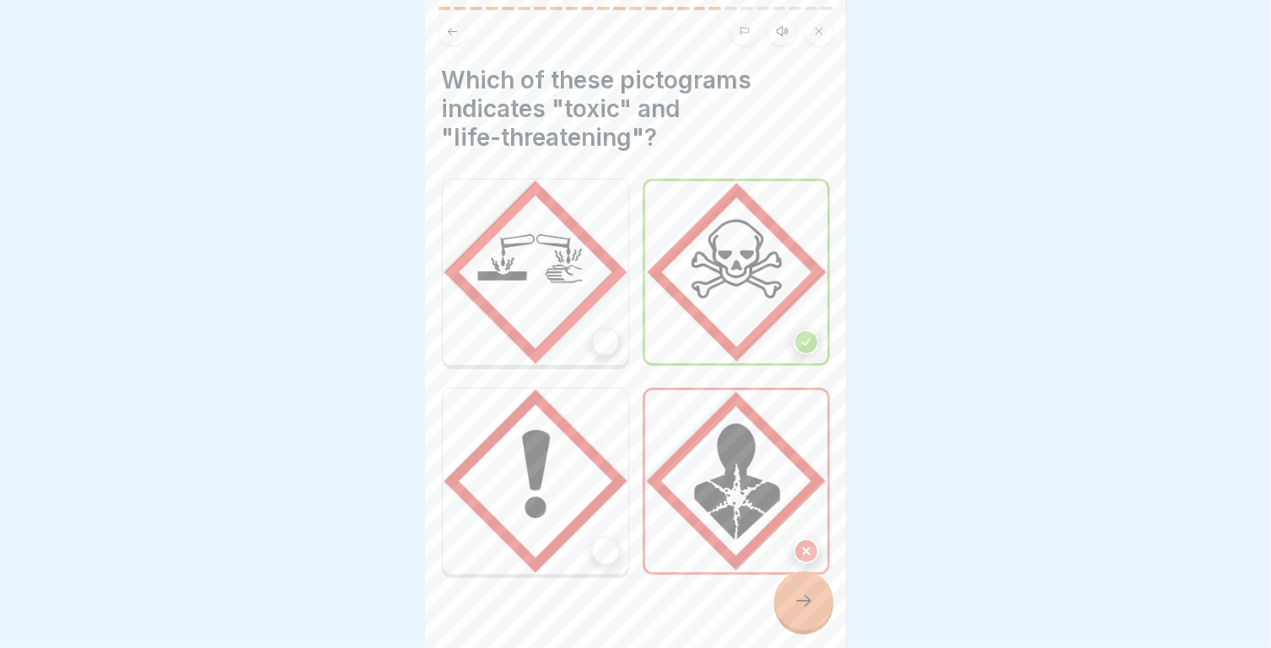
click at [607, 539] on div at bounding box center [605, 551] width 25 height 25
click at [798, 602] on icon at bounding box center [803, 601] width 20 height 20
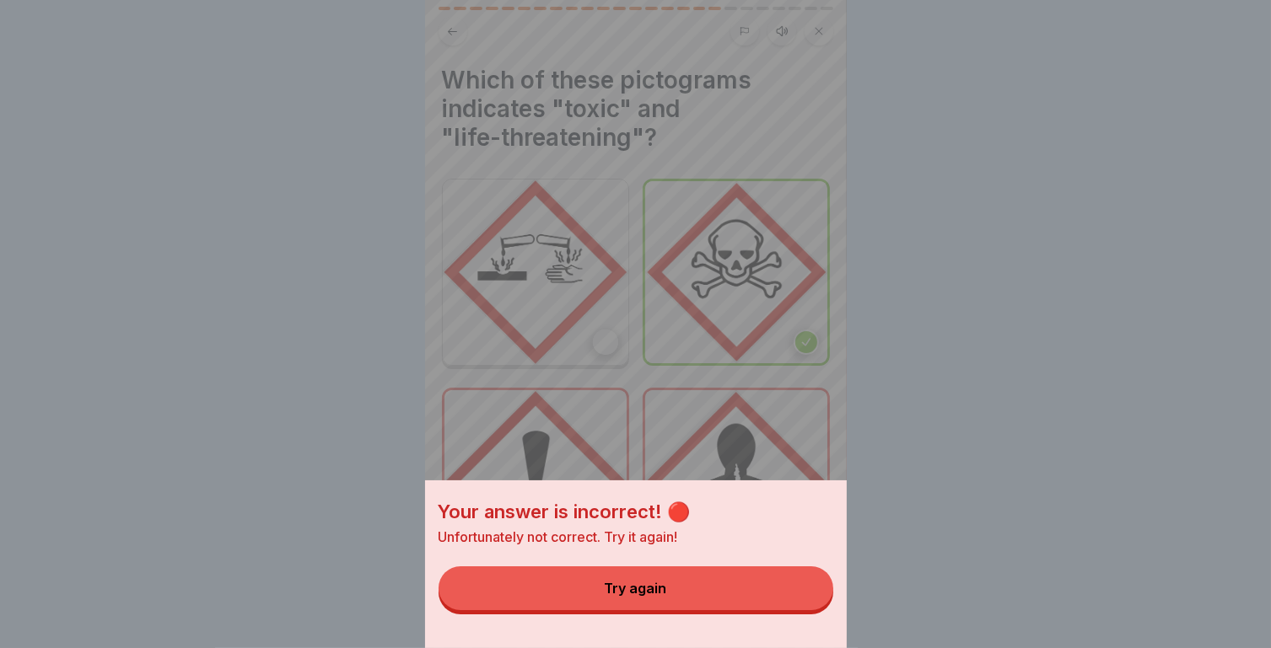
click at [707, 603] on button "Try again" at bounding box center [635, 589] width 395 height 44
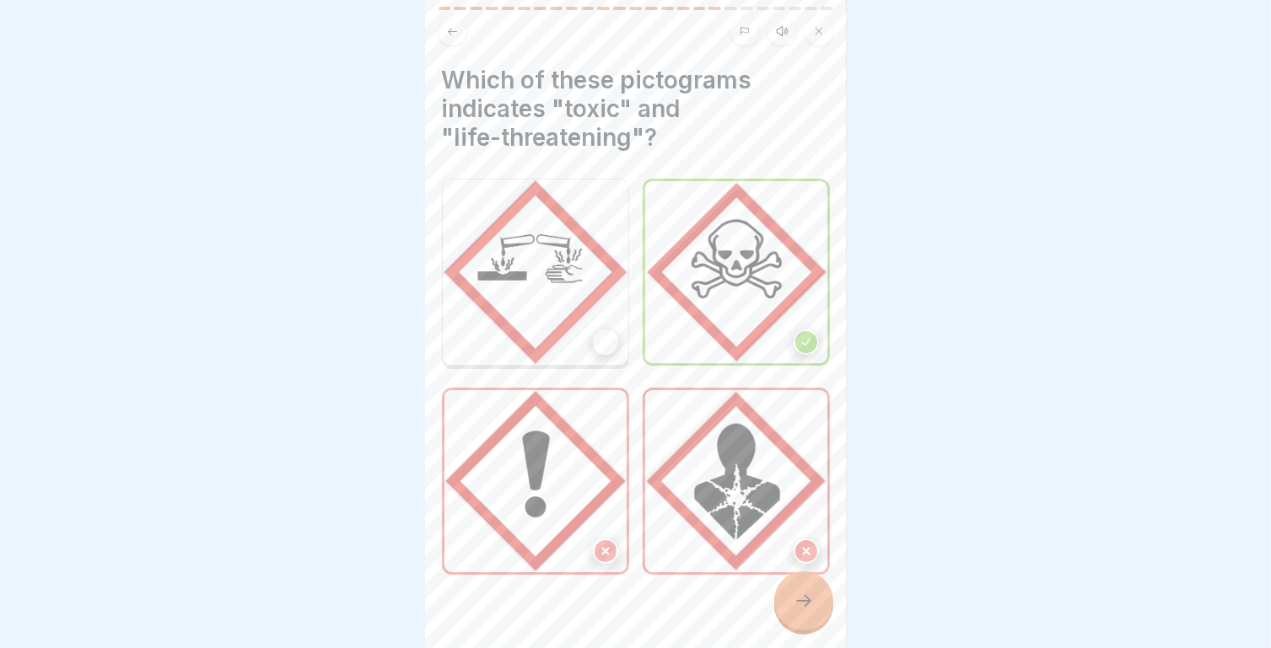
click at [597, 330] on div at bounding box center [605, 342] width 25 height 25
click at [805, 592] on div at bounding box center [803, 601] width 59 height 59
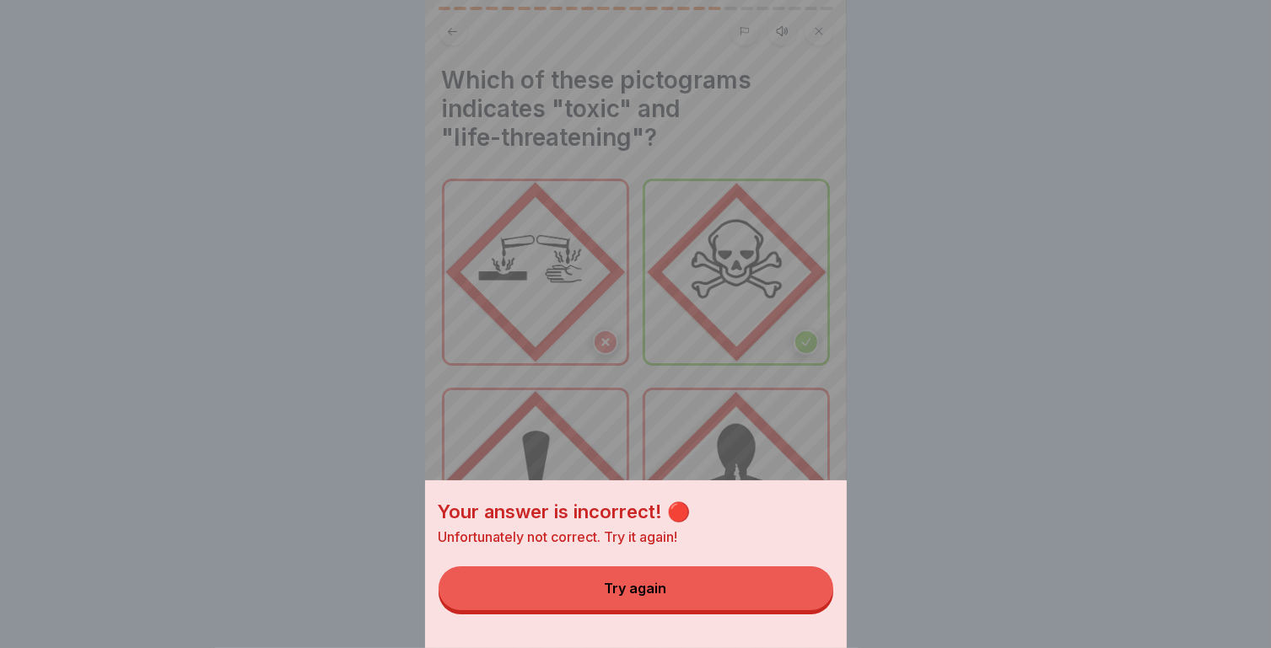
click at [706, 581] on button "Try again" at bounding box center [635, 589] width 395 height 44
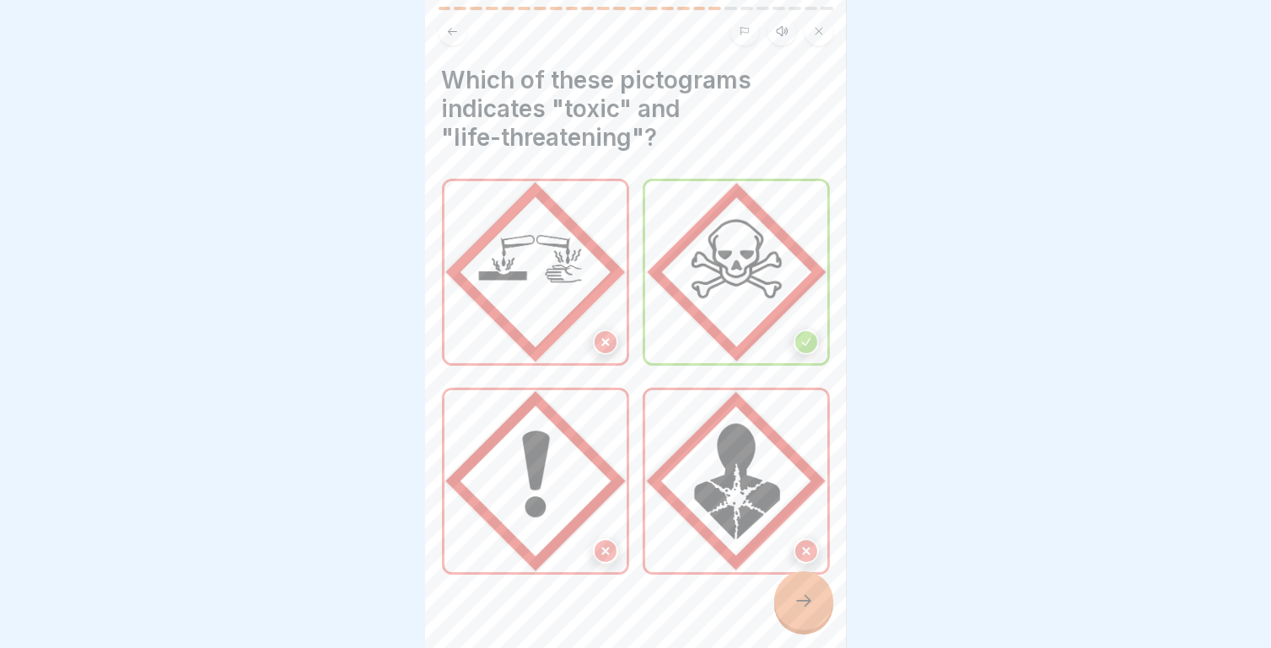
click at [809, 604] on icon at bounding box center [803, 601] width 20 height 20
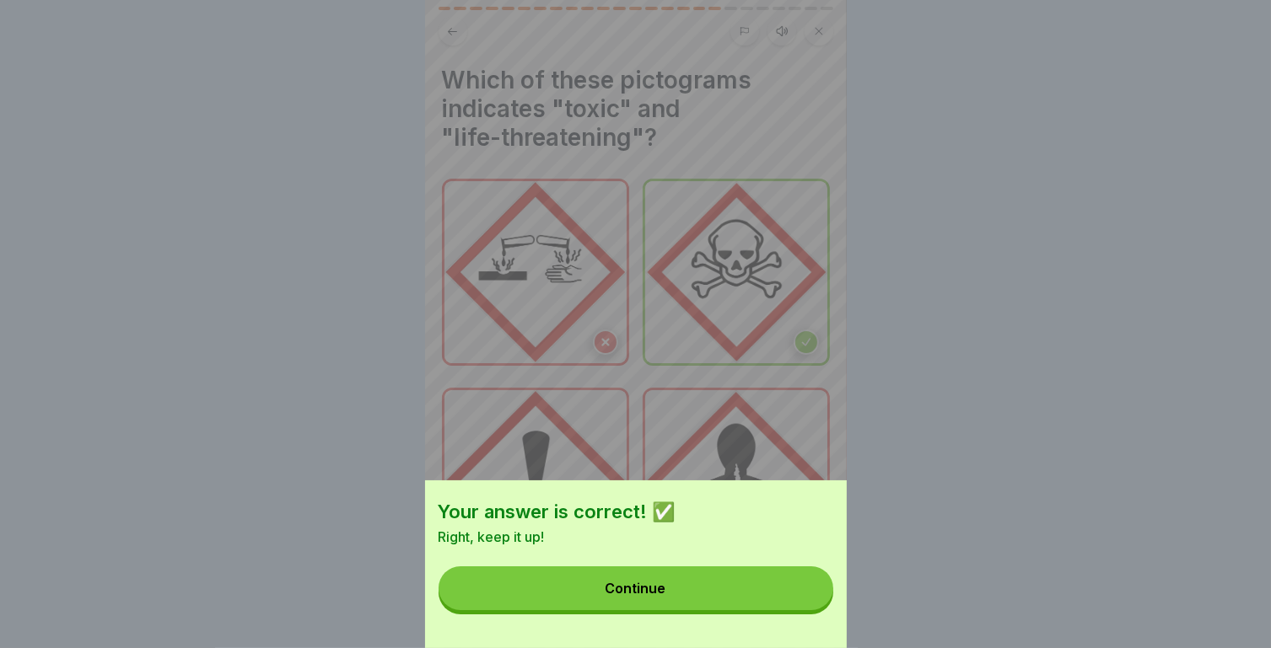
click at [716, 610] on button "Continue" at bounding box center [635, 589] width 395 height 44
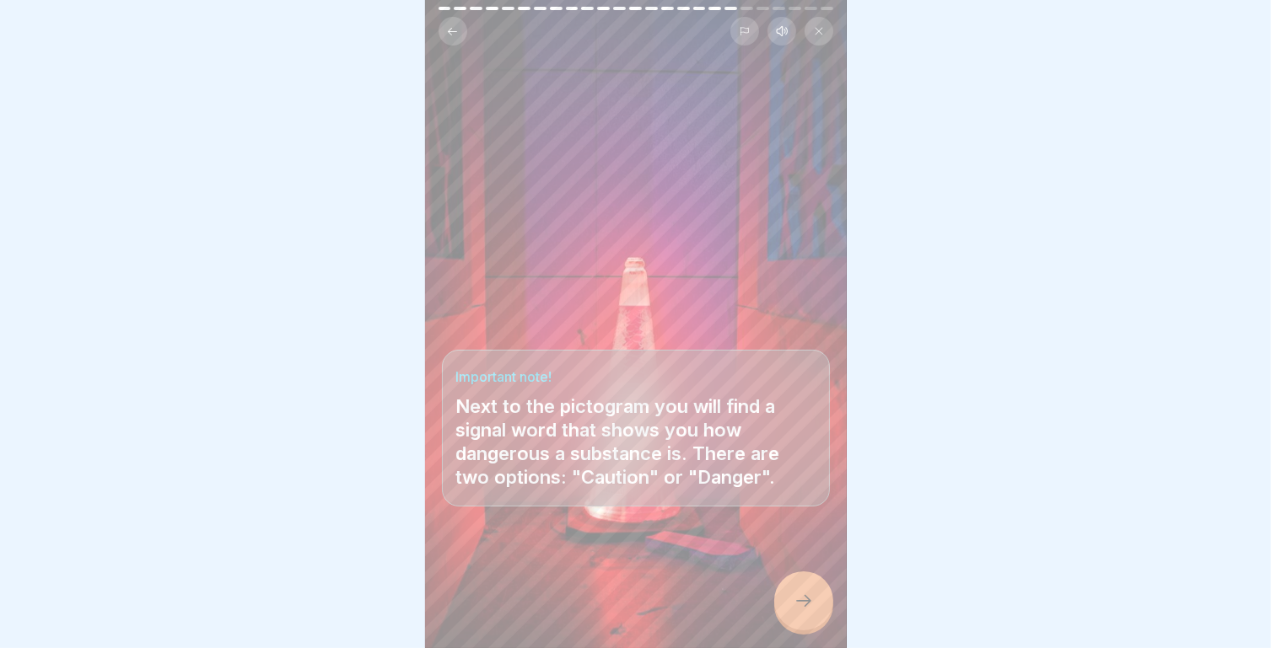
click at [793, 605] on icon at bounding box center [803, 601] width 20 height 20
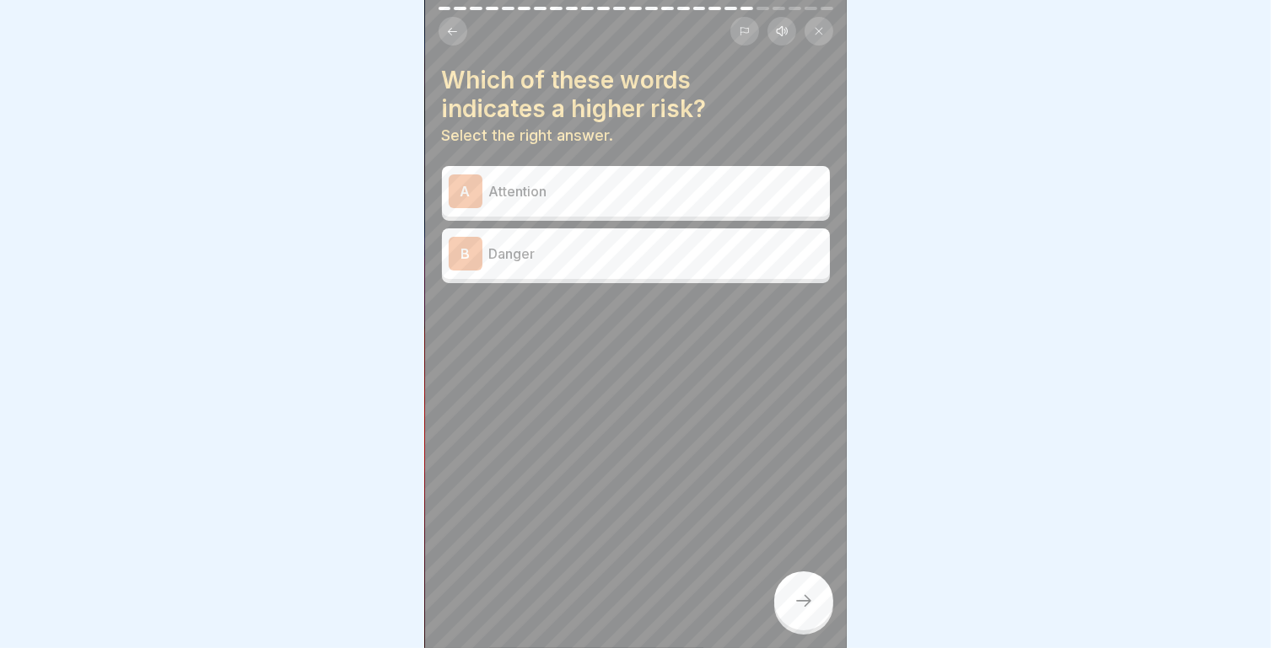
click at [535, 247] on p "Danger" at bounding box center [656, 254] width 334 height 20
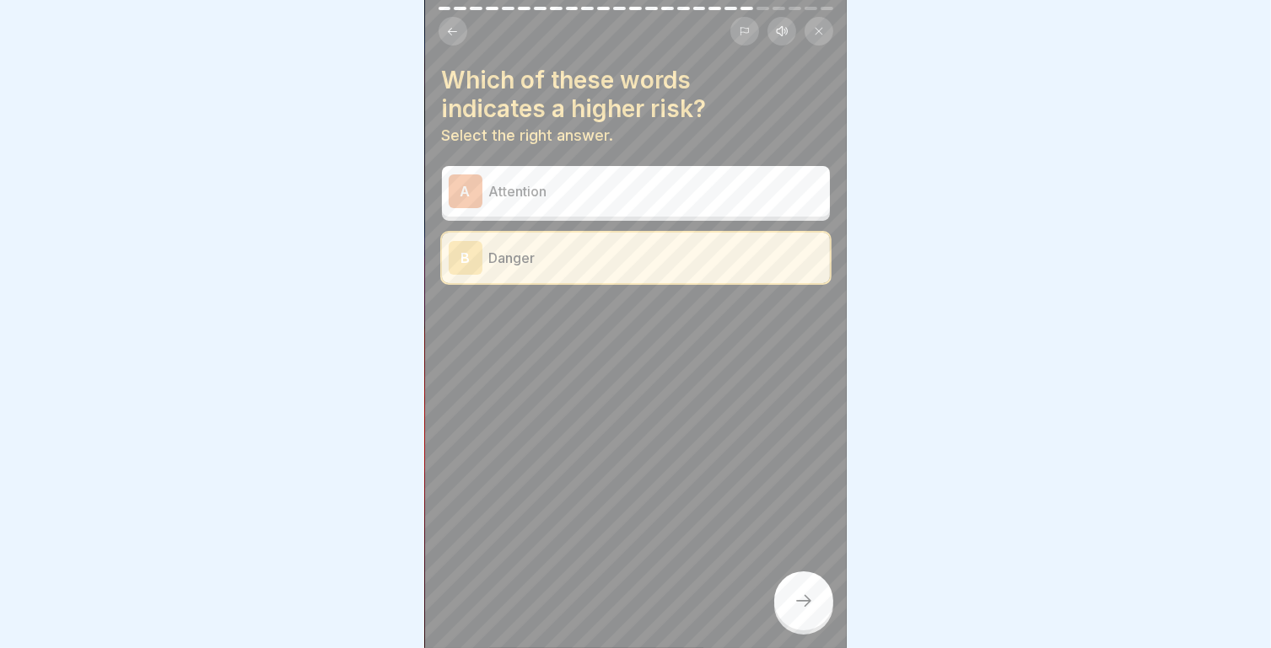
click at [535, 248] on p "Danger" at bounding box center [656, 258] width 334 height 20
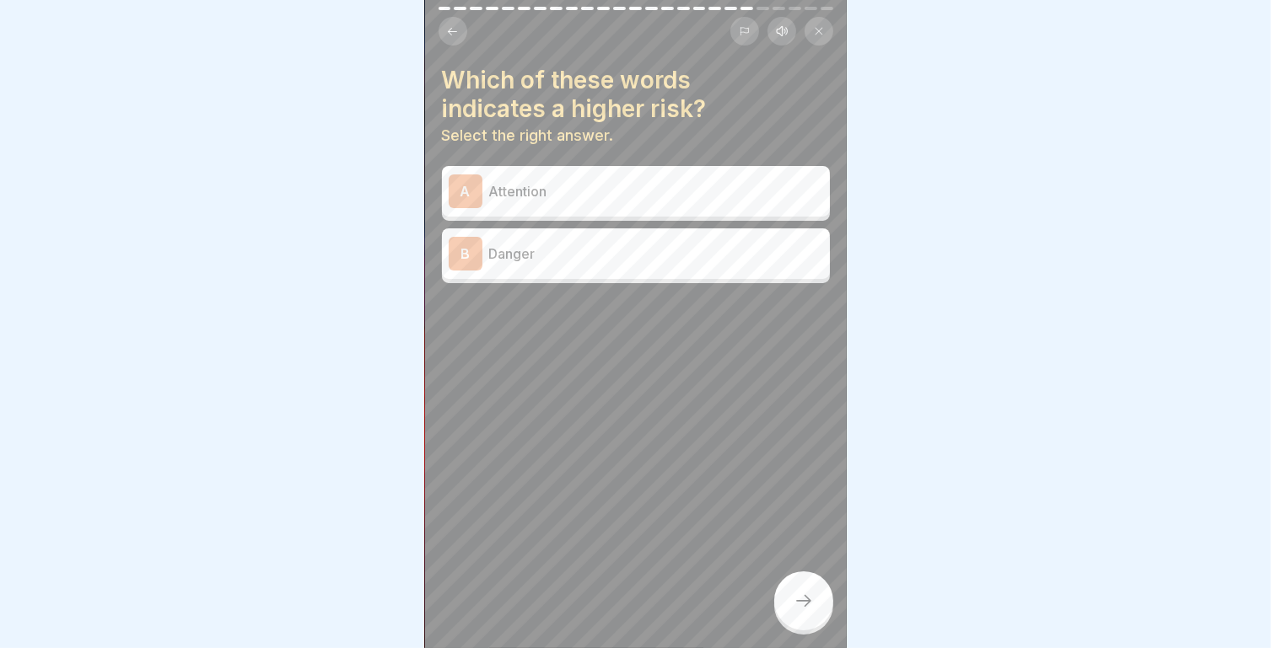
click at [579, 249] on p "Danger" at bounding box center [656, 254] width 334 height 20
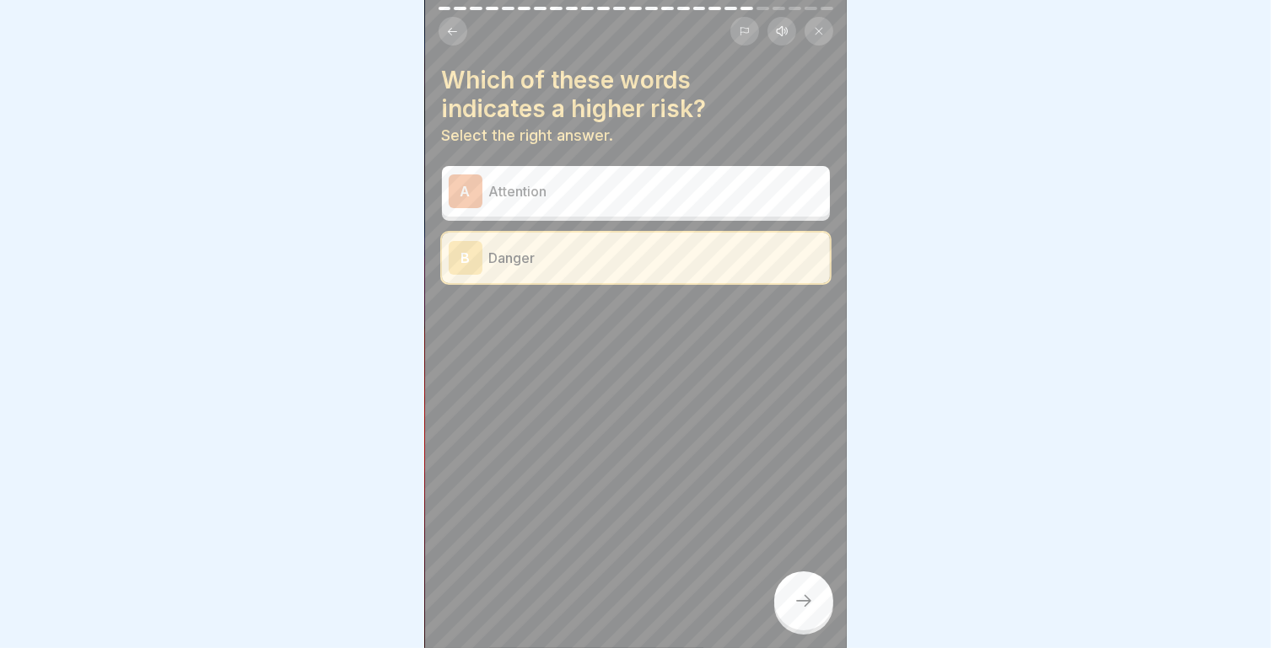
click at [806, 611] on div at bounding box center [803, 601] width 59 height 59
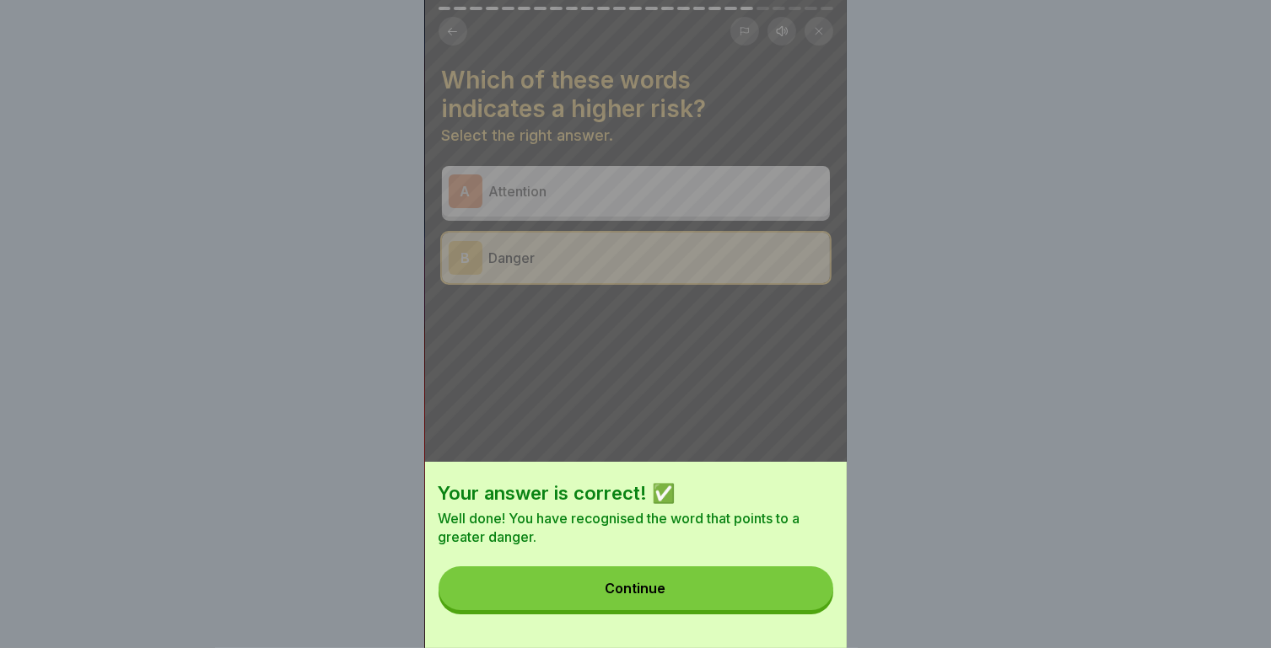
click at [804, 609] on button "Continue" at bounding box center [635, 589] width 395 height 44
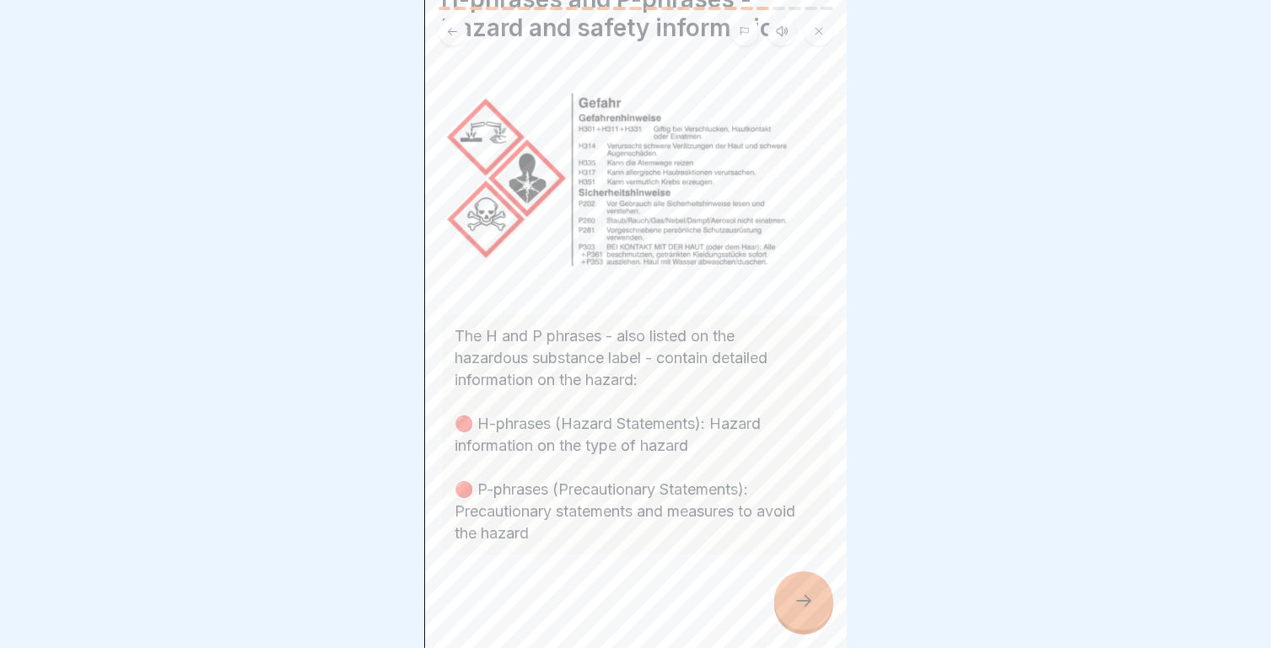
scroll to position [30, 0]
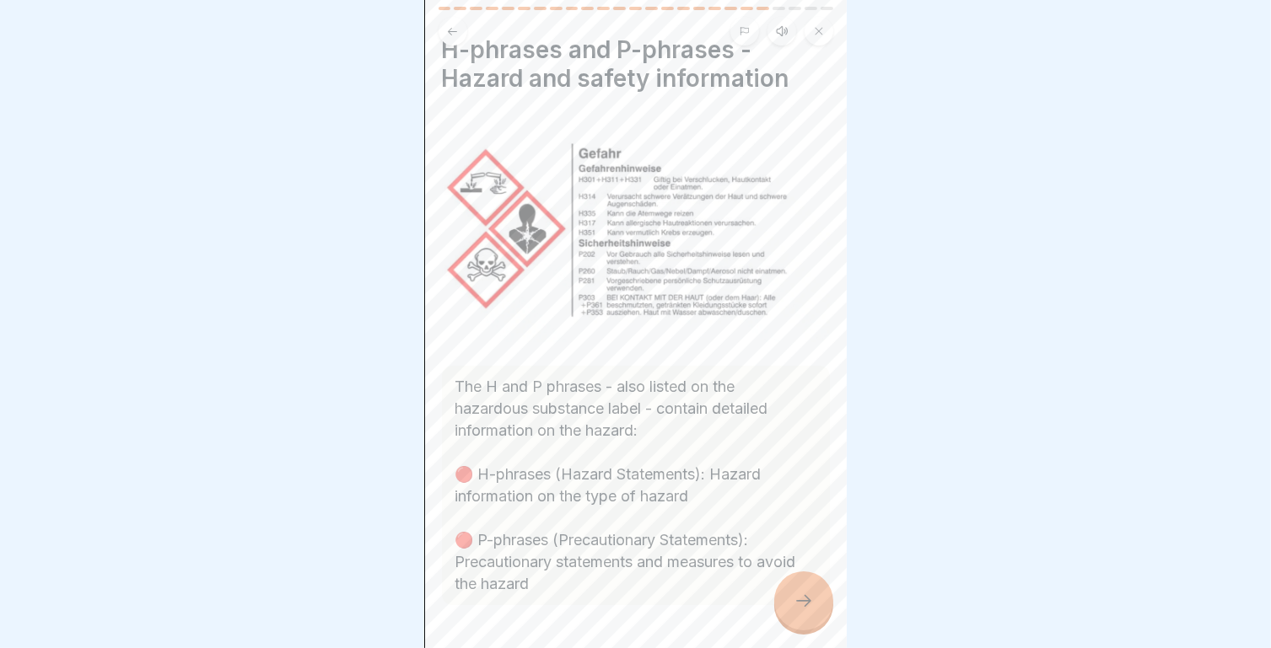
click at [798, 604] on icon at bounding box center [803, 601] width 20 height 20
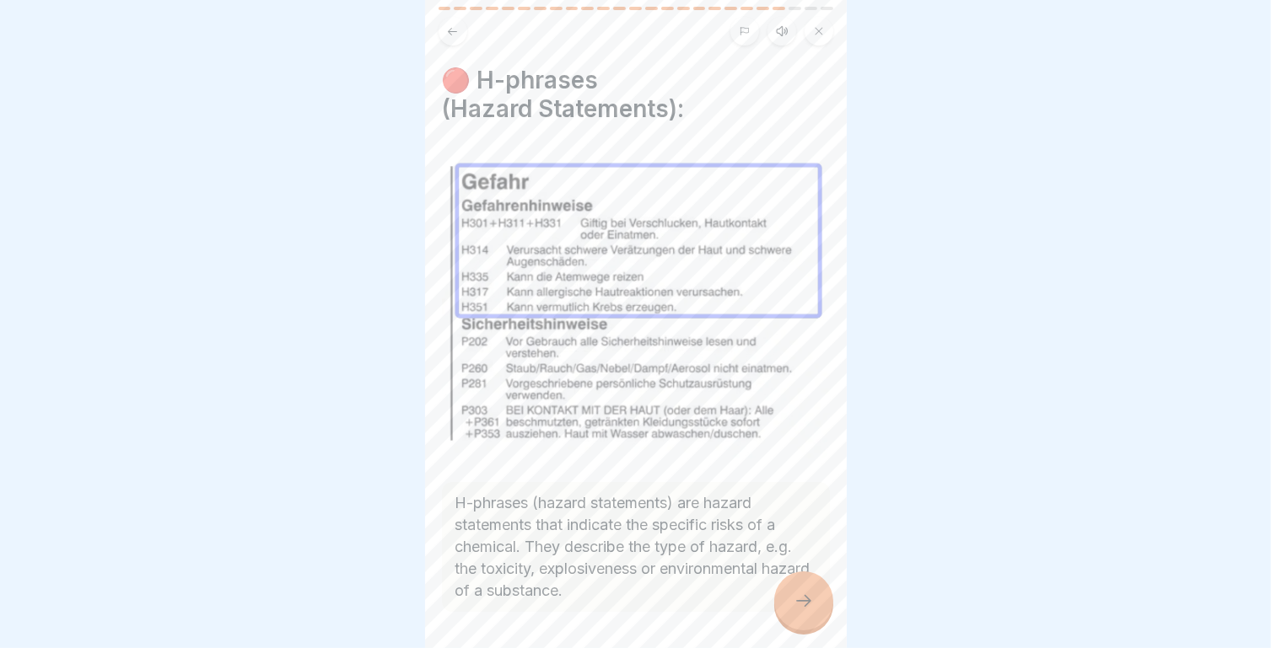
scroll to position [55, 0]
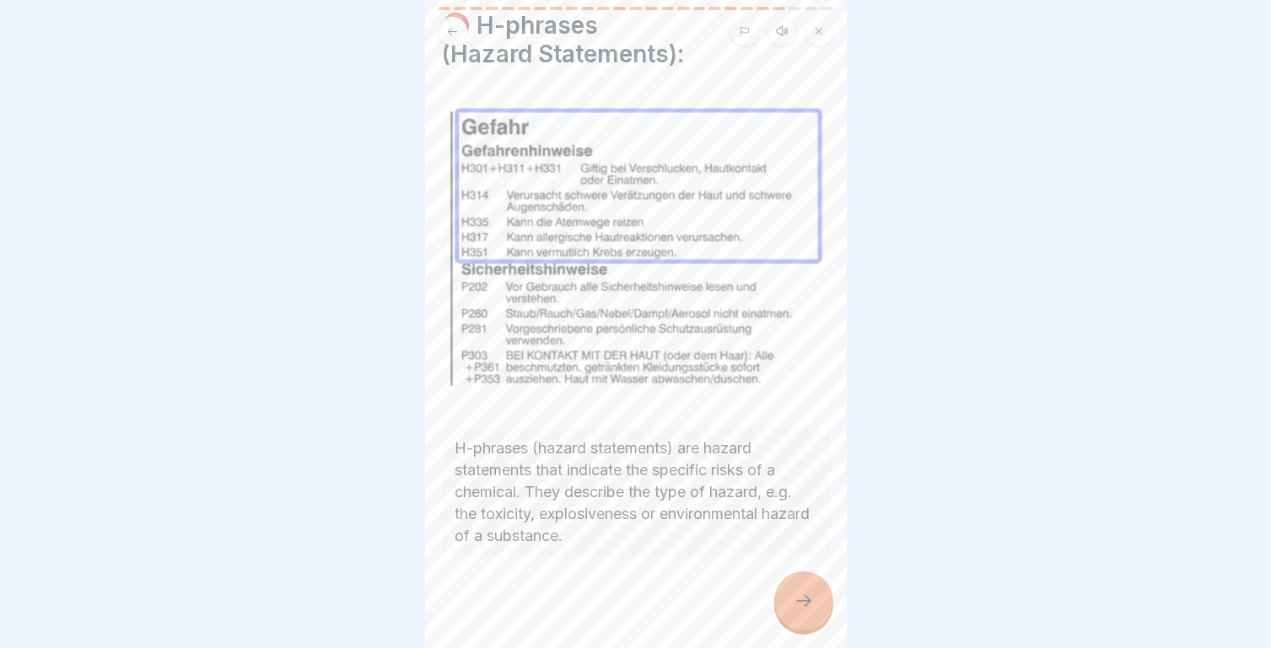
click at [793, 601] on icon at bounding box center [803, 601] width 20 height 20
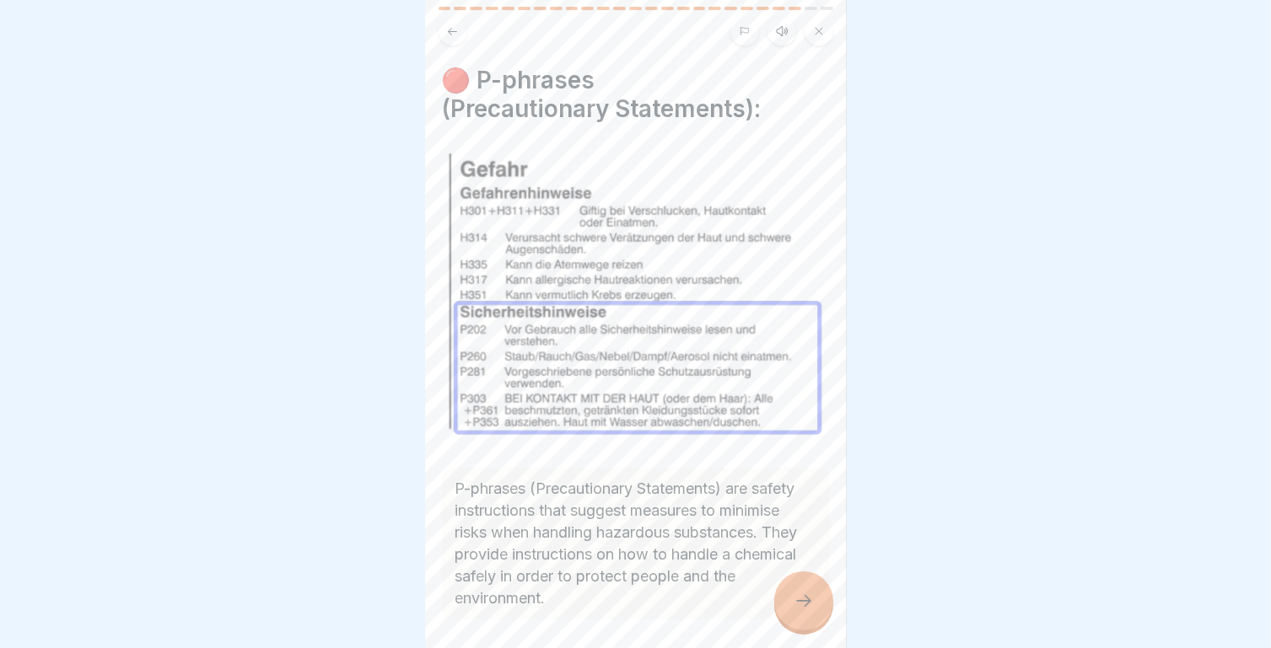
click at [789, 589] on div at bounding box center [803, 601] width 59 height 59
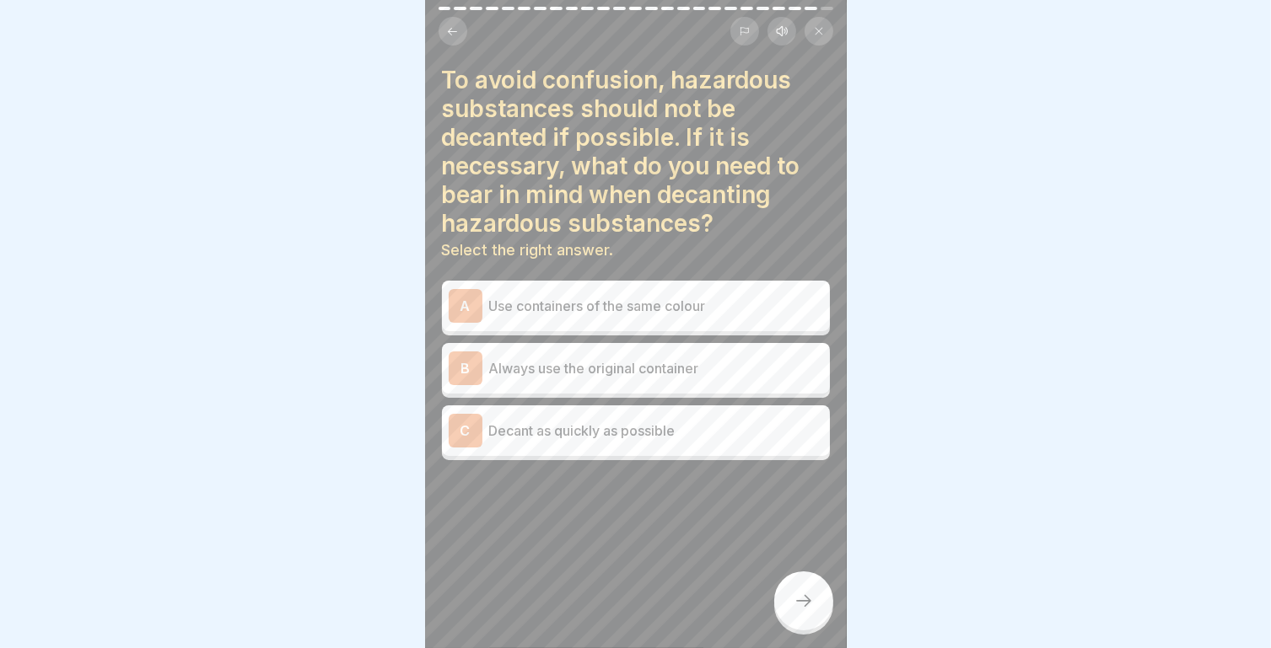
click at [616, 376] on div "B Always use the original container" at bounding box center [636, 368] width 388 height 51
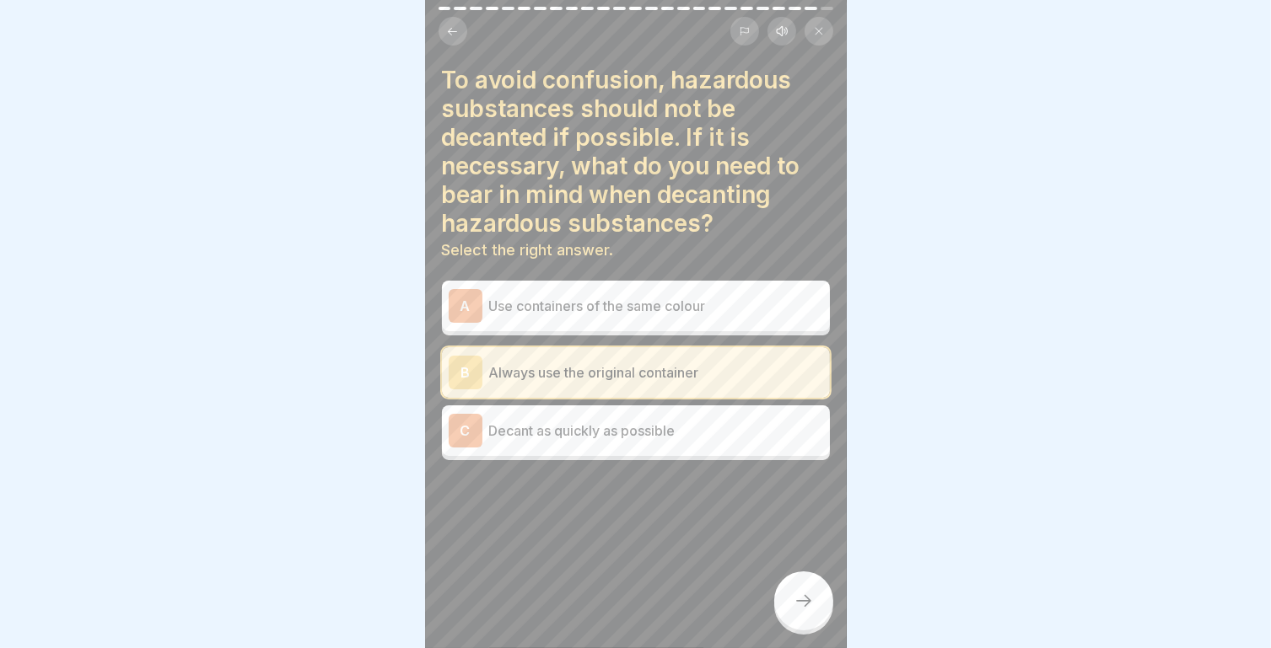
click at [637, 367] on p "Always use the original container" at bounding box center [656, 373] width 334 height 20
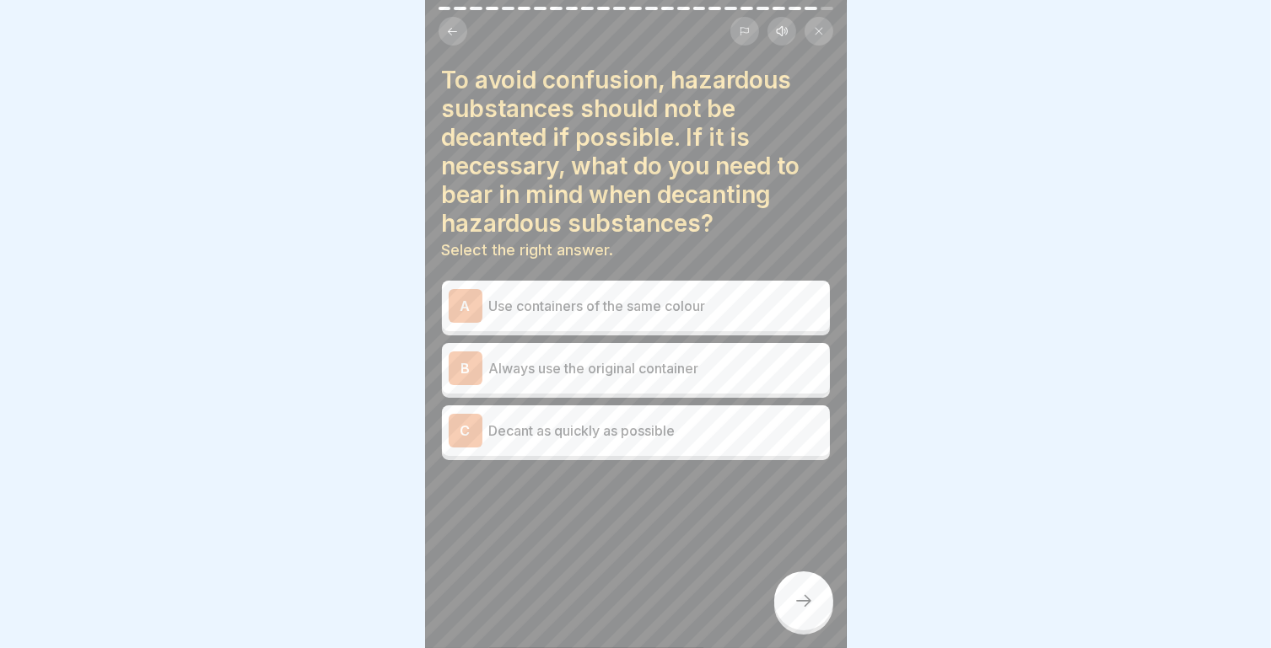
click at [634, 421] on p "Decant as quickly as possible" at bounding box center [656, 431] width 334 height 20
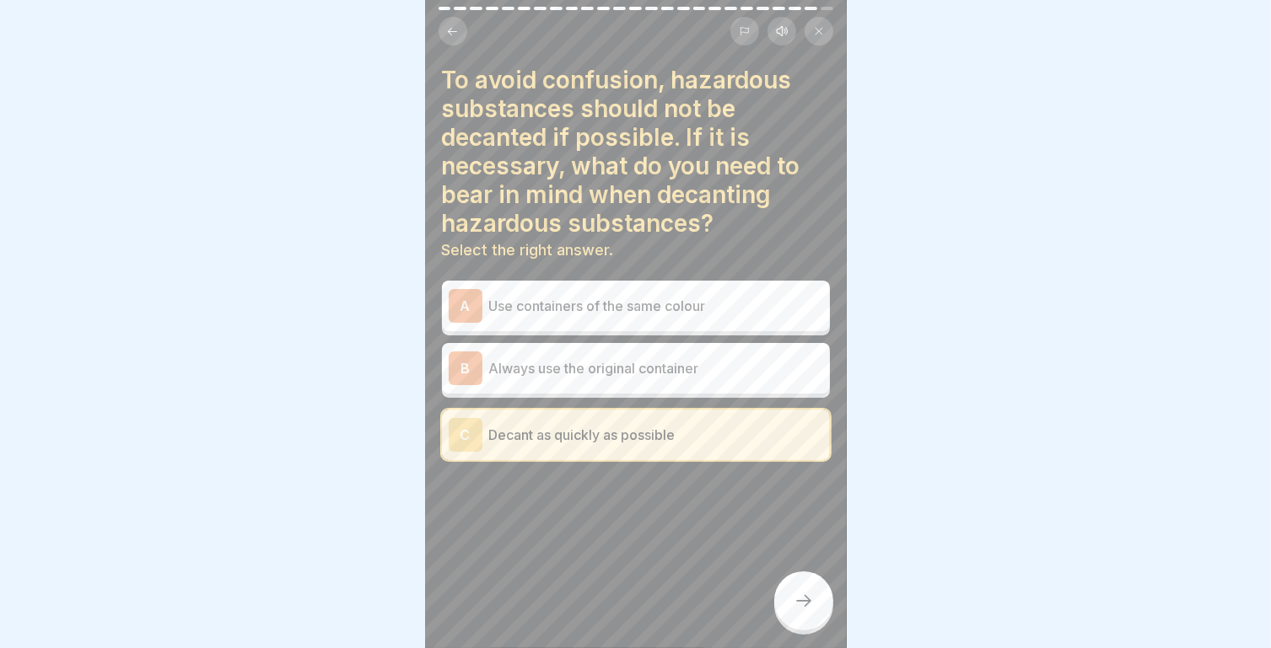
click at [791, 594] on div at bounding box center [803, 601] width 59 height 59
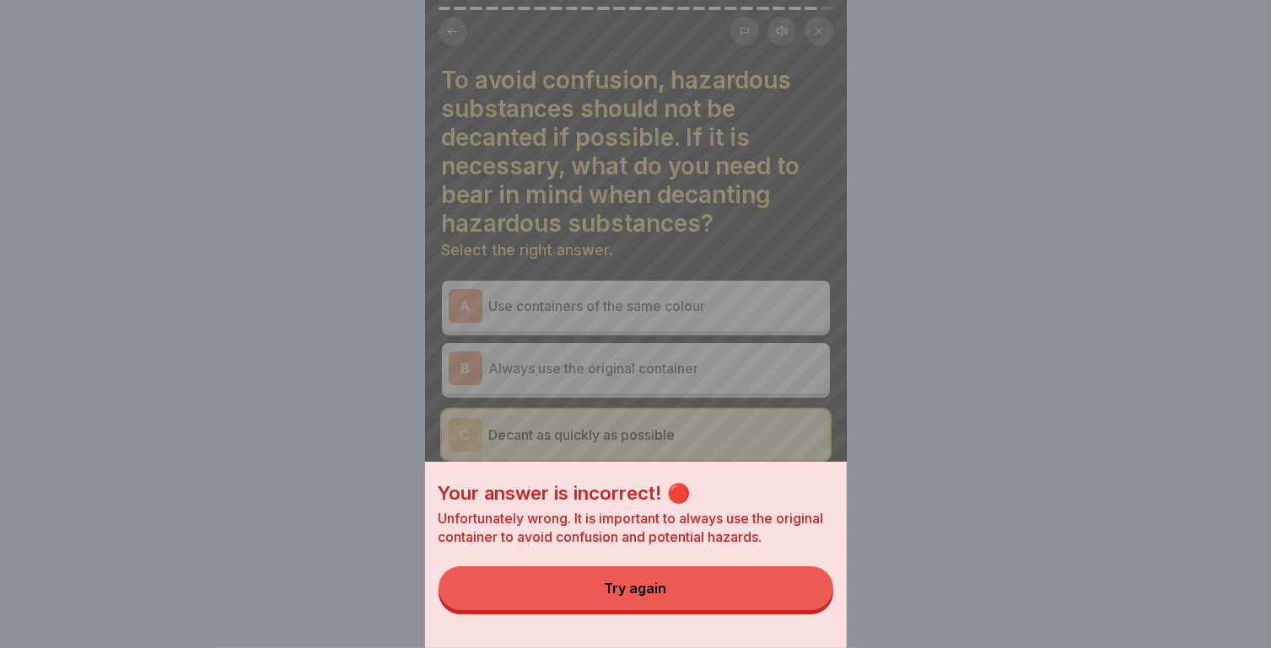
click at [704, 601] on button "Try again" at bounding box center [635, 589] width 395 height 44
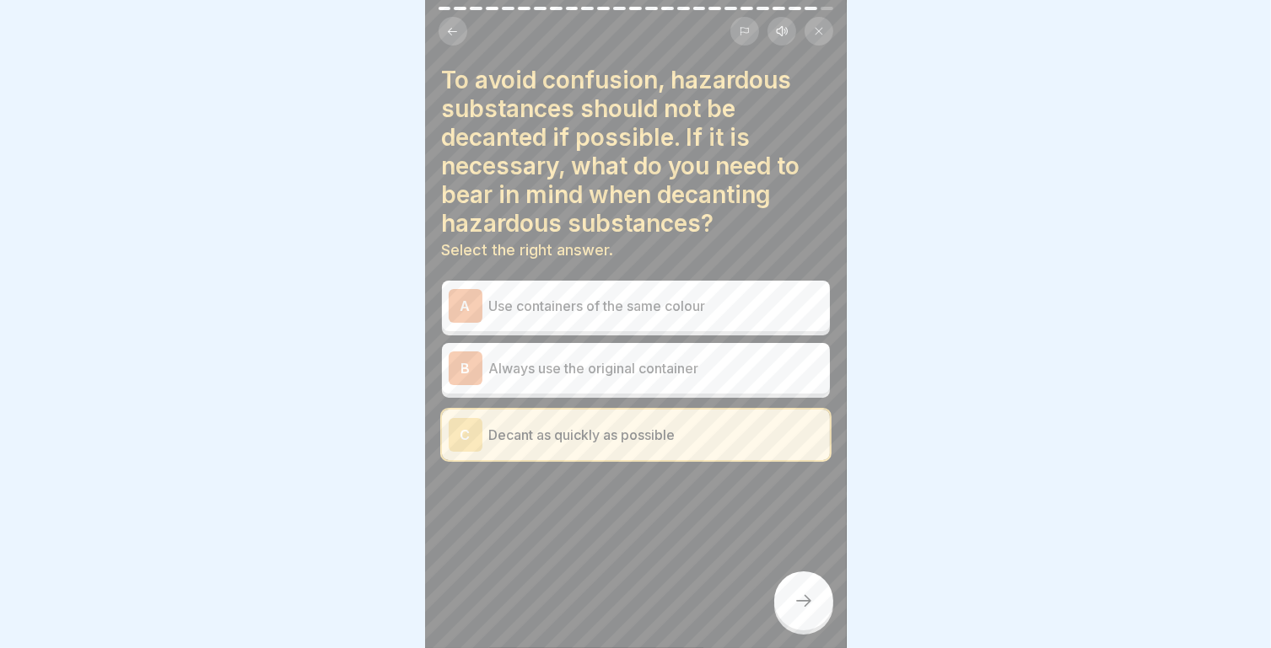
click at [664, 363] on p "Always use the original container" at bounding box center [656, 368] width 334 height 20
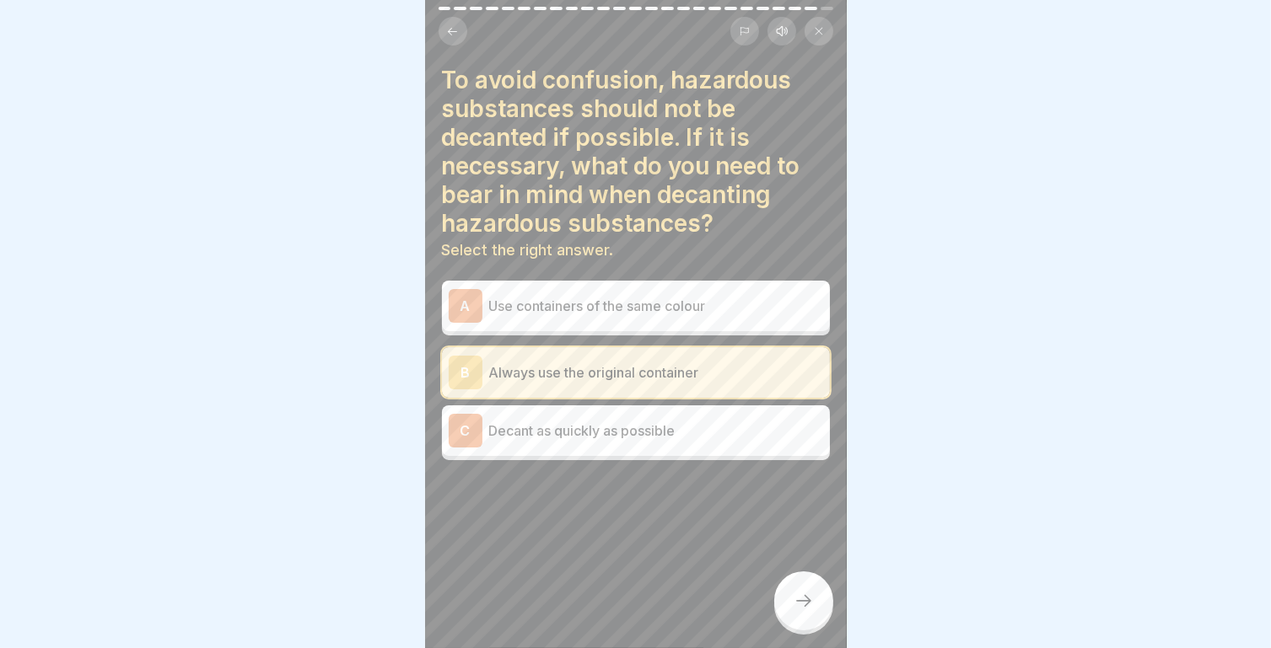
click at [815, 602] on div at bounding box center [803, 601] width 59 height 59
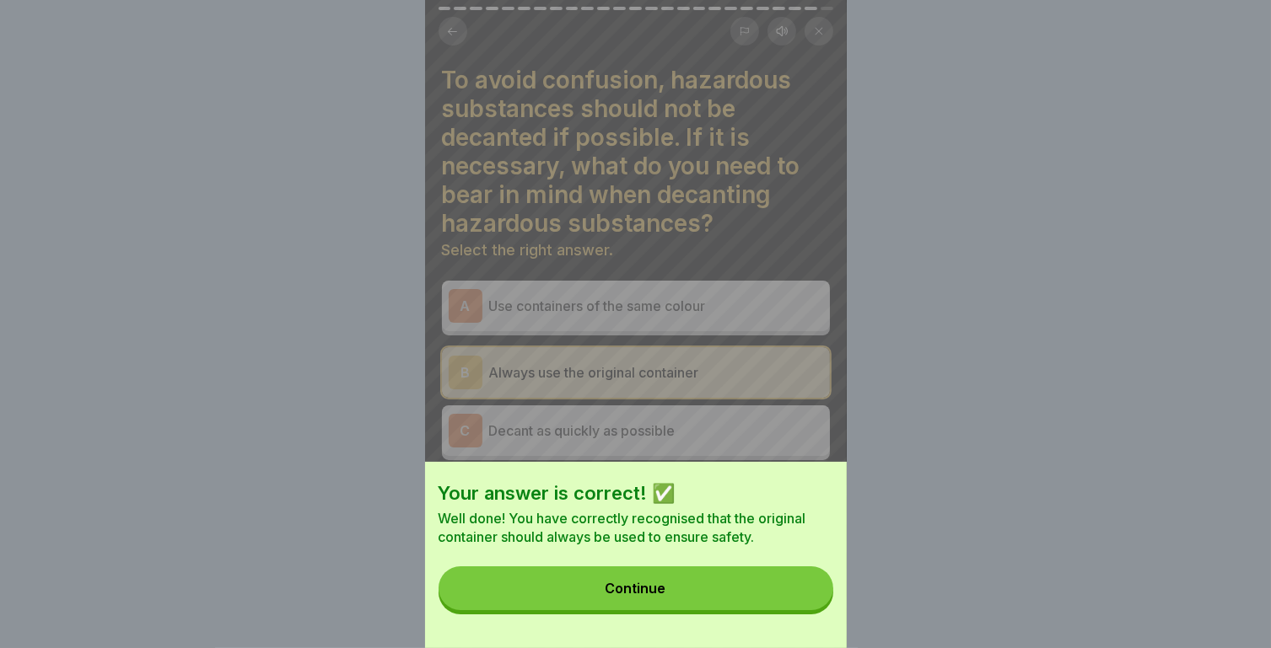
click at [693, 609] on button "Continue" at bounding box center [635, 589] width 395 height 44
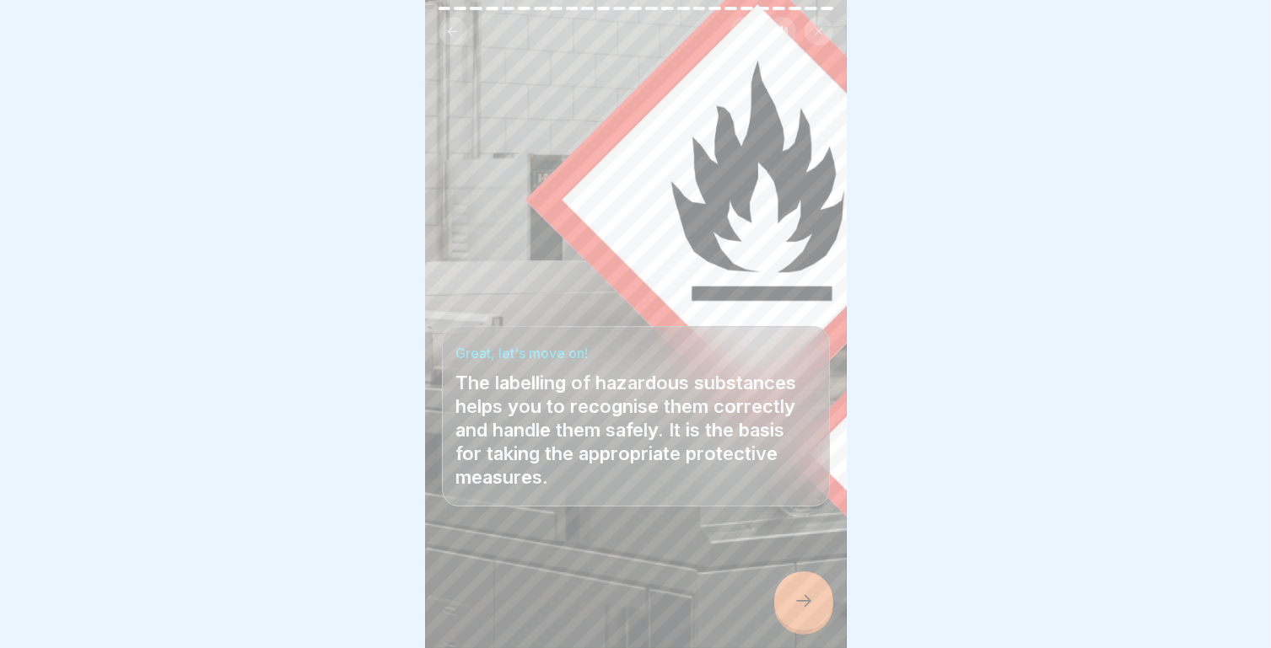
scroll to position [13, 0]
click at [823, 607] on div at bounding box center [803, 601] width 59 height 59
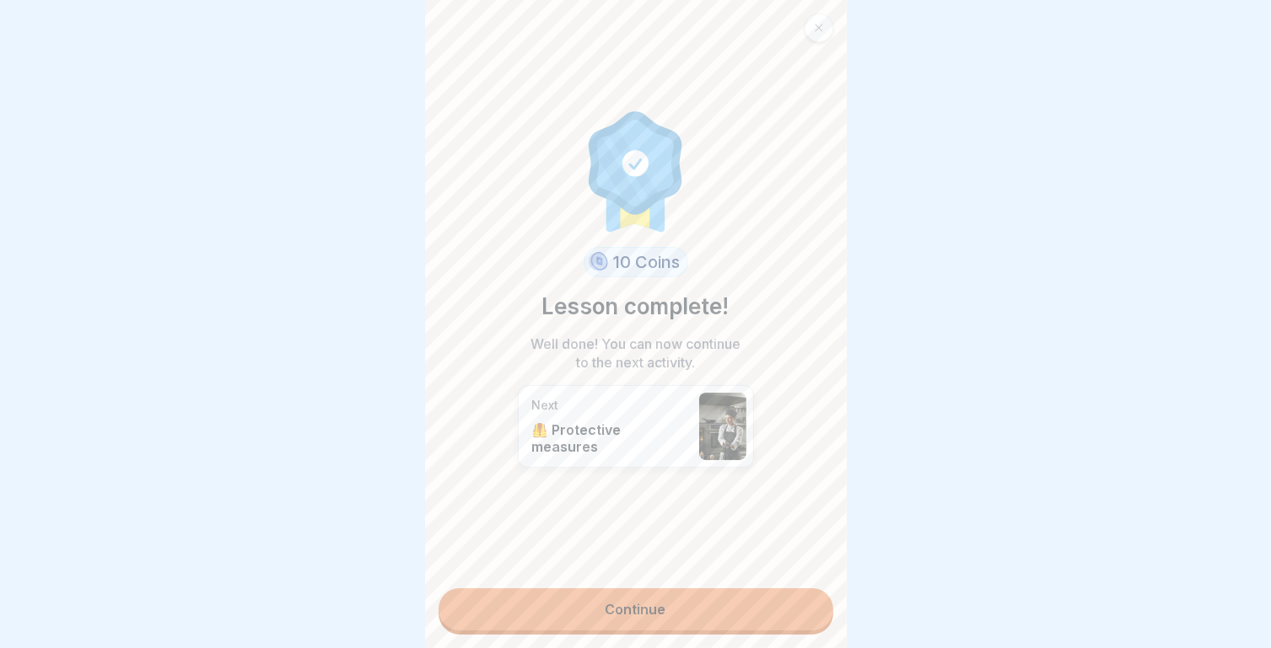
click at [670, 599] on link "Continue" at bounding box center [635, 610] width 395 height 42
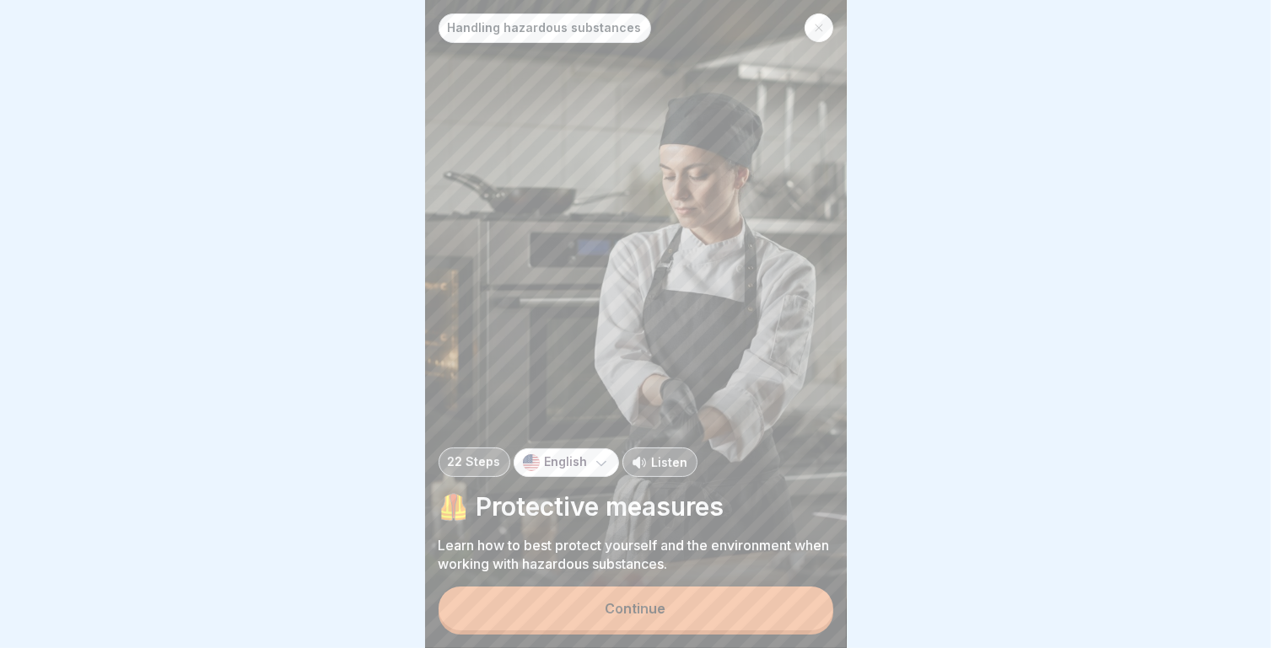
click at [603, 21] on p "Handling hazardous substances" at bounding box center [545, 28] width 194 height 14
click at [662, 611] on div "Continue" at bounding box center [635, 608] width 61 height 15
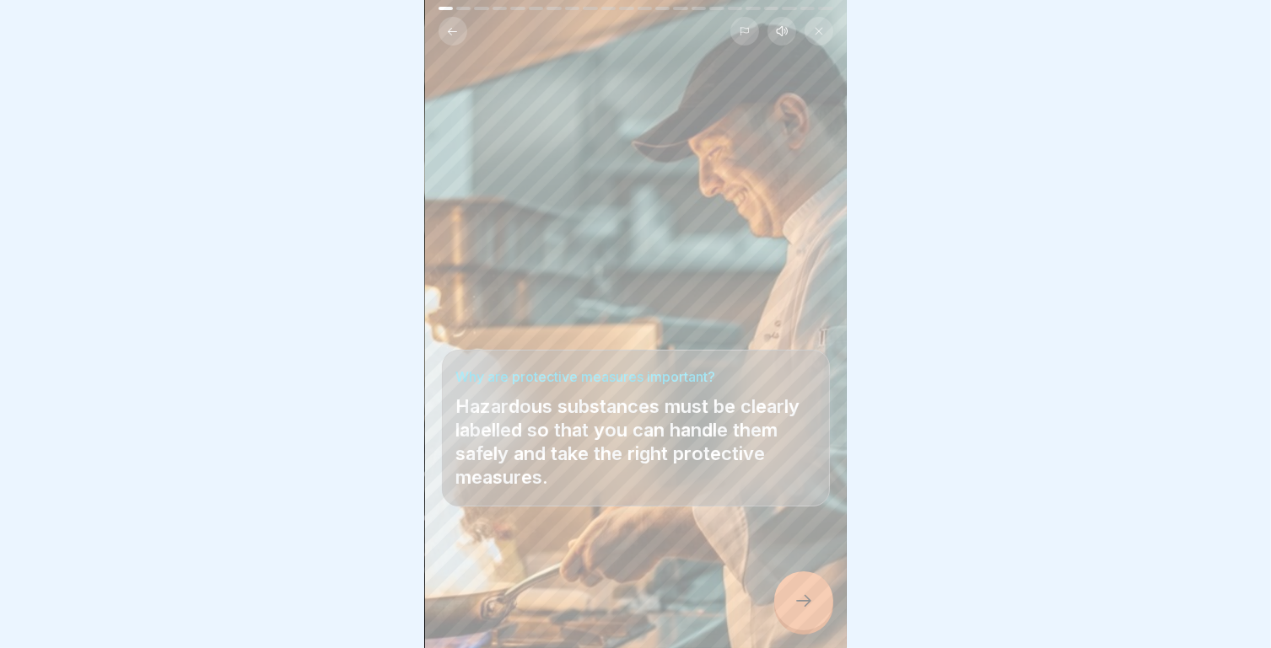
click at [807, 599] on icon at bounding box center [803, 601] width 20 height 20
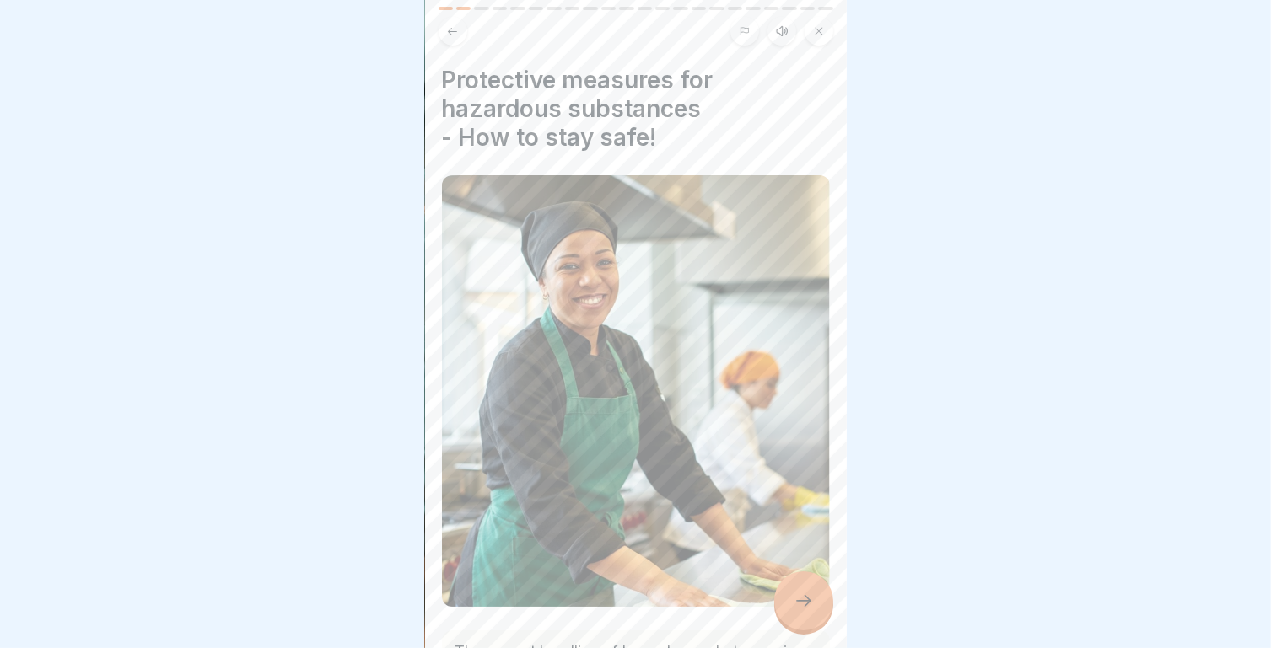
click at [799, 598] on icon at bounding box center [803, 601] width 20 height 20
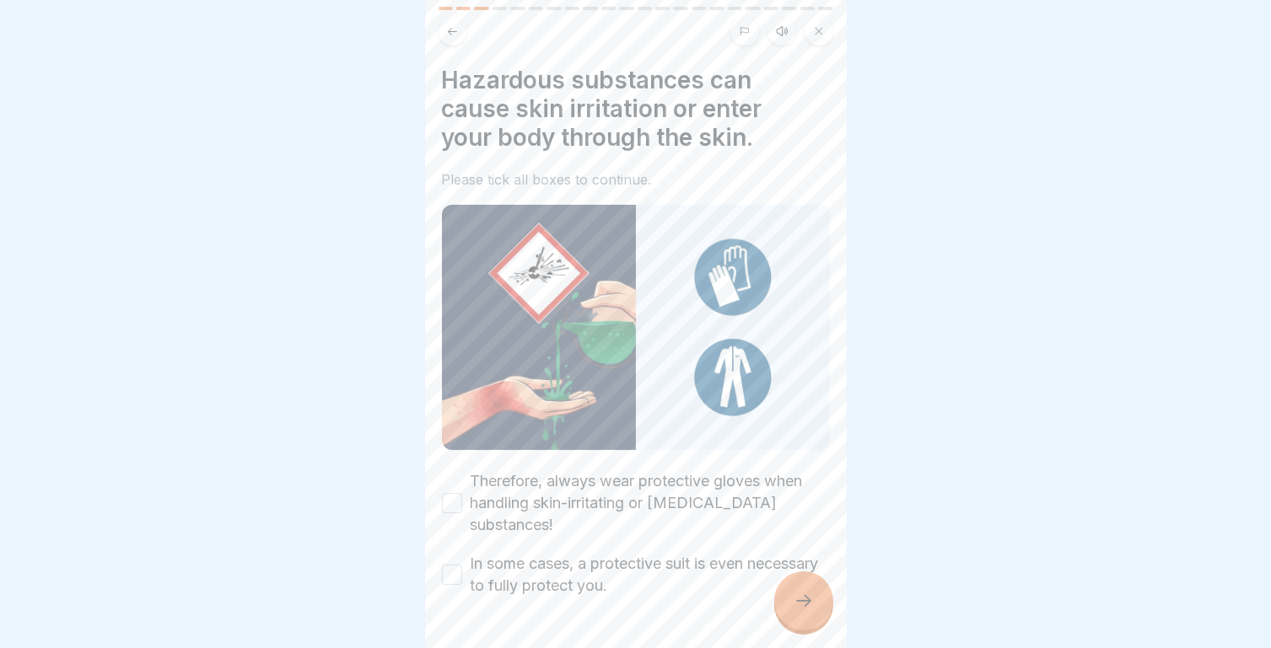
click at [454, 28] on button at bounding box center [452, 31] width 29 height 29
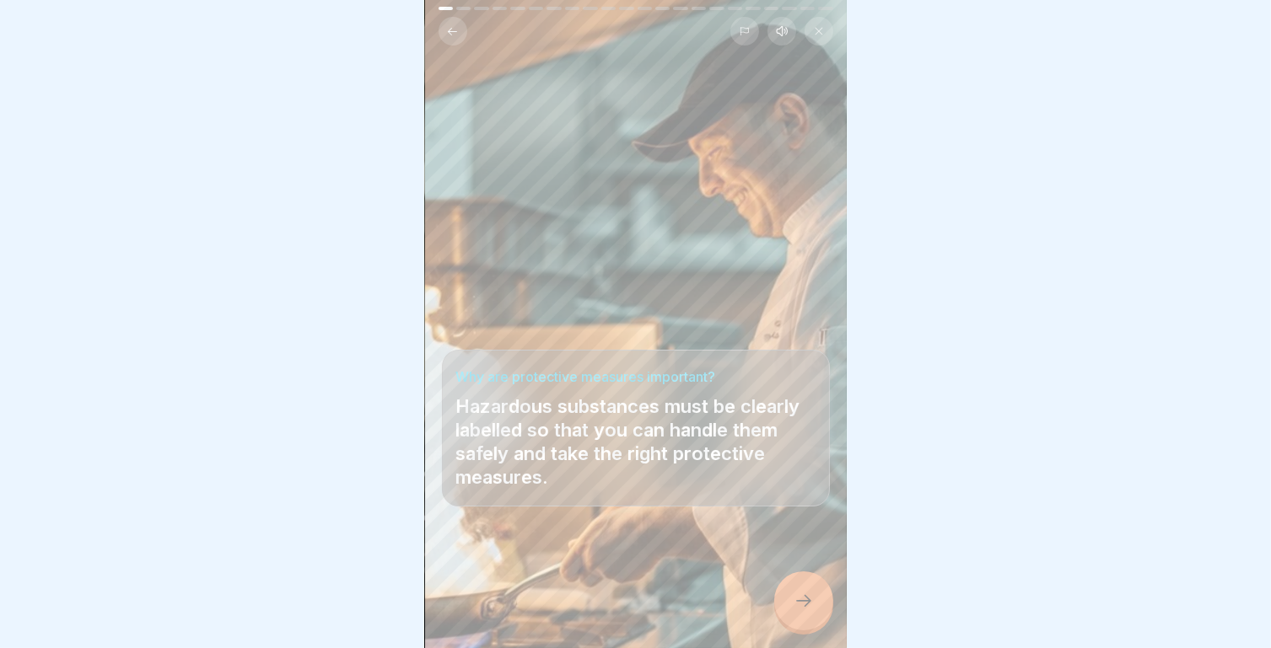
click at [823, 627] on div "Why are protective measures important? Hazardous substances must be clearly lab…" at bounding box center [636, 324] width 422 height 648
click at [817, 620] on div at bounding box center [803, 601] width 59 height 59
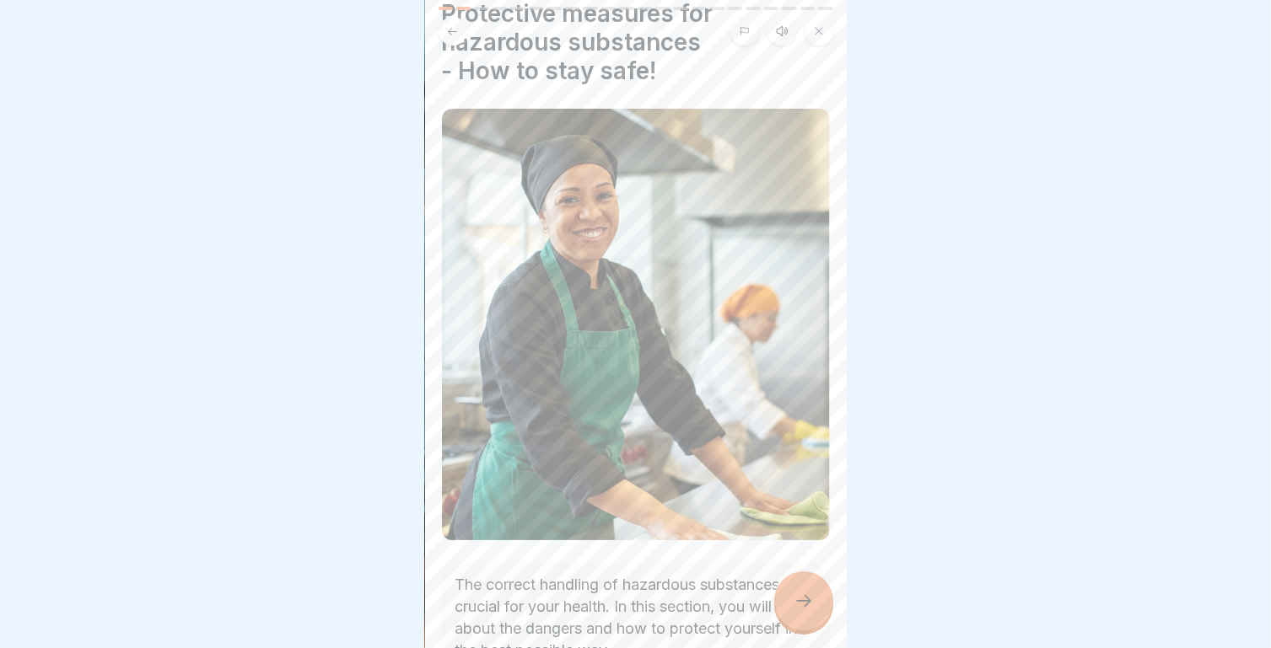
scroll to position [176, 0]
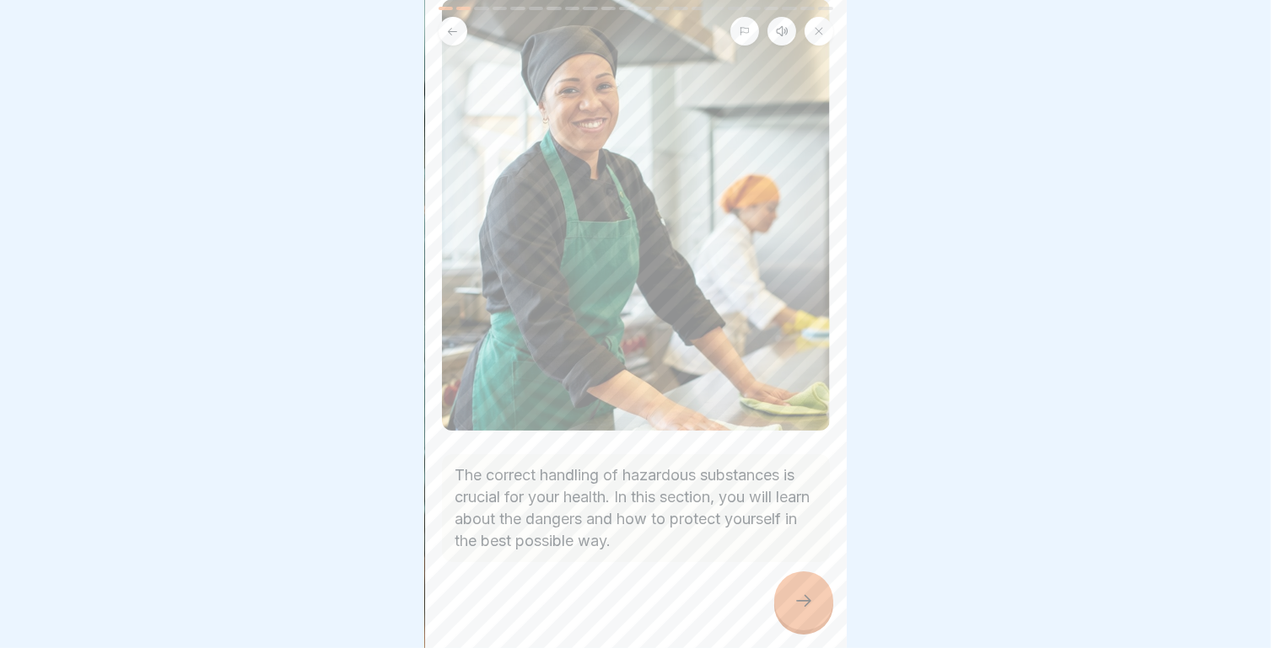
click at [812, 605] on icon at bounding box center [803, 601] width 20 height 20
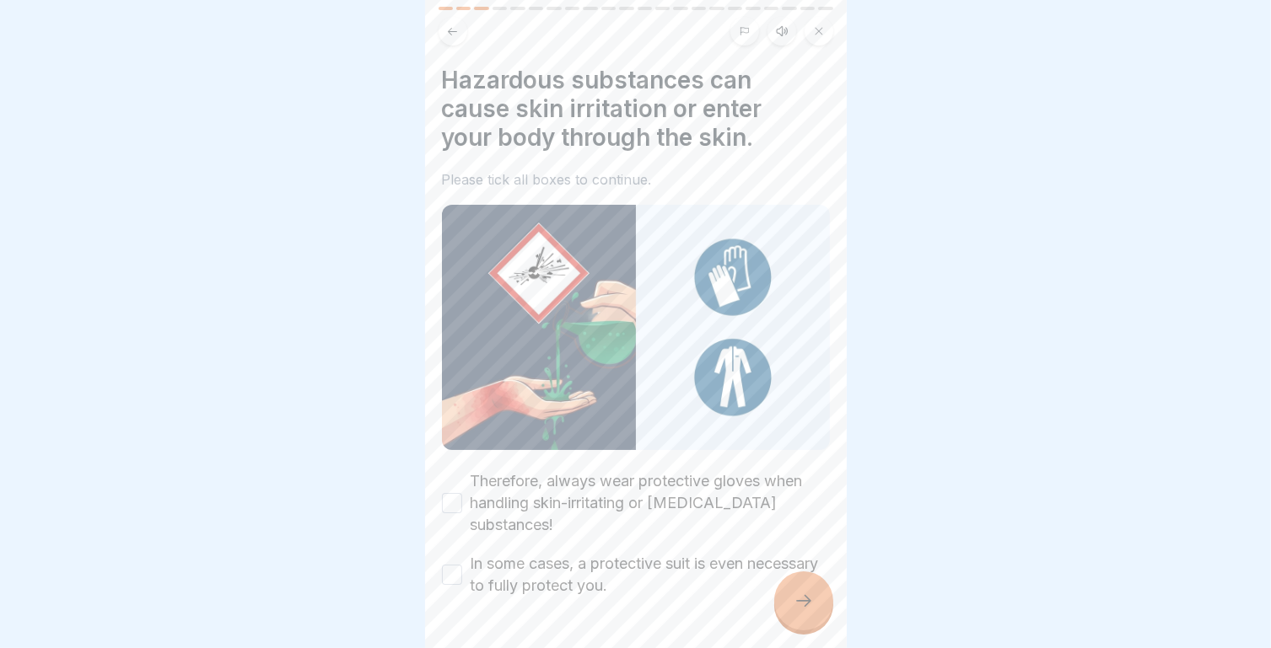
click at [449, 493] on button "Therefore, always wear protective gloves when handling skin-irritating or [MEDI…" at bounding box center [452, 503] width 20 height 20
click at [451, 565] on button "In some cases, a protective suit is even necessary to fully protect you." at bounding box center [452, 575] width 20 height 20
click at [828, 599] on div at bounding box center [803, 601] width 59 height 59
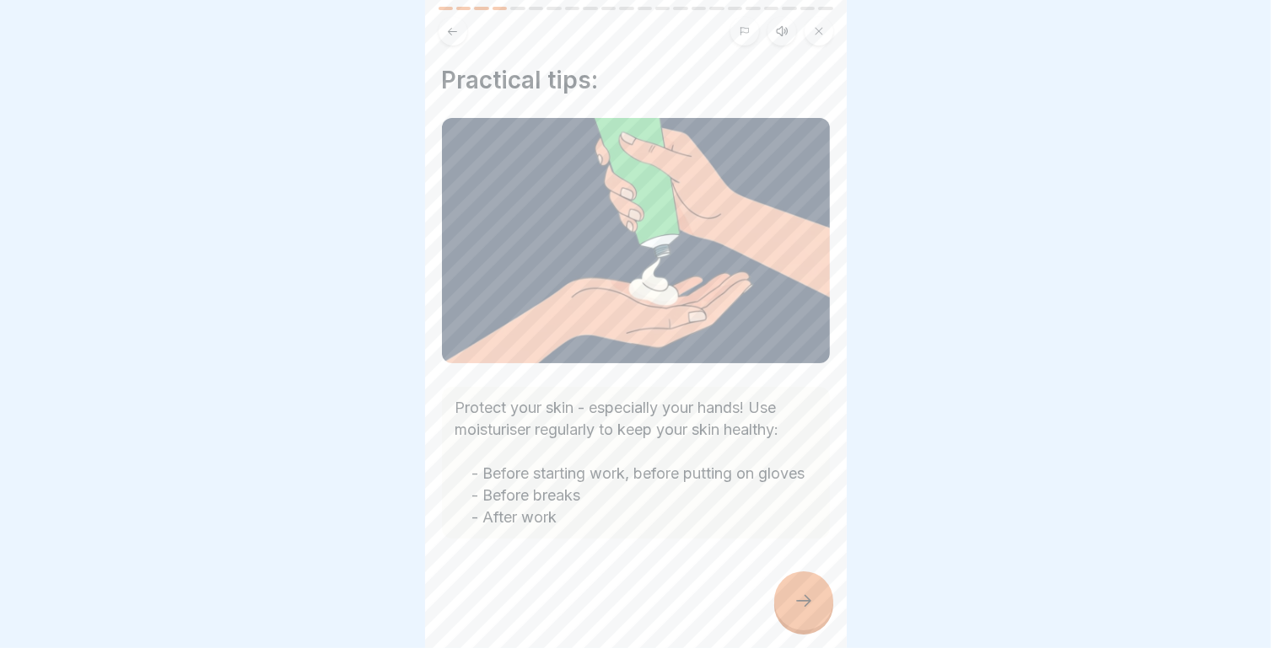
scroll to position [5, 0]
click at [813, 611] on icon at bounding box center [803, 601] width 20 height 20
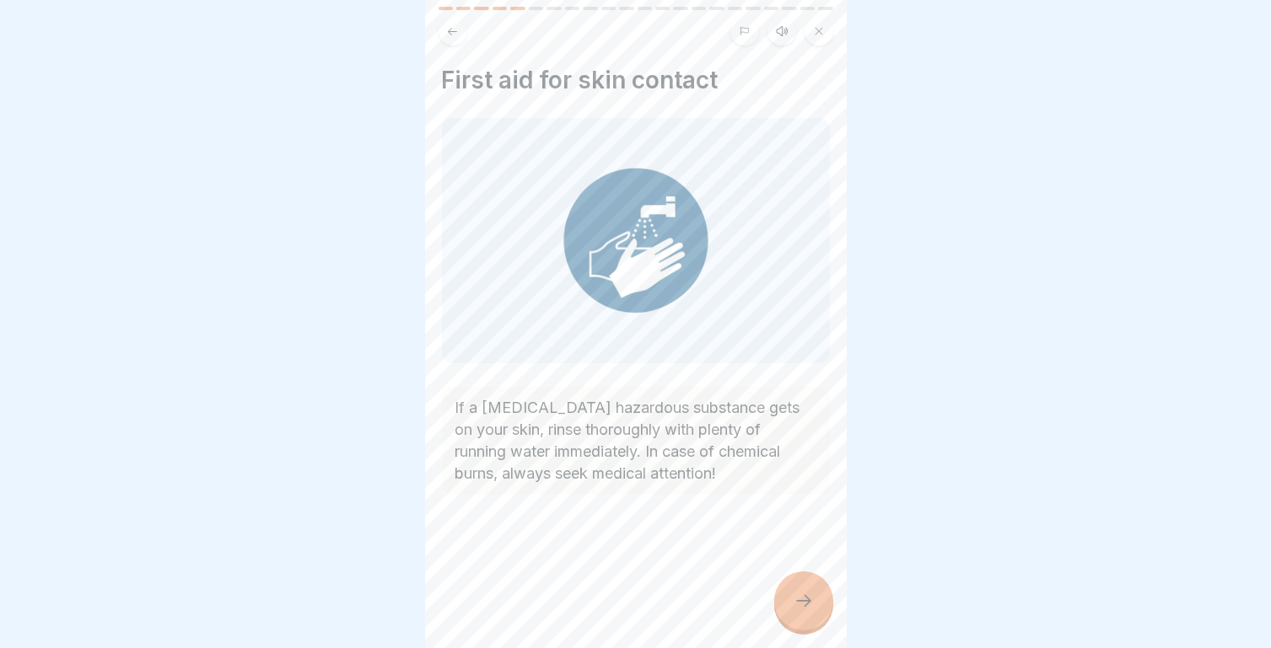
click at [795, 611] on icon at bounding box center [803, 601] width 20 height 20
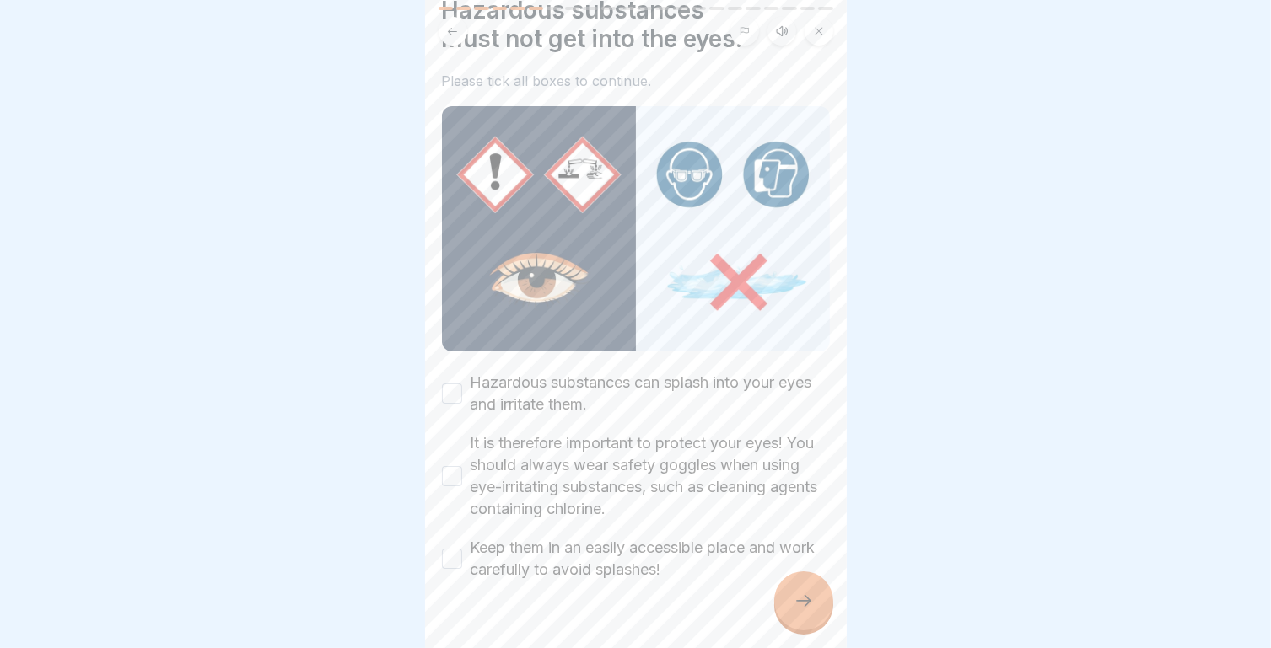
scroll to position [71, 0]
click at [454, 384] on button "Hazardous substances can splash into your eyes and irritate them." at bounding box center [452, 393] width 20 height 20
click at [455, 465] on button "It is therefore important to protect your eyes! You should always wear safety g…" at bounding box center [452, 475] width 20 height 20
click at [455, 551] on button "Keep them in an easily accessible place and work carefully to avoid splashes!" at bounding box center [452, 558] width 20 height 20
click at [815, 621] on div at bounding box center [803, 601] width 59 height 59
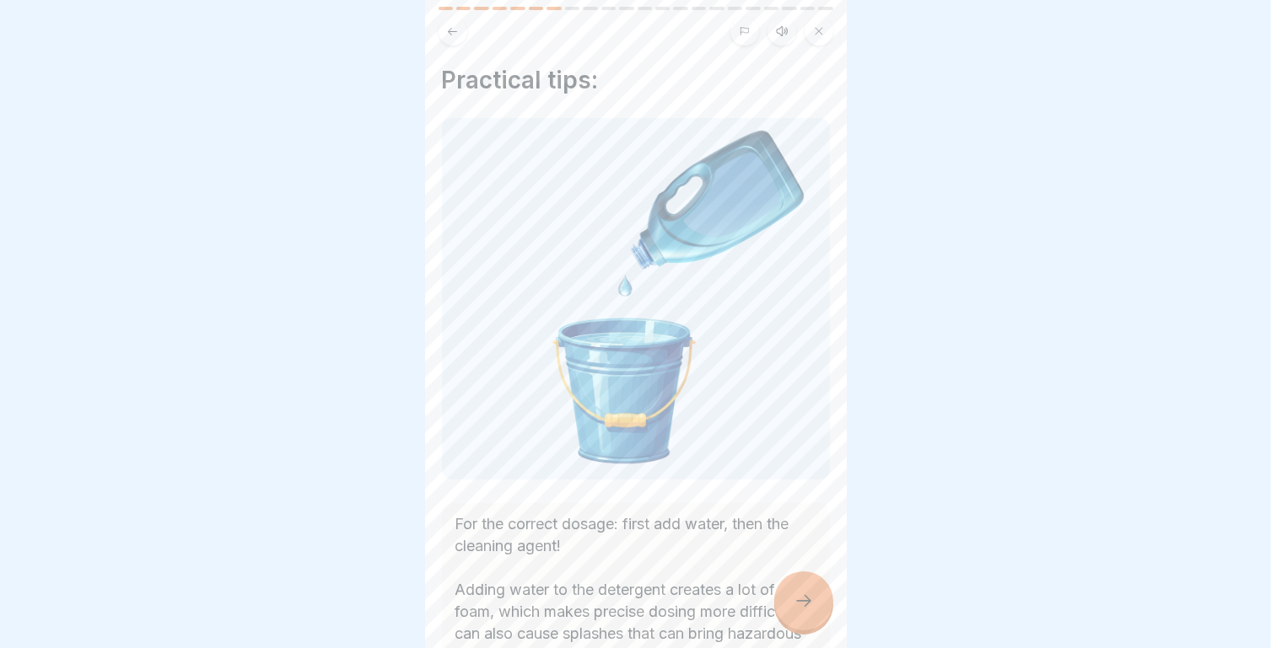
scroll to position [118, 0]
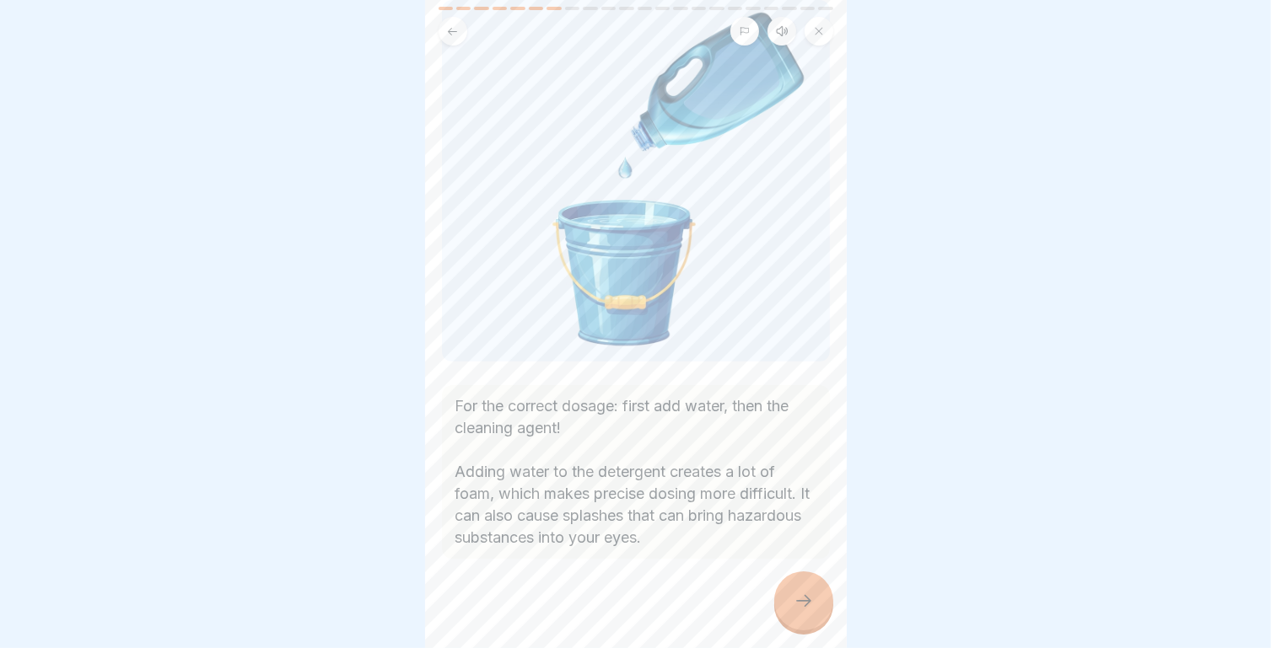
click at [806, 610] on icon at bounding box center [803, 601] width 20 height 20
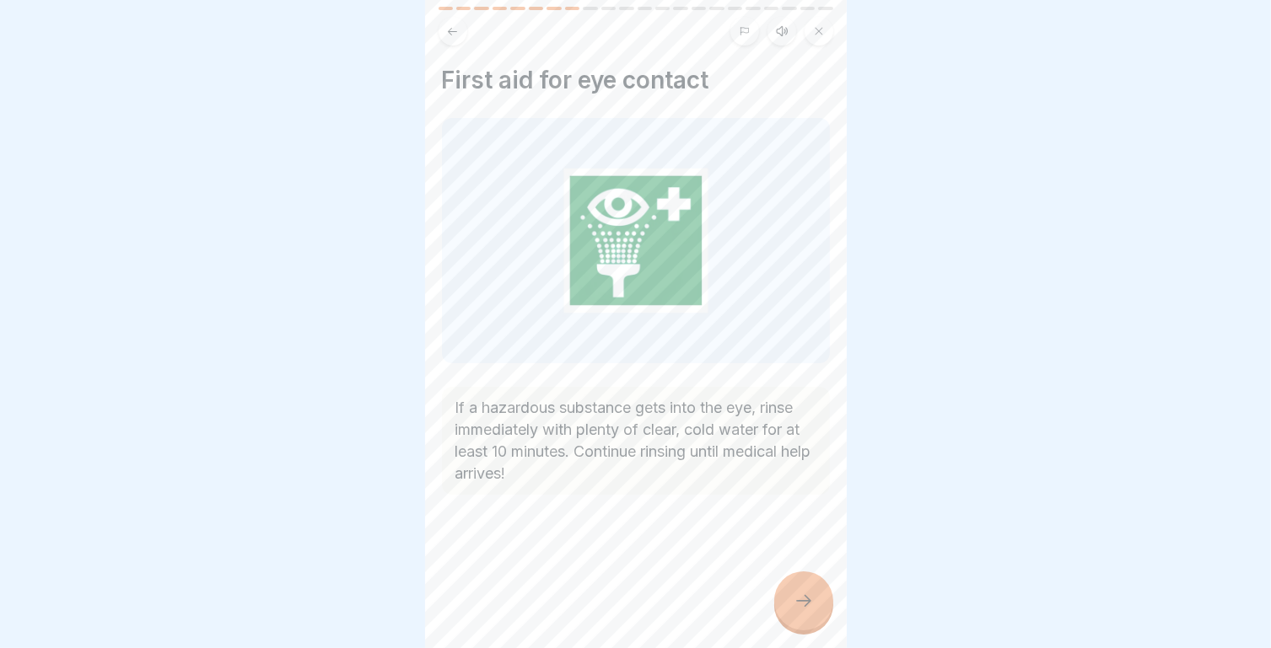
click at [817, 626] on div at bounding box center [803, 601] width 59 height 59
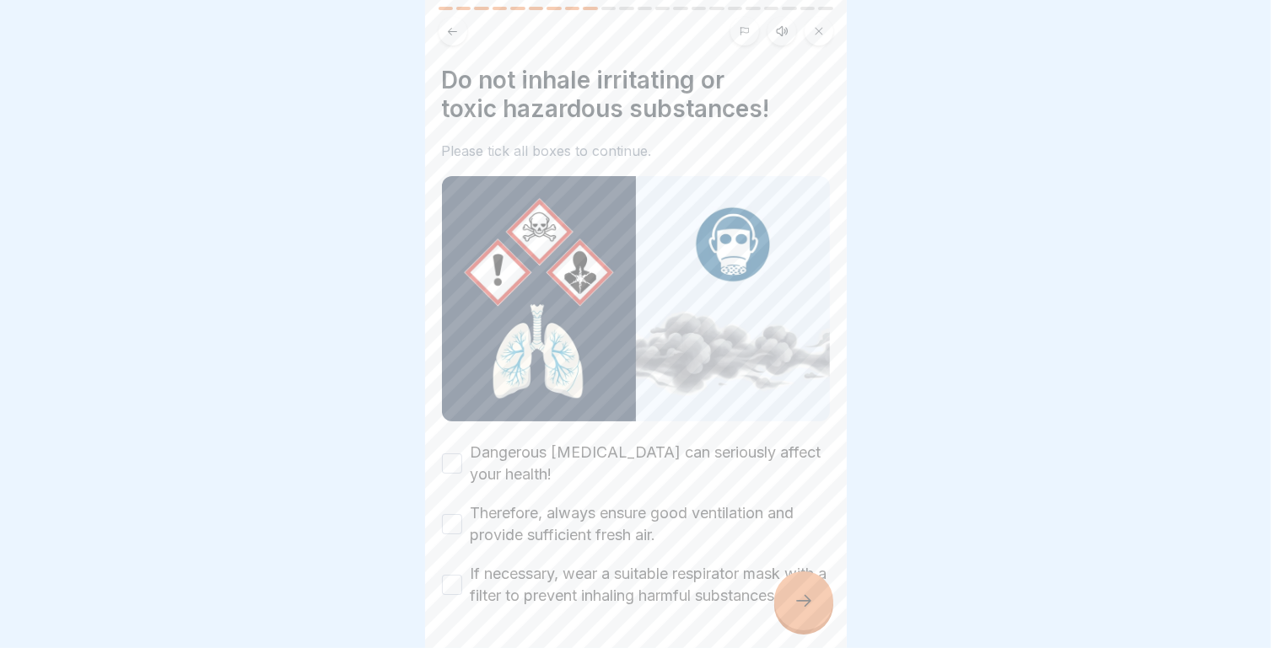
scroll to position [73, 0]
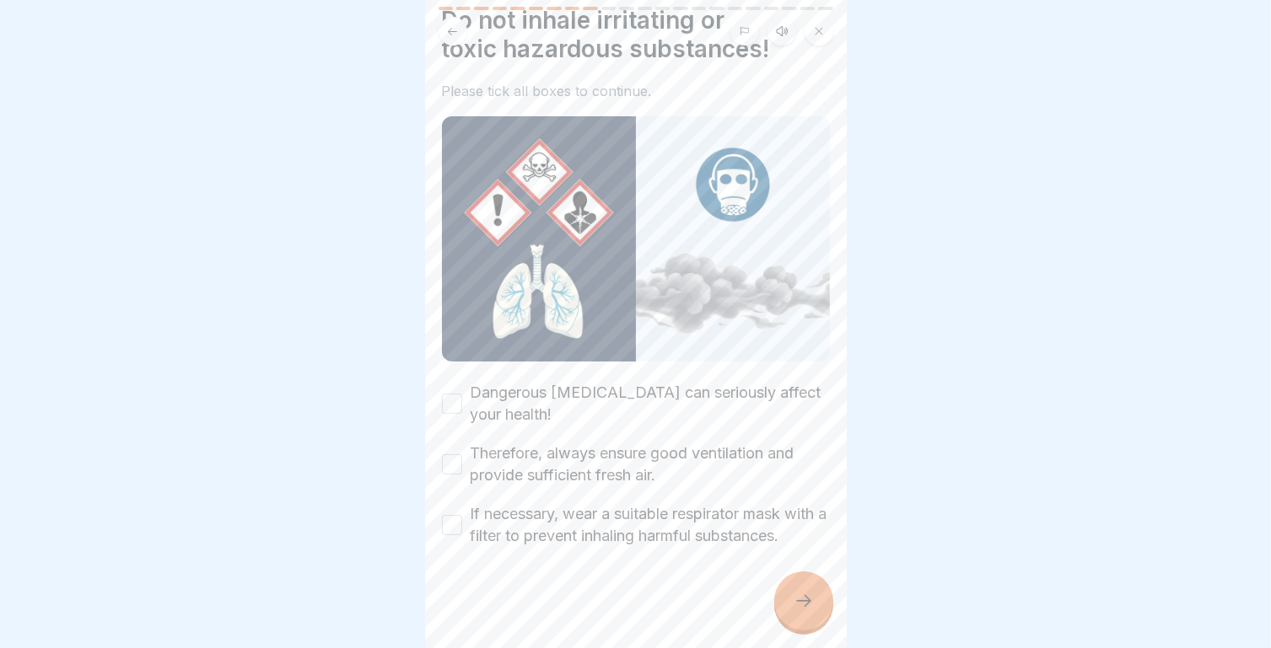
click at [459, 394] on button "Dangerous [MEDICAL_DATA] can seriously affect your health!" at bounding box center [452, 404] width 20 height 20
click at [454, 454] on button "Therefore, always ensure good ventilation and provide sufficient fresh air." at bounding box center [452, 464] width 20 height 20
click at [454, 518] on button "If necessary, wear a suitable respirator mask with a filter to prevent inhaling…" at bounding box center [452, 525] width 20 height 20
click at [807, 606] on icon at bounding box center [803, 601] width 20 height 20
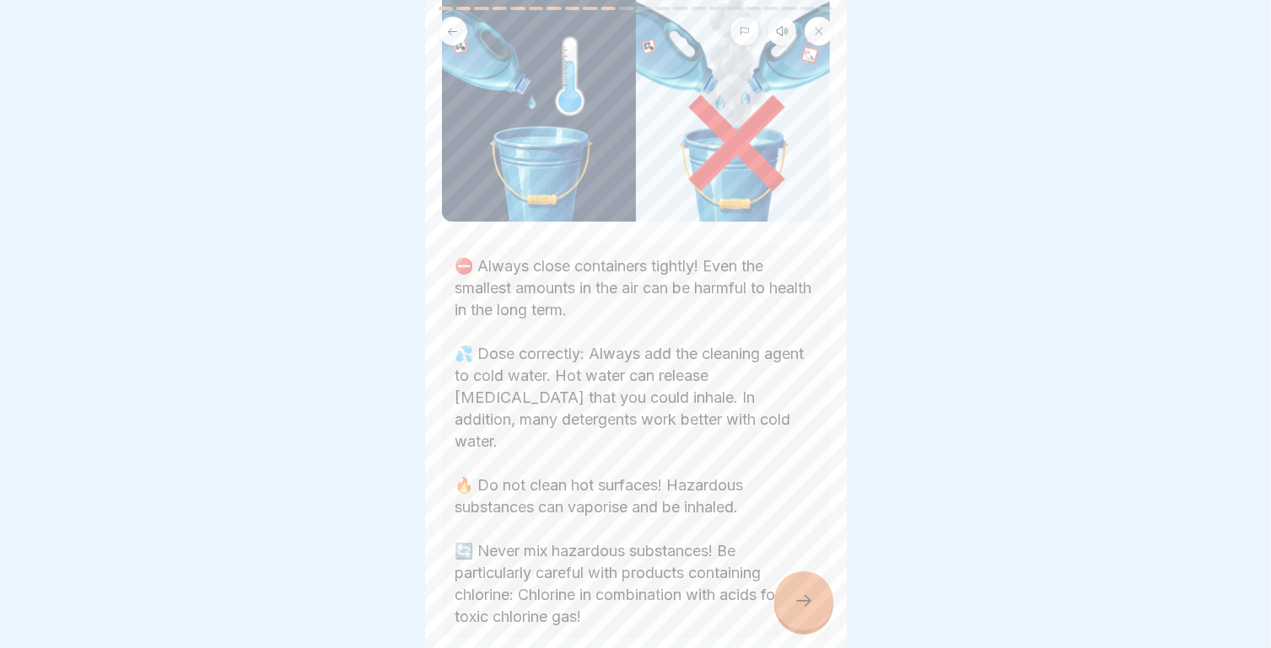
scroll to position [143, 0]
click at [809, 611] on icon at bounding box center [803, 601] width 20 height 20
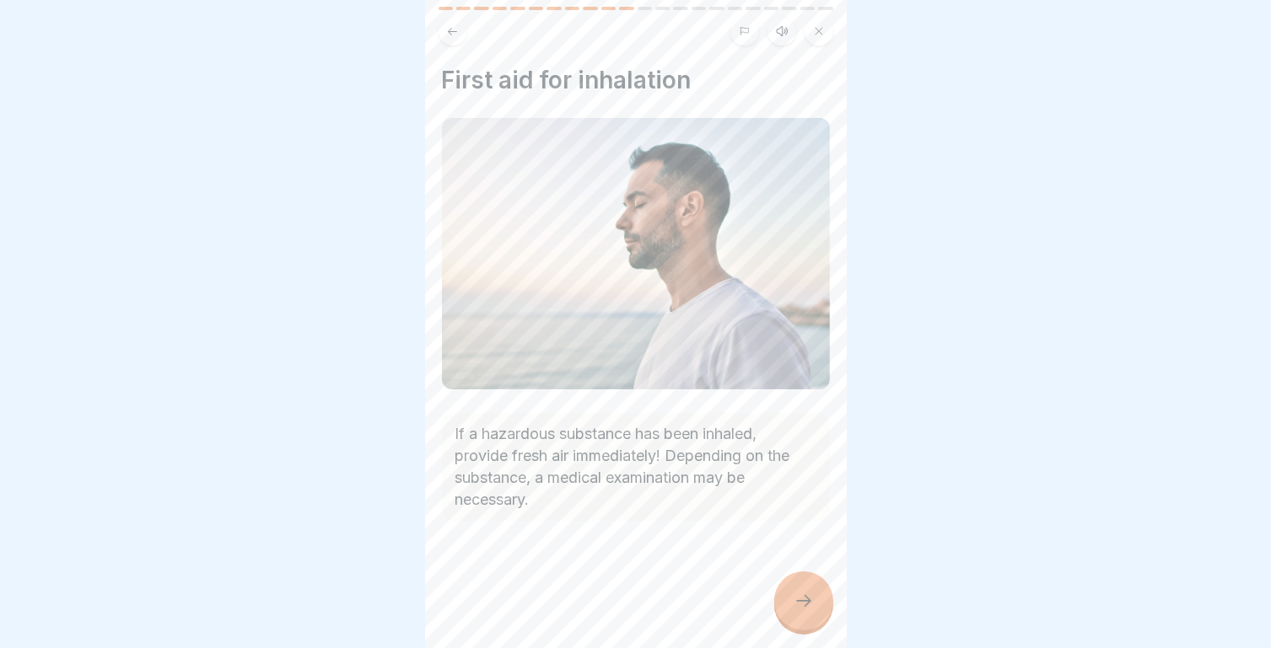
click at [814, 625] on div at bounding box center [803, 601] width 59 height 59
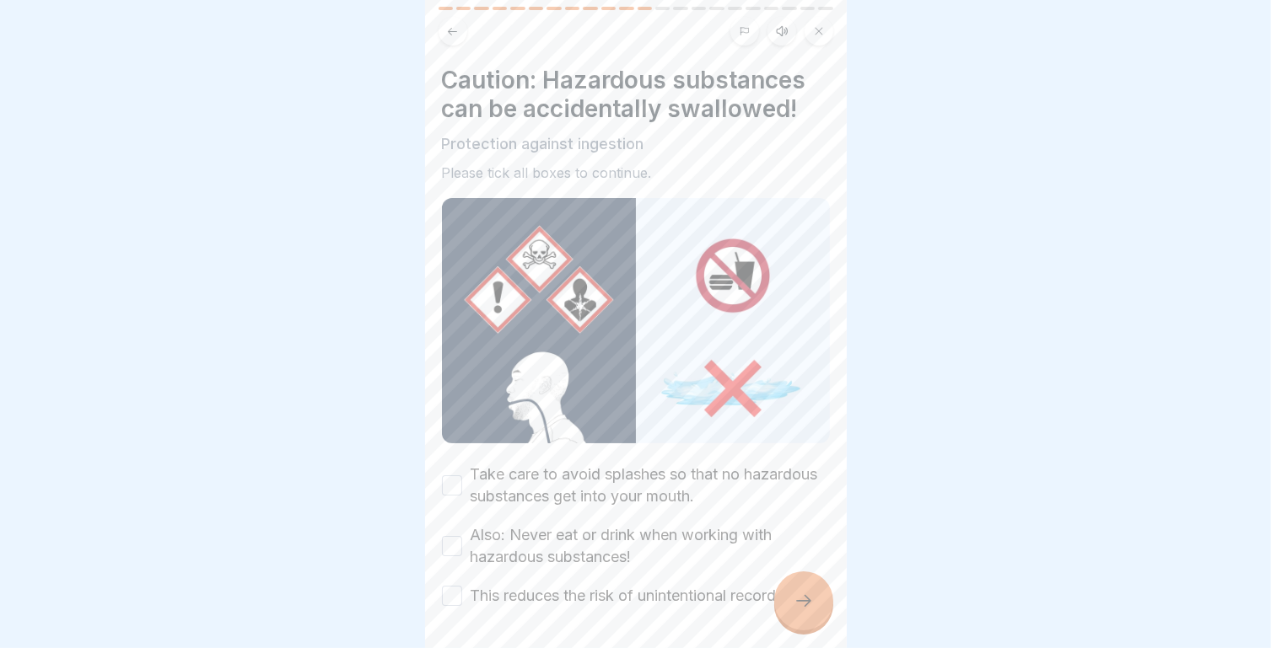
click at [820, 610] on div at bounding box center [803, 601] width 59 height 59
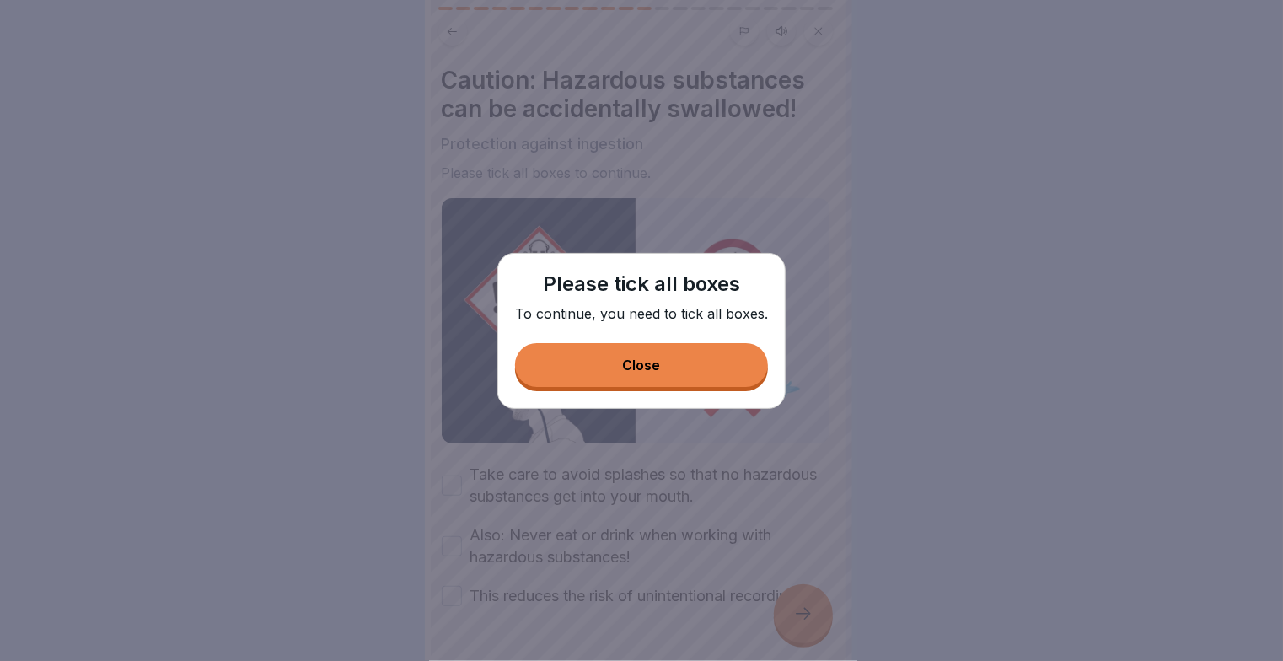
click at [680, 360] on button "Close" at bounding box center [641, 365] width 253 height 44
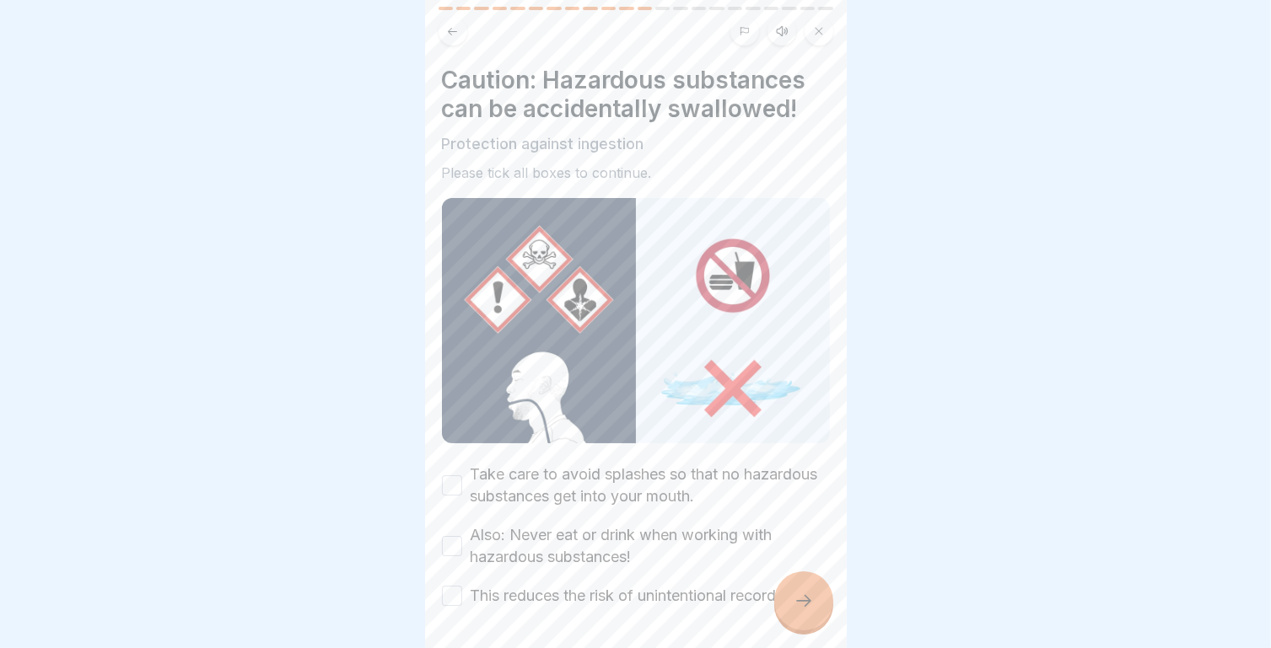
click at [454, 476] on button "Take care to avoid splashes so that no hazardous substances get into your mouth." at bounding box center [452, 486] width 20 height 20
click at [449, 536] on button "Also: Never eat or drink when working with hazardous substances!" at bounding box center [452, 546] width 20 height 20
click at [455, 593] on button "This reduces the risk of unintentional recording." at bounding box center [452, 596] width 20 height 20
click at [448, 536] on button "Also: Never eat or drink when working with hazardous substances!" at bounding box center [452, 546] width 20 height 20
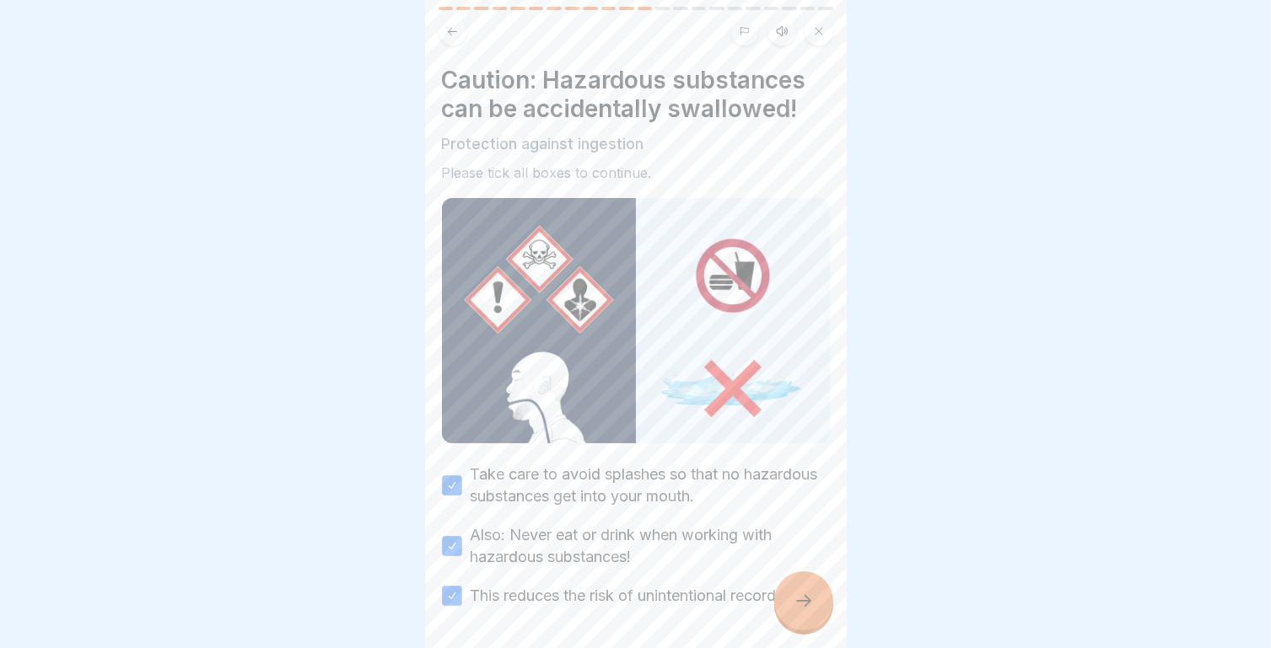
click at [797, 611] on icon at bounding box center [803, 601] width 20 height 20
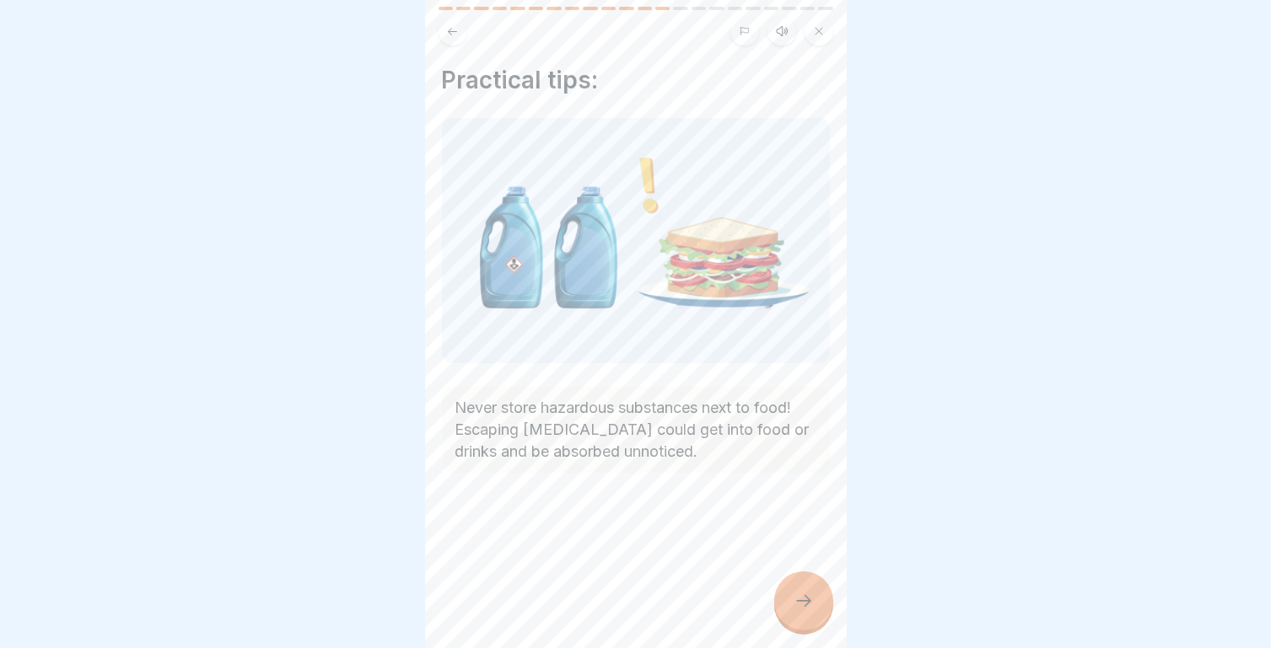
click at [813, 615] on div at bounding box center [803, 601] width 59 height 59
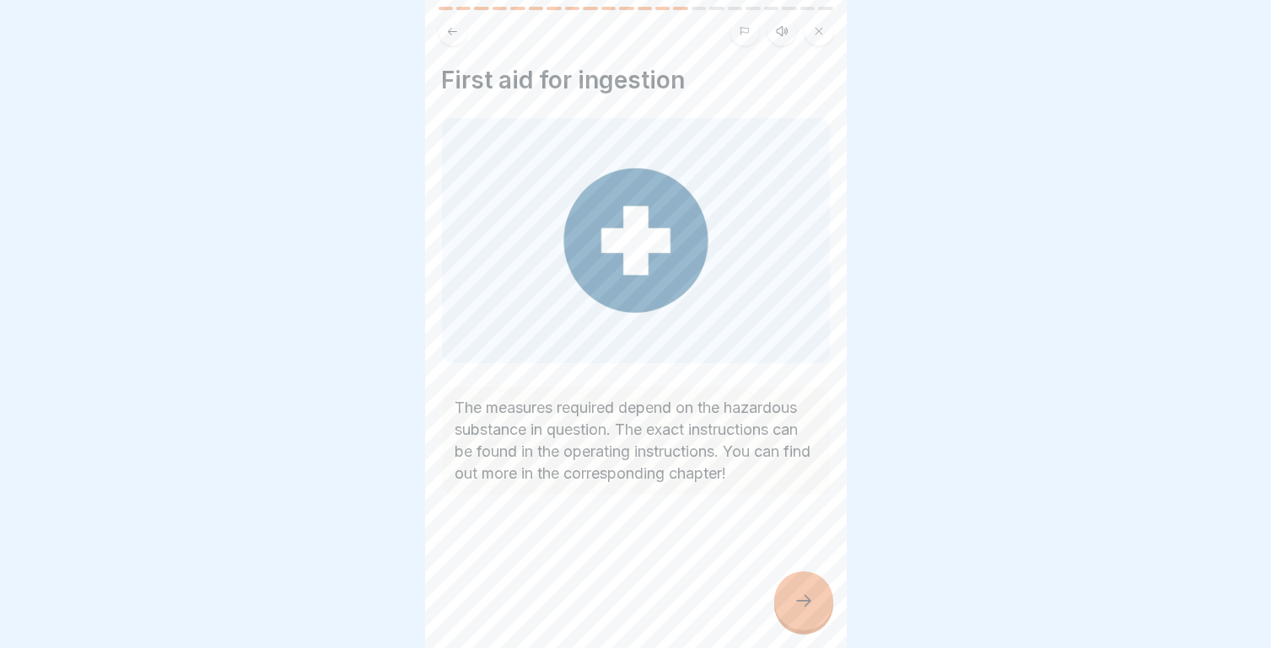
click at [796, 611] on icon at bounding box center [803, 601] width 20 height 20
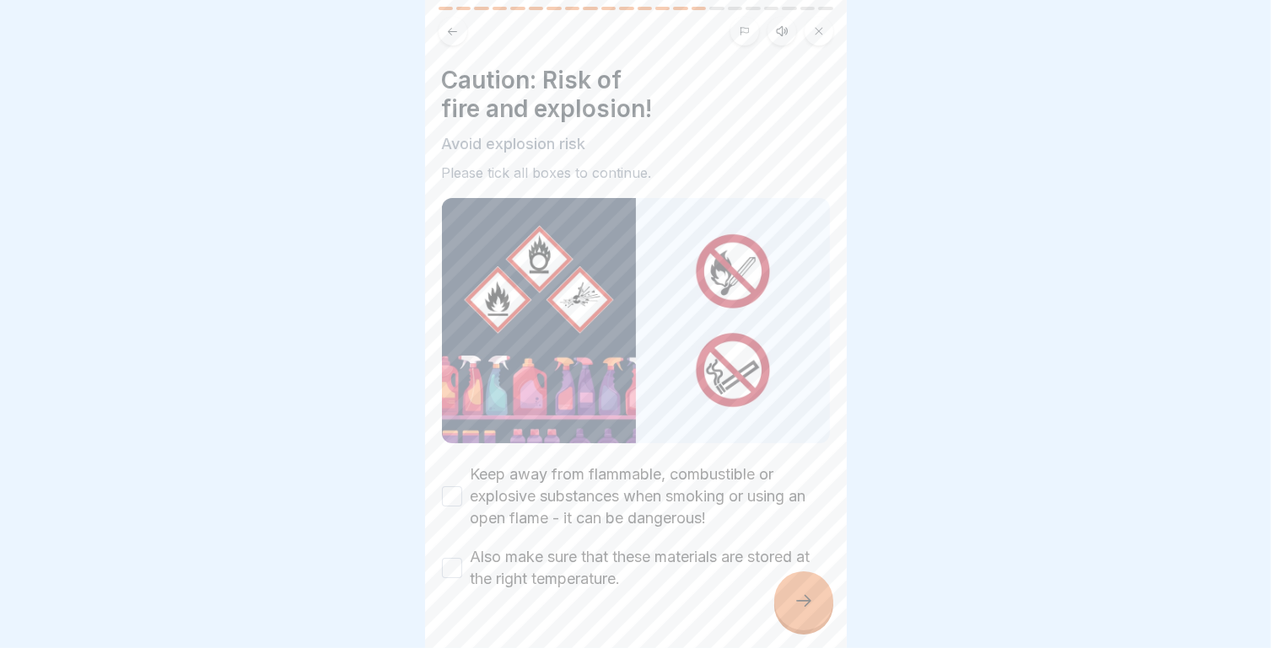
click at [453, 488] on button "Keep away from flammable, combustible or explosive substances when smoking or u…" at bounding box center [452, 496] width 20 height 20
click at [458, 566] on button "Also make sure that these materials are stored at the right temperature." at bounding box center [452, 568] width 20 height 20
drag, startPoint x: 799, startPoint y: 606, endPoint x: 803, endPoint y: 621, distance: 15.5
click at [803, 611] on icon at bounding box center [803, 601] width 20 height 20
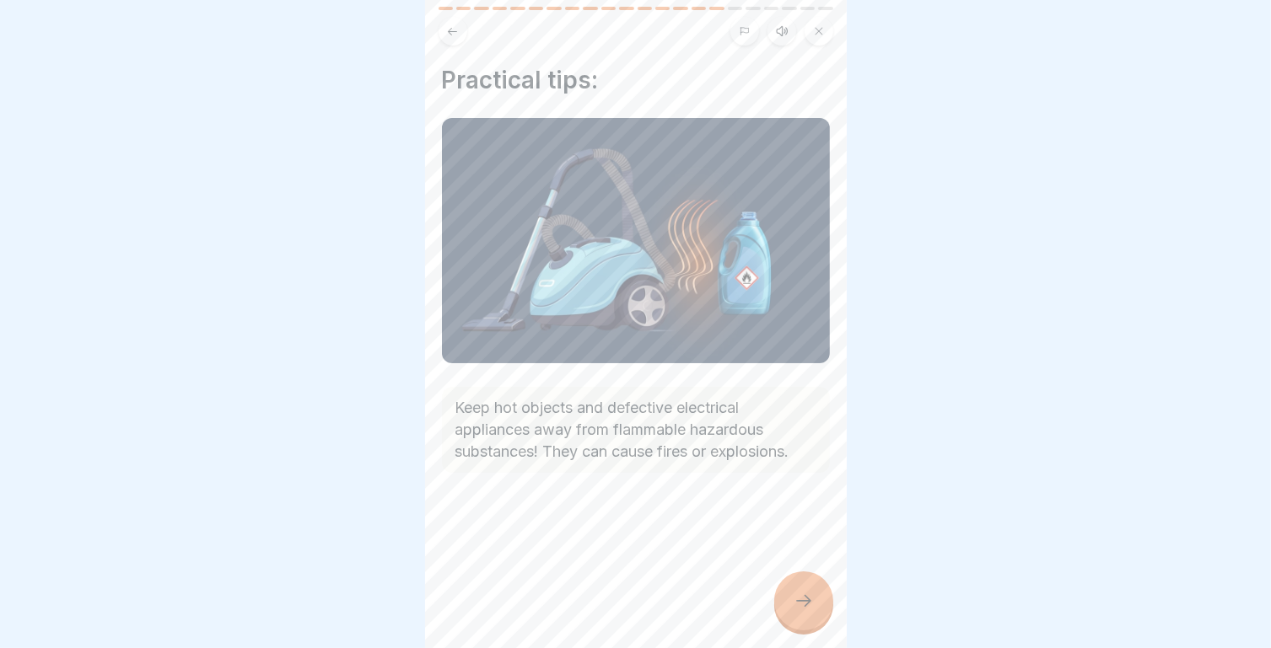
click at [811, 611] on icon at bounding box center [803, 601] width 20 height 20
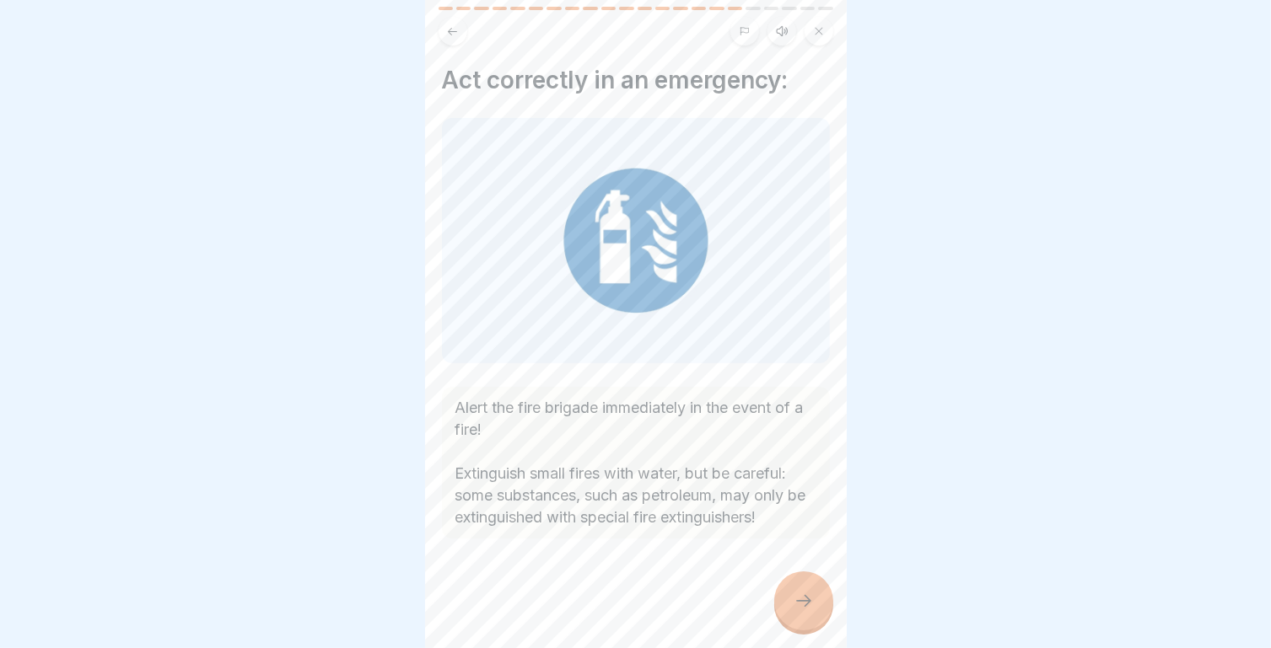
click at [815, 607] on div at bounding box center [803, 601] width 59 height 59
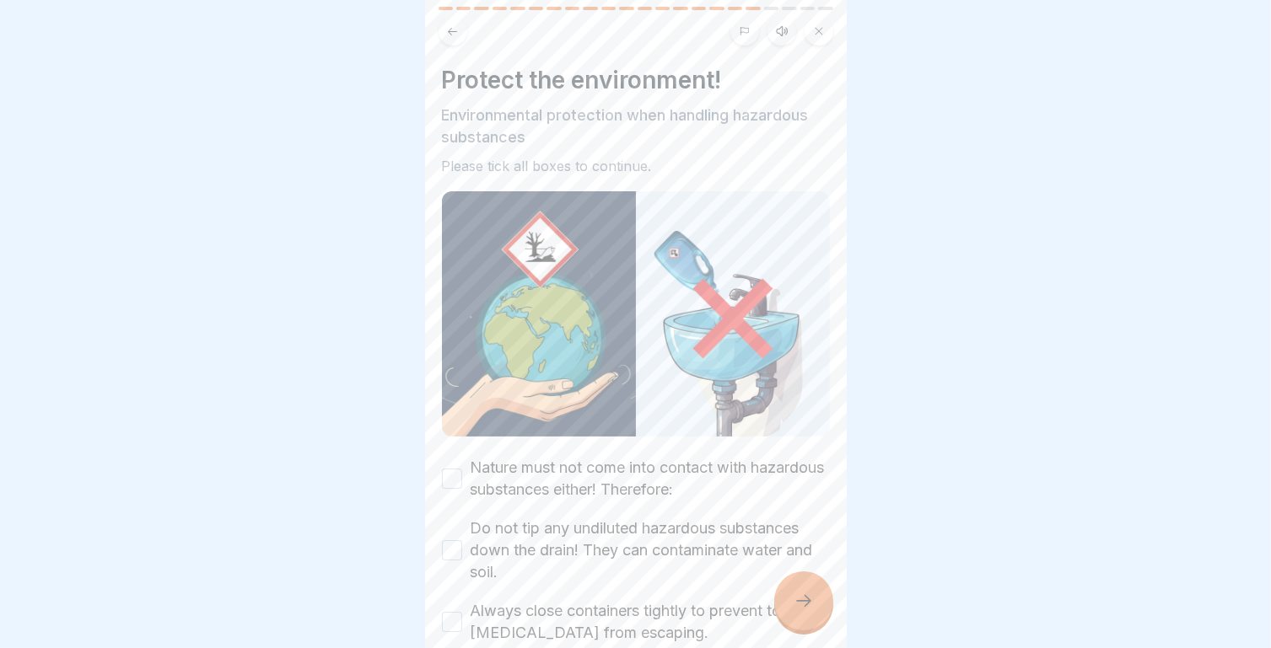
click at [440, 468] on div "Protect the environment! Environmental protection when handling hazardous subst…" at bounding box center [636, 324] width 422 height 648
click at [439, 475] on div "Protect the environment! Environmental protection when handling hazardous subst…" at bounding box center [636, 324] width 422 height 648
click at [445, 475] on button "Nature must not come into contact with hazardous substances either! Therefore:" at bounding box center [452, 479] width 20 height 20
click at [455, 540] on button "Do not tip any undiluted hazardous substances down the drain! They can contamin…" at bounding box center [452, 550] width 20 height 20
click at [457, 617] on button "Always close containers tightly to prevent toxic [MEDICAL_DATA] from escaping." at bounding box center [452, 622] width 20 height 20
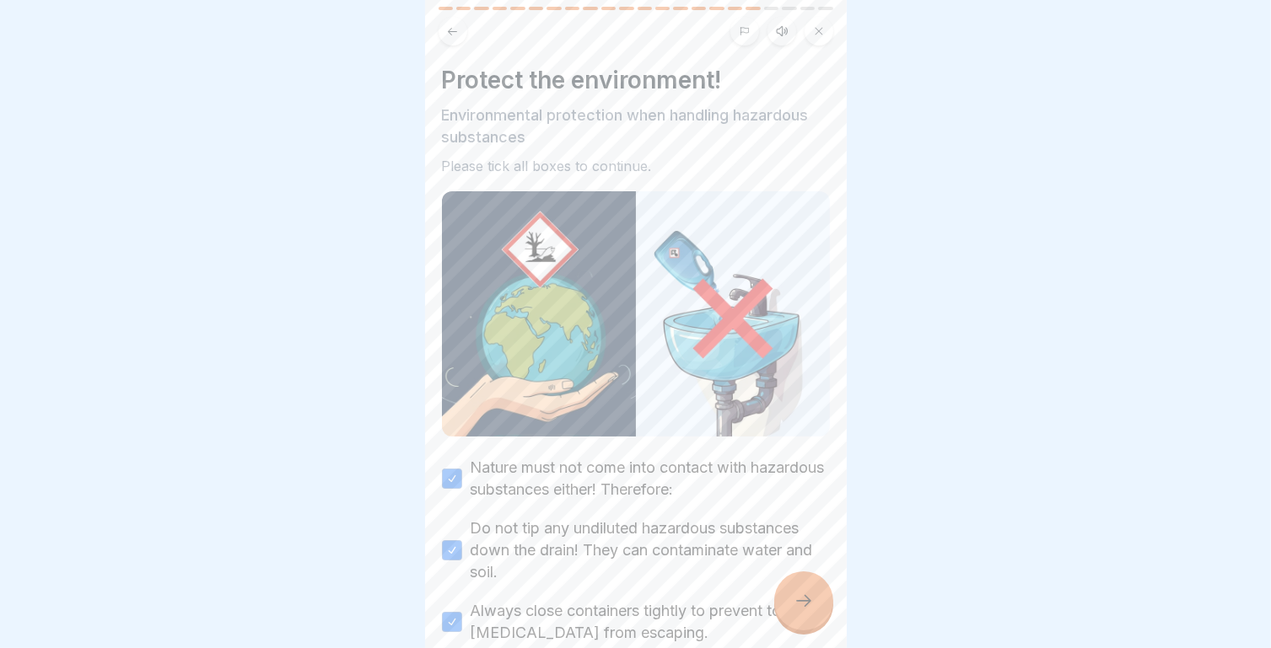
click at [809, 611] on icon at bounding box center [803, 601] width 20 height 20
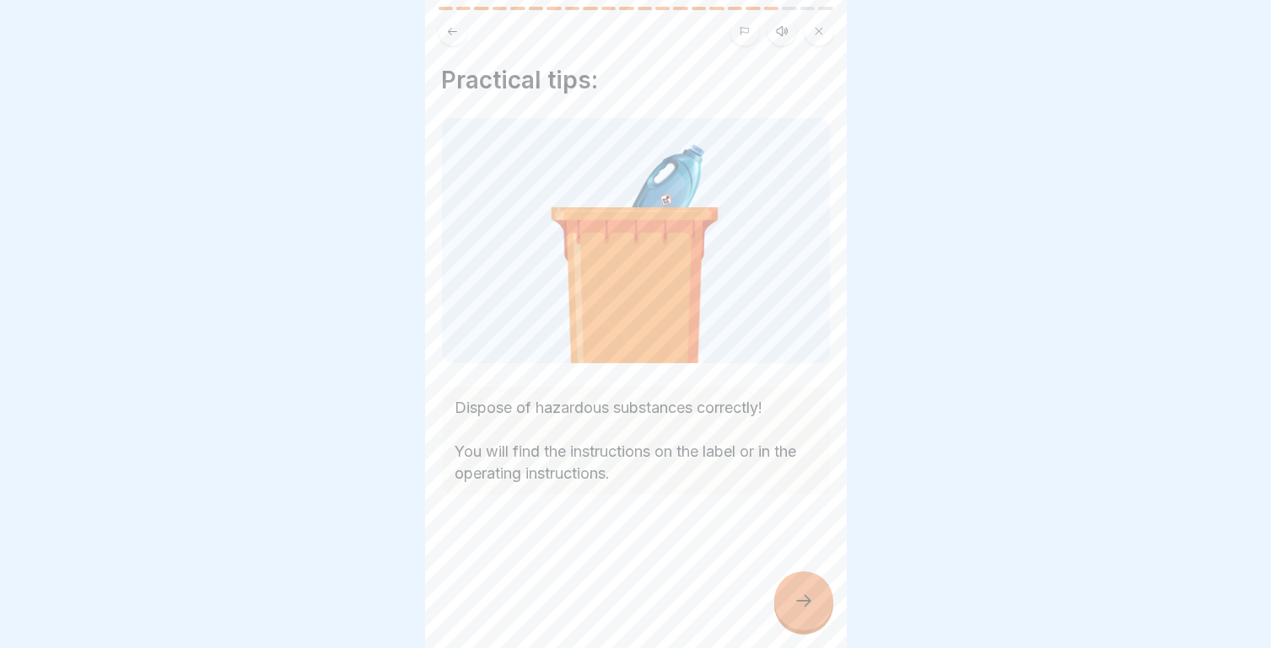
click at [809, 607] on icon at bounding box center [803, 601] width 20 height 20
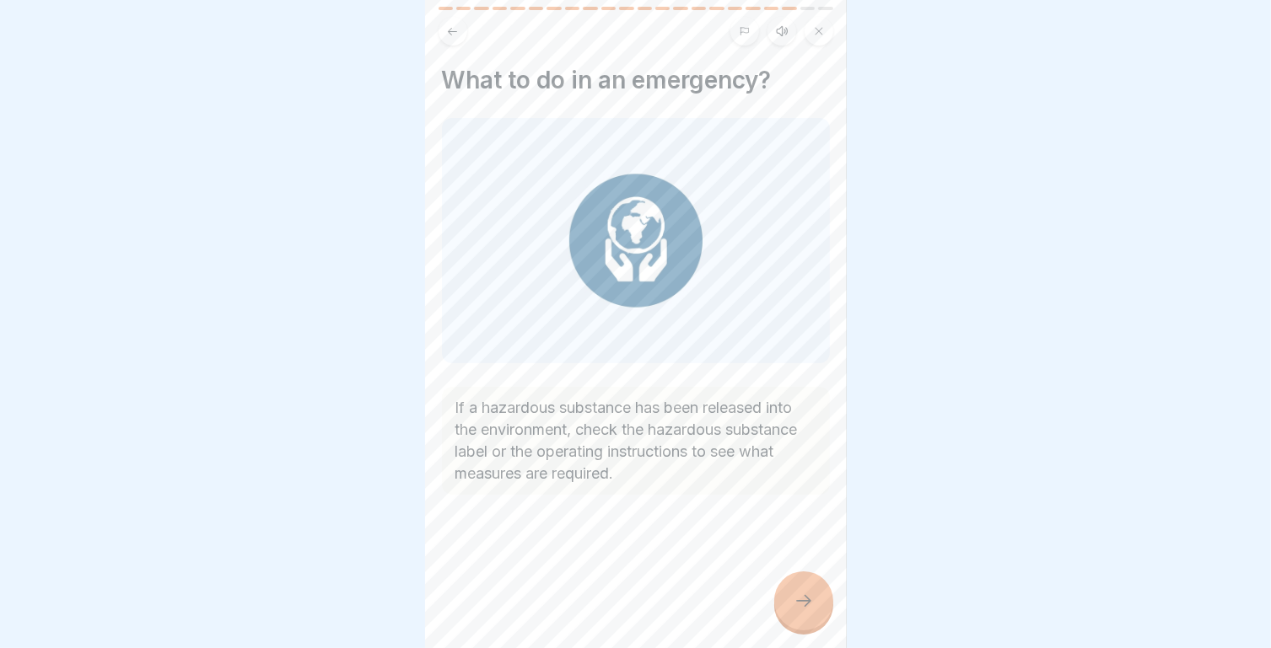
click at [803, 588] on div at bounding box center [803, 601] width 59 height 59
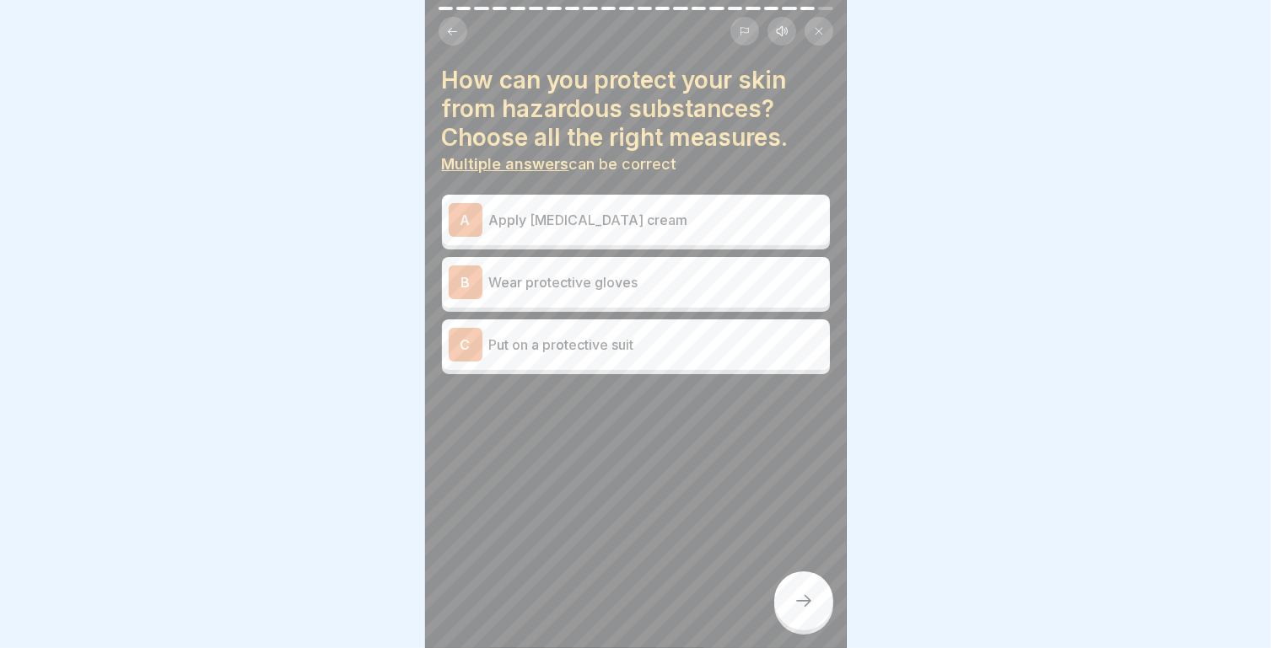
click at [569, 347] on p "Put on a protective suit" at bounding box center [656, 345] width 334 height 20
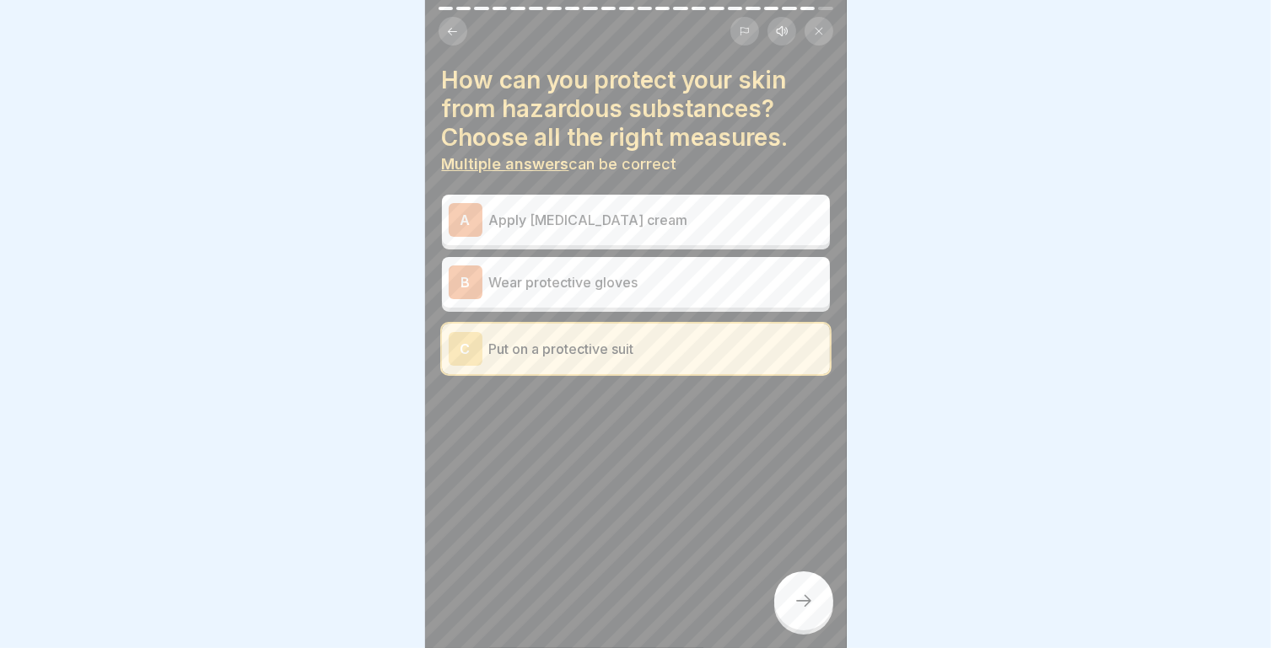
click at [583, 228] on p "Apply [MEDICAL_DATA] cream" at bounding box center [656, 220] width 334 height 20
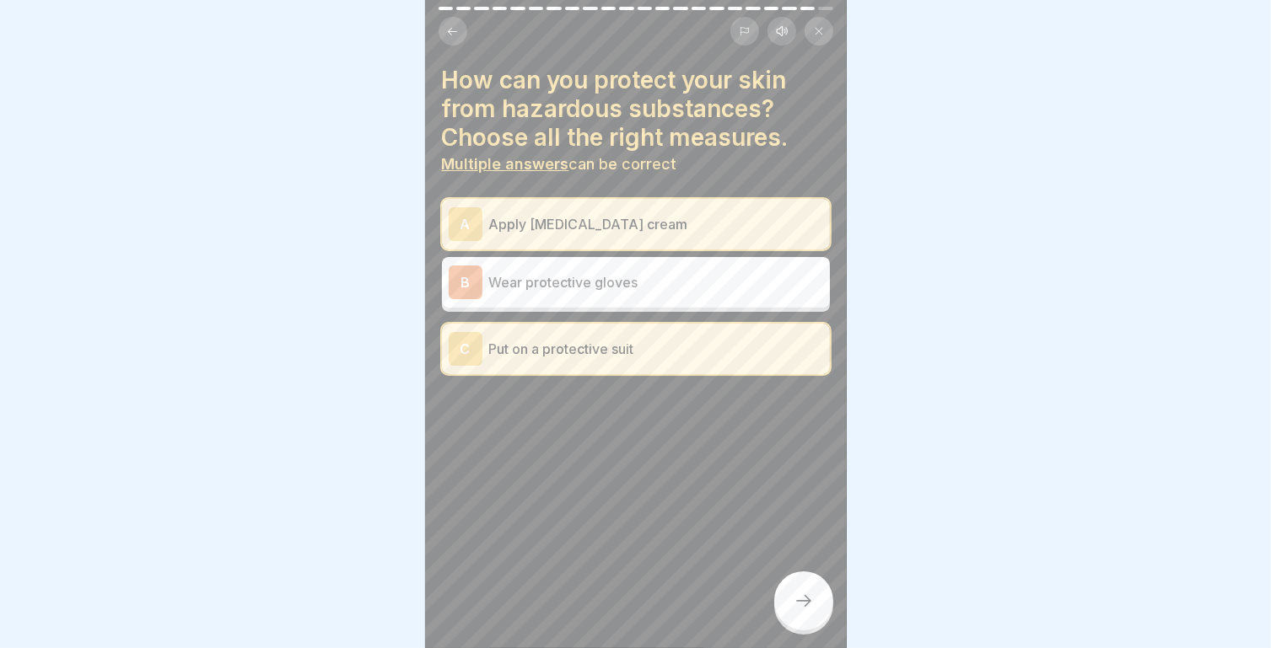
click at [631, 286] on p "Wear protective gloves" at bounding box center [656, 282] width 334 height 20
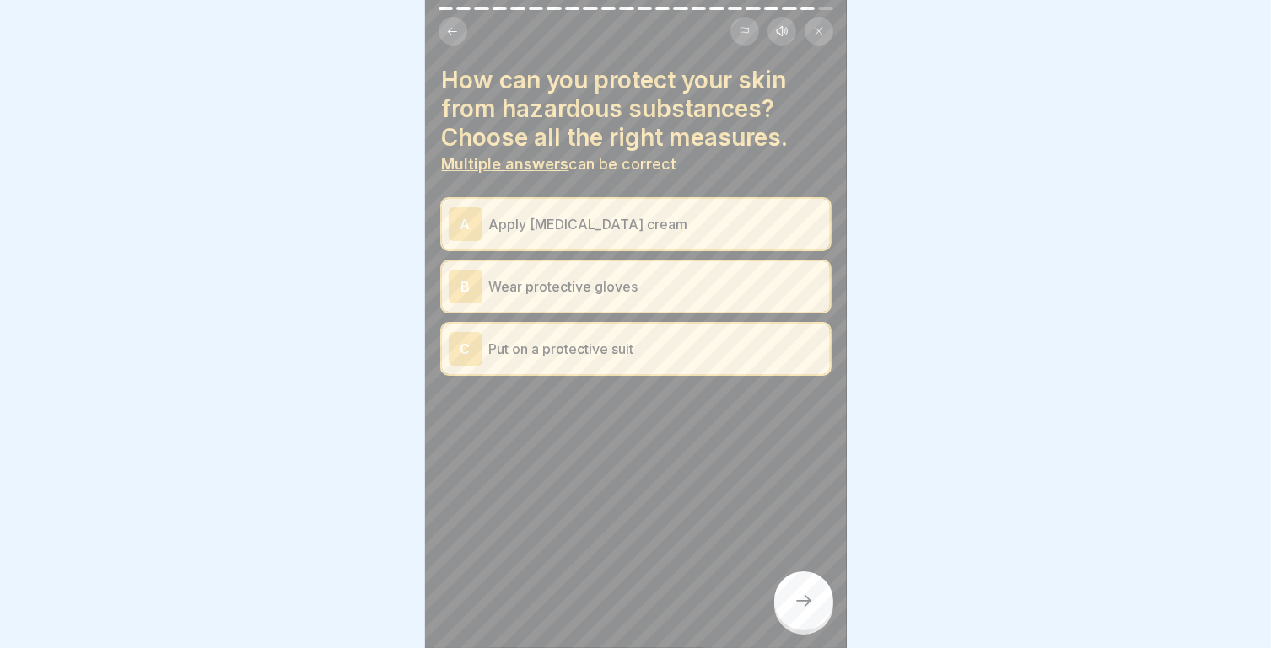
click at [617, 214] on p "Apply [MEDICAL_DATA] cream" at bounding box center [656, 224] width 334 height 20
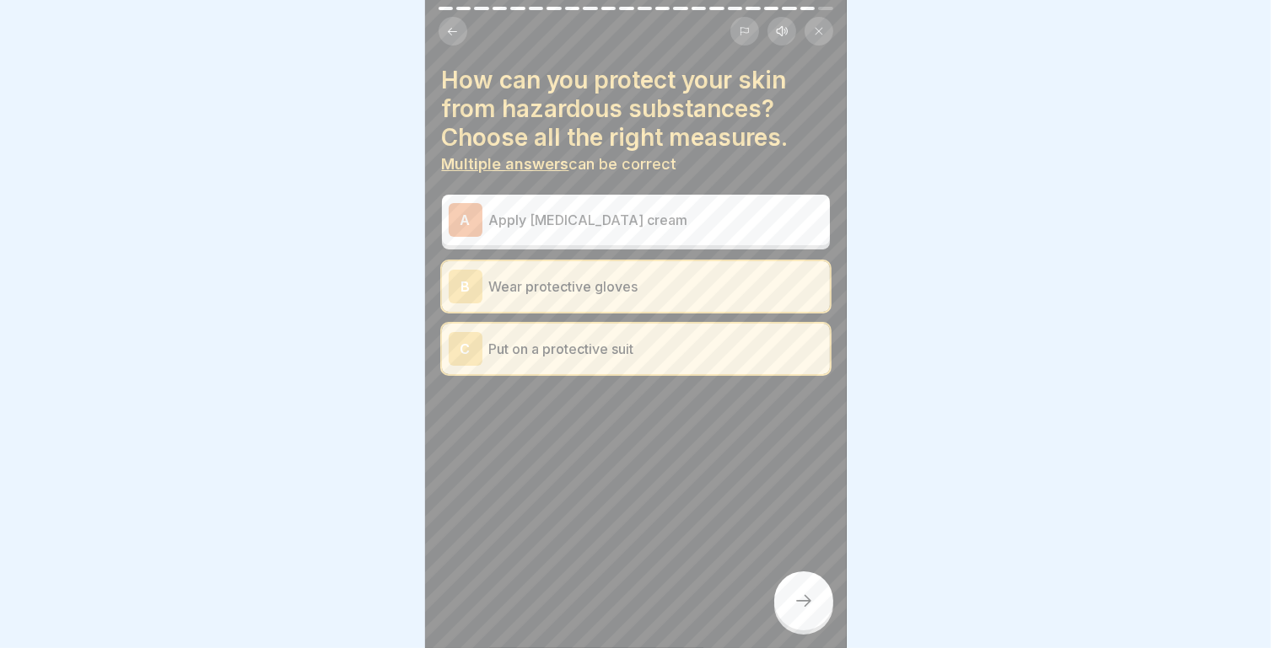
click at [818, 620] on div at bounding box center [803, 601] width 59 height 59
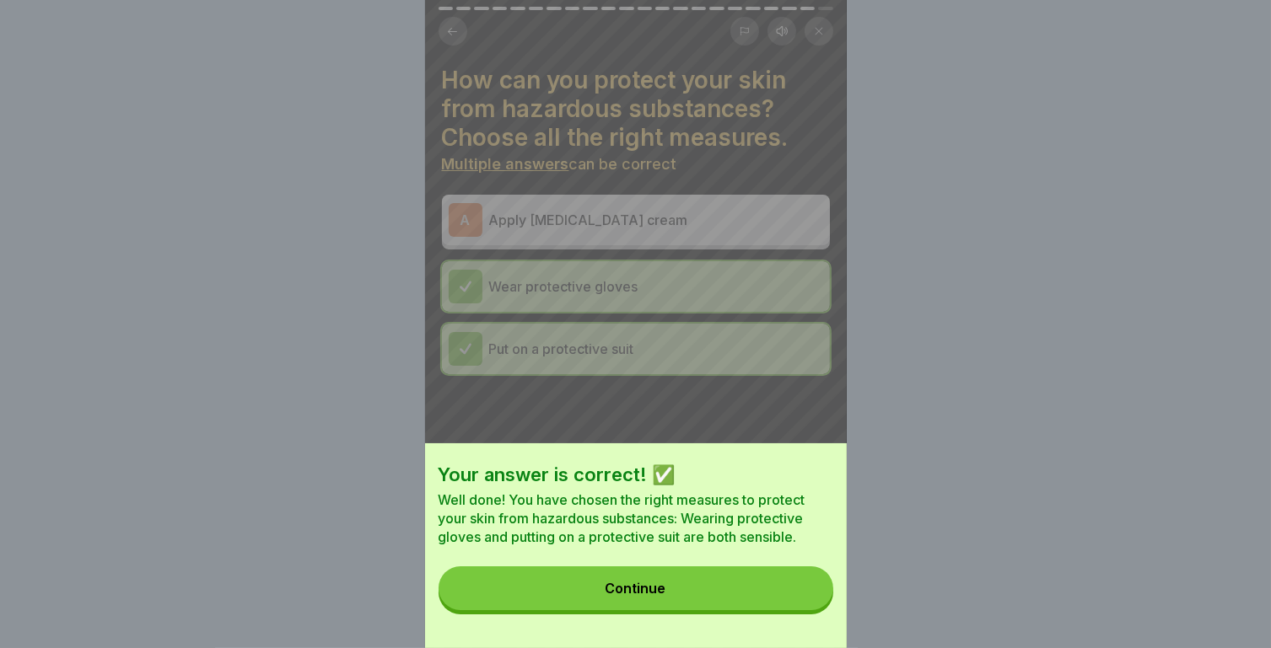
click at [714, 609] on button "Continue" at bounding box center [635, 589] width 395 height 44
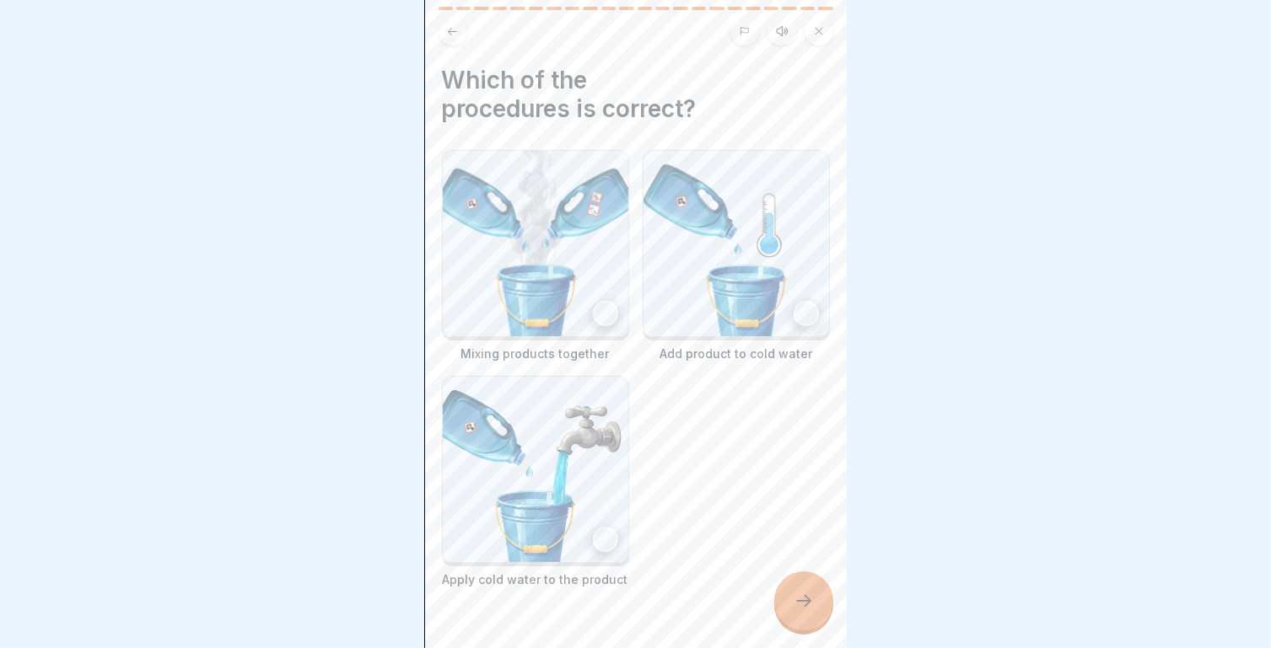
click at [602, 536] on div at bounding box center [605, 539] width 25 height 25
click at [788, 613] on div at bounding box center [803, 601] width 59 height 59
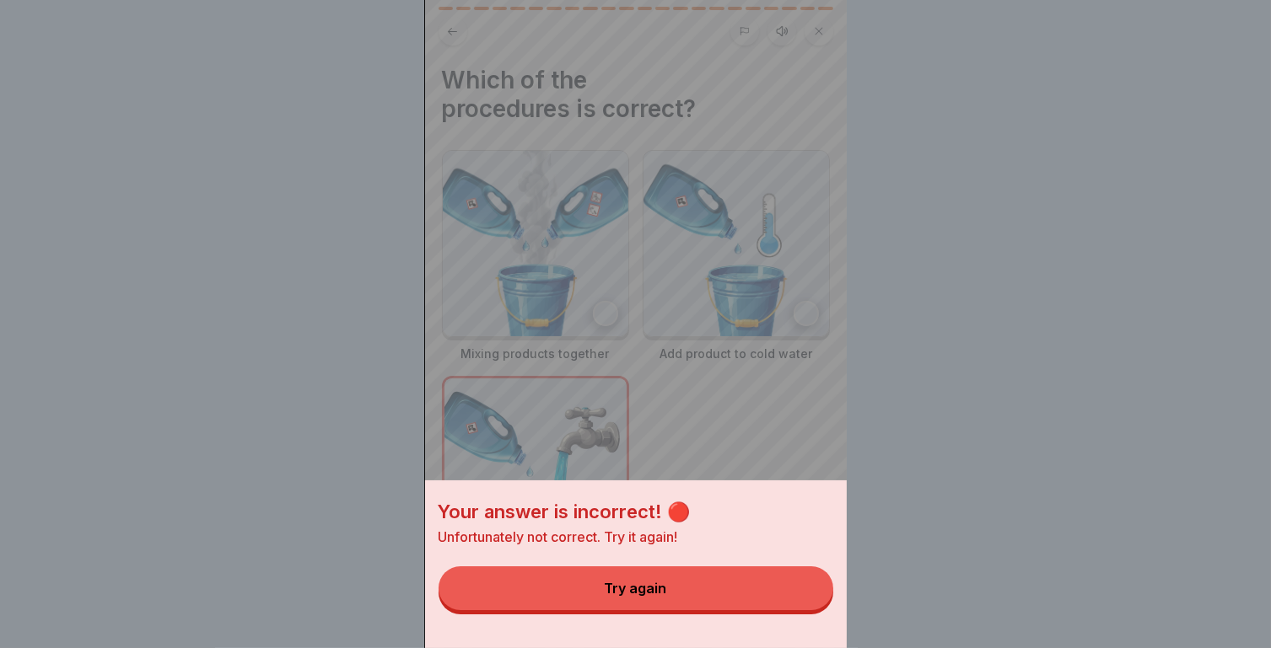
click at [741, 605] on button "Try again" at bounding box center [635, 589] width 395 height 44
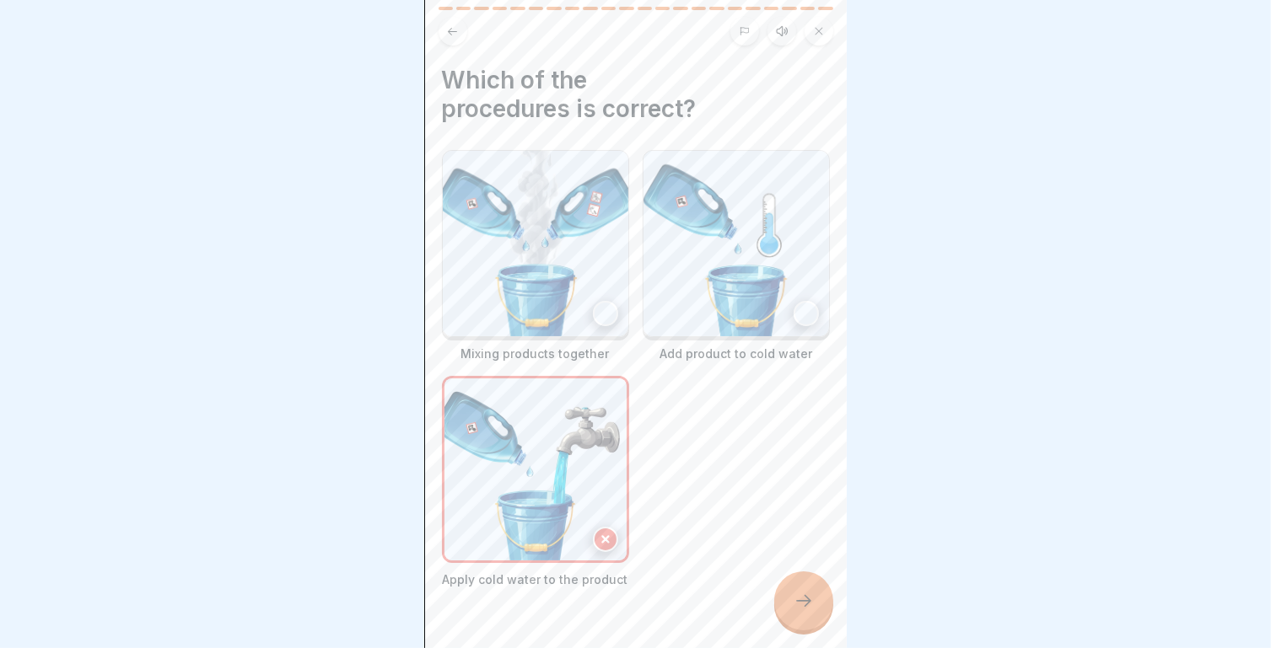
click at [807, 314] on img at bounding box center [735, 243] width 185 height 185
click at [820, 620] on div at bounding box center [803, 601] width 59 height 59
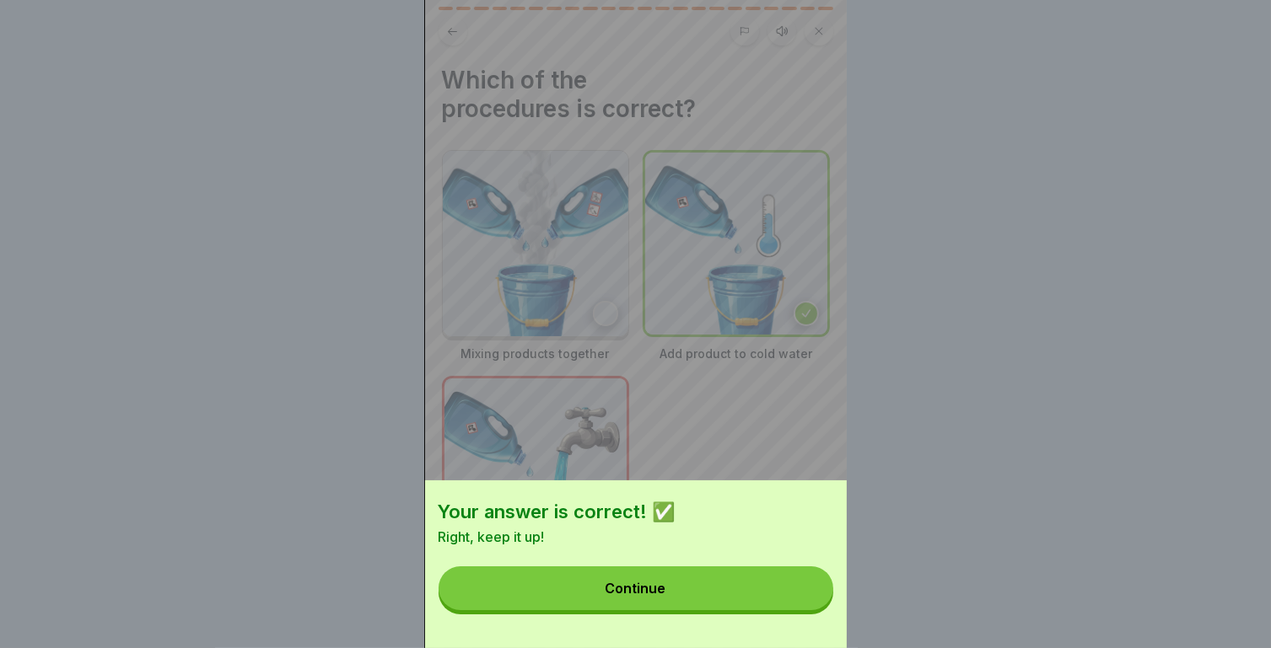
click at [741, 591] on button "Continue" at bounding box center [635, 589] width 395 height 44
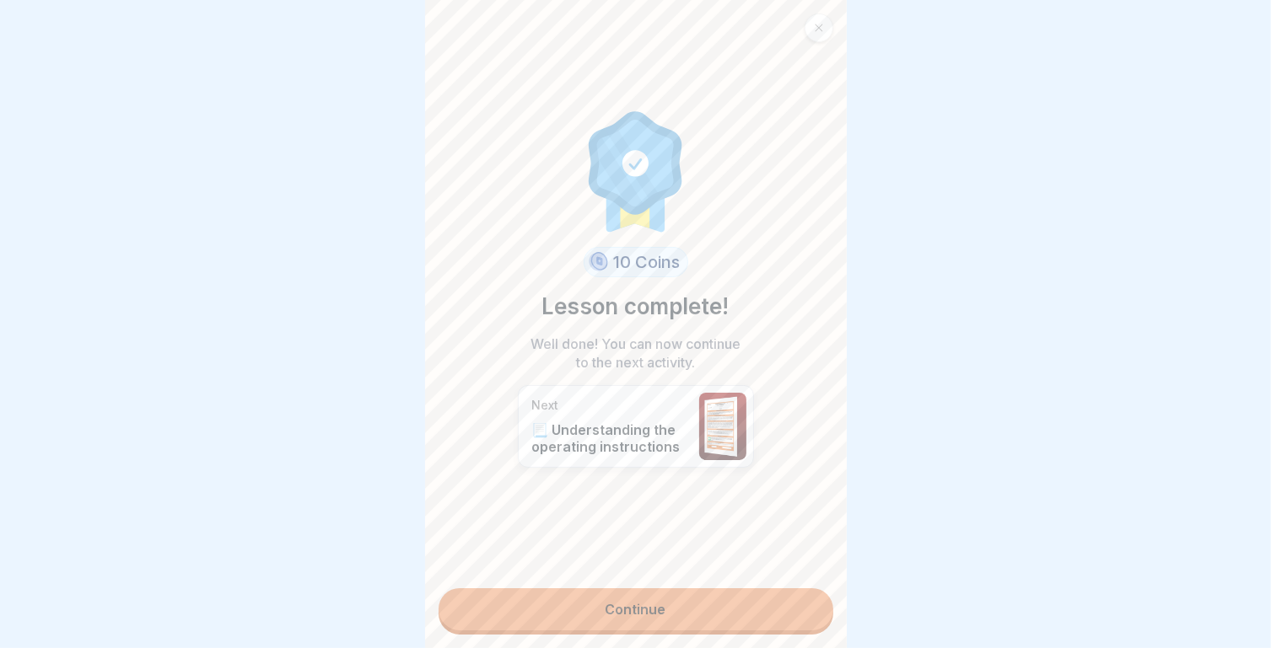
click at [752, 610] on link "Continue" at bounding box center [635, 610] width 395 height 42
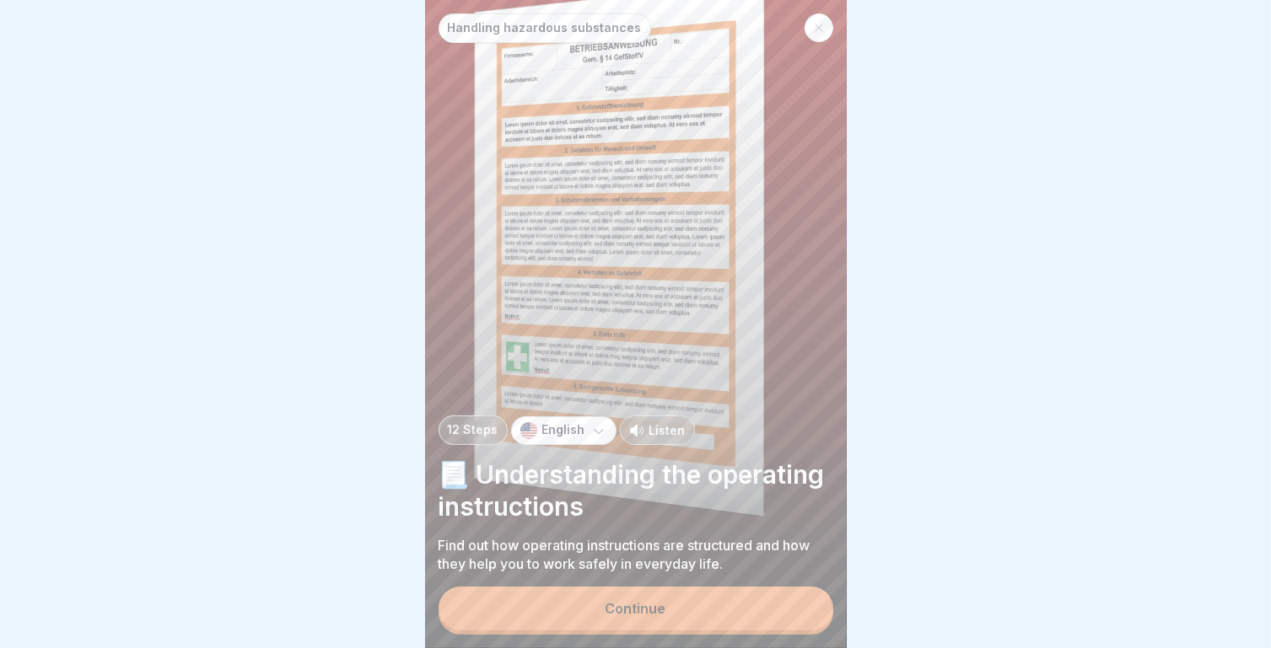
scroll to position [13, 0]
click at [551, 430] on p "English" at bounding box center [563, 430] width 43 height 14
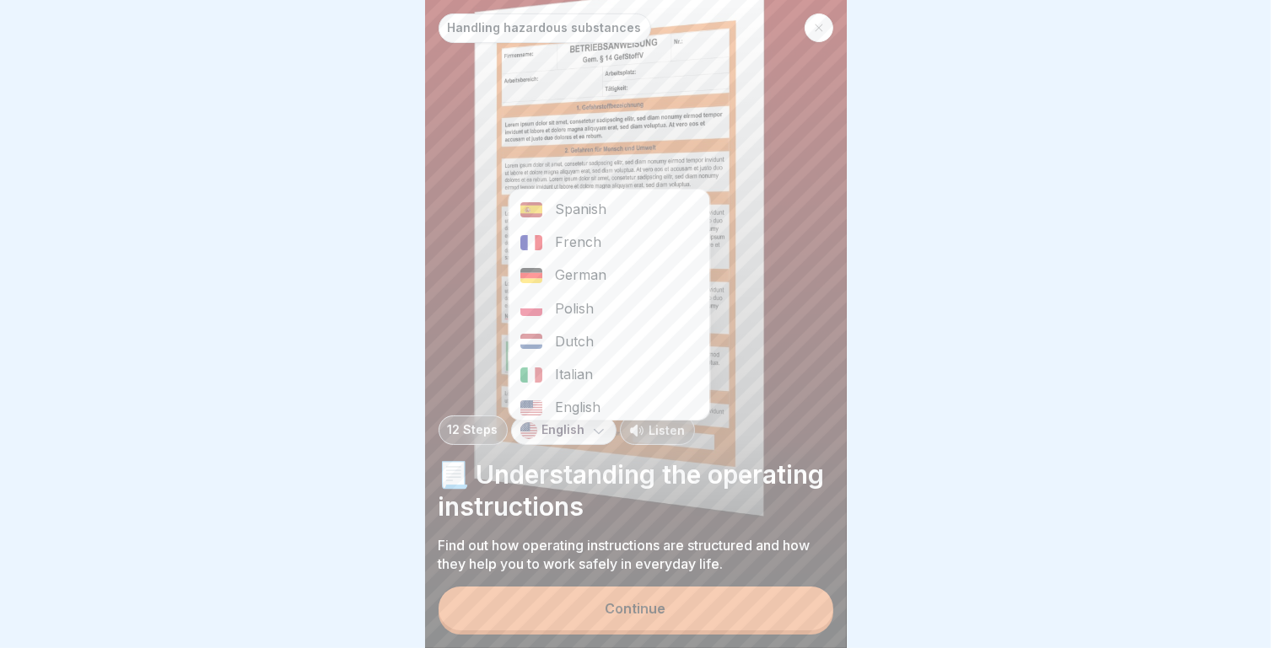
click at [551, 430] on p "English" at bounding box center [563, 430] width 43 height 14
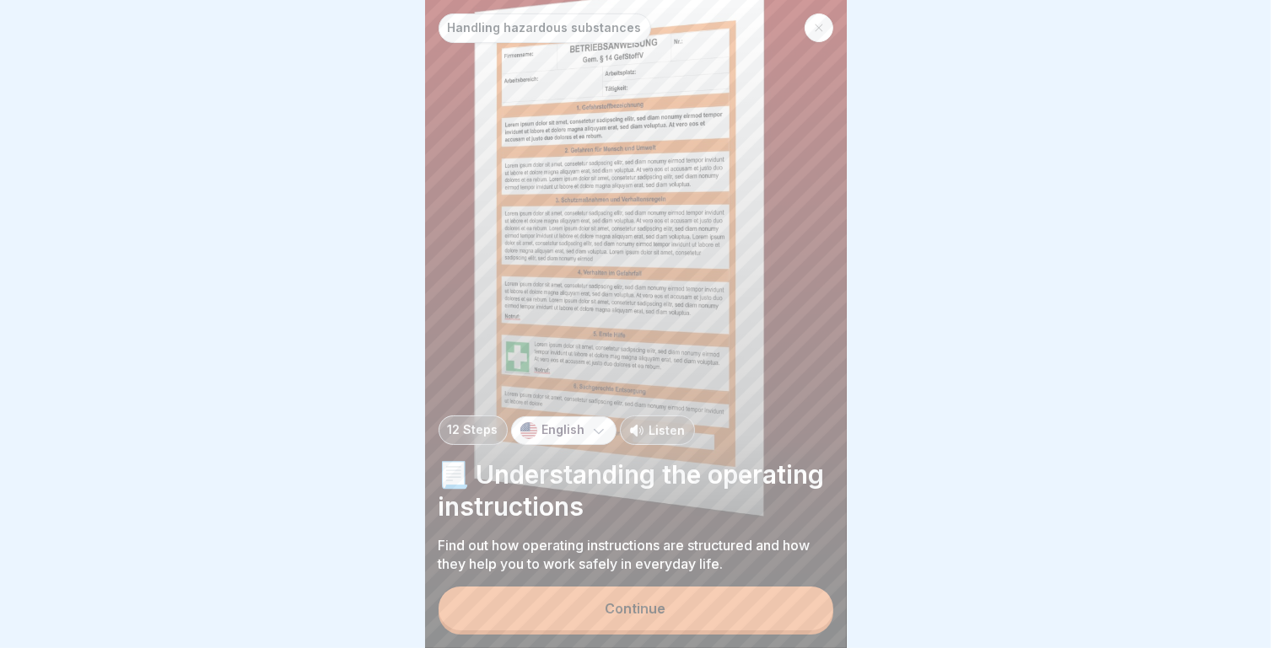
scroll to position [0, 0]
click at [681, 626] on button "Continue" at bounding box center [635, 609] width 395 height 44
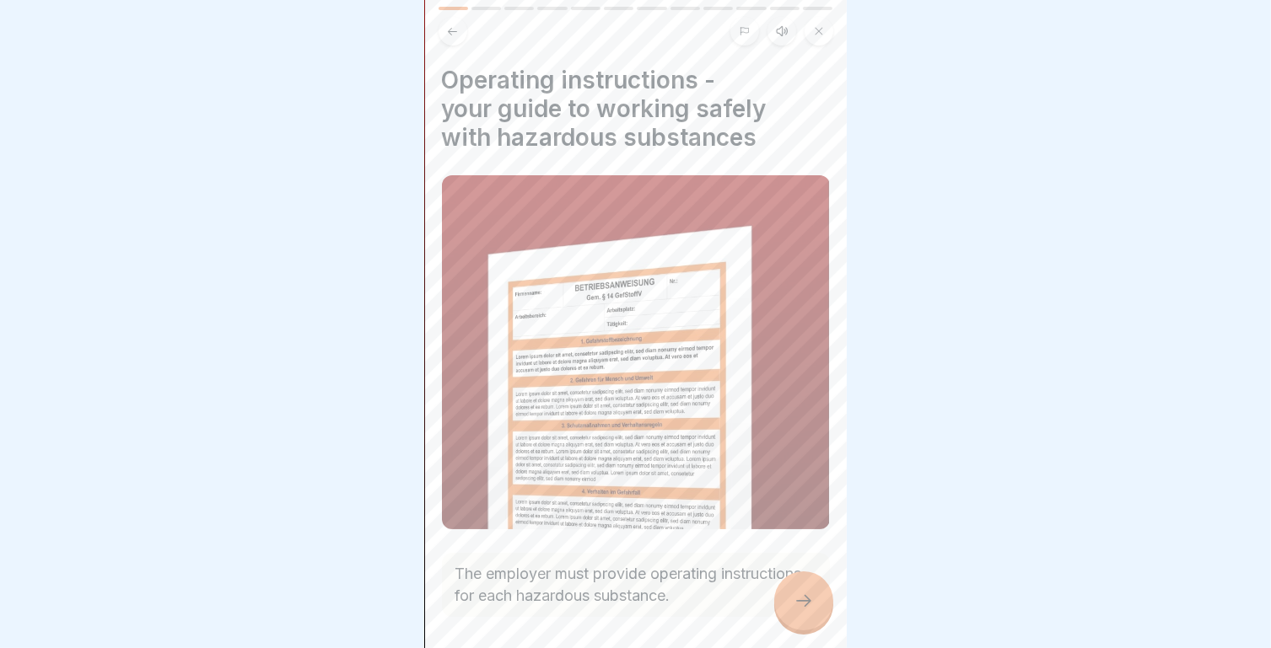
scroll to position [57, 0]
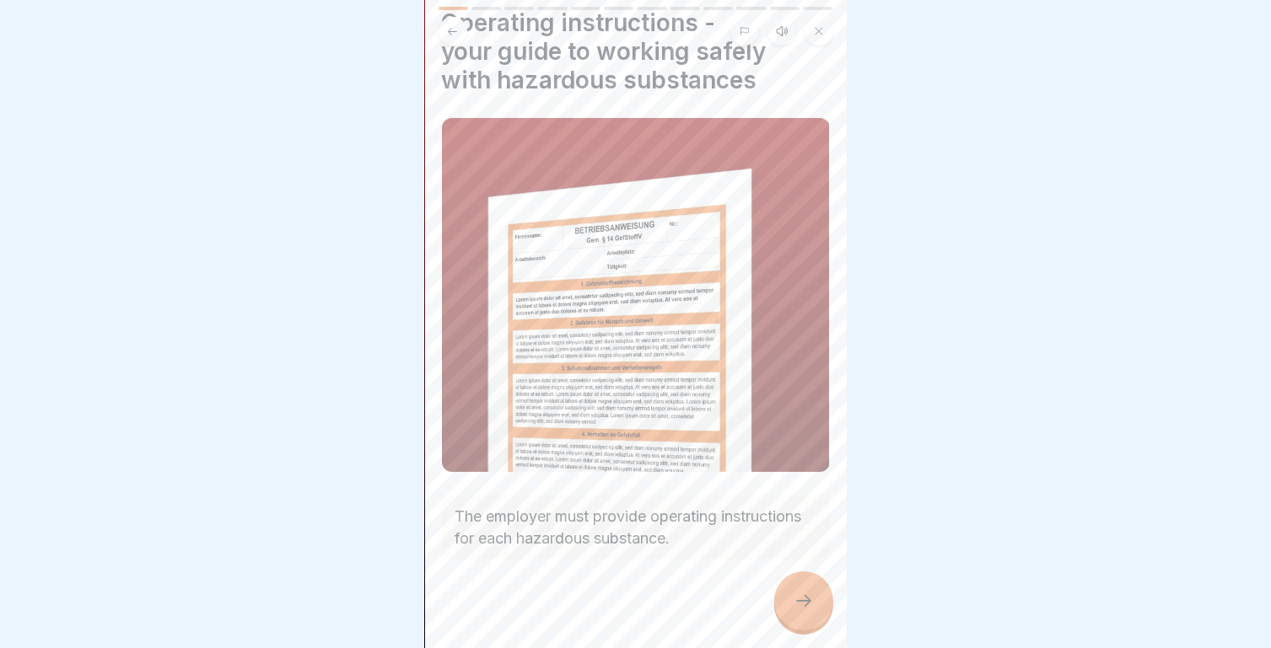
click at [799, 626] on div at bounding box center [803, 601] width 59 height 59
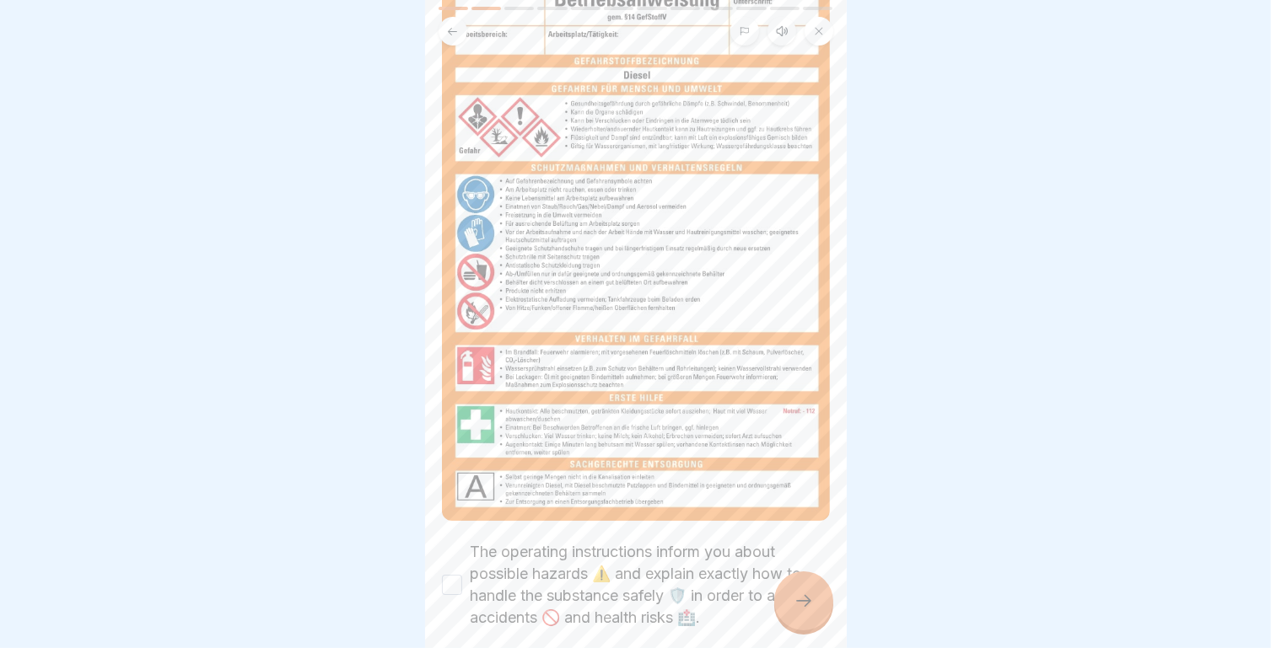
scroll to position [270, 0]
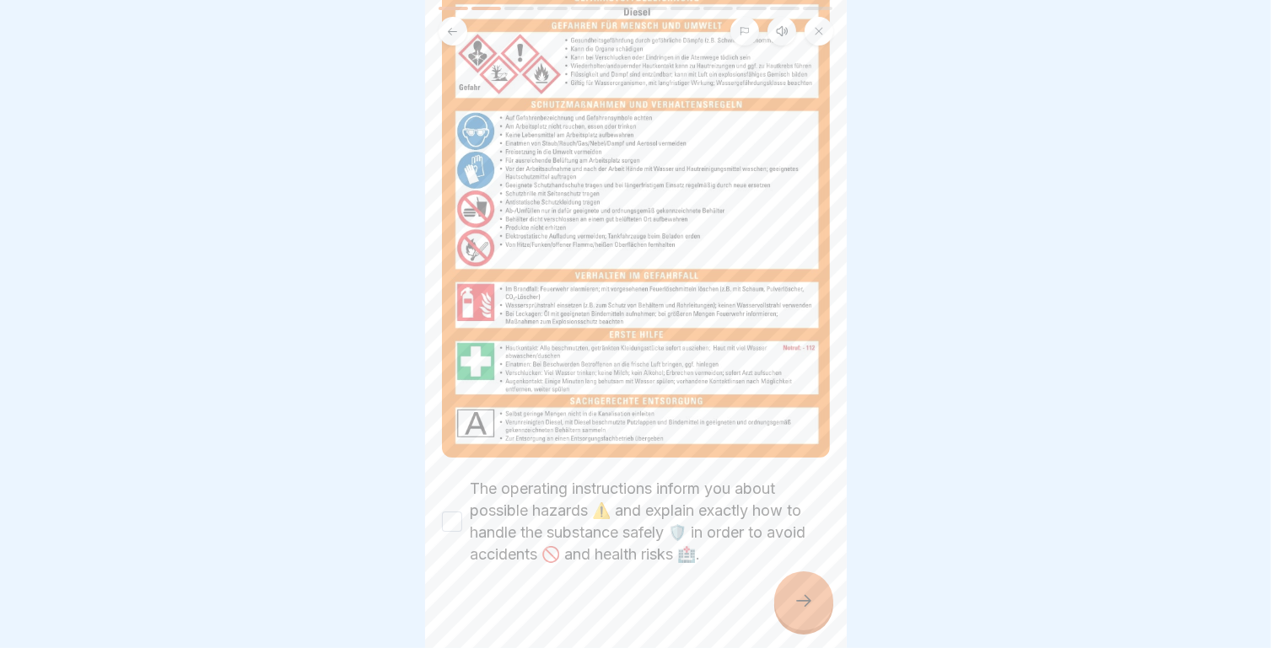
click at [464, 512] on div "The operating instructions inform you about possible hazards ⚠️ and explain exa…" at bounding box center [636, 522] width 388 height 88
click at [455, 512] on button "The operating instructions inform you about possible hazards ⚠️ and explain exa…" at bounding box center [452, 522] width 20 height 20
click at [786, 615] on div at bounding box center [803, 601] width 59 height 59
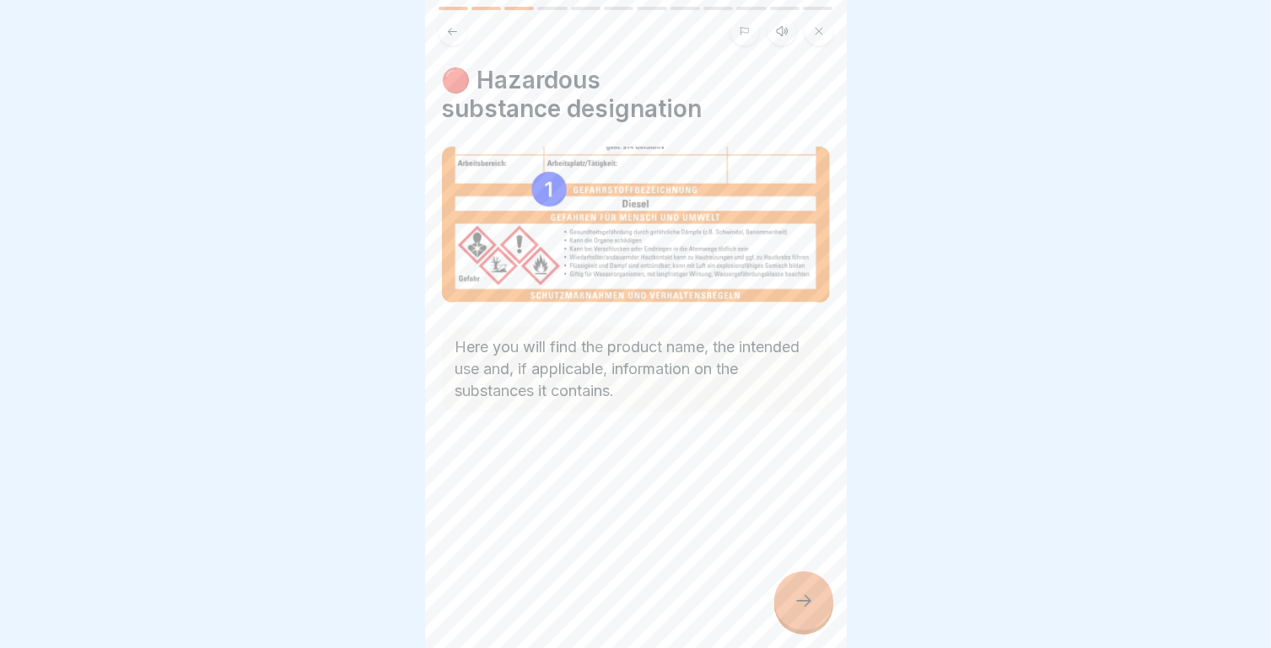
click at [806, 610] on icon at bounding box center [803, 601] width 20 height 20
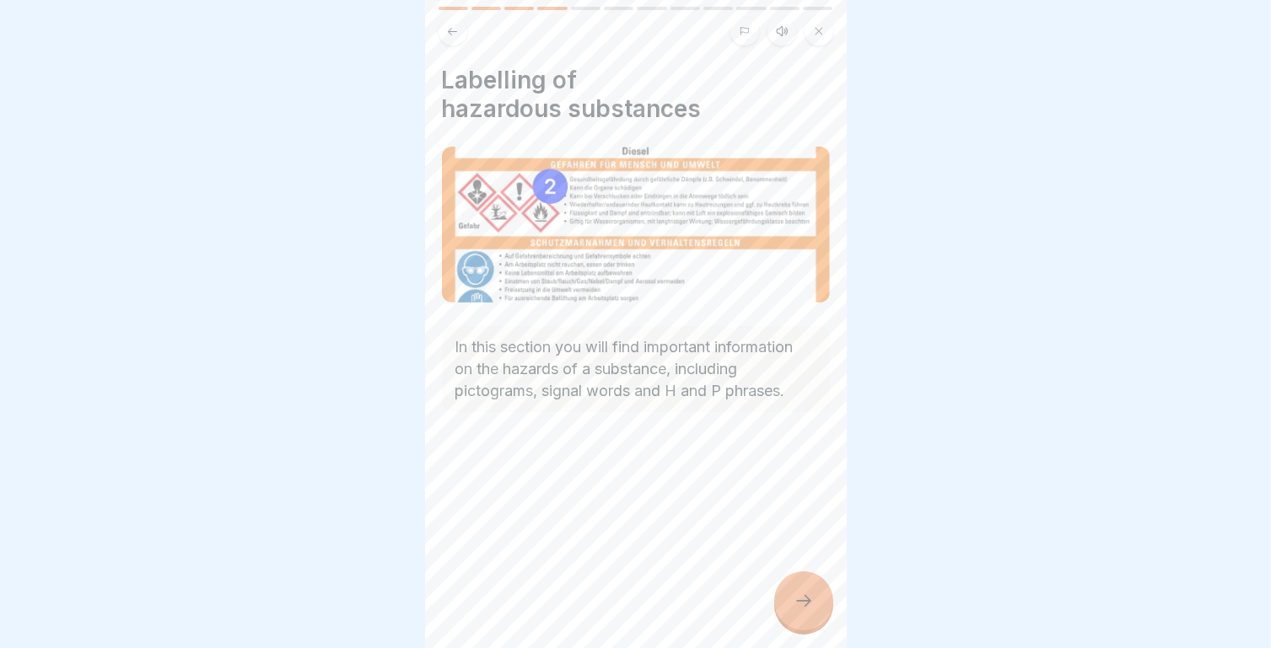
click at [802, 611] on icon at bounding box center [803, 601] width 20 height 20
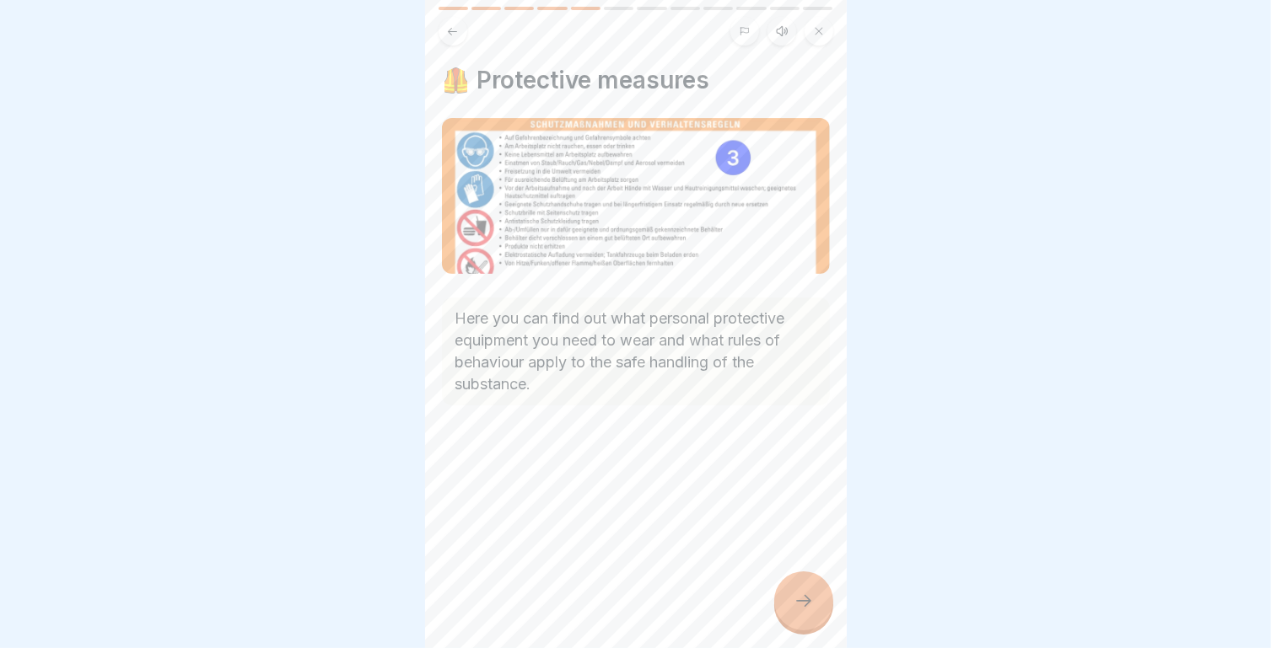
click at [455, 40] on button at bounding box center [452, 31] width 29 height 29
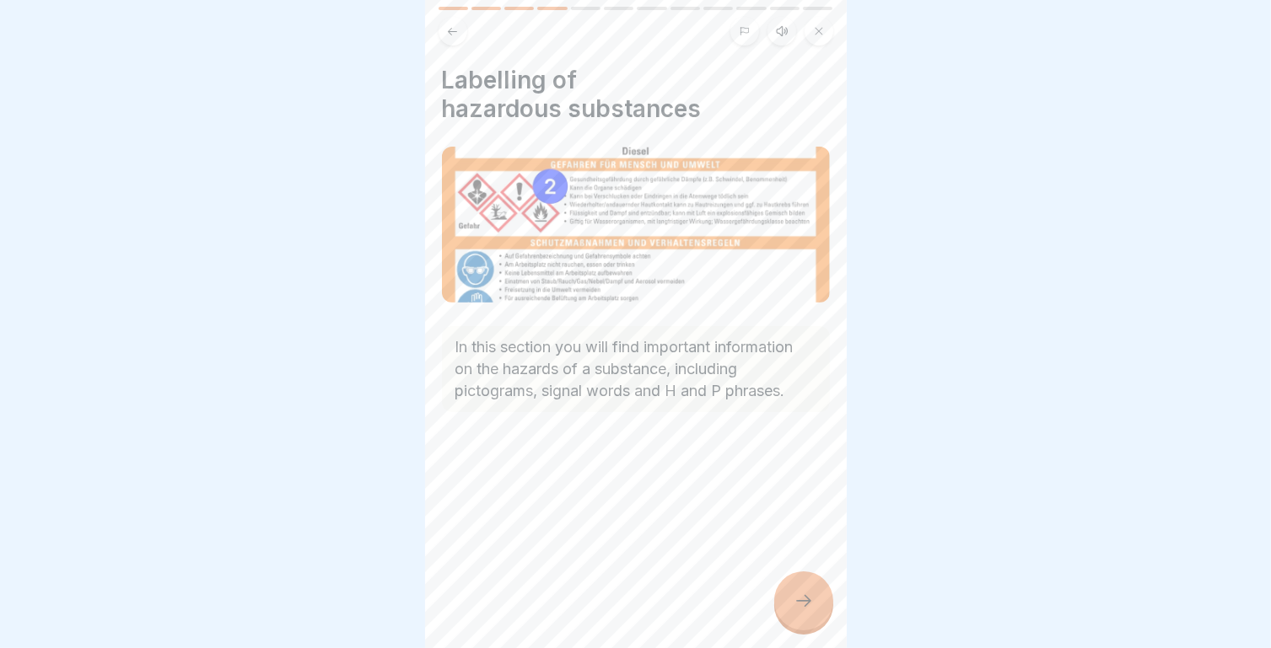
click at [818, 614] on div at bounding box center [803, 601] width 59 height 59
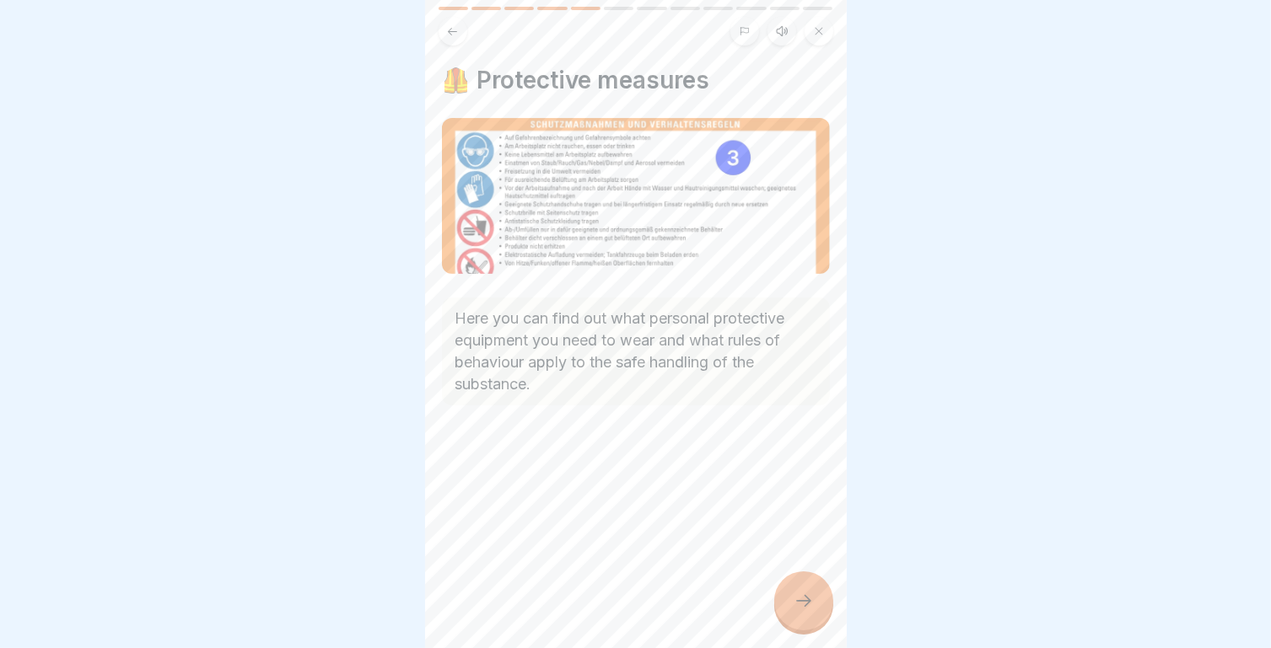
click at [818, 614] on div at bounding box center [803, 601] width 59 height 59
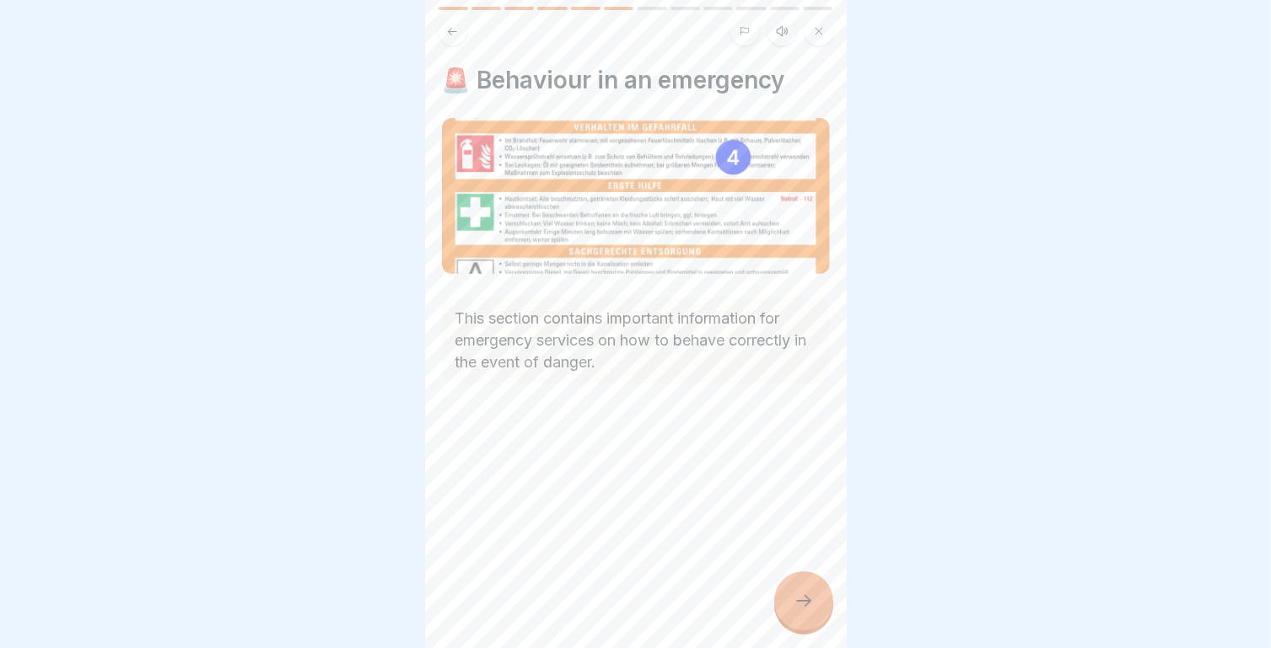
drag, startPoint x: 818, startPoint y: 614, endPoint x: 808, endPoint y: 614, distance: 10.1
click at [808, 607] on icon at bounding box center [803, 601] width 15 height 12
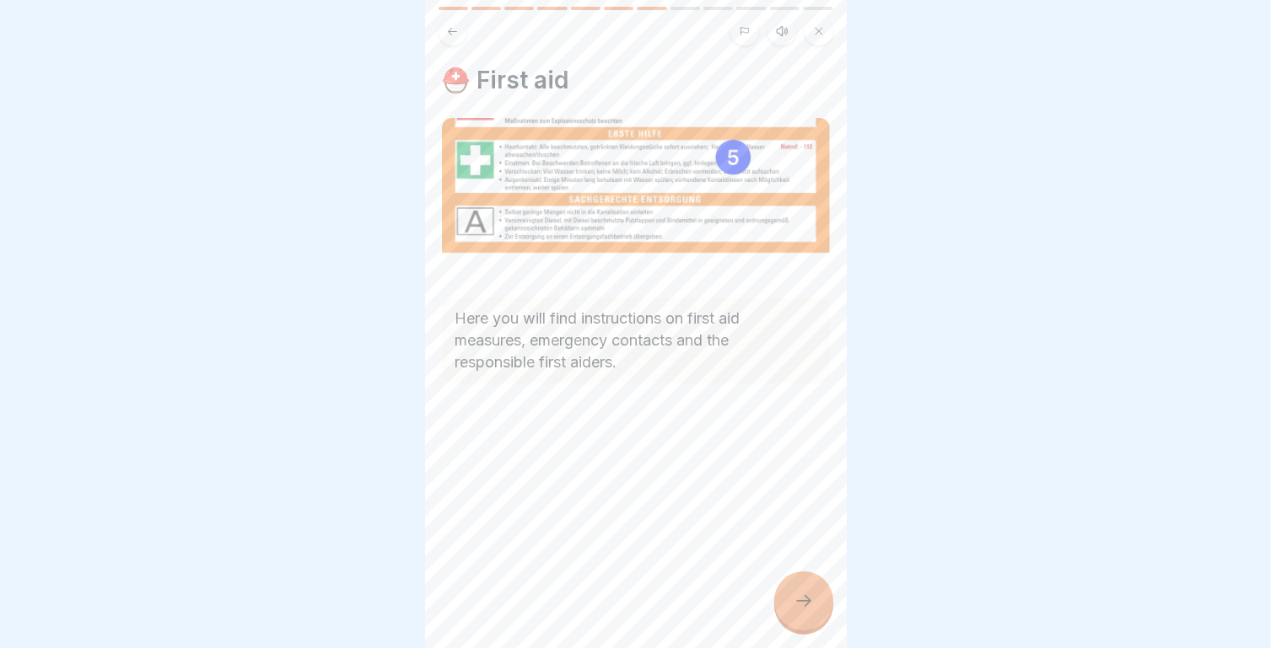
click at [443, 32] on button at bounding box center [452, 31] width 29 height 29
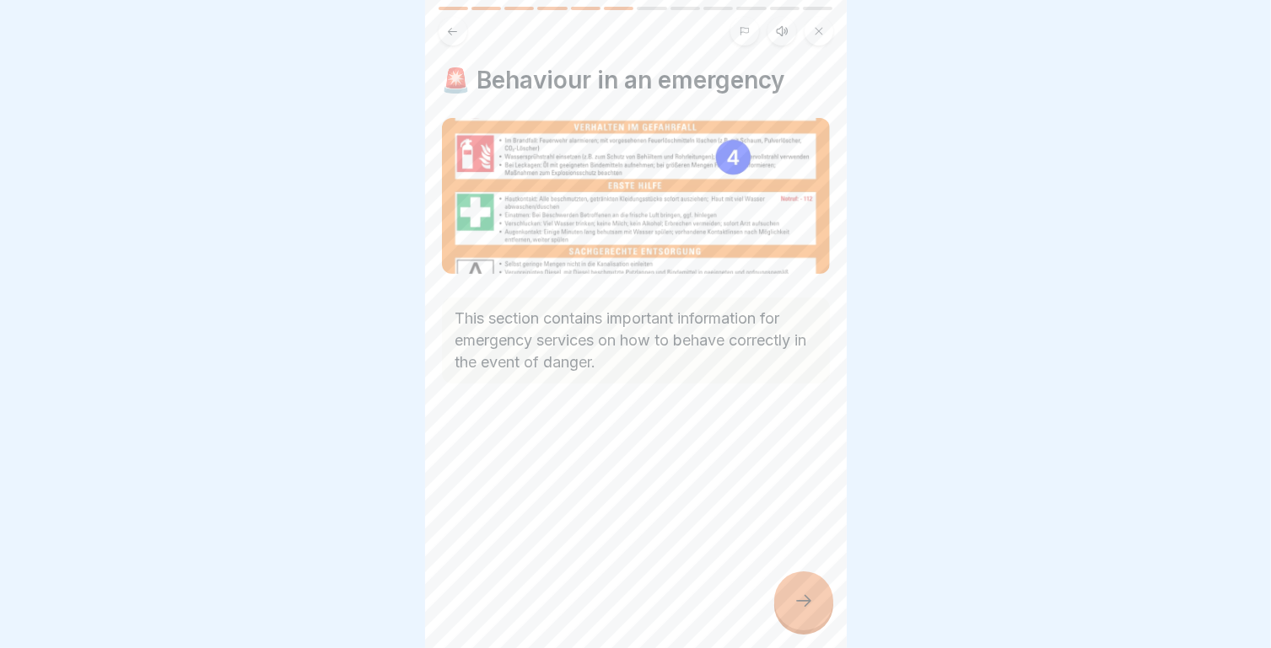
click at [452, 31] on icon at bounding box center [452, 31] width 13 height 13
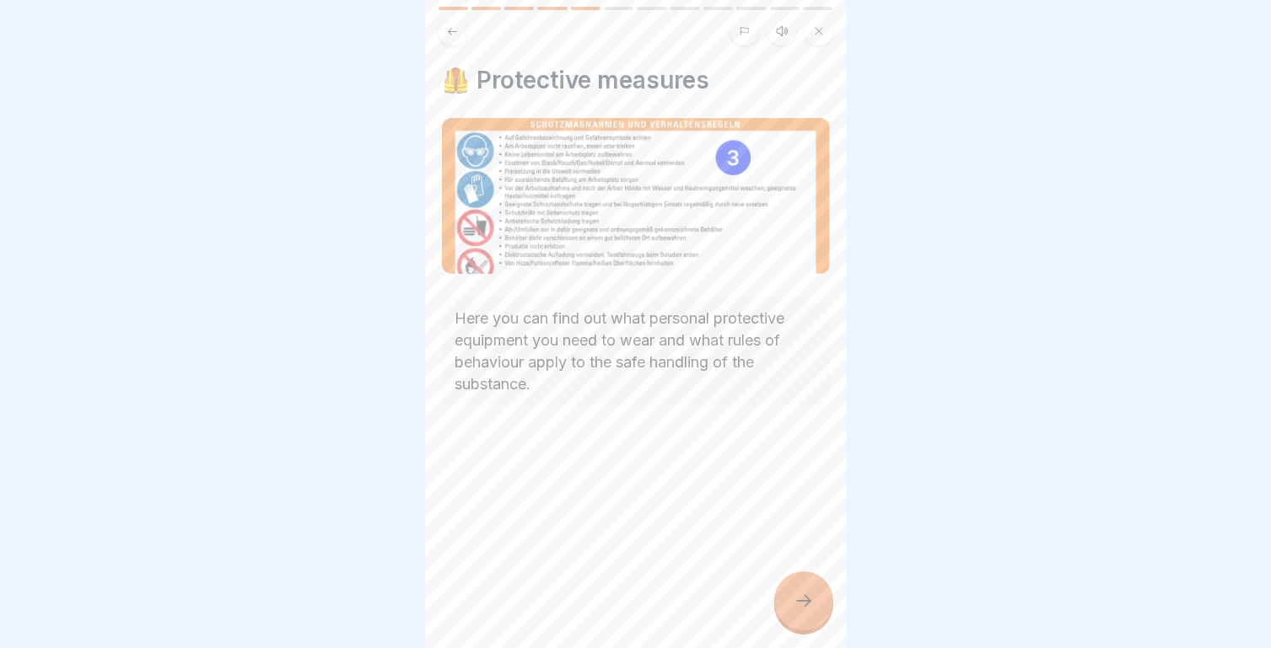
click at [452, 31] on icon at bounding box center [452, 31] width 13 height 13
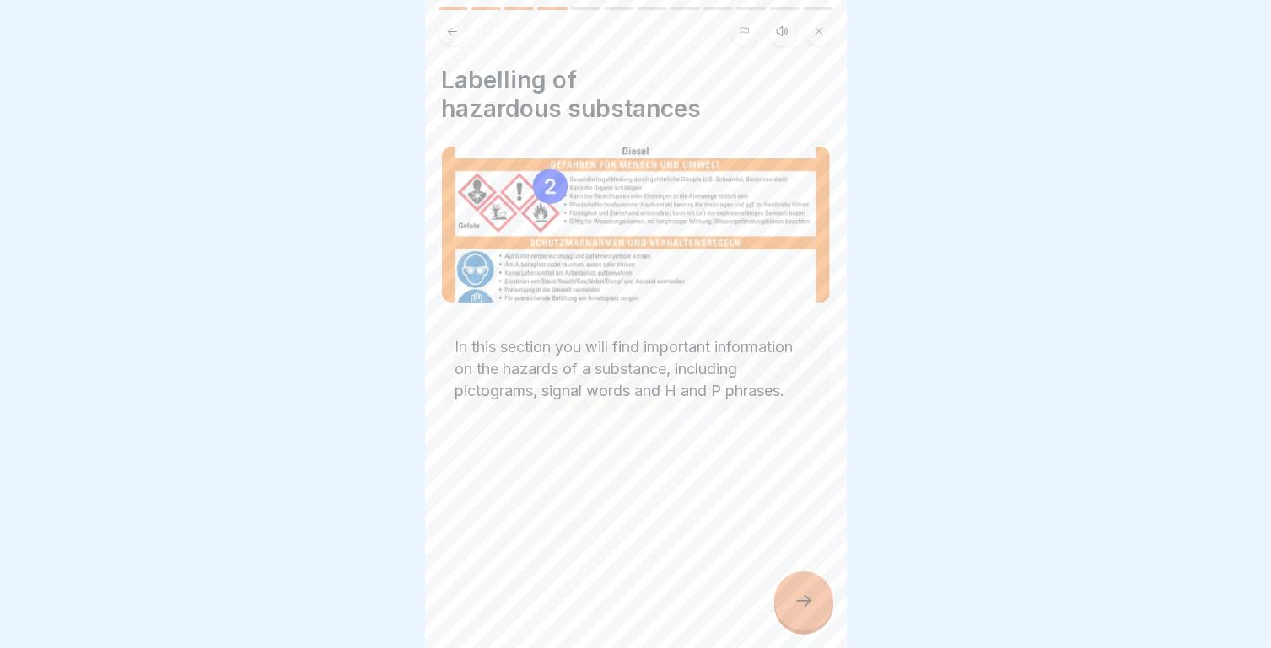
click at [805, 611] on icon at bounding box center [803, 601] width 20 height 20
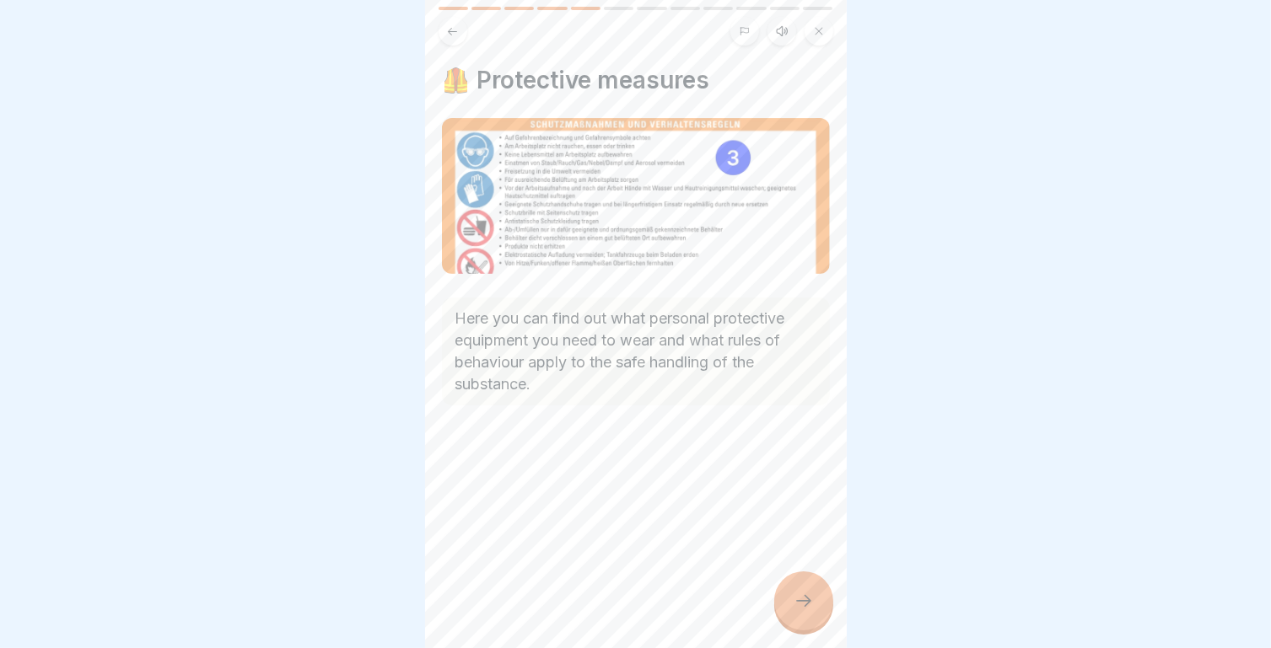
click at [805, 611] on icon at bounding box center [803, 601] width 20 height 20
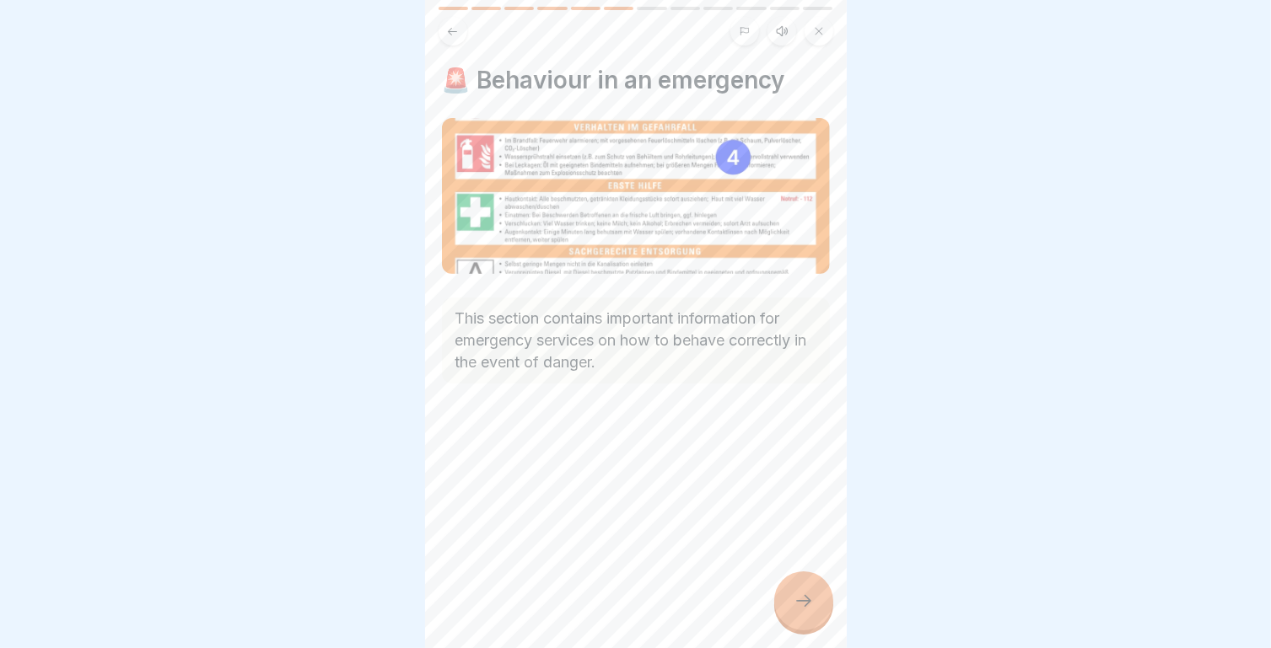
click at [805, 611] on icon at bounding box center [803, 601] width 20 height 20
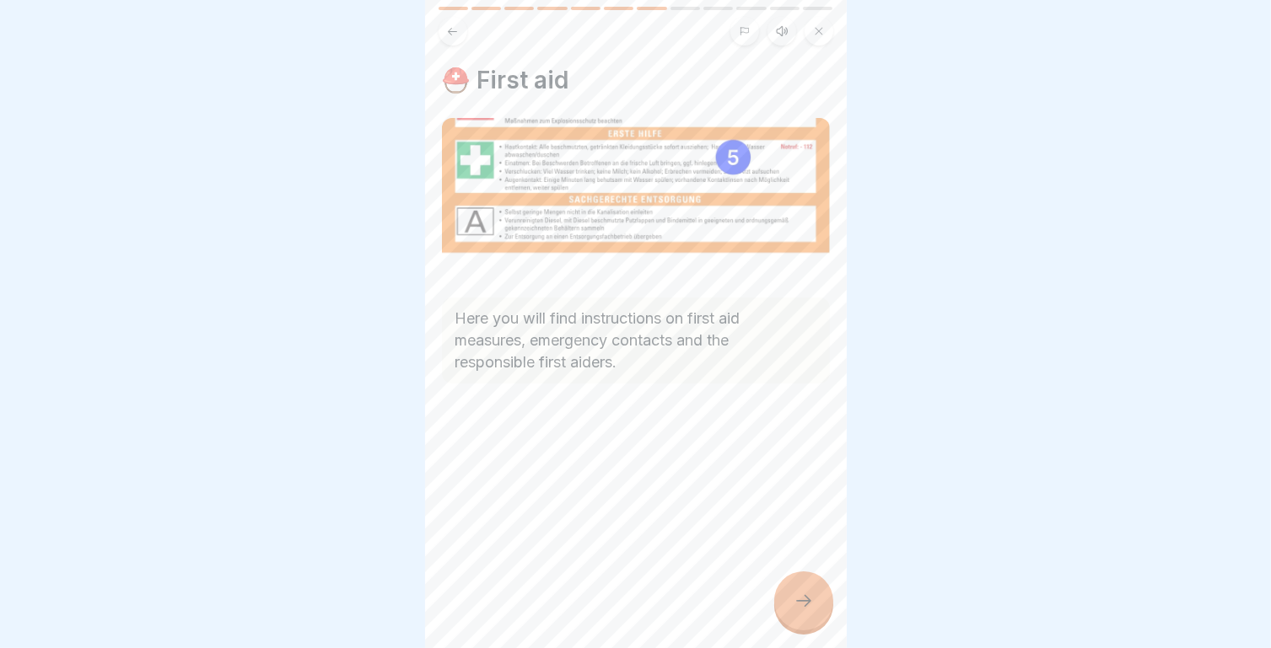
click at [805, 611] on icon at bounding box center [803, 601] width 20 height 20
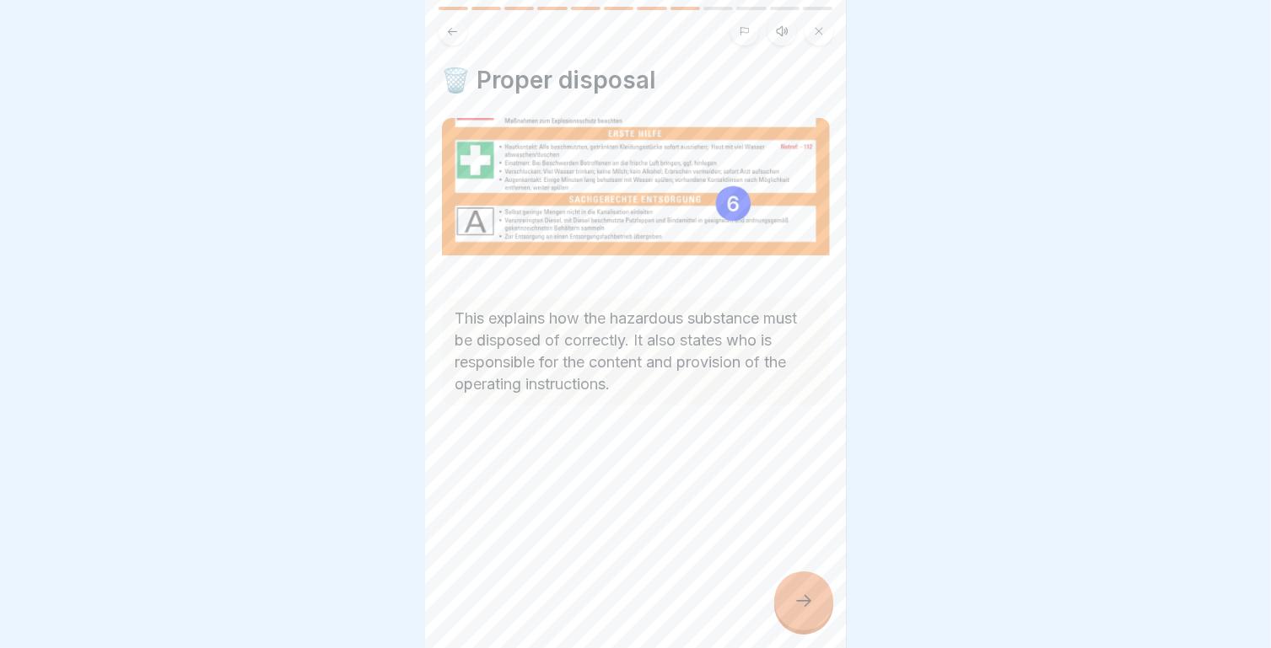
click at [805, 611] on icon at bounding box center [803, 601] width 20 height 20
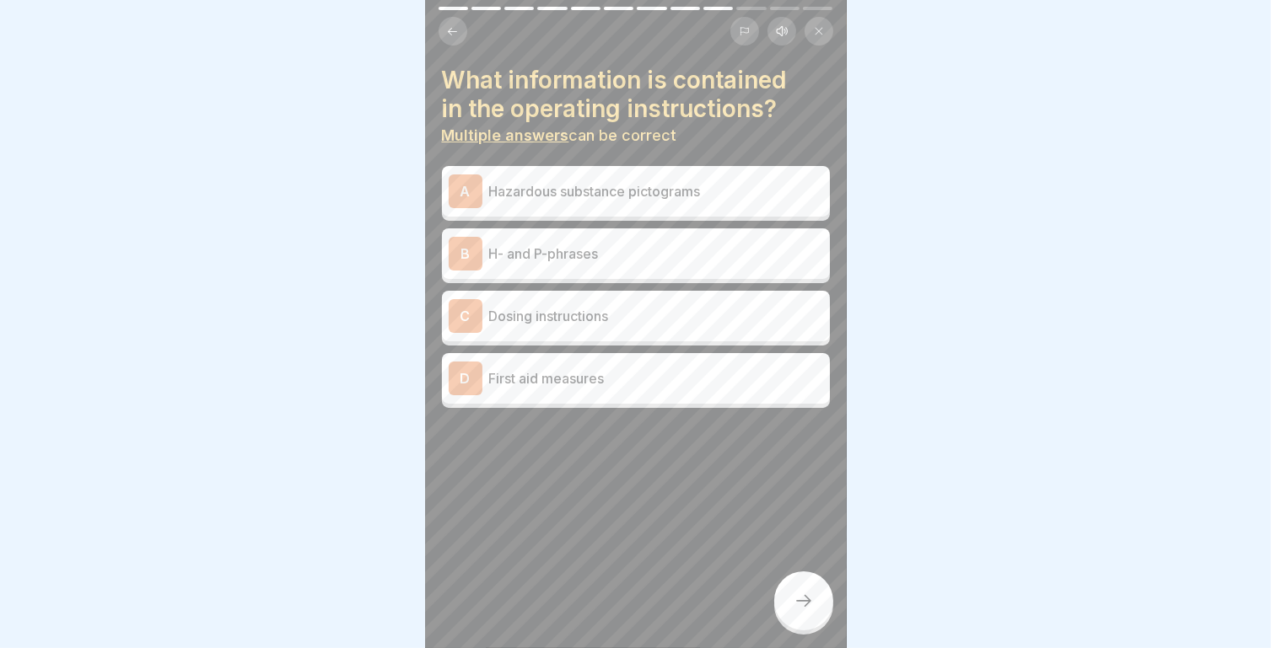
click at [580, 378] on p "First aid measures" at bounding box center [656, 378] width 334 height 20
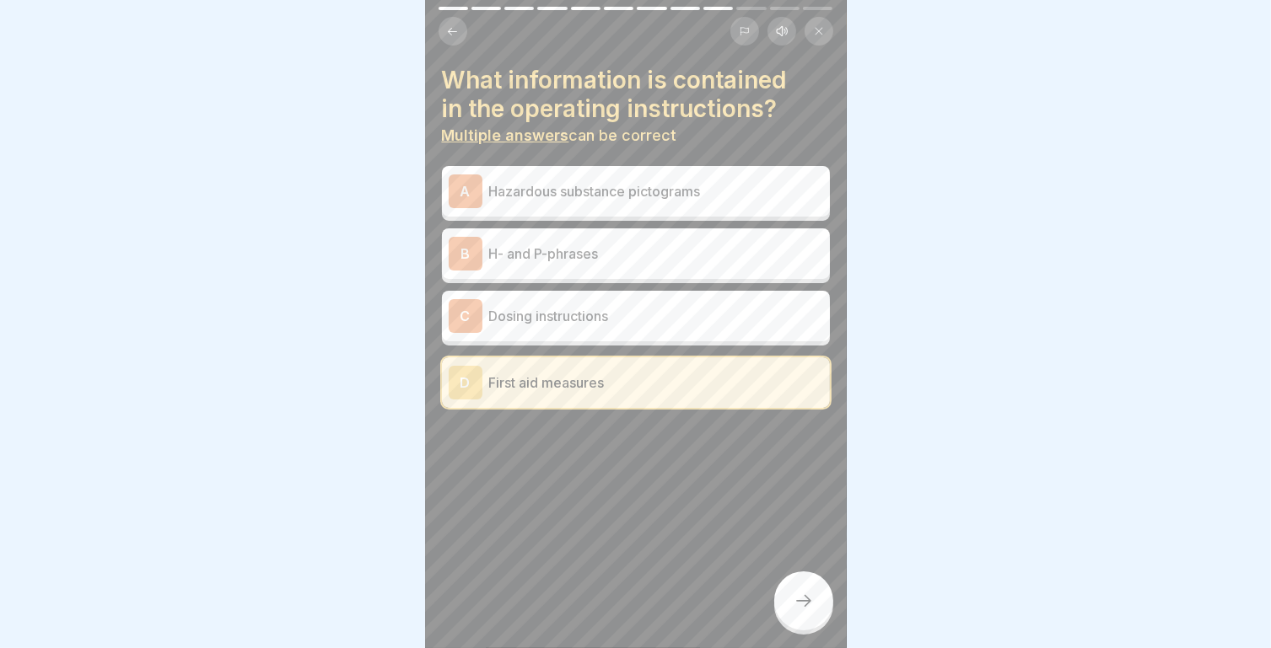
click at [583, 198] on p "Hazardous substance pictograms" at bounding box center [656, 191] width 334 height 20
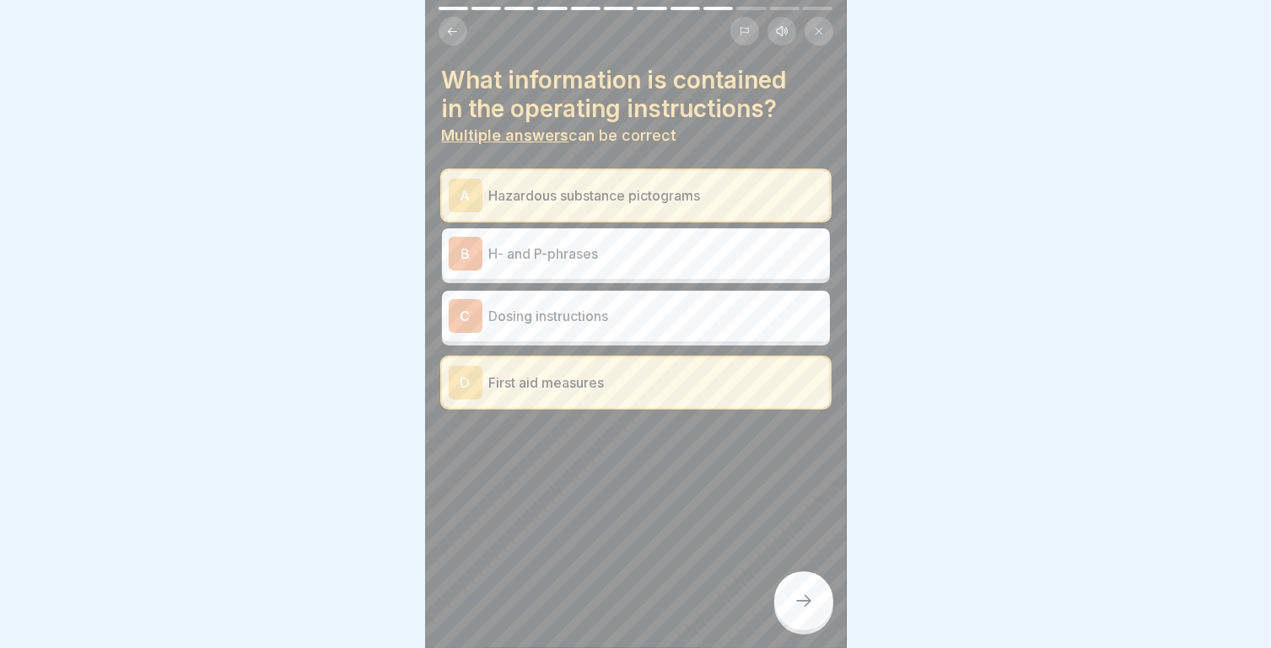
click at [572, 252] on p "H- and P-phrases" at bounding box center [656, 254] width 334 height 20
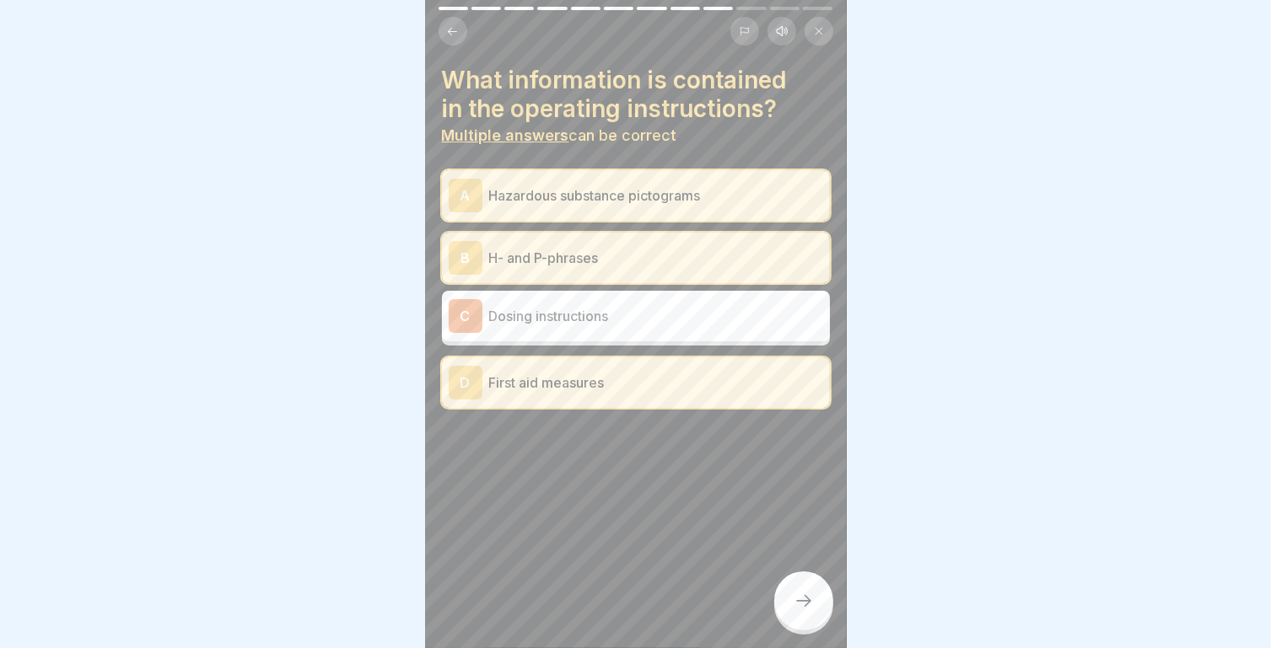
click at [806, 611] on icon at bounding box center [803, 601] width 20 height 20
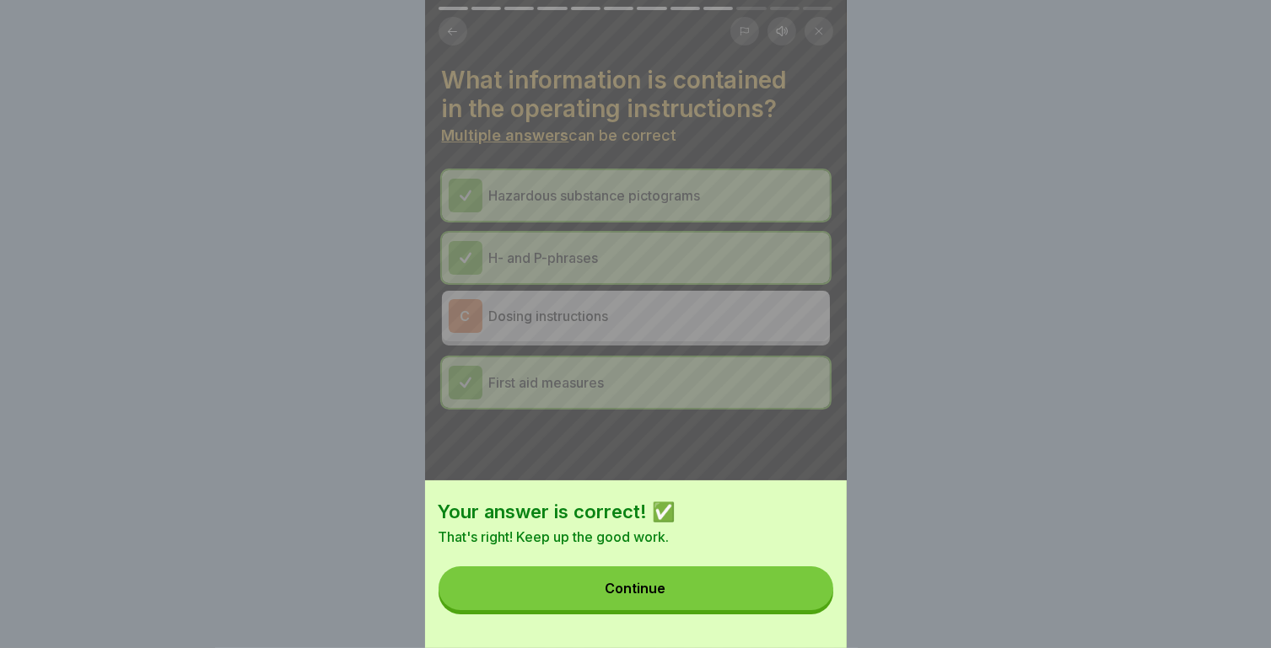
click at [662, 623] on div "Your answer is correct! ✅ That's right! Keep up the good work. Continue" at bounding box center [636, 565] width 422 height 168
click at [662, 610] on button "Continue" at bounding box center [635, 589] width 395 height 44
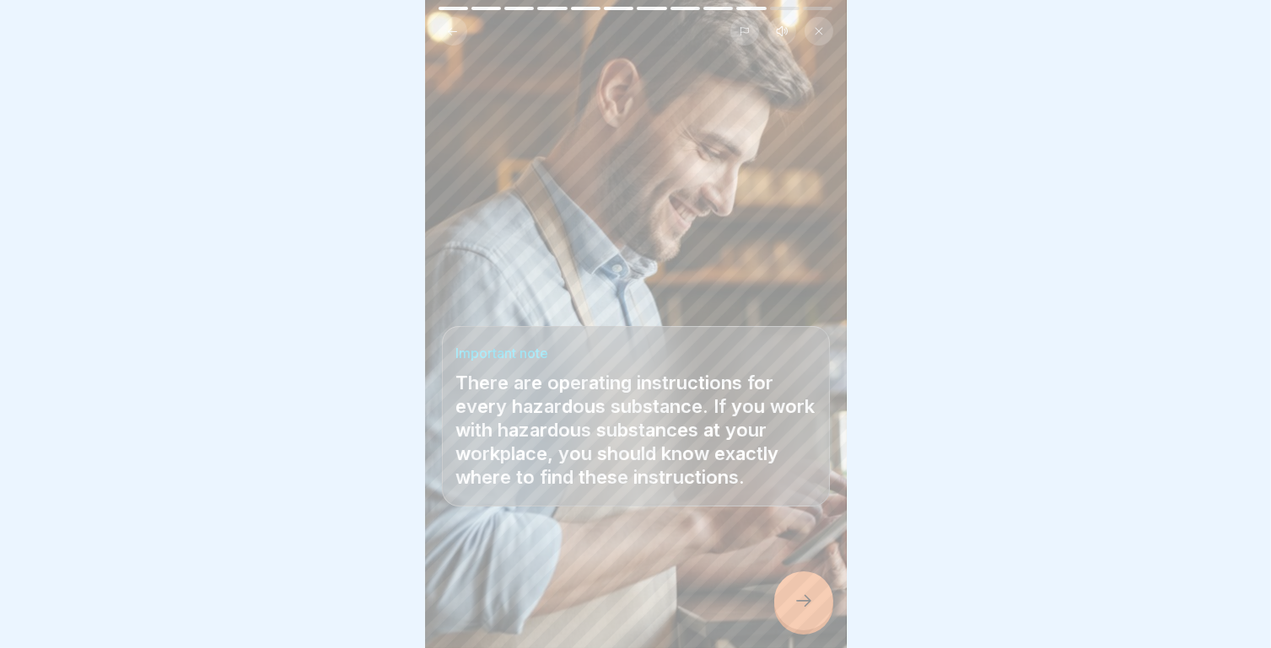
click at [800, 611] on icon at bounding box center [803, 601] width 20 height 20
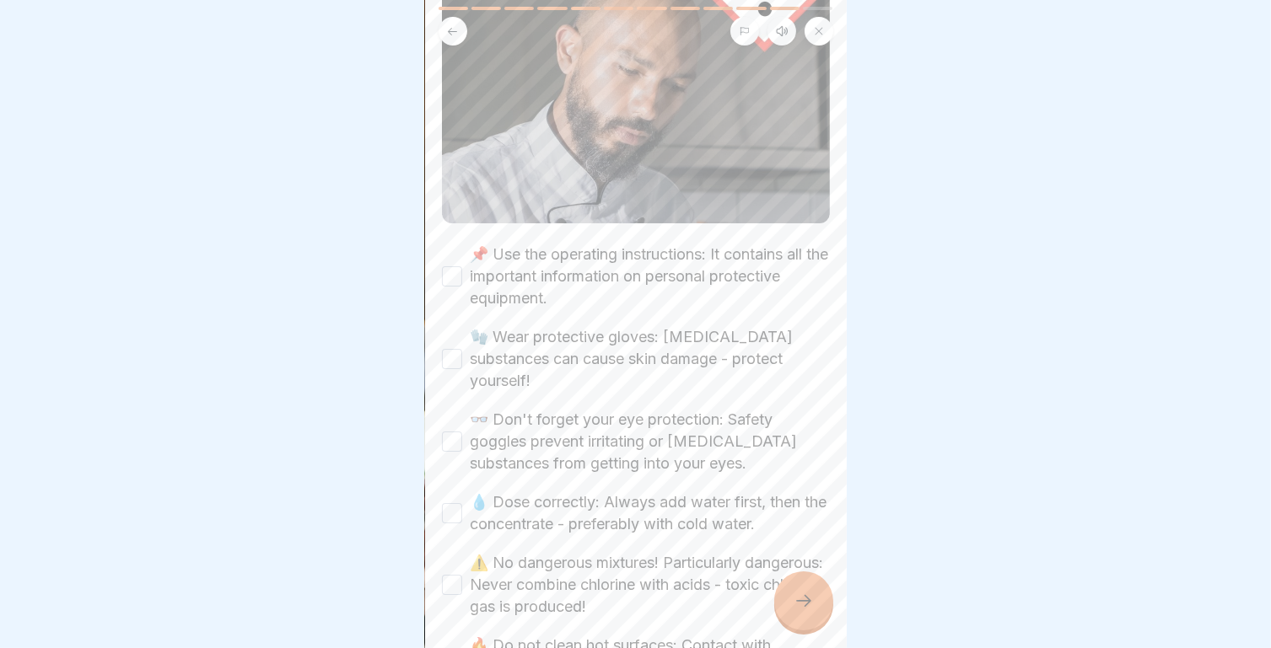
scroll to position [447, 0]
click at [448, 268] on button "📌 Use the operating instructions: It contains all the important information on …" at bounding box center [452, 278] width 20 height 20
click at [450, 354] on button "🧤 Wear protective gloves: [MEDICAL_DATA] substances can cause skin damage - pro…" at bounding box center [452, 361] width 20 height 20
click at [452, 440] on div "👓 Don't forget your eye protection: Safety goggles prevent irritating or [MEDIC…" at bounding box center [636, 444] width 388 height 66
click at [454, 507] on button "💧 Dose correctly: Always add water first, then the concentrate - preferably wit…" at bounding box center [452, 515] width 20 height 20
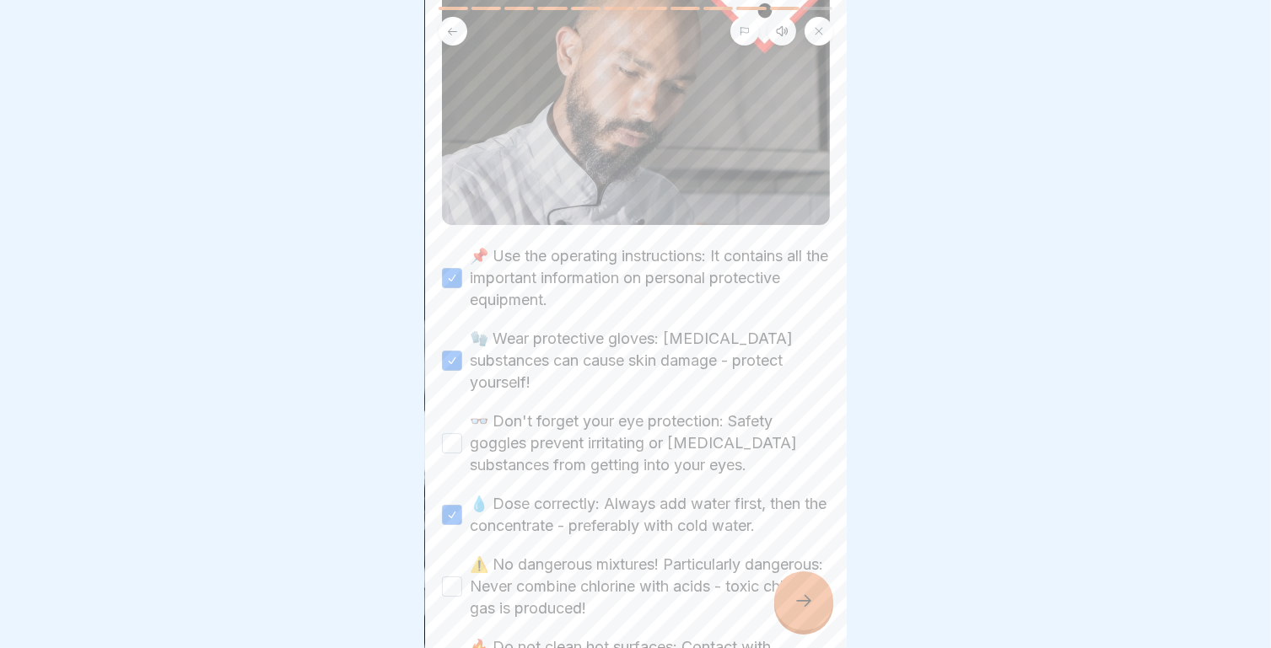
click at [450, 433] on button "👓 Don't forget your eye protection: Safety goggles prevent irritating or [MEDIC…" at bounding box center [452, 443] width 20 height 20
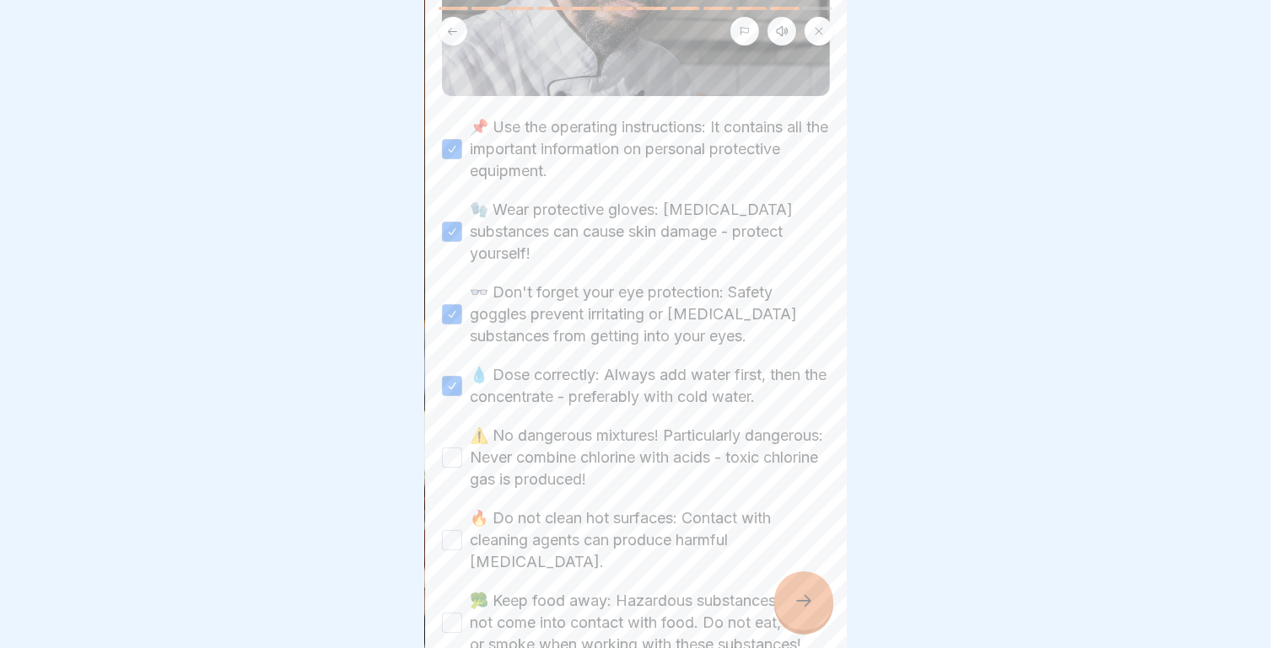
scroll to position [595, 0]
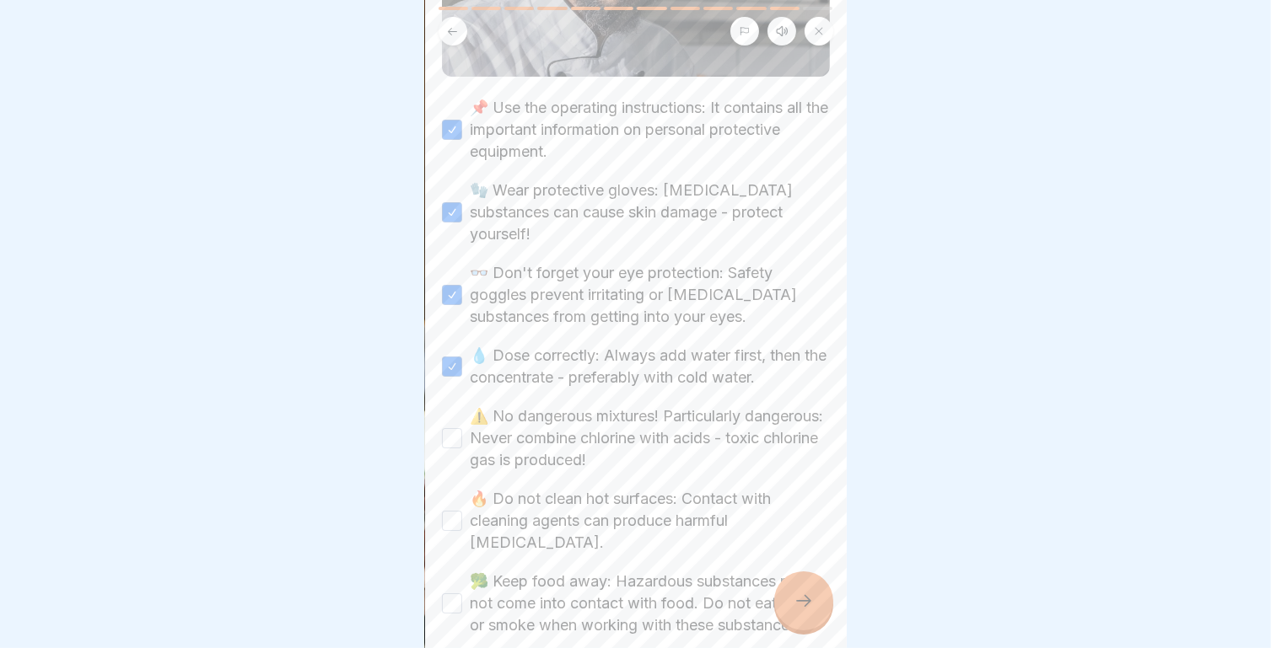
click at [443, 428] on button "⚠️ No dangerous mixtures! Particularly dangerous: Never combine chlorine with a…" at bounding box center [452, 438] width 20 height 20
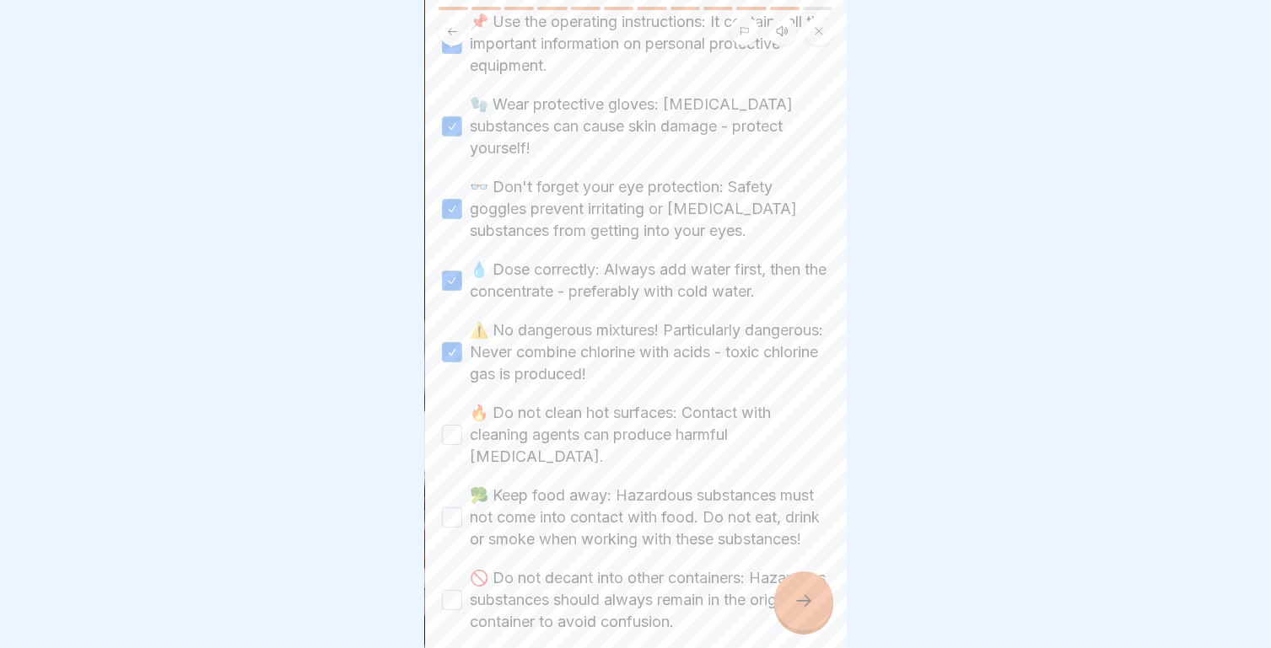
scroll to position [737, 0]
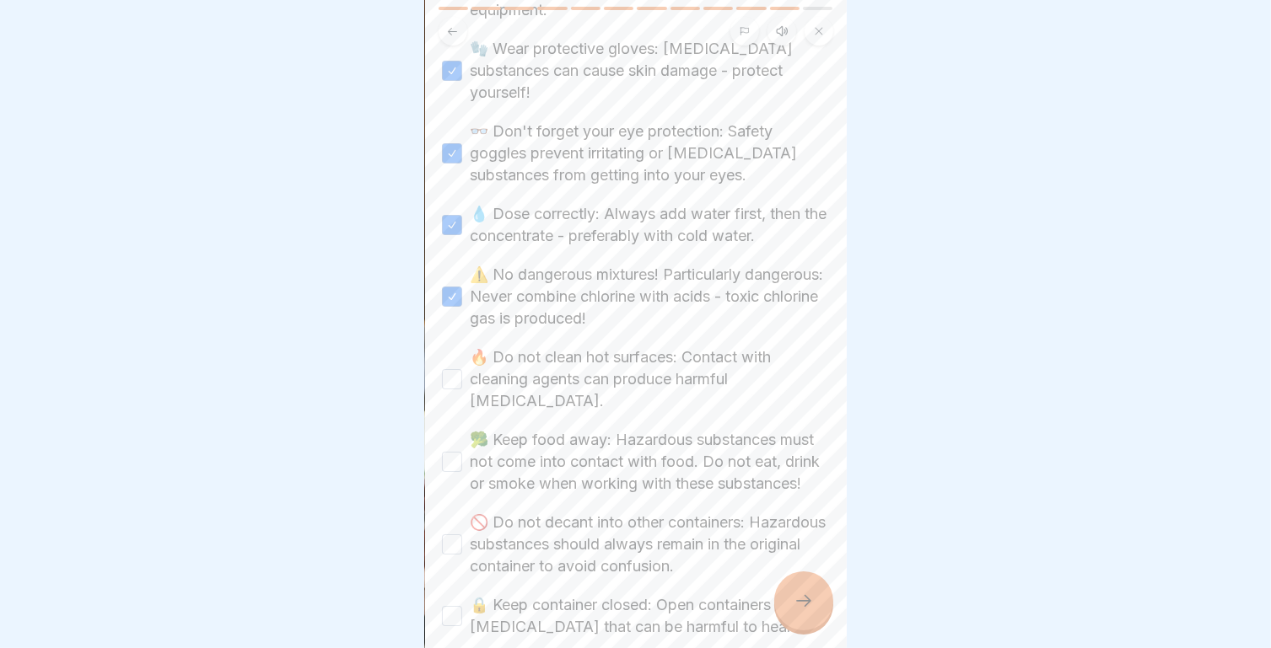
click at [451, 369] on button "🔥 Do not clean hot surfaces: Contact with cleaning agents can produce harmful […" at bounding box center [452, 379] width 20 height 20
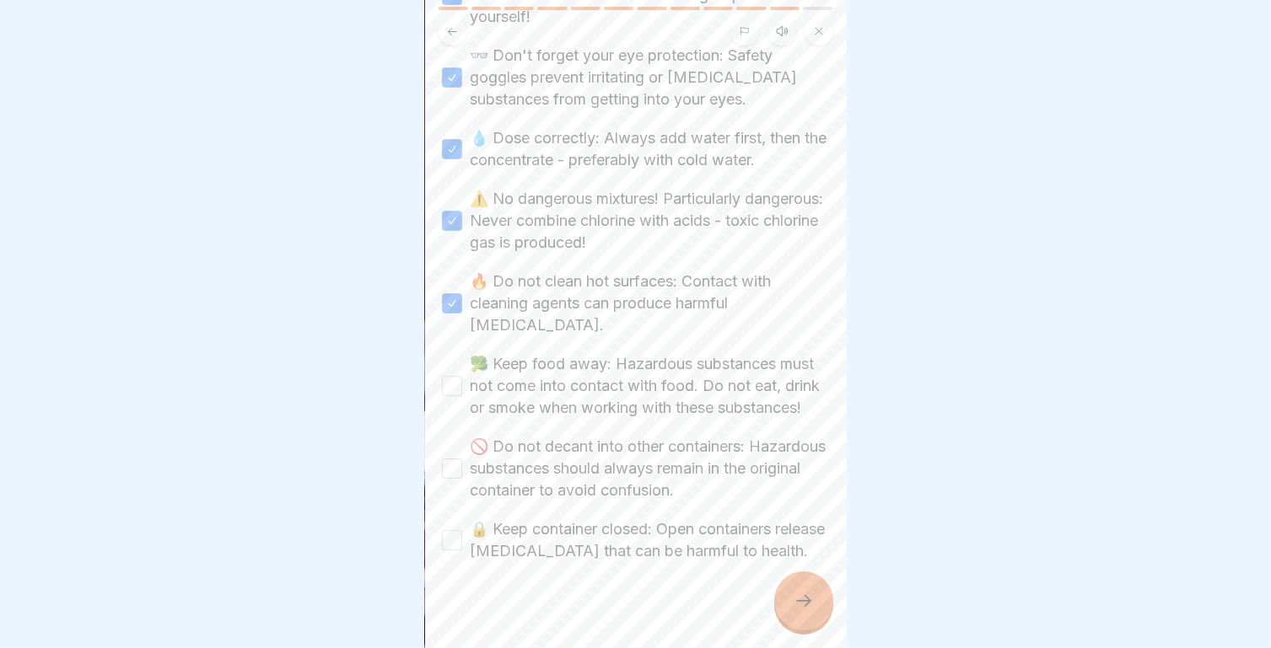
click at [460, 376] on button "🥦 Keep food away: Hazardous substances must not come into contact with food. Do…" at bounding box center [452, 386] width 20 height 20
click at [452, 459] on button "🚫 Do not decant into other containers: Hazardous substances should always remai…" at bounding box center [452, 469] width 20 height 20
click at [450, 530] on button "🔒 Keep container closed: Open containers release [MEDICAL_DATA] that can be har…" at bounding box center [452, 540] width 20 height 20
click at [790, 605] on div at bounding box center [803, 601] width 59 height 59
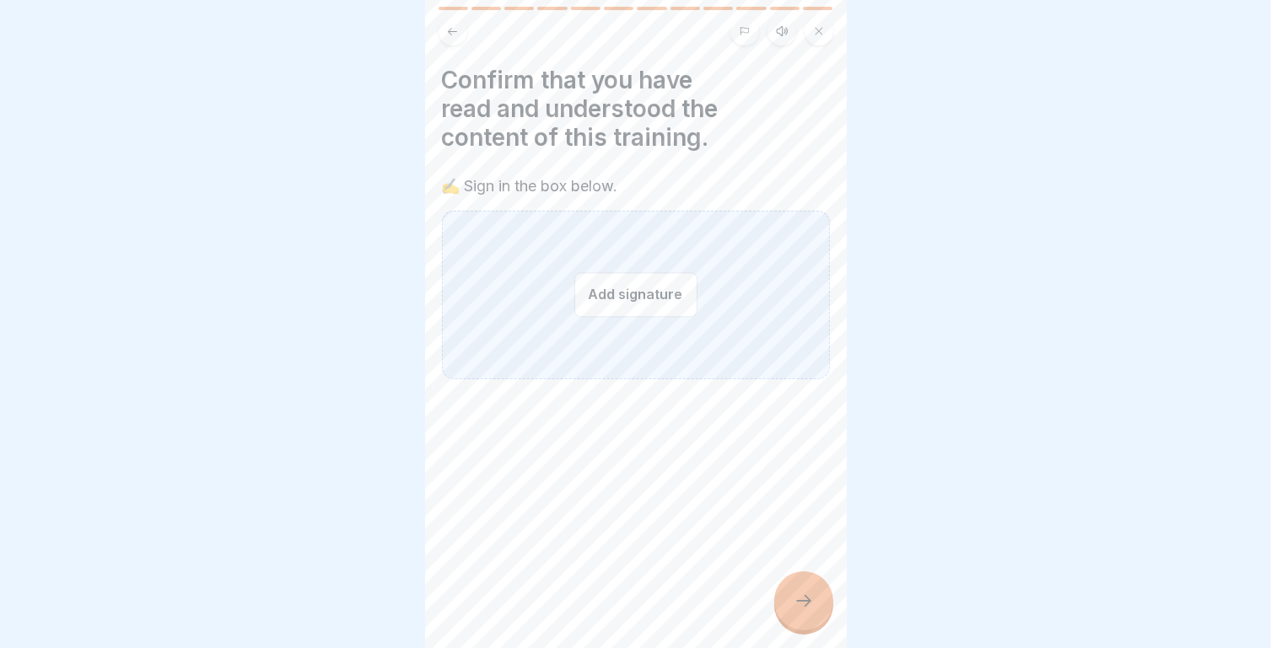
click at [653, 295] on button "Add signature" at bounding box center [635, 294] width 123 height 45
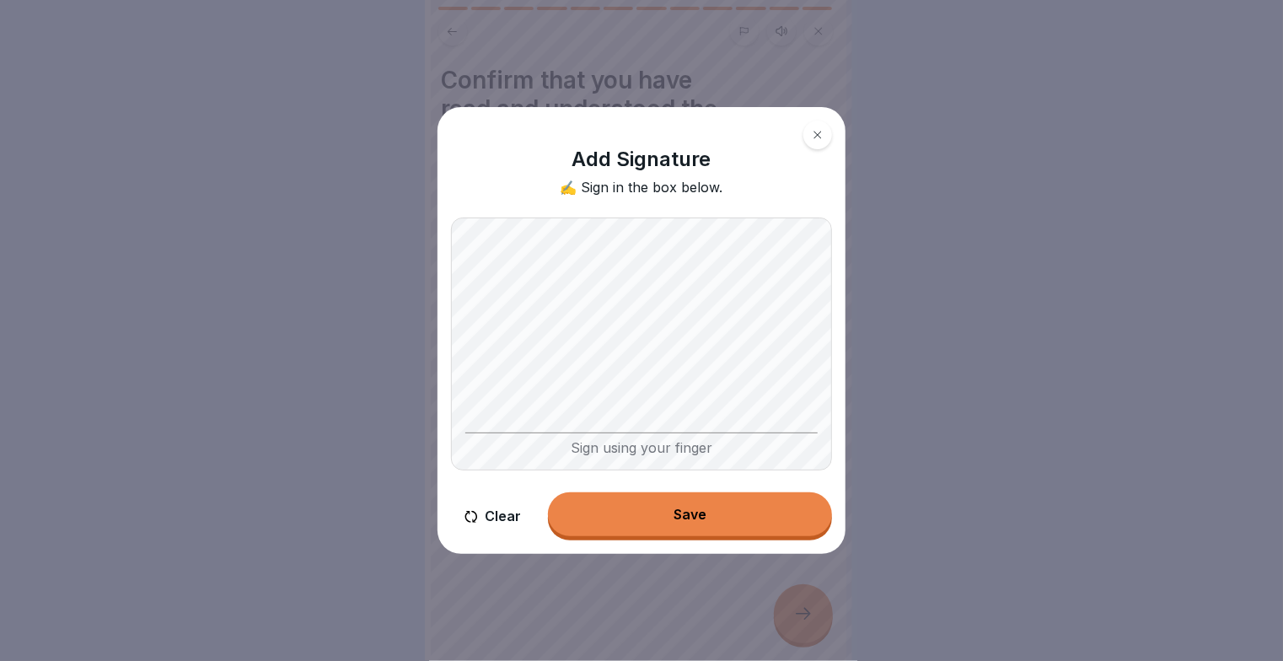
click at [664, 509] on button "Save" at bounding box center [690, 514] width 284 height 44
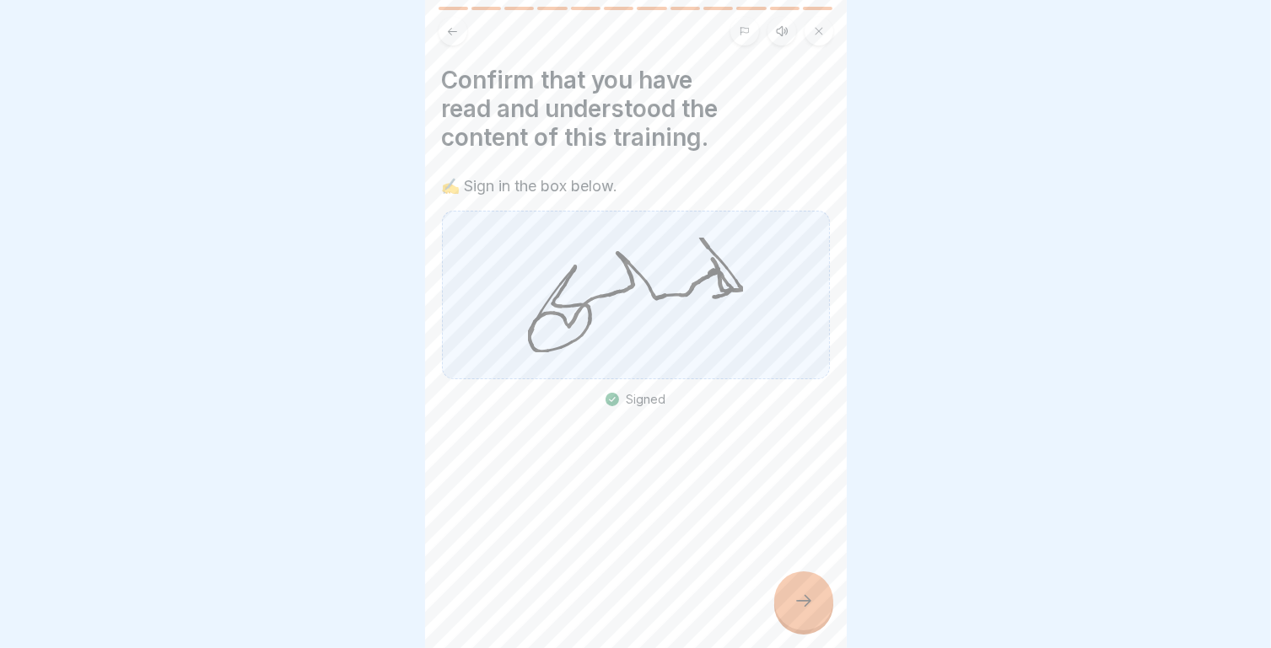
click at [789, 606] on div at bounding box center [803, 601] width 59 height 59
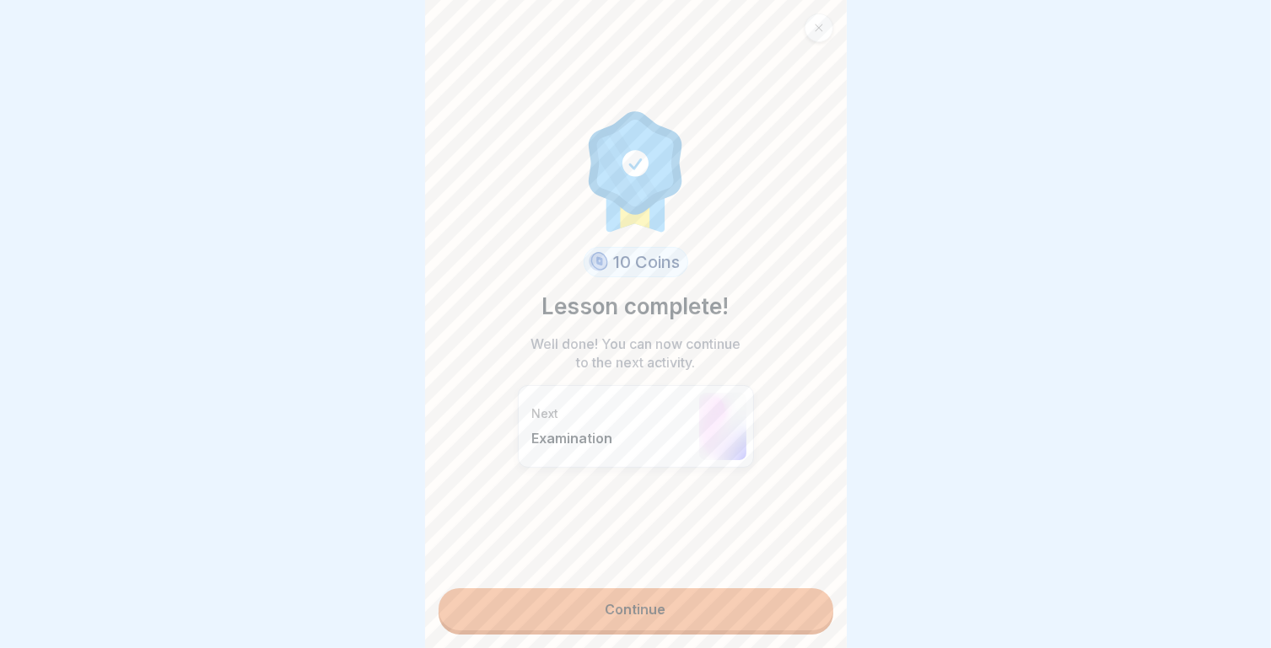
click at [654, 606] on link "Continue" at bounding box center [635, 610] width 395 height 42
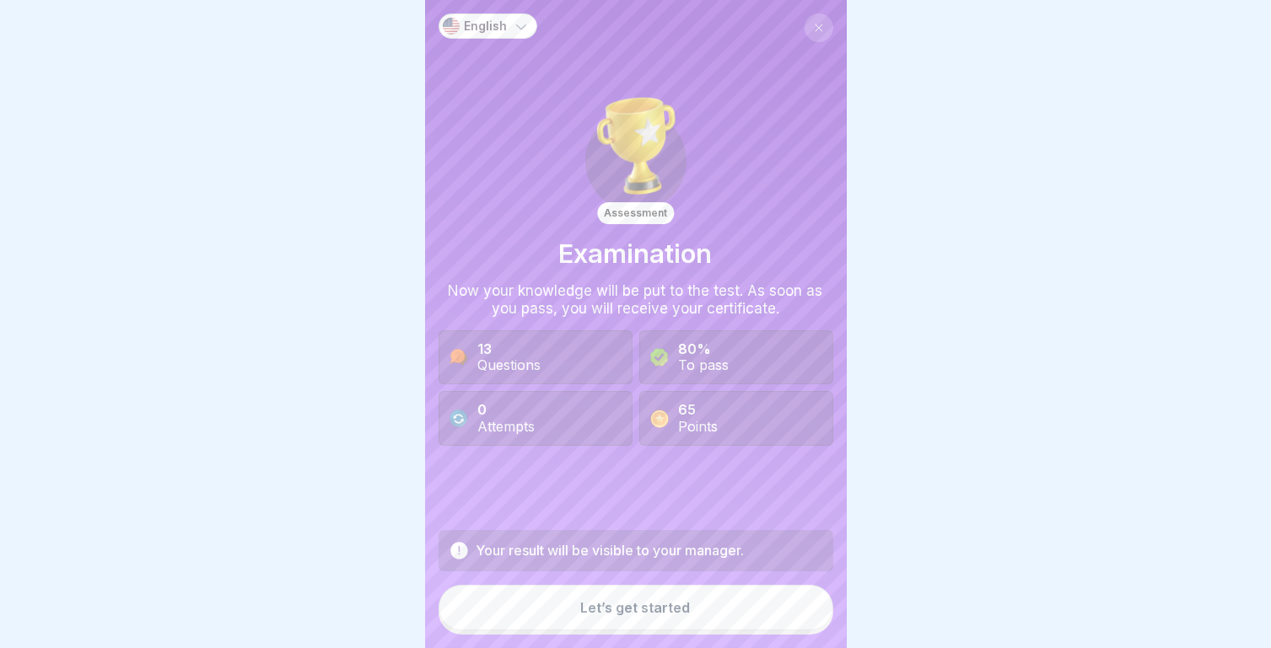
click at [458, 559] on icon at bounding box center [458, 550] width 17 height 17
click at [502, 422] on div "0 Attempts" at bounding box center [506, 418] width 57 height 32
click at [602, 603] on div "Let’s get started" at bounding box center [636, 607] width 110 height 15
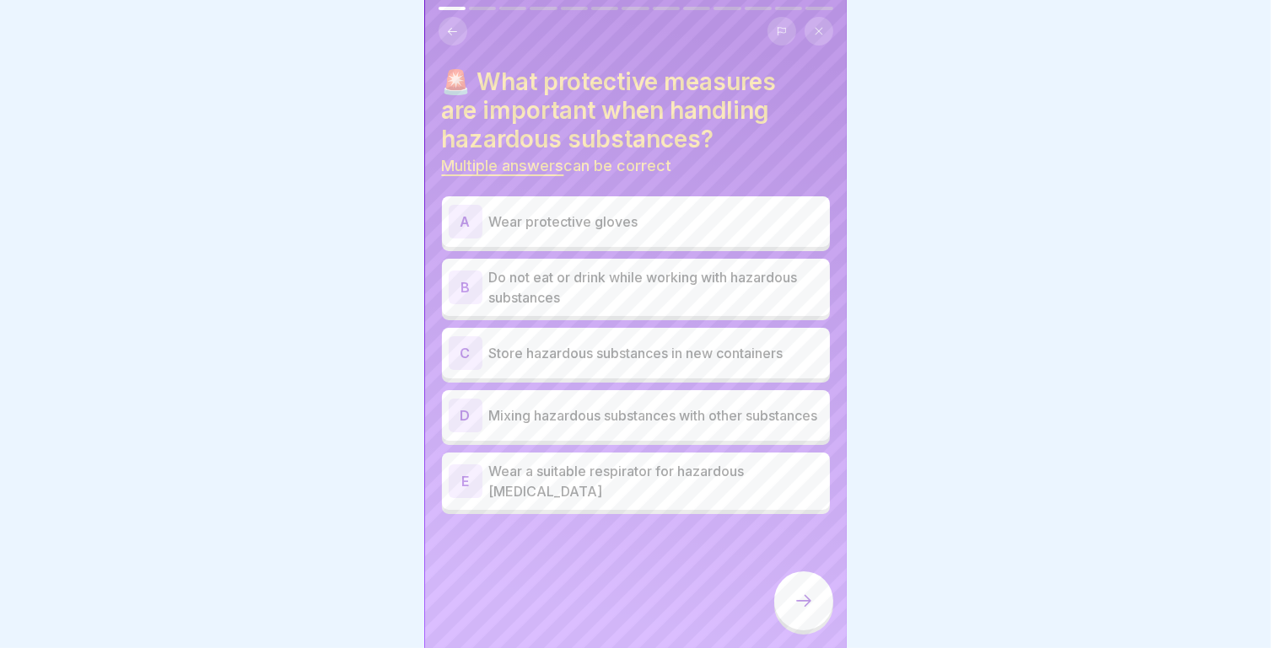
click at [569, 215] on p "Wear protective gloves" at bounding box center [656, 222] width 334 height 20
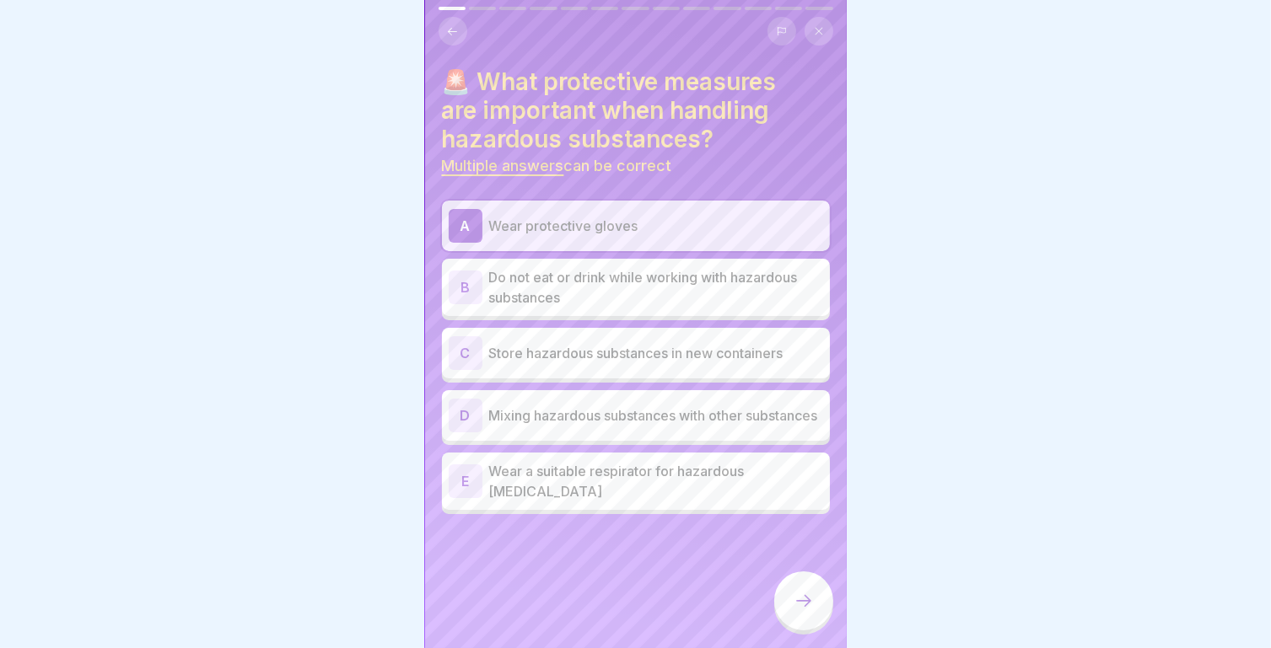
click at [667, 286] on p "Do not eat or drink while working with hazardous substances" at bounding box center [656, 287] width 334 height 40
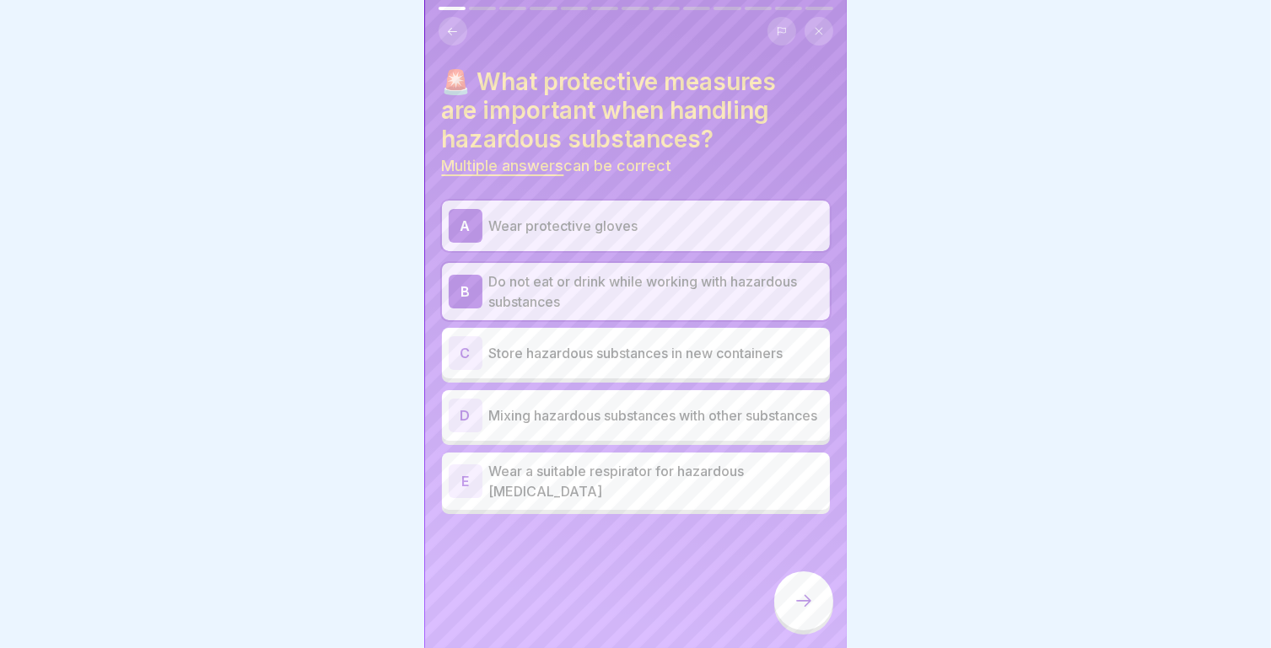
click at [814, 609] on div at bounding box center [803, 601] width 59 height 59
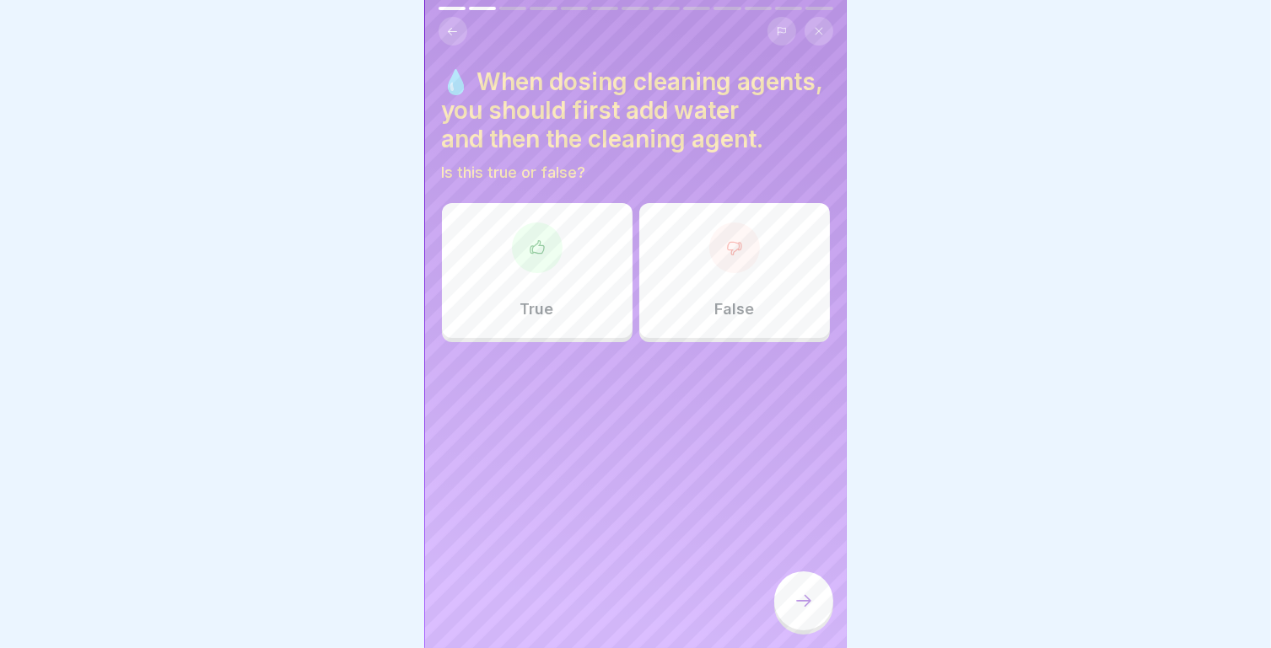
click at [463, 17] on button at bounding box center [452, 31] width 29 height 29
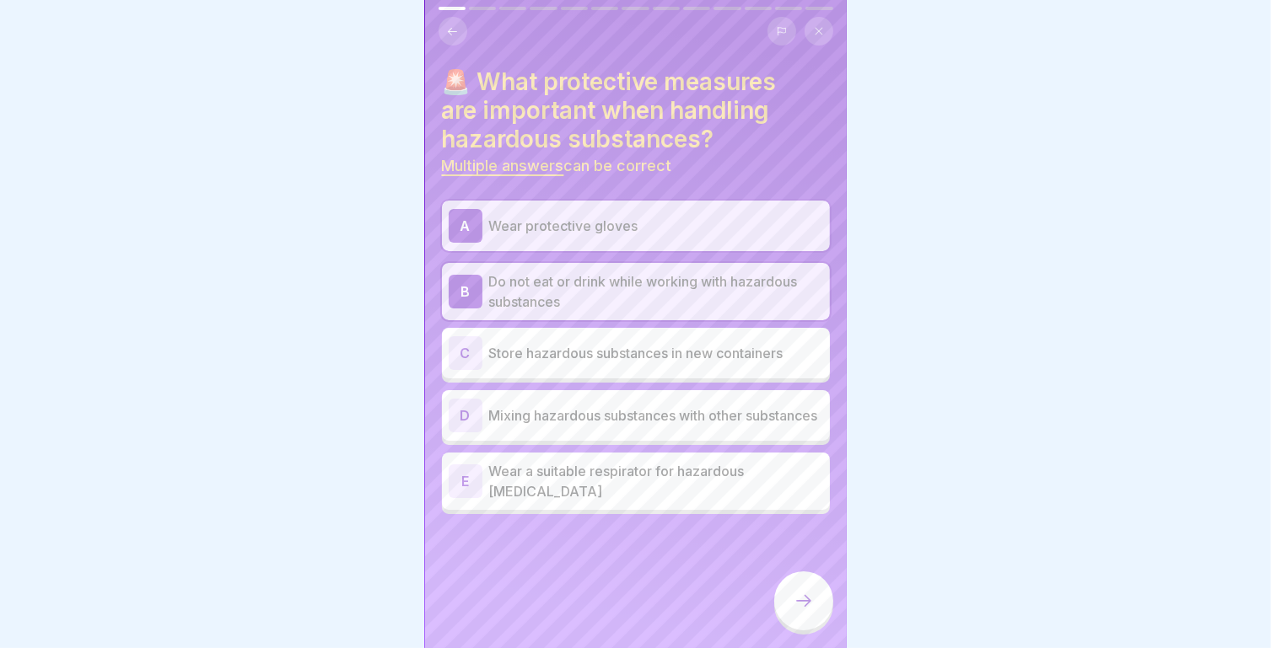
click at [789, 585] on div at bounding box center [803, 601] width 59 height 59
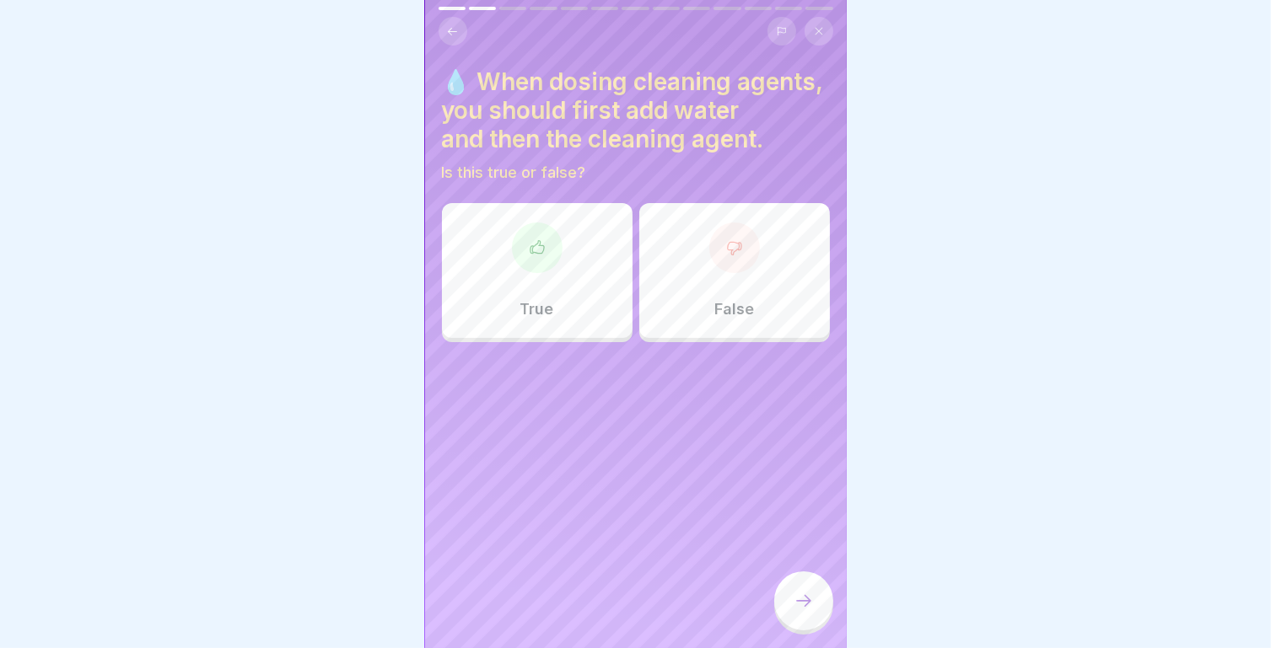
click at [571, 279] on div "True" at bounding box center [537, 270] width 191 height 135
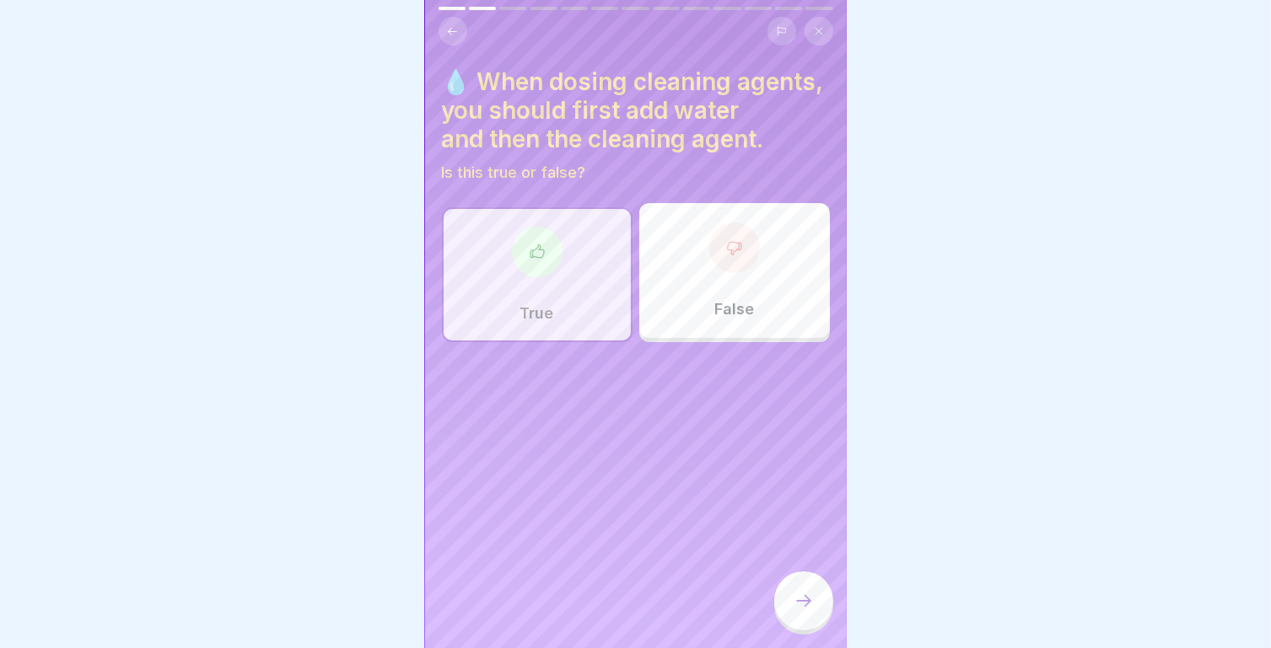
click at [800, 602] on icon at bounding box center [803, 601] width 20 height 20
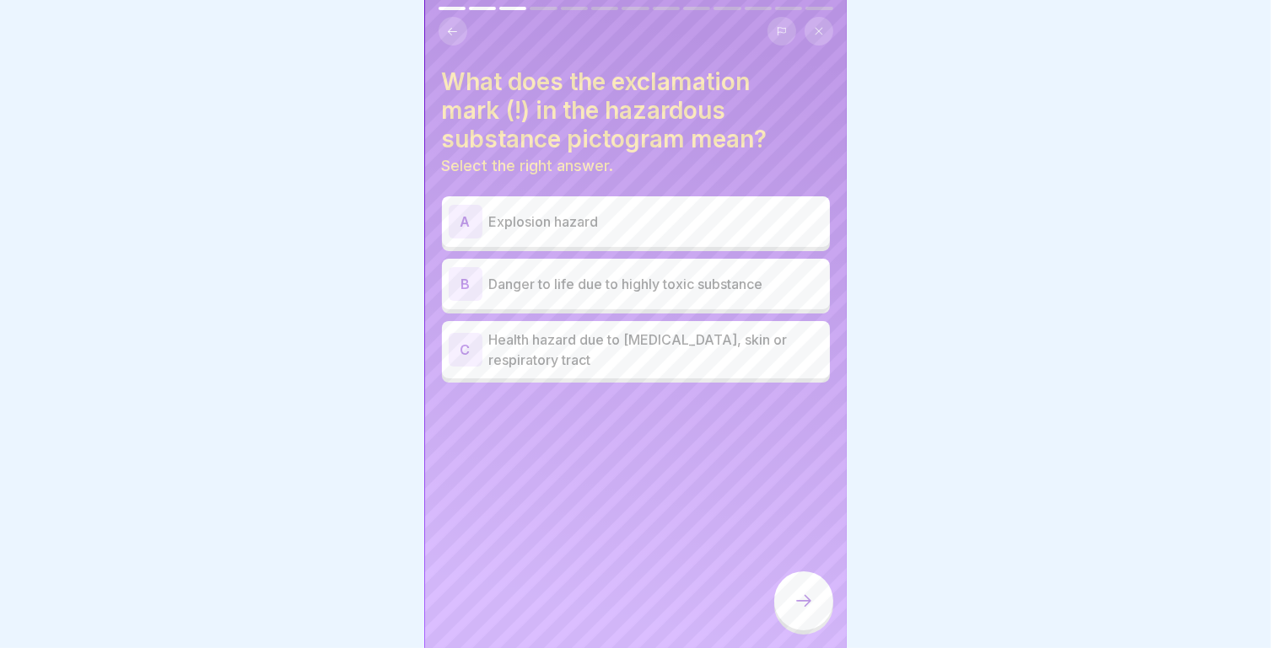
click at [445, 24] on button at bounding box center [452, 31] width 29 height 29
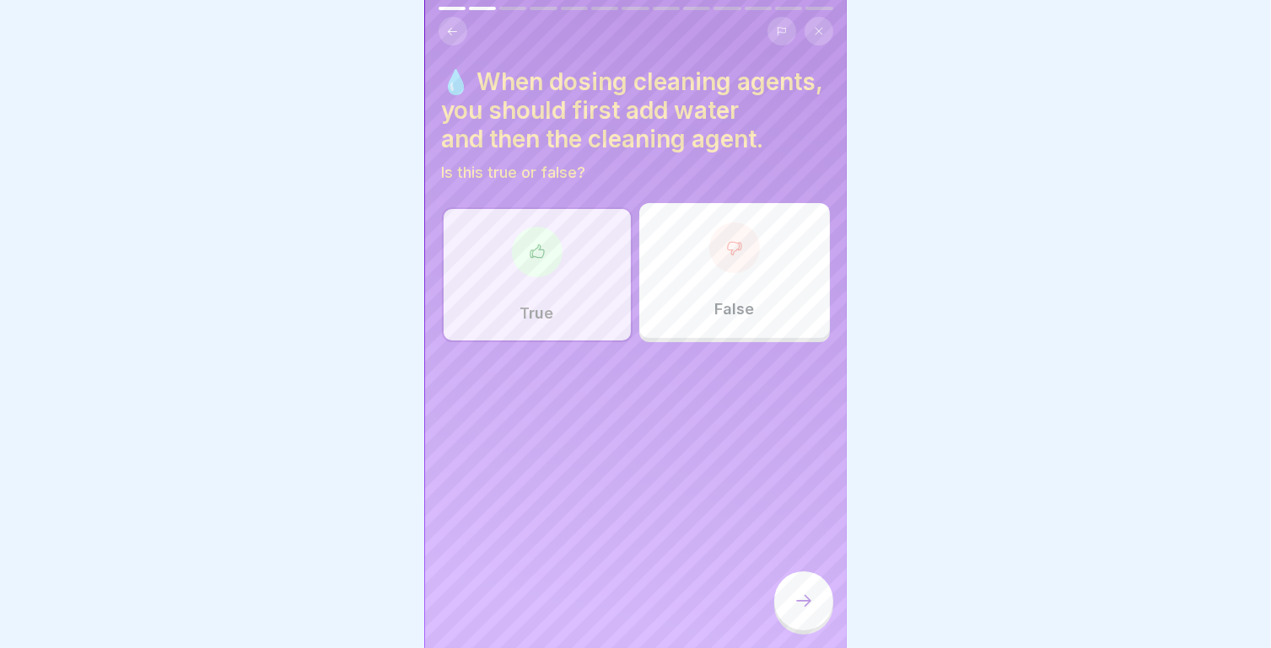
click at [825, 603] on div at bounding box center [803, 601] width 59 height 59
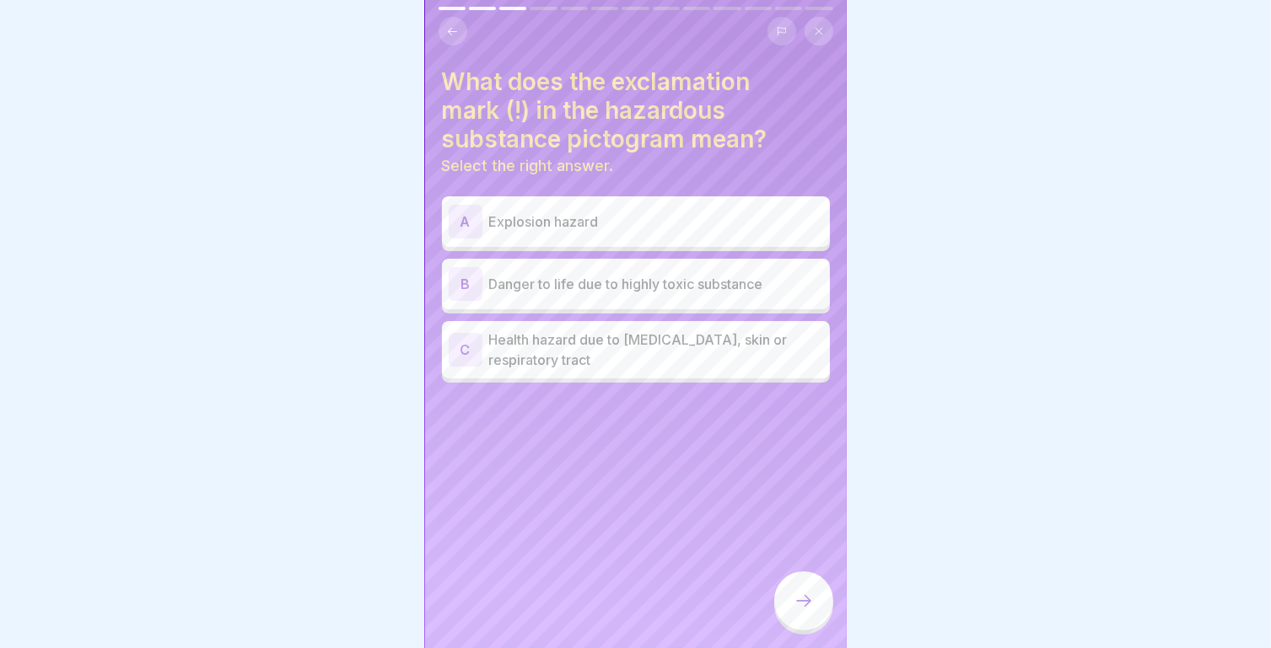
click at [595, 330] on p "Health hazard due to [MEDICAL_DATA], skin or respiratory tract" at bounding box center [656, 350] width 334 height 40
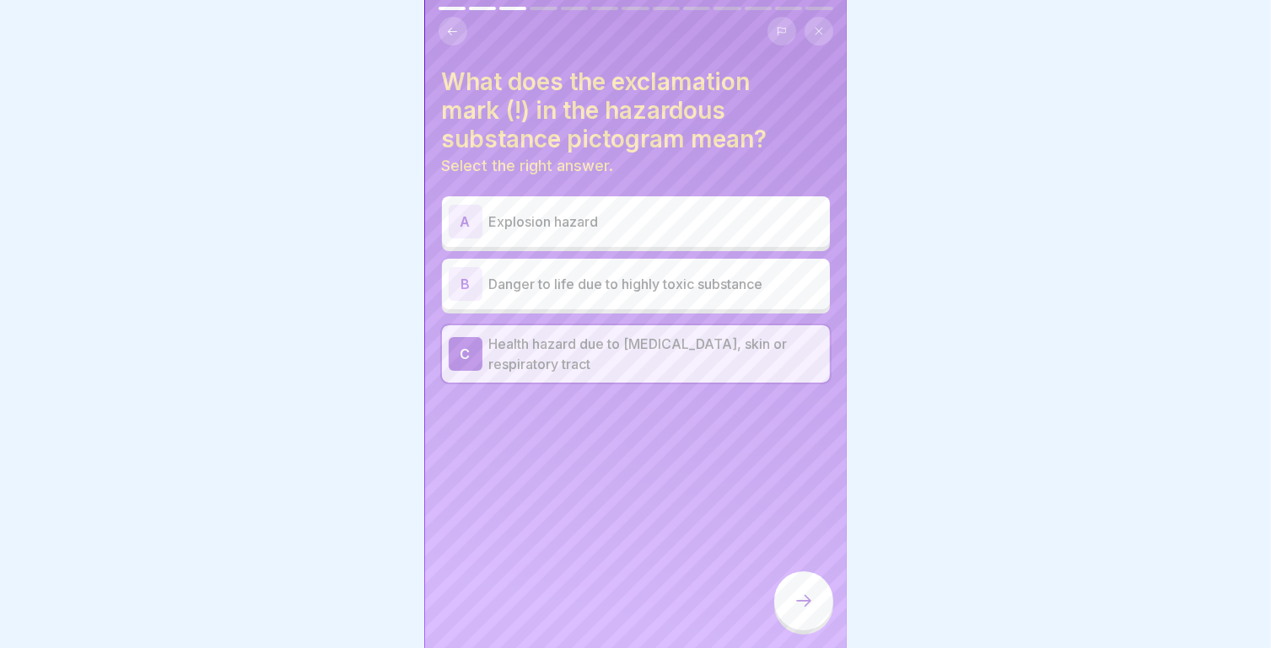
click at [803, 601] on icon at bounding box center [803, 601] width 20 height 20
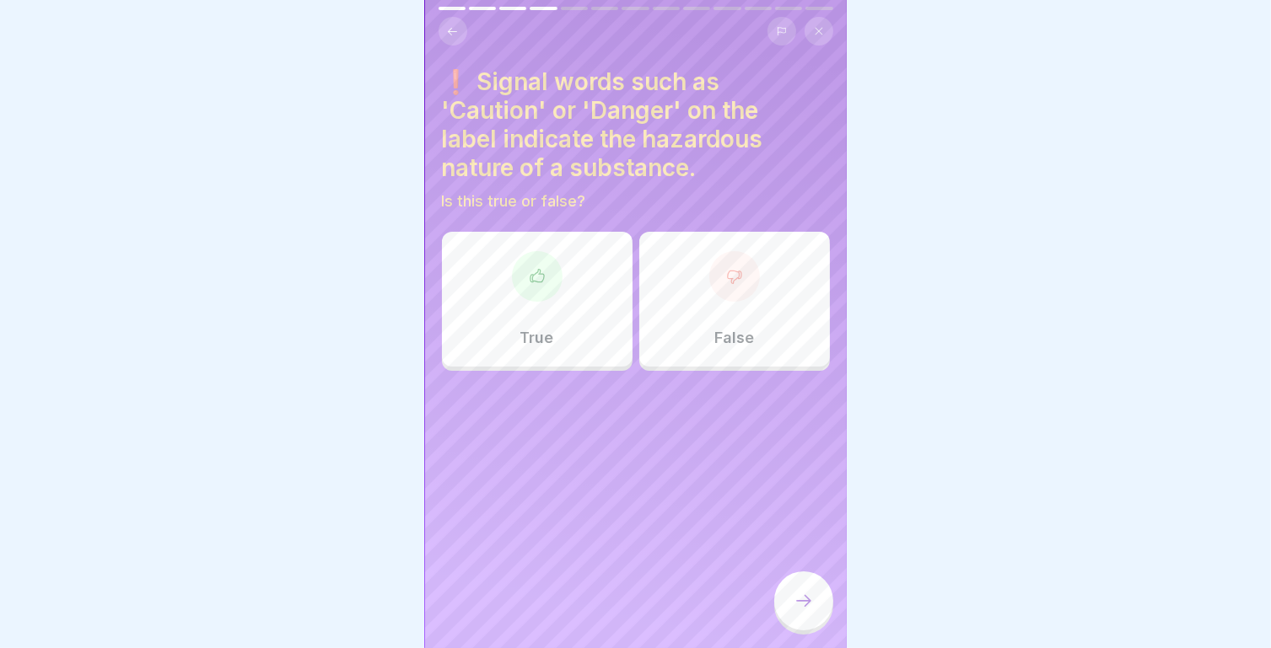
click at [444, 19] on button at bounding box center [452, 31] width 29 height 29
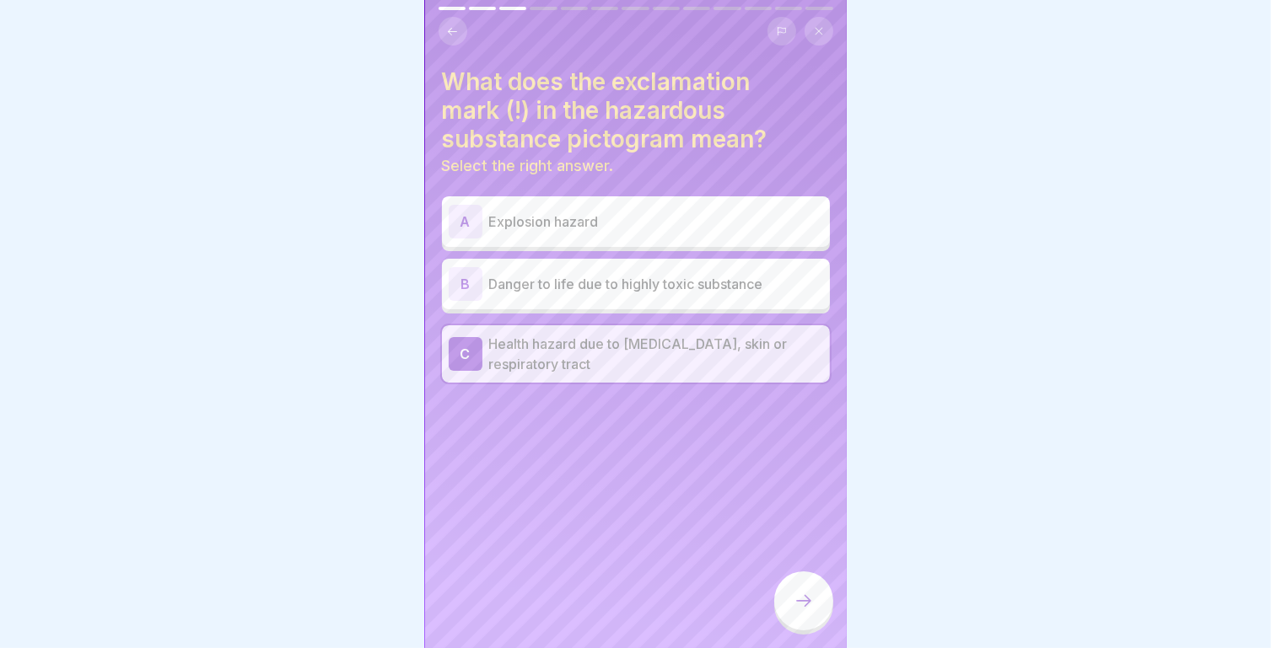
click at [805, 599] on icon at bounding box center [803, 601] width 20 height 20
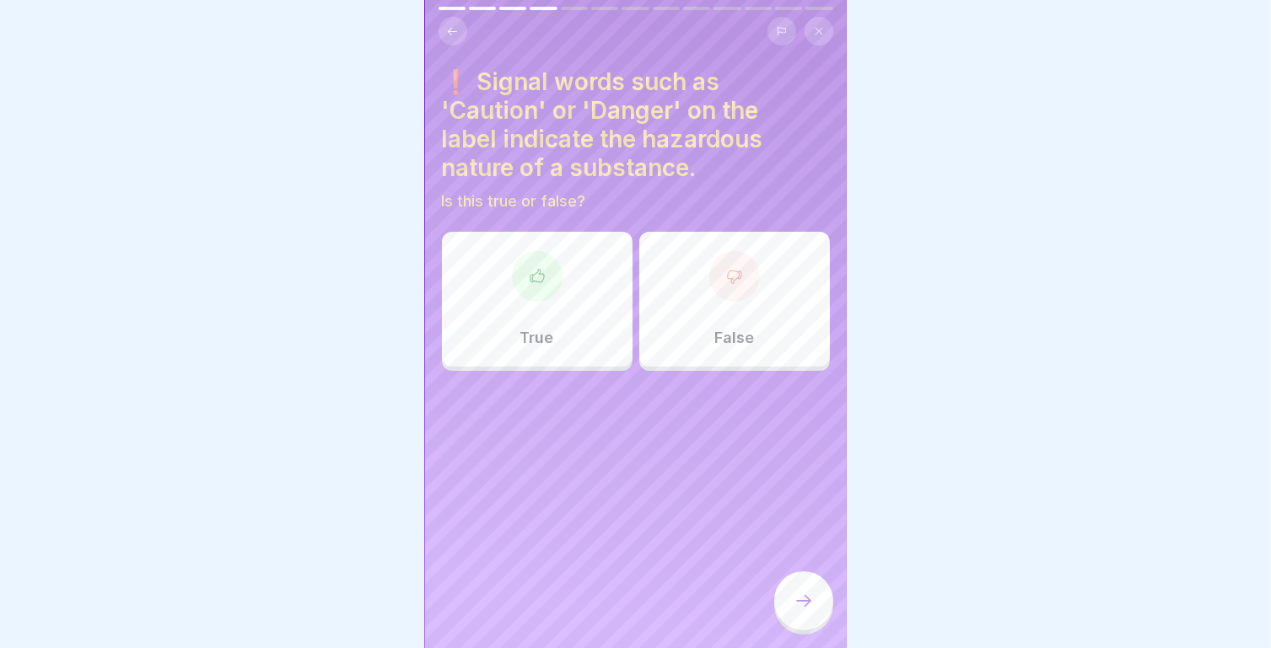
click at [560, 232] on div "True" at bounding box center [537, 299] width 191 height 135
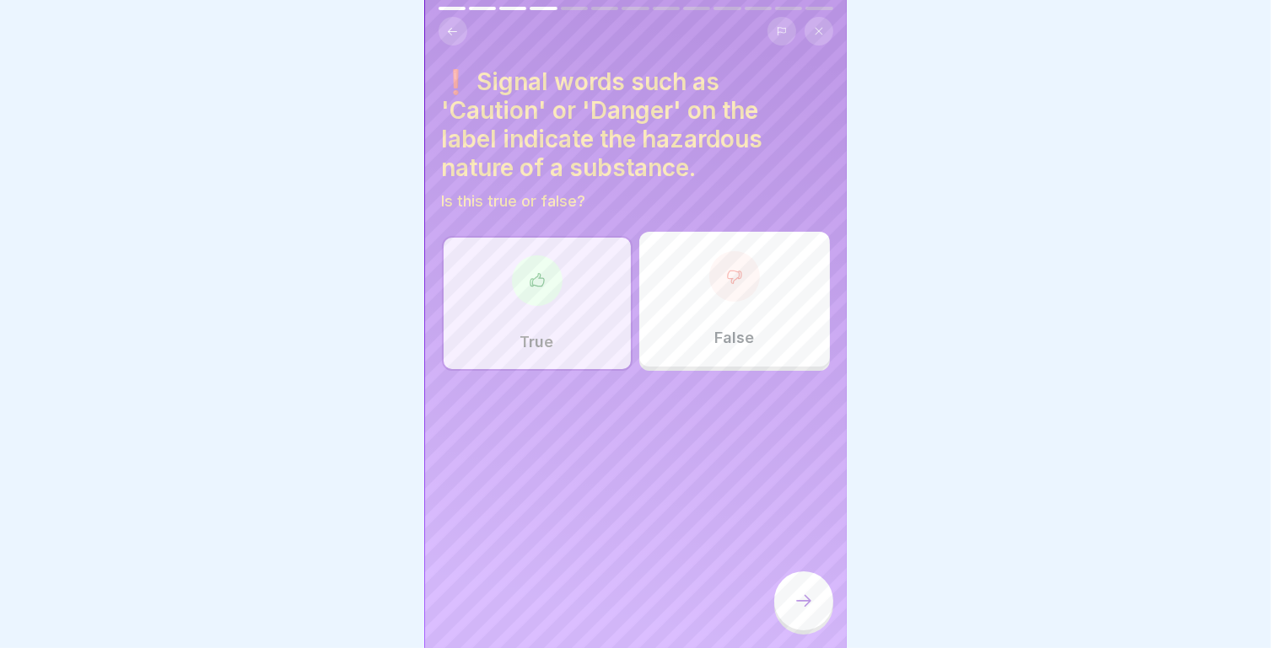
click at [808, 604] on icon at bounding box center [803, 601] width 20 height 20
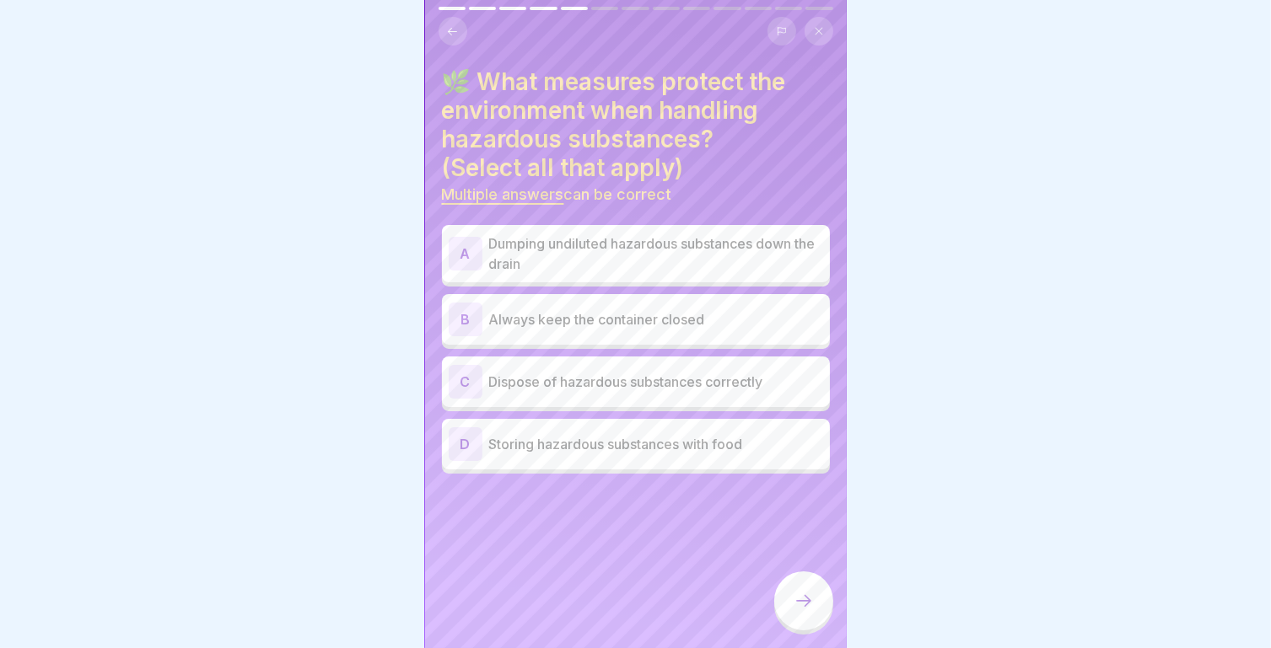
click at [652, 311] on p "Always keep the container closed" at bounding box center [656, 319] width 334 height 20
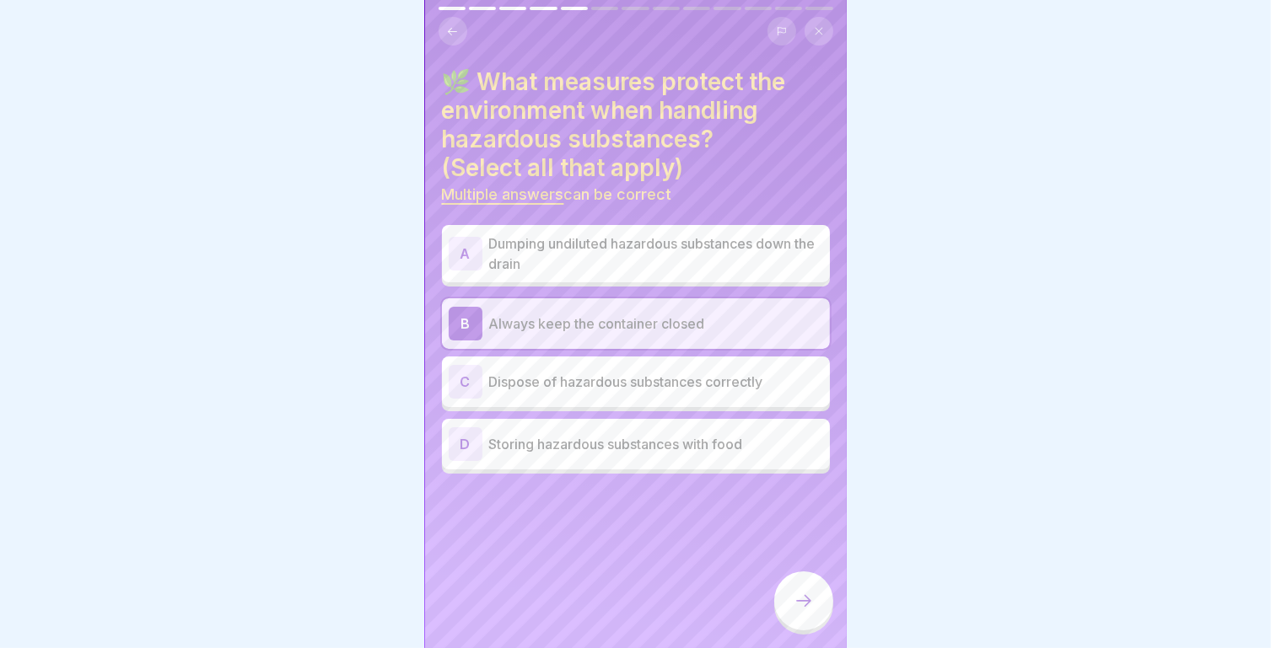
click at [648, 377] on p "Dispose of hazardous substances correctly" at bounding box center [656, 382] width 334 height 20
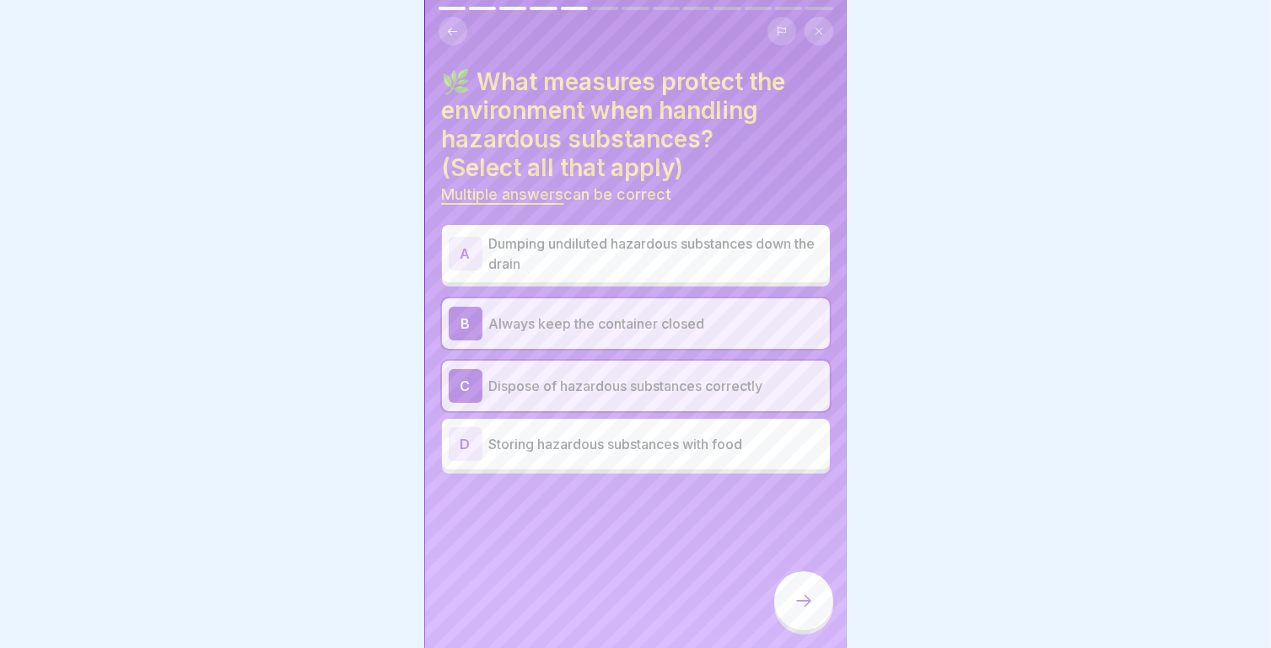
click at [651, 245] on p "Dumping undiluted hazardous substances down the drain" at bounding box center [656, 254] width 334 height 40
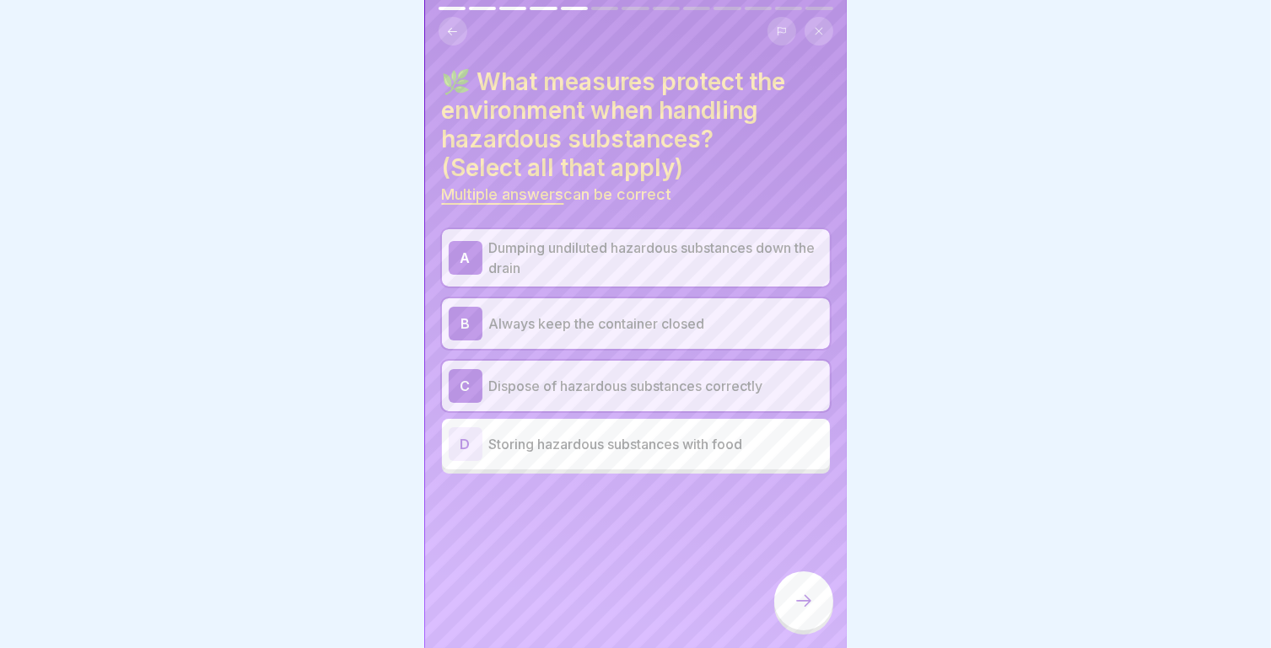
click at [786, 592] on div at bounding box center [803, 601] width 59 height 59
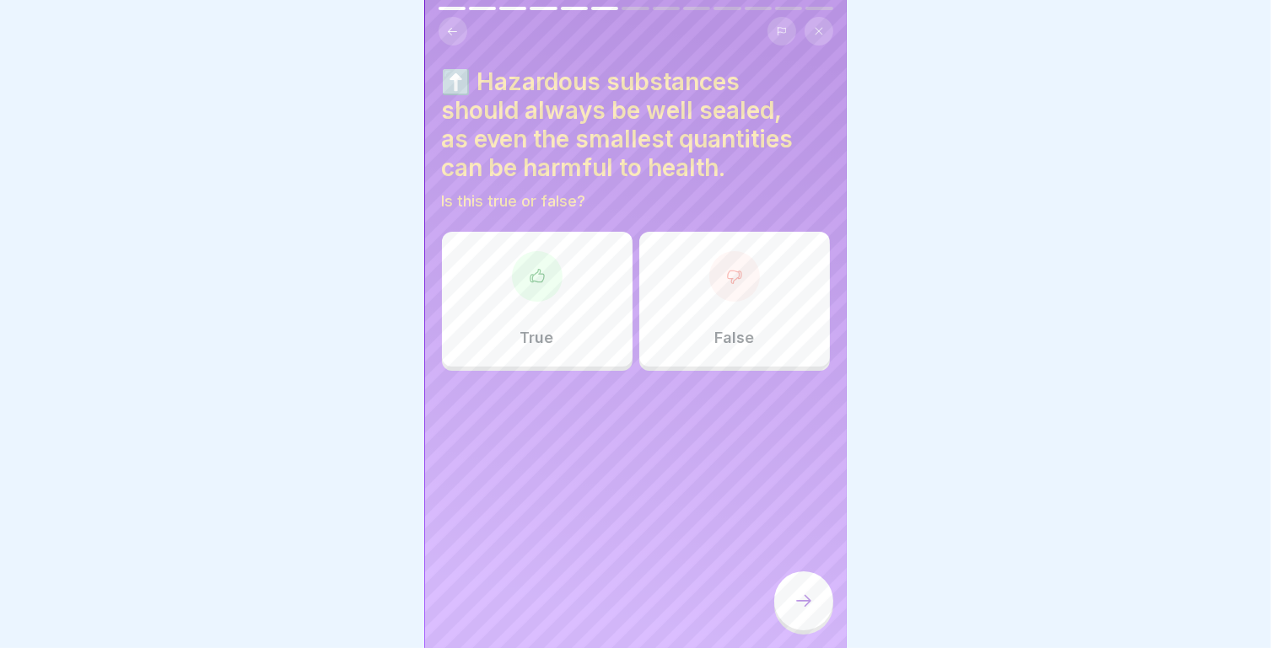
click at [546, 276] on div at bounding box center [537, 276] width 51 height 51
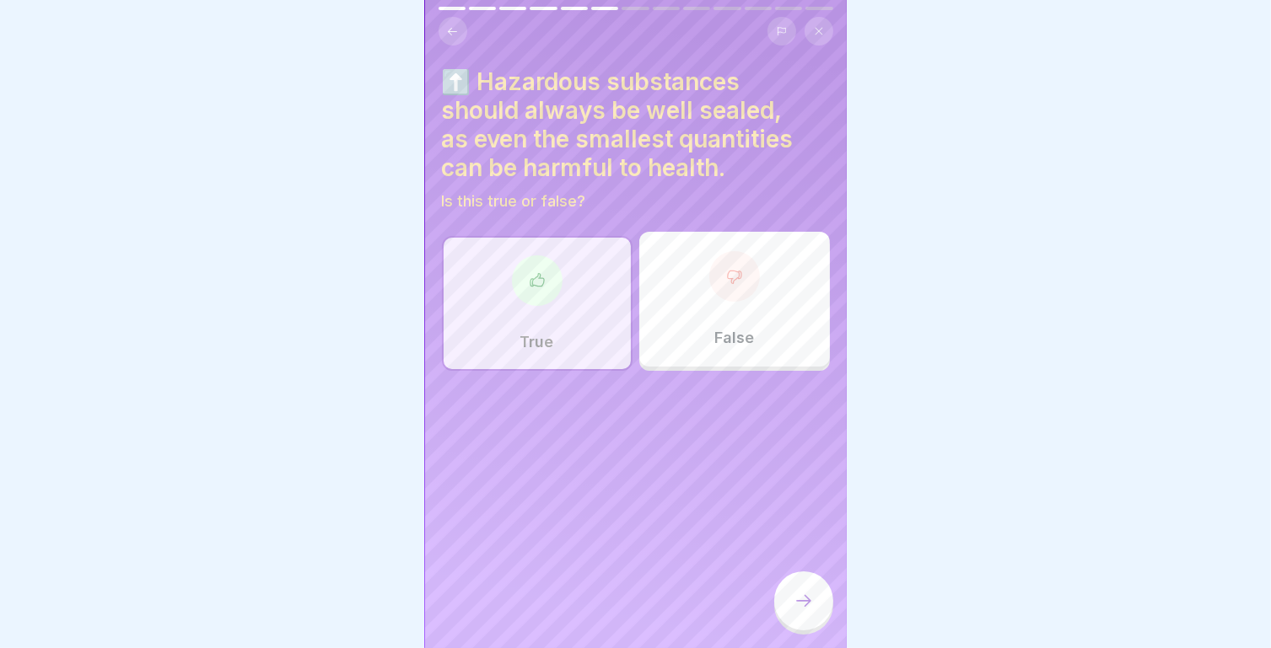
click at [809, 611] on div at bounding box center [803, 601] width 59 height 59
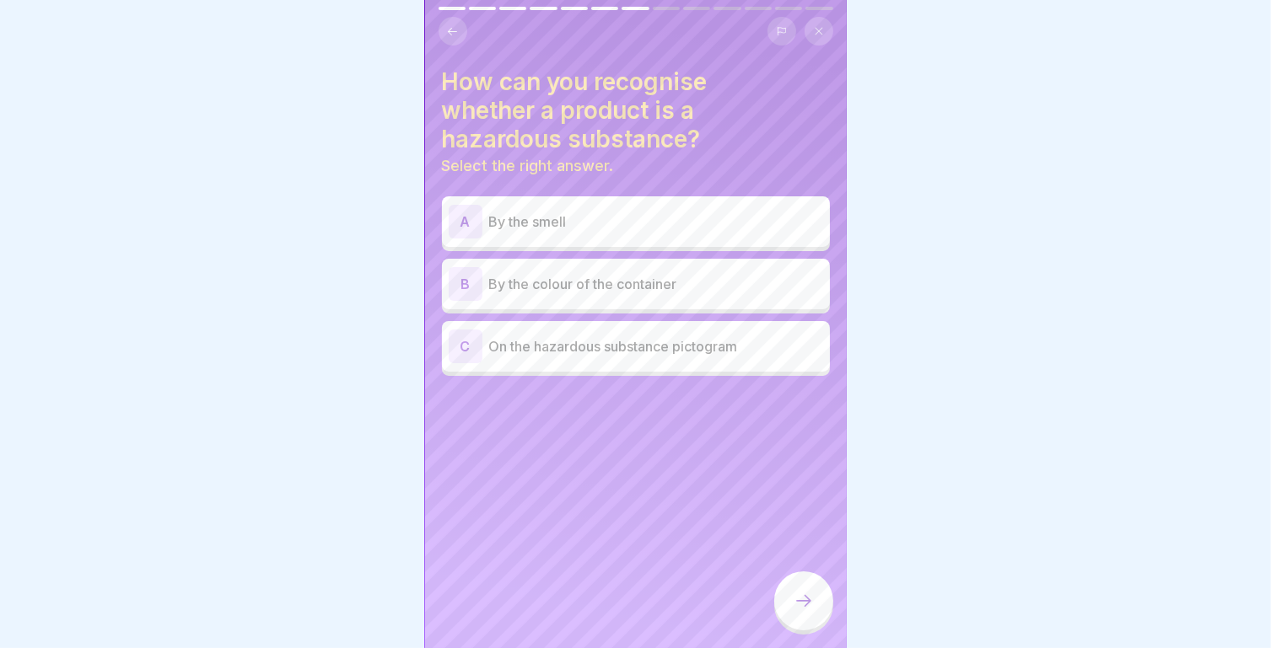
scroll to position [0, 0]
click at [615, 350] on p "On the hazardous substance pictogram" at bounding box center [656, 346] width 334 height 20
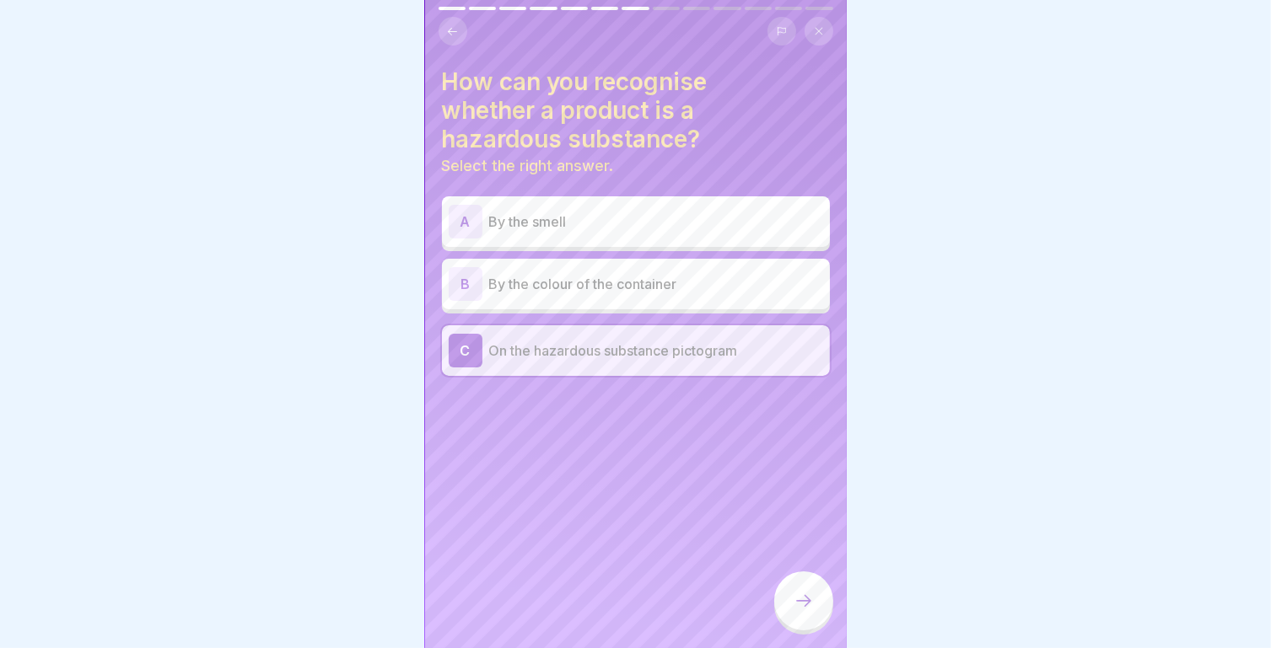
click at [806, 610] on icon at bounding box center [803, 601] width 20 height 20
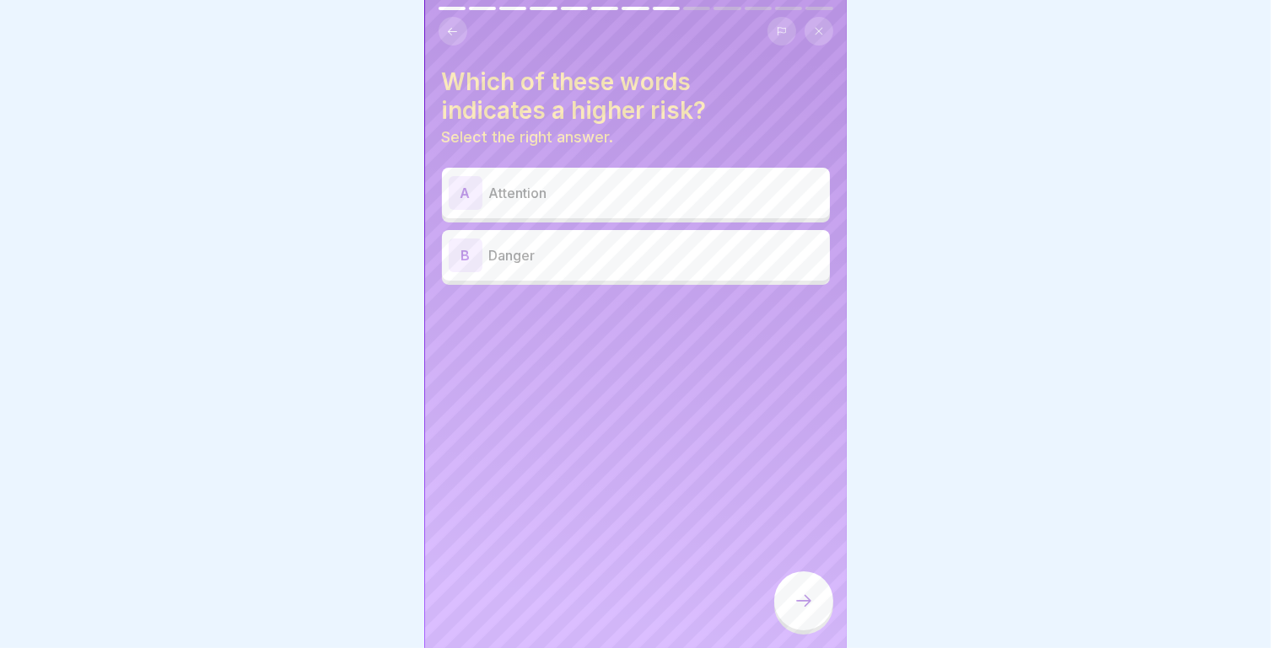
click at [555, 249] on p "Danger" at bounding box center [656, 255] width 334 height 20
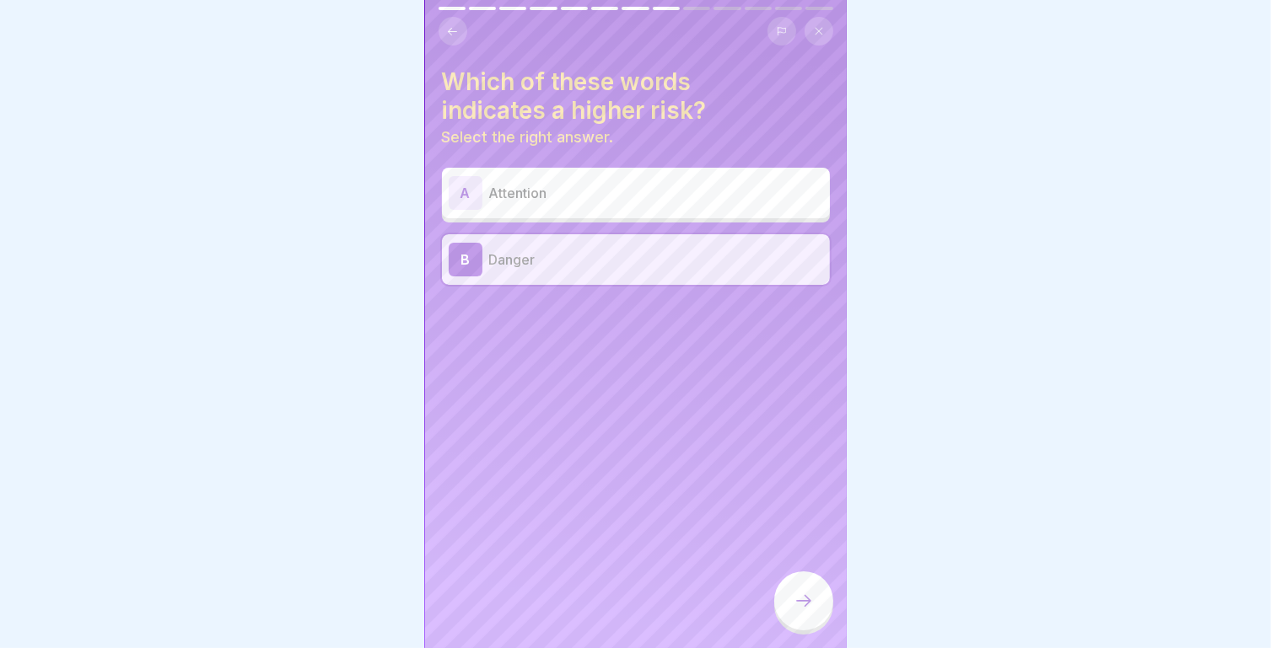
click at [808, 603] on div at bounding box center [803, 601] width 59 height 59
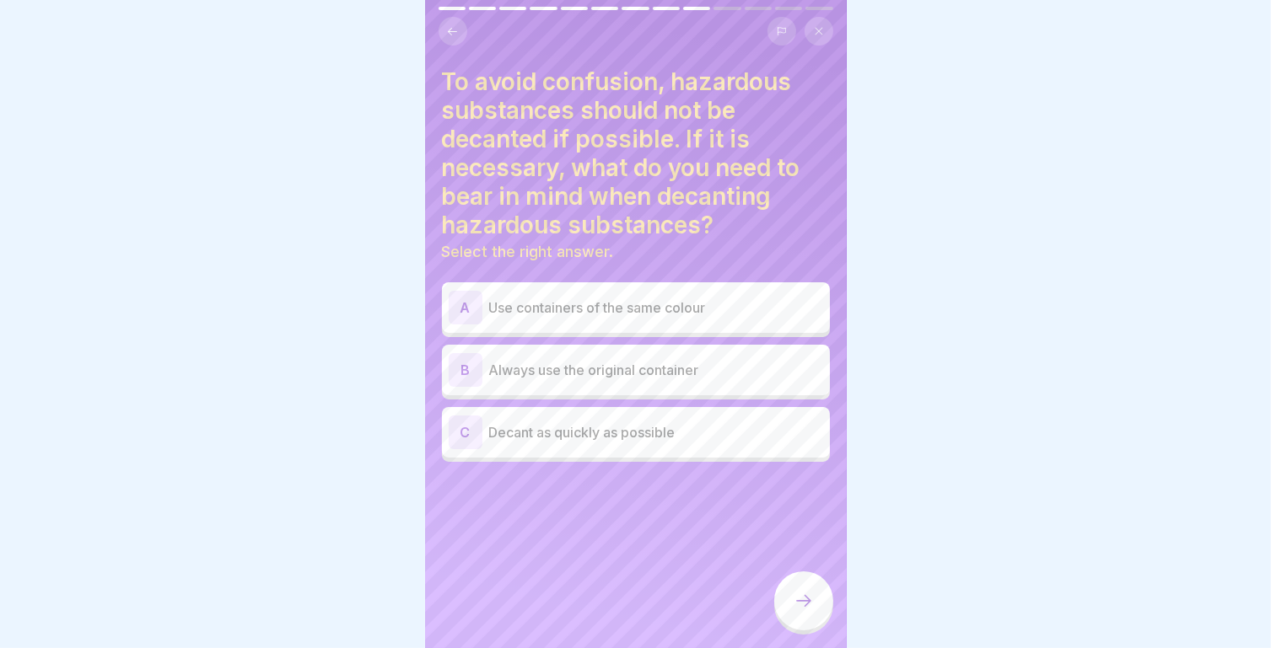
click at [585, 429] on p "Decant as quickly as possible" at bounding box center [656, 432] width 334 height 20
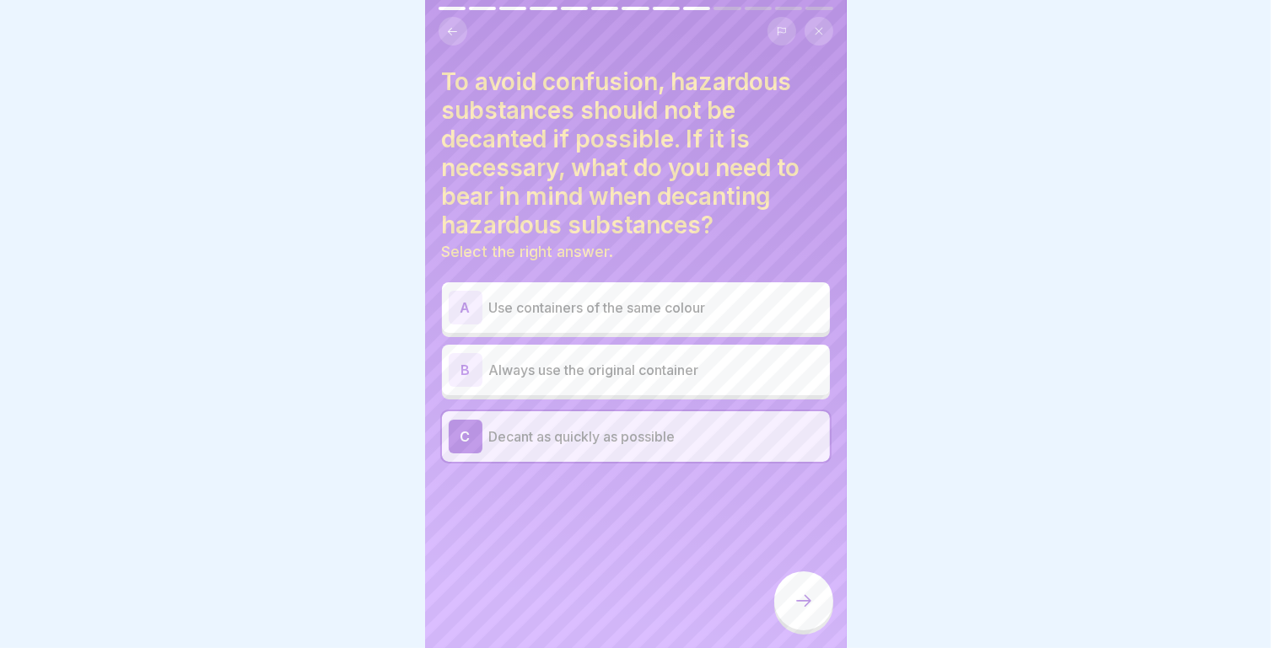
click at [825, 610] on div at bounding box center [803, 601] width 59 height 59
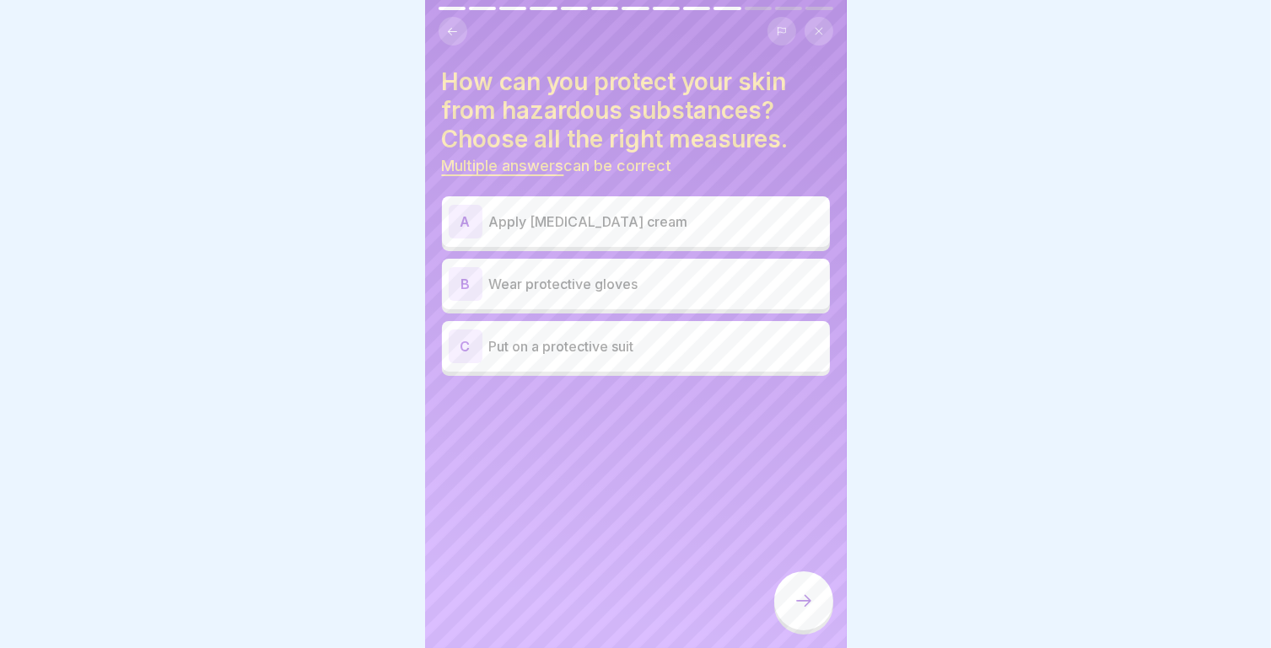
click at [607, 293] on p "Wear protective gloves" at bounding box center [656, 284] width 334 height 20
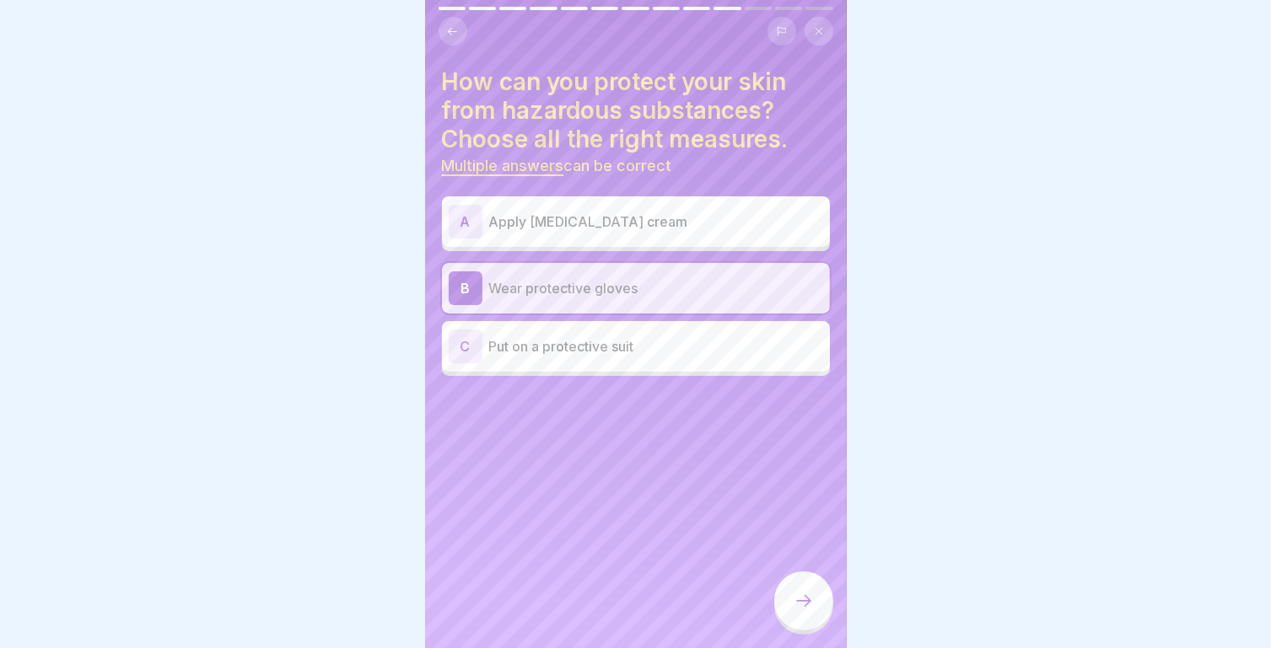
click at [614, 357] on div "C Put on a protective suit" at bounding box center [636, 347] width 374 height 34
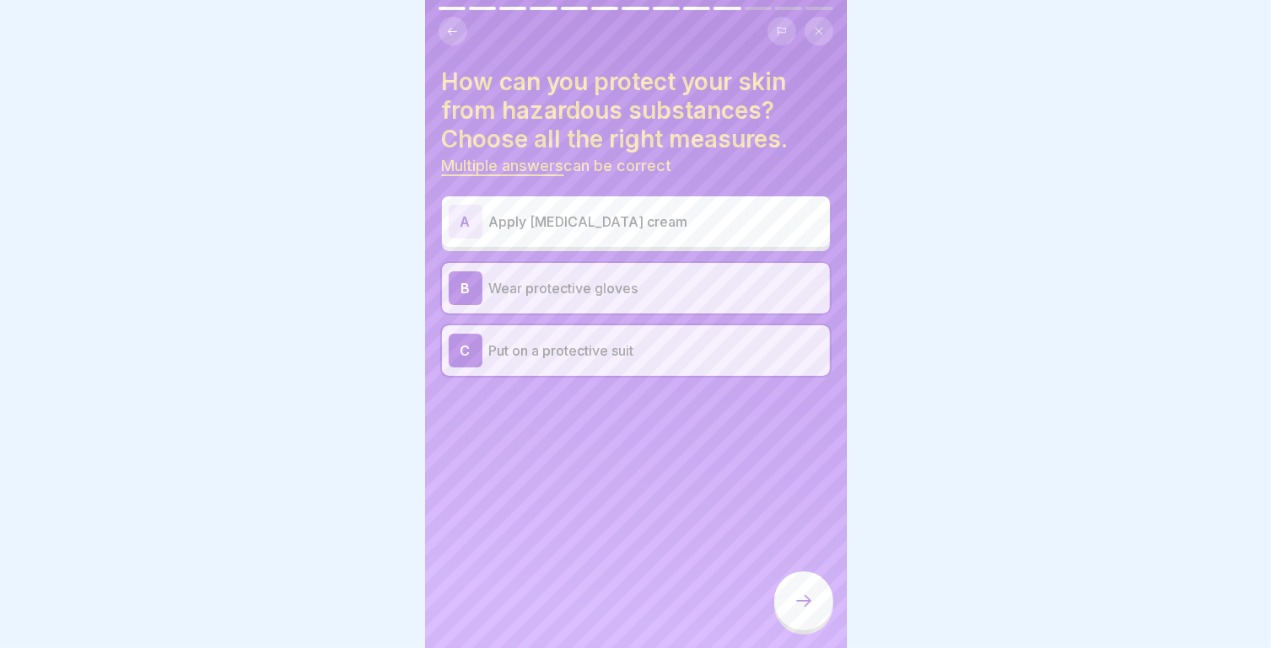
click at [820, 606] on div at bounding box center [803, 601] width 59 height 59
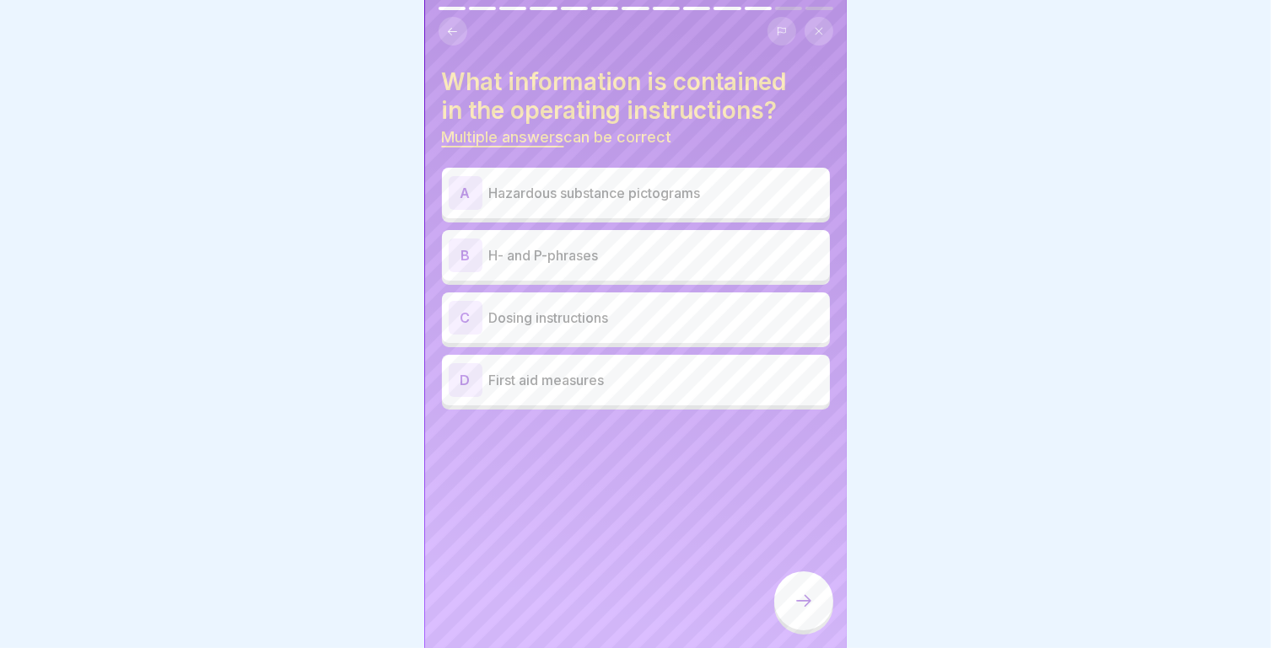
click at [604, 249] on p "H- and P-phrases" at bounding box center [656, 255] width 334 height 20
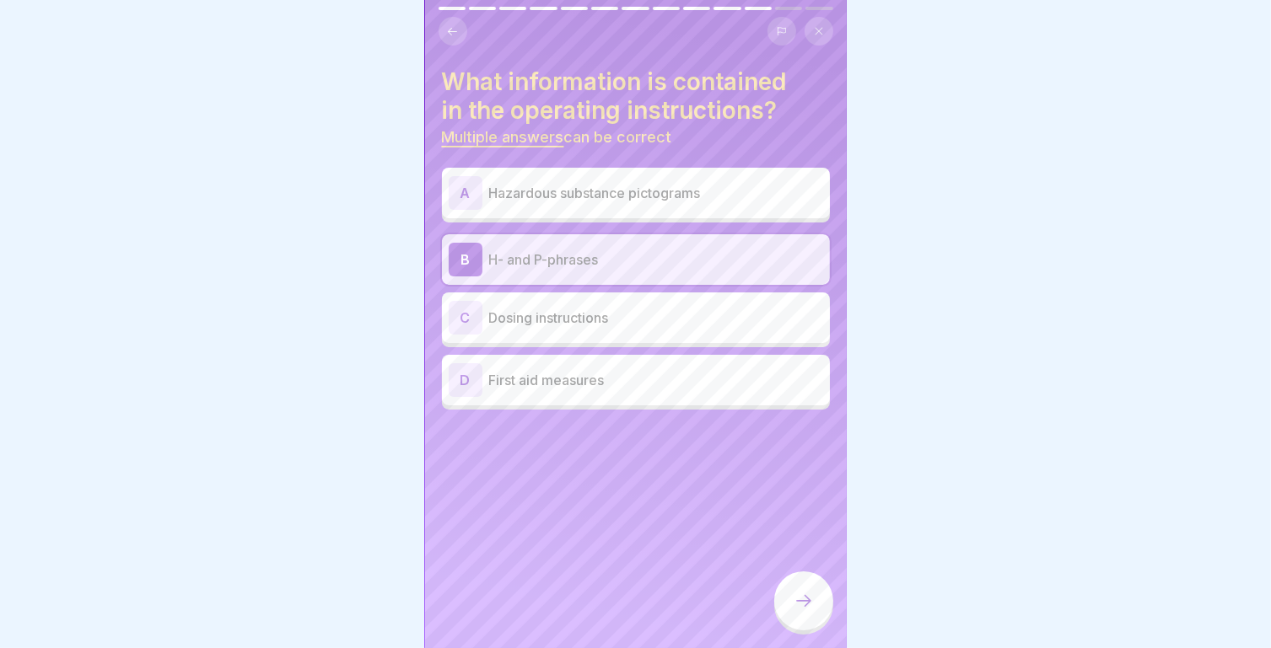
click at [623, 386] on p "First aid measures" at bounding box center [656, 380] width 334 height 20
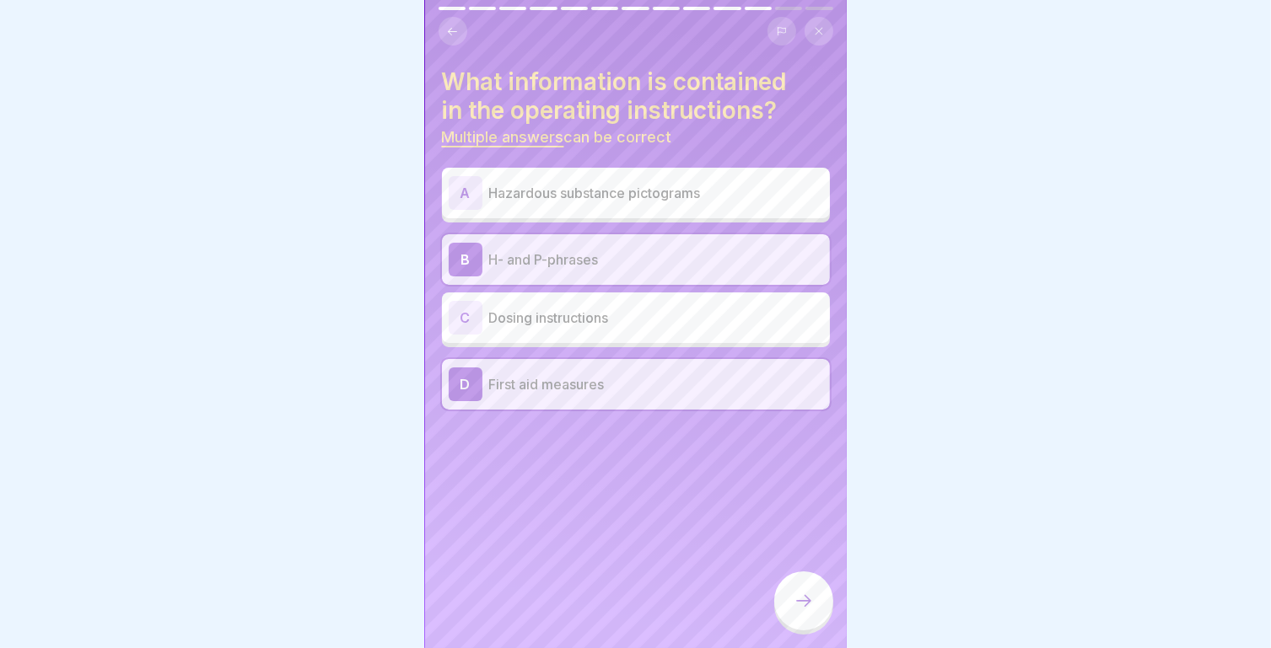
click at [627, 327] on div "C Dosing instructions" at bounding box center [636, 318] width 374 height 34
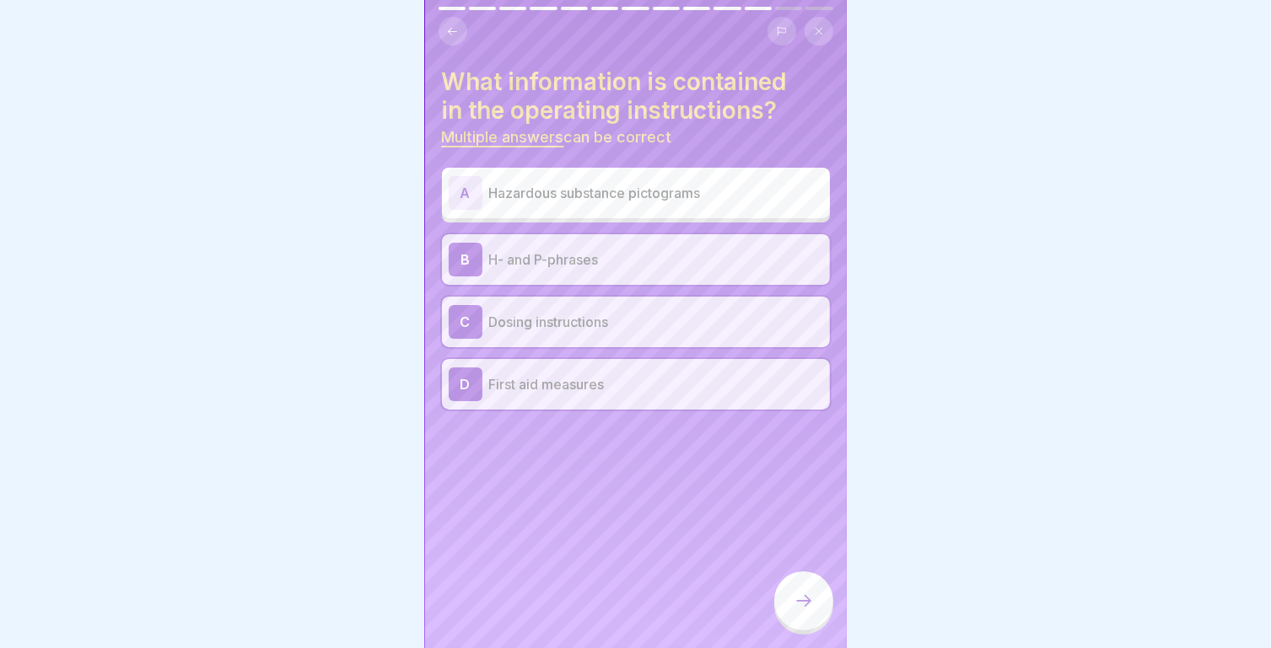
click at [652, 197] on p "Hazardous substance pictograms" at bounding box center [656, 193] width 334 height 20
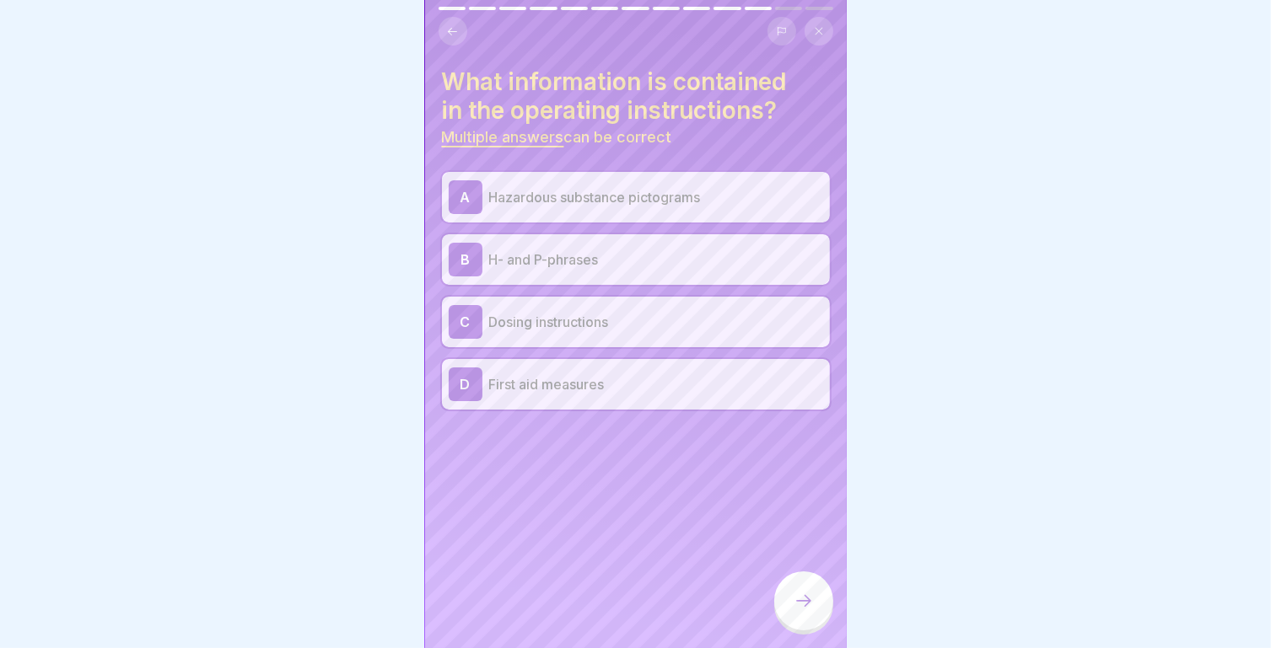
click at [626, 268] on p "H- and P-phrases" at bounding box center [656, 260] width 334 height 20
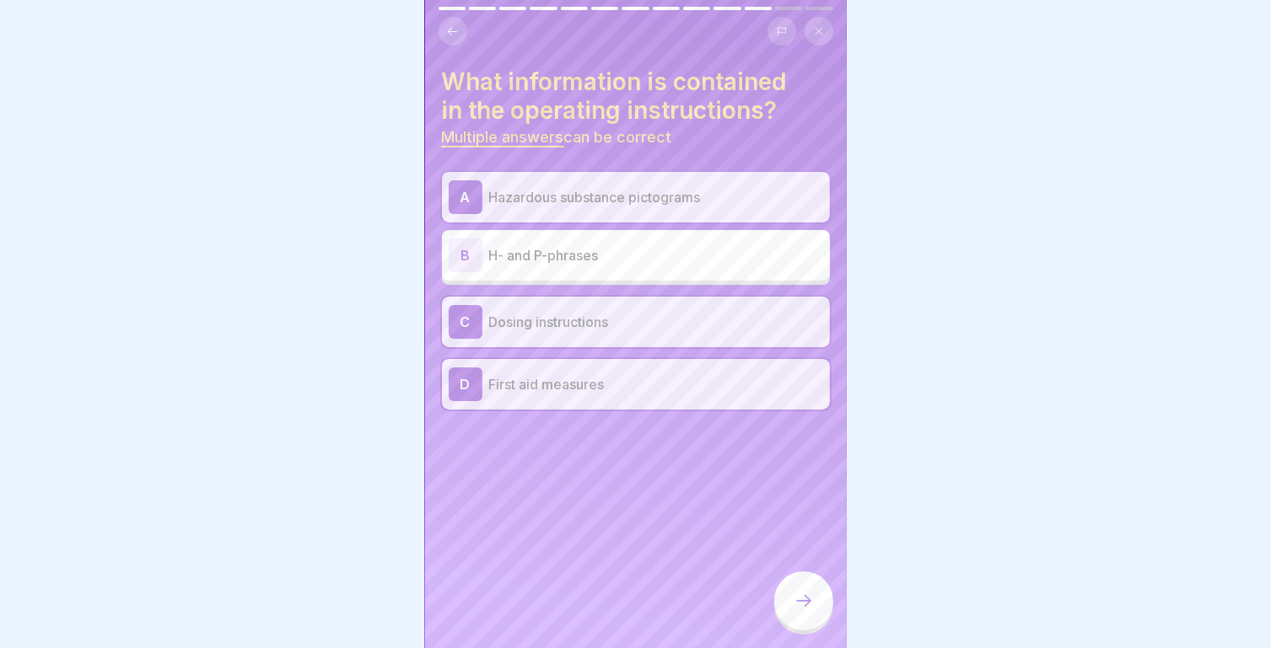
click at [628, 315] on p "Dosing instructions" at bounding box center [656, 322] width 334 height 20
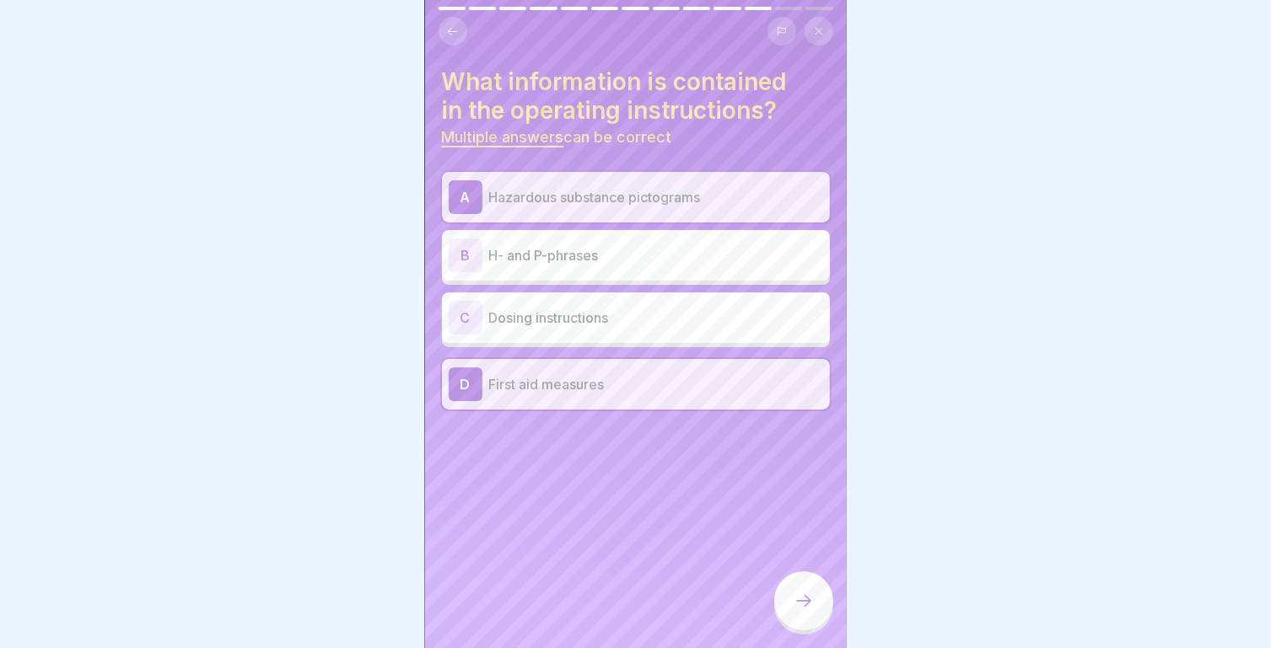
click at [626, 246] on p "H- and P-phrases" at bounding box center [656, 255] width 334 height 20
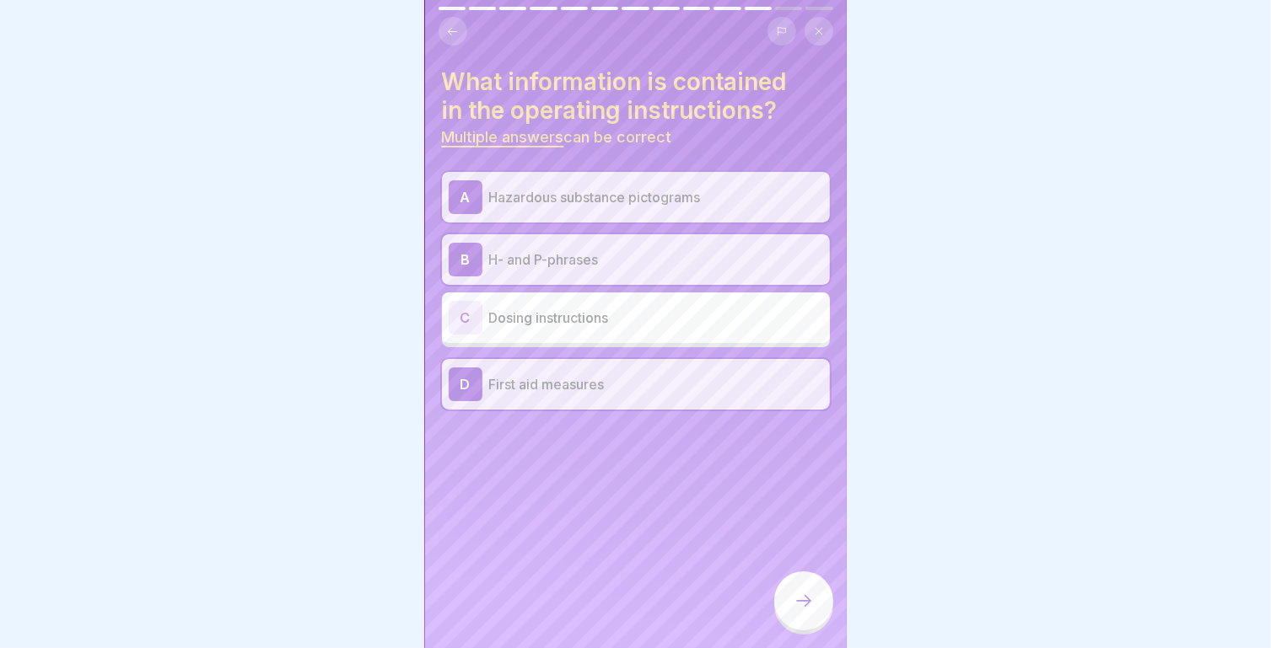
click at [814, 601] on div at bounding box center [803, 601] width 59 height 59
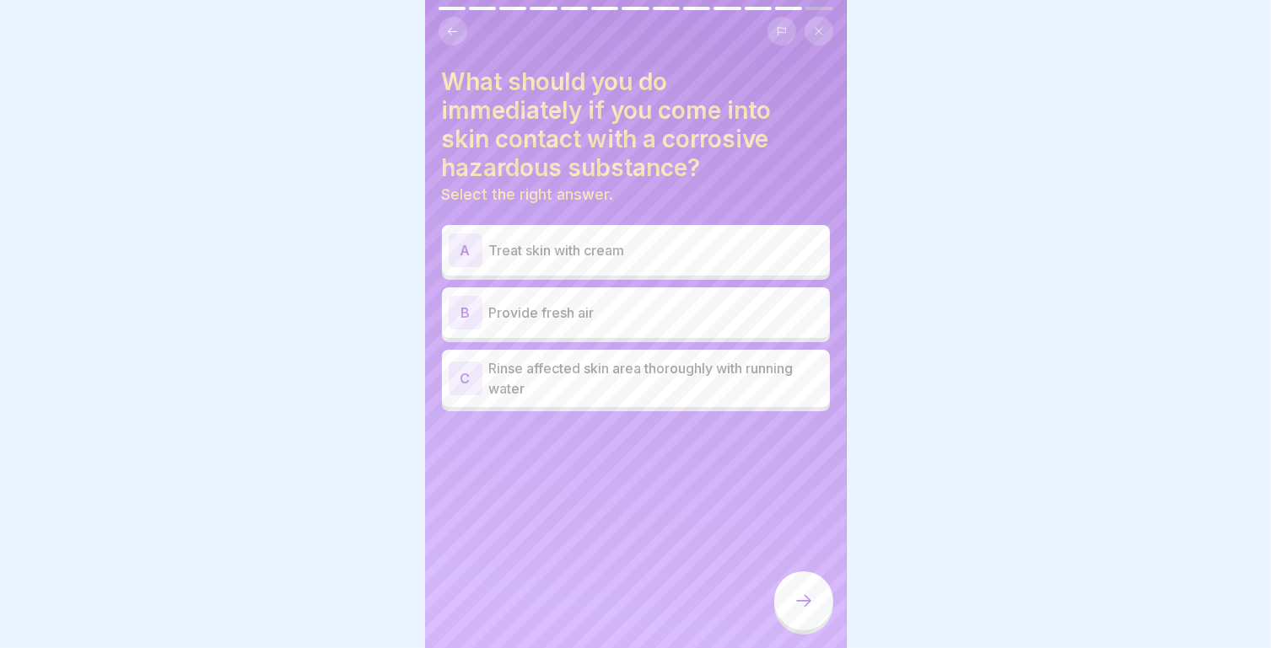
click at [593, 369] on p "Rinse affected skin area thoroughly with running water" at bounding box center [656, 378] width 334 height 40
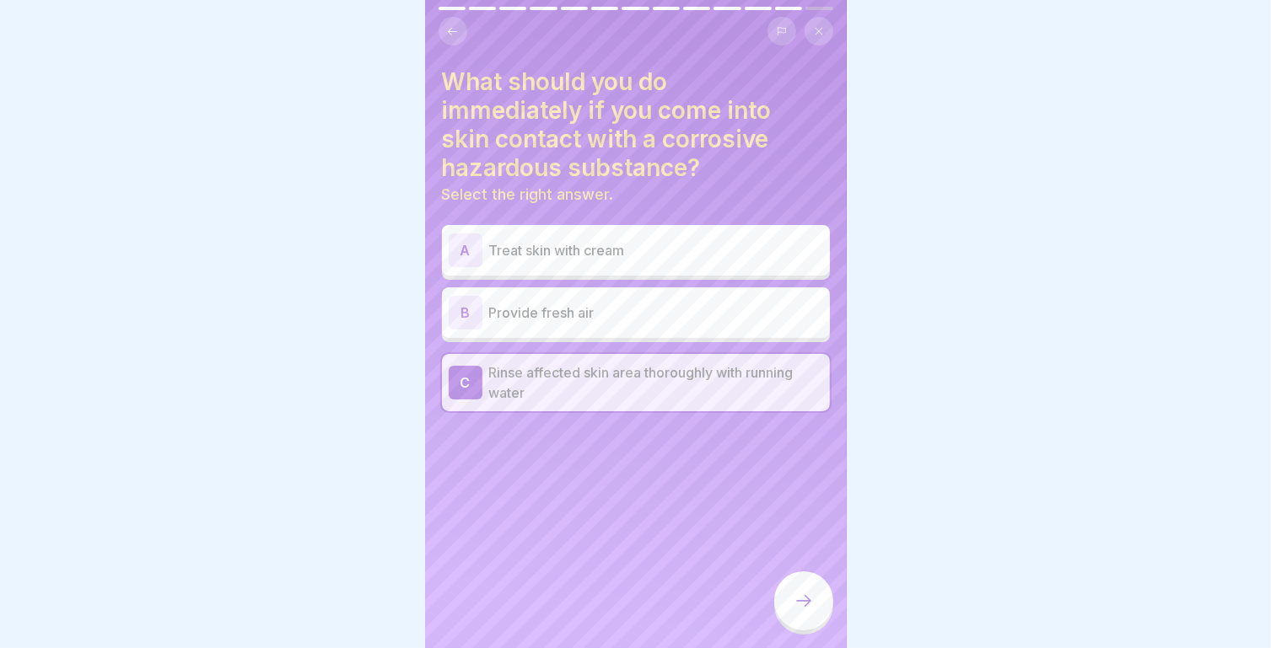
click at [797, 611] on icon at bounding box center [803, 601] width 20 height 20
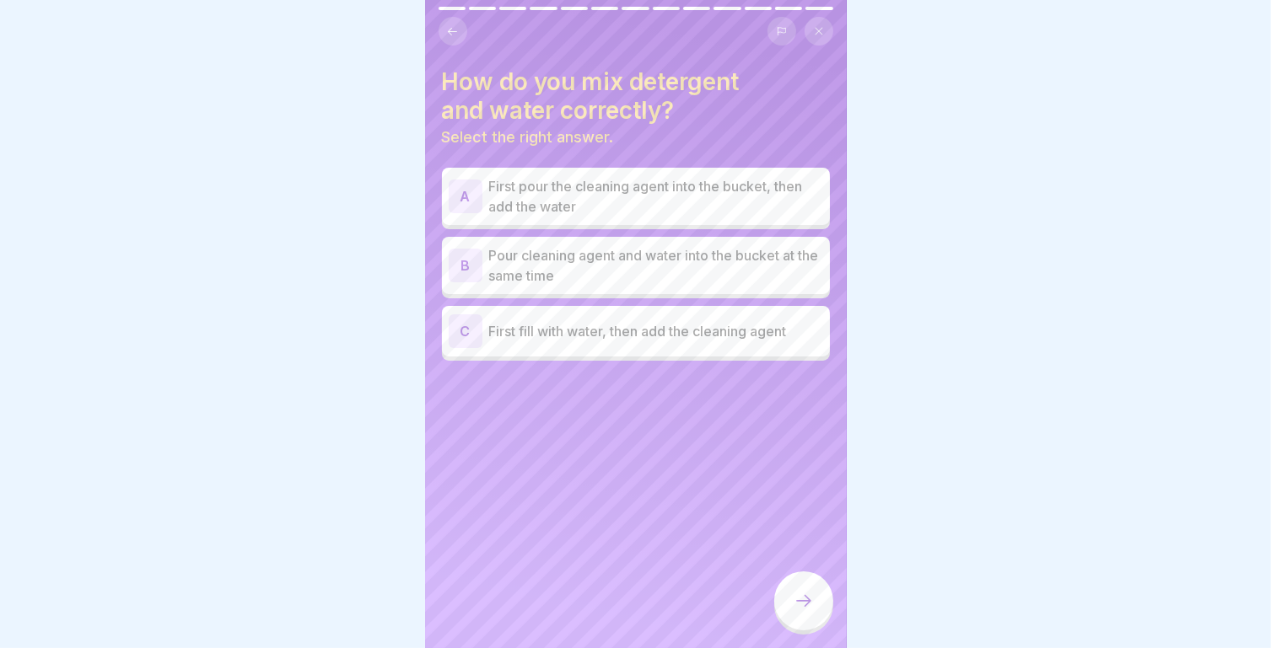
click at [639, 359] on div "A First pour the cleaning agent into the bucket, then add the water B Pour clea…" at bounding box center [636, 266] width 388 height 189
click at [627, 343] on div "C First fill with water, then add the cleaning agent" at bounding box center [636, 331] width 374 height 34
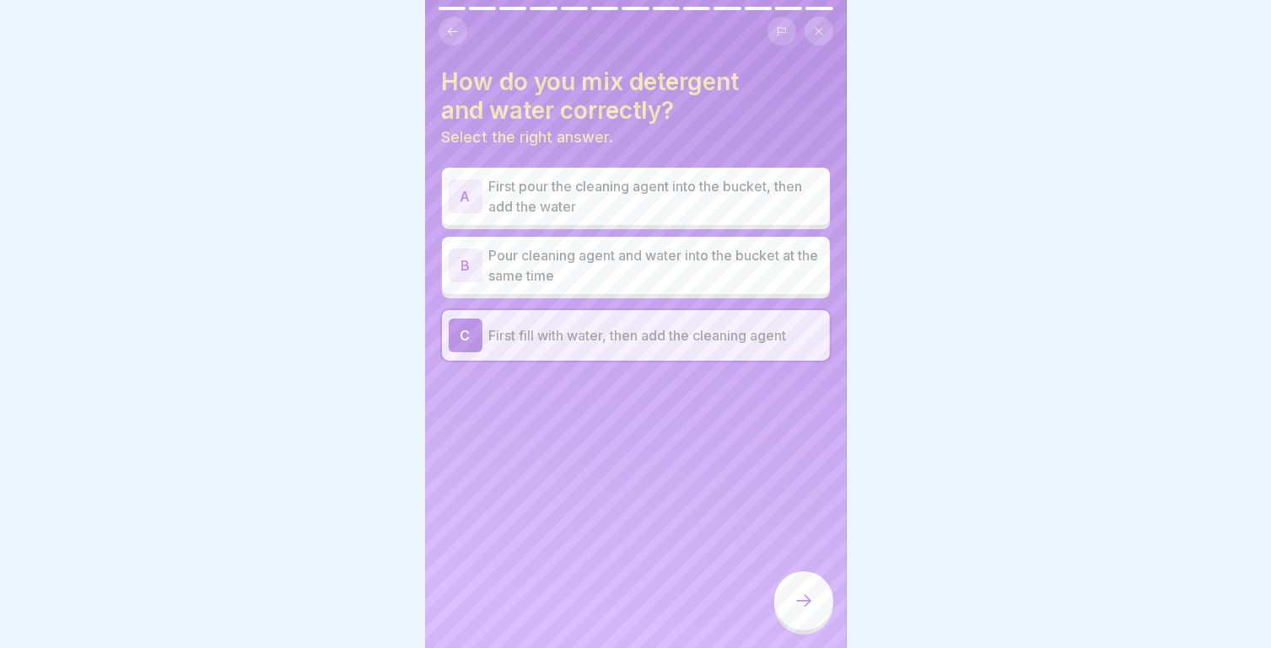
click at [792, 606] on div at bounding box center [803, 601] width 59 height 59
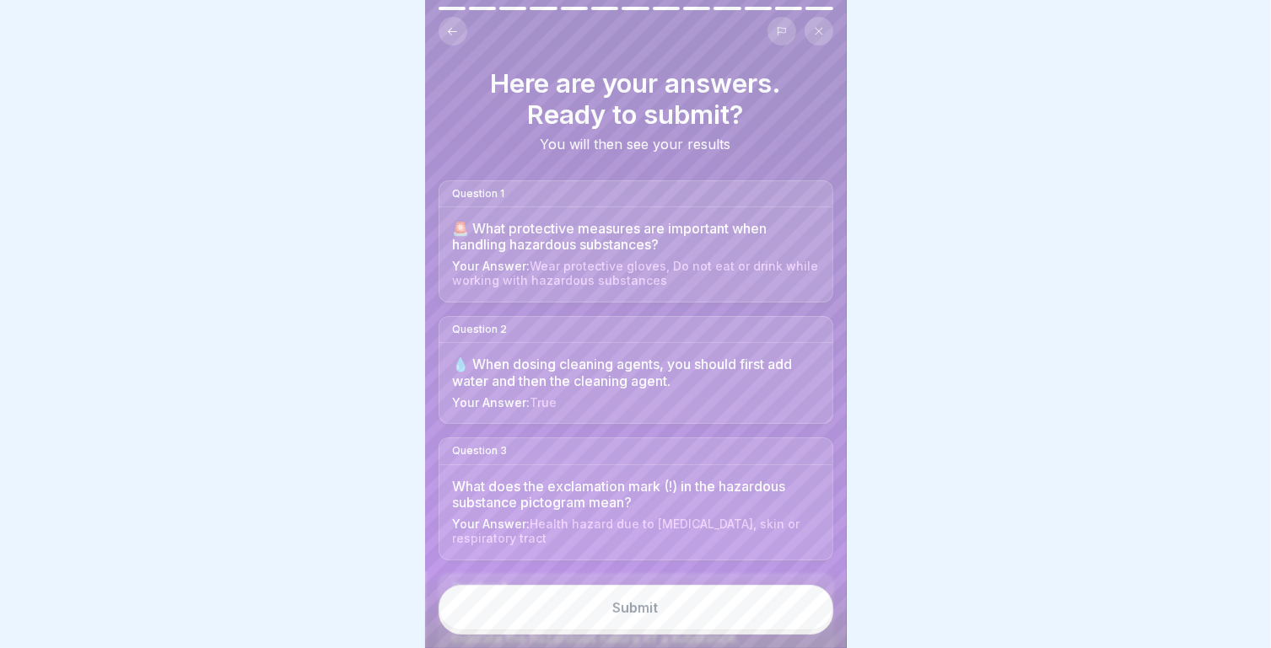
click at [691, 599] on button "Submit" at bounding box center [635, 608] width 395 height 46
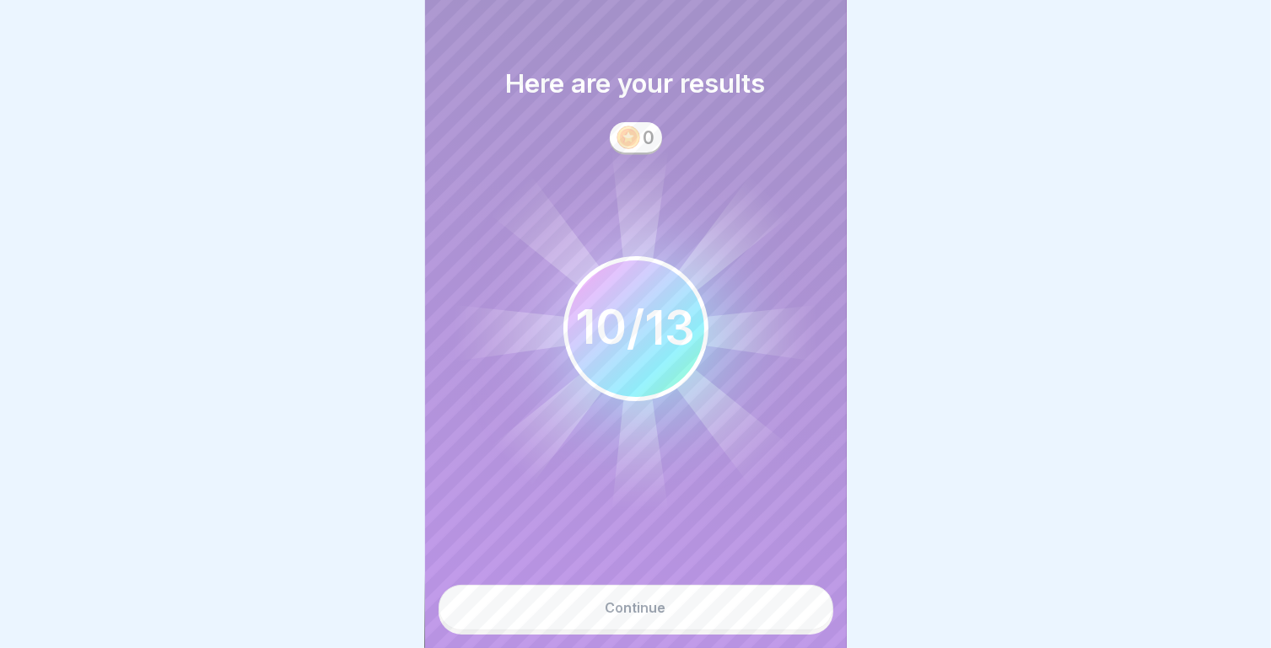
click at [634, 132] on 400 at bounding box center [628, 138] width 22 height 22
click at [631, 137] on 401 at bounding box center [628, 138] width 22 height 22
click at [636, 607] on div "Continue" at bounding box center [635, 607] width 61 height 15
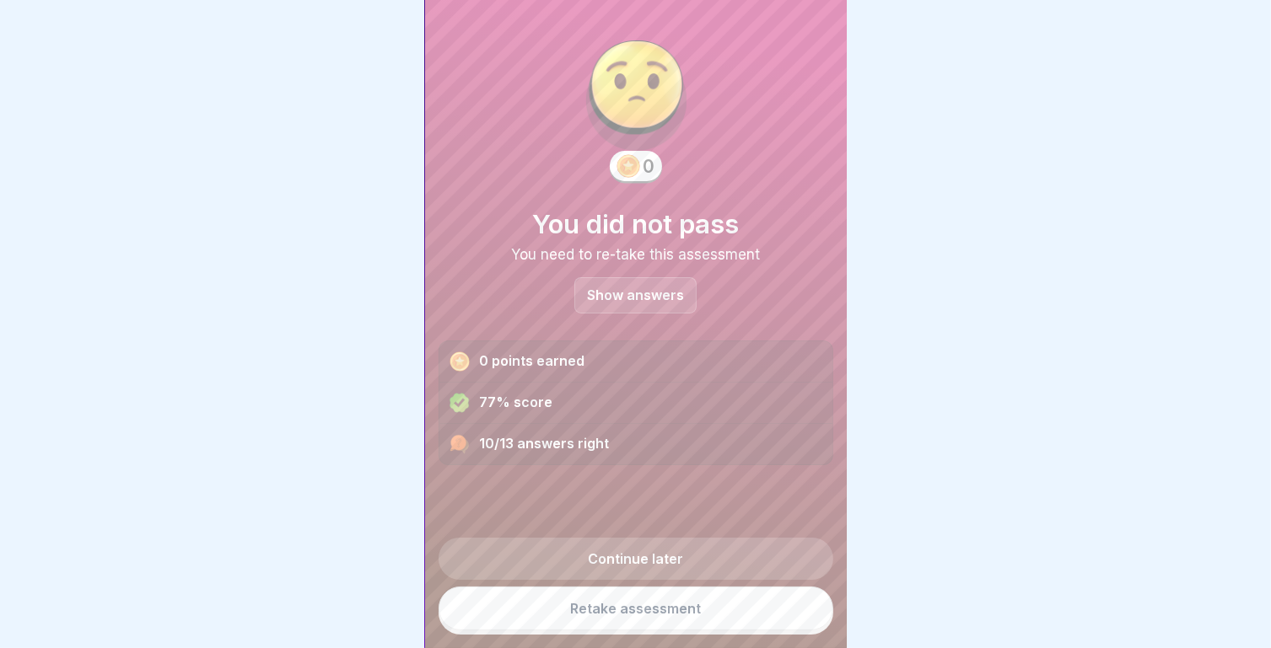
click at [659, 288] on p "Show answers" at bounding box center [635, 295] width 97 height 14
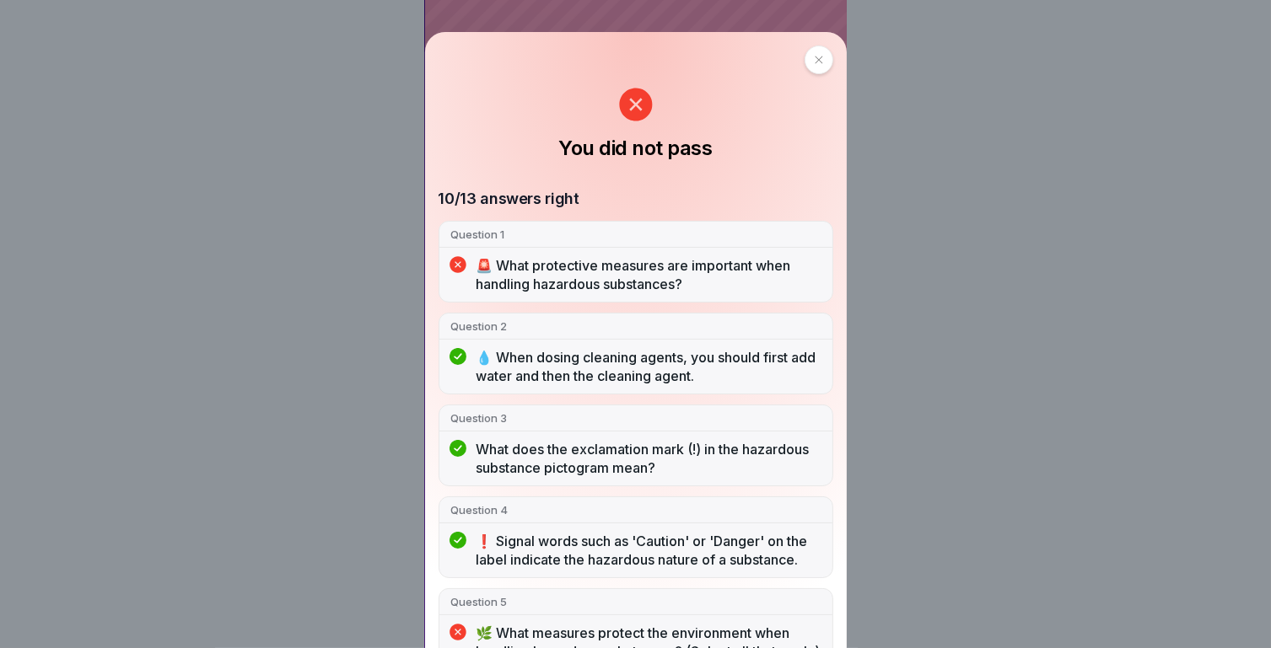
click at [814, 63] on icon at bounding box center [819, 60] width 10 height 10
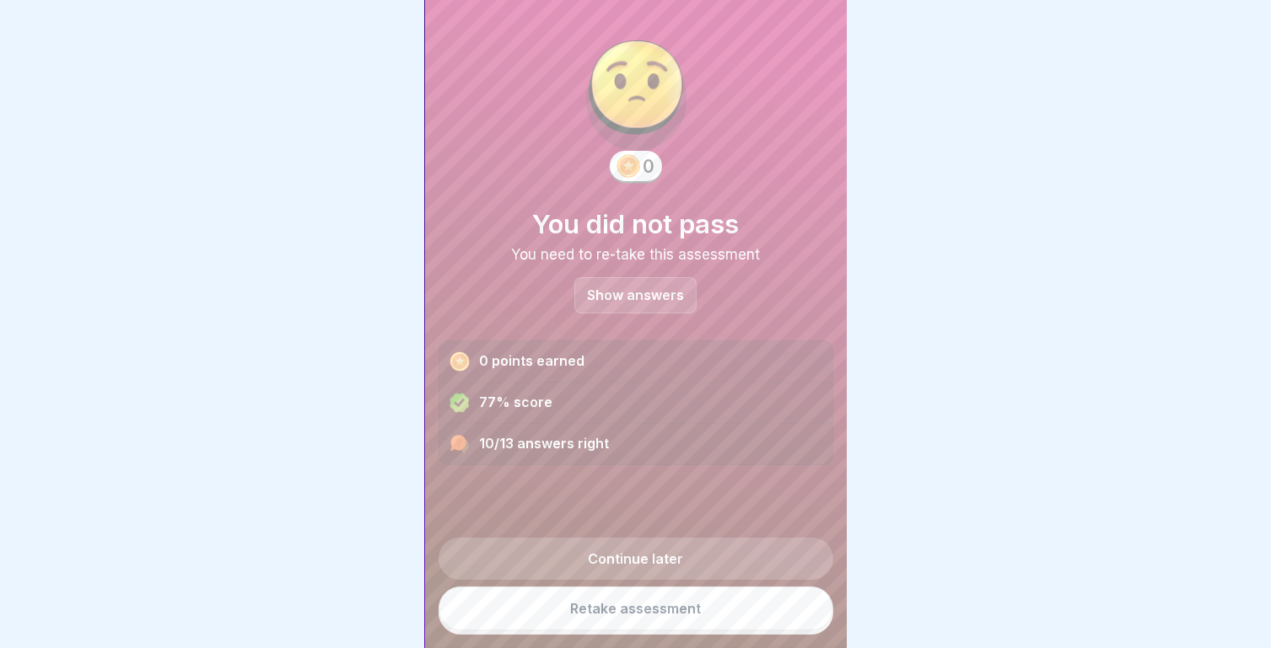
click at [597, 302] on p "Show answers" at bounding box center [635, 295] width 97 height 14
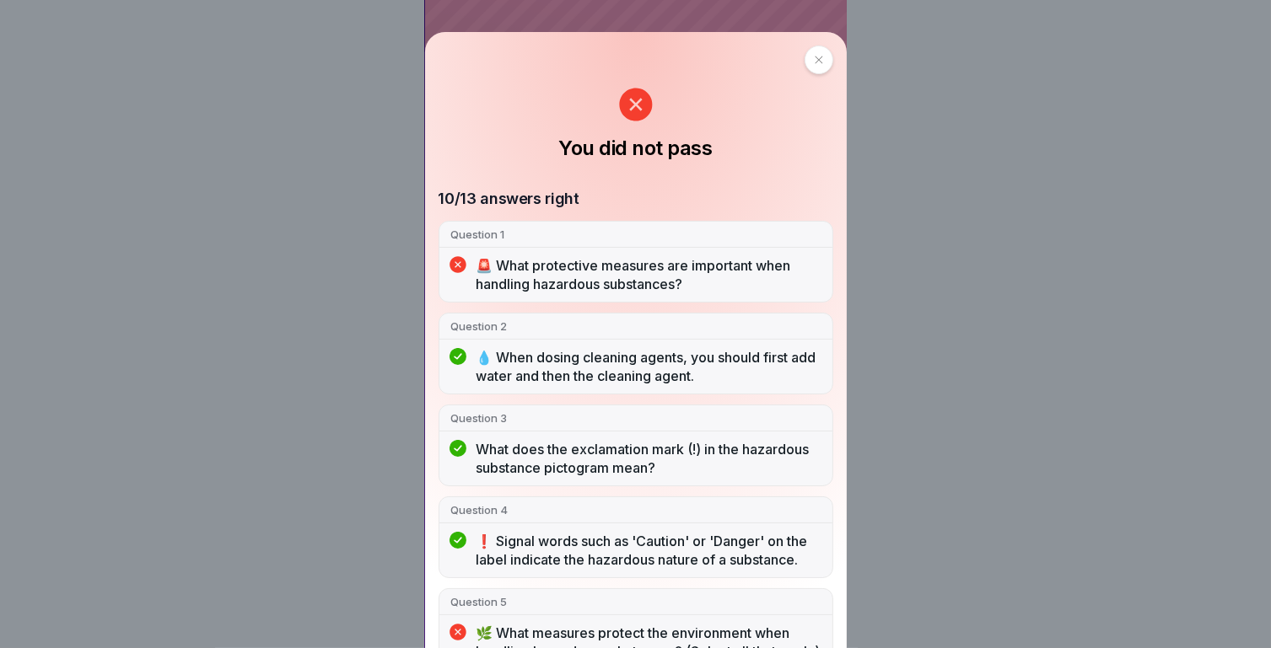
click at [820, 69] on div at bounding box center [818, 60] width 29 height 29
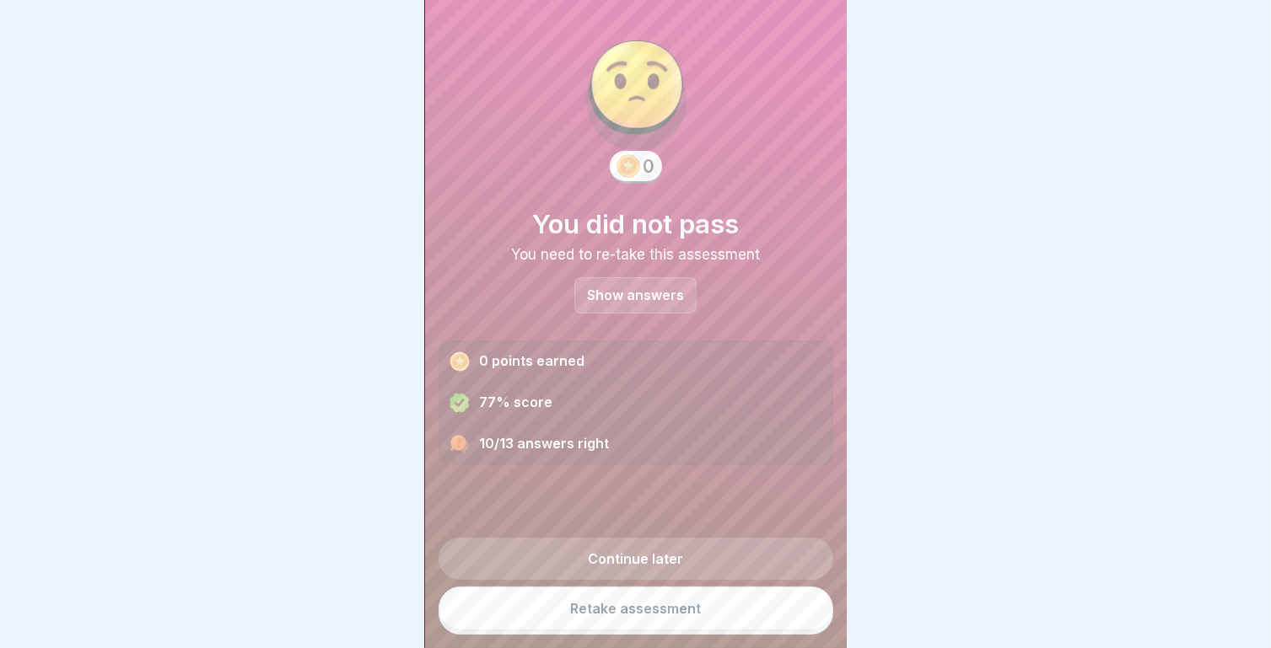
scroll to position [13, 0]
click at [617, 623] on link "Retake assessment" at bounding box center [635, 609] width 395 height 44
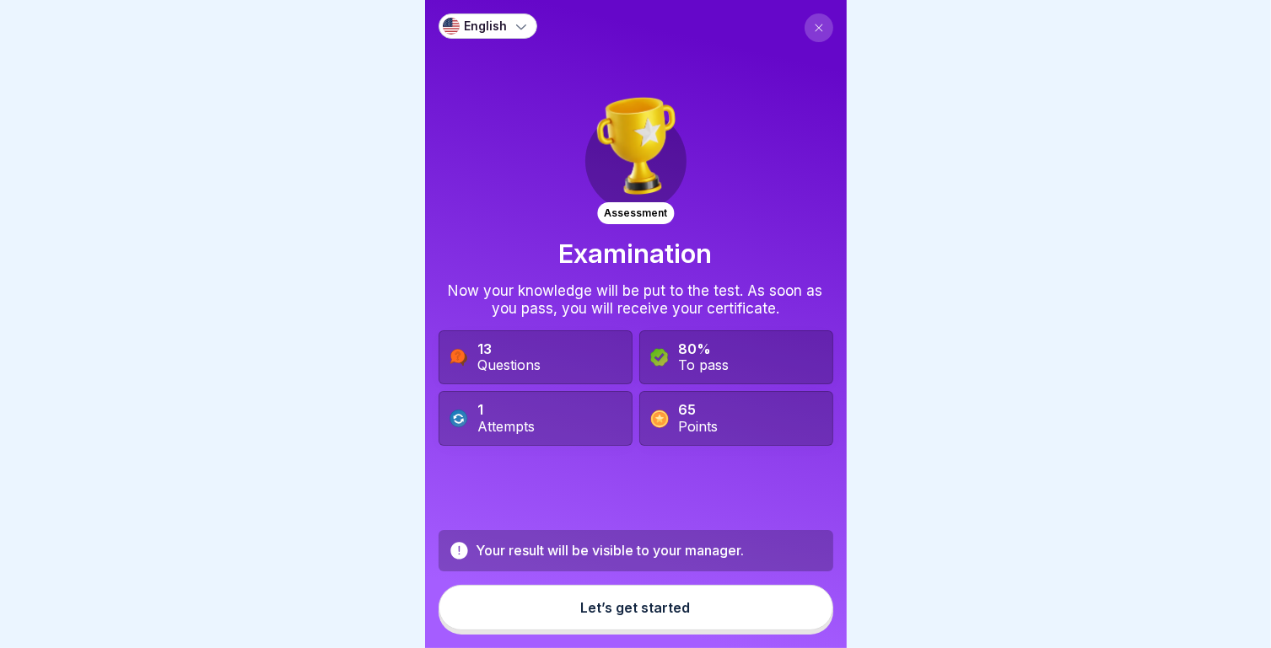
scroll to position [13, 0]
click at [685, 608] on button "Let’s get started" at bounding box center [635, 608] width 395 height 46
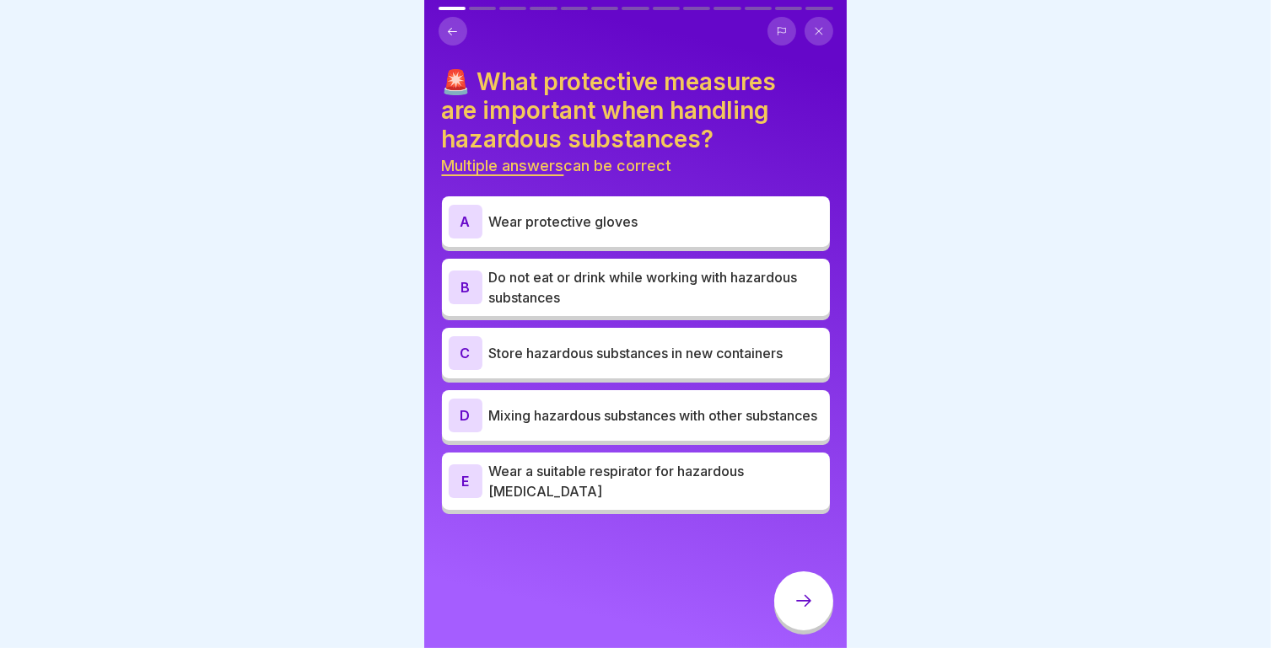
click at [599, 214] on p "Wear protective gloves" at bounding box center [656, 222] width 334 height 20
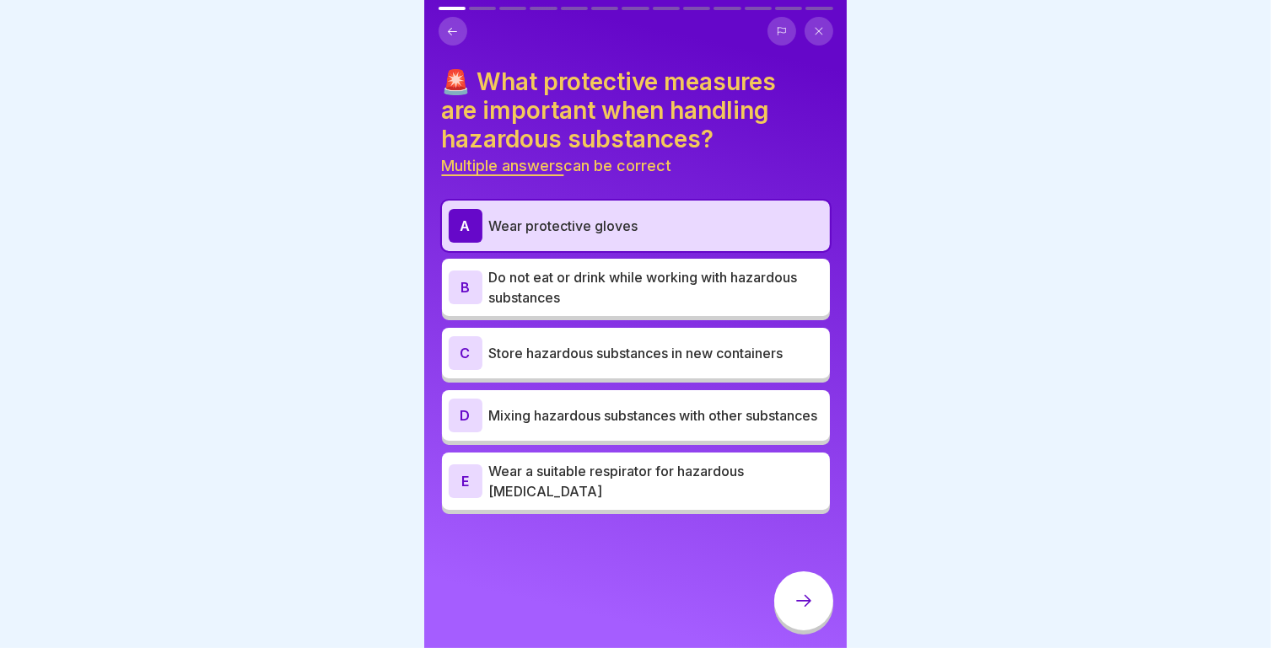
click at [587, 343] on p "Store hazardous substances in new containers" at bounding box center [656, 353] width 334 height 20
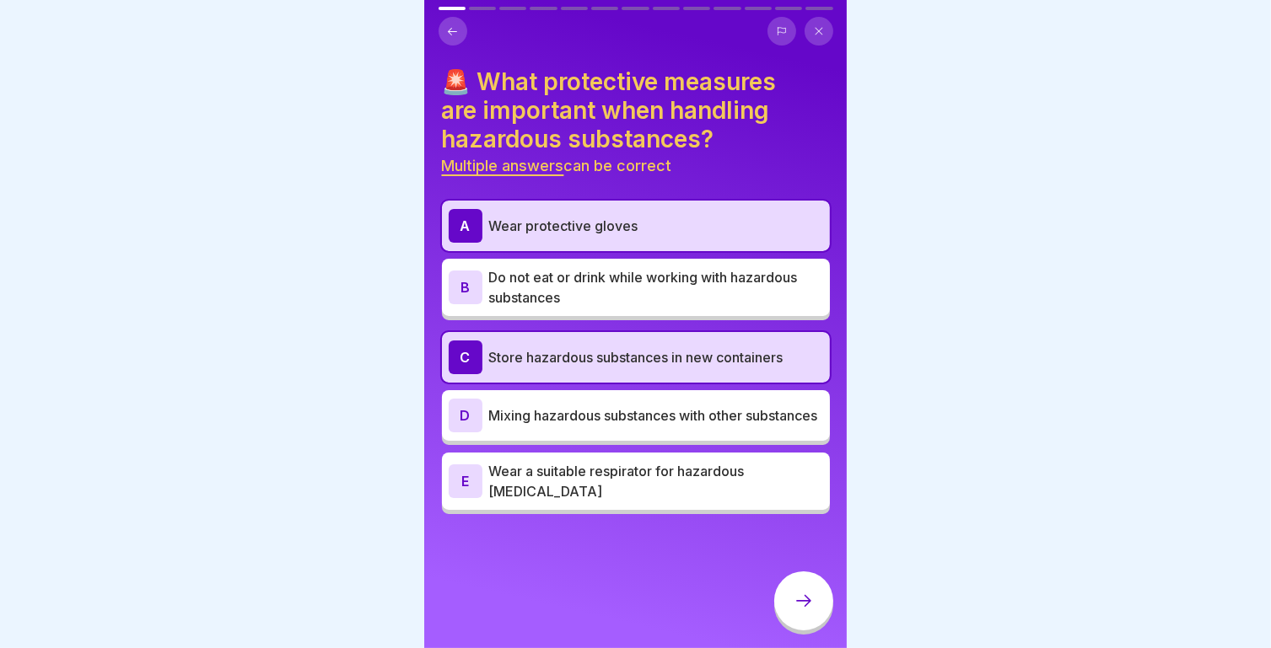
click at [793, 597] on icon at bounding box center [803, 601] width 20 height 20
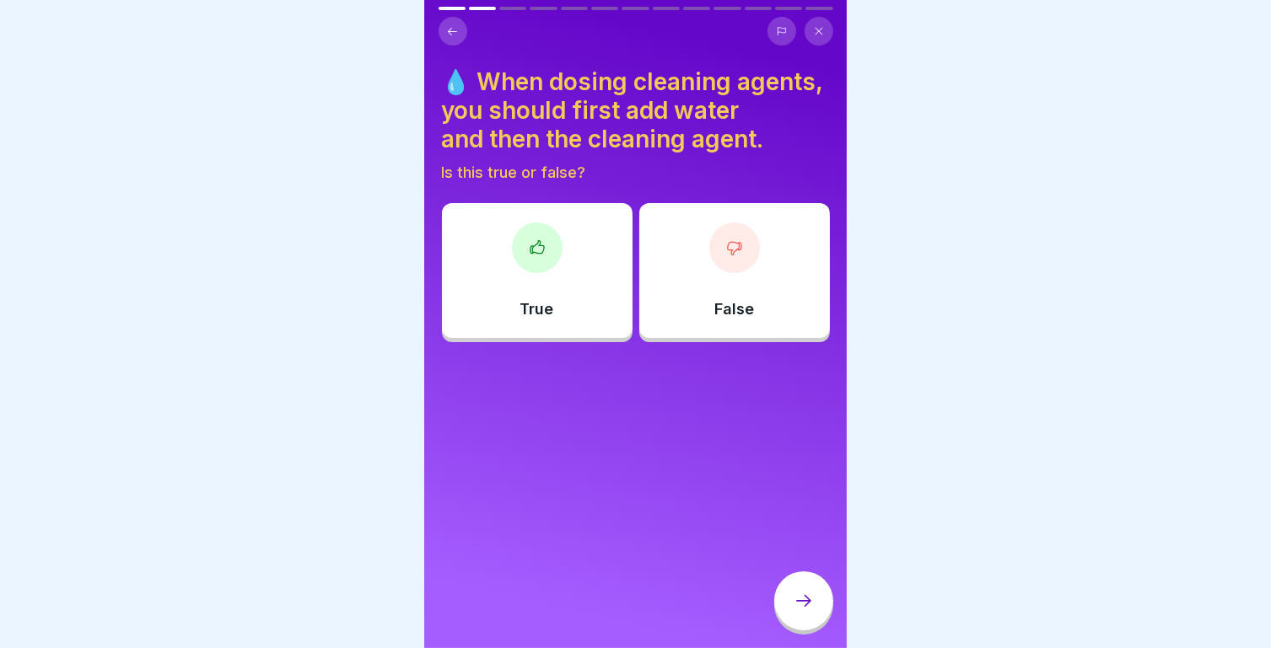
click at [560, 245] on div "True" at bounding box center [537, 270] width 191 height 135
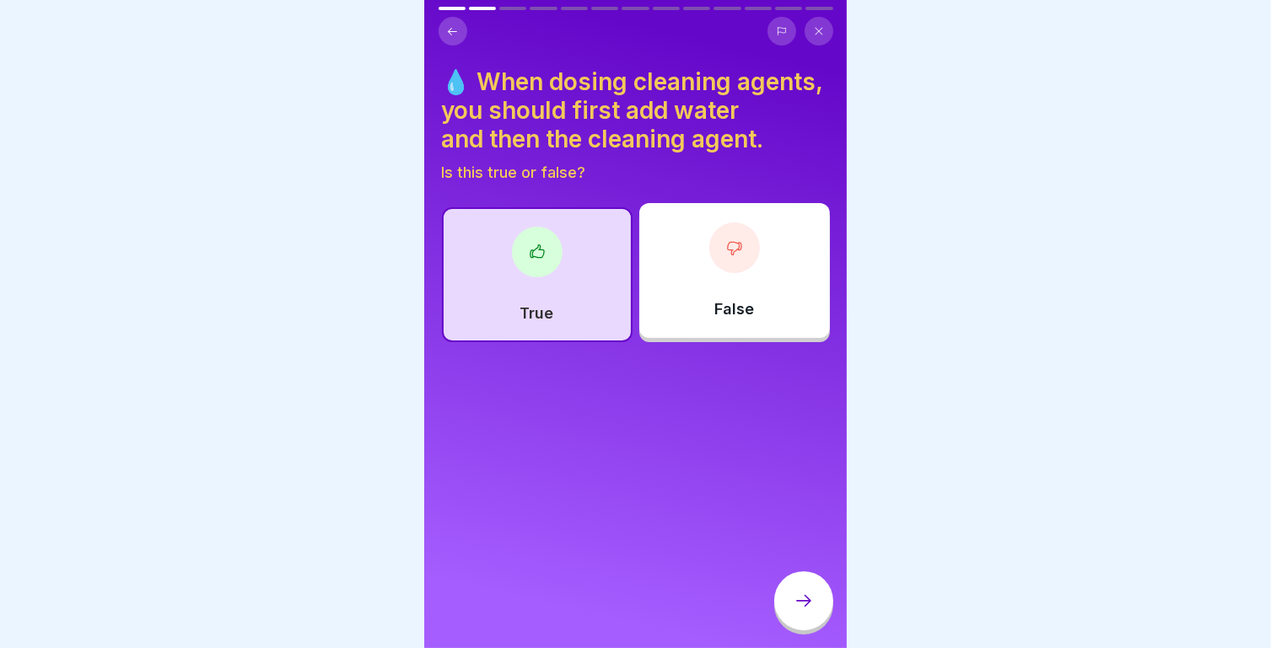
click at [813, 582] on div at bounding box center [803, 601] width 59 height 59
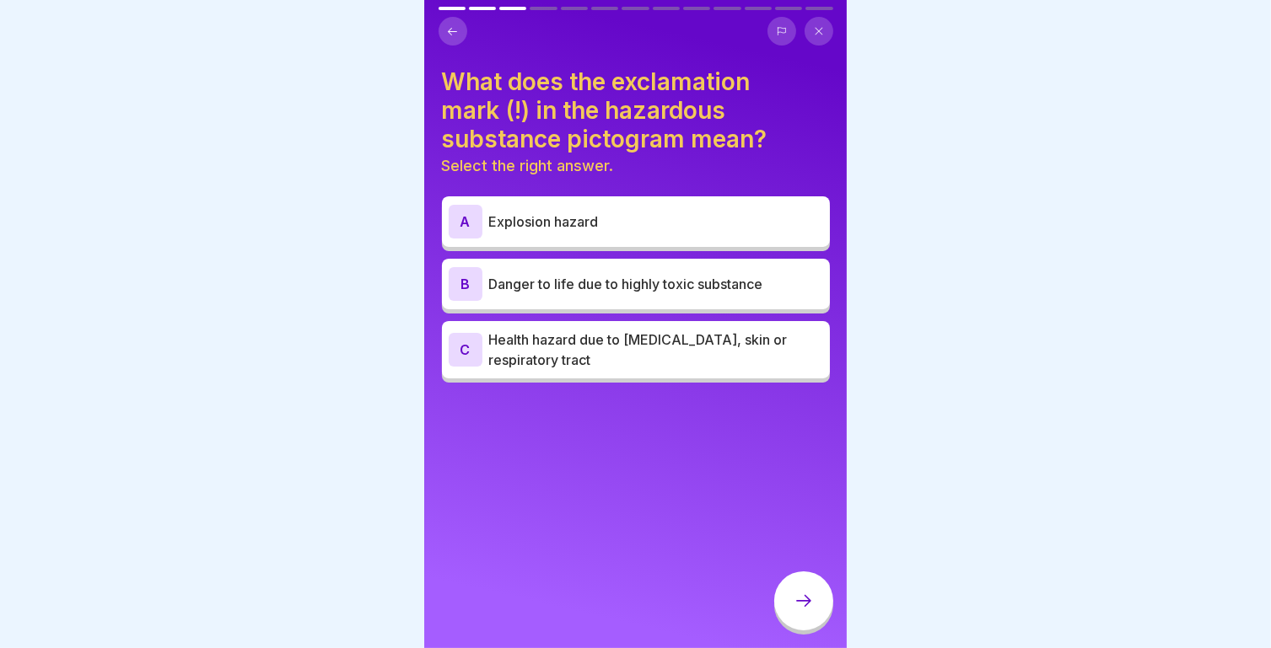
click at [567, 335] on p "Health hazard due to [MEDICAL_DATA], skin or respiratory tract" at bounding box center [656, 350] width 334 height 40
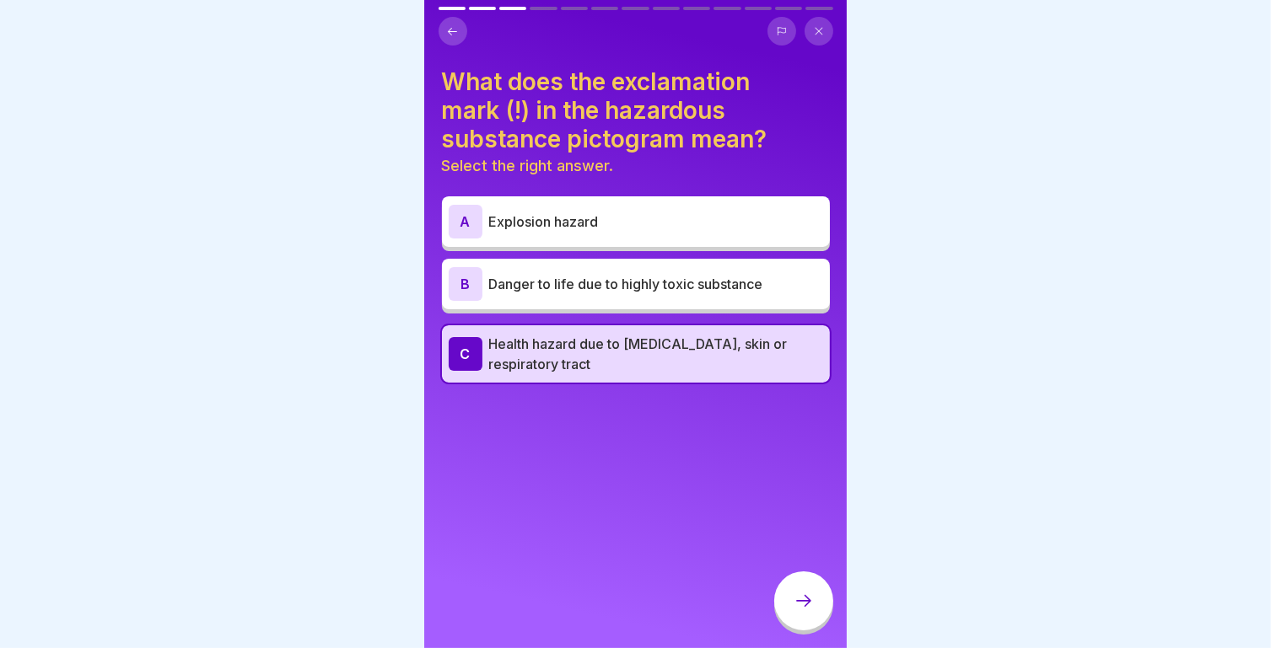
click at [802, 609] on icon at bounding box center [803, 601] width 20 height 20
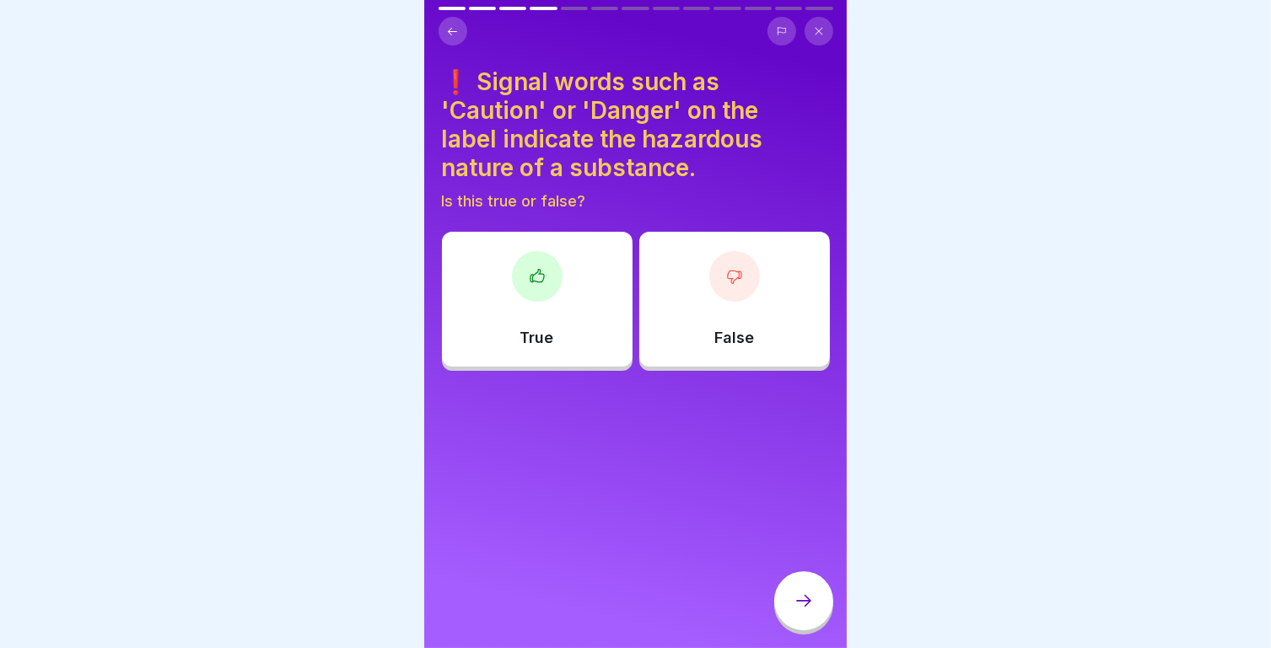
click at [563, 293] on div "True" at bounding box center [537, 299] width 191 height 135
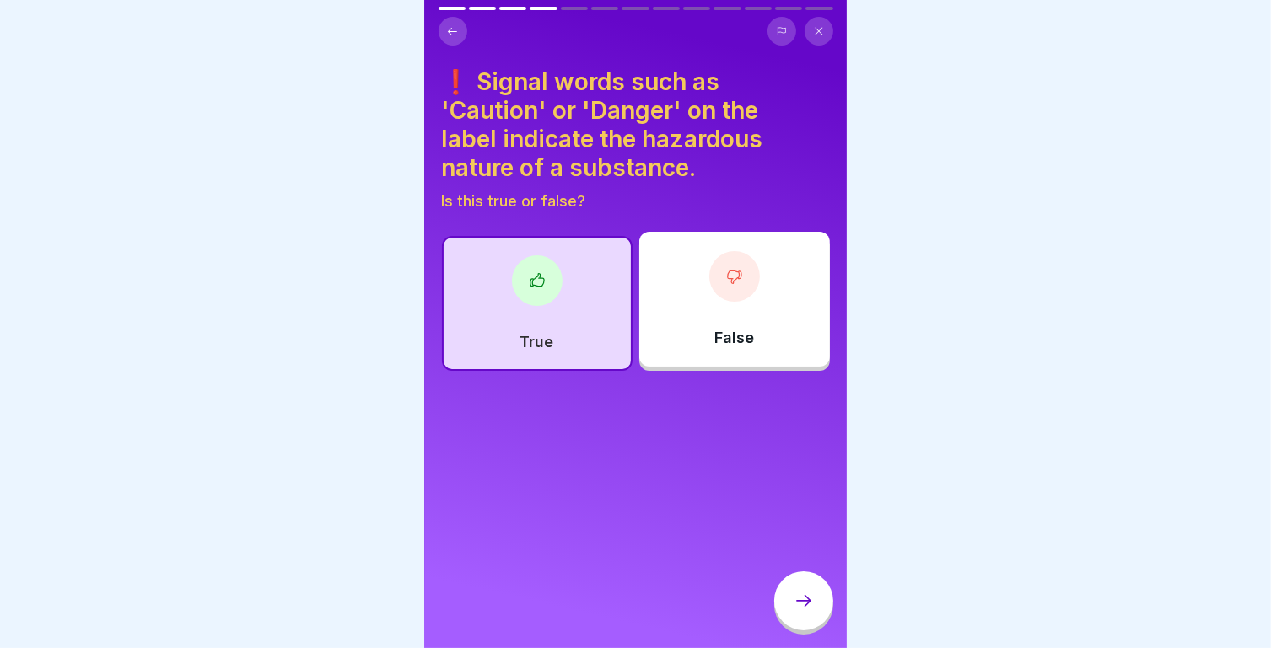
click at [800, 600] on icon at bounding box center [803, 601] width 20 height 20
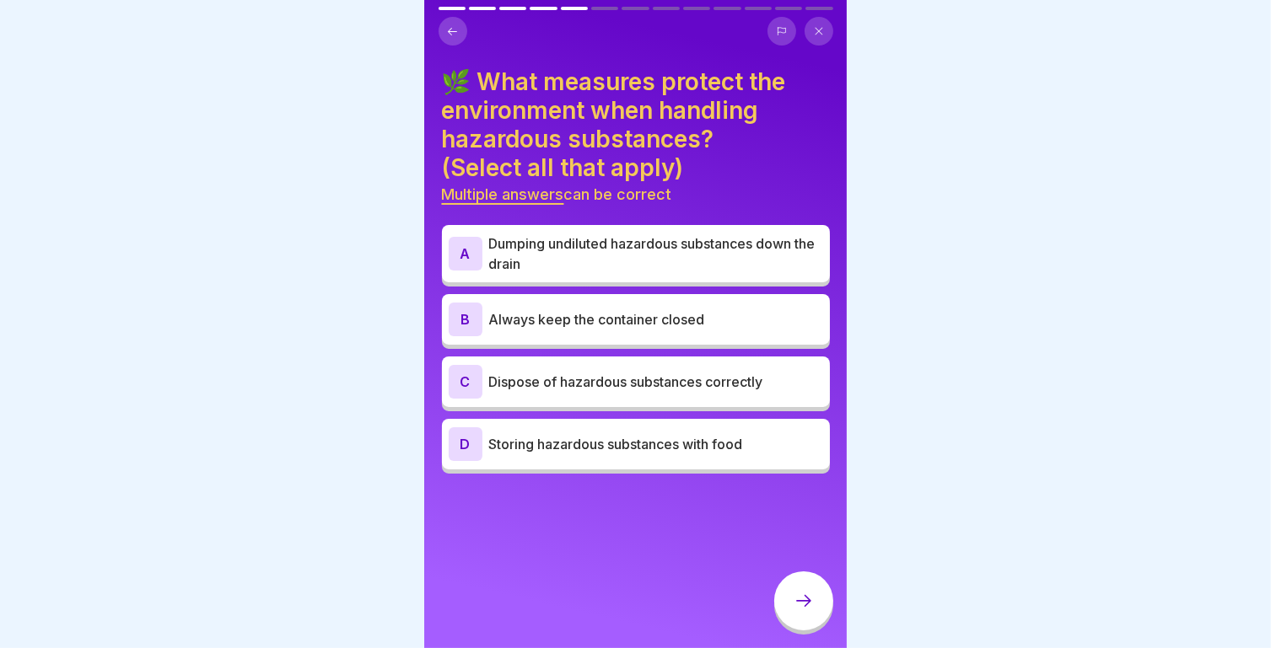
scroll to position [0, 0]
click at [563, 312] on p "Always keep the container closed" at bounding box center [656, 319] width 334 height 20
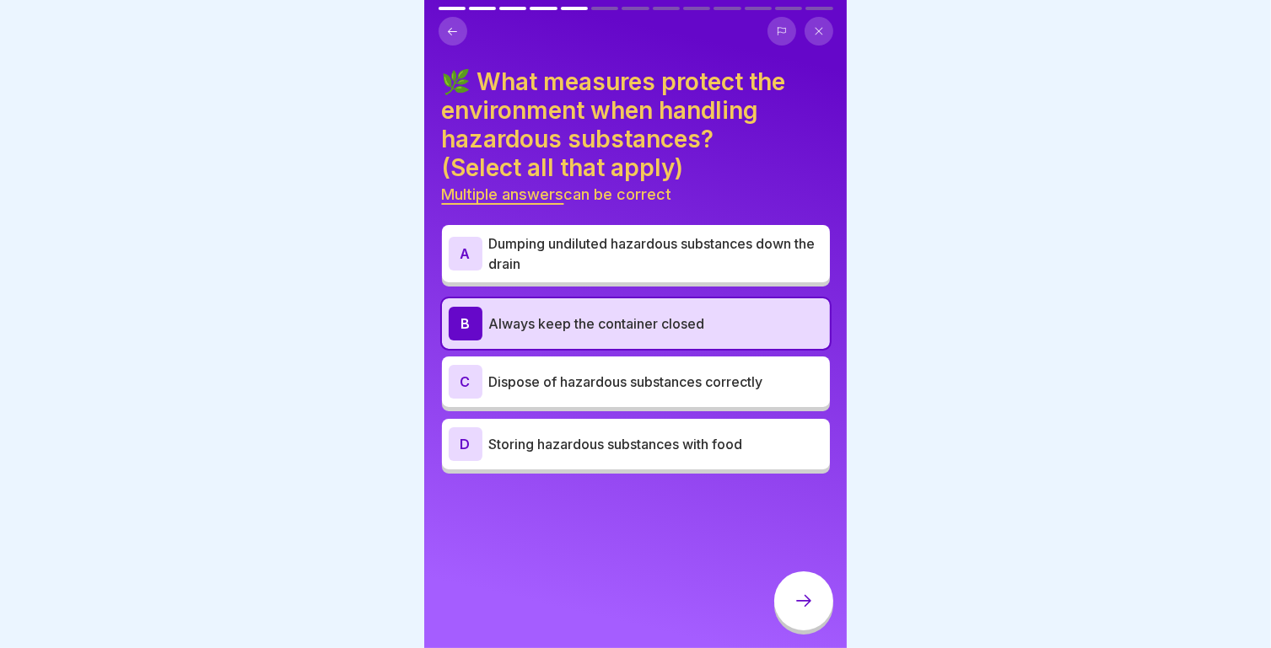
click at [577, 395] on div "C Dispose of hazardous substances correctly" at bounding box center [636, 382] width 374 height 34
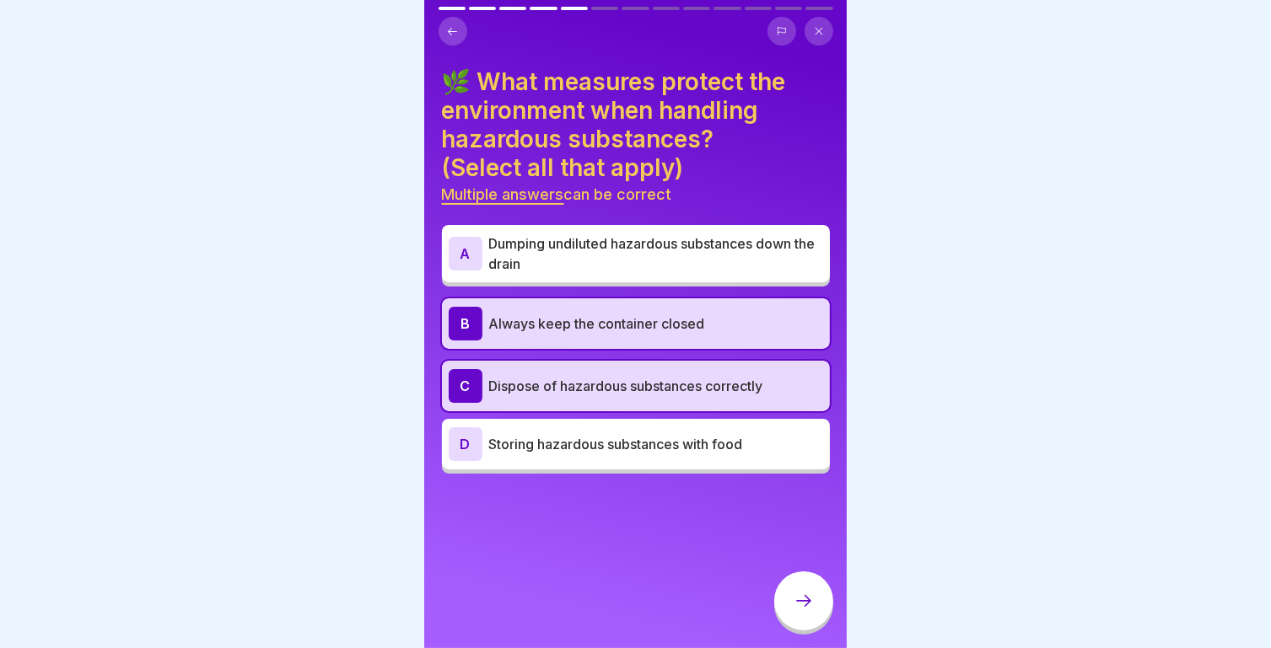
click at [799, 611] on icon at bounding box center [803, 601] width 20 height 20
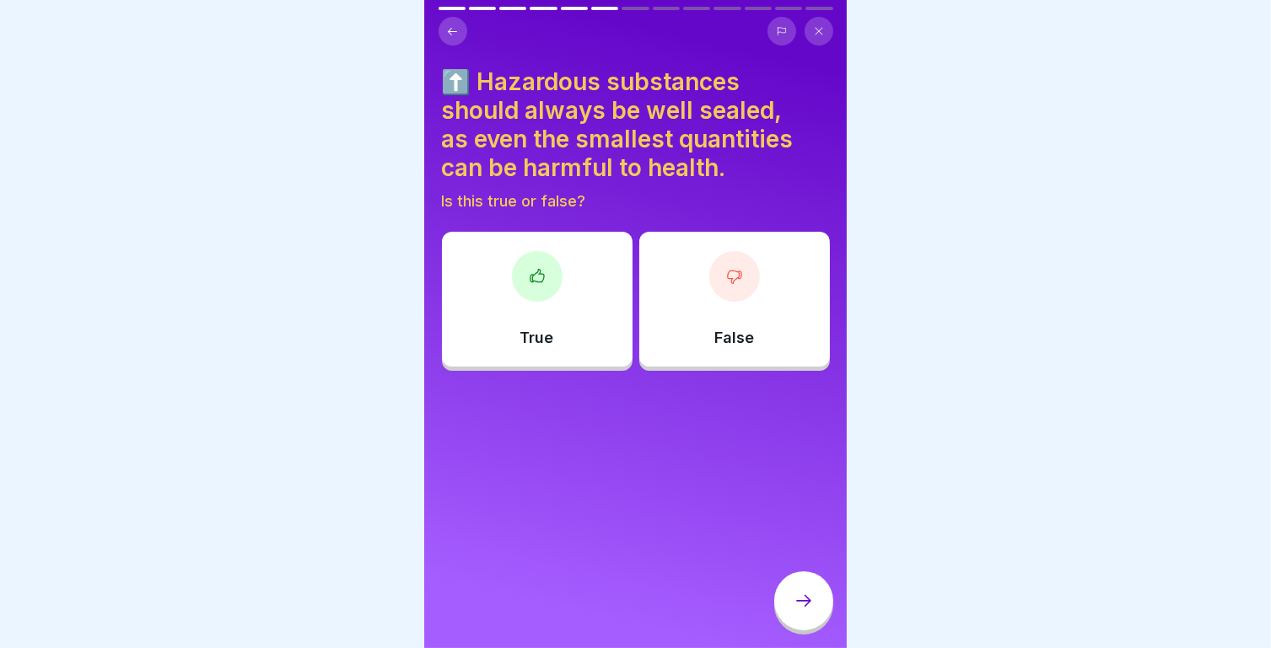
click at [536, 296] on div at bounding box center [537, 276] width 51 height 51
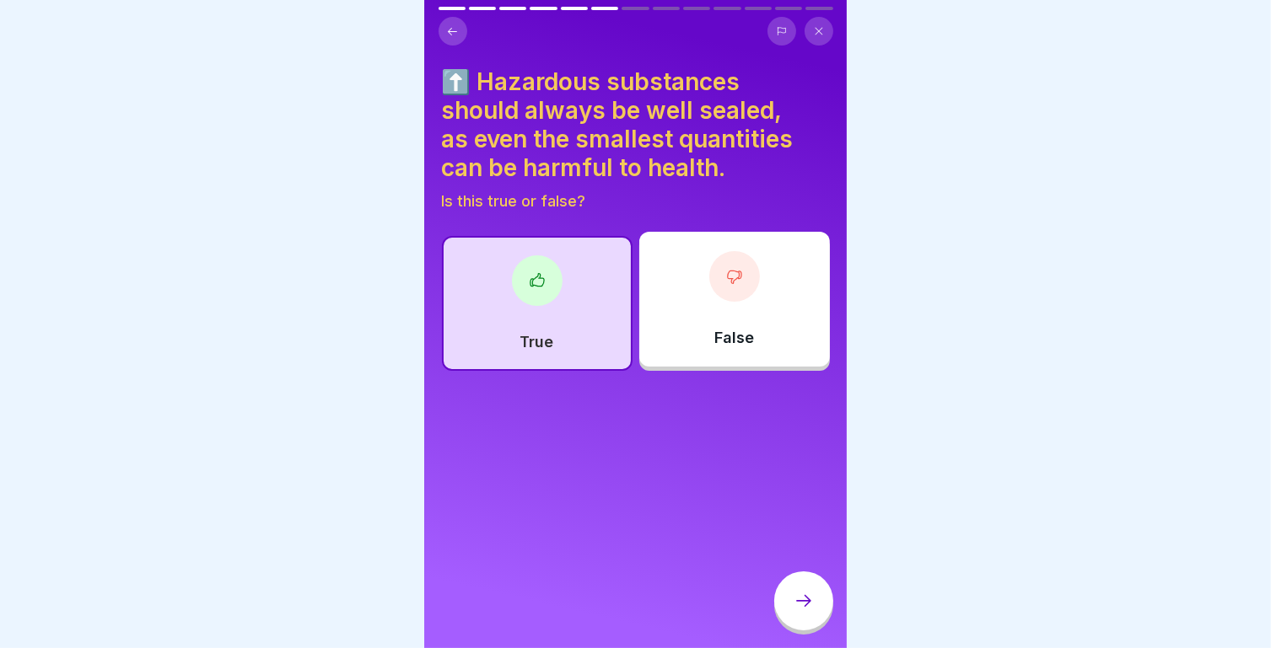
click at [793, 595] on div at bounding box center [803, 601] width 59 height 59
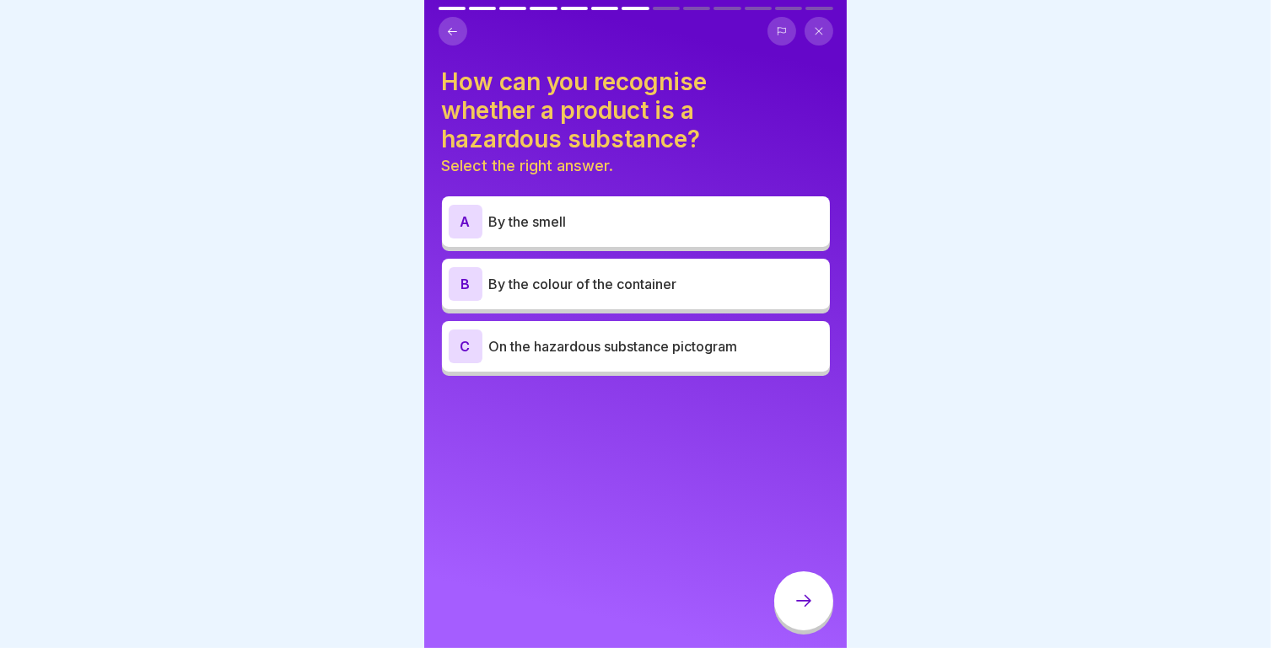
click at [576, 349] on p "On the hazardous substance pictogram" at bounding box center [656, 346] width 334 height 20
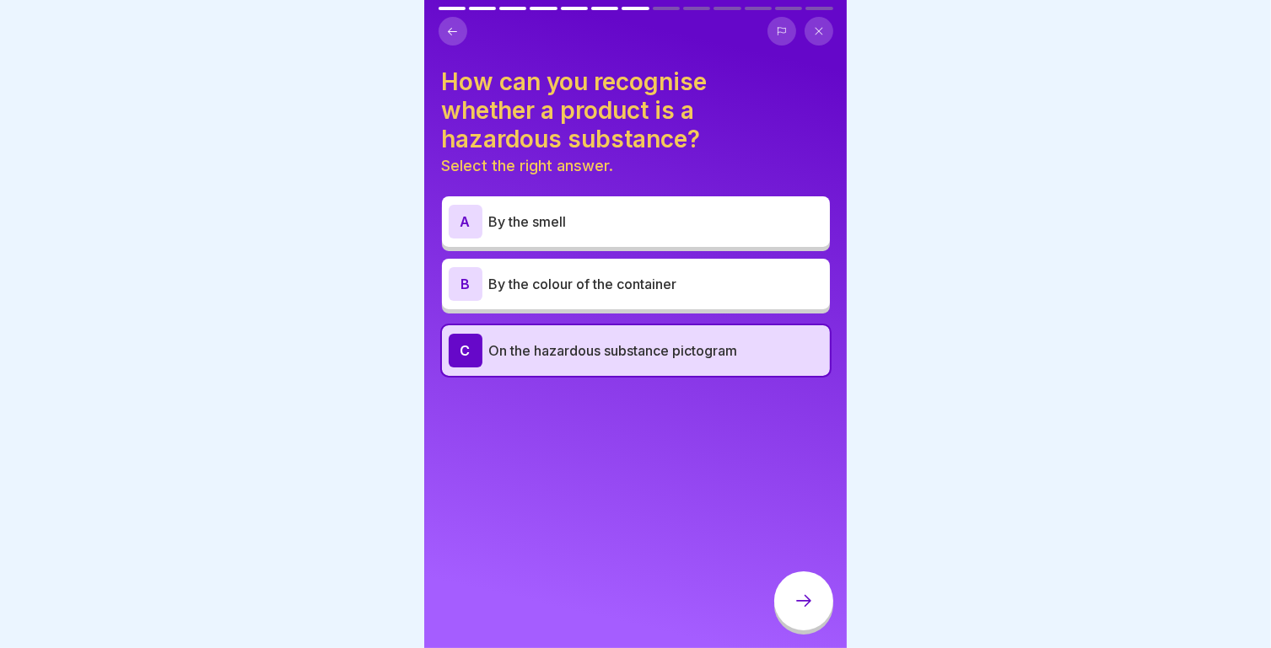
click at [808, 607] on icon at bounding box center [803, 601] width 15 height 12
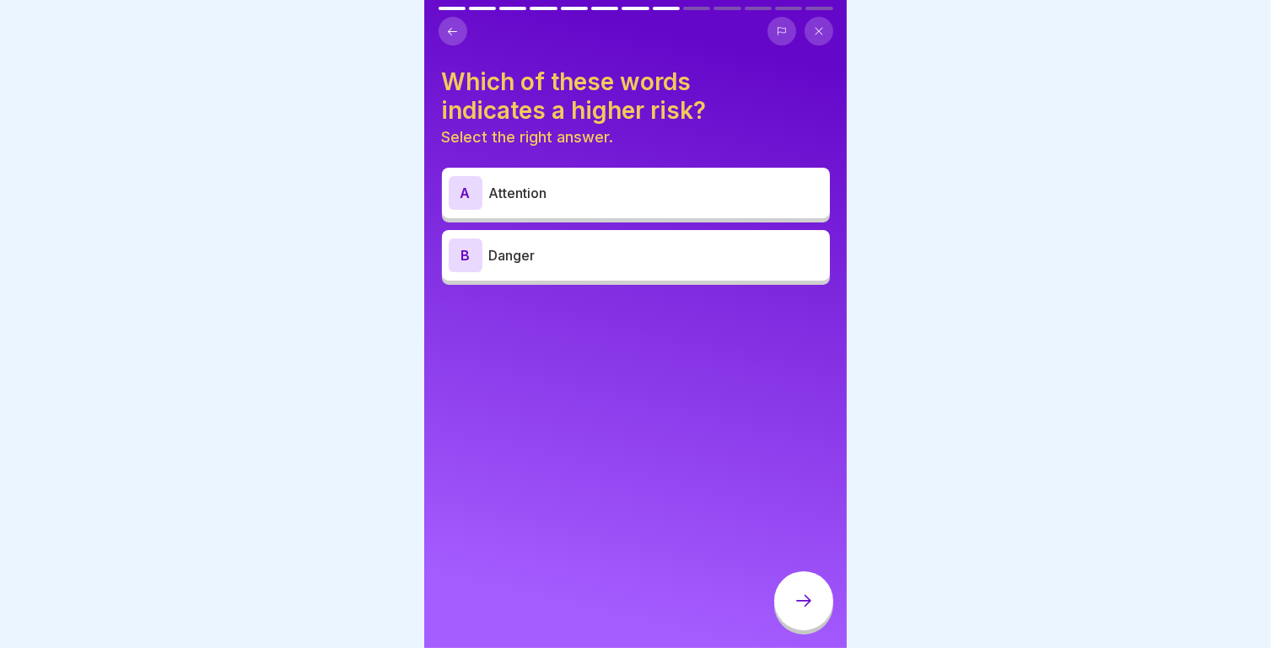
click at [547, 262] on p "Danger" at bounding box center [656, 255] width 334 height 20
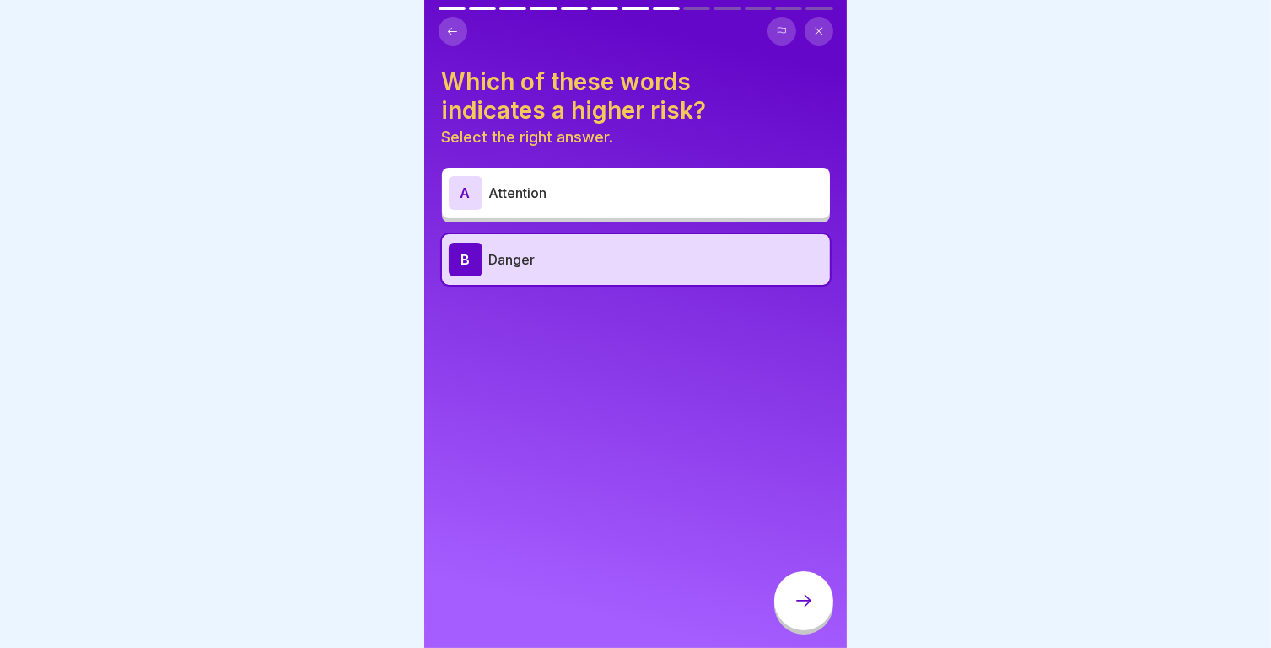
click at [794, 611] on icon at bounding box center [803, 601] width 20 height 20
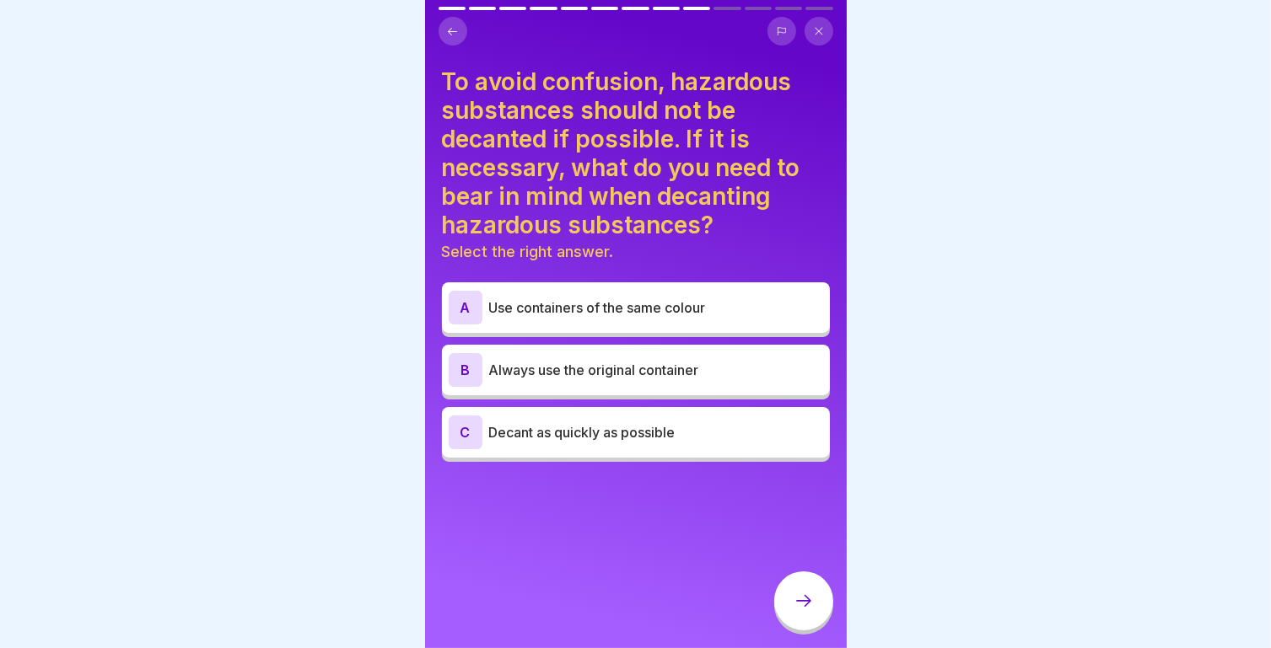
click at [618, 445] on div "C Decant as quickly as possible" at bounding box center [636, 433] width 374 height 34
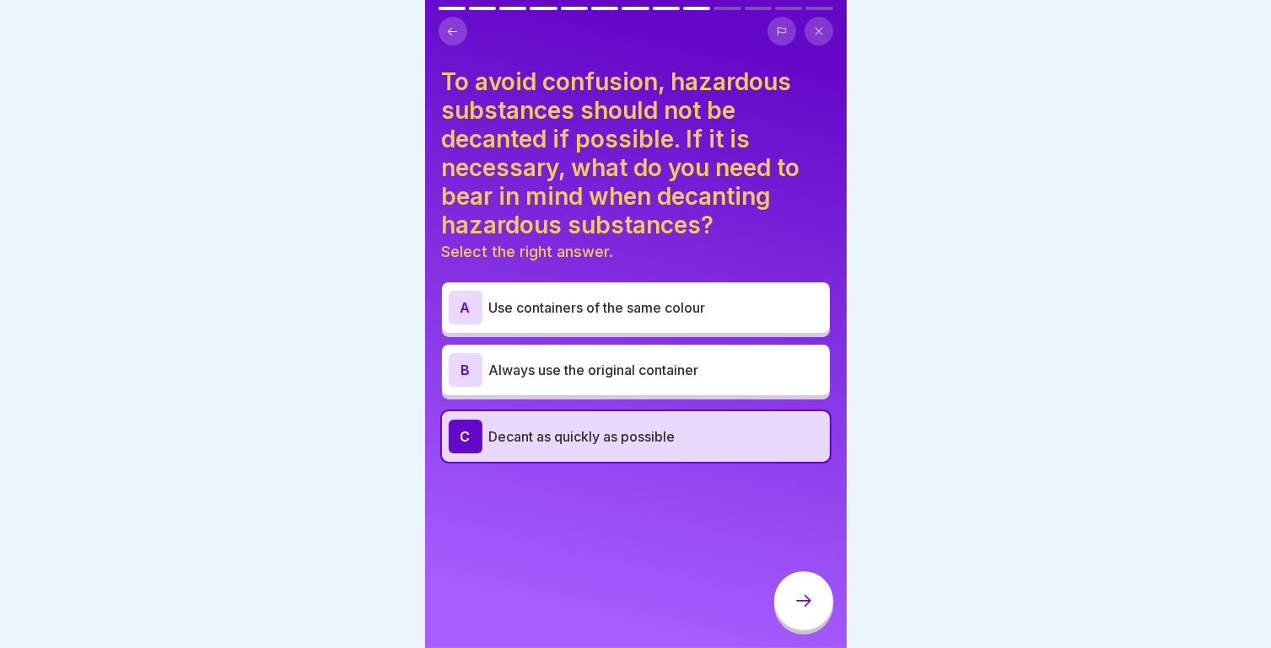
click at [803, 602] on div at bounding box center [803, 601] width 59 height 59
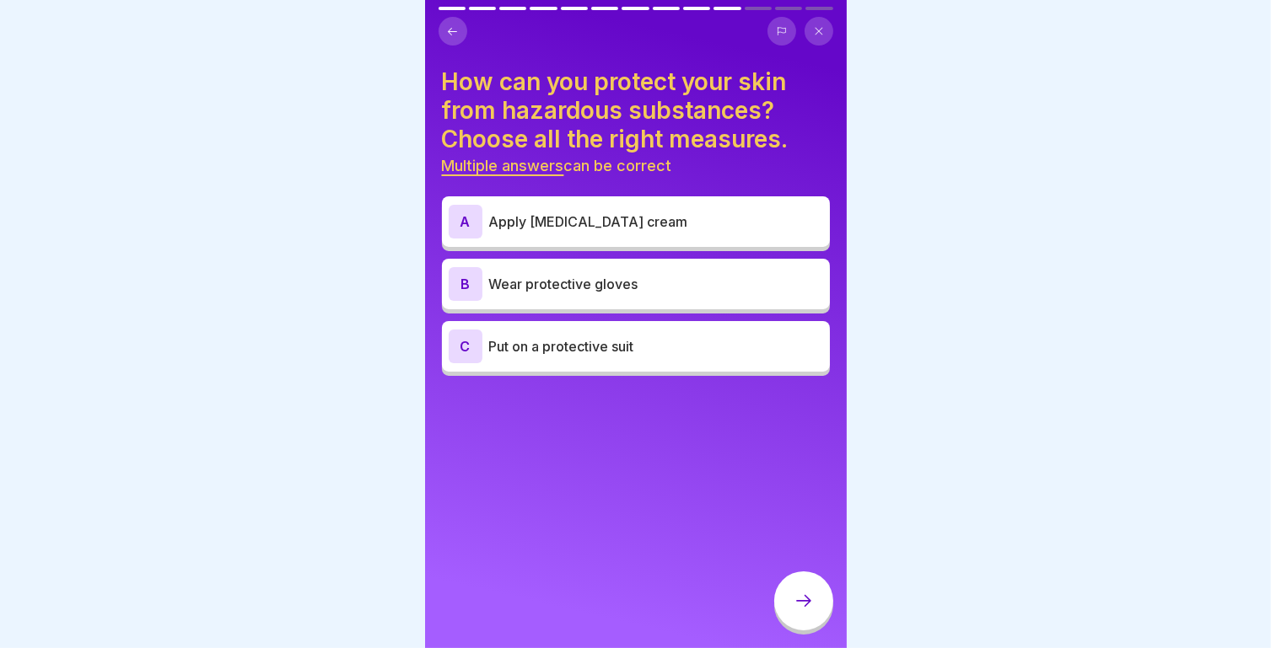
click at [446, 25] on icon at bounding box center [452, 31] width 13 height 13
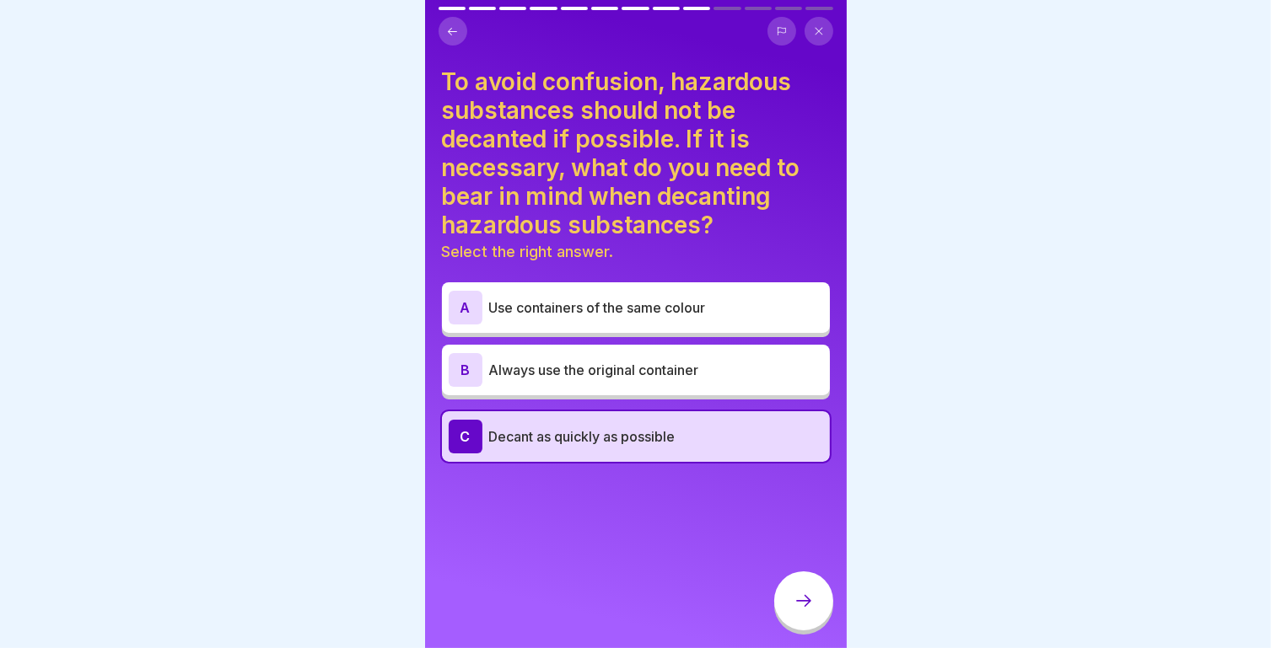
click at [562, 383] on div "B Always use the original container" at bounding box center [636, 370] width 374 height 34
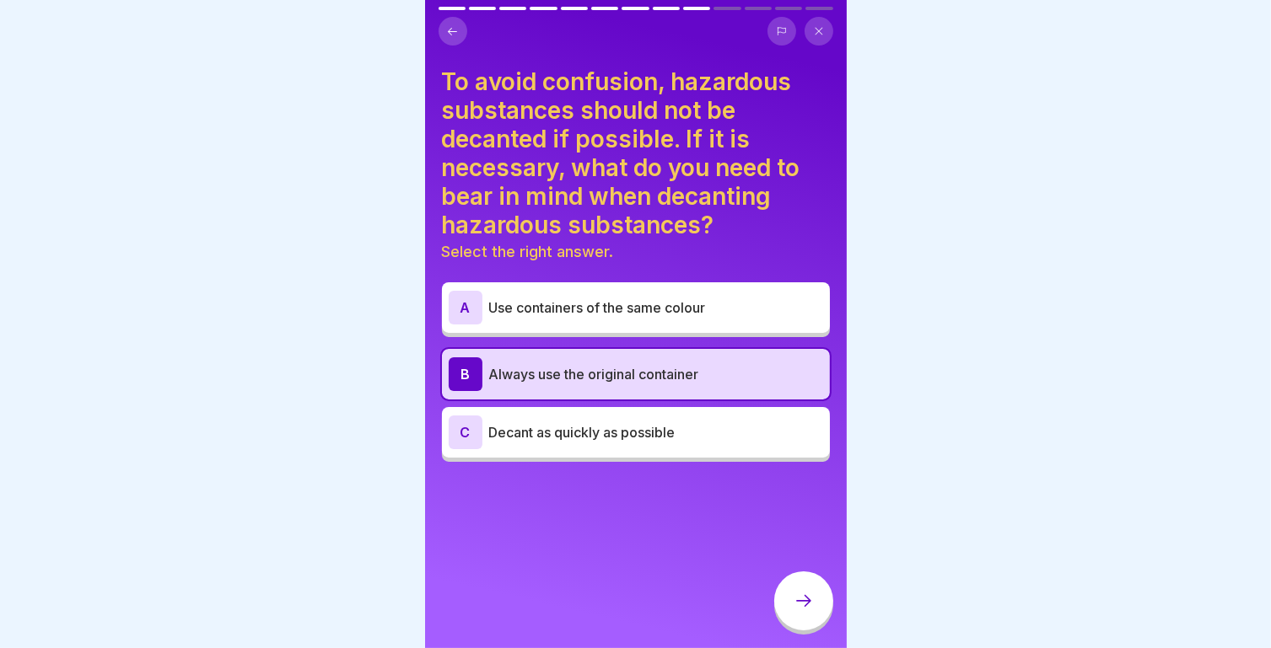
drag, startPoint x: 793, startPoint y: 604, endPoint x: 813, endPoint y: 612, distance: 21.1
click at [813, 611] on icon at bounding box center [803, 601] width 20 height 20
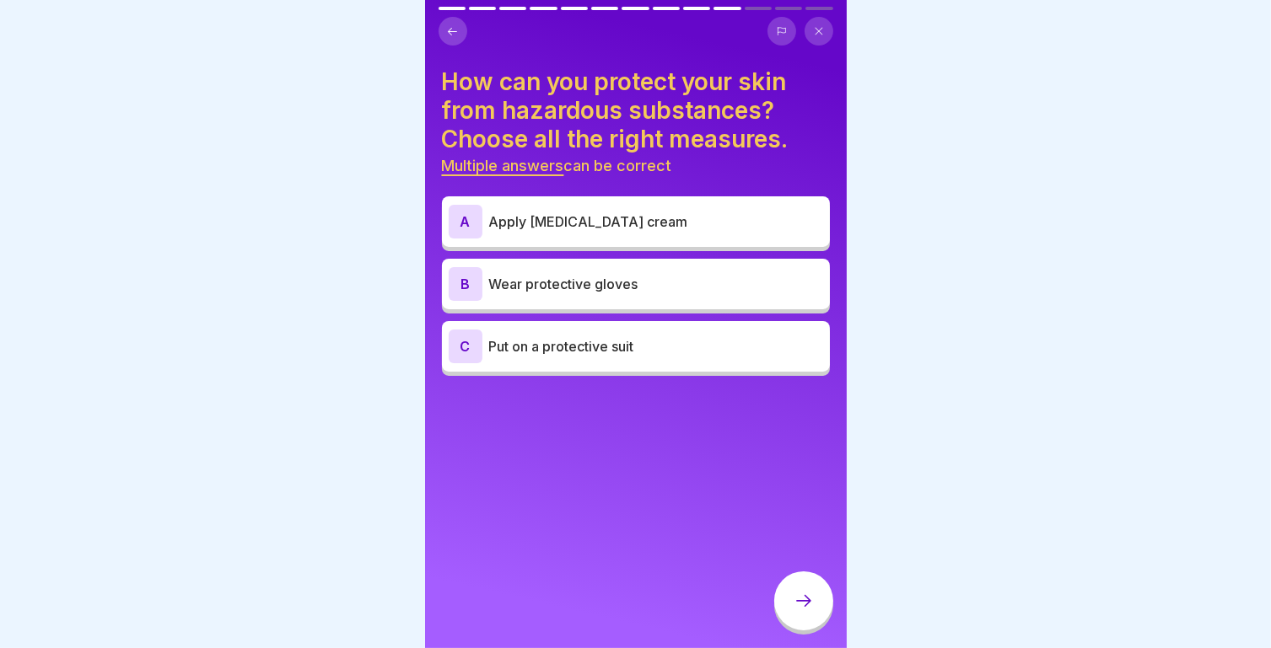
click at [560, 288] on p "Wear protective gloves" at bounding box center [656, 284] width 334 height 20
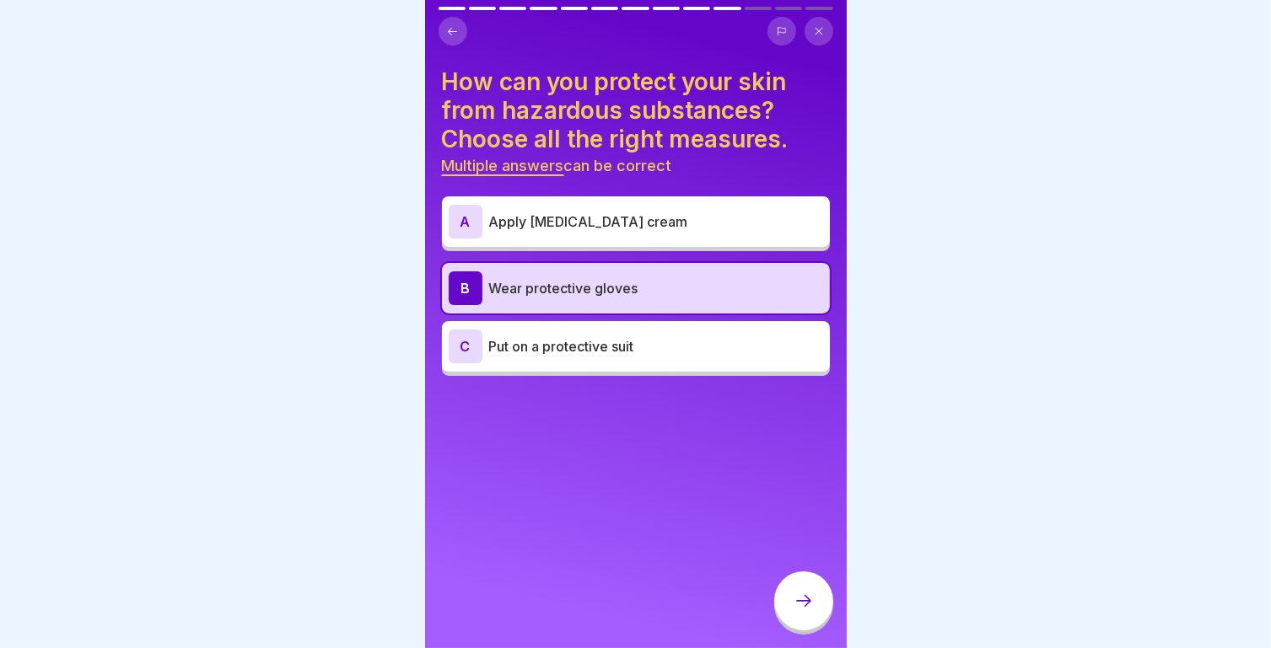
click at [584, 354] on p "Put on a protective suit" at bounding box center [656, 346] width 334 height 20
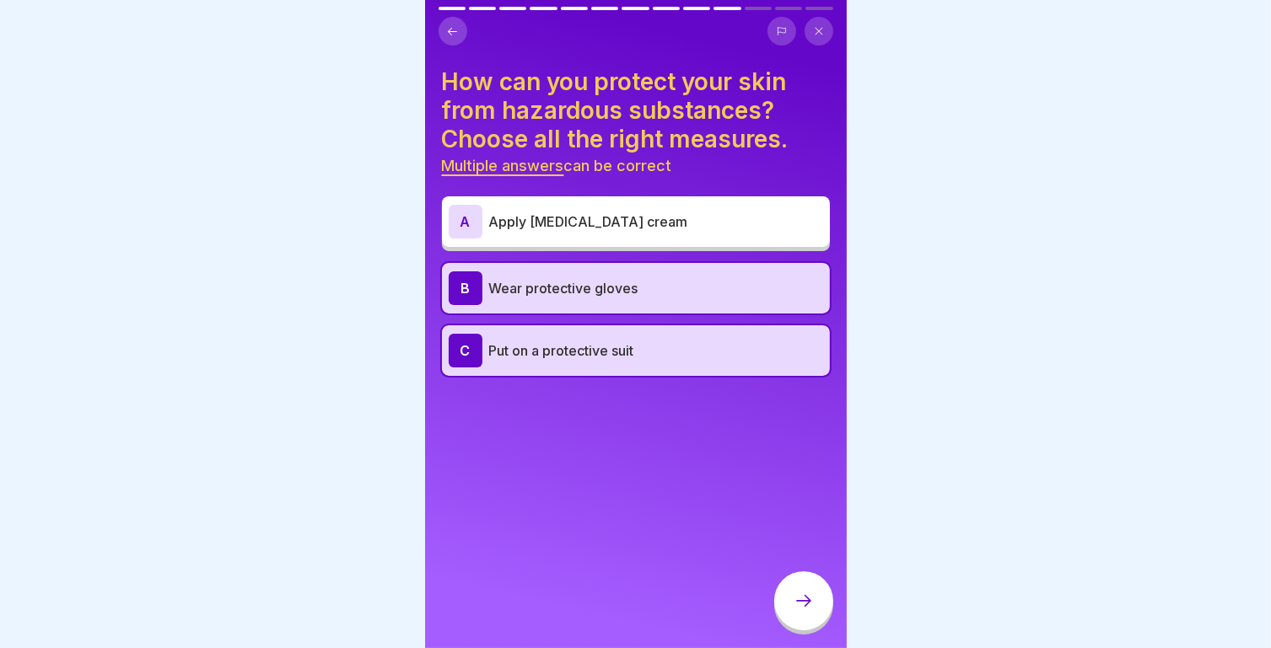
click at [806, 609] on icon at bounding box center [803, 601] width 20 height 20
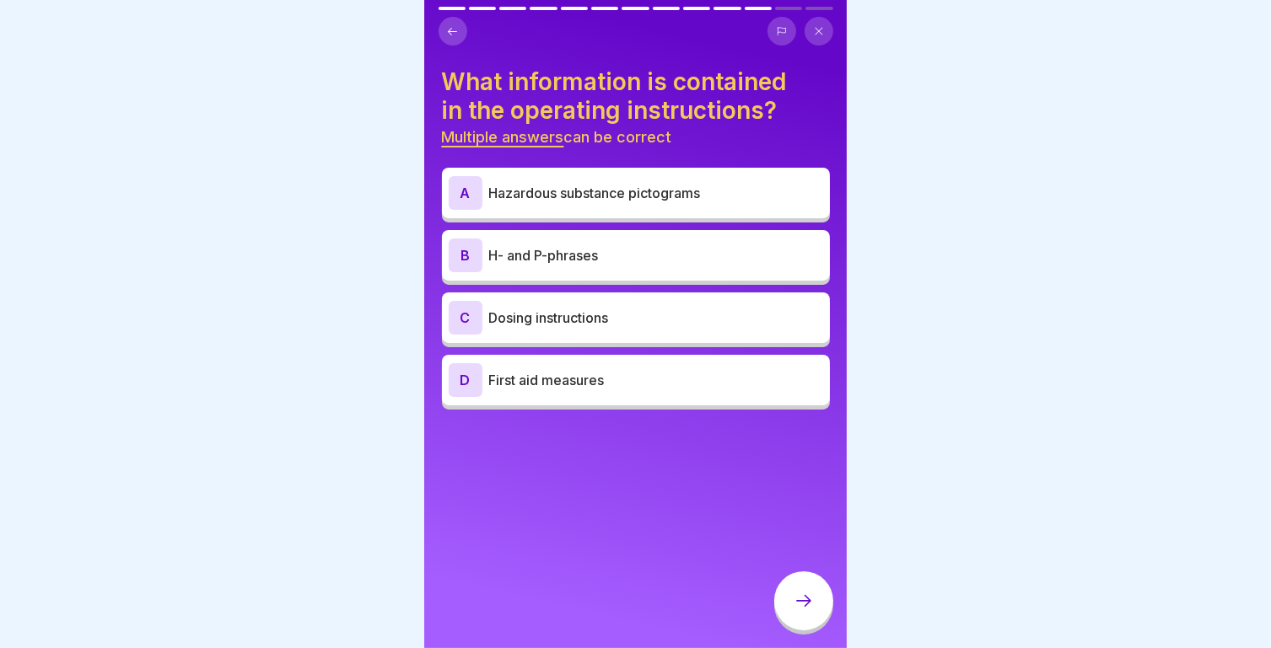
click at [608, 196] on p "Hazardous substance pictograms" at bounding box center [656, 193] width 334 height 20
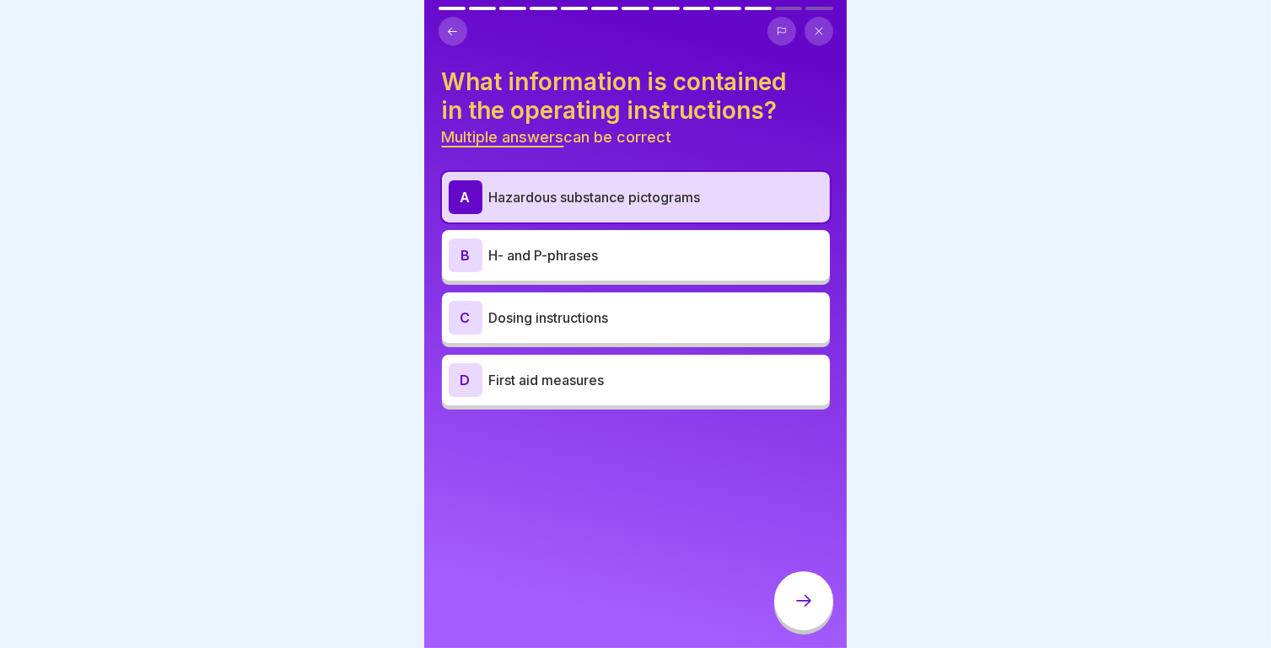
click at [561, 387] on p "First aid measures" at bounding box center [656, 380] width 334 height 20
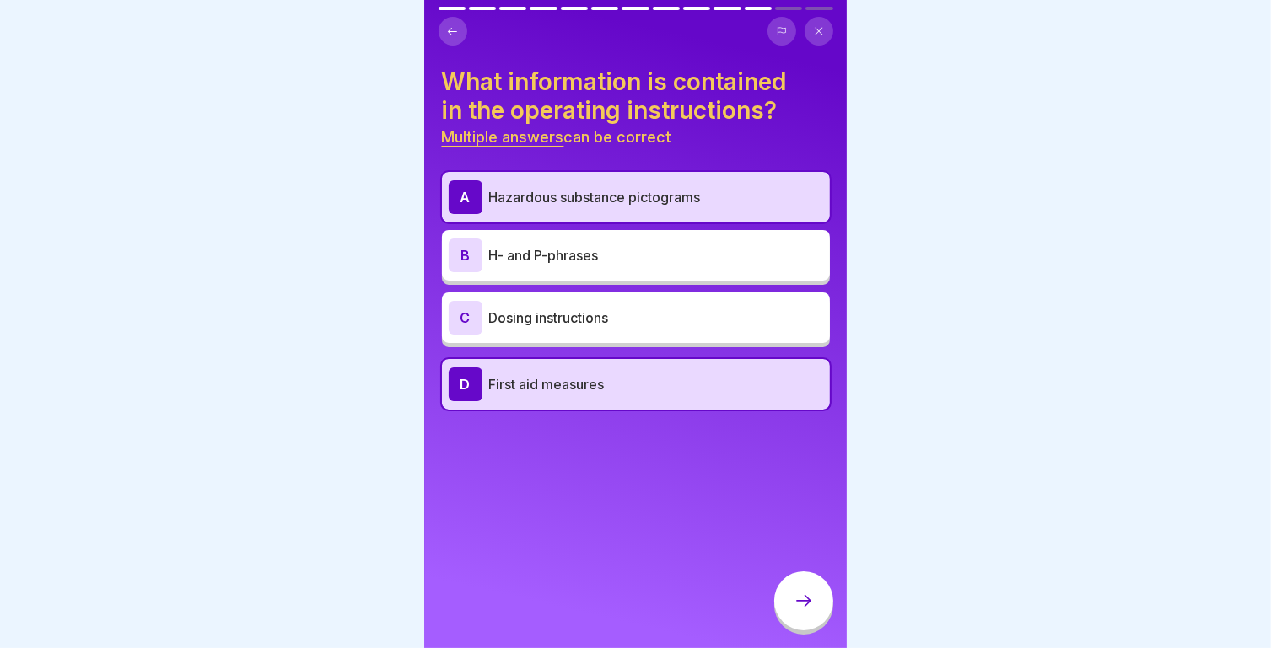
click at [815, 620] on div at bounding box center [803, 601] width 59 height 59
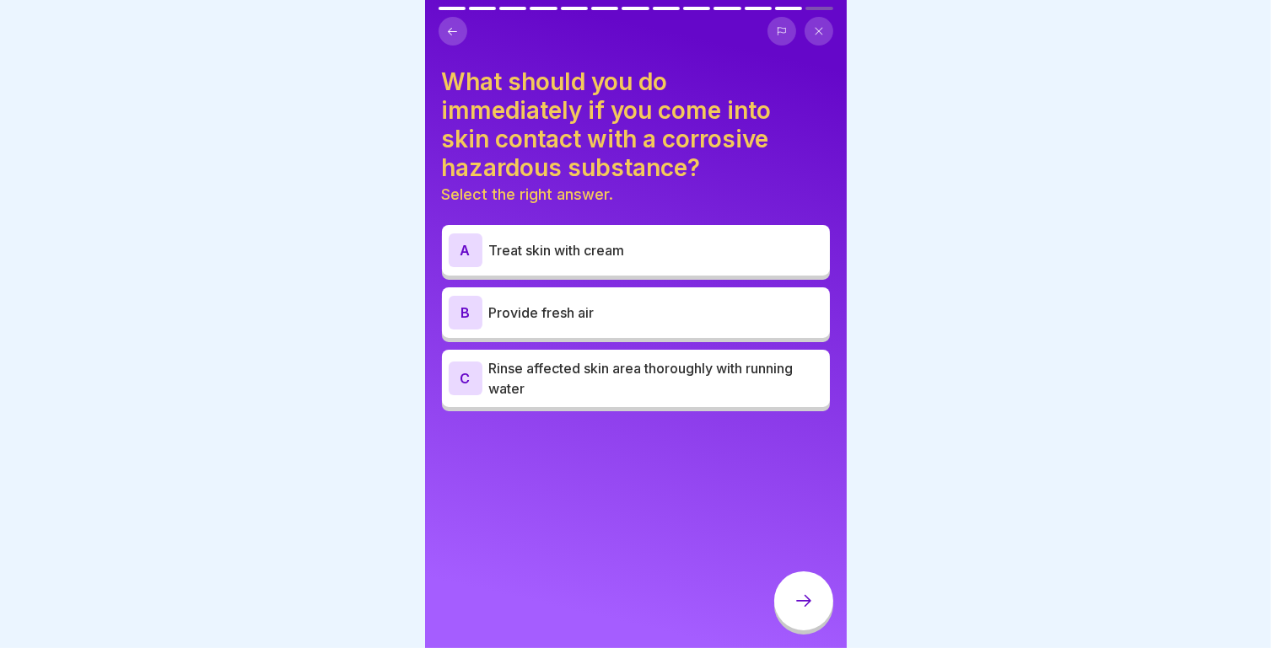
click at [569, 384] on p "Rinse affected skin area thoroughly with running water" at bounding box center [656, 378] width 334 height 40
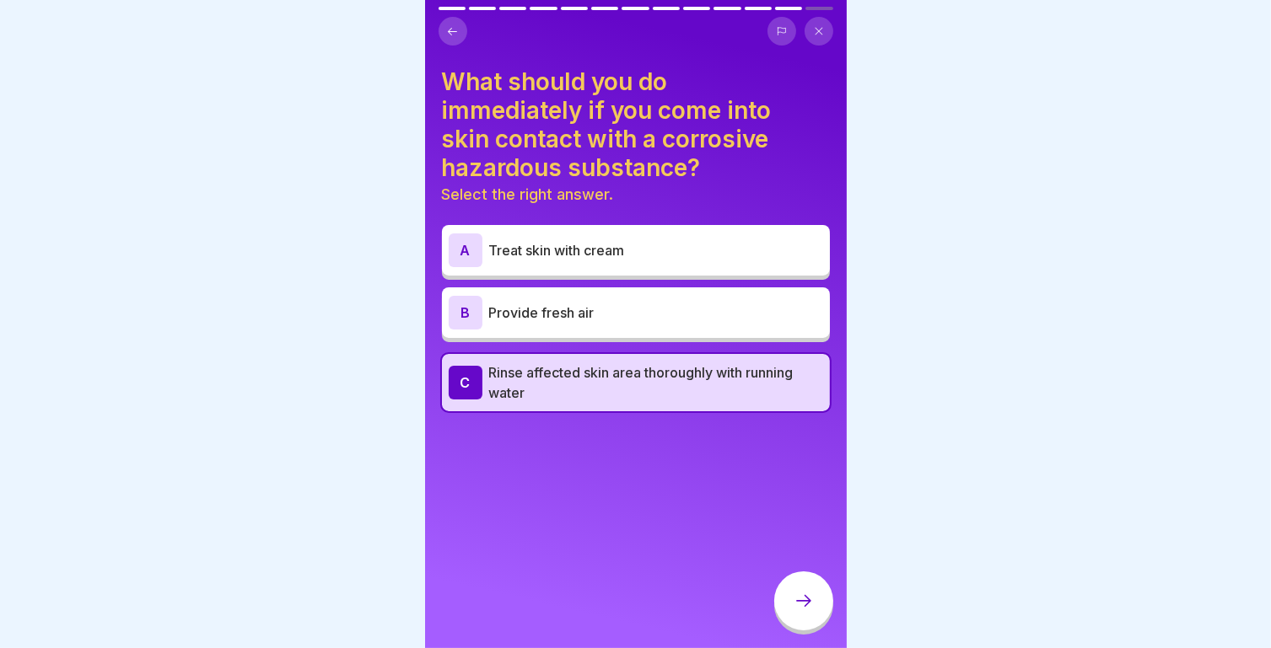
click at [801, 626] on div at bounding box center [803, 601] width 59 height 59
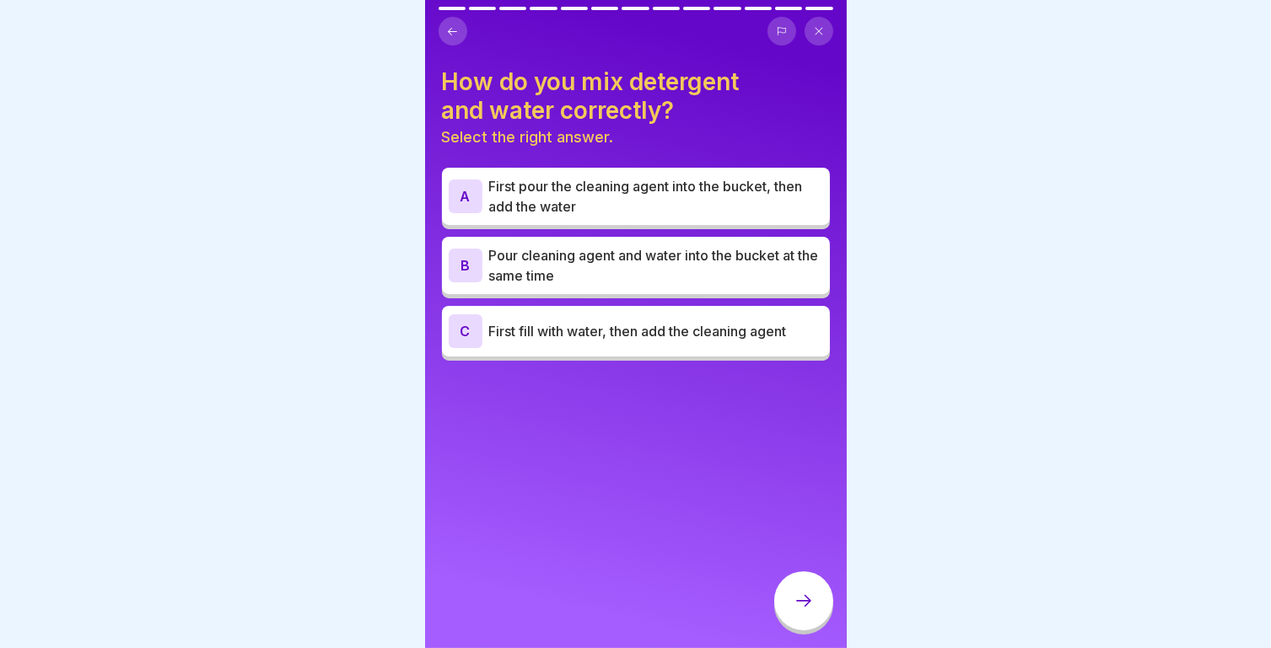
click at [610, 343] on div "C First fill with water, then add the cleaning agent" at bounding box center [636, 331] width 374 height 34
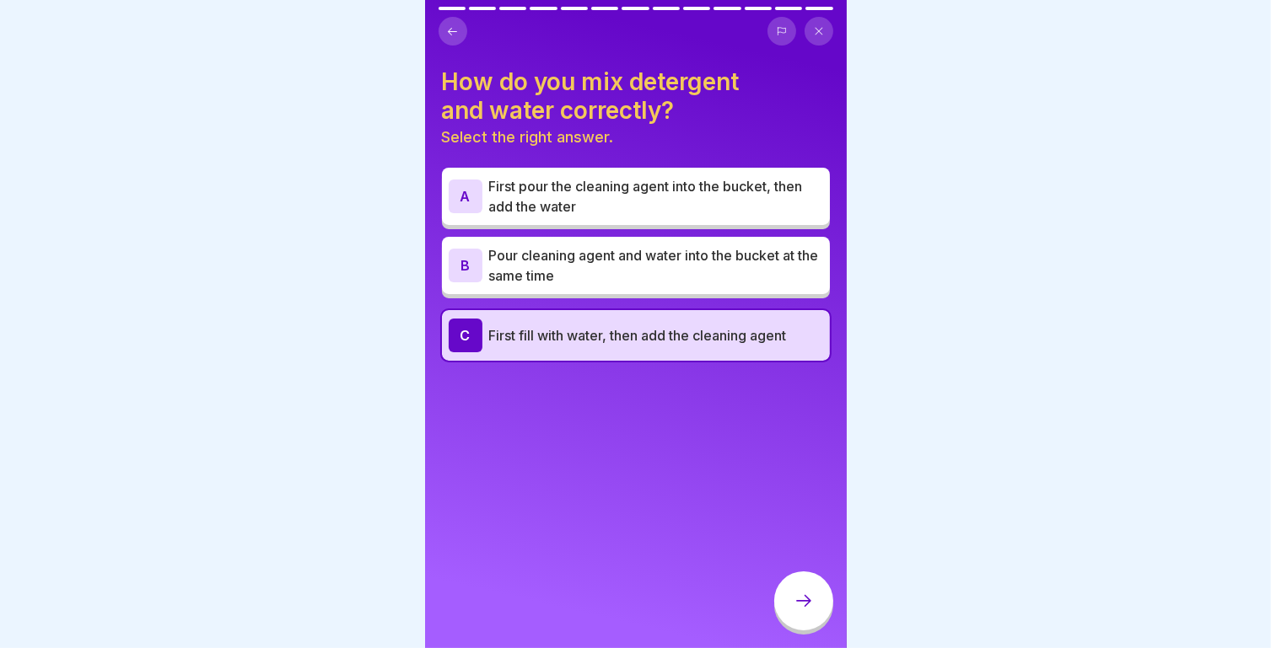
click at [792, 610] on div at bounding box center [803, 601] width 59 height 59
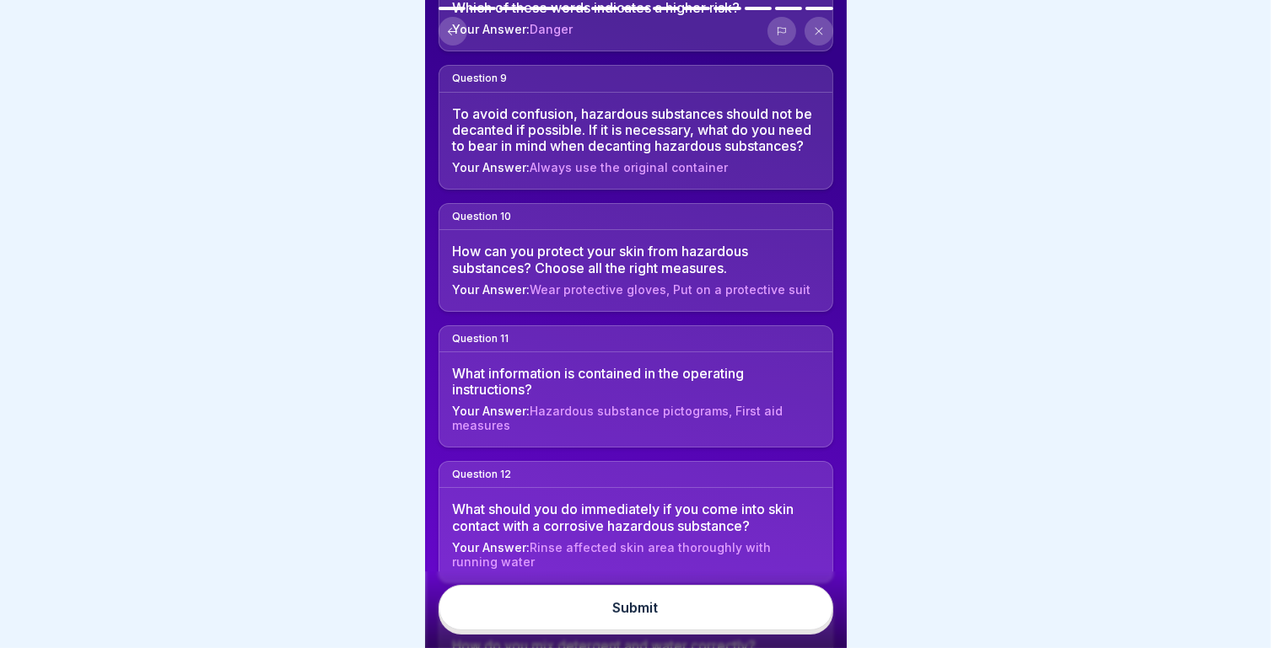
scroll to position [1251, 0]
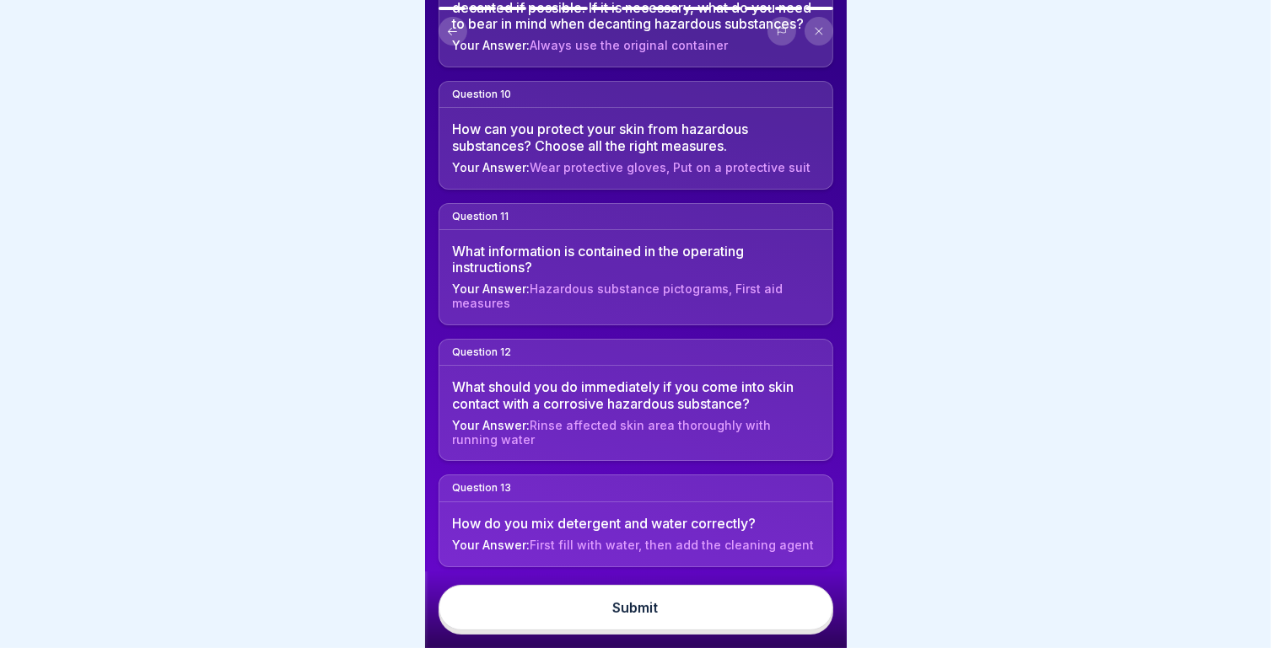
click at [667, 620] on button "Submit" at bounding box center [635, 608] width 395 height 46
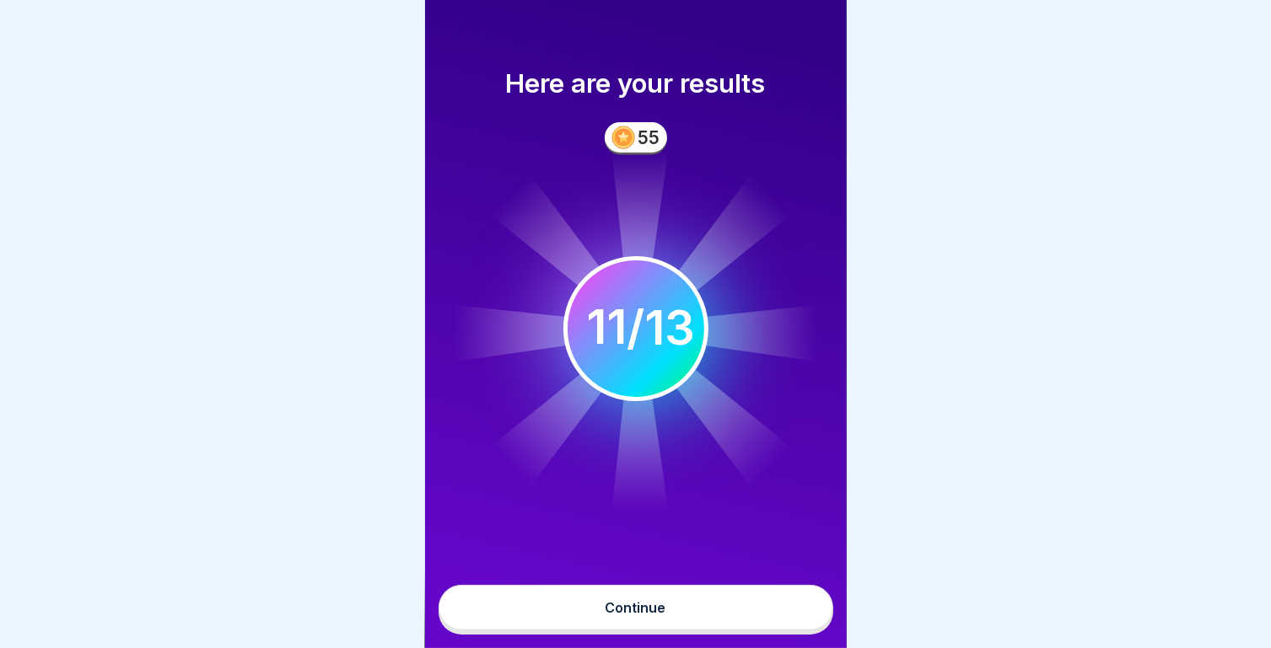
click at [664, 615] on div "Continue" at bounding box center [635, 607] width 61 height 15
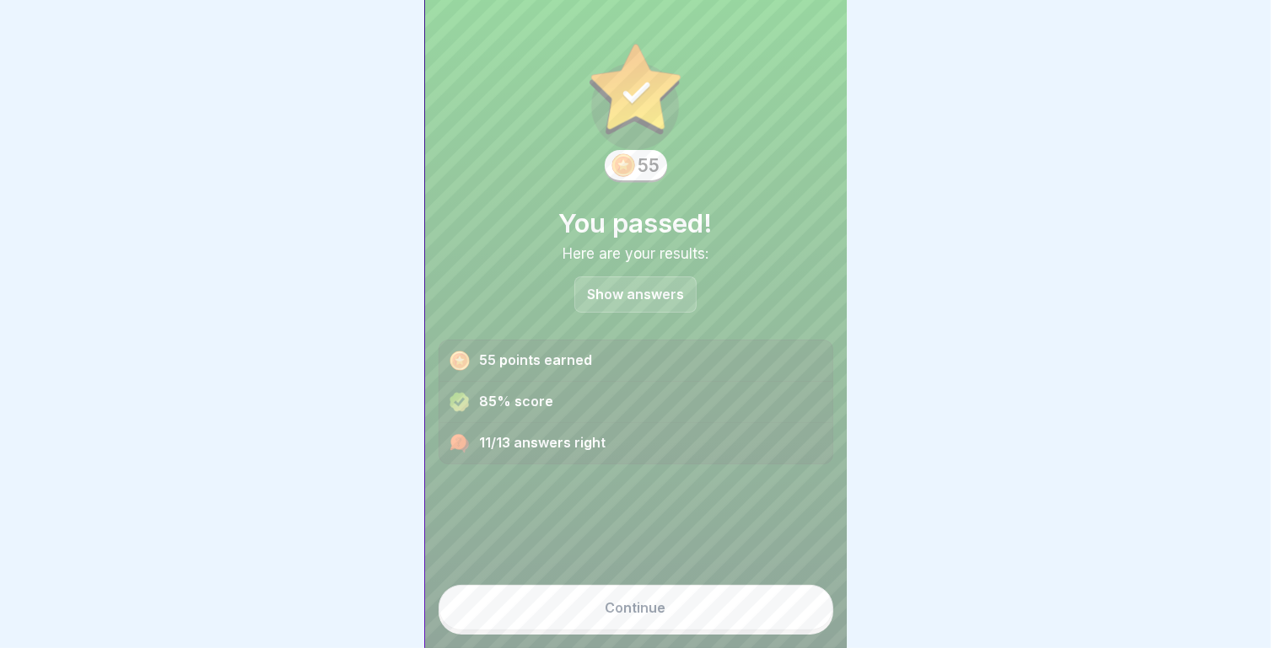
click at [622, 615] on div "Continue" at bounding box center [635, 607] width 61 height 15
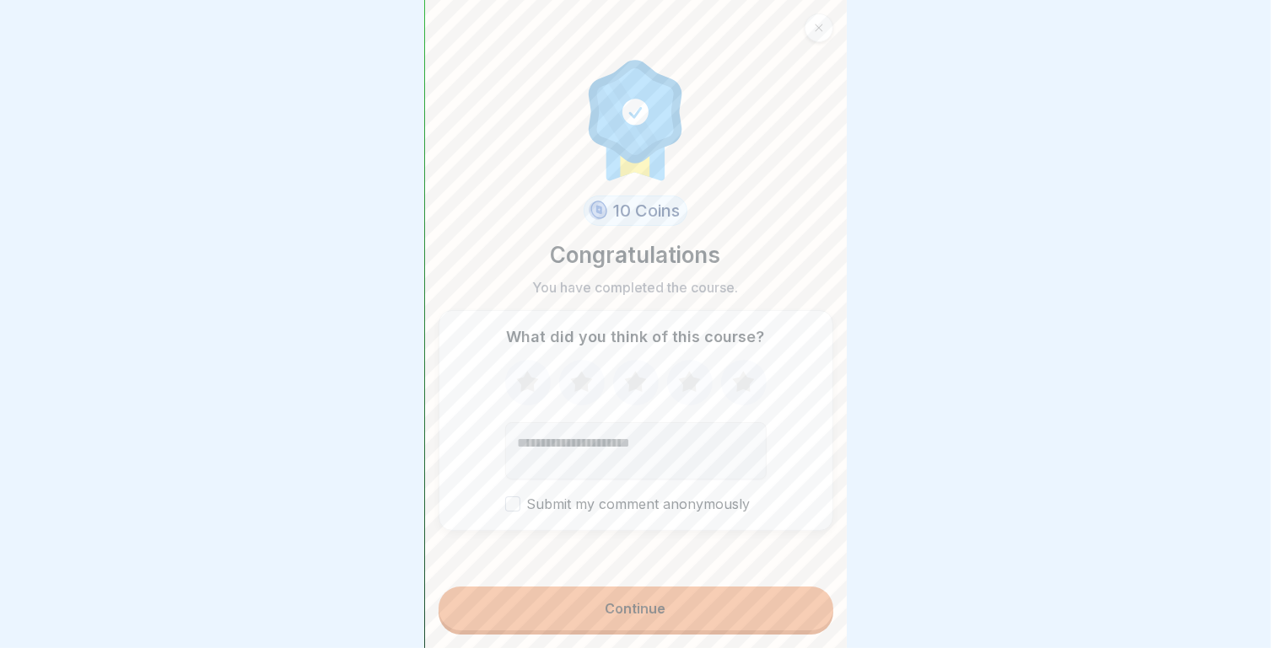
click at [738, 390] on icon at bounding box center [743, 381] width 22 height 21
click at [624, 630] on button "Continue" at bounding box center [635, 609] width 395 height 44
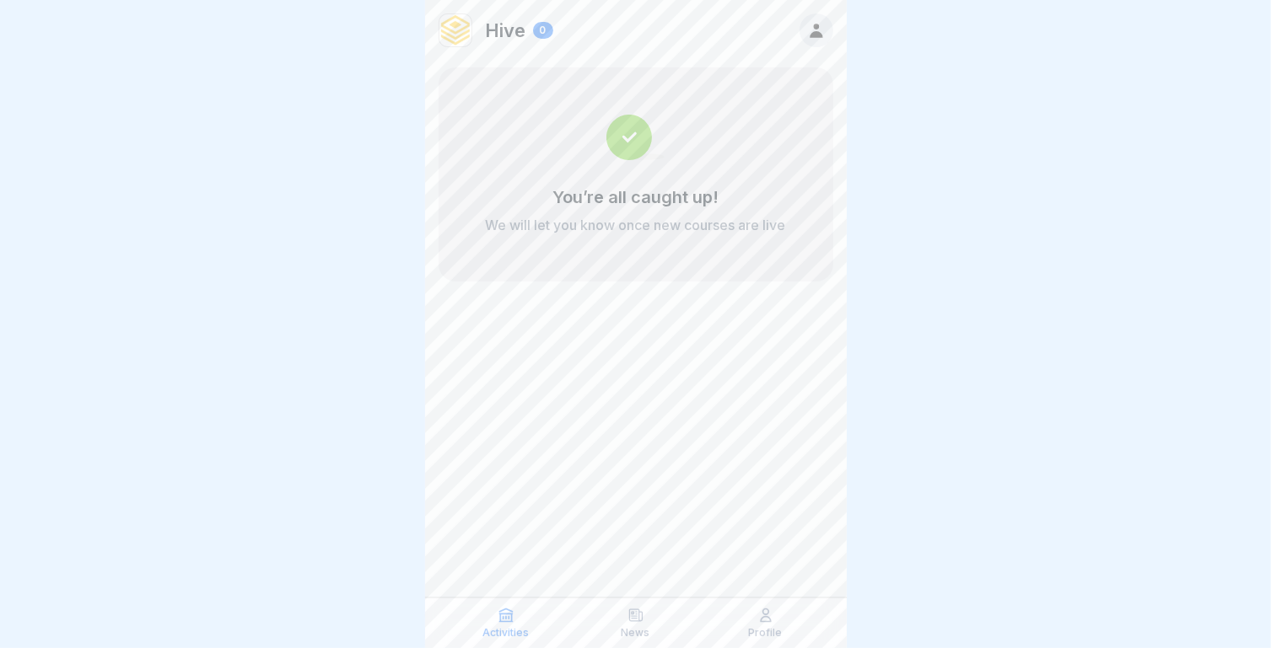
click at [810, 38] on icon at bounding box center [816, 30] width 19 height 19
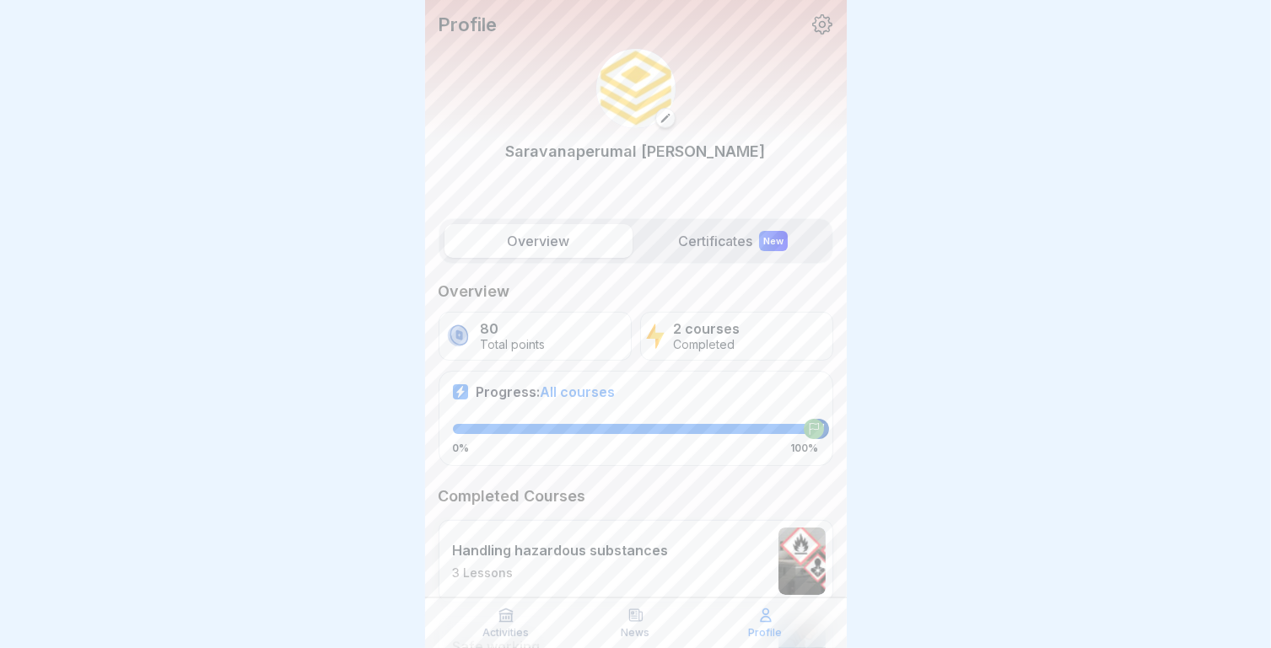
drag, startPoint x: 808, startPoint y: 427, endPoint x: 824, endPoint y: 427, distance: 16.0
click at [824, 427] on div "Overview Certificates New Overview 80 Total points 2 courses Completed Progress…" at bounding box center [636, 503] width 422 height 586
click at [717, 250] on label "Certificates New" at bounding box center [733, 241] width 188 height 34
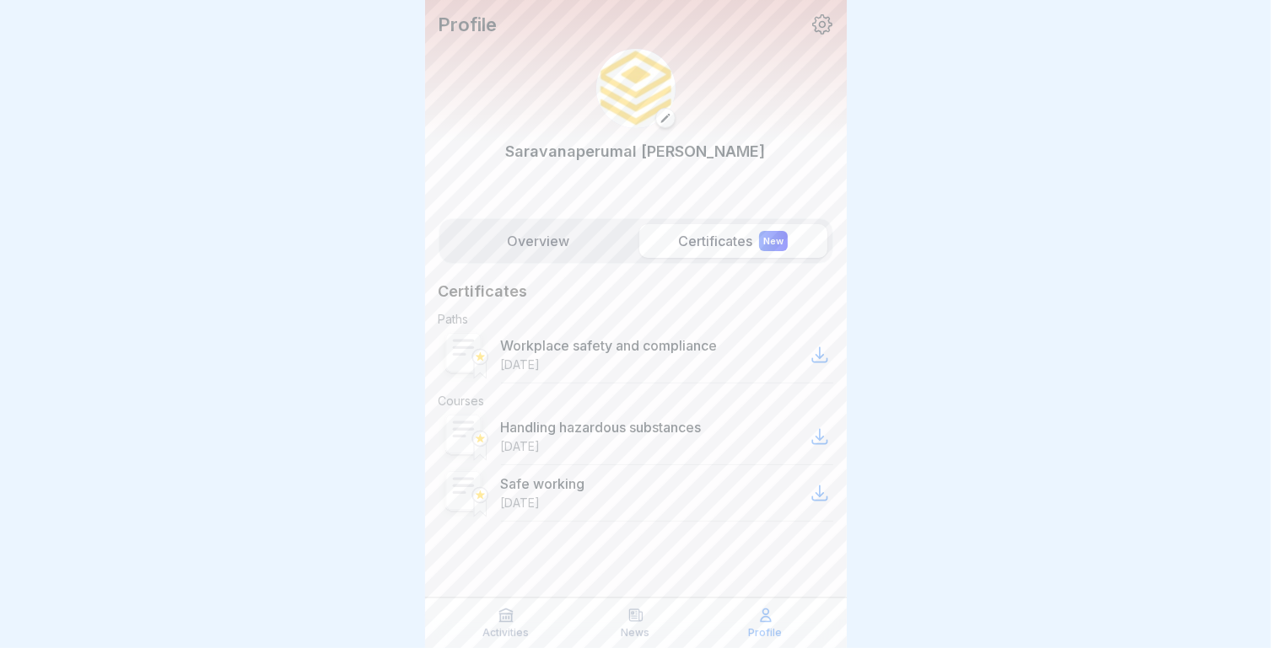
scroll to position [13, 0]
click at [821, 345] on icon at bounding box center [819, 355] width 20 height 20
click at [821, 427] on icon at bounding box center [819, 437] width 20 height 20
click at [819, 486] on icon at bounding box center [819, 493] width 14 height 14
